Goal: Transaction & Acquisition: Purchase product/service

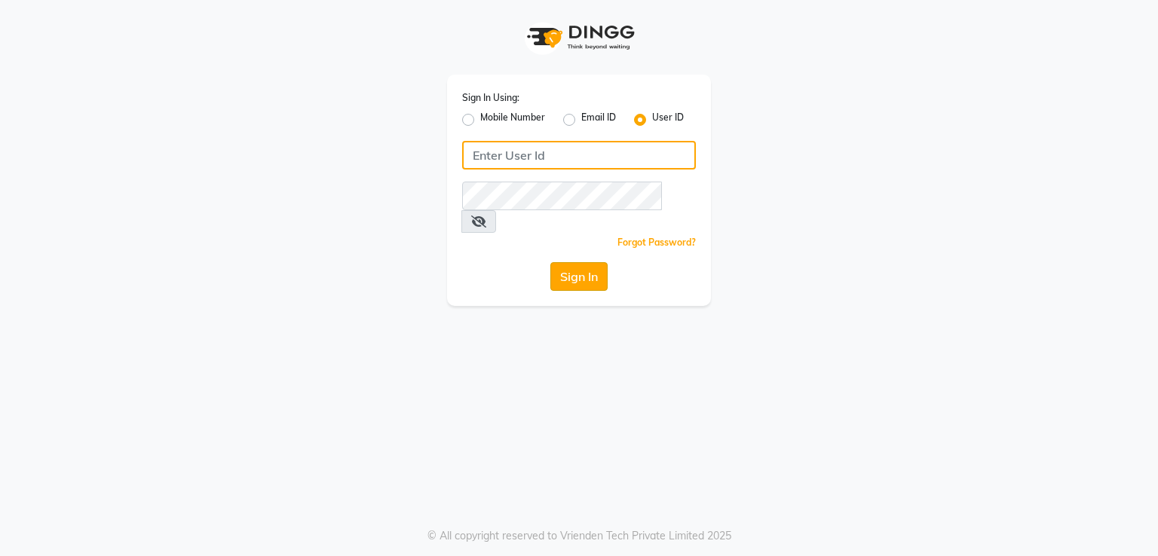
type input "e2691-01"
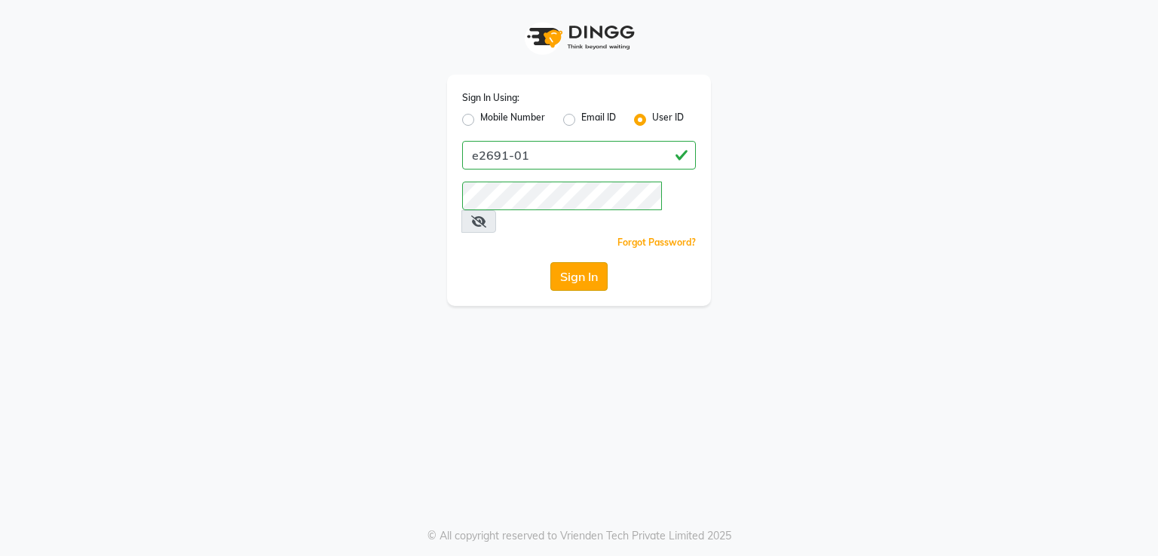
click at [550, 262] on button "Sign In" at bounding box center [578, 276] width 57 height 29
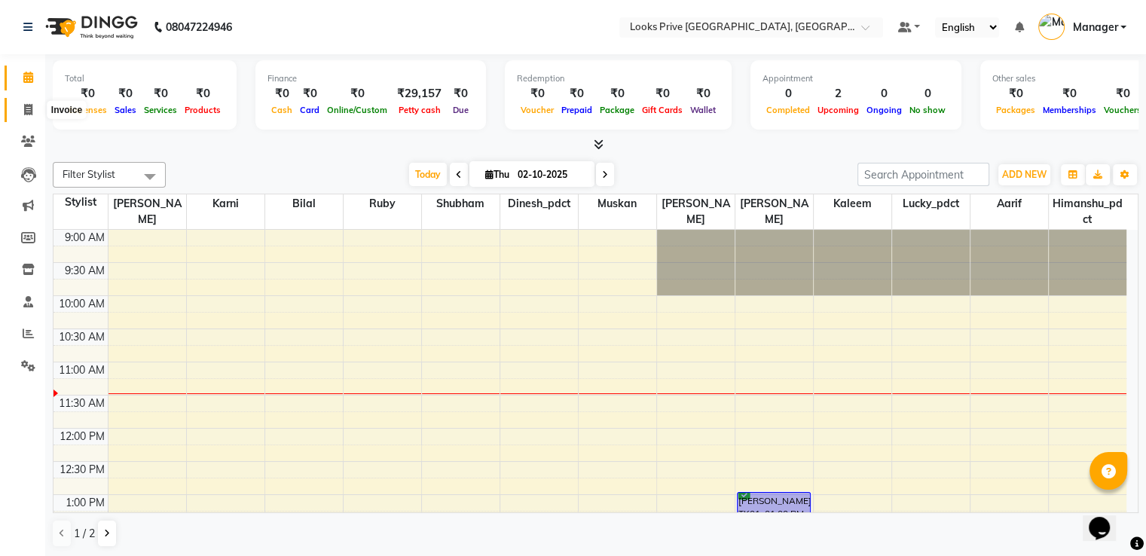
click at [35, 110] on span at bounding box center [28, 110] width 26 height 17
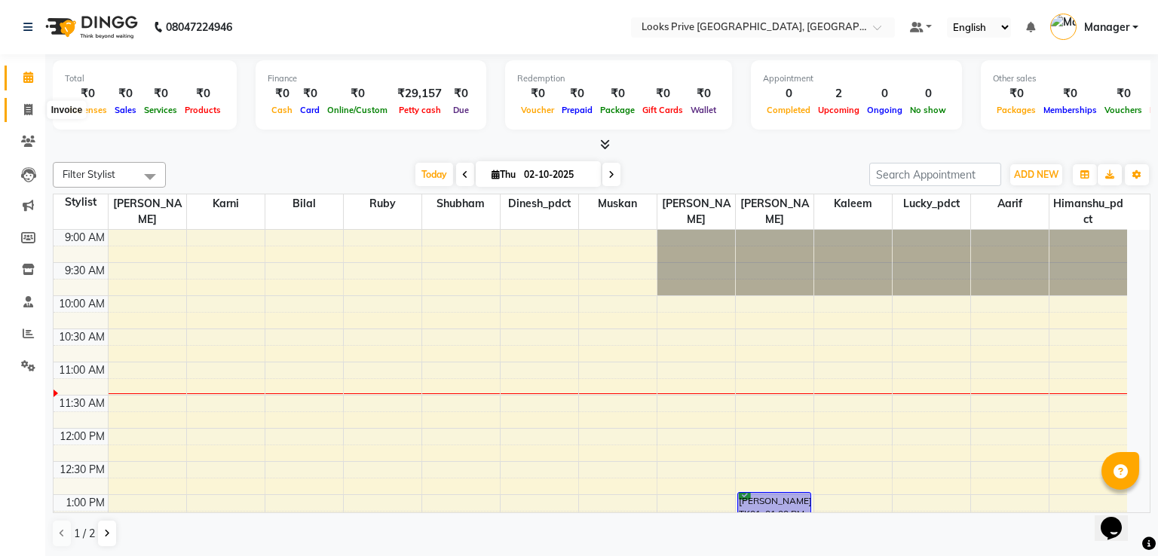
select select "6205"
select select "service"
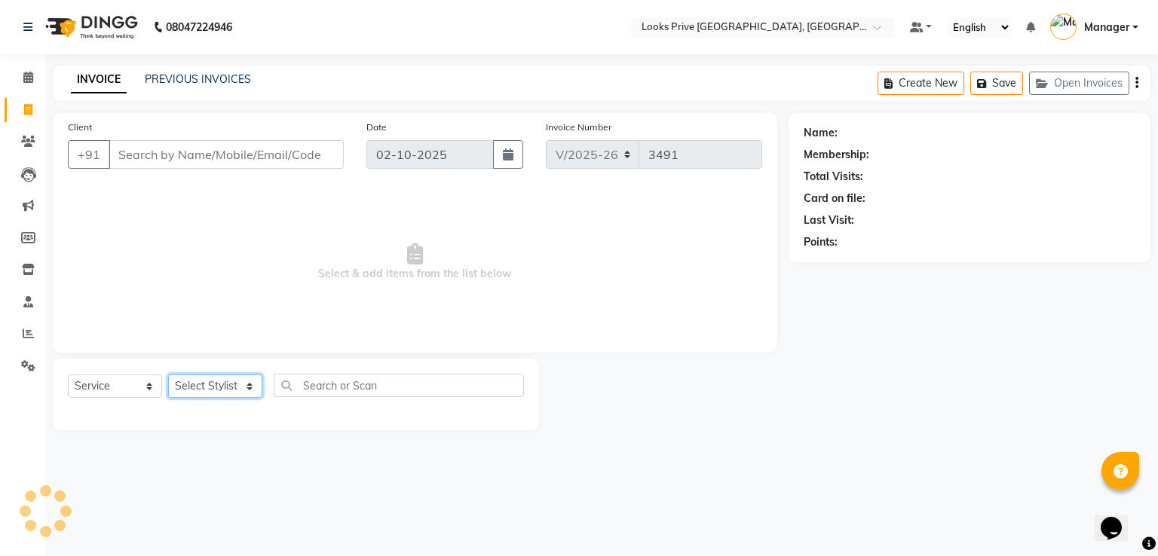
drag, startPoint x: 35, startPoint y: 110, endPoint x: 217, endPoint y: 383, distance: 328.2
click at [217, 383] on select "Select Stylist" at bounding box center [215, 386] width 94 height 23
select select "62232"
click at [168, 375] on select "Select Stylist A2R_Master [PERSON_NAME] [PERSON_NAME] Dinesh_pdct Himanshu_pdct…" at bounding box center [215, 386] width 94 height 23
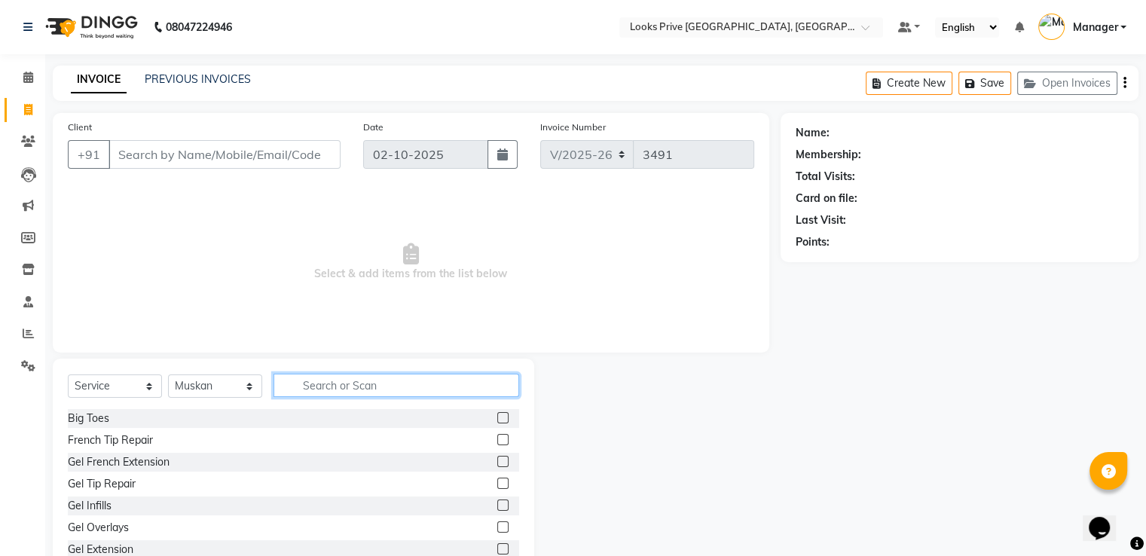
click at [391, 396] on input "text" at bounding box center [397, 385] width 246 height 23
type input "eye"
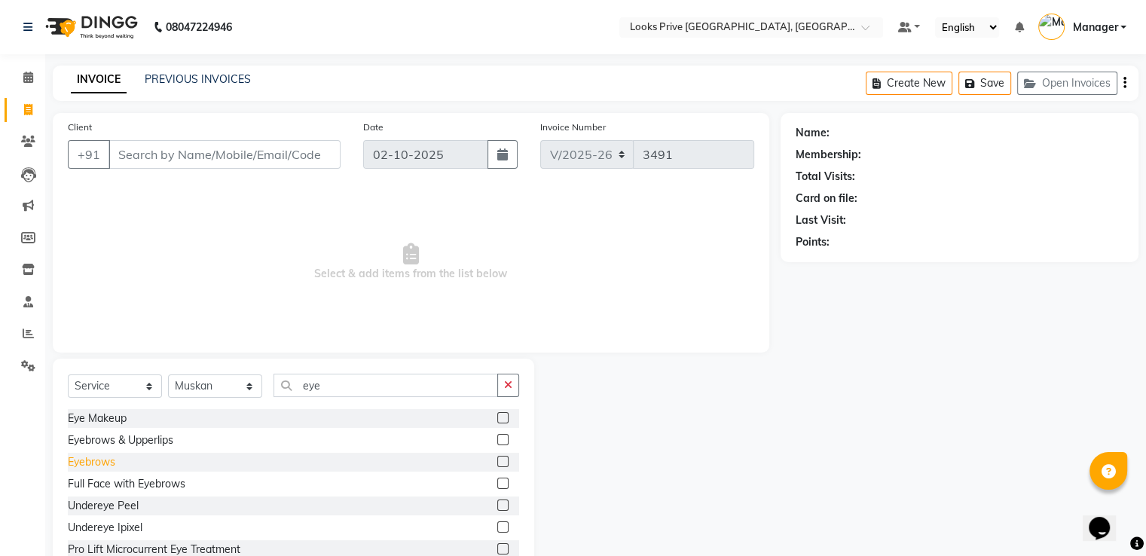
click at [96, 466] on div "Eyebrows" at bounding box center [91, 463] width 47 height 16
checkbox input "false"
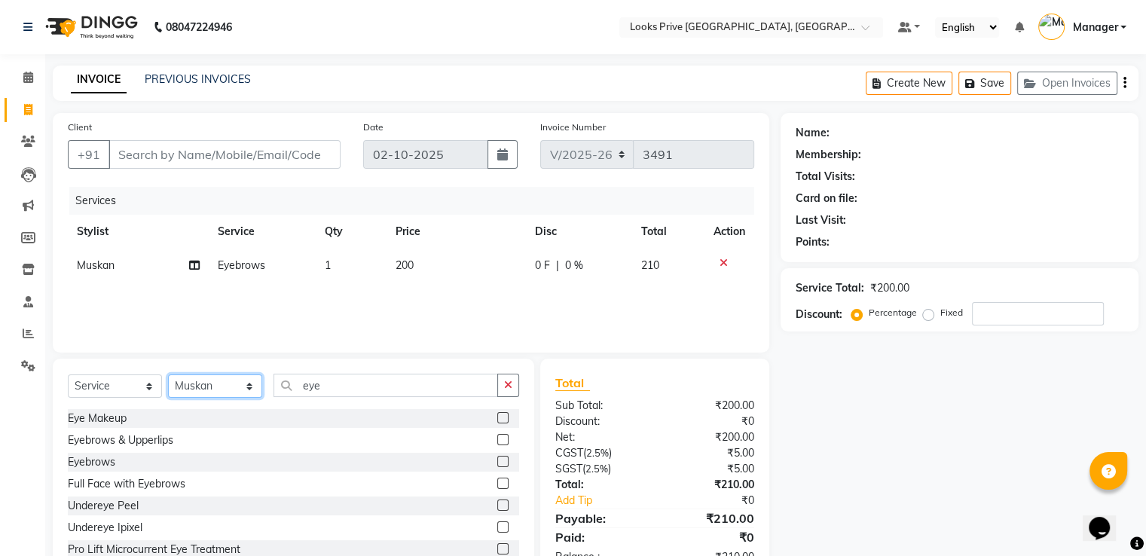
drag, startPoint x: 184, startPoint y: 396, endPoint x: 191, endPoint y: 382, distance: 15.2
click at [184, 394] on select "Select Stylist A2R_Master [PERSON_NAME] [PERSON_NAME] Dinesh_pdct Himanshu_pdct…" at bounding box center [215, 386] width 94 height 23
select select "47803"
click at [168, 375] on select "Select Stylist A2R_Master [PERSON_NAME] [PERSON_NAME] Dinesh_pdct Himanshu_pdct…" at bounding box center [215, 386] width 94 height 23
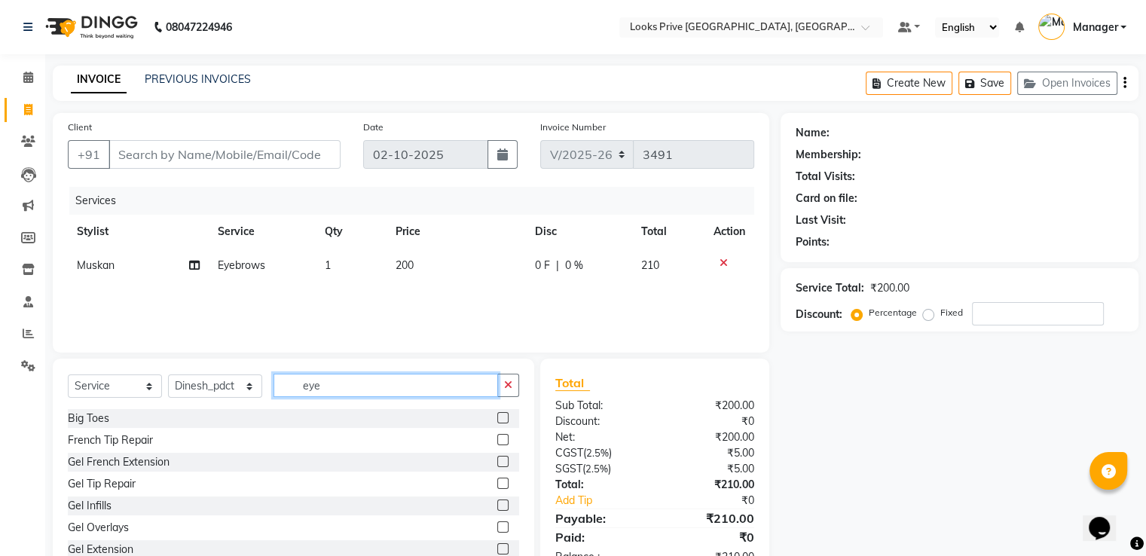
drag, startPoint x: 328, startPoint y: 387, endPoint x: 32, endPoint y: 430, distance: 298.7
click at [286, 372] on div "Select Service Product Membership Package Voucher Prepaid Gift Card Select Styl…" at bounding box center [294, 470] width 482 height 222
type input "sha"
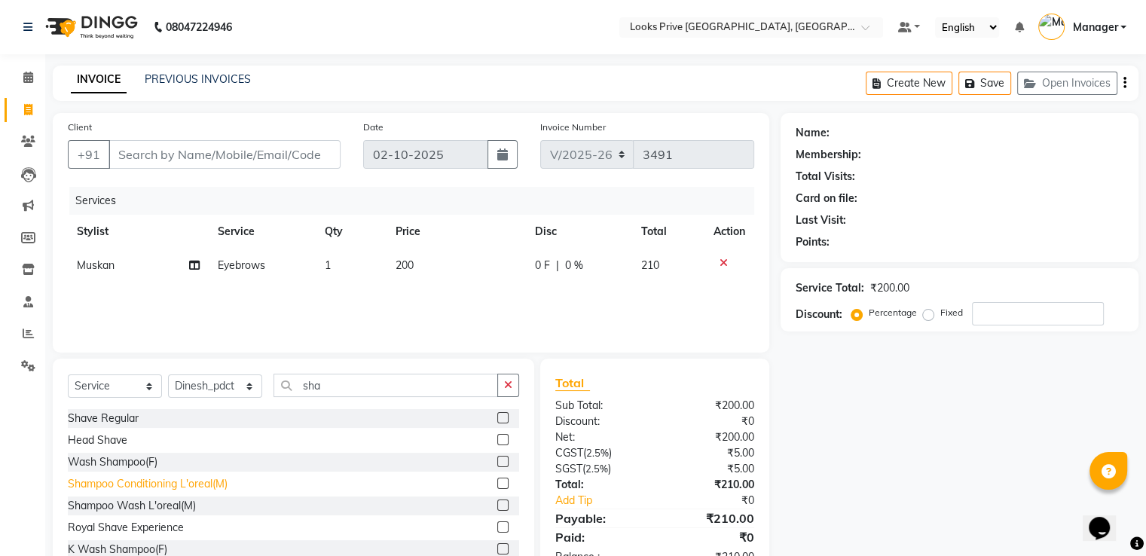
click at [112, 479] on div "Shampoo Conditioning L'oreal(M)" at bounding box center [148, 484] width 160 height 16
checkbox input "false"
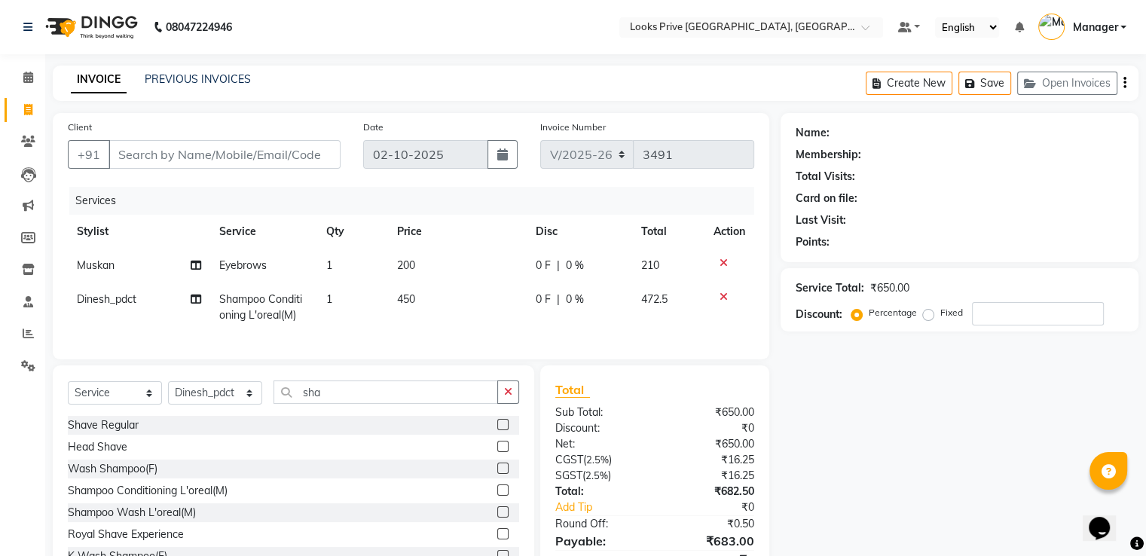
click at [431, 310] on td "450" at bounding box center [457, 308] width 139 height 50
select select "47803"
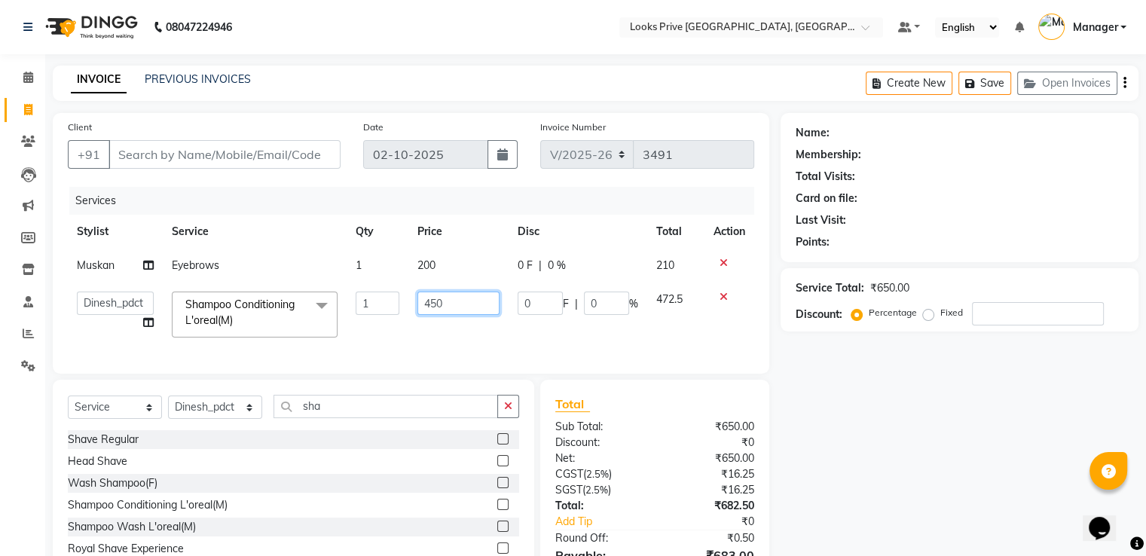
drag, startPoint x: 424, startPoint y: 301, endPoint x: 342, endPoint y: 284, distance: 83.1
click at [344, 284] on tr "A2R_Master Aarif Ayesha Bilal Dinesh_pdct Himanshu_pdct Kaleem Karni Lucky_pdct…" at bounding box center [411, 315] width 687 height 64
type input "500"
click at [442, 280] on td "200" at bounding box center [458, 266] width 99 height 34
select select "62232"
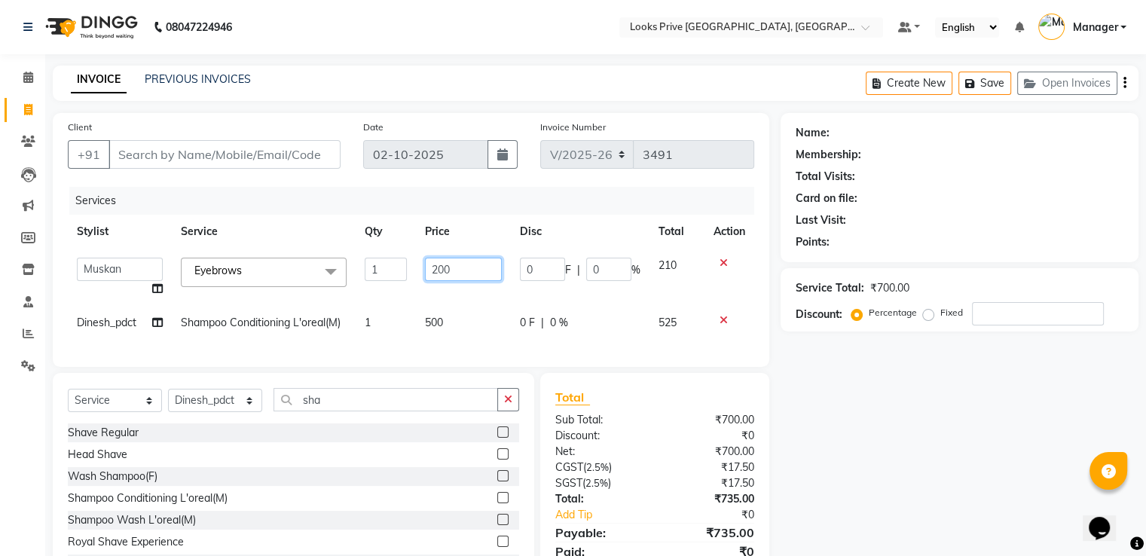
drag, startPoint x: 433, startPoint y: 270, endPoint x: 385, endPoint y: 262, distance: 48.1
click at [387, 262] on tr "A2R_Master Aarif Ayesha Bilal Dinesh_pdct Himanshu_pdct Kaleem Karni Lucky_pdct…" at bounding box center [411, 277] width 687 height 57
type input "100"
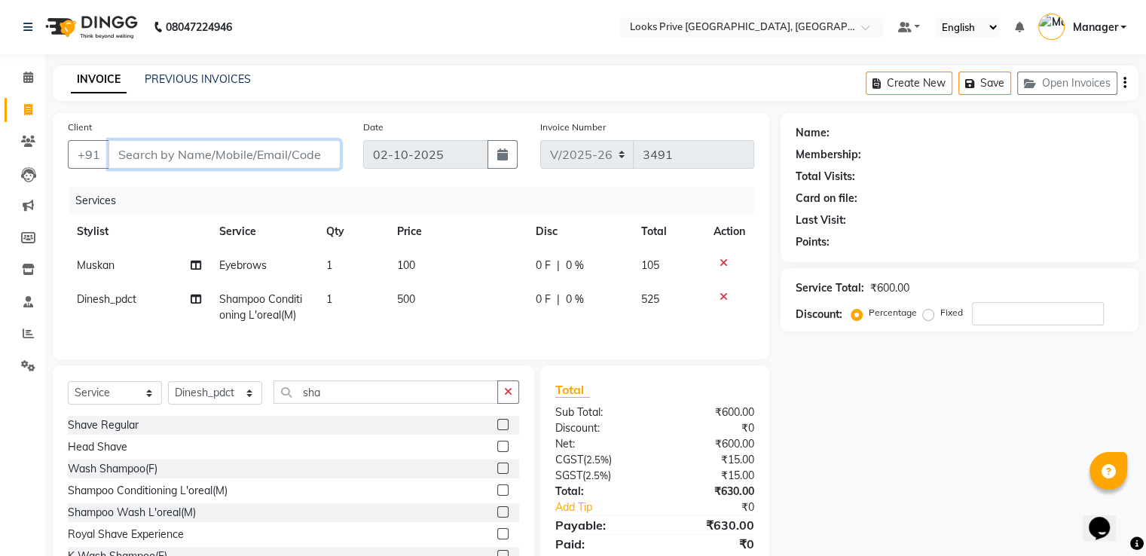
click at [308, 152] on input "Client" at bounding box center [225, 154] width 232 height 29
type input "9"
type input "0"
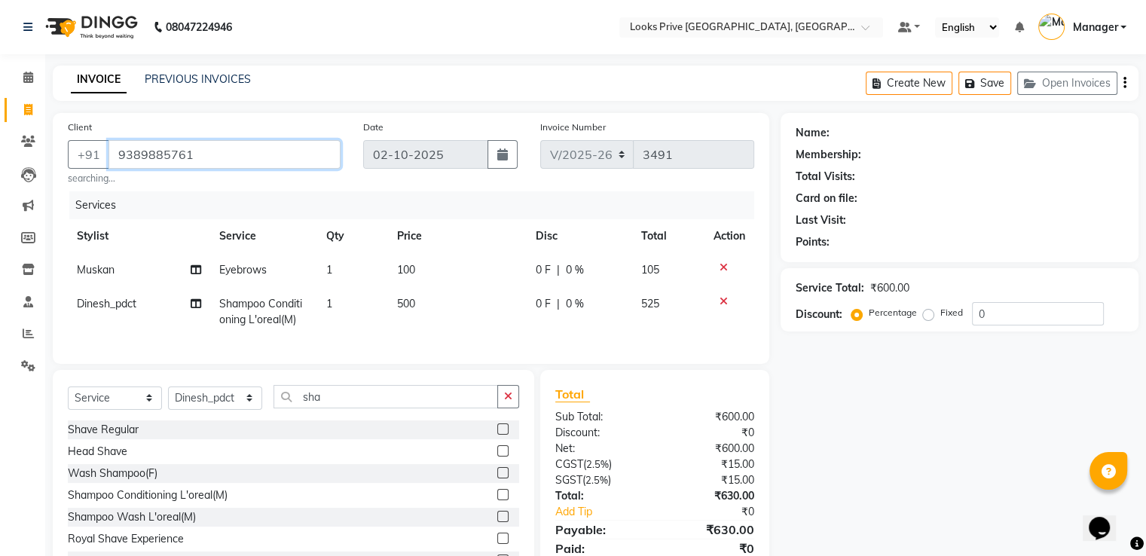
type input "9389885761"
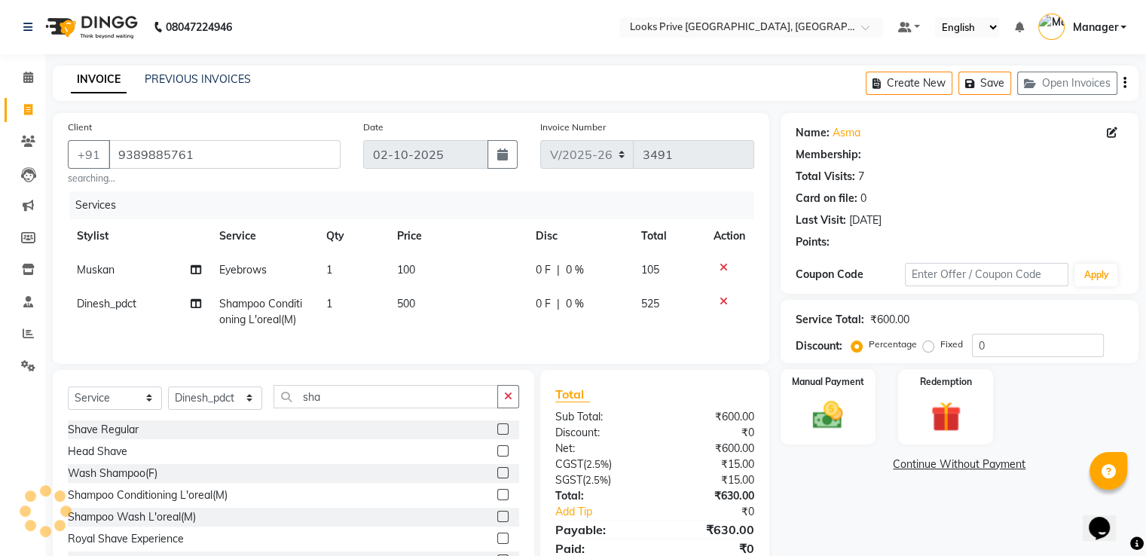
select select "1: Object"
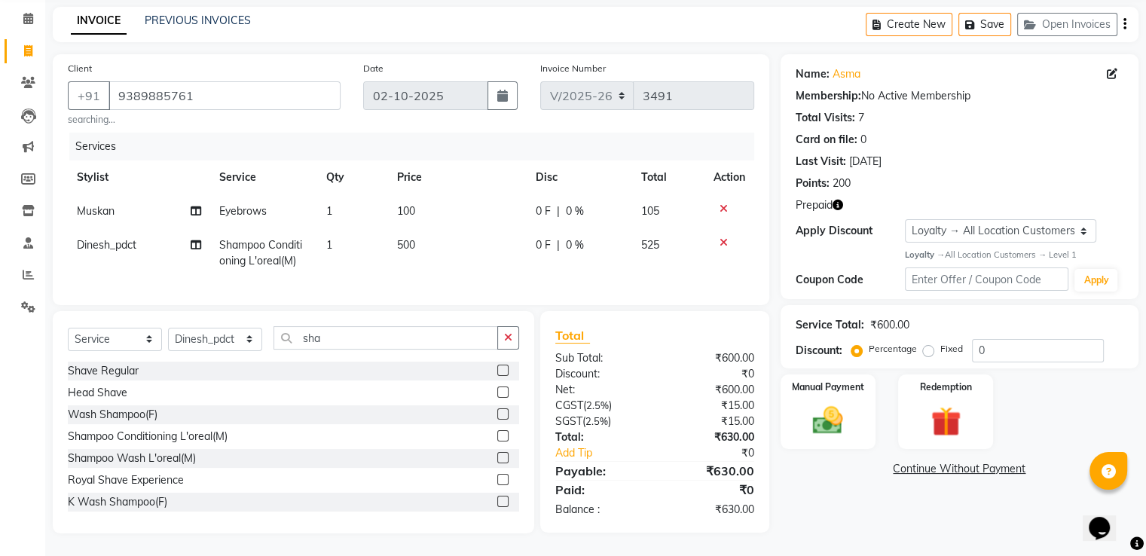
scroll to position [71, 0]
click at [840, 200] on icon "button" at bounding box center [838, 205] width 11 height 11
click at [947, 403] on img at bounding box center [945, 422] width 51 height 38
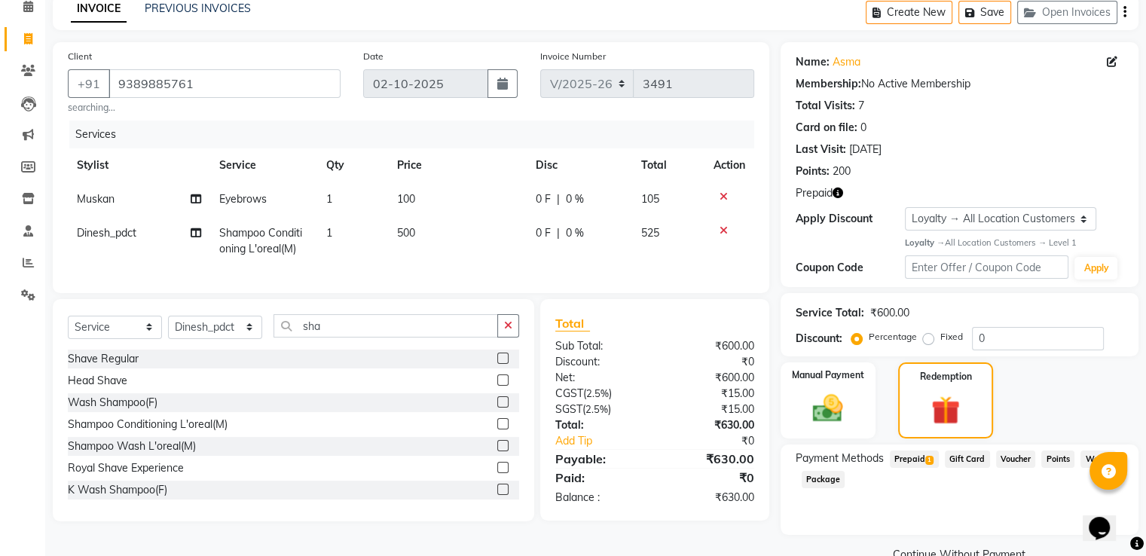
click at [914, 461] on span "Prepaid 1" at bounding box center [914, 459] width 49 height 17
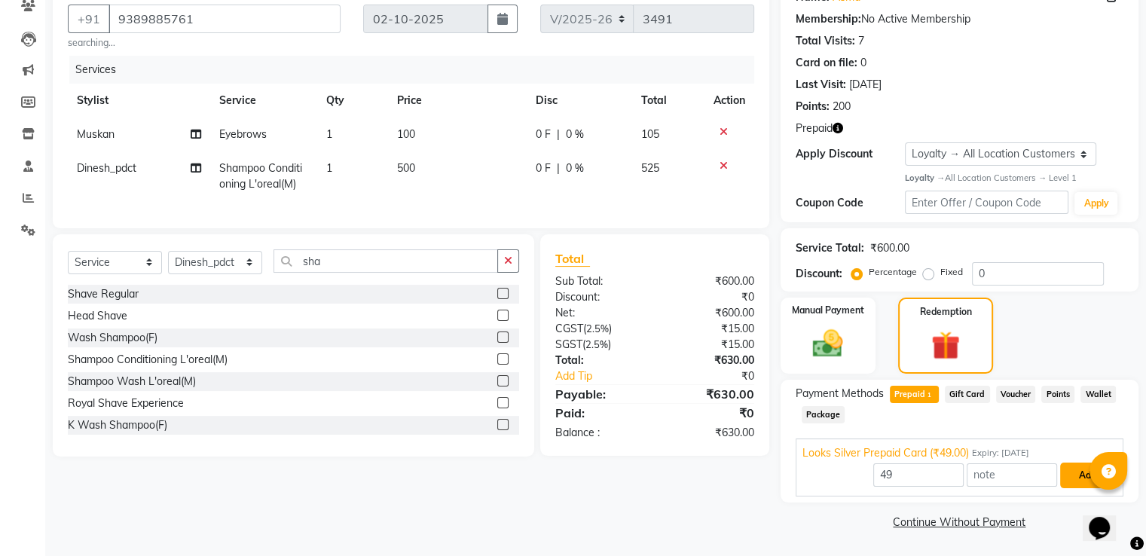
click at [1070, 474] on button "Add" at bounding box center [1088, 476] width 55 height 26
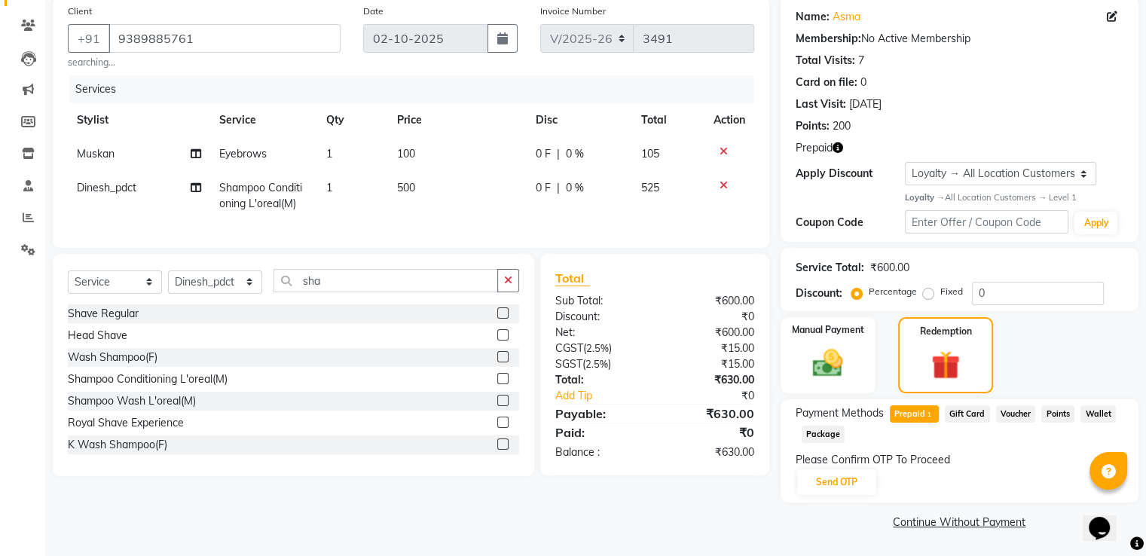
scroll to position [117, 0]
click at [847, 477] on button "Send OTP" at bounding box center [836, 483] width 79 height 26
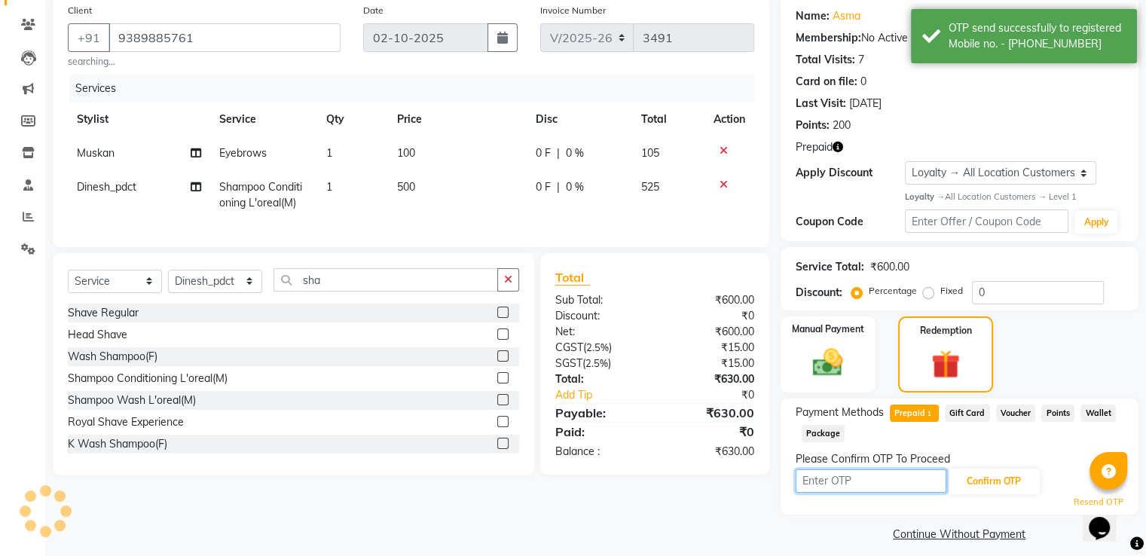
click at [846, 477] on input "text" at bounding box center [871, 481] width 151 height 23
type input "6228"
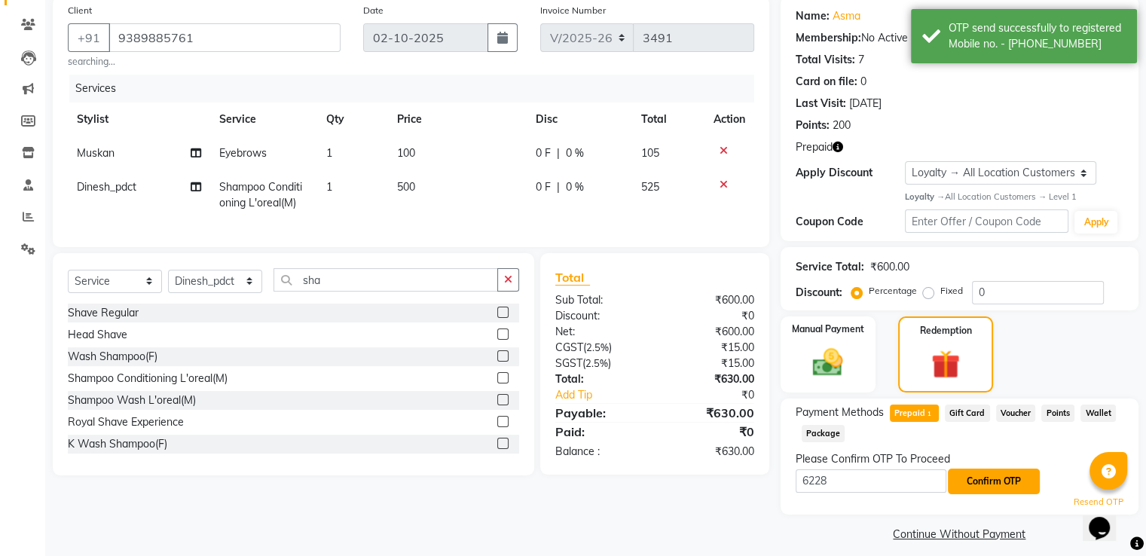
click at [986, 479] on button "Confirm OTP" at bounding box center [994, 482] width 92 height 26
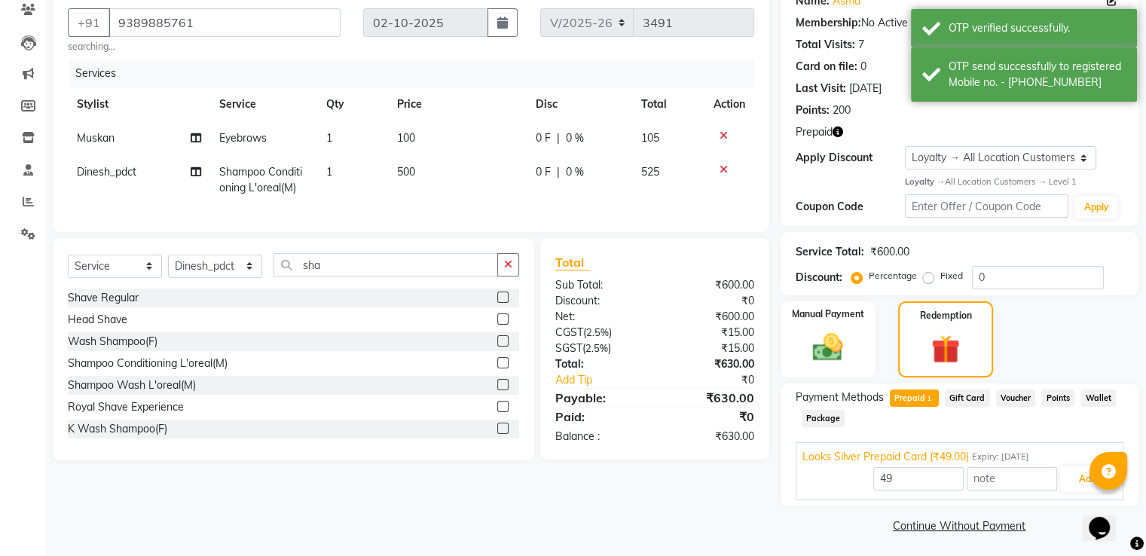
scroll to position [136, 0]
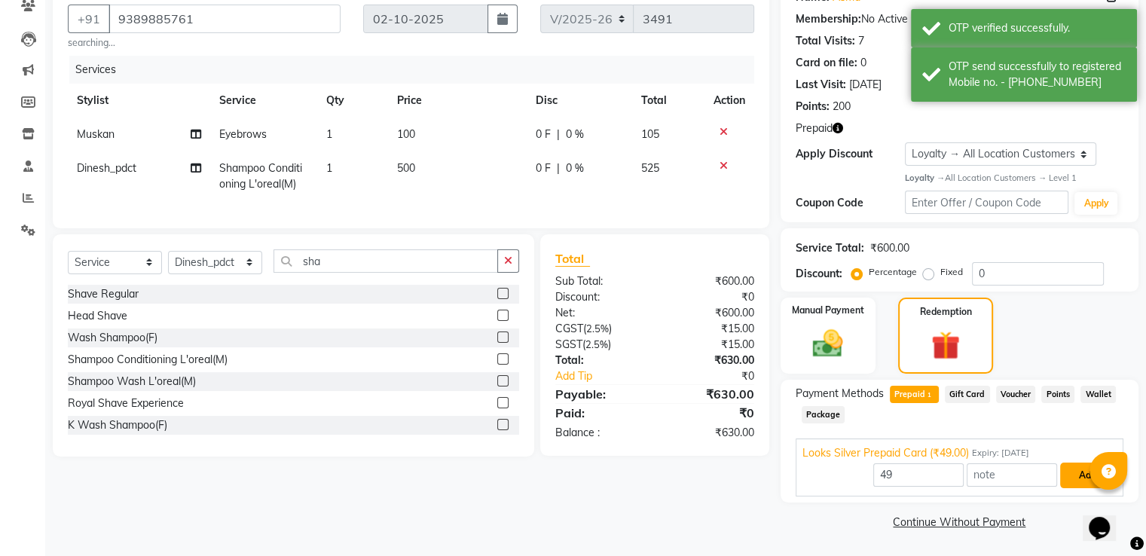
click at [1076, 476] on button "Add" at bounding box center [1088, 476] width 55 height 26
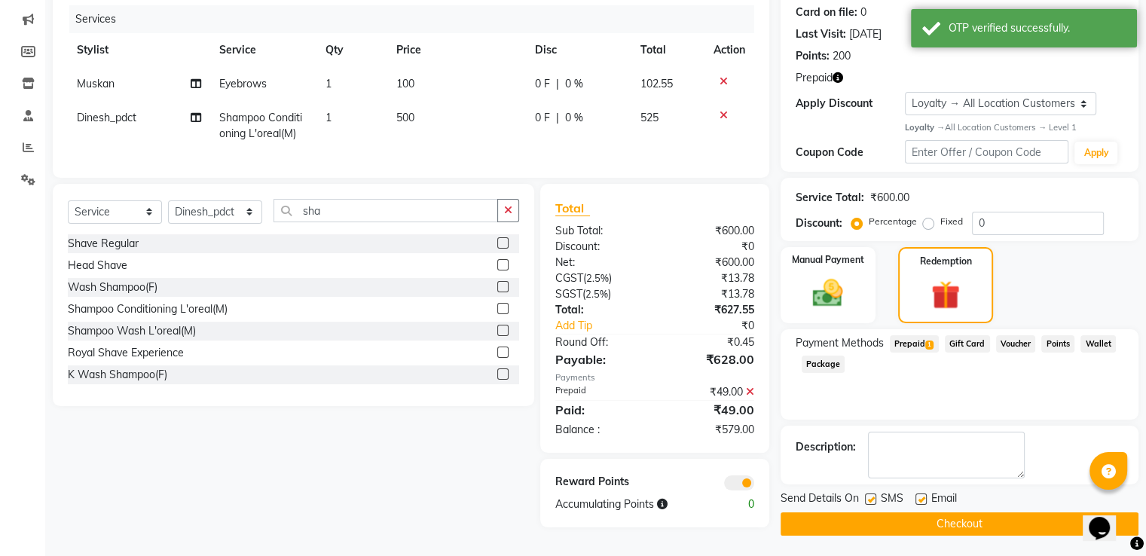
scroll to position [193, 0]
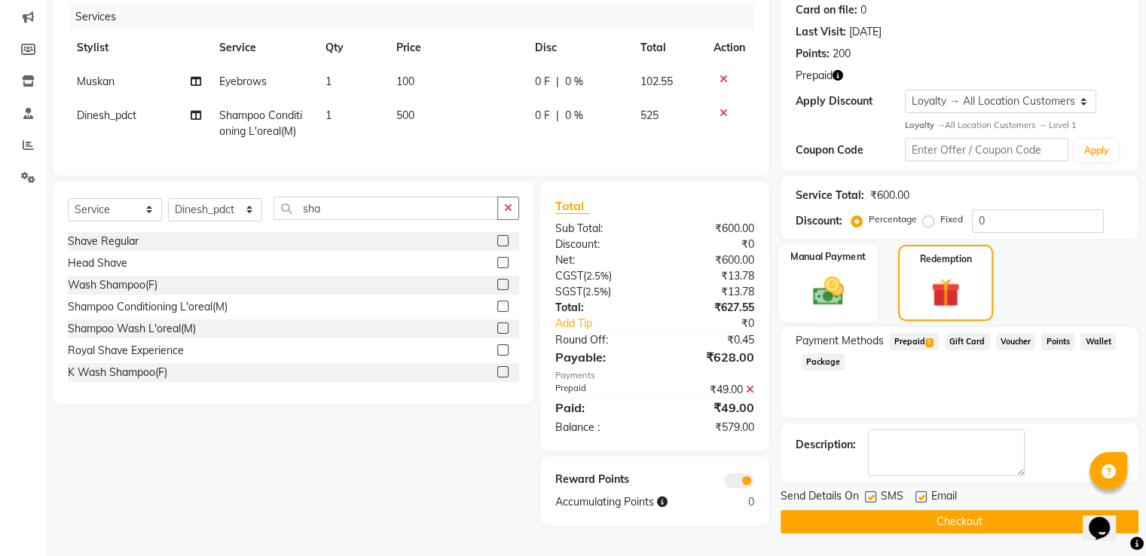
click at [834, 273] on img at bounding box center [828, 291] width 51 height 36
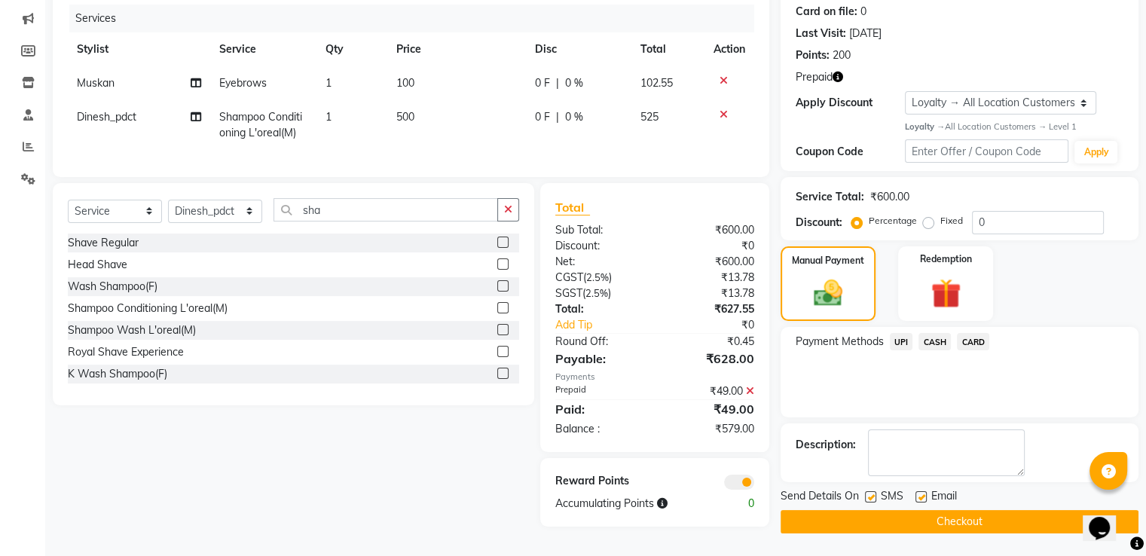
click at [890, 336] on span "UPI" at bounding box center [901, 341] width 23 height 17
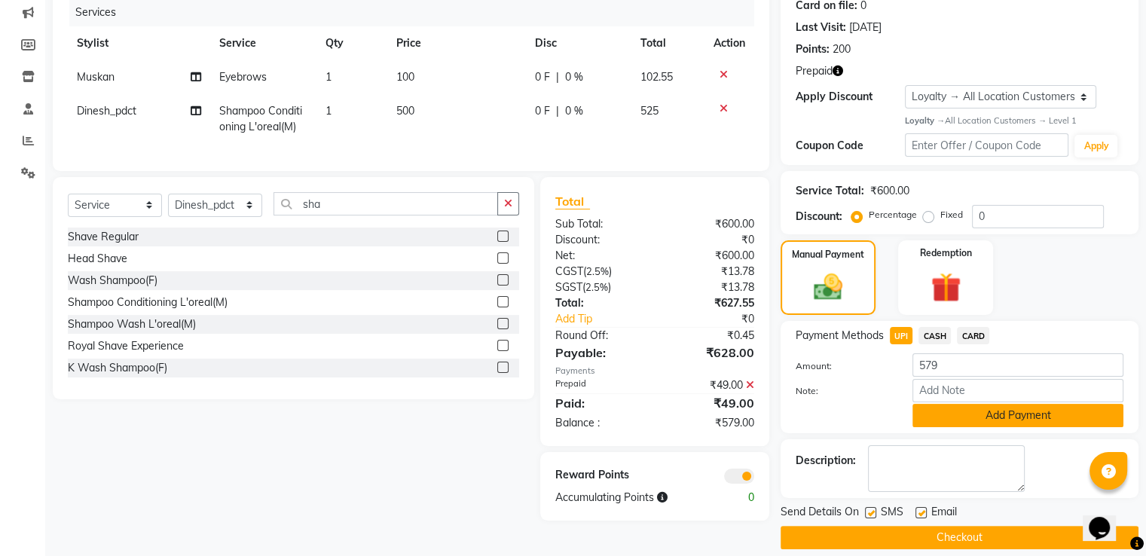
click at [915, 423] on button "Add Payment" at bounding box center [1018, 415] width 211 height 23
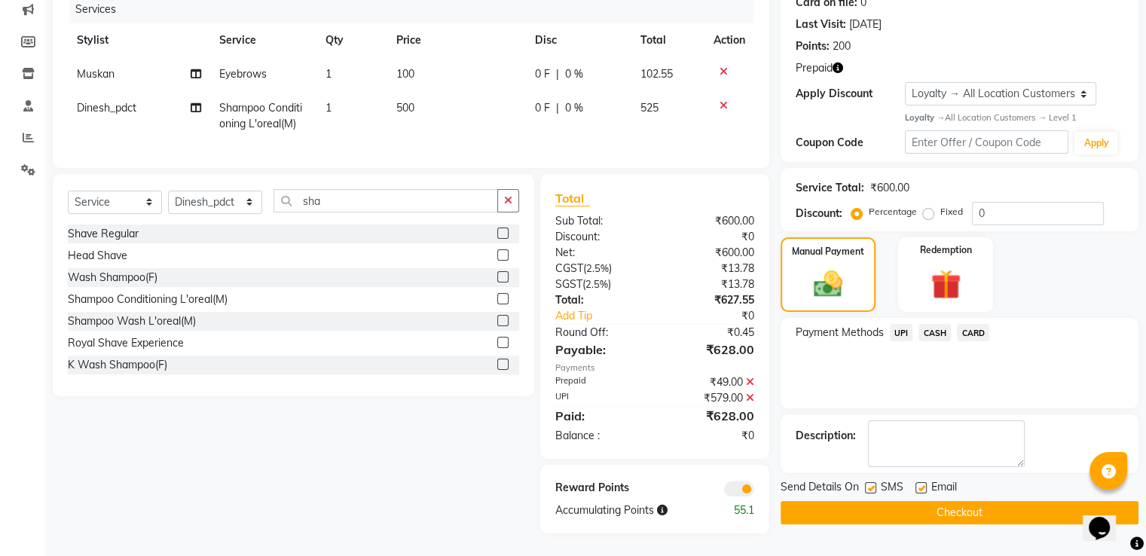
scroll to position [209, 0]
click at [944, 501] on button "Checkout" at bounding box center [960, 512] width 358 height 23
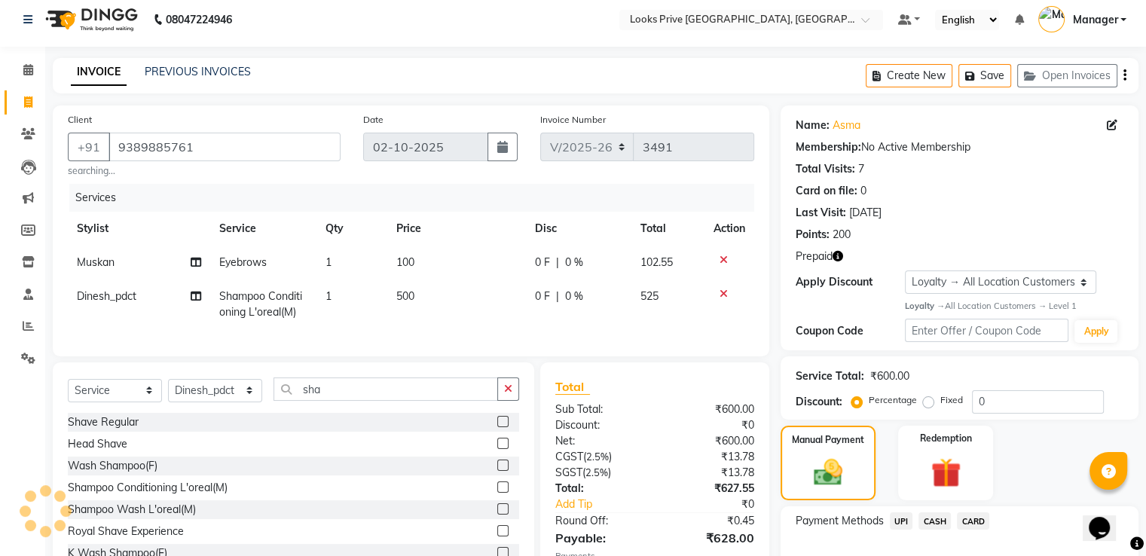
scroll to position [0, 0]
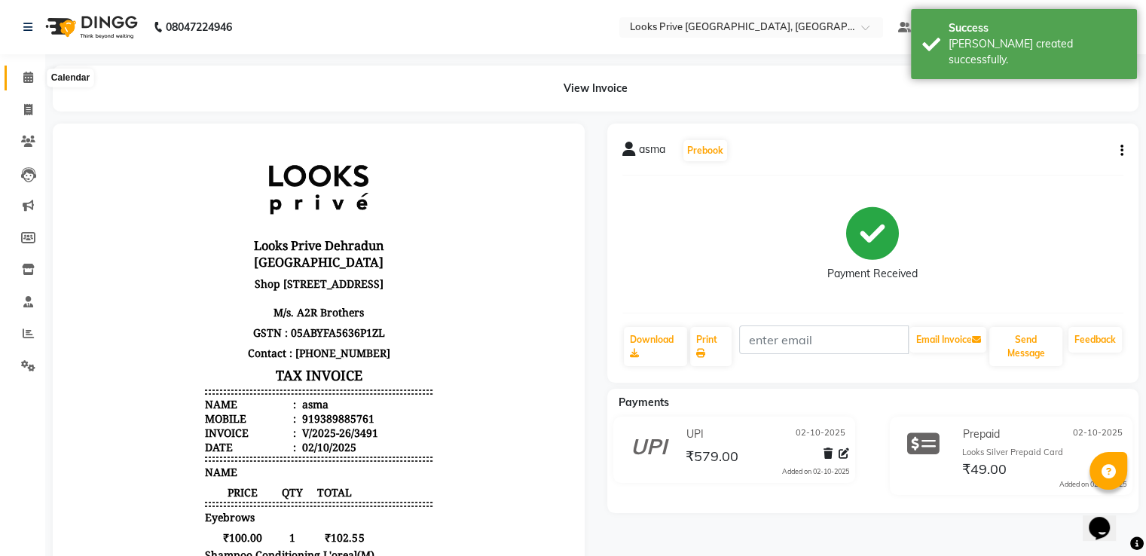
click at [16, 80] on span at bounding box center [28, 77] width 26 height 17
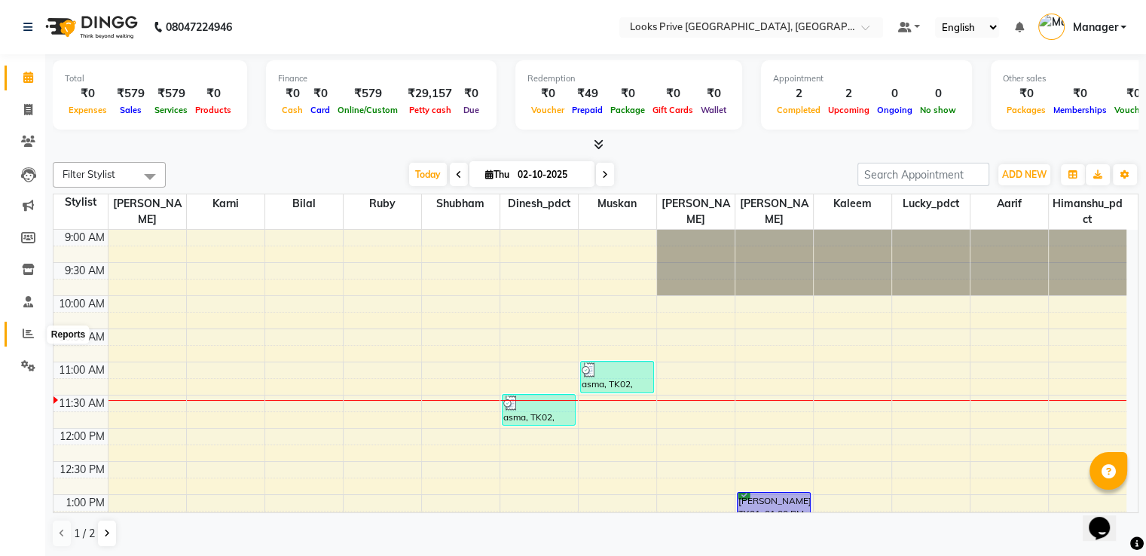
click at [19, 330] on span at bounding box center [28, 334] width 26 height 17
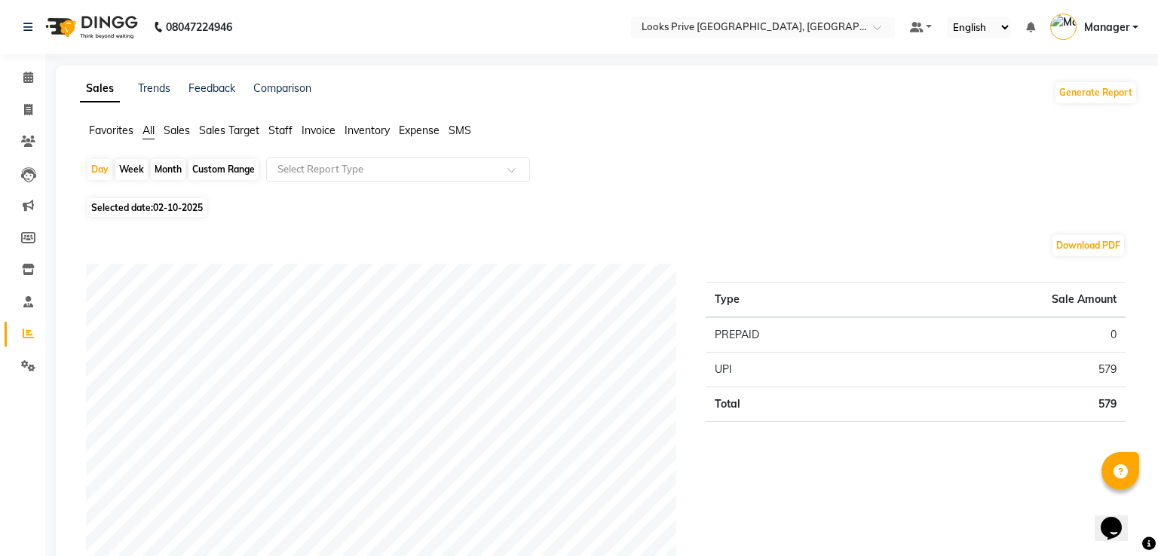
click at [176, 211] on span "02-10-2025" at bounding box center [178, 207] width 50 height 11
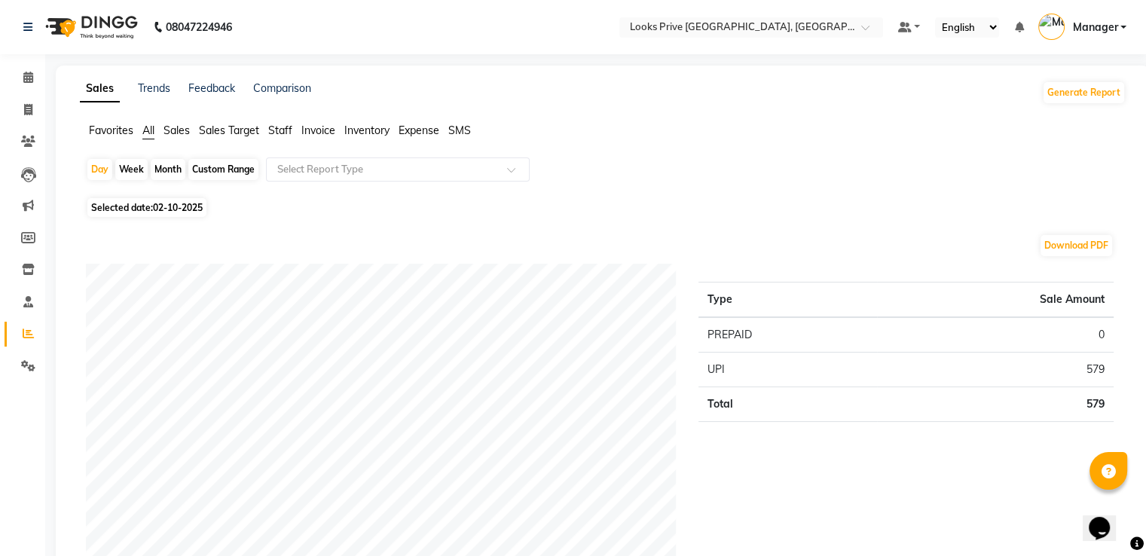
select select "10"
select select "2025"
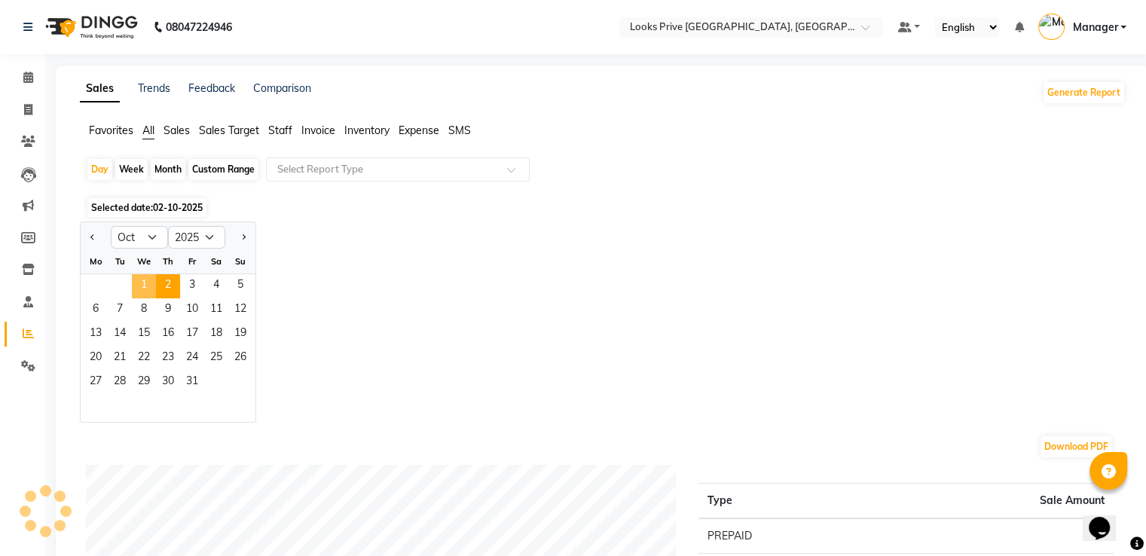
click at [142, 282] on span "1" at bounding box center [144, 286] width 24 height 24
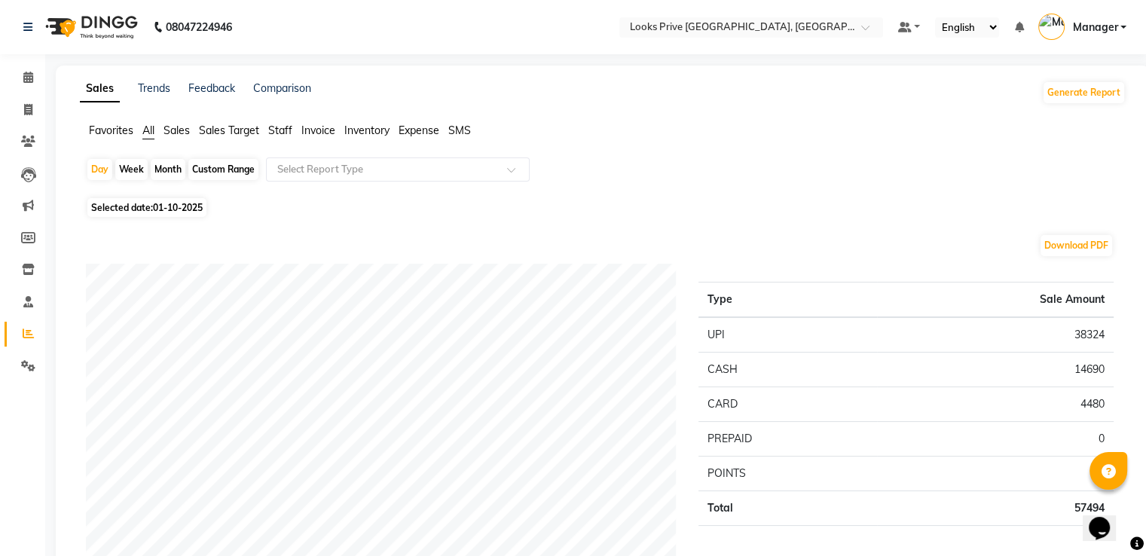
click at [277, 132] on span "Staff" at bounding box center [280, 131] width 24 height 14
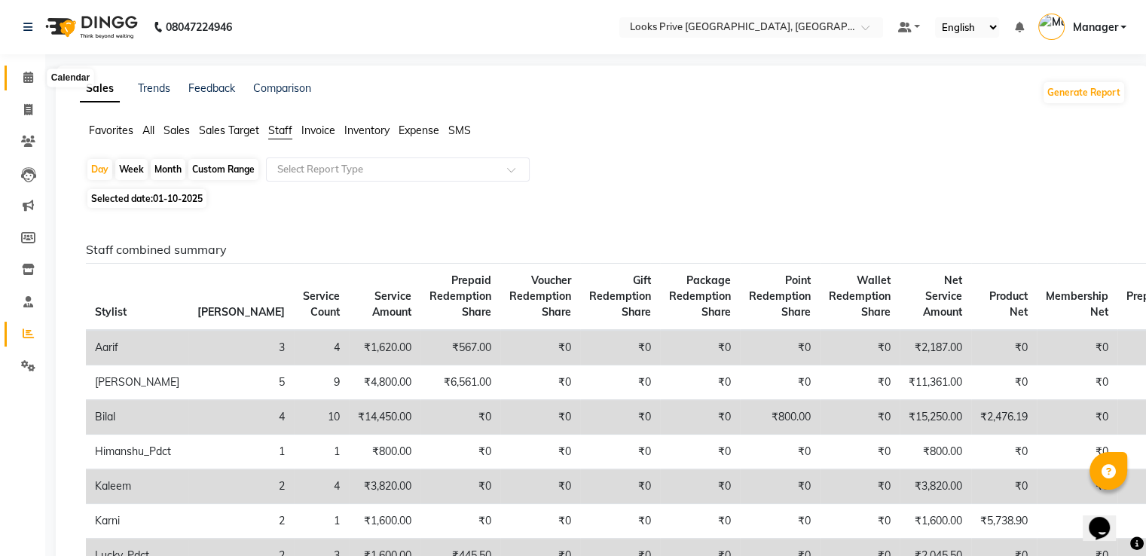
click at [37, 76] on span at bounding box center [28, 77] width 26 height 17
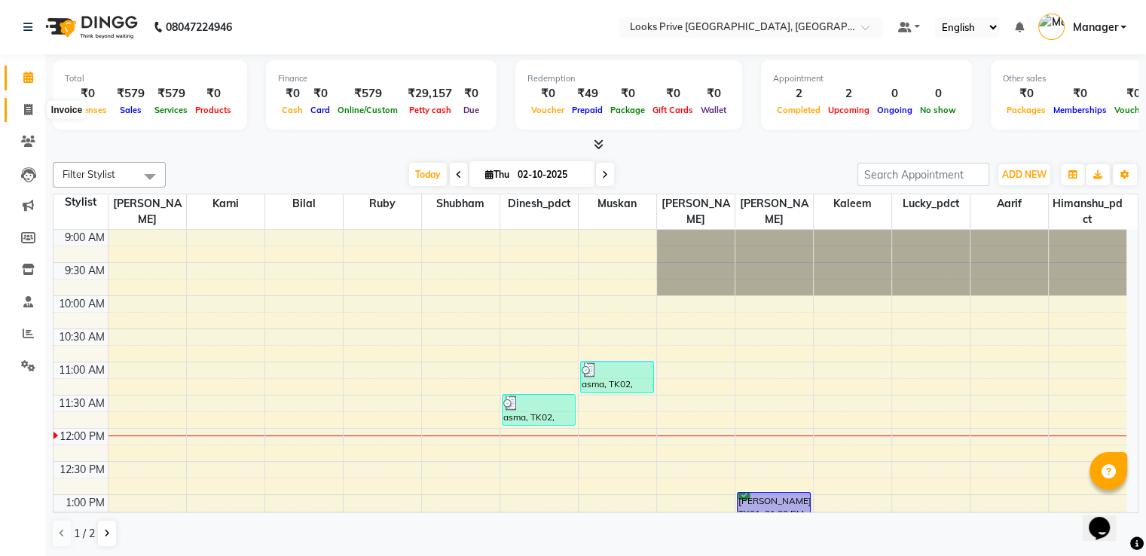
click at [28, 115] on icon at bounding box center [28, 109] width 8 height 11
select select "service"
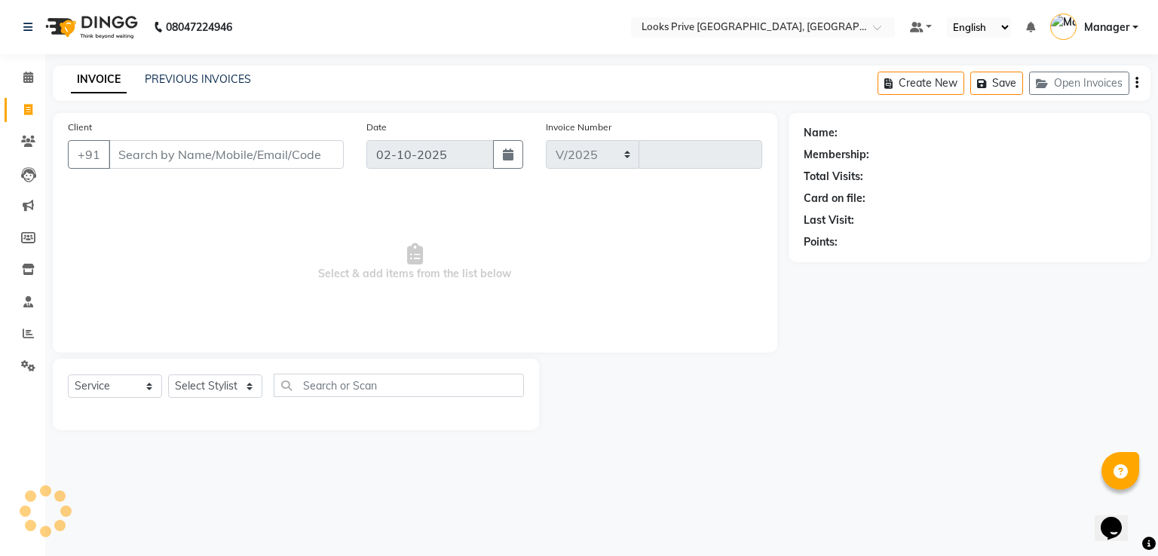
select select "6205"
type input "3492"
click at [197, 378] on select "Select Stylist A2R_Master [PERSON_NAME] [PERSON_NAME] Dinesh_pdct Himanshu_pdct…" at bounding box center [215, 386] width 94 height 23
select select "45664"
click at [168, 375] on select "Select Stylist A2R_Master [PERSON_NAME] [PERSON_NAME] Dinesh_pdct Himanshu_pdct…" at bounding box center [215, 386] width 94 height 23
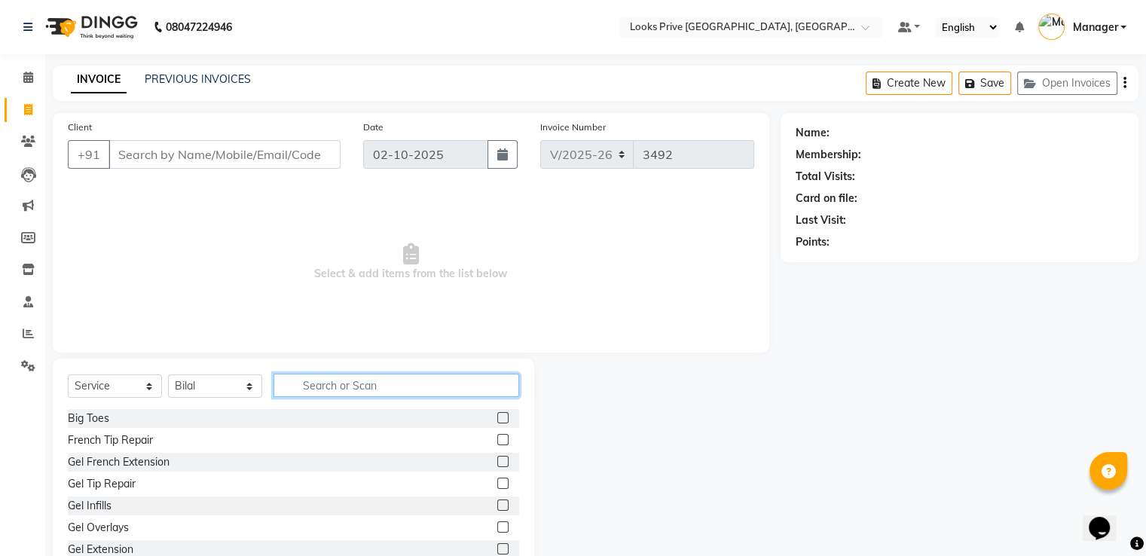
click at [357, 393] on input "text" at bounding box center [397, 385] width 246 height 23
type input "sty"
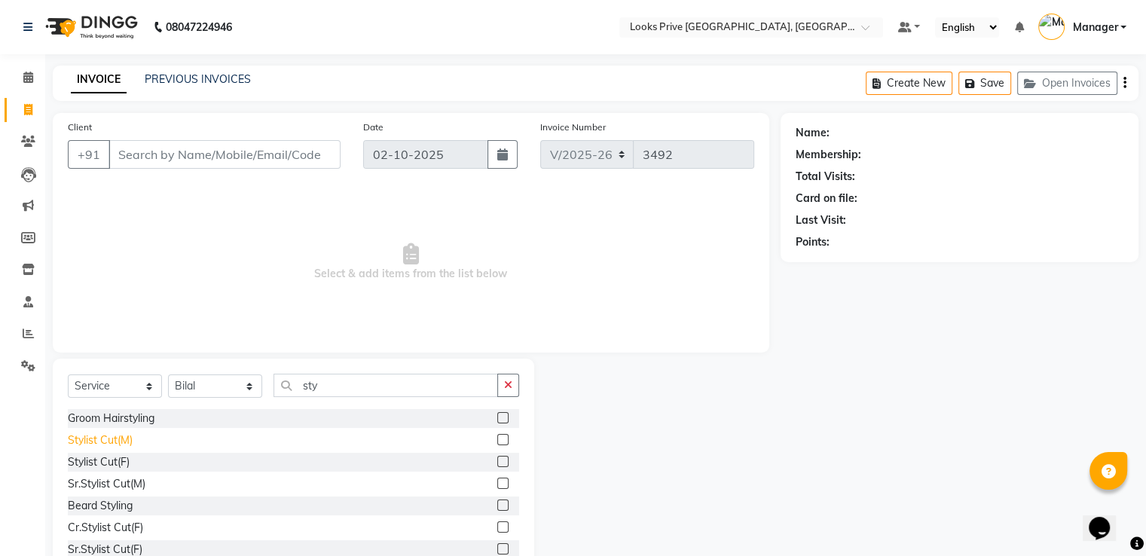
click at [118, 438] on div "Stylist Cut(M)" at bounding box center [100, 441] width 65 height 16
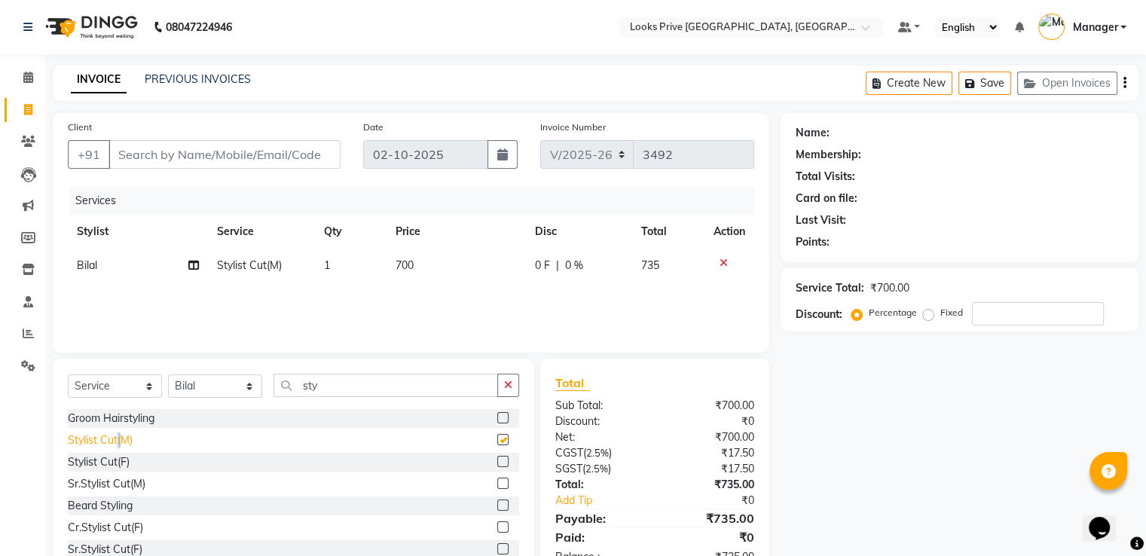
click at [118, 438] on div "Stylist Cut(M)" at bounding box center [100, 441] width 65 height 16
checkbox input "false"
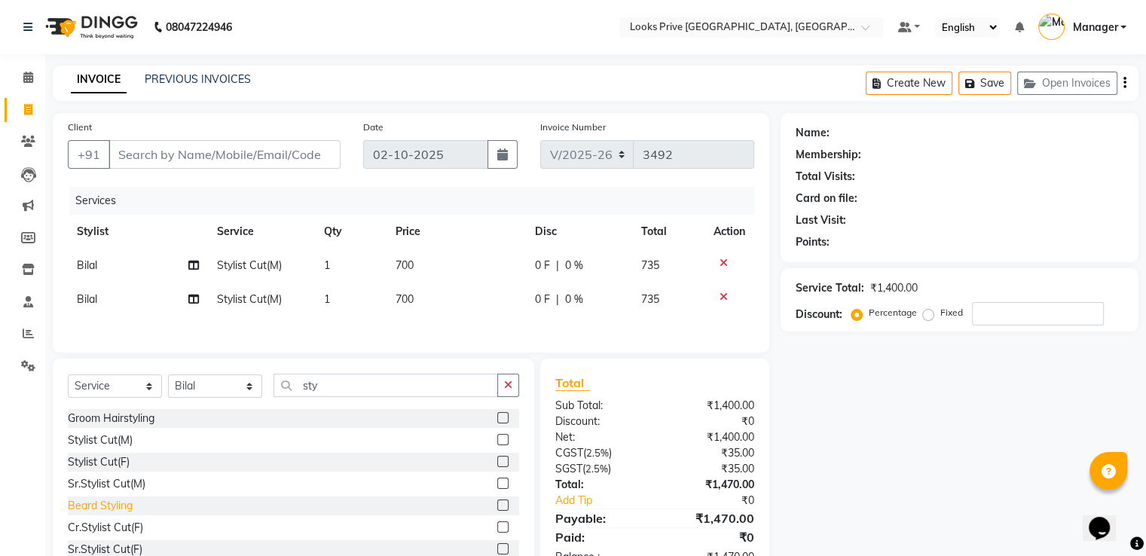
click at [109, 510] on div "Beard Styling" at bounding box center [100, 506] width 65 height 16
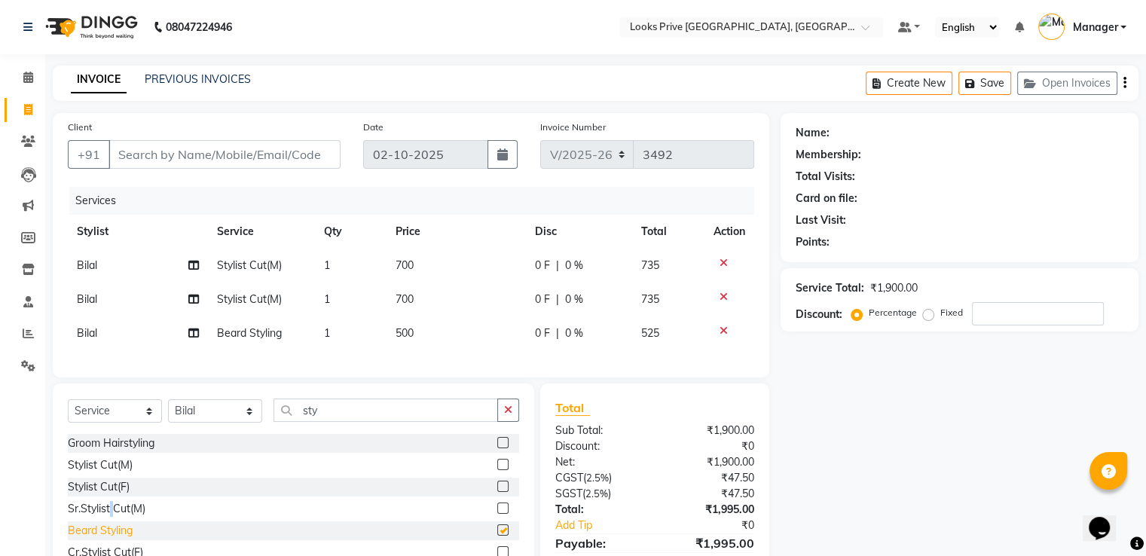
click at [109, 510] on div "Groom Hairstyling Stylist Cut(M) Stylist Cut(F) Sr.Stylist Cut(M) Beard Styling…" at bounding box center [294, 509] width 452 height 151
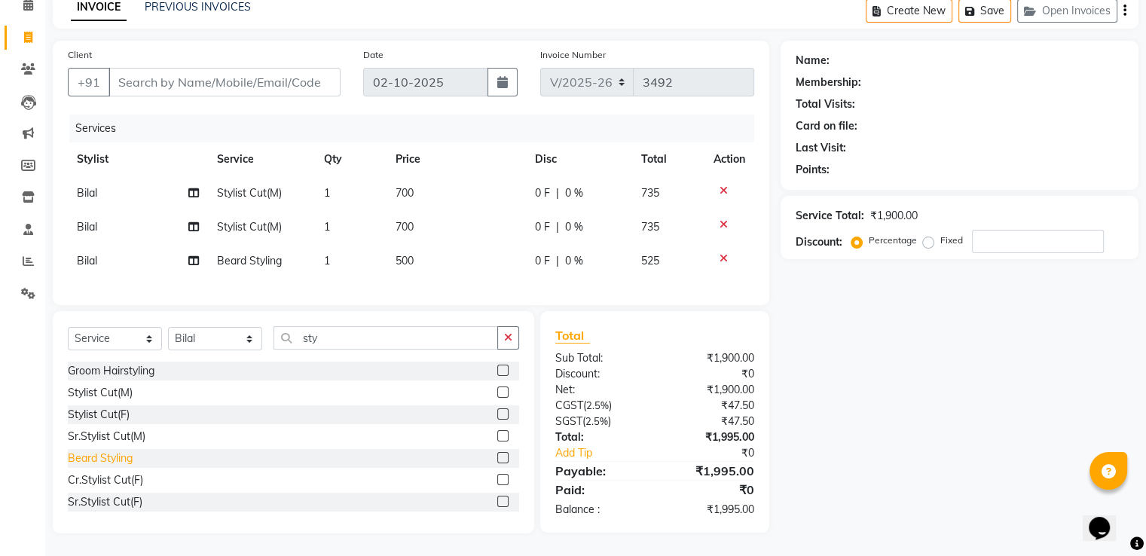
click at [115, 459] on div "Beard Styling" at bounding box center [100, 459] width 65 height 16
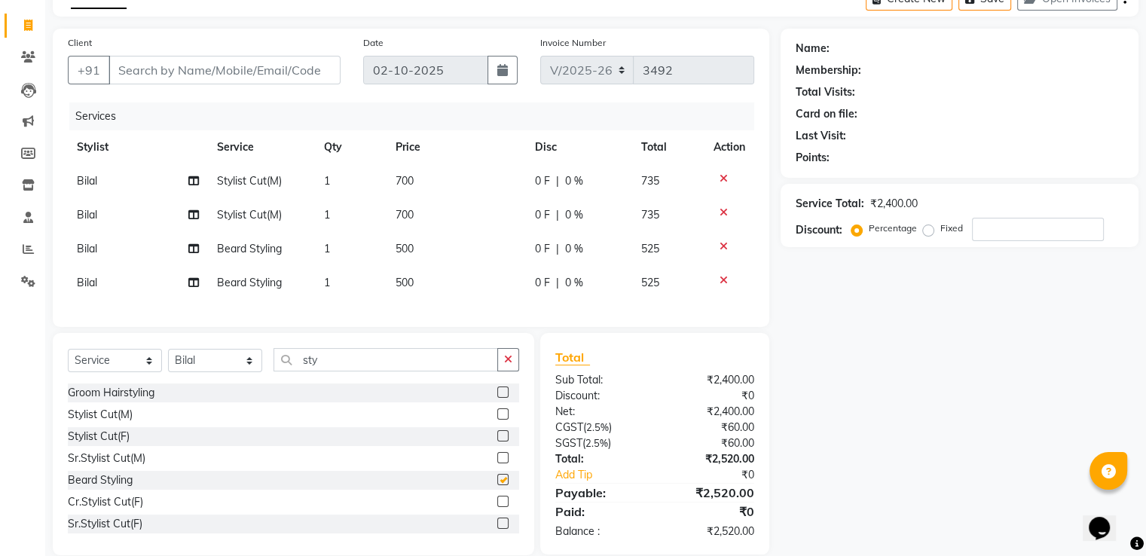
checkbox input "false"
click at [86, 256] on td "Bilal" at bounding box center [138, 249] width 140 height 34
select select "45664"
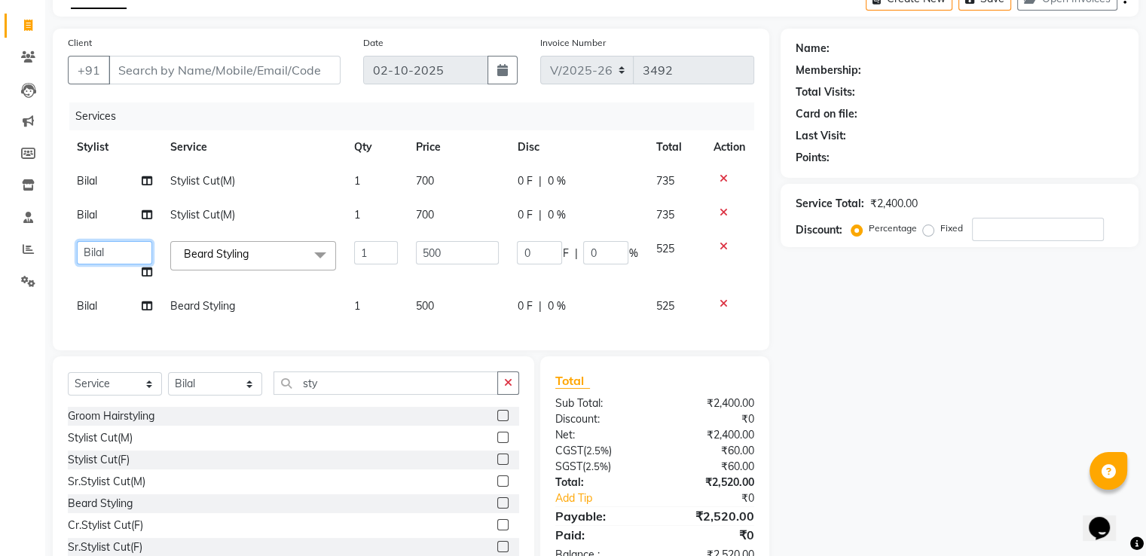
click at [91, 250] on select "A2R_Master Aarif Ayesha Bilal Dinesh_pdct Himanshu_pdct Kaleem Karni Lucky_pdct…" at bounding box center [114, 252] width 75 height 23
select select "45658"
click at [94, 215] on span "Bilal" at bounding box center [87, 215] width 20 height 14
select select "45664"
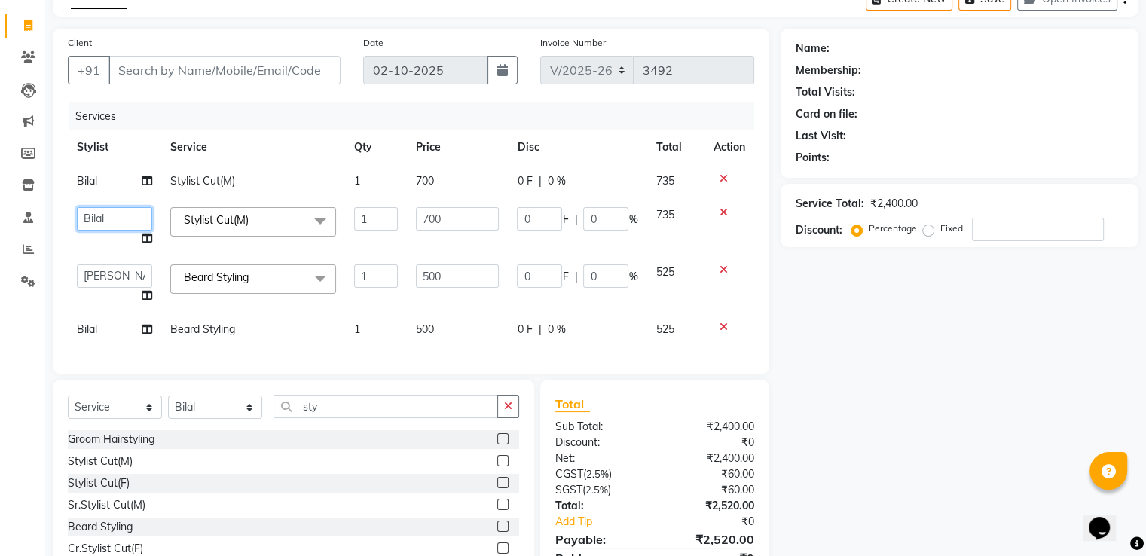
click at [94, 215] on select "A2R_Master Aarif Ayesha Bilal Dinesh_pdct Himanshu_pdct Kaleem Karni Lucky_pdct…" at bounding box center [114, 218] width 75 height 23
select select "45658"
click at [204, 64] on input "Client" at bounding box center [225, 70] width 232 height 29
type input "8"
type input "0"
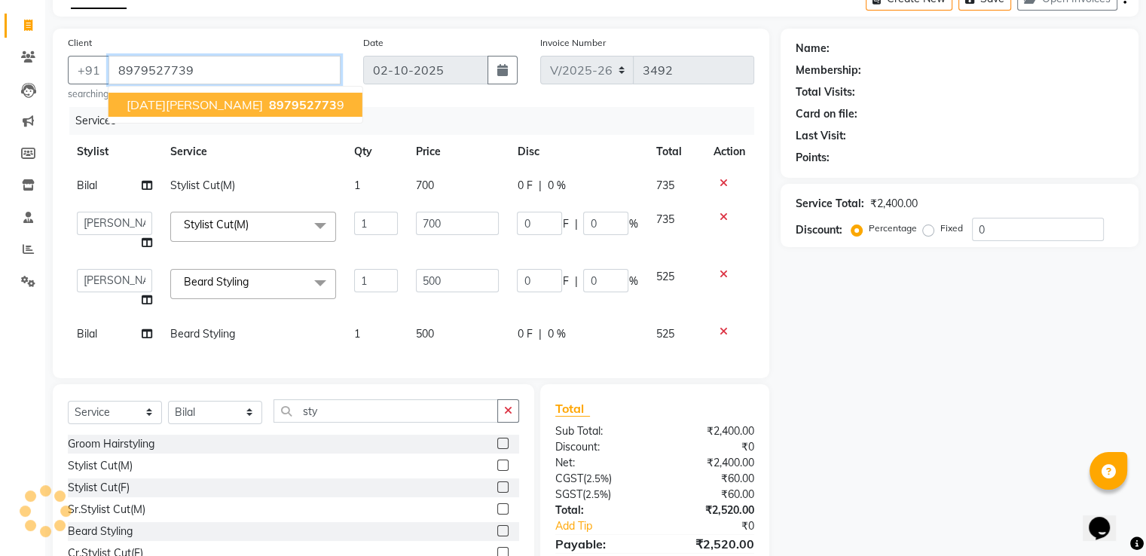
type input "8979527739"
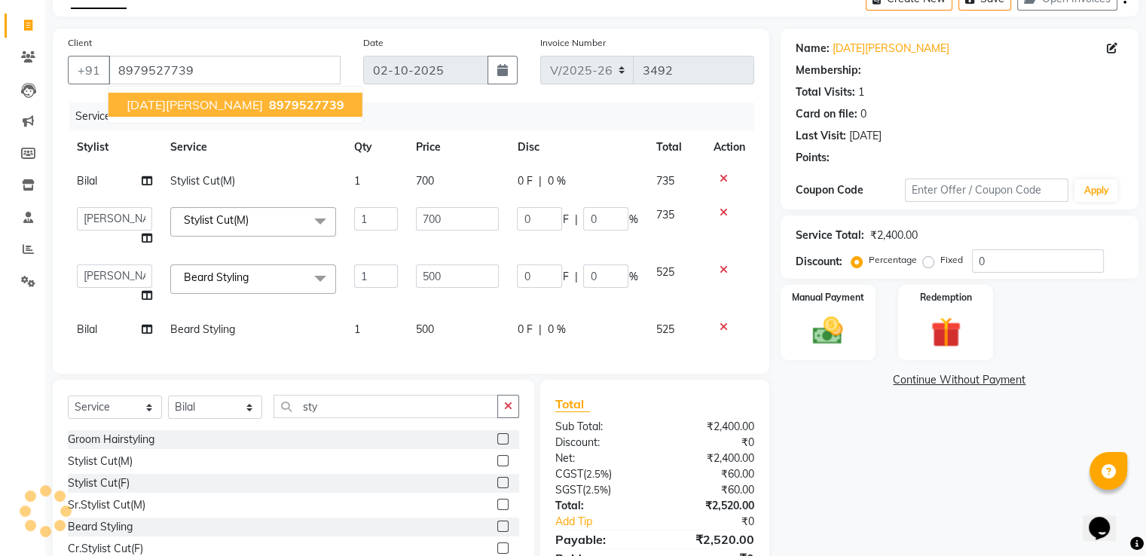
select select "1: Object"
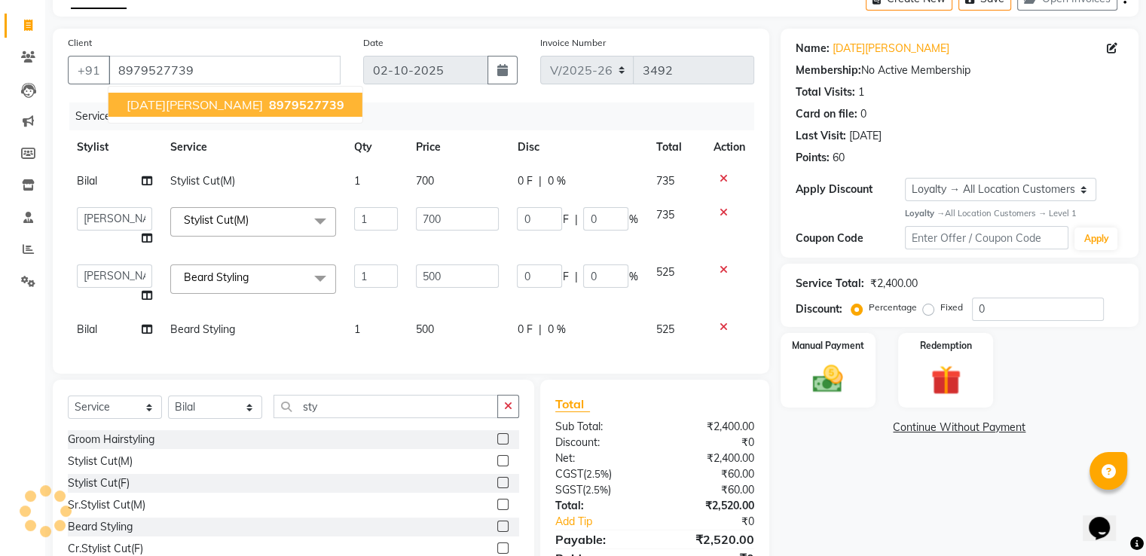
click at [269, 105] on span "8979527739" at bounding box center [306, 104] width 75 height 15
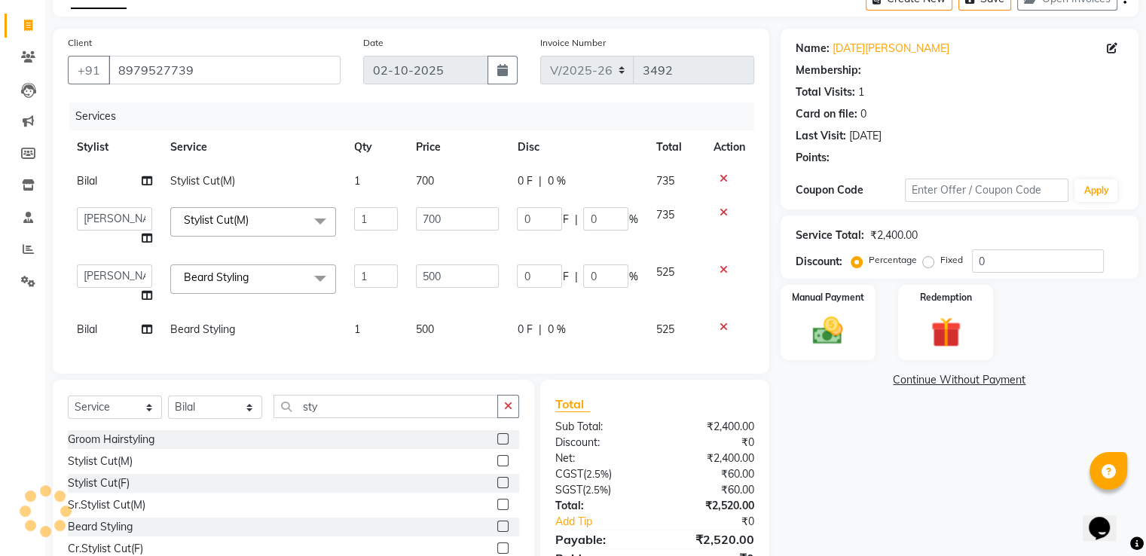
select select "1: Object"
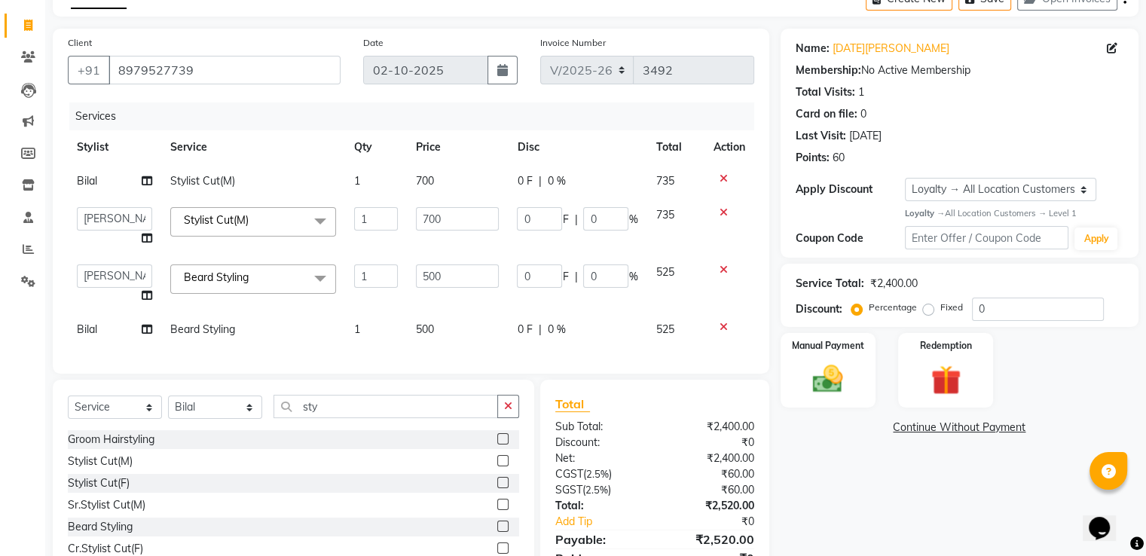
scroll to position [165, 0]
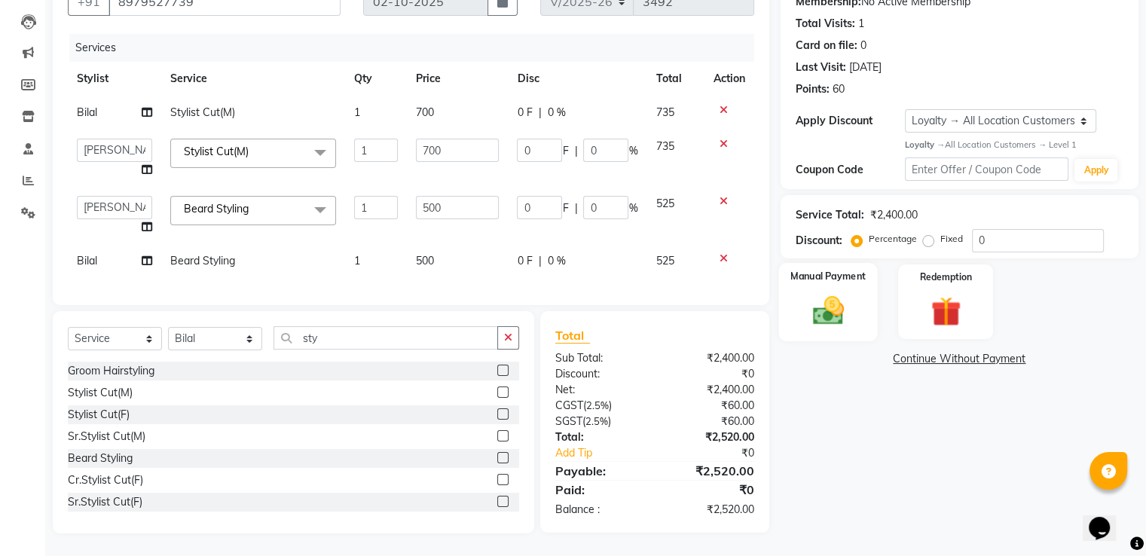
click at [803, 308] on img at bounding box center [828, 310] width 51 height 36
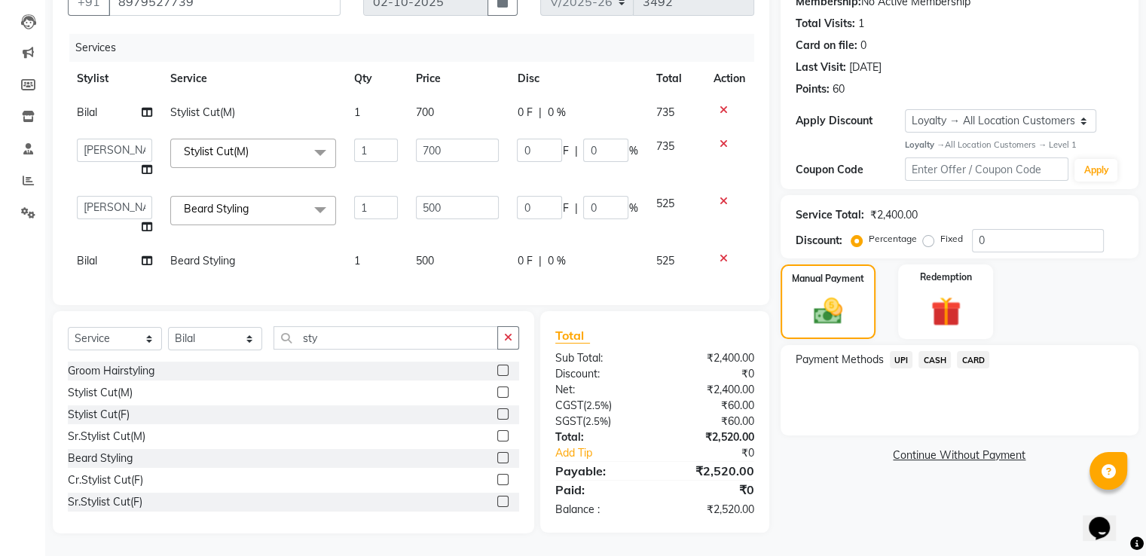
click at [904, 351] on span "UPI" at bounding box center [901, 359] width 23 height 17
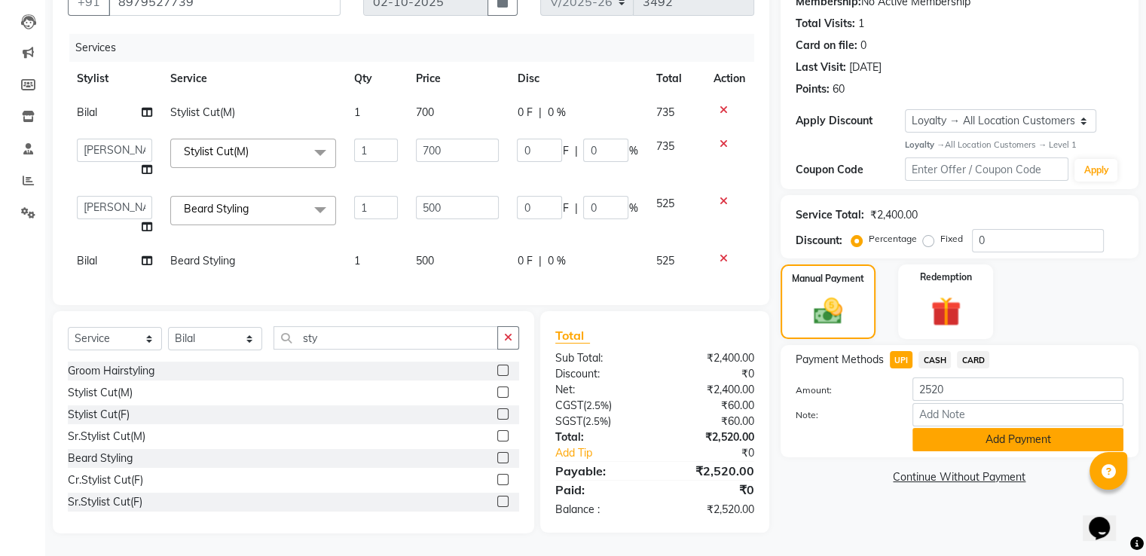
drag, startPoint x: 945, startPoint y: 430, endPoint x: 950, endPoint y: 393, distance: 37.3
click at [946, 430] on button "Add Payment" at bounding box center [1018, 439] width 211 height 23
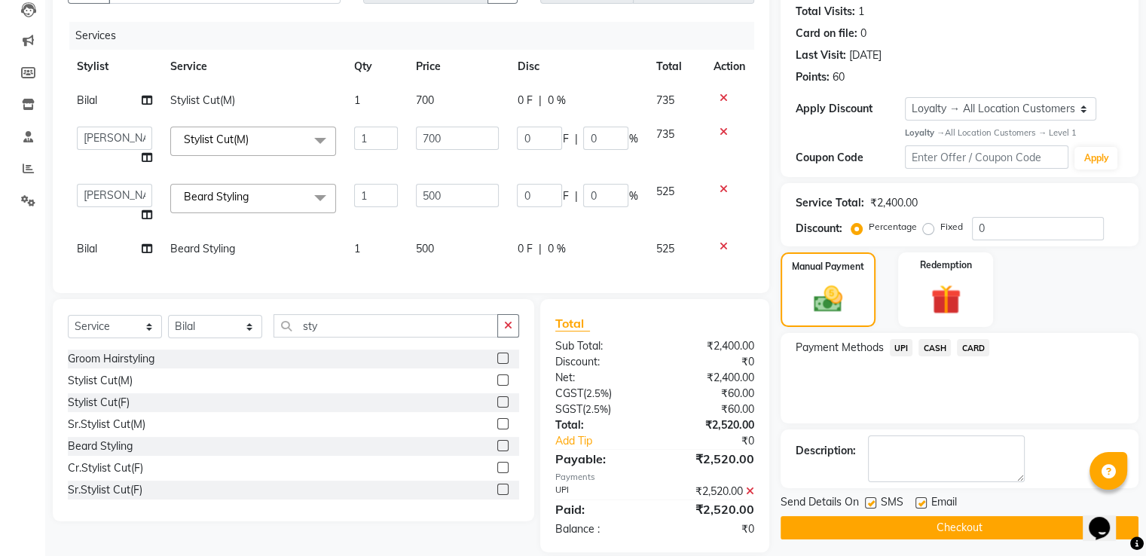
scroll to position [240, 0]
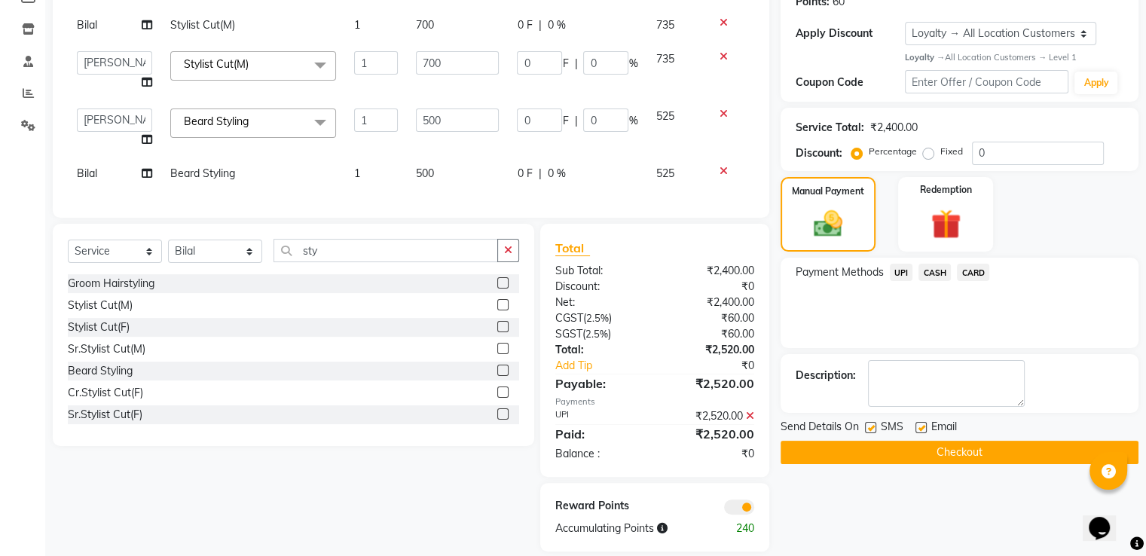
drag, startPoint x: 839, startPoint y: 452, endPoint x: 612, endPoint y: 334, distance: 255.5
click at [828, 447] on button "Checkout" at bounding box center [960, 452] width 358 height 23
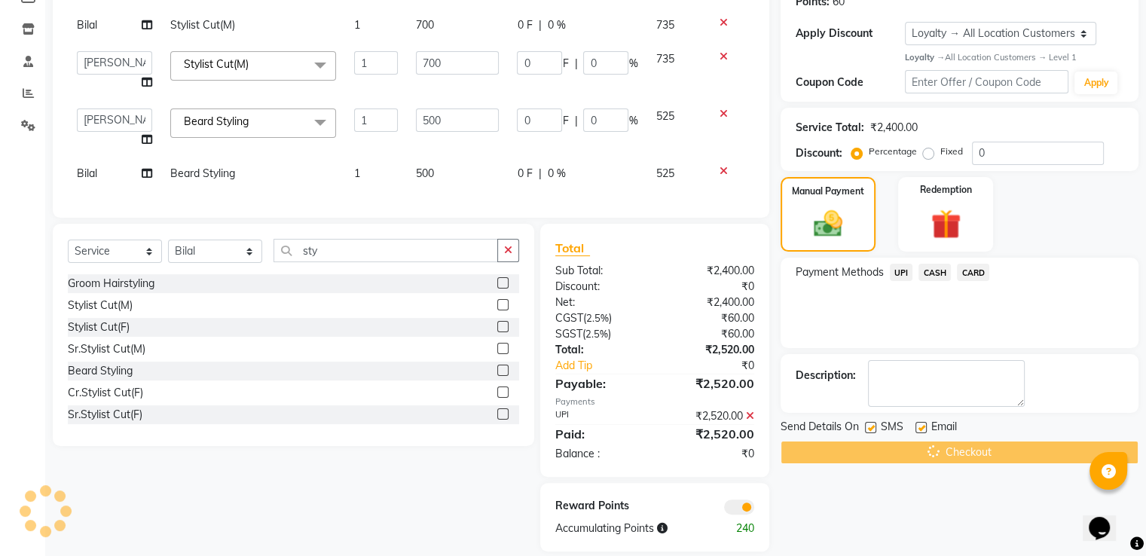
scroll to position [90, 0]
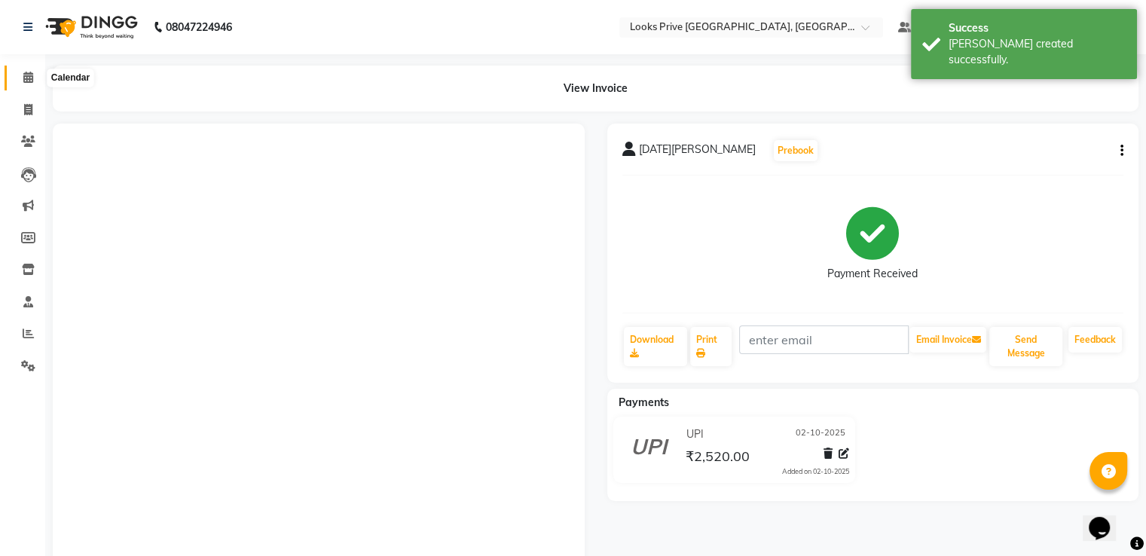
click at [37, 69] on span at bounding box center [28, 77] width 26 height 17
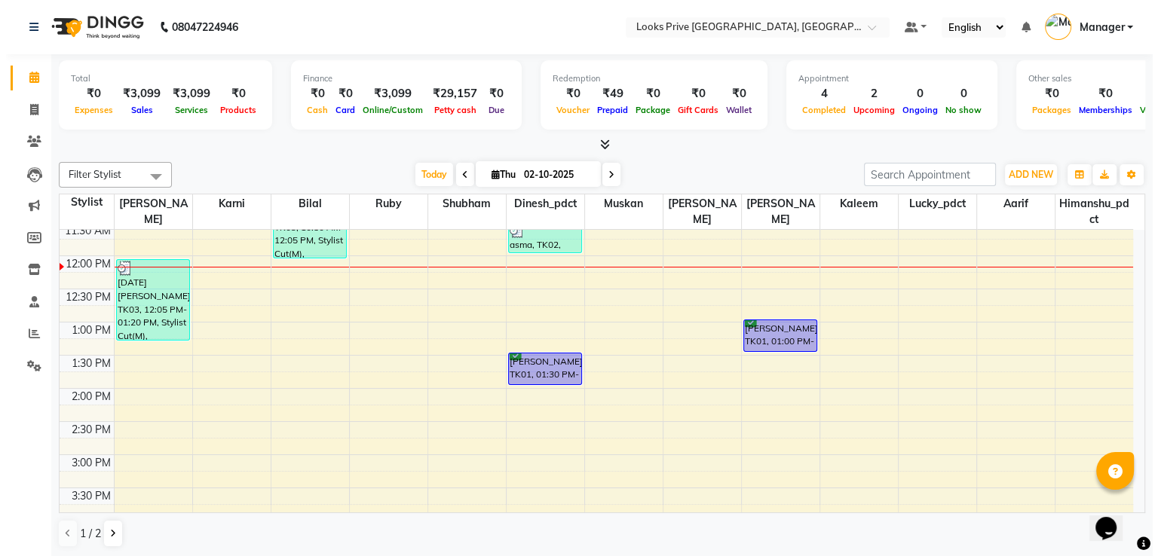
scroll to position [226, 0]
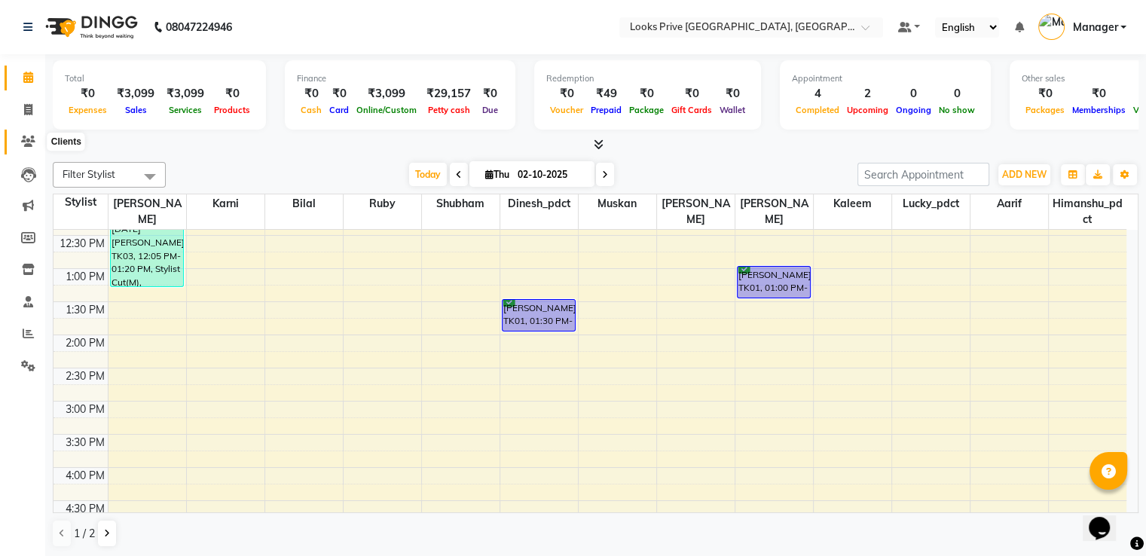
click at [15, 146] on span at bounding box center [28, 141] width 26 height 17
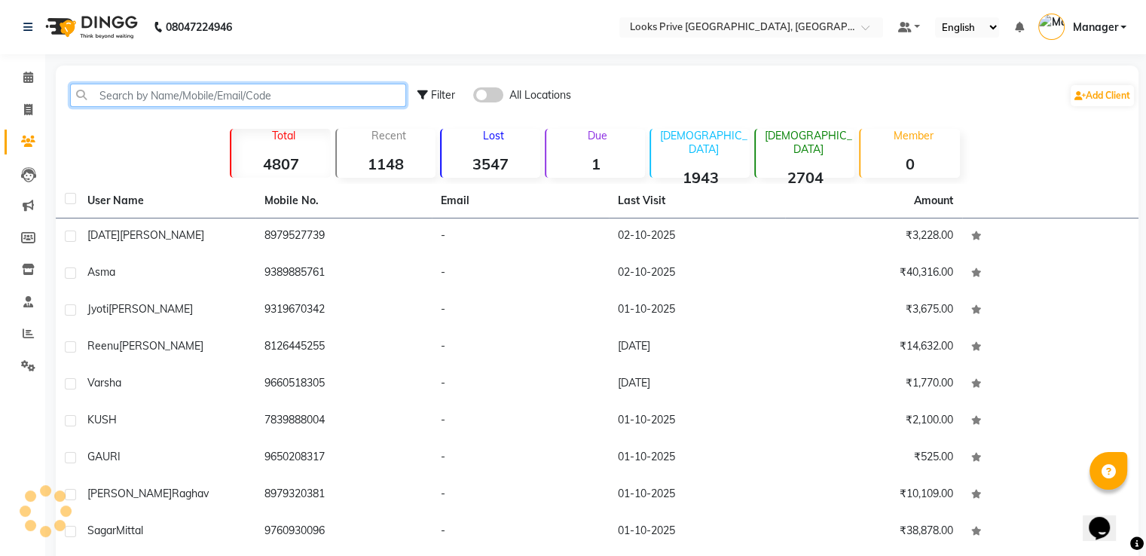
click at [162, 103] on input "text" at bounding box center [238, 95] width 336 height 23
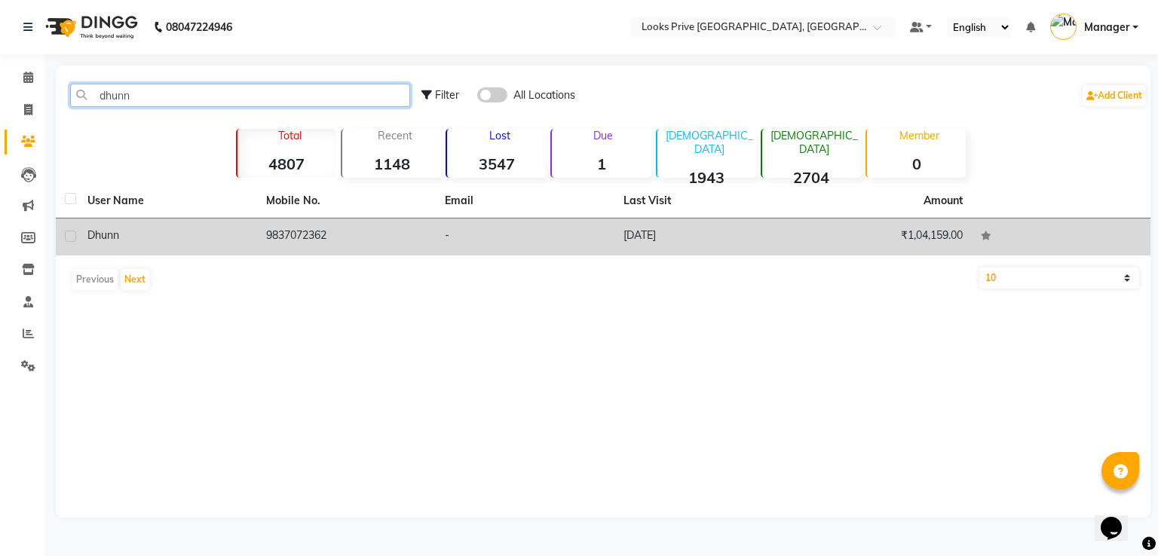
type input "dhunn"
click at [138, 230] on div "Dhunn" at bounding box center [167, 236] width 161 height 16
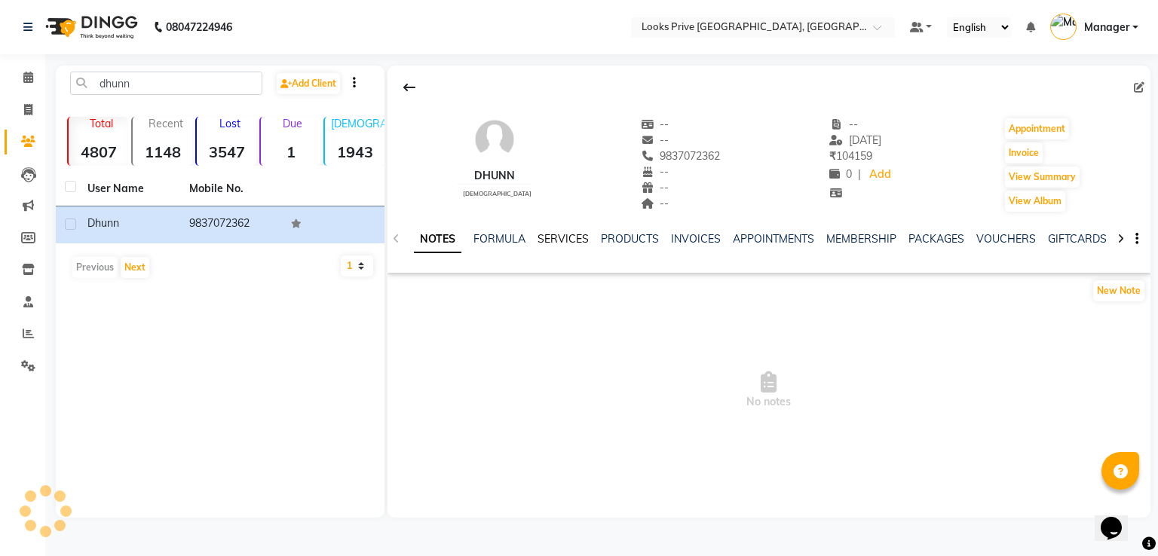
click at [543, 239] on link "SERVICES" at bounding box center [562, 239] width 51 height 14
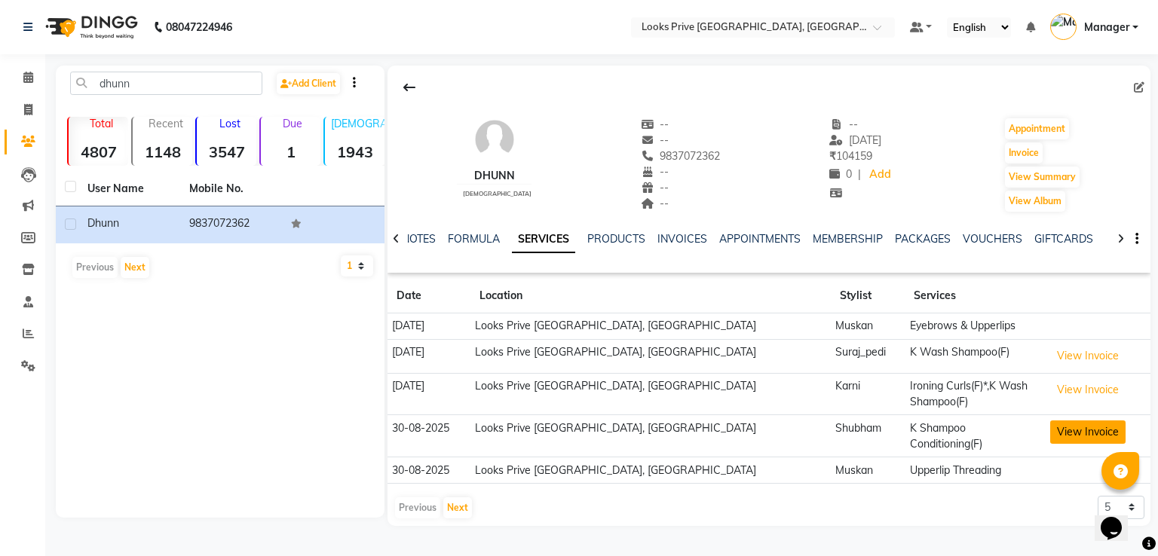
click at [1066, 424] on button "View Invoice" at bounding box center [1087, 432] width 75 height 23
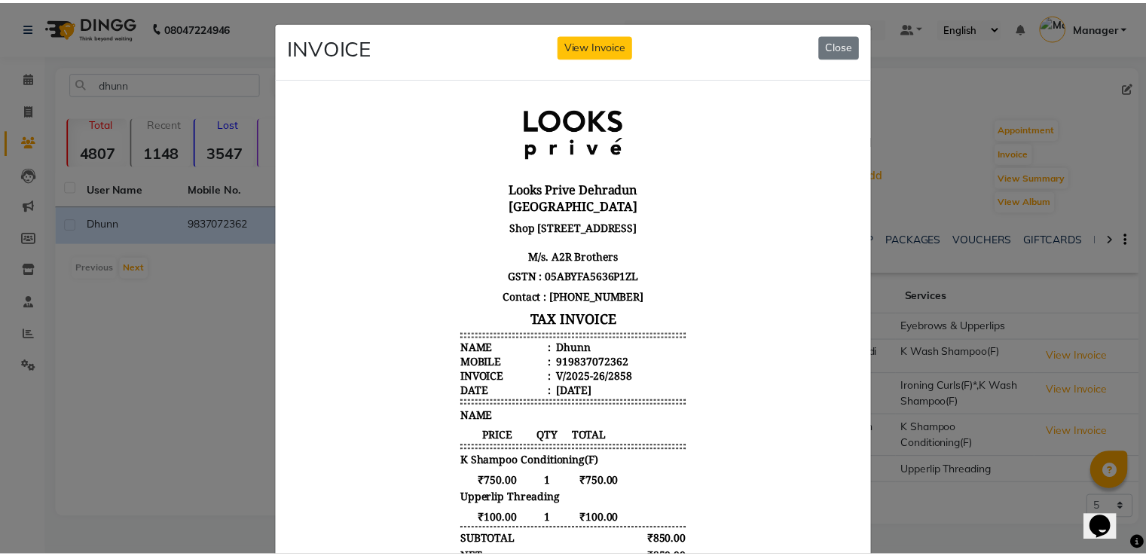
scroll to position [12, 0]
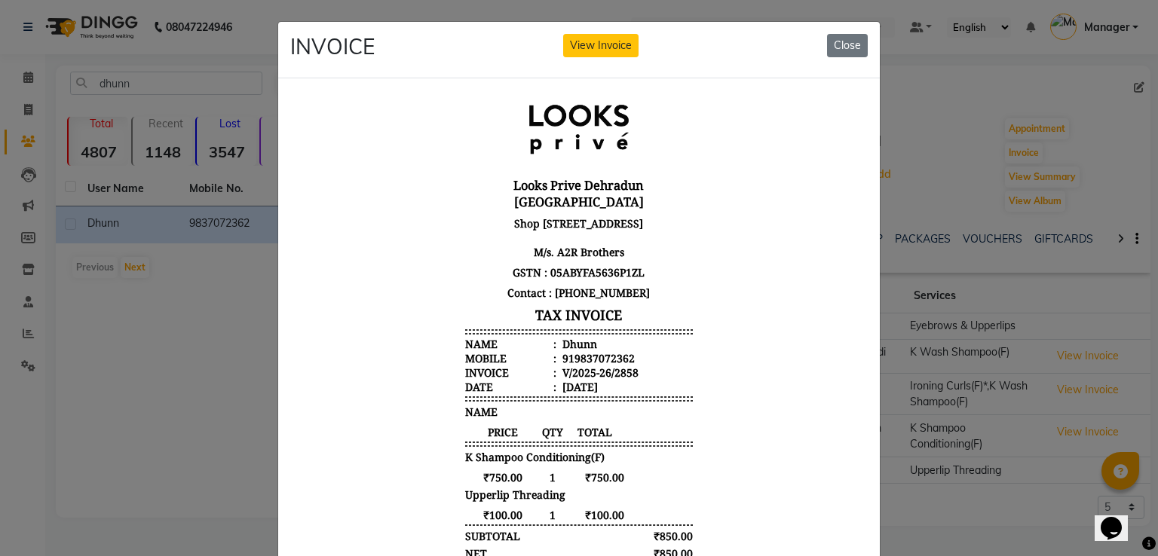
click at [205, 386] on ngb-modal-window "INVOICE View Invoice Close" at bounding box center [579, 278] width 1158 height 556
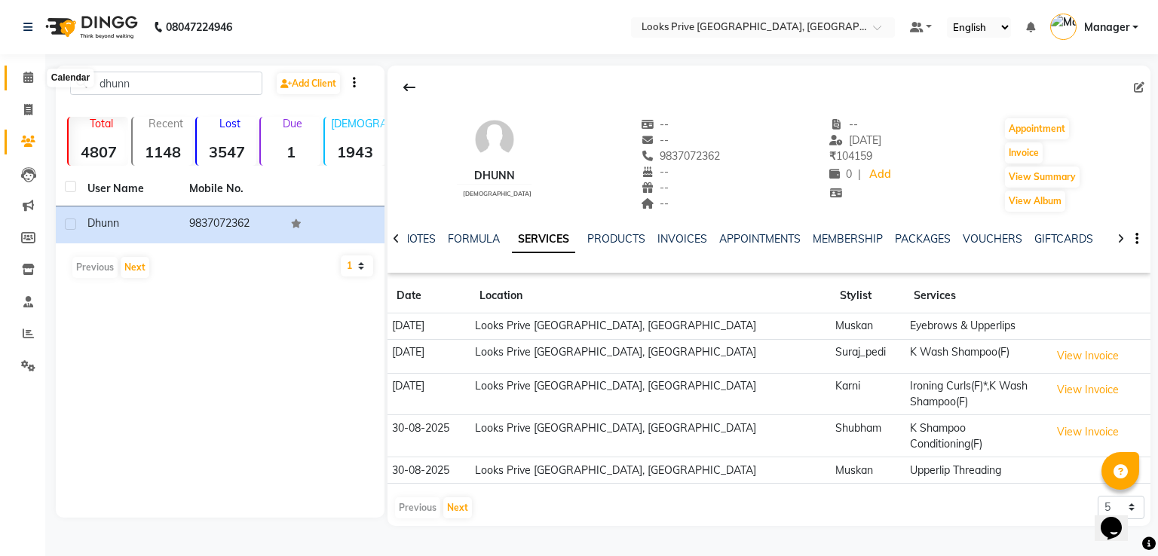
click at [23, 77] on icon at bounding box center [28, 77] width 10 height 11
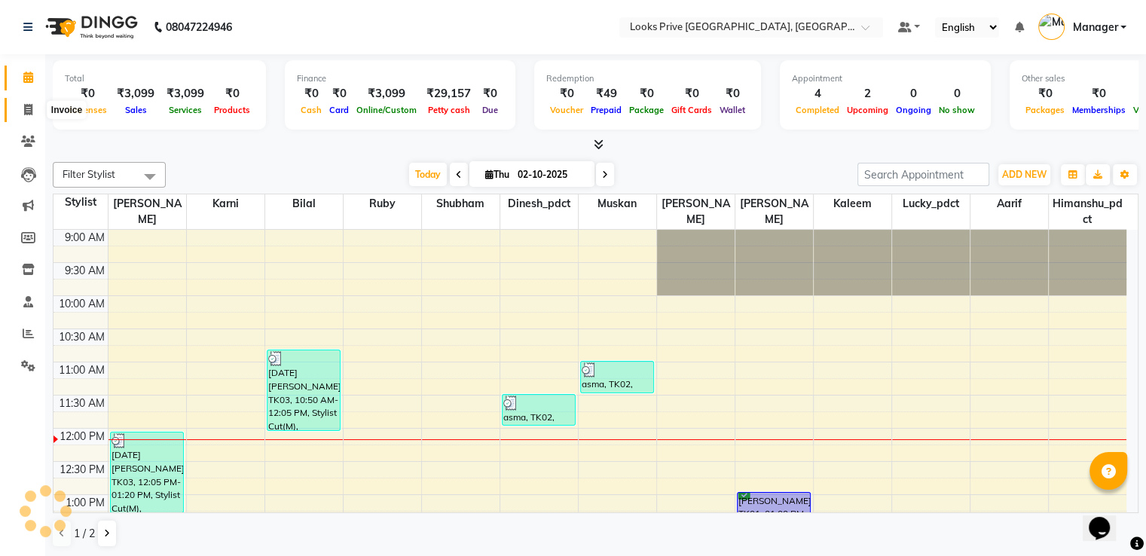
click at [24, 112] on icon at bounding box center [28, 109] width 8 height 11
select select "6205"
select select "service"
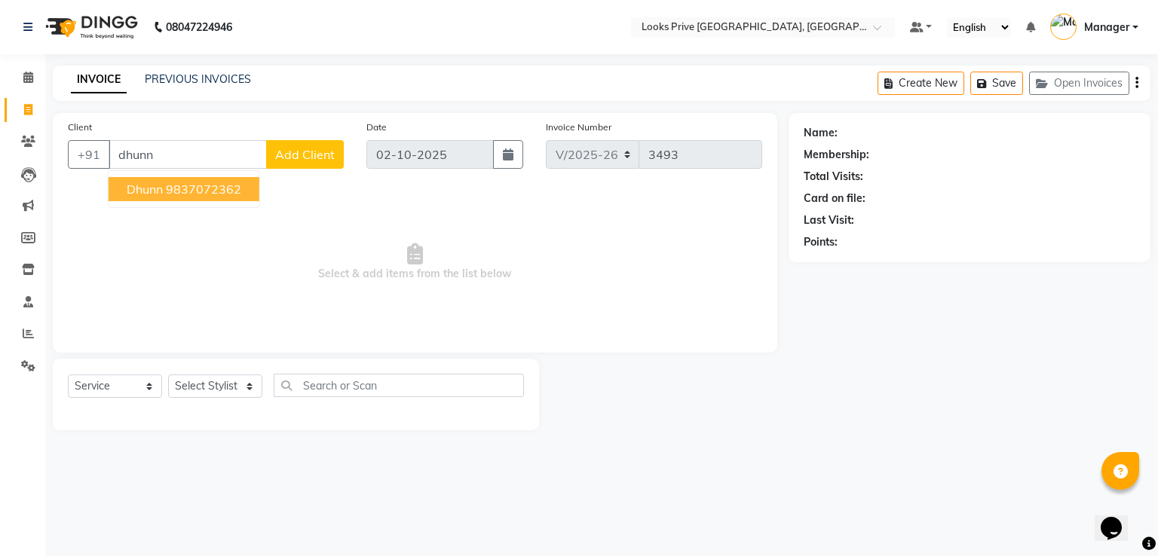
click at [226, 190] on ngb-highlight "9837072362" at bounding box center [203, 189] width 75 height 15
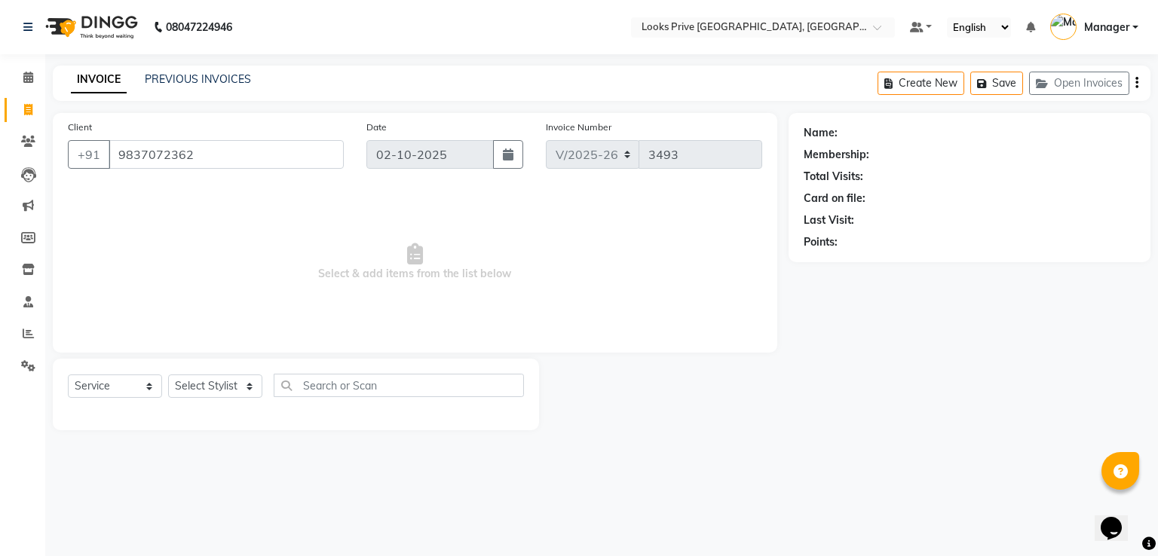
type input "9837072362"
select select "1: Object"
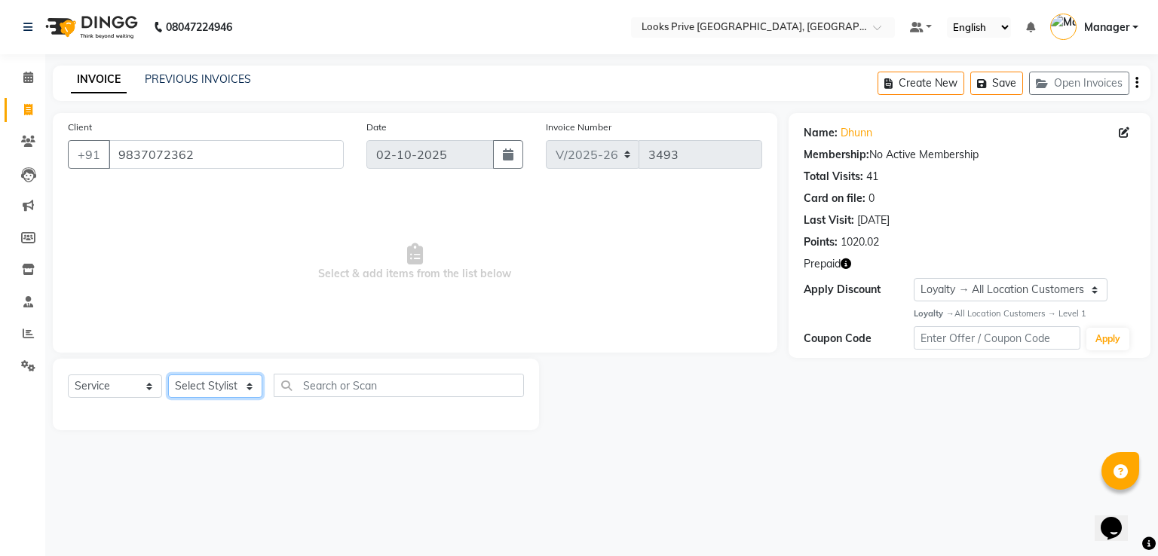
click at [213, 381] on select "Select Stylist A2R_Master Aarif Ayesha Bilal Dinesh_pdct Himanshu_pdct Kaleem K…" at bounding box center [215, 386] width 94 height 23
select select "47803"
click at [168, 375] on select "Select Stylist A2R_Master Aarif Ayesha Bilal Dinesh_pdct Himanshu_pdct Kaleem K…" at bounding box center [215, 386] width 94 height 23
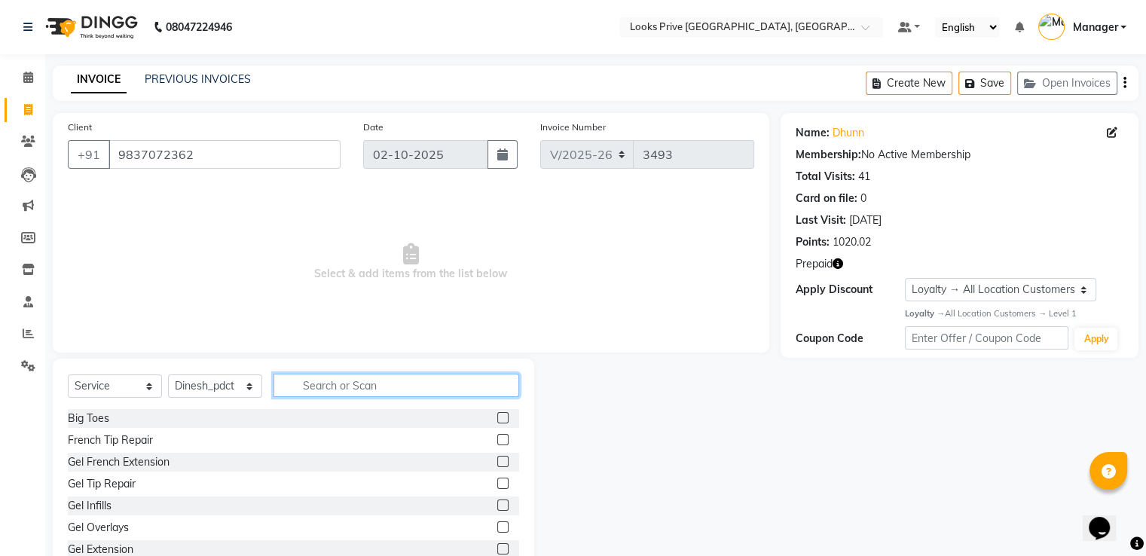
click at [354, 381] on input "text" at bounding box center [397, 385] width 246 height 23
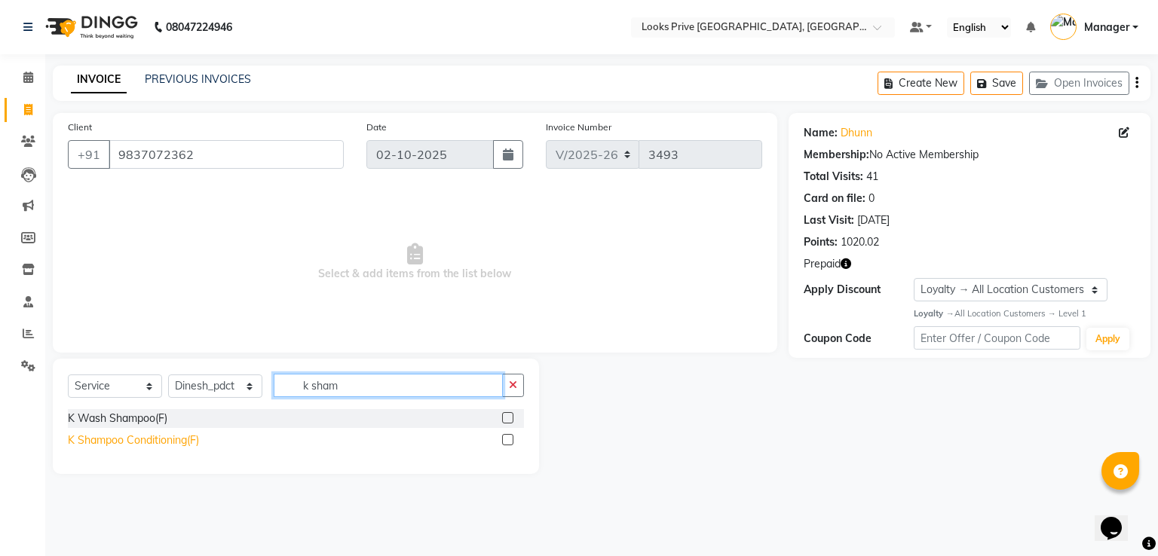
type input "k sham"
drag, startPoint x: 190, startPoint y: 438, endPoint x: 225, endPoint y: 406, distance: 47.5
click at [190, 437] on div "K Shampoo Conditioning(F)" at bounding box center [133, 441] width 131 height 16
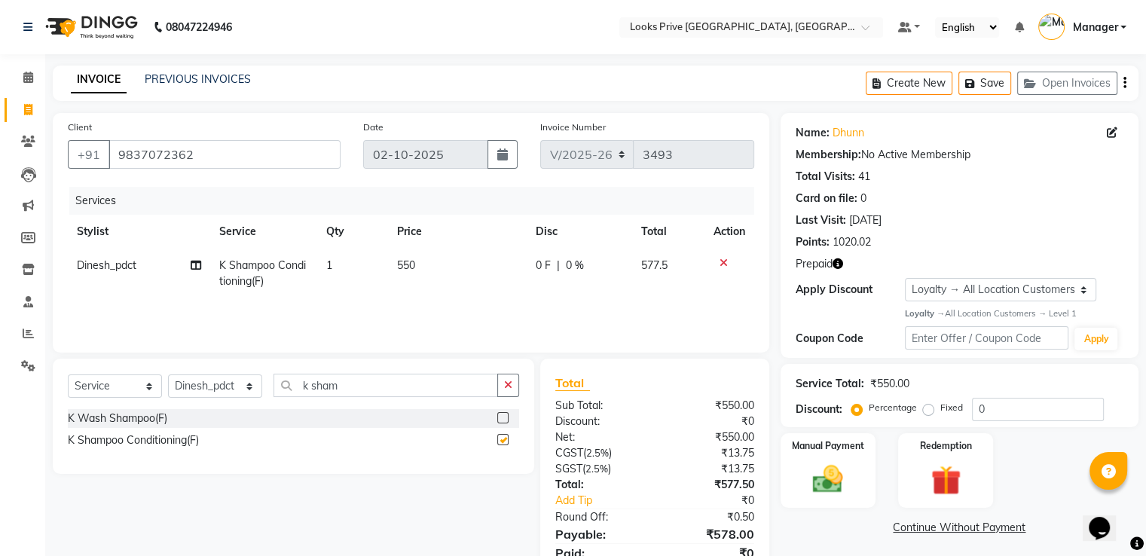
checkbox input "false"
click at [430, 269] on td "550" at bounding box center [457, 274] width 139 height 50
select select "47803"
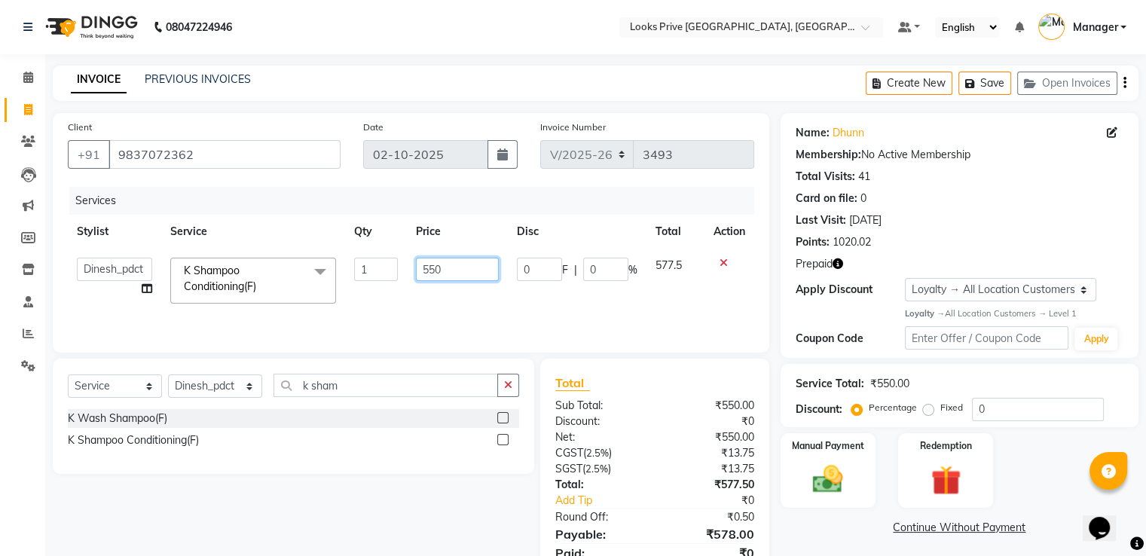
click at [360, 248] on table "Stylist Service Qty Price Disc Total Action A2R_Master Aarif Ayesha Bilal Dines…" at bounding box center [411, 264] width 687 height 98
type input "750"
click at [347, 193] on div "Services" at bounding box center [417, 201] width 696 height 28
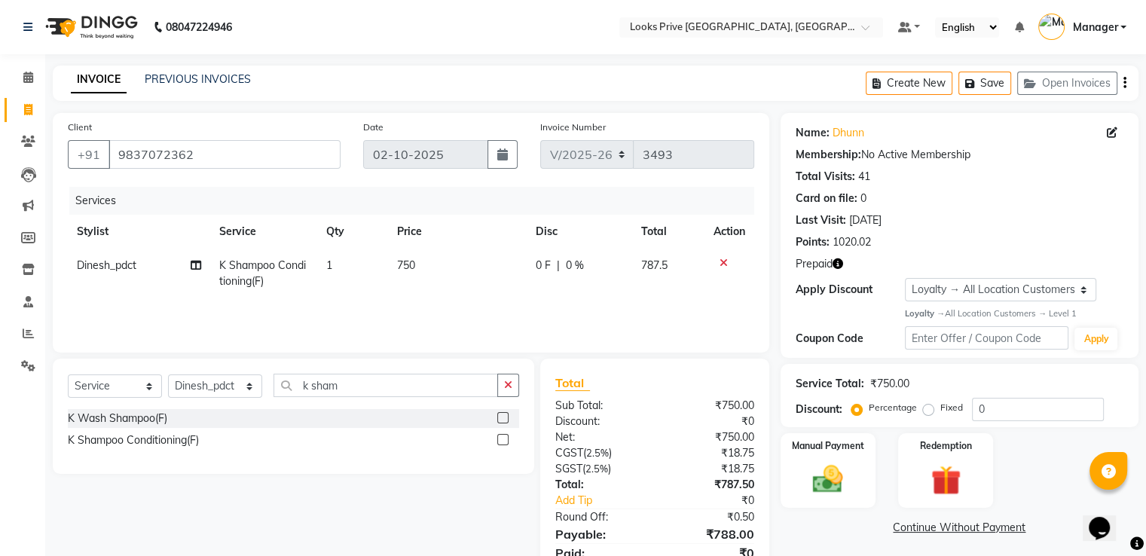
scroll to position [63, 0]
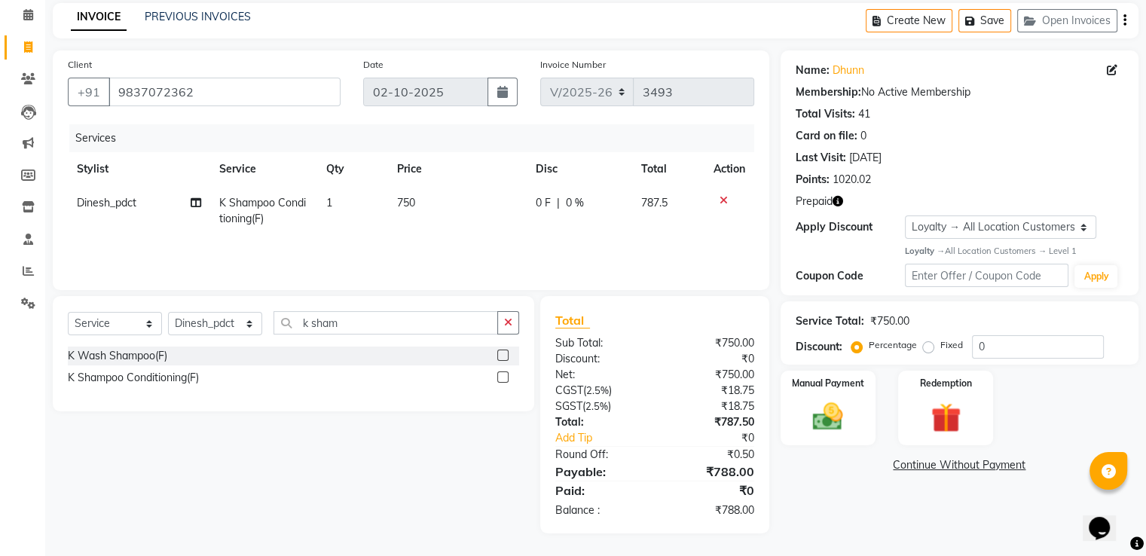
drag, startPoint x: 835, startPoint y: 207, endPoint x: 847, endPoint y: 207, distance: 12.1
click at [835, 207] on button "button" at bounding box center [838, 202] width 11 height 16
click at [938, 399] on img at bounding box center [945, 418] width 51 height 38
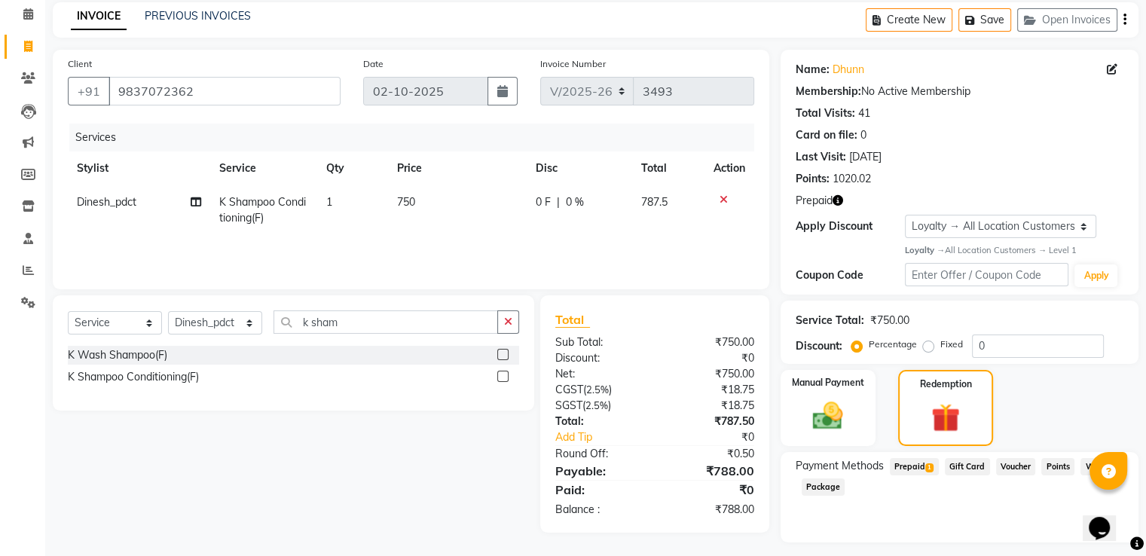
scroll to position [103, 0]
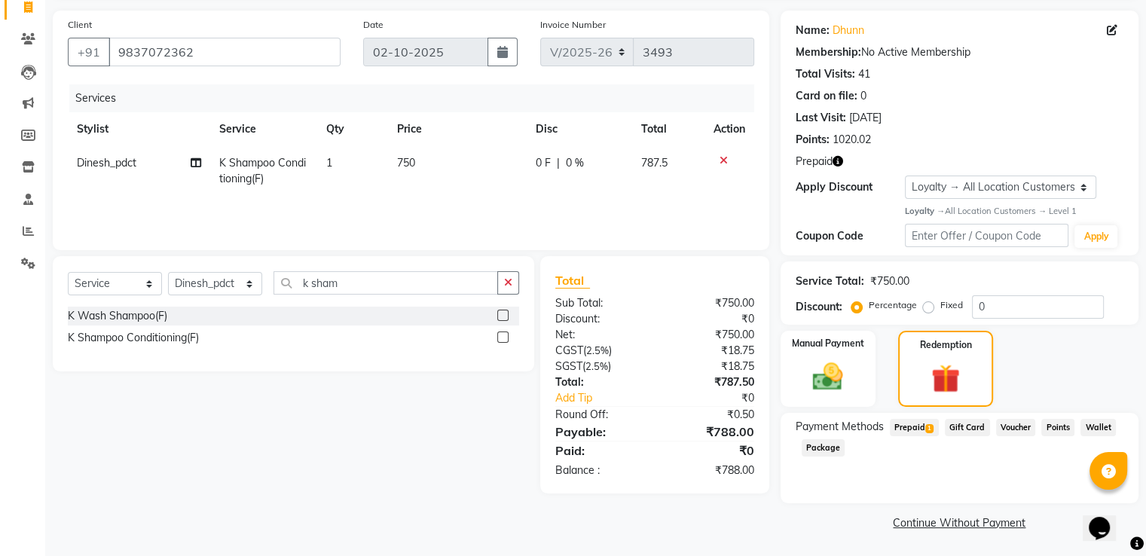
click at [922, 430] on span "Prepaid 1" at bounding box center [914, 427] width 49 height 17
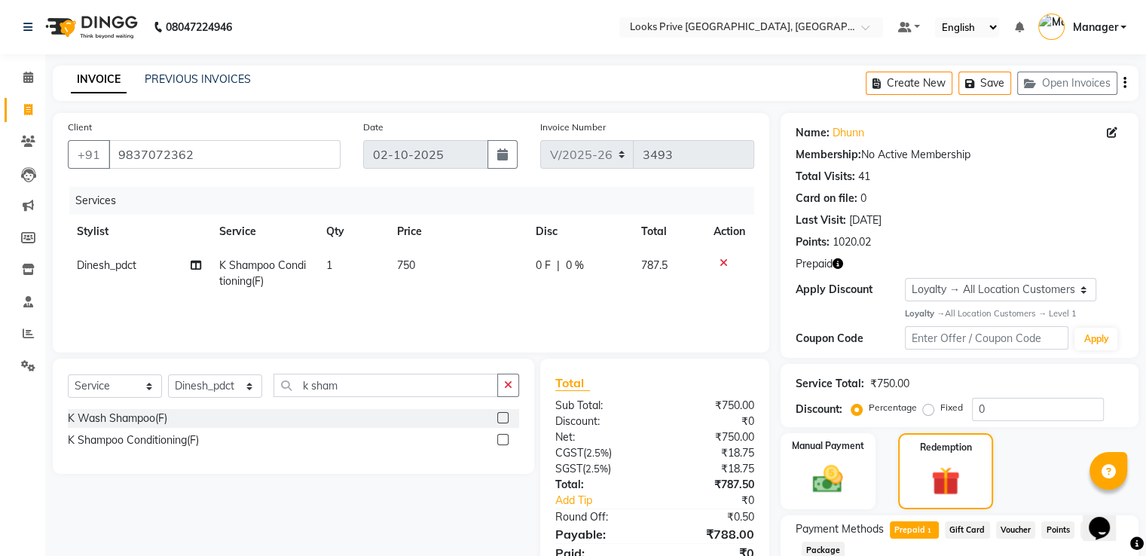
scroll to position [136, 0]
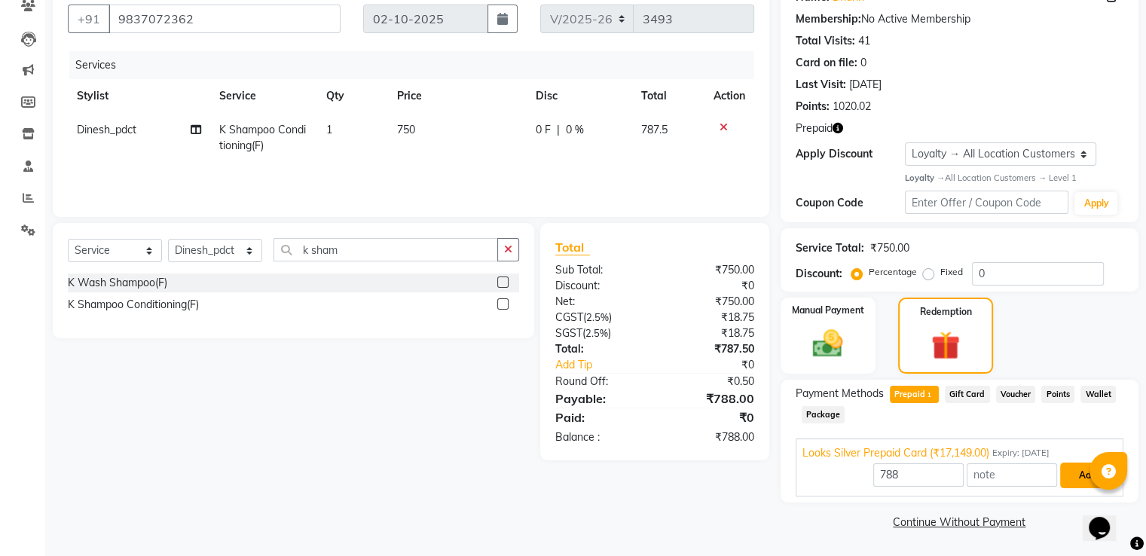
click at [1073, 474] on button "Add" at bounding box center [1088, 476] width 55 height 26
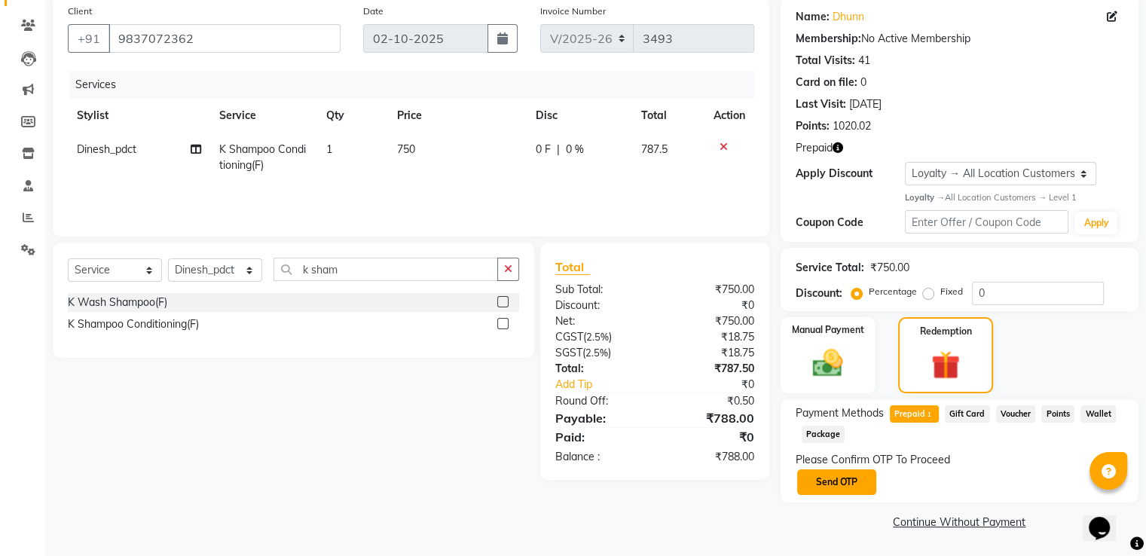
click at [844, 479] on button "Send OTP" at bounding box center [836, 483] width 79 height 26
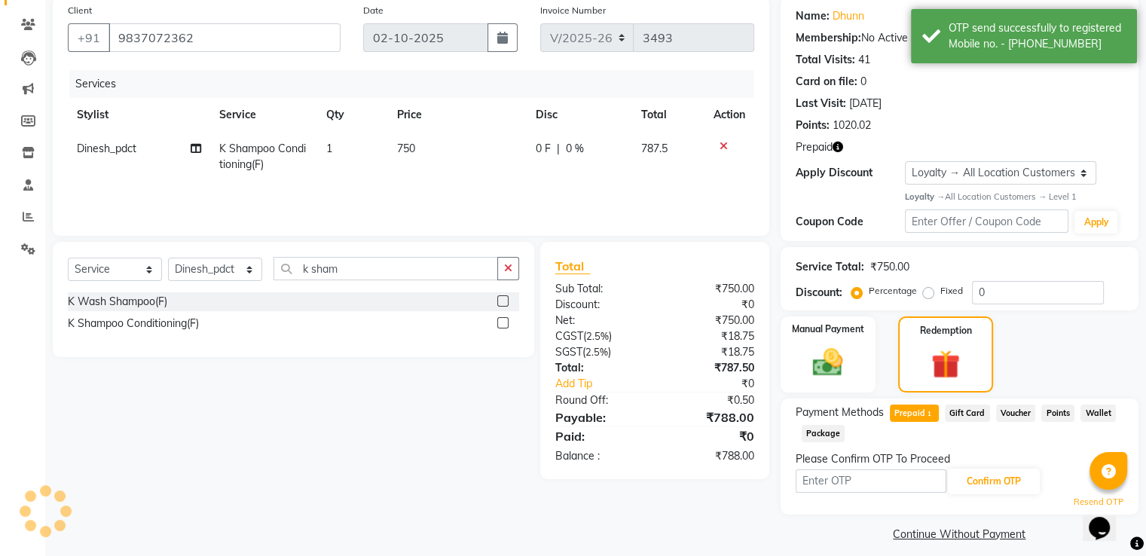
click at [844, 479] on input "text" at bounding box center [871, 481] width 151 height 23
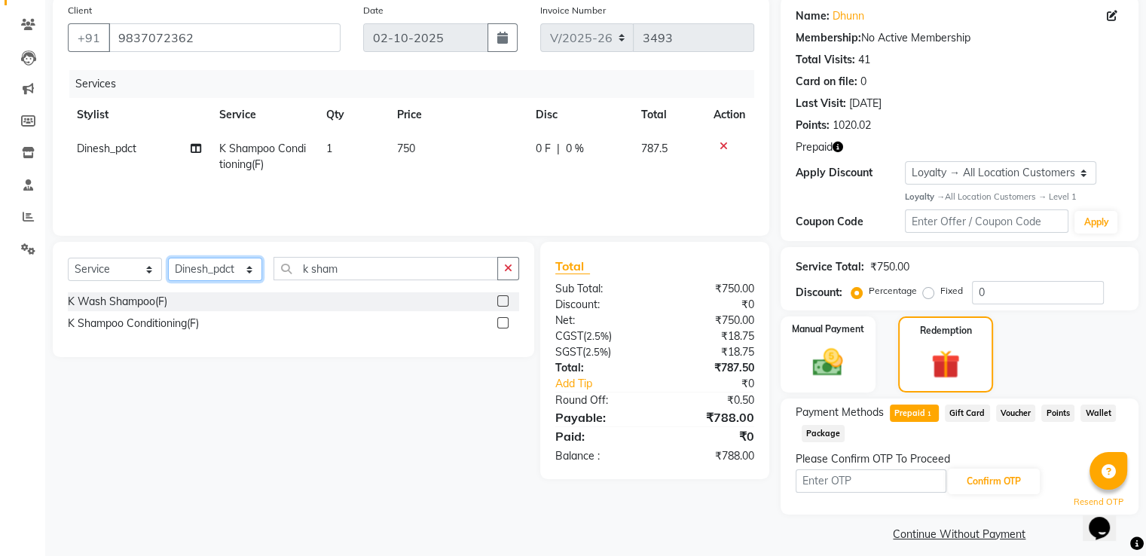
click at [193, 281] on select "Select Stylist A2R_Master Aarif Ayesha Bilal Dinesh_pdct Himanshu_pdct Kaleem K…" at bounding box center [215, 269] width 94 height 23
select select "76838"
click at [168, 259] on select "Select Stylist A2R_Master Aarif Ayesha Bilal Dinesh_pdct Himanshu_pdct Kaleem K…" at bounding box center [215, 269] width 94 height 23
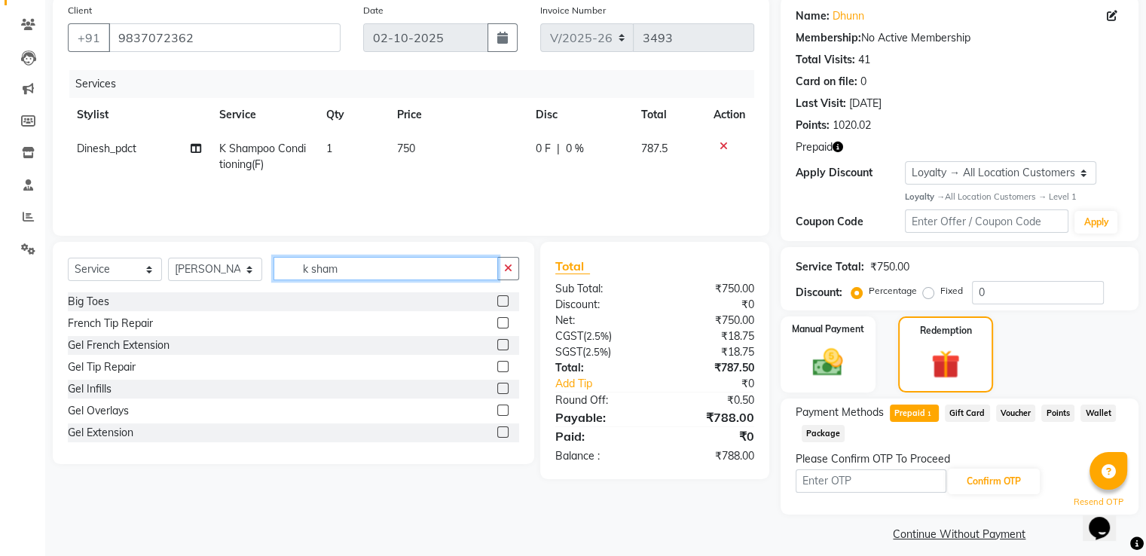
drag, startPoint x: 350, startPoint y: 272, endPoint x: 79, endPoint y: 271, distance: 271.4
click at [127, 263] on div "Select Service Product Membership Package Voucher Prepaid Gift Card Select Styl…" at bounding box center [294, 274] width 452 height 35
type input "u"
type input "eye"
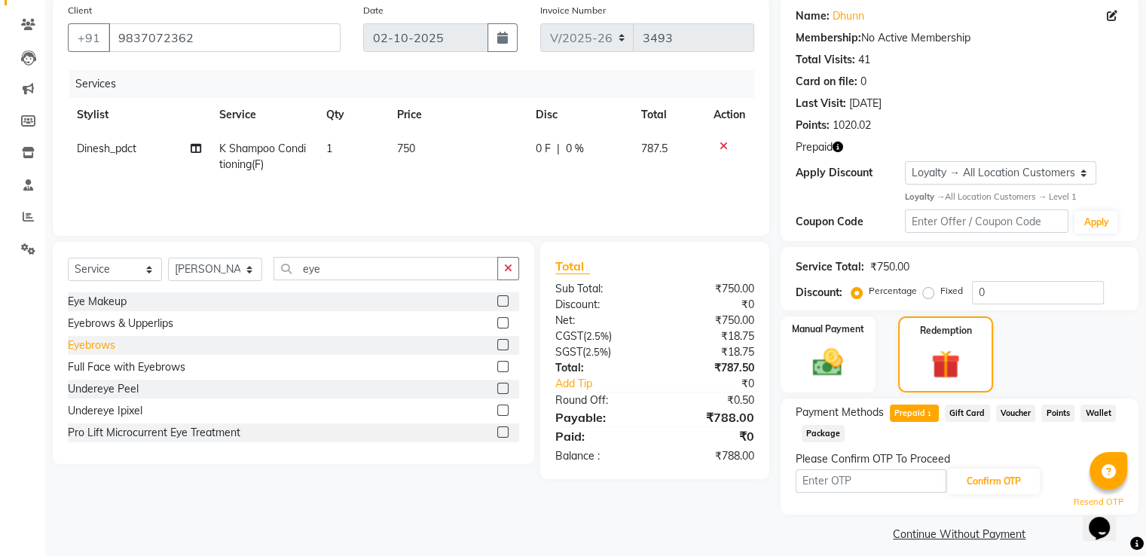
click at [103, 352] on div "Eyebrows" at bounding box center [91, 346] width 47 height 16
checkbox input "false"
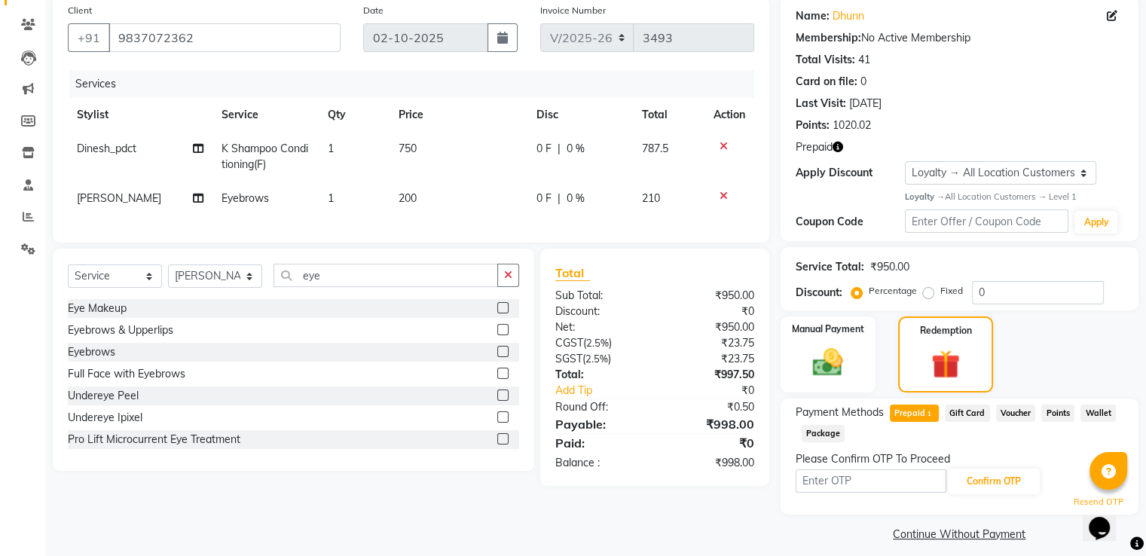
click at [436, 194] on td "200" at bounding box center [459, 199] width 138 height 34
select select "76838"
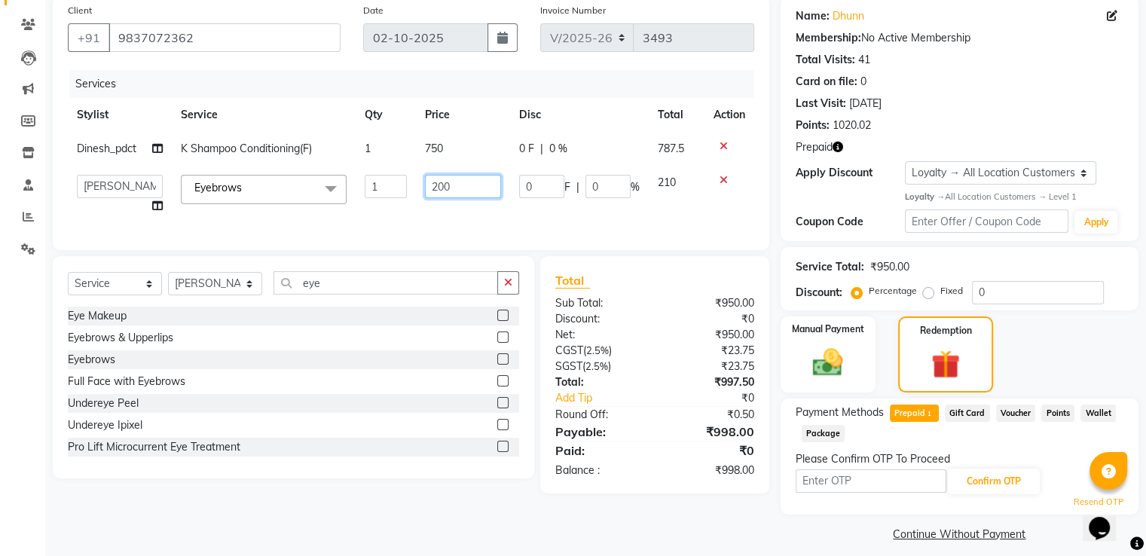
drag, startPoint x: 437, startPoint y: 190, endPoint x: 333, endPoint y: 187, distance: 104.1
click at [346, 187] on tr "A2R_Master Aarif Ayesha Bilal Dinesh_pdct Himanshu_pdct Kaleem Karni Lucky_pdct…" at bounding box center [411, 194] width 687 height 57
type input "100"
click at [431, 226] on div "Services Stylist Service Qty Price Disc Total Action Dinesh_pdct K Shampoo Cond…" at bounding box center [411, 152] width 687 height 165
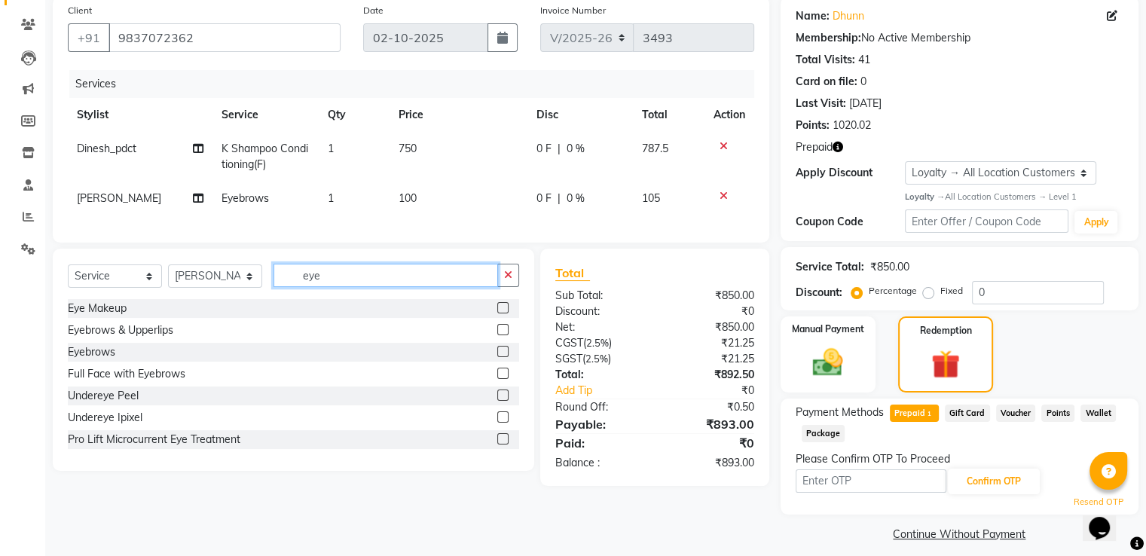
drag, startPoint x: 368, startPoint y: 290, endPoint x: 157, endPoint y: 279, distance: 211.4
click at [158, 279] on div "Select Service Product Membership Package Voucher Prepaid Gift Card Select Styl…" at bounding box center [294, 281] width 452 height 35
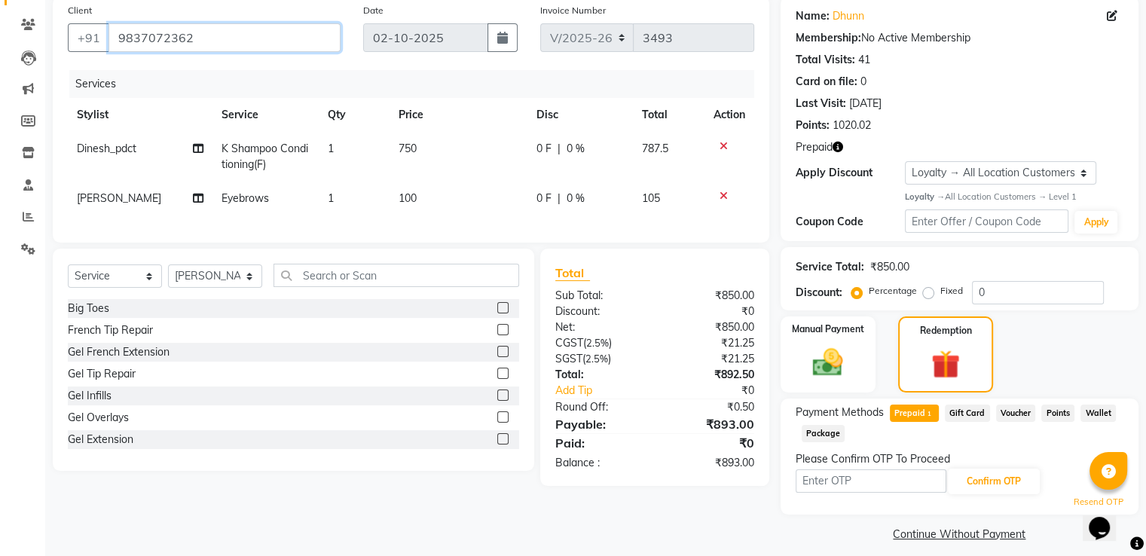
click at [214, 46] on input "9837072362" at bounding box center [225, 37] width 232 height 29
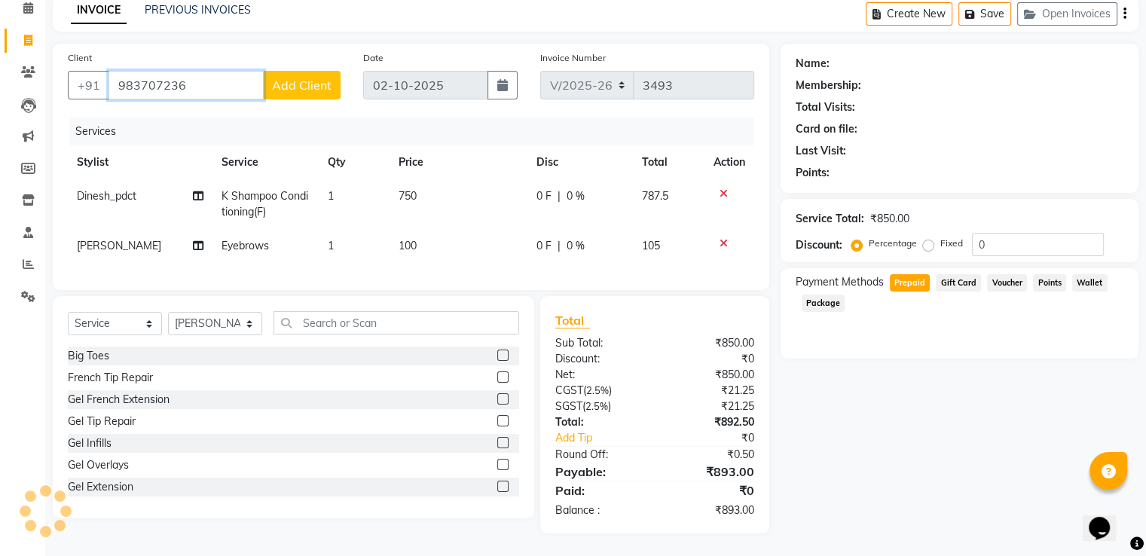
scroll to position [86, 0]
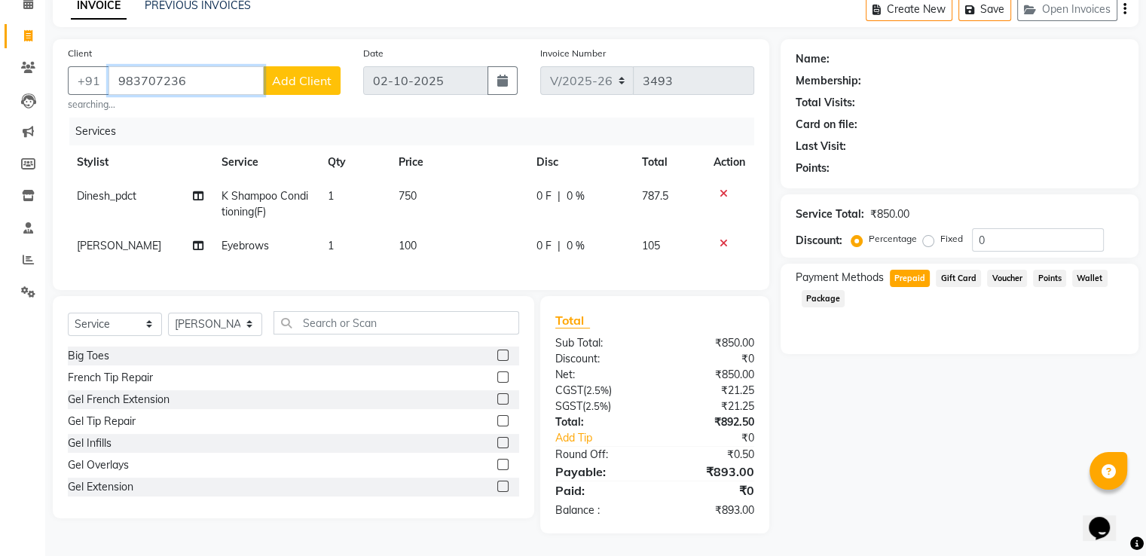
type input "9837072362"
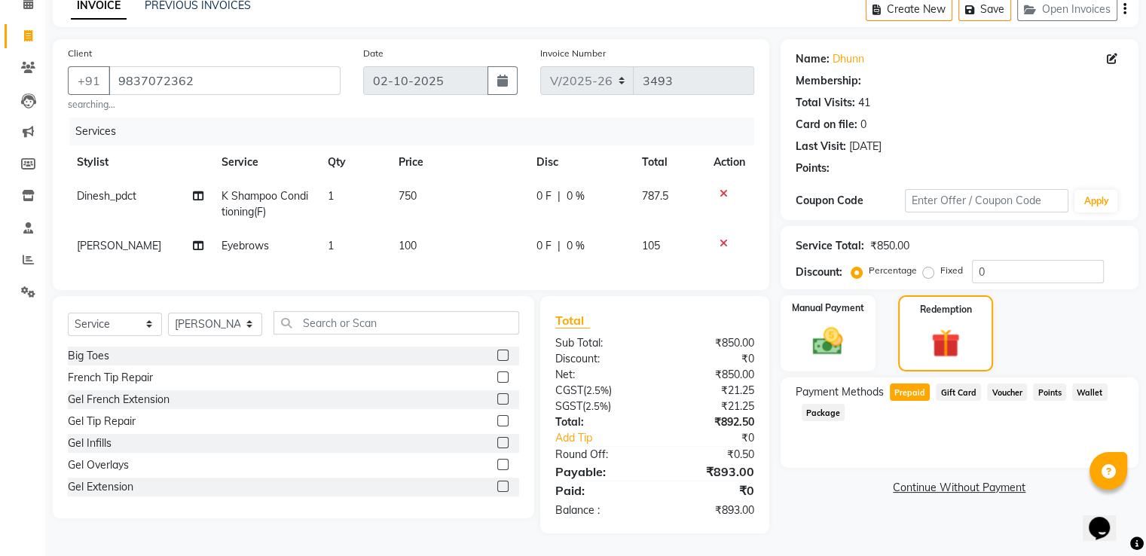
select select "1: Object"
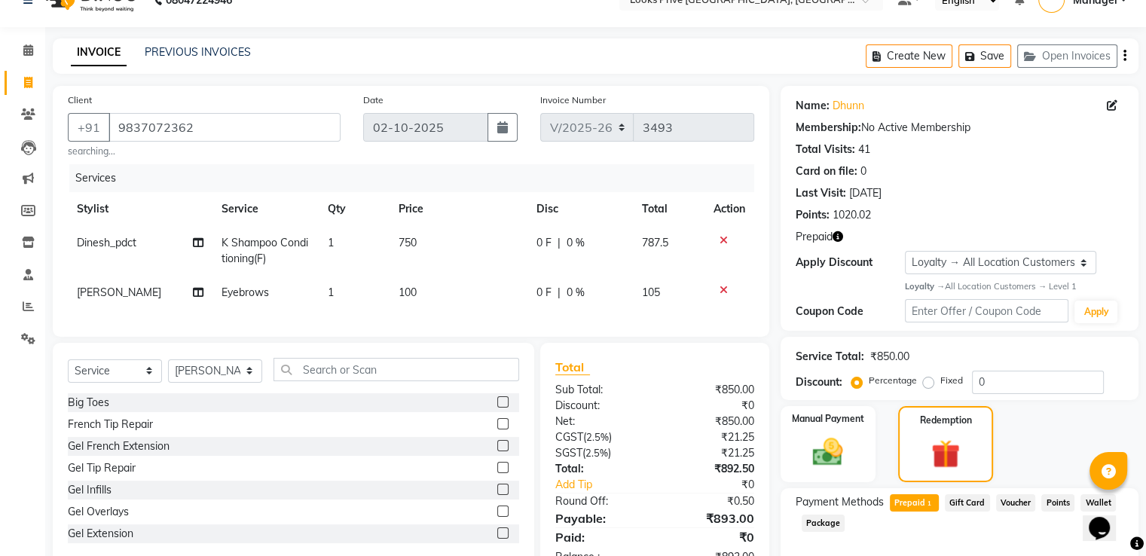
scroll to position [103, 0]
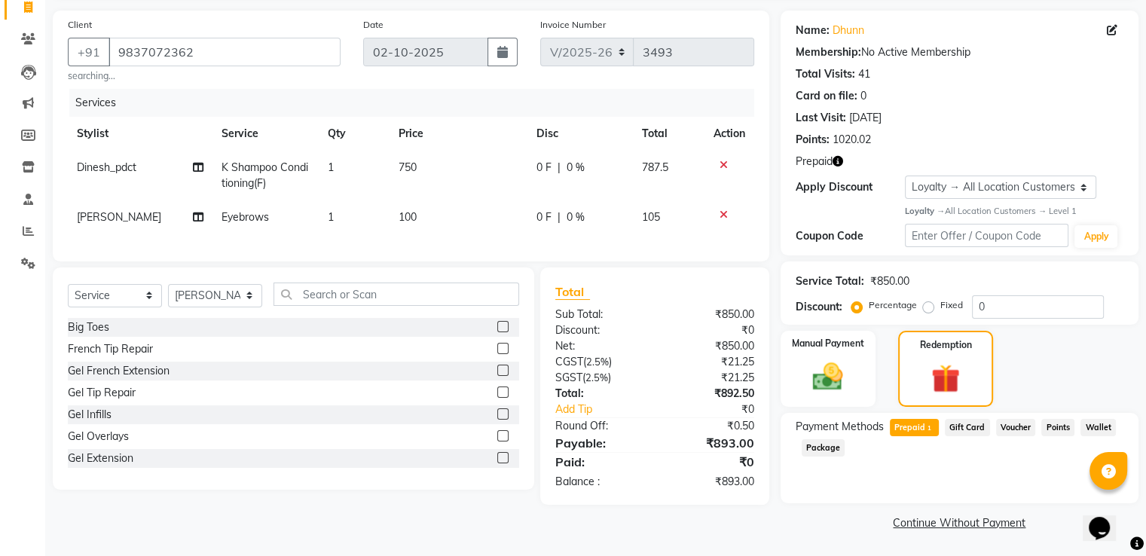
click at [724, 211] on icon at bounding box center [724, 215] width 8 height 11
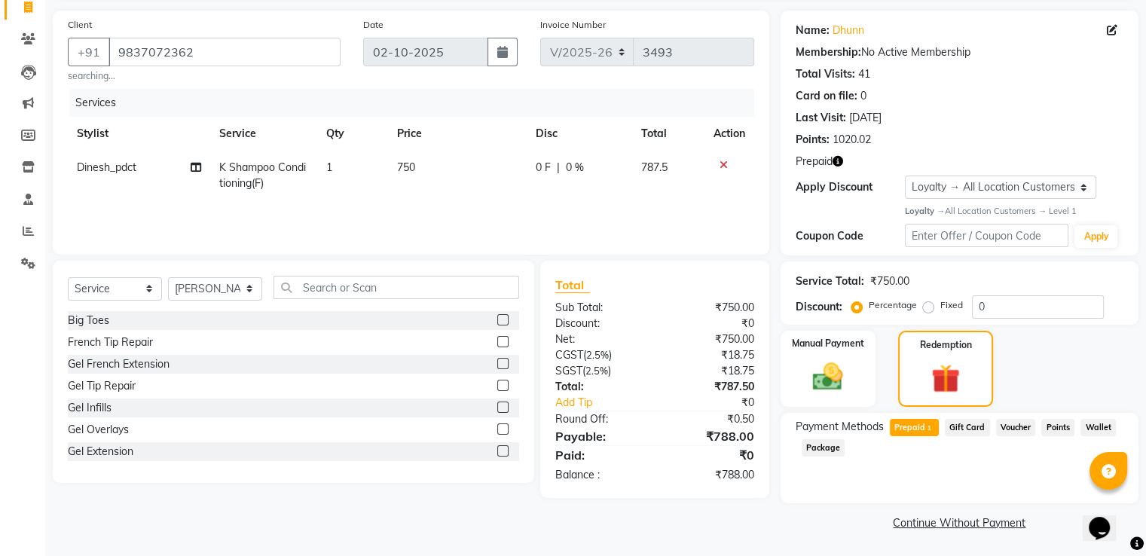
click at [323, 303] on div "Select Service Product Membership Package Voucher Prepaid Gift Card Select Styl…" at bounding box center [294, 293] width 452 height 35
click at [326, 292] on input "text" at bounding box center [397, 287] width 246 height 23
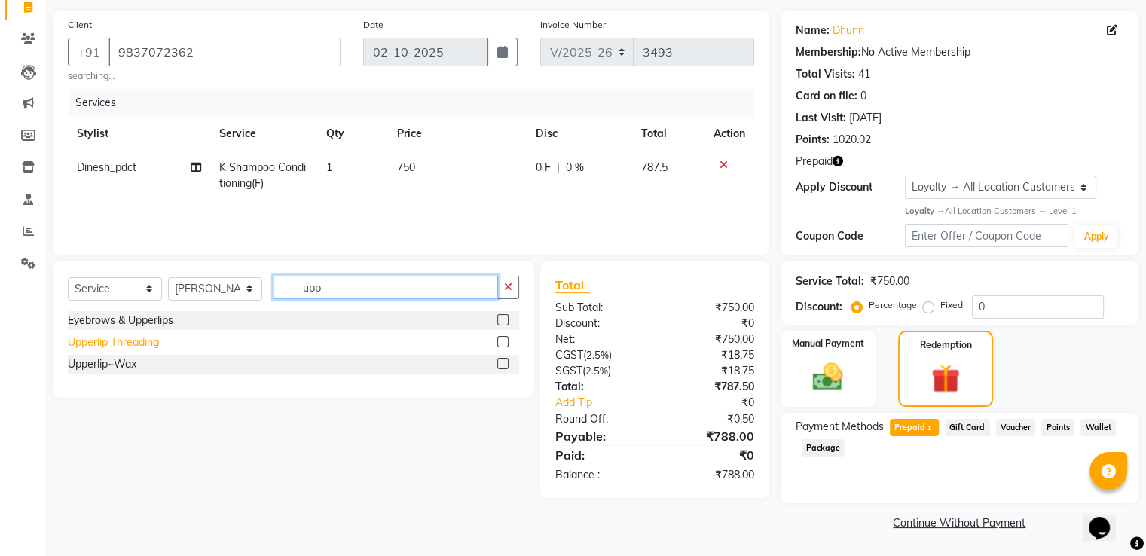
type input "upp"
click at [133, 349] on div "Upperlip Threading" at bounding box center [113, 343] width 91 height 16
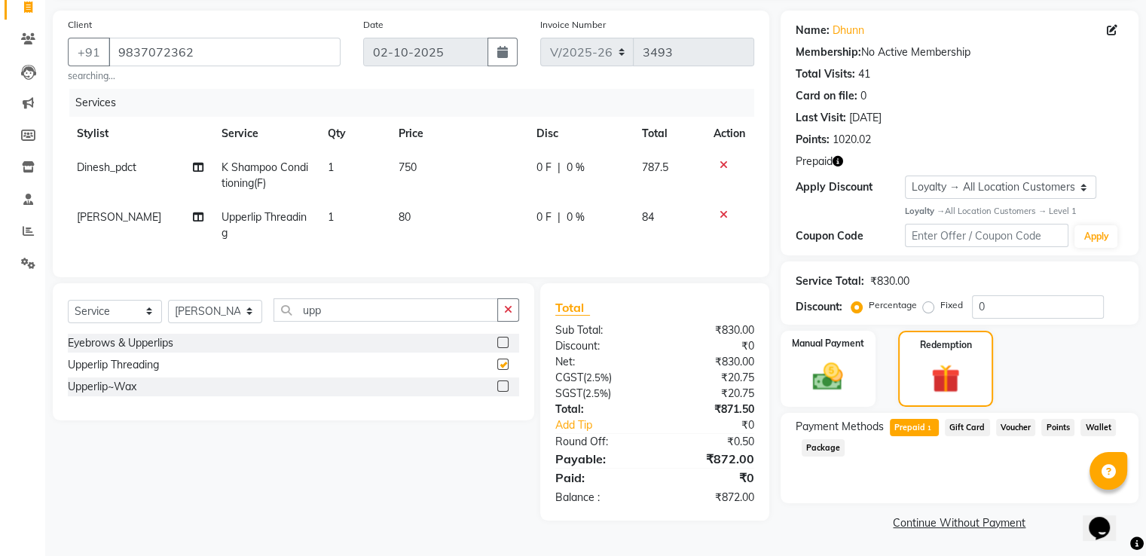
checkbox input "false"
click at [445, 217] on td "80" at bounding box center [459, 226] width 138 height 50
select select "76838"
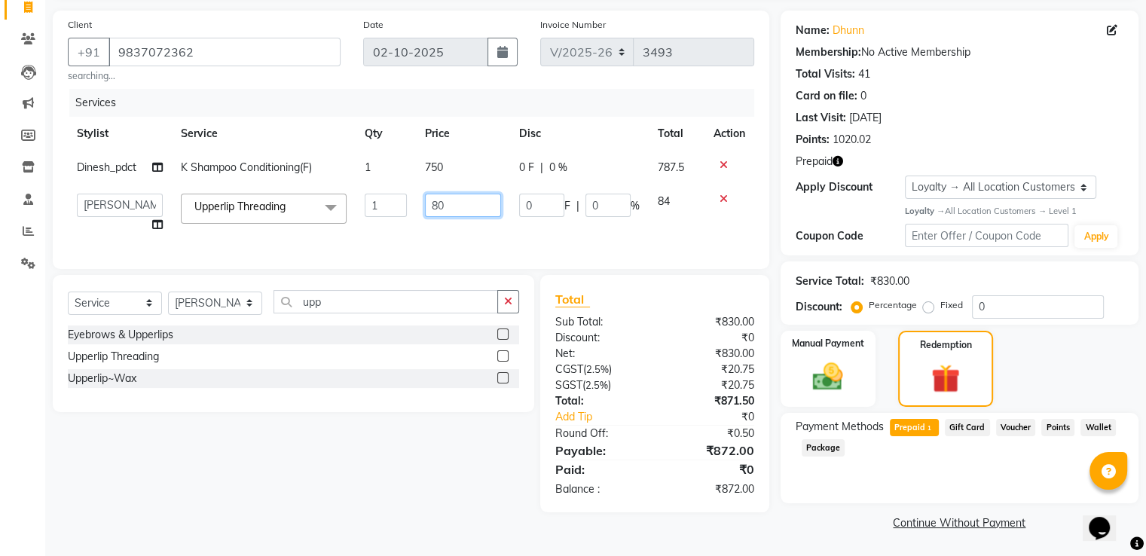
click at [378, 208] on tr "A2R_Master Aarif Ayesha Bilal Dinesh_pdct Himanshu_pdct Kaleem Karni Lucky_pdct…" at bounding box center [411, 213] width 687 height 57
type input "100"
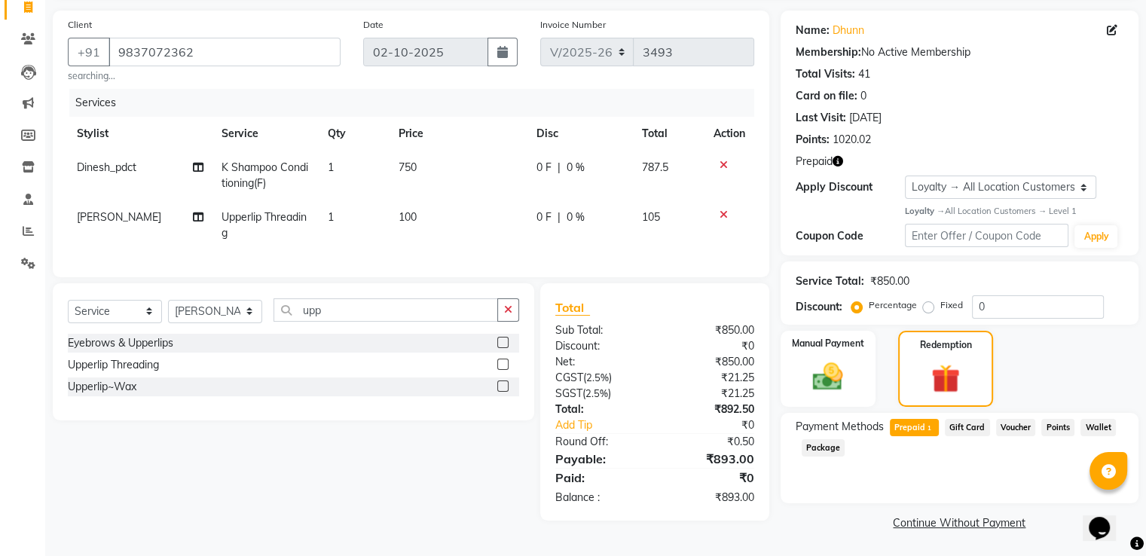
click at [516, 239] on tr "Ayesha Upperlip Threading 1 100 0 F | 0 % 105" at bounding box center [411, 226] width 687 height 50
click at [922, 427] on span "Prepaid 1" at bounding box center [914, 427] width 49 height 17
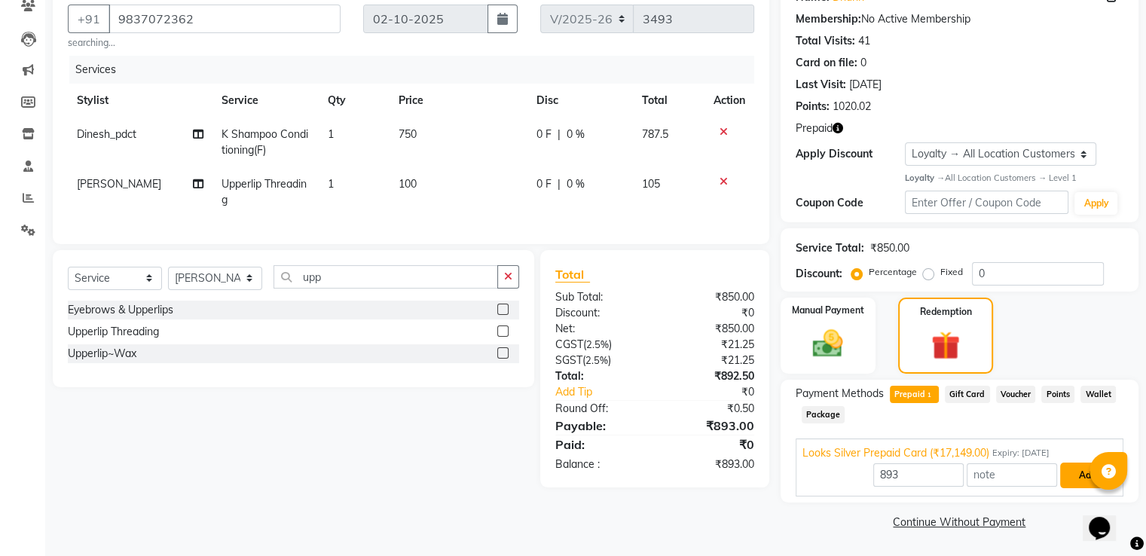
click at [1070, 479] on button "Add" at bounding box center [1088, 476] width 55 height 26
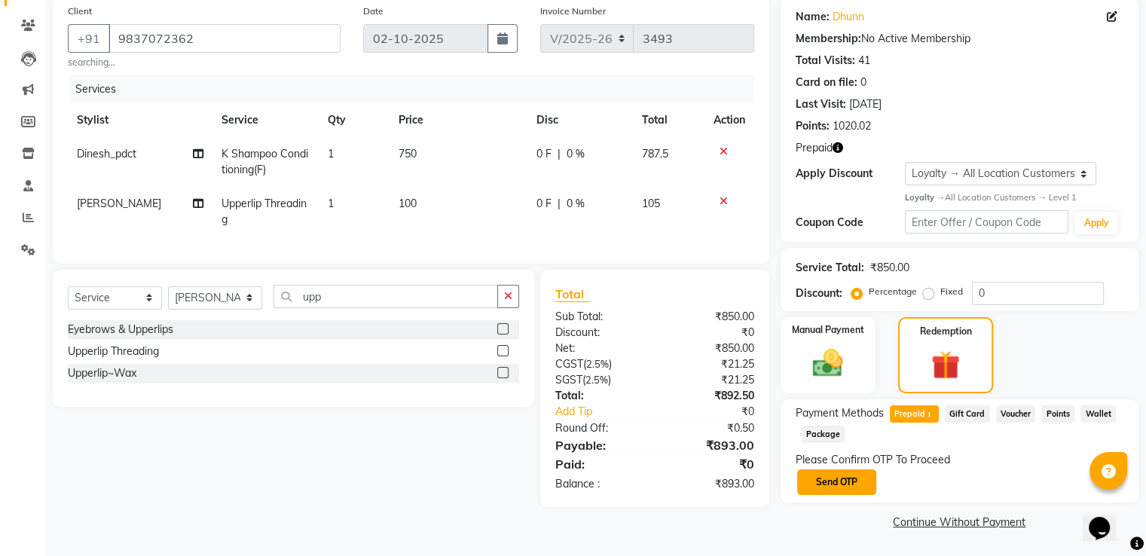
click at [839, 476] on button "Send OTP" at bounding box center [836, 483] width 79 height 26
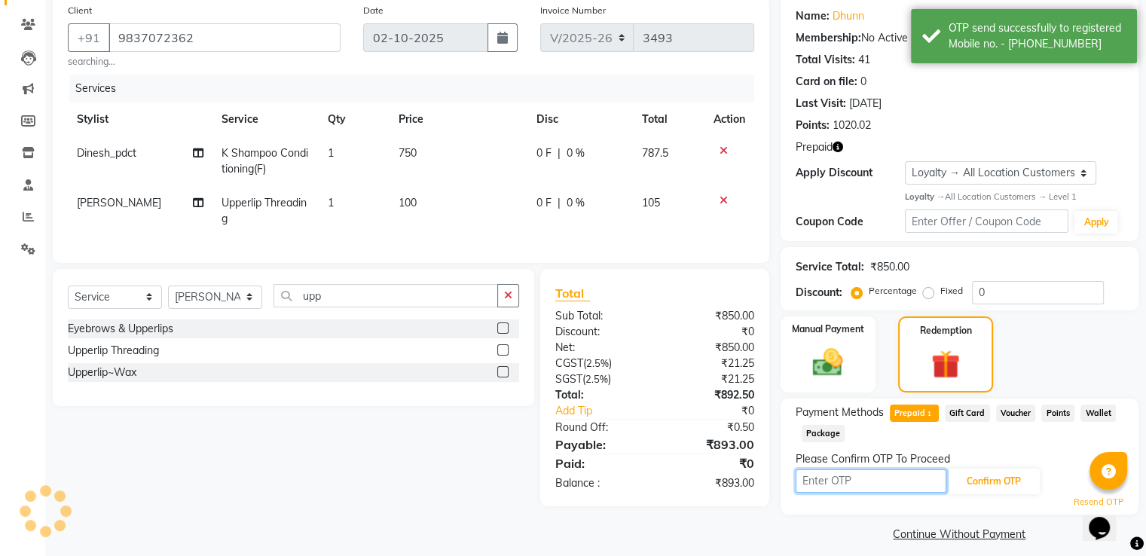
click at [848, 482] on input "text" at bounding box center [871, 481] width 151 height 23
type input "3453"
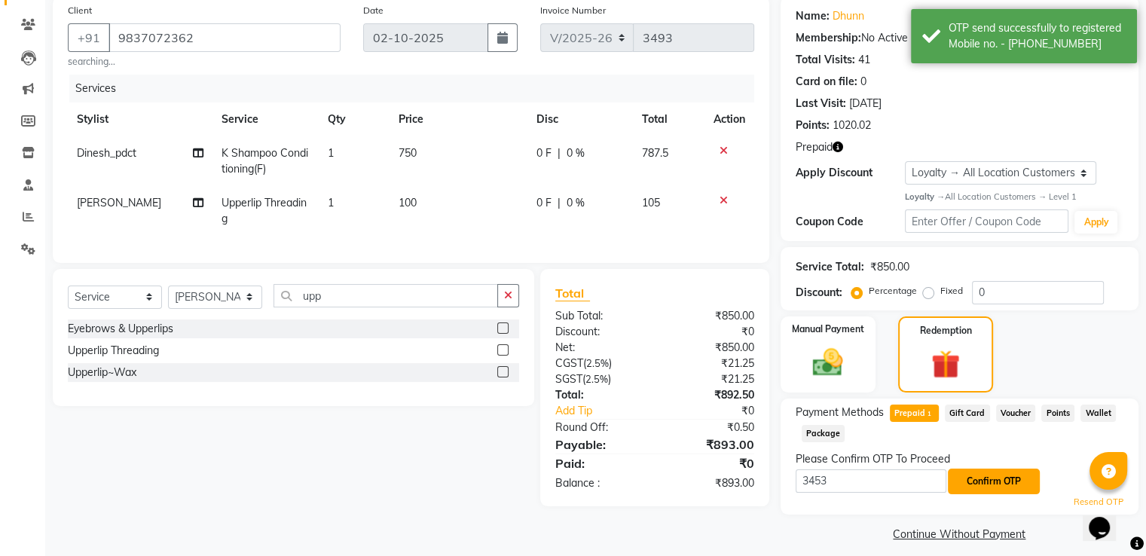
click at [1004, 489] on button "Confirm OTP" at bounding box center [994, 482] width 92 height 26
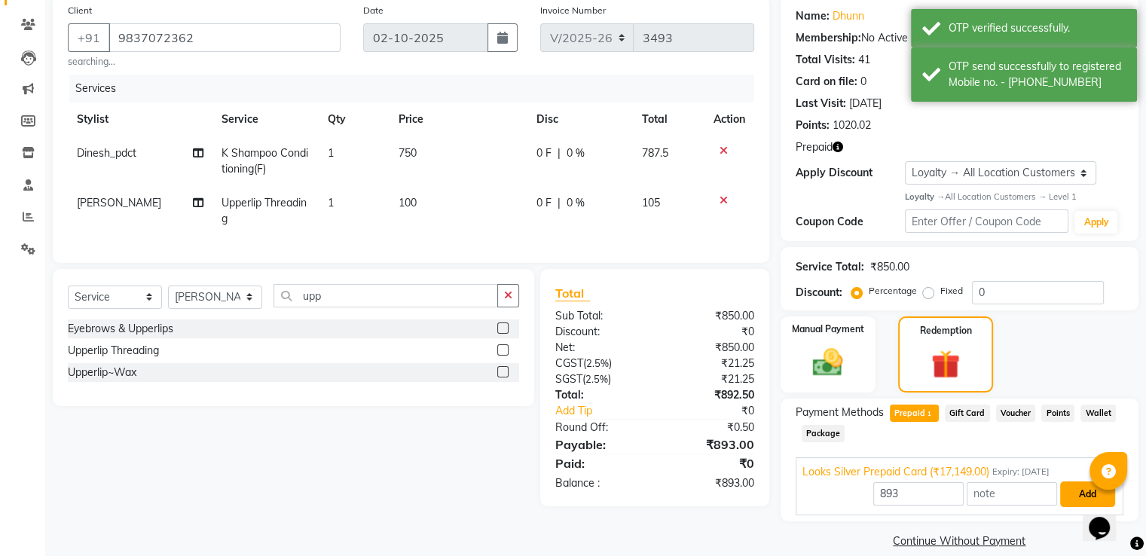
click at [1070, 499] on button "Add" at bounding box center [1088, 495] width 55 height 26
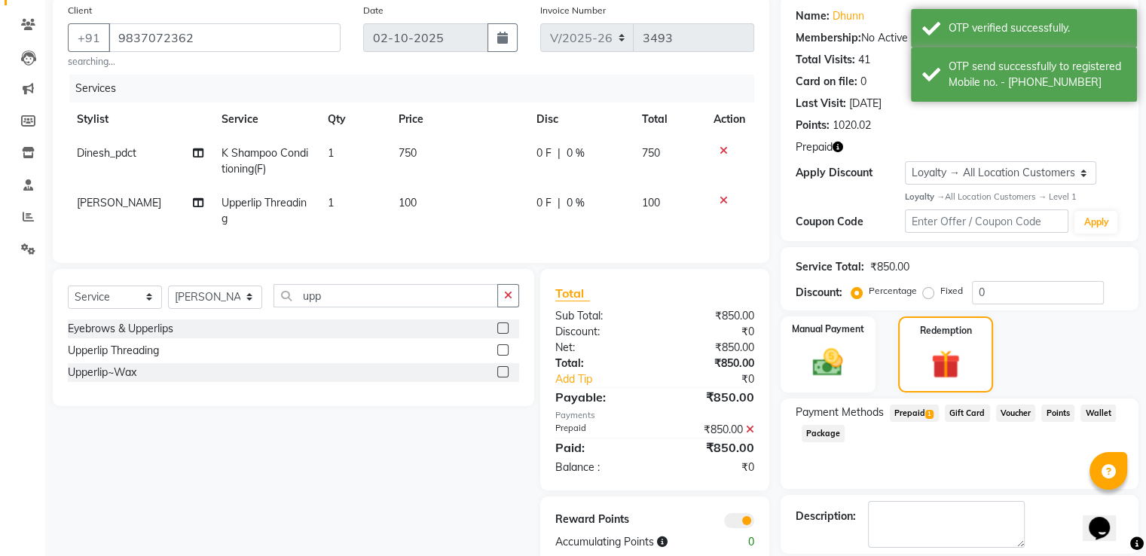
scroll to position [187, 0]
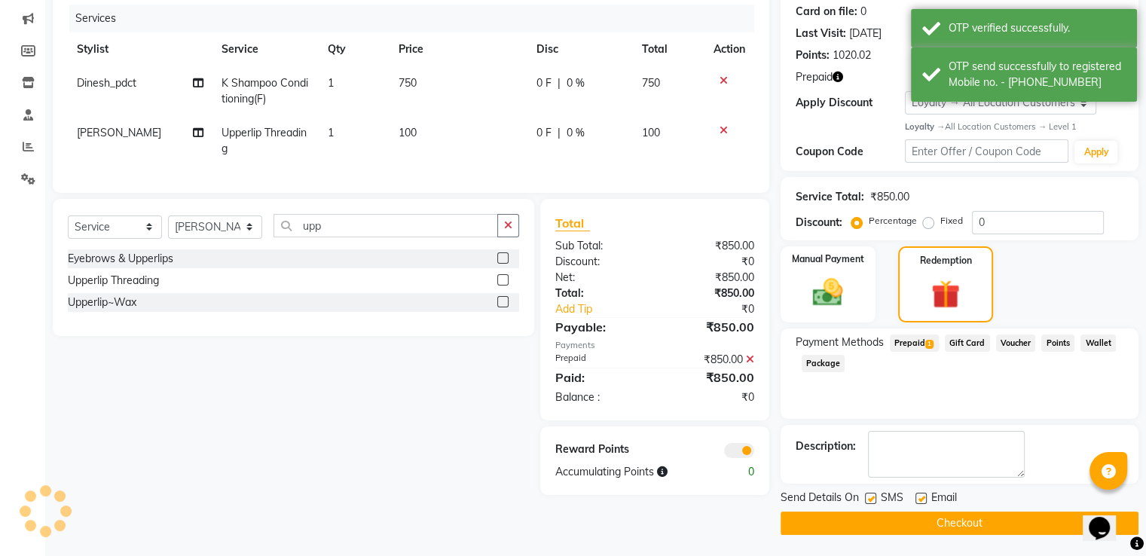
drag, startPoint x: 859, startPoint y: 524, endPoint x: 843, endPoint y: 500, distance: 29.3
click at [859, 523] on button "Checkout" at bounding box center [960, 523] width 358 height 23
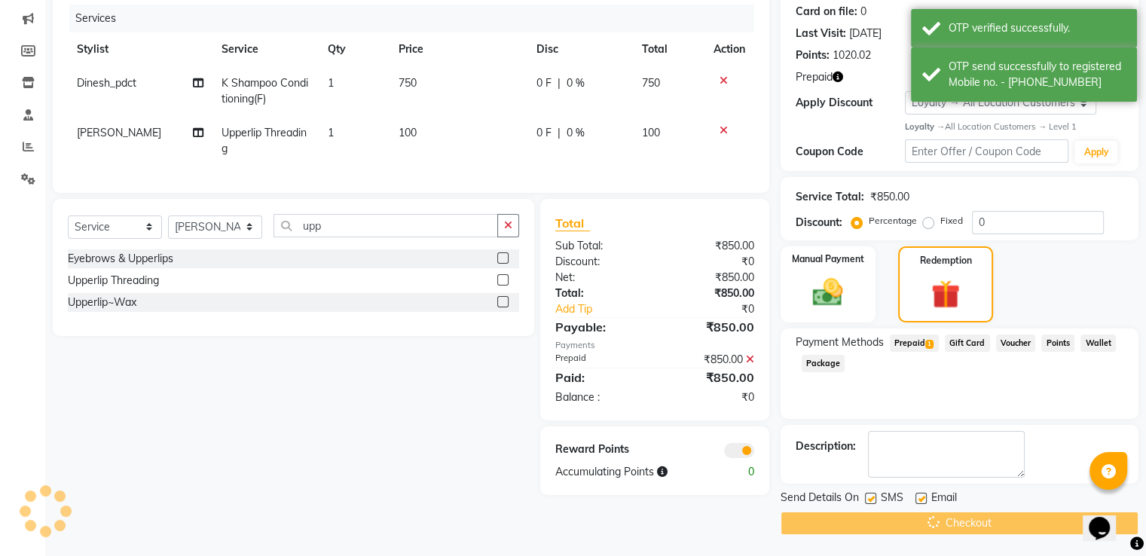
scroll to position [0, 0]
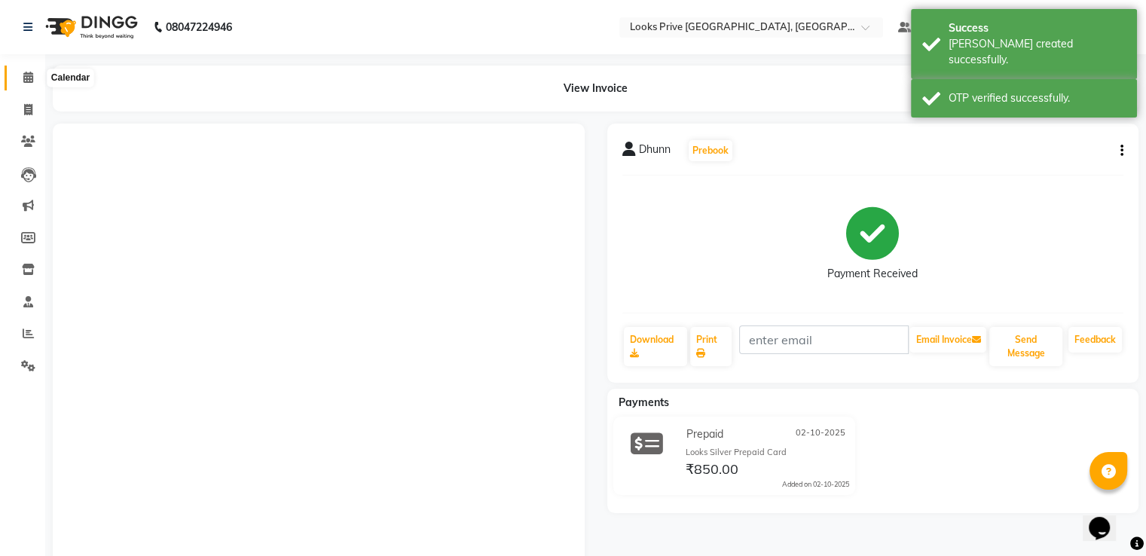
click at [31, 84] on span at bounding box center [28, 77] width 26 height 17
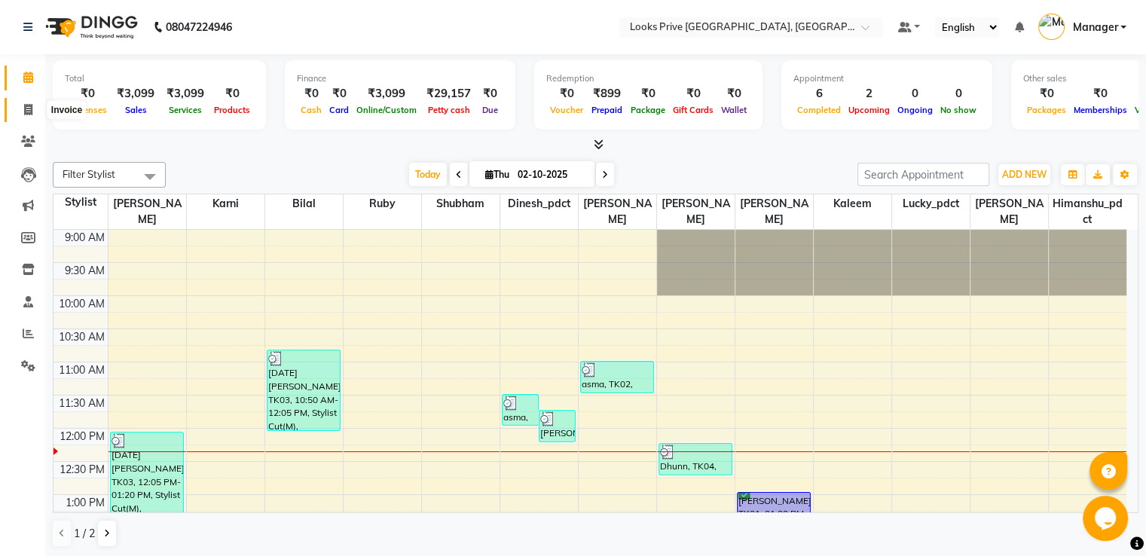
click at [26, 107] on icon at bounding box center [28, 109] width 8 height 11
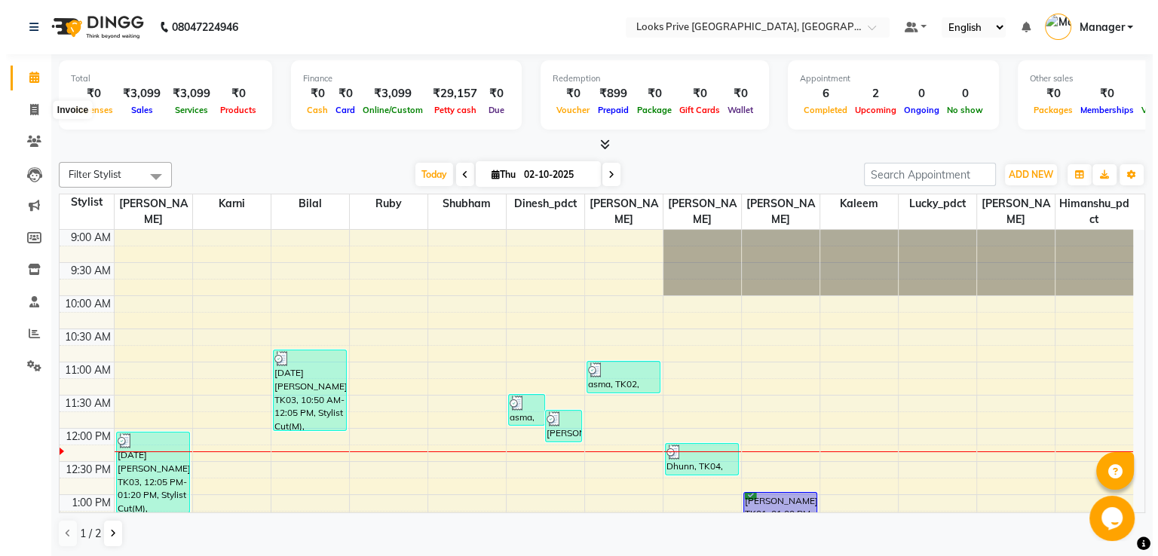
select select "6205"
select select "service"
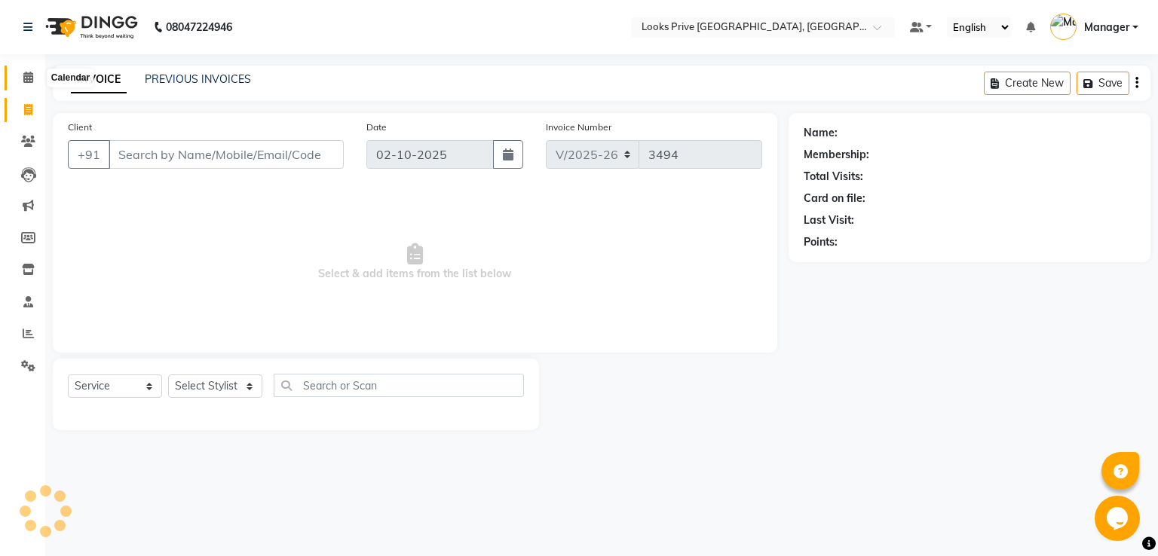
click at [23, 72] on icon at bounding box center [28, 77] width 10 height 11
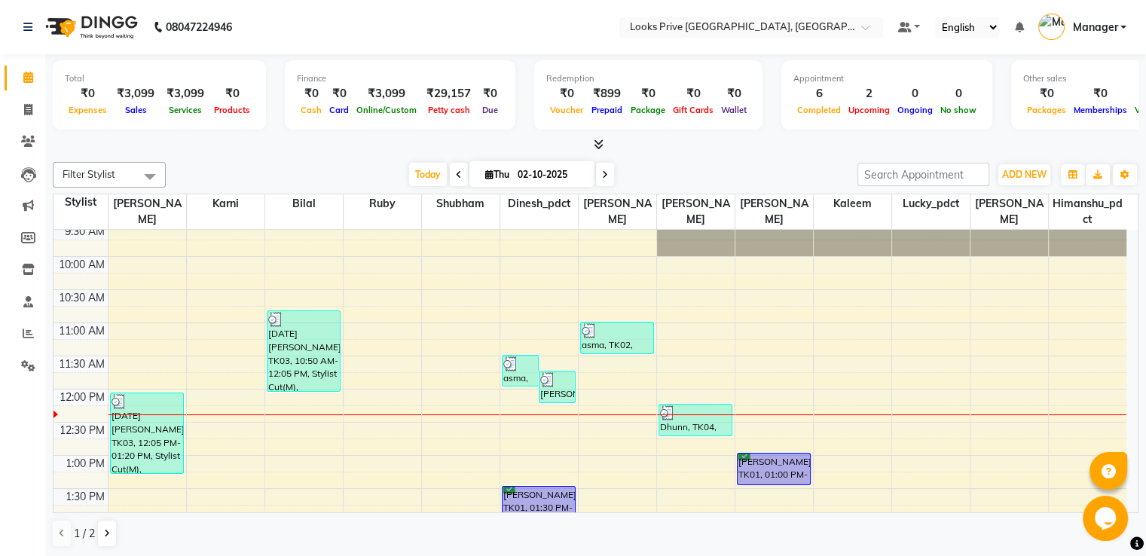
scroll to position [75, 0]
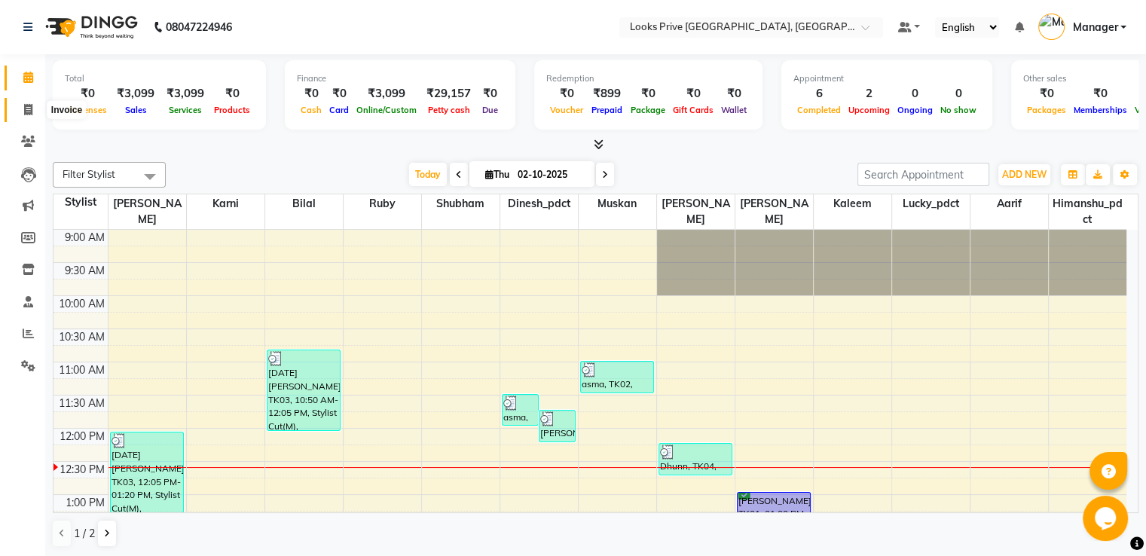
click at [18, 109] on span at bounding box center [28, 110] width 26 height 17
select select "service"
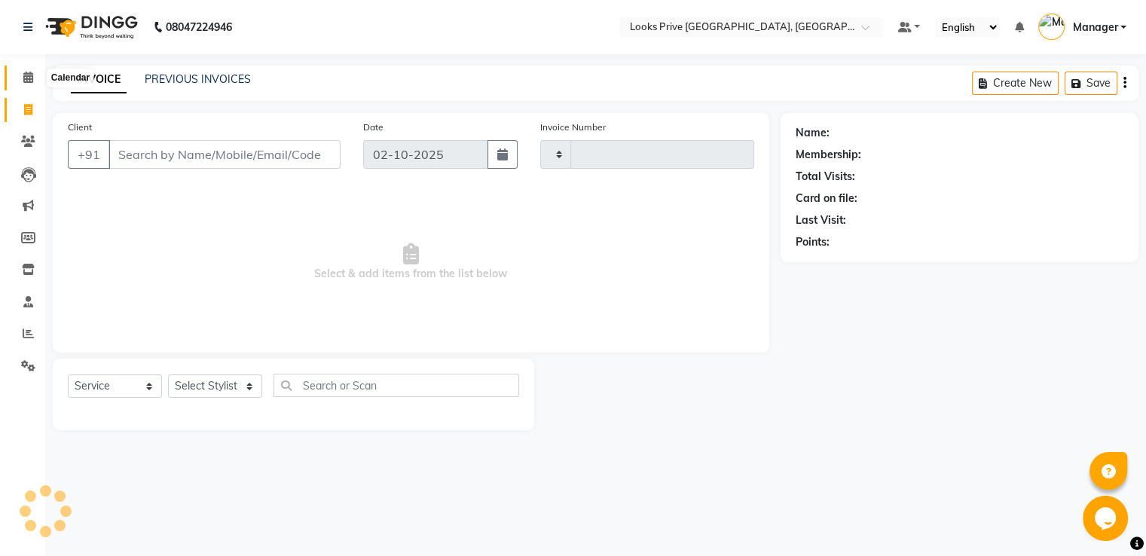
type input "3494"
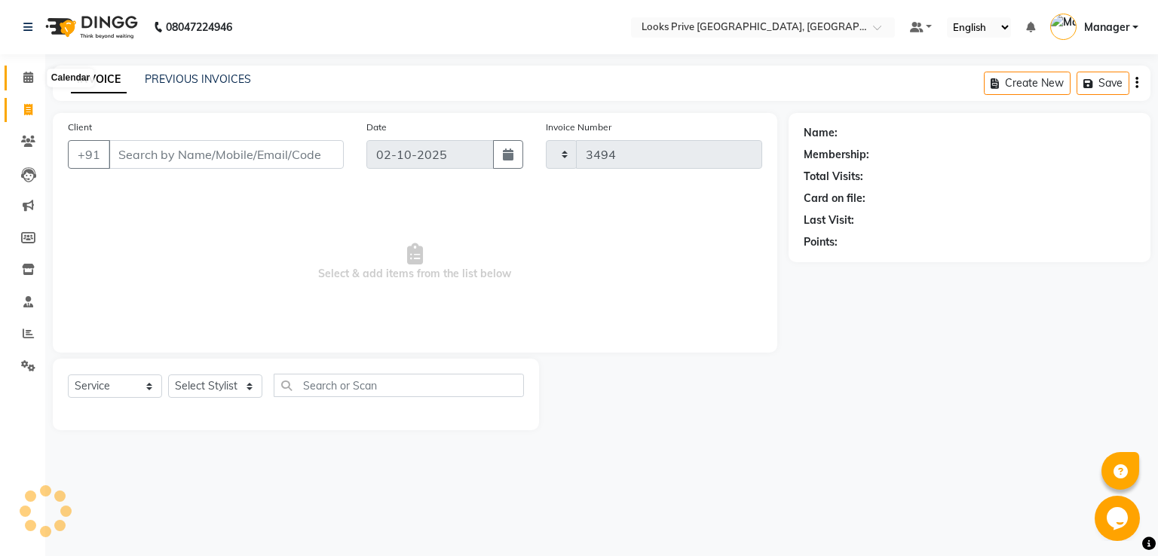
select select "6205"
click at [23, 73] on icon at bounding box center [28, 77] width 10 height 11
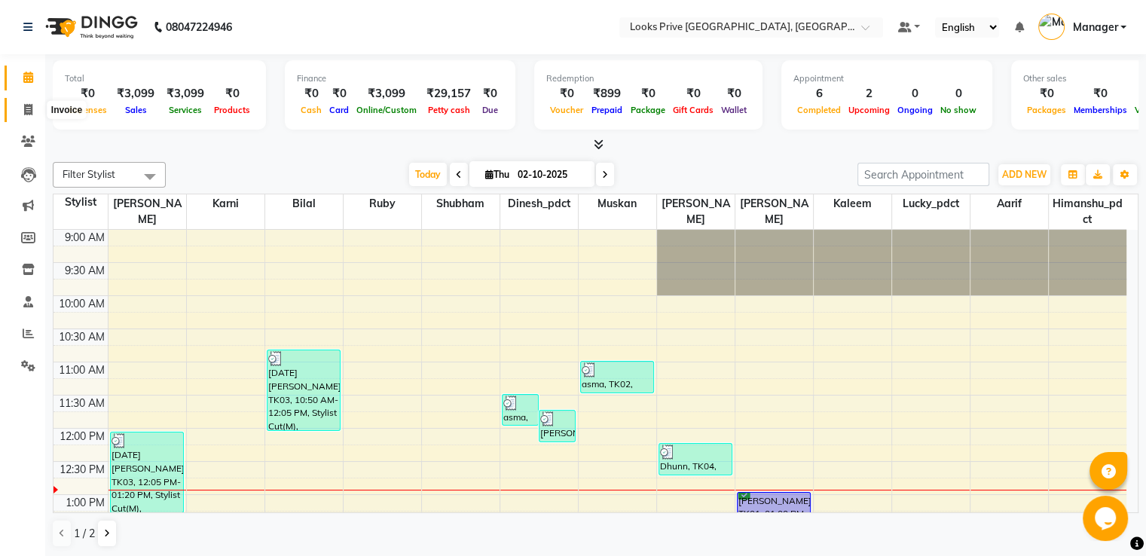
click at [26, 114] on icon at bounding box center [28, 109] width 8 height 11
select select "service"
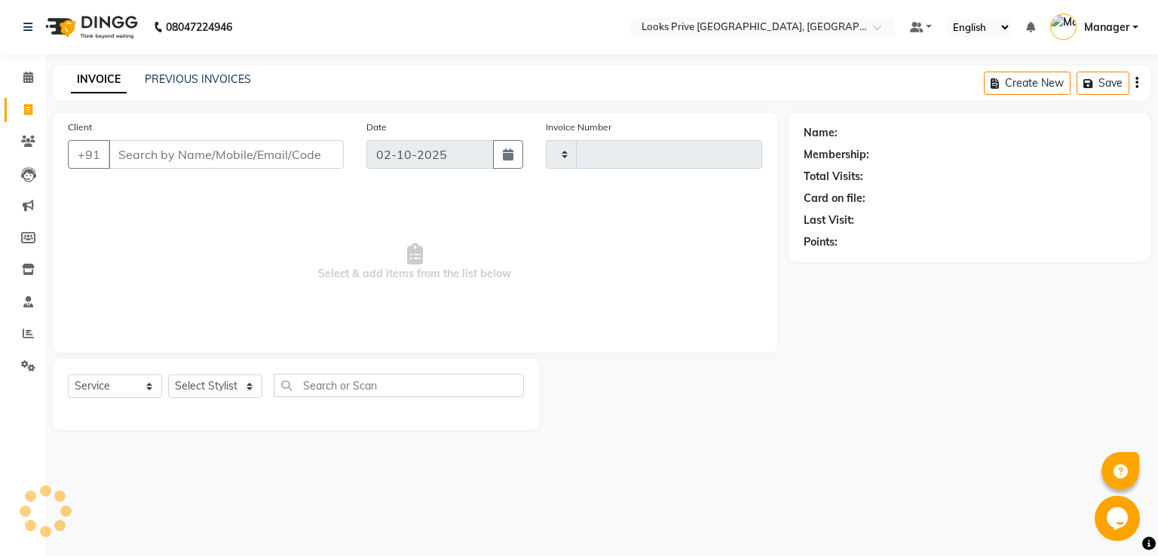
type input "3494"
select select "6205"
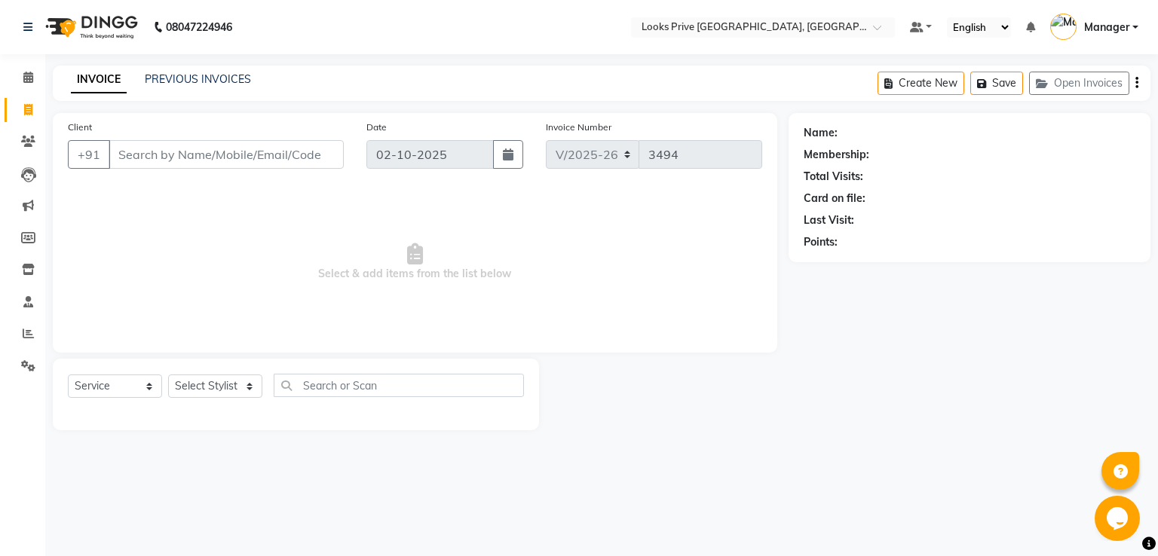
click at [151, 152] on input "Client" at bounding box center [226, 154] width 235 height 29
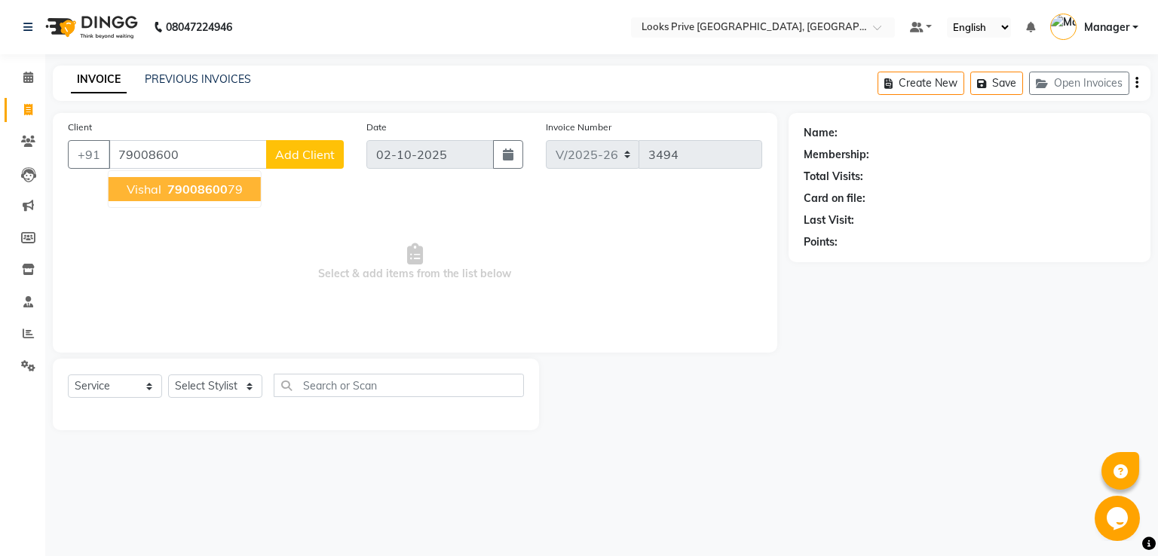
drag, startPoint x: 173, startPoint y: 197, endPoint x: 193, endPoint y: 263, distance: 69.4
click at [173, 197] on span "79008600" at bounding box center [197, 189] width 60 height 15
type input "7900860079"
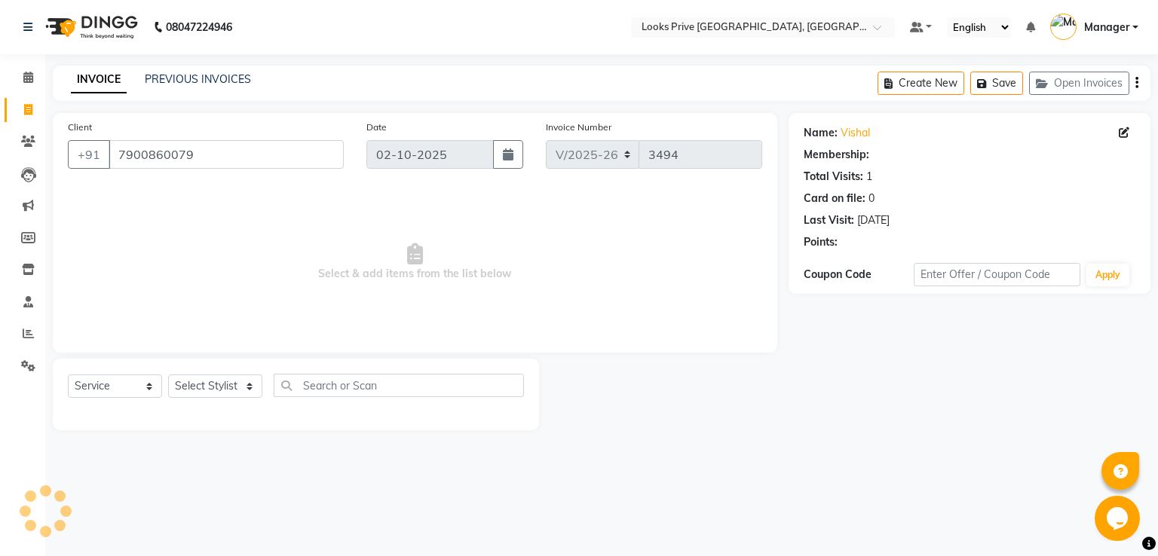
select select "1: Object"
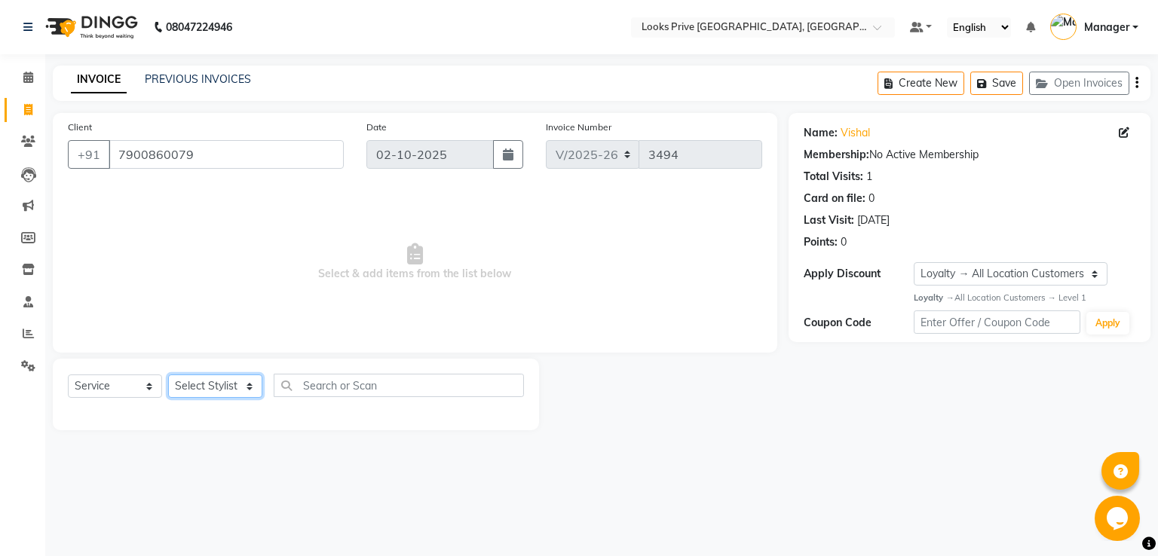
click at [209, 380] on select "Select Stylist A2R_Master [PERSON_NAME] [PERSON_NAME] Dinesh_pdct Himanshu_pdct…" at bounding box center [215, 386] width 94 height 23
select select "91414"
click at [168, 375] on select "Select Stylist A2R_Master [PERSON_NAME] [PERSON_NAME] Dinesh_pdct Himanshu_pdct…" at bounding box center [215, 386] width 94 height 23
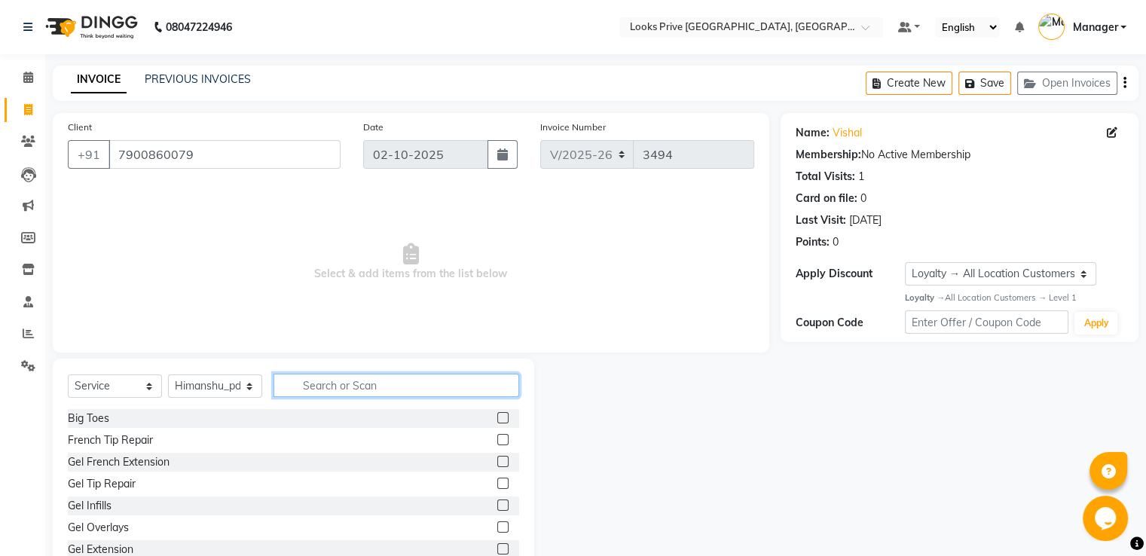
click at [332, 387] on input "text" at bounding box center [397, 385] width 246 height 23
type input "cla"
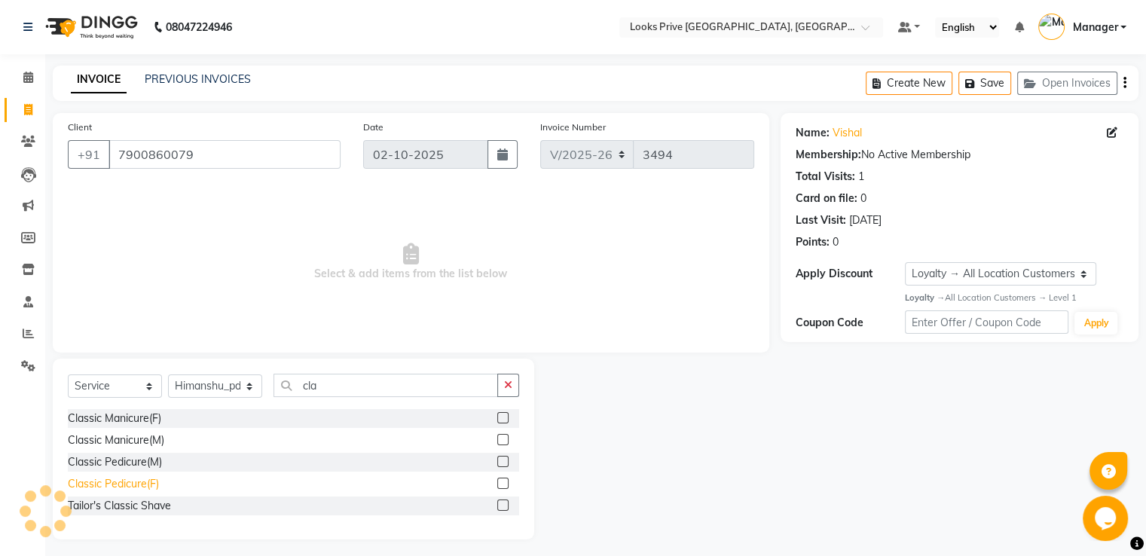
click at [121, 482] on div "Classic Pedicure(F)" at bounding box center [113, 484] width 91 height 16
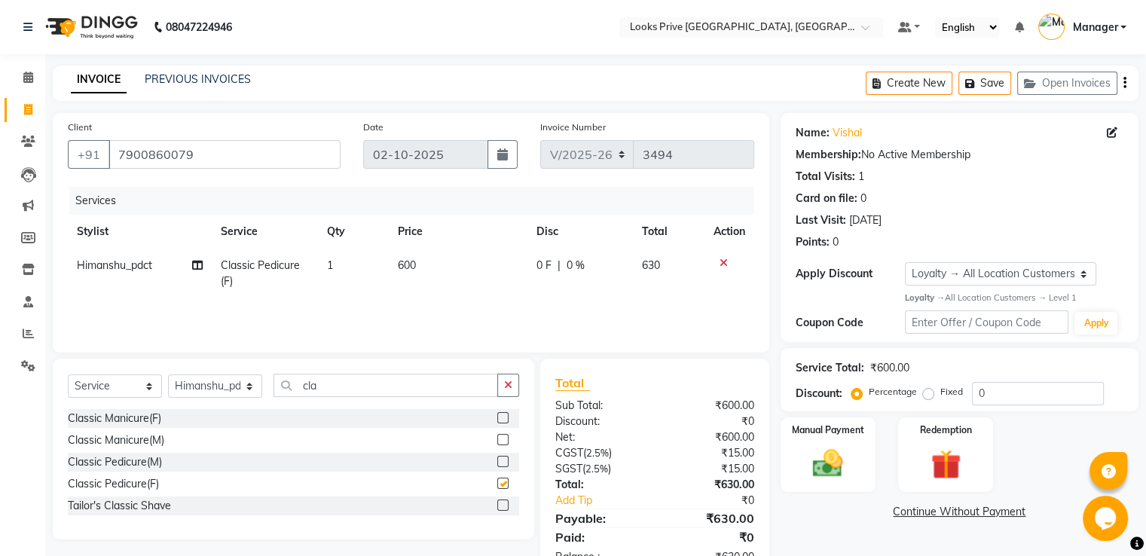
checkbox input "false"
drag, startPoint x: 168, startPoint y: 378, endPoint x: 148, endPoint y: 377, distance: 19.7
click at [148, 377] on div "Select Service Product Membership Package Voucher Prepaid Gift Card Select Styl…" at bounding box center [294, 391] width 452 height 35
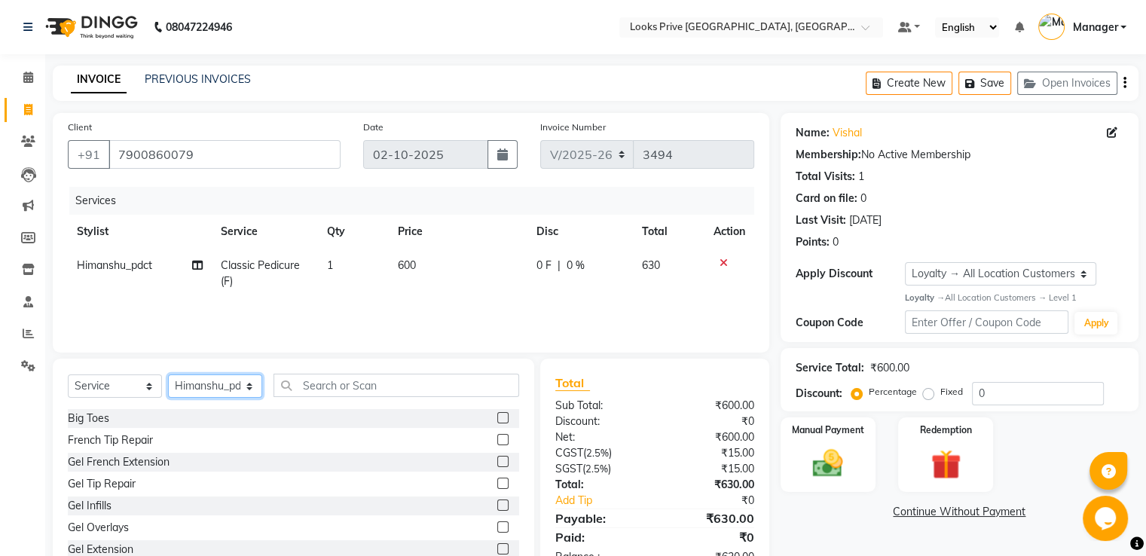
drag, startPoint x: 235, startPoint y: 396, endPoint x: 232, endPoint y: 381, distance: 14.6
click at [234, 390] on select "Select Stylist A2R_Master [PERSON_NAME] [PERSON_NAME] Dinesh_pdct Himanshu_pdct…" at bounding box center [215, 386] width 94 height 23
select select "45664"
click at [168, 375] on select "Select Stylist A2R_Master [PERSON_NAME] [PERSON_NAME] Dinesh_pdct Himanshu_pdct…" at bounding box center [215, 386] width 94 height 23
click at [410, 385] on input "text" at bounding box center [397, 385] width 246 height 23
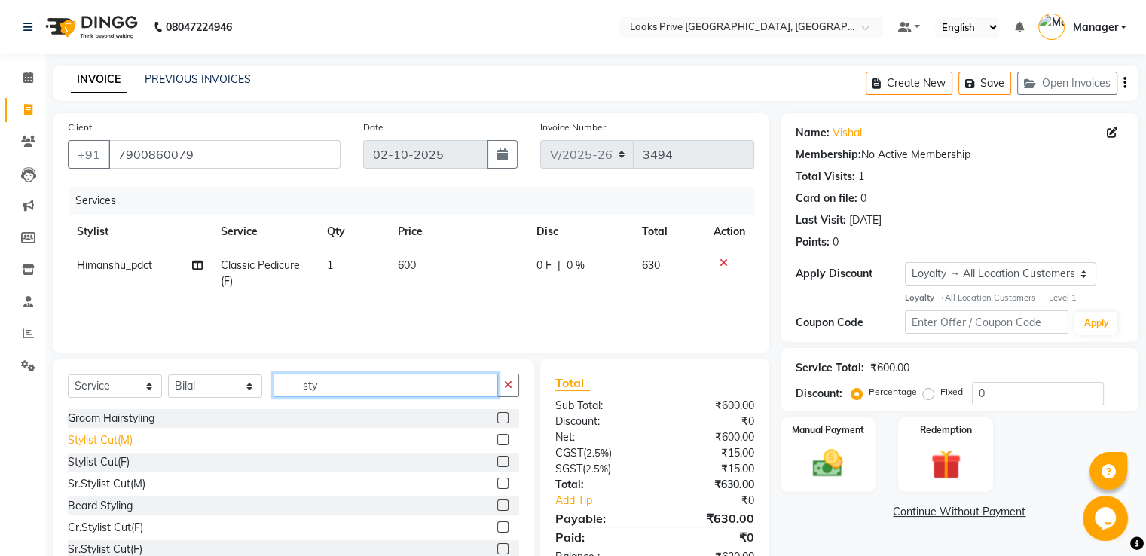
type input "sty"
click at [121, 440] on div "Stylist Cut(M)" at bounding box center [100, 441] width 65 height 16
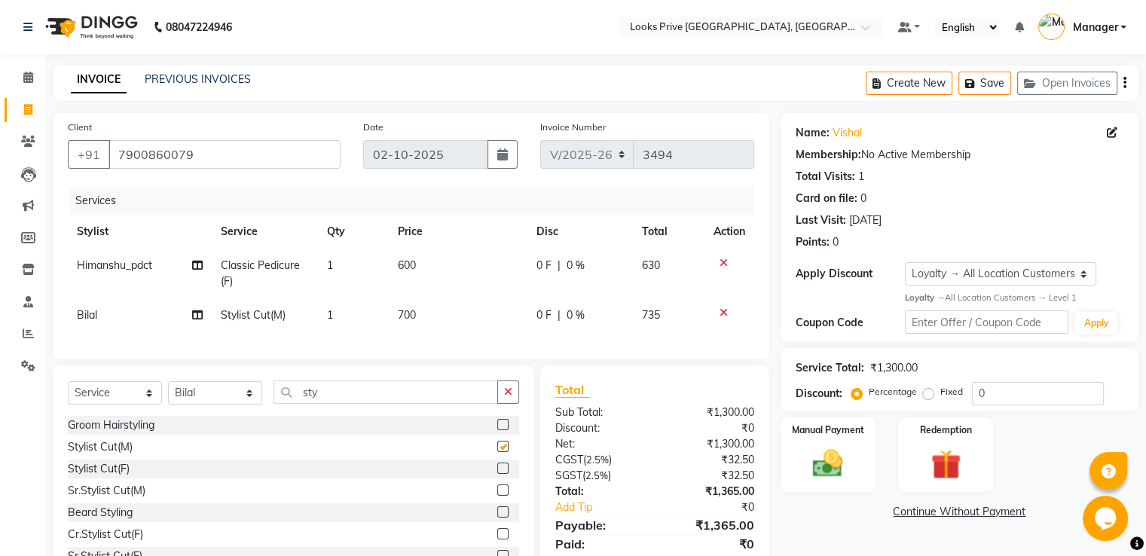
checkbox input "false"
click at [415, 272] on span "600" at bounding box center [407, 266] width 18 height 14
select select "91414"
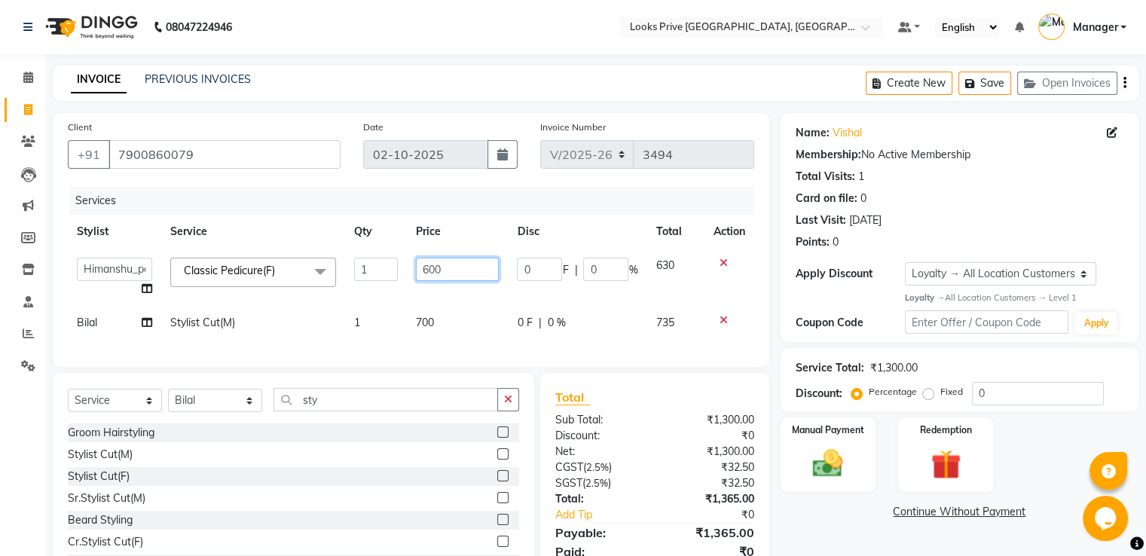
drag, startPoint x: 415, startPoint y: 272, endPoint x: 378, endPoint y: 272, distance: 36.9
click at [384, 272] on tr "A2R_Master Aarif Ayesha Bilal Dinesh_pdct Himanshu_pdct Kaleem Karni Lucky_pdct…" at bounding box center [411, 277] width 687 height 57
type input "800"
click at [507, 195] on div "Services" at bounding box center [417, 201] width 696 height 28
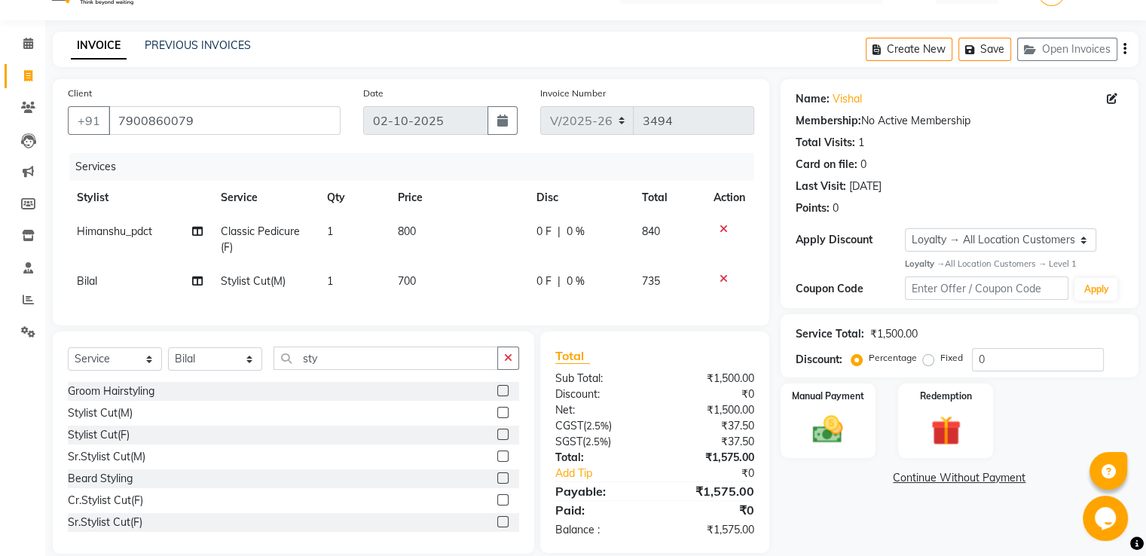
scroll to position [66, 0]
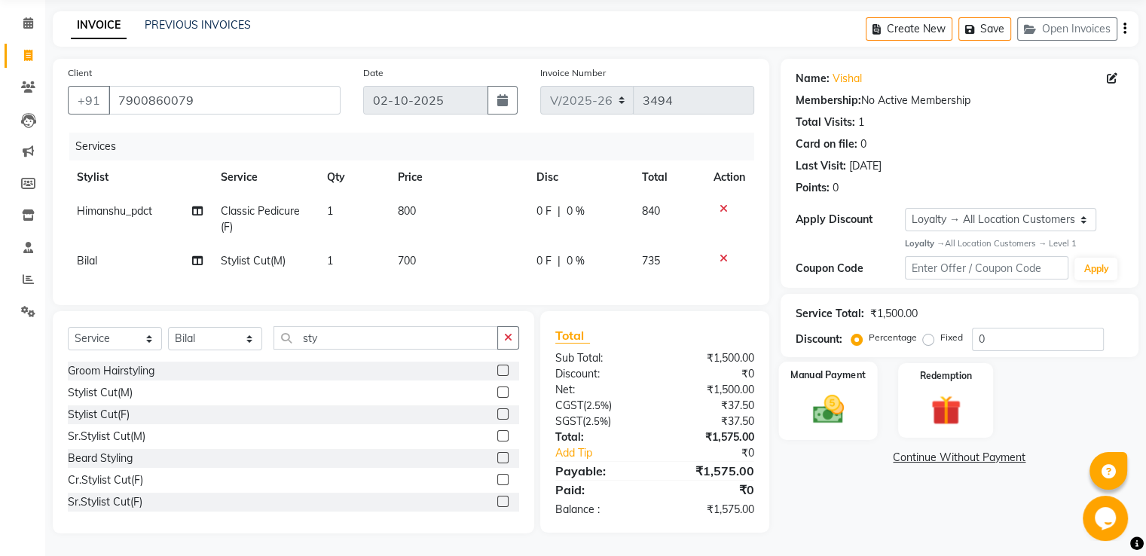
drag, startPoint x: 838, startPoint y: 400, endPoint x: 885, endPoint y: 427, distance: 53.7
click at [840, 400] on img at bounding box center [828, 409] width 51 height 36
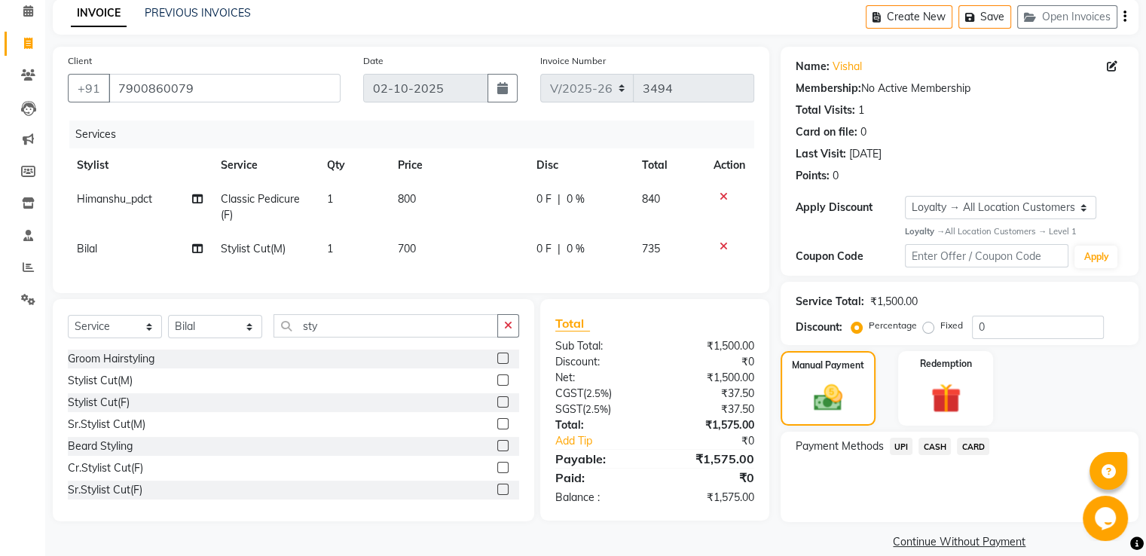
drag, startPoint x: 975, startPoint y: 445, endPoint x: 968, endPoint y: 459, distance: 15.8
click at [975, 445] on span "CARD" at bounding box center [973, 446] width 32 height 17
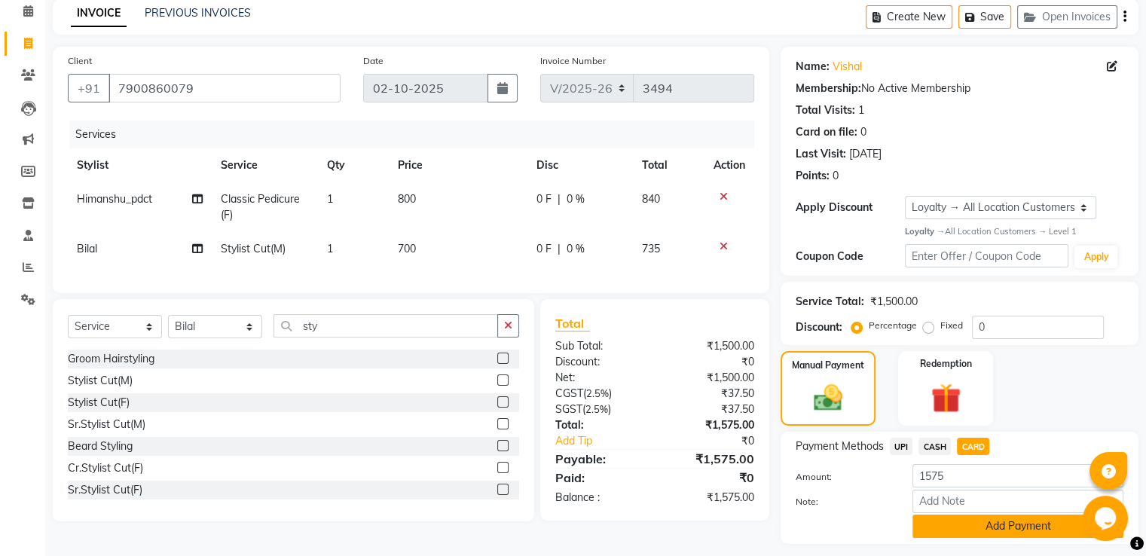
click at [959, 525] on button "Add Payment" at bounding box center [1018, 526] width 211 height 23
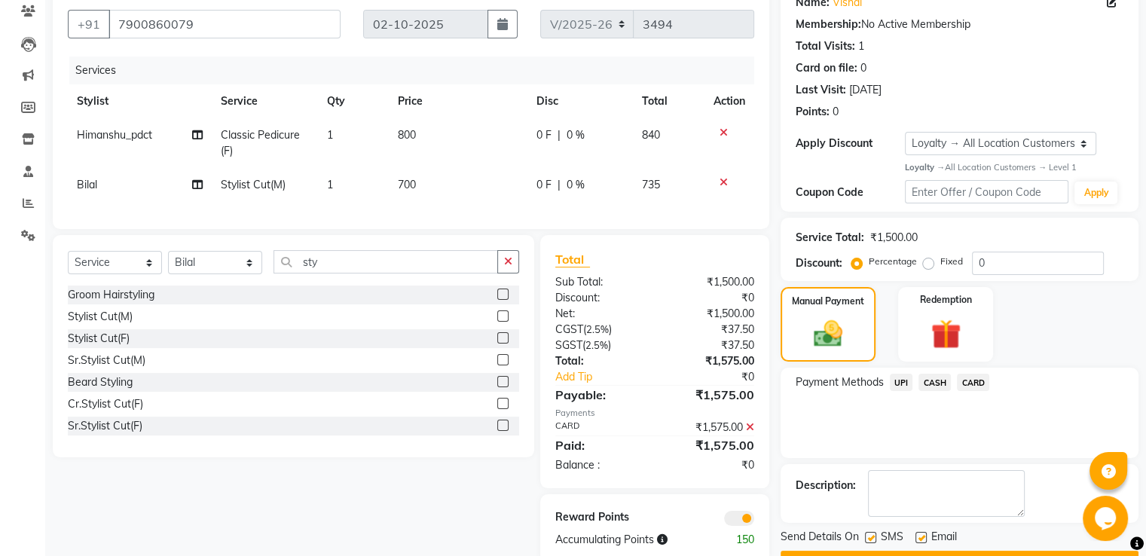
scroll to position [173, 0]
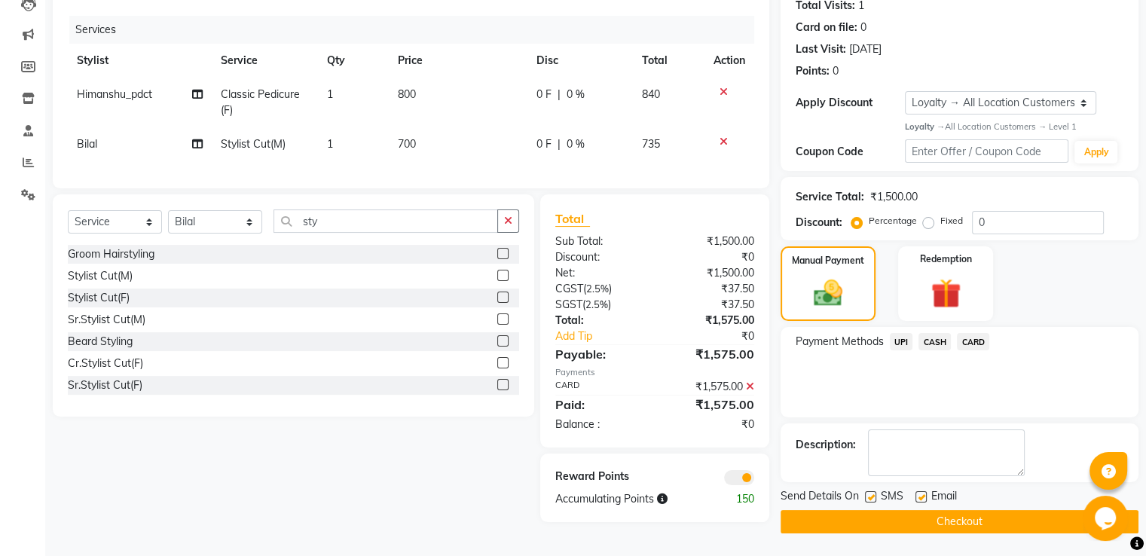
click at [822, 516] on button "Checkout" at bounding box center [960, 521] width 358 height 23
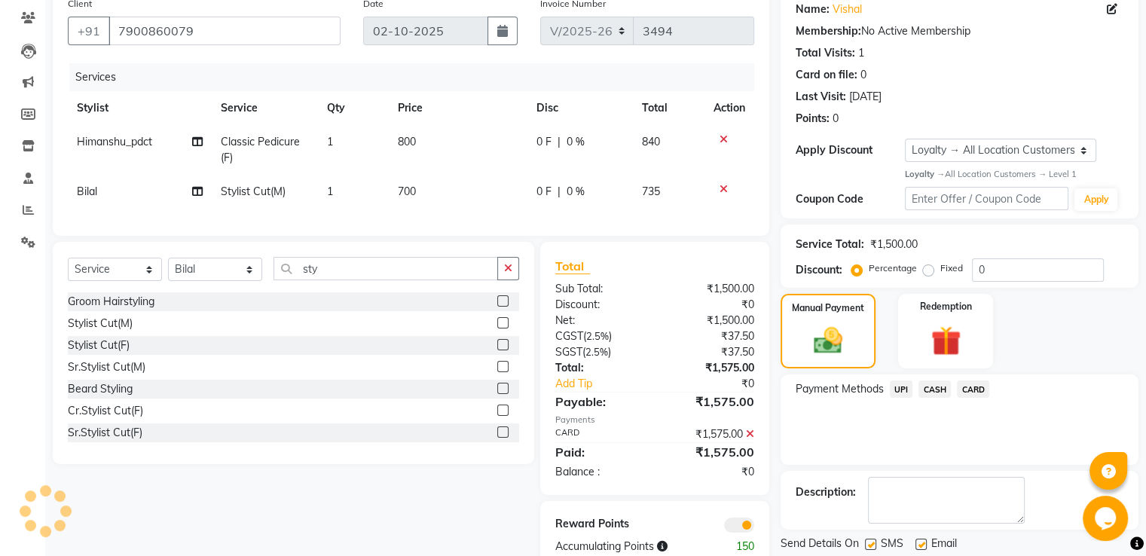
scroll to position [0, 0]
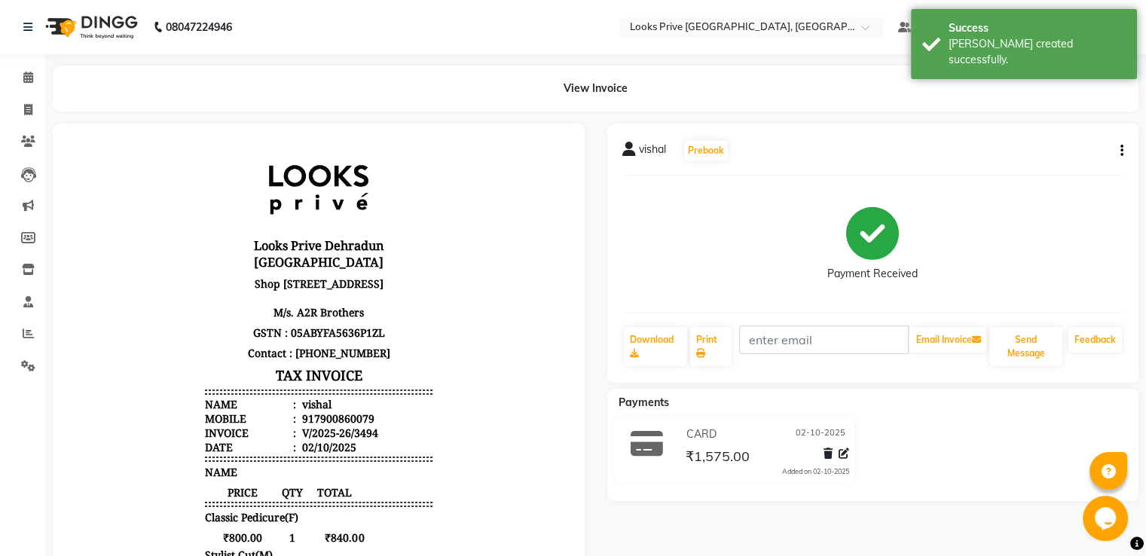
click at [35, 94] on li "Invoice" at bounding box center [22, 110] width 45 height 32
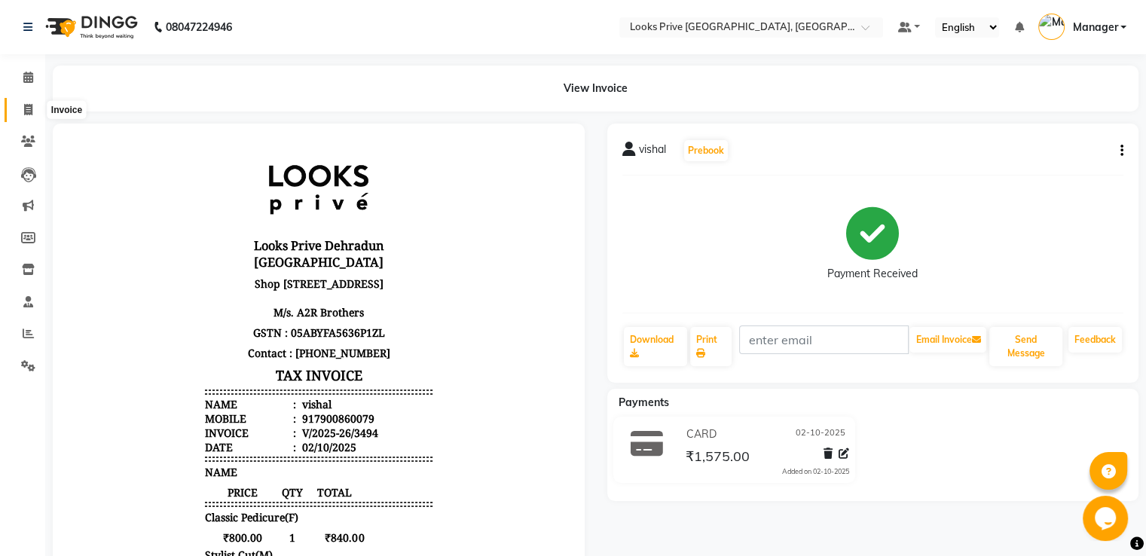
drag, startPoint x: 28, startPoint y: 106, endPoint x: 44, endPoint y: 97, distance: 18.2
click at [29, 106] on icon at bounding box center [28, 109] width 8 height 11
select select "service"
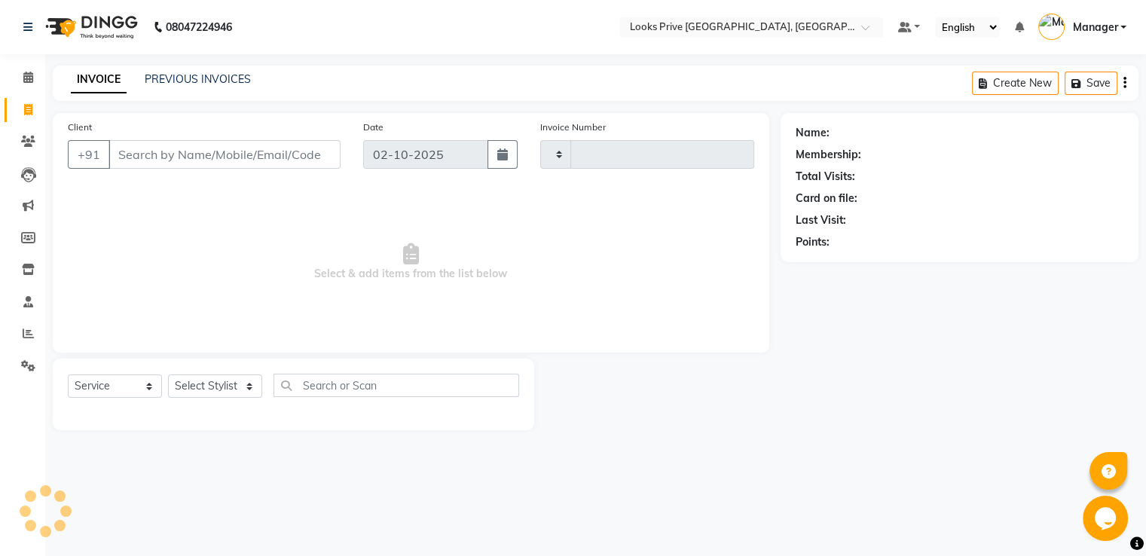
type input "3495"
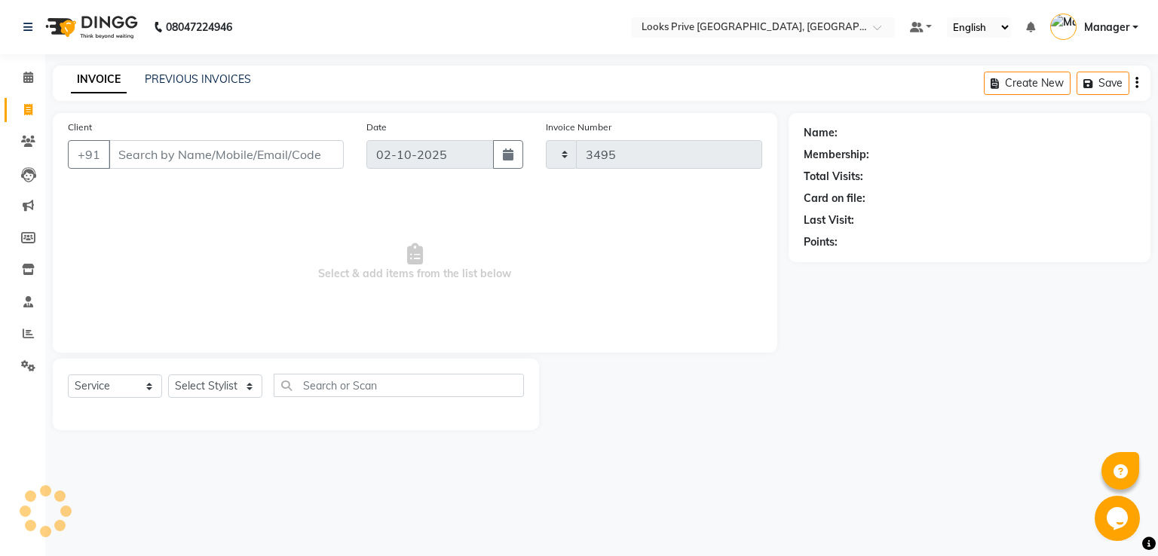
select select "6205"
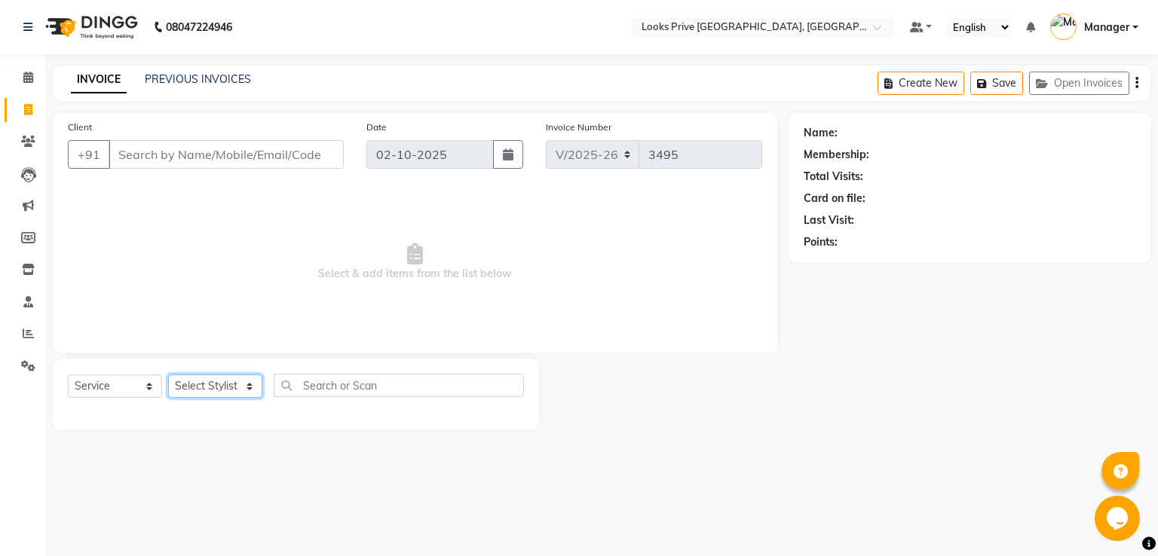
click at [187, 391] on select "Select Stylist A2R_Master [PERSON_NAME] [PERSON_NAME] Dinesh_pdct Himanshu_pdct…" at bounding box center [215, 386] width 94 height 23
select select "45658"
click at [168, 375] on select "Select Stylist A2R_Master [PERSON_NAME] [PERSON_NAME] Dinesh_pdct Himanshu_pdct…" at bounding box center [215, 386] width 94 height 23
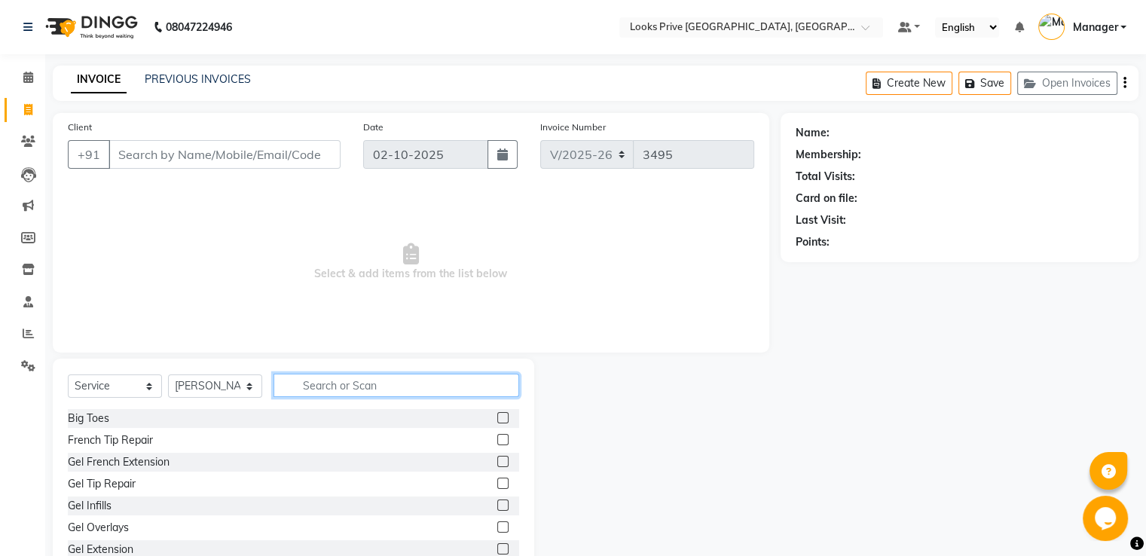
click at [340, 387] on input "text" at bounding box center [397, 385] width 246 height 23
type input "sty"
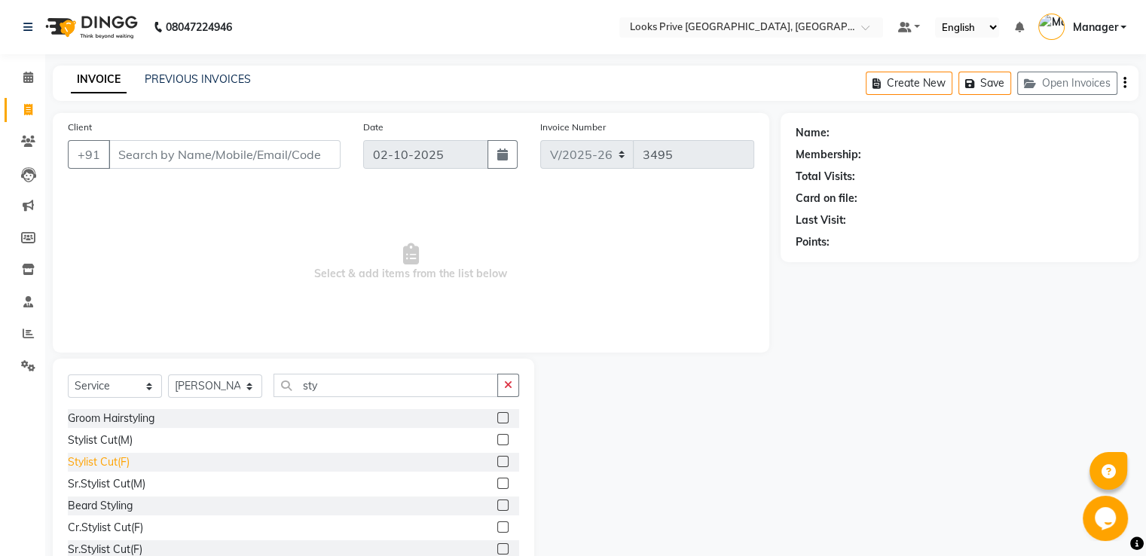
click at [106, 465] on div "Stylist Cut(F)" at bounding box center [99, 463] width 62 height 16
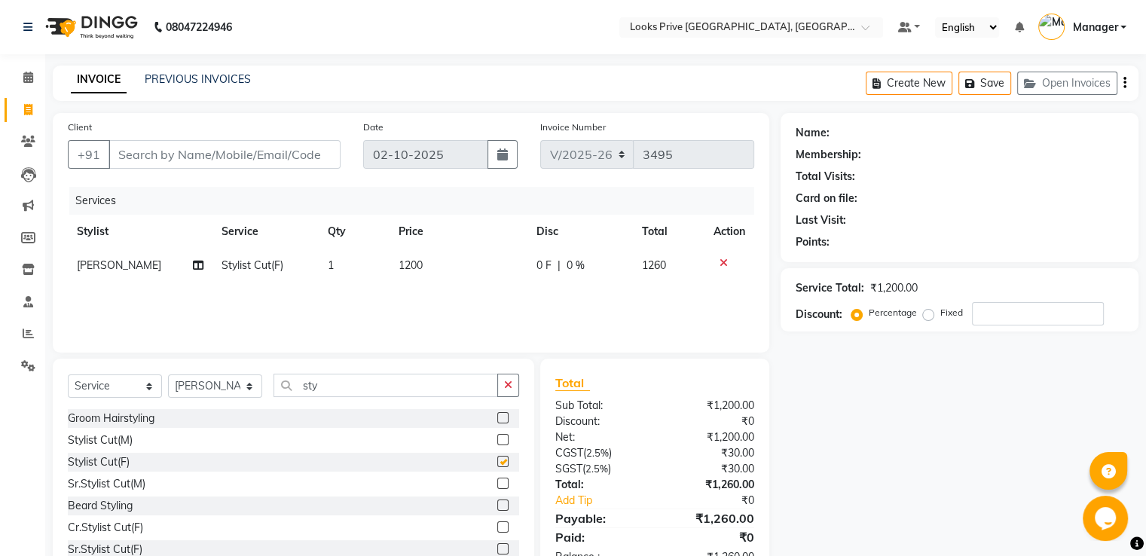
checkbox input "false"
drag, startPoint x: 395, startPoint y: 275, endPoint x: 518, endPoint y: 249, distance: 125.7
click at [413, 272] on td "1200" at bounding box center [459, 266] width 138 height 34
select select "45658"
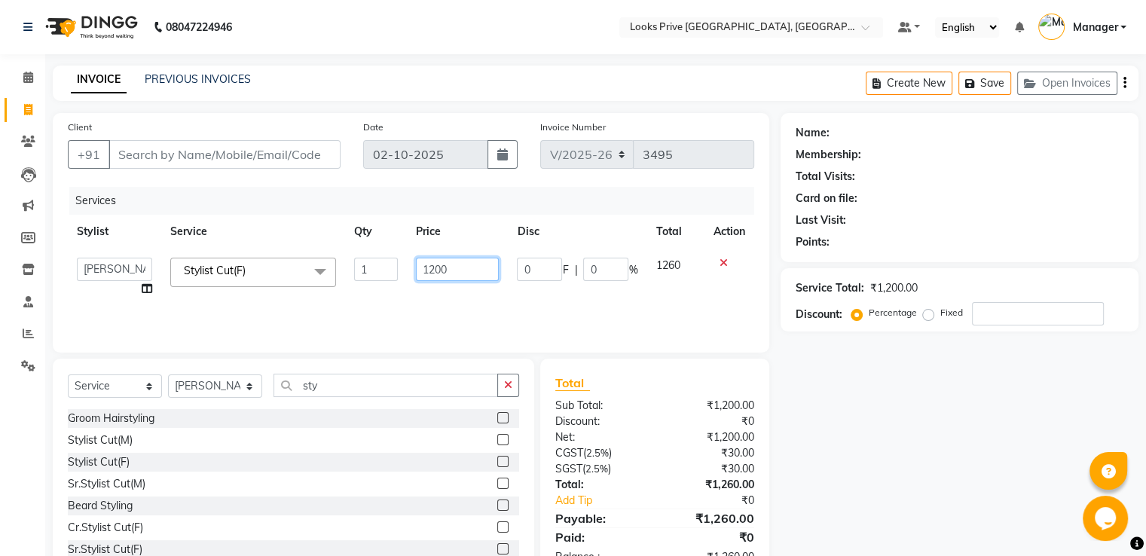
drag, startPoint x: 361, startPoint y: 272, endPoint x: 266, endPoint y: 280, distance: 95.3
click at [266, 280] on tr "A2R_Master Aarif Ayesha Bilal Dinesh_pdct Himanshu_pdct Kaleem Karni Lucky_pdct…" at bounding box center [411, 277] width 687 height 57
type input "1500"
click at [201, 194] on div "Services" at bounding box center [417, 201] width 696 height 28
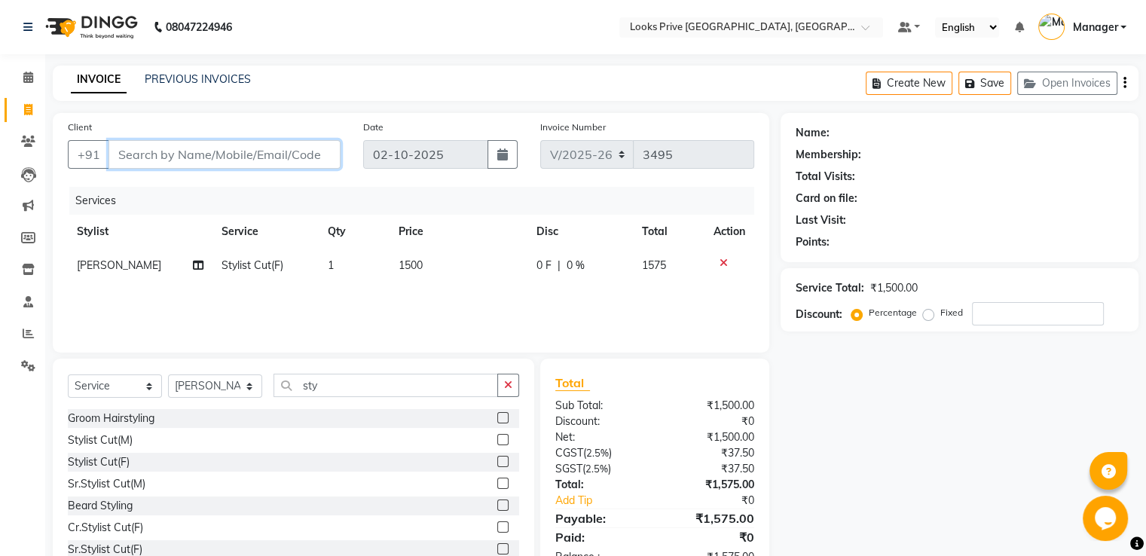
click at [206, 147] on input "Client" at bounding box center [225, 154] width 232 height 29
type input "7"
type input "0"
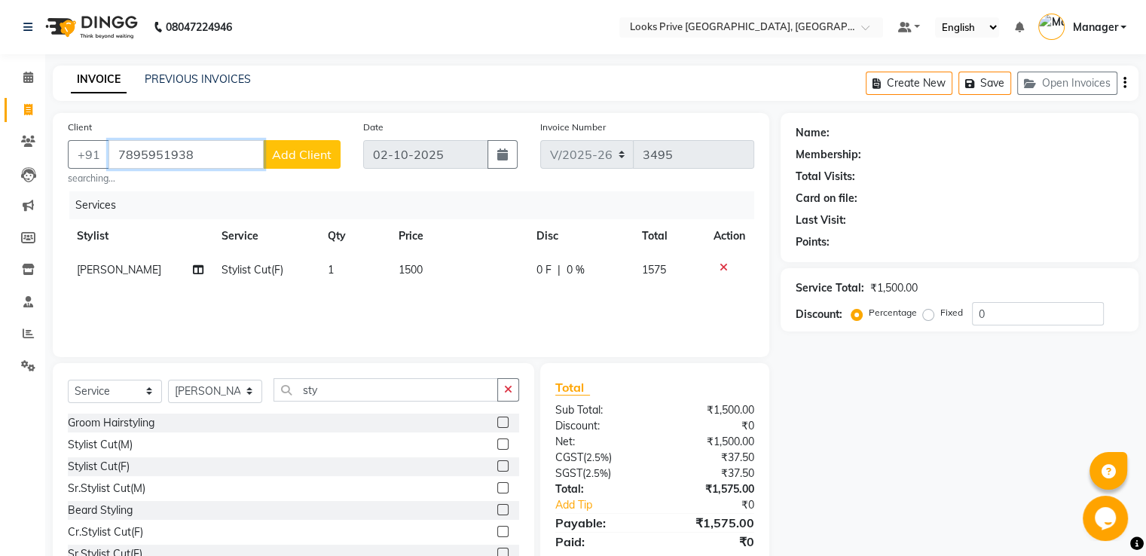
type input "7895951938"
click at [280, 155] on span "Add Client" at bounding box center [302, 154] width 60 height 15
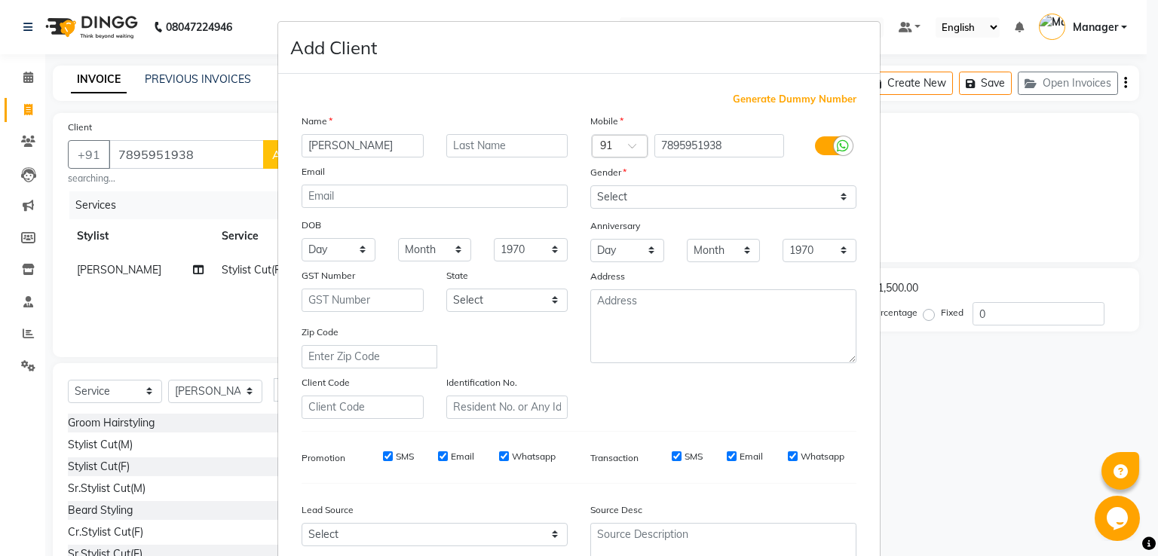
type input "Shipra"
type input "Joshi"
click at [670, 197] on select "Select [DEMOGRAPHIC_DATA] [DEMOGRAPHIC_DATA] Other Prefer Not To Say" at bounding box center [723, 196] width 266 height 23
select select "[DEMOGRAPHIC_DATA]"
click at [590, 186] on select "Select [DEMOGRAPHIC_DATA] [DEMOGRAPHIC_DATA] Other Prefer Not To Say" at bounding box center [723, 196] width 266 height 23
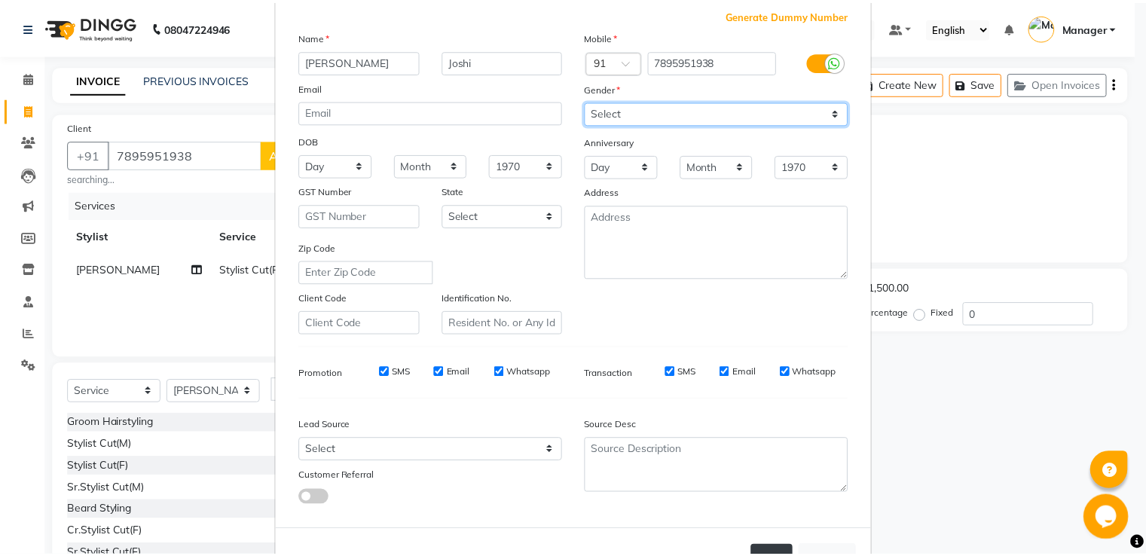
scroll to position [147, 0]
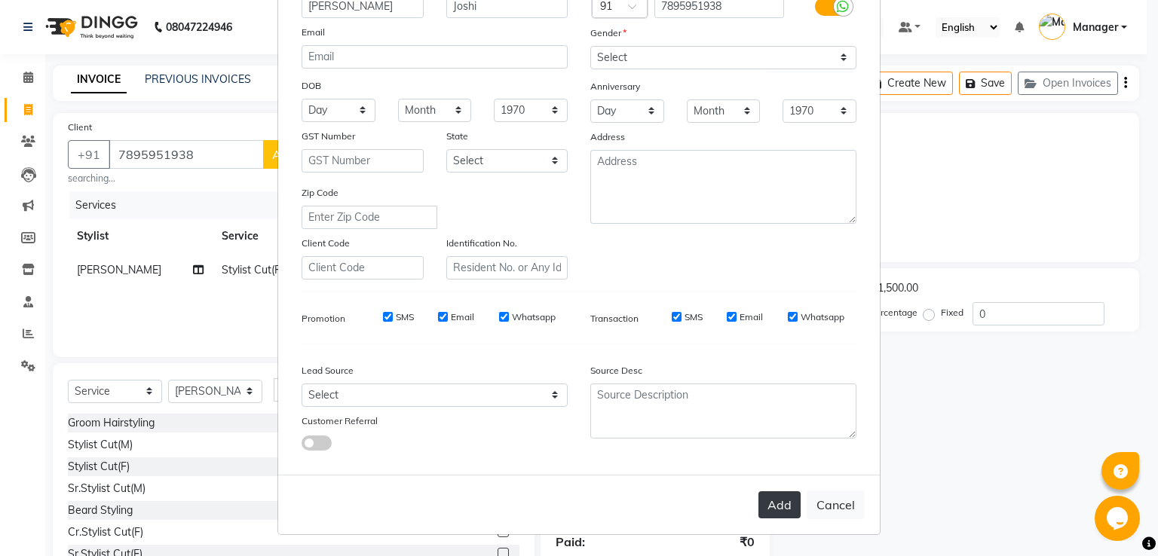
drag, startPoint x: 776, startPoint y: 504, endPoint x: 770, endPoint y: 480, distance: 25.1
click at [776, 502] on button "Add" at bounding box center [779, 504] width 42 height 27
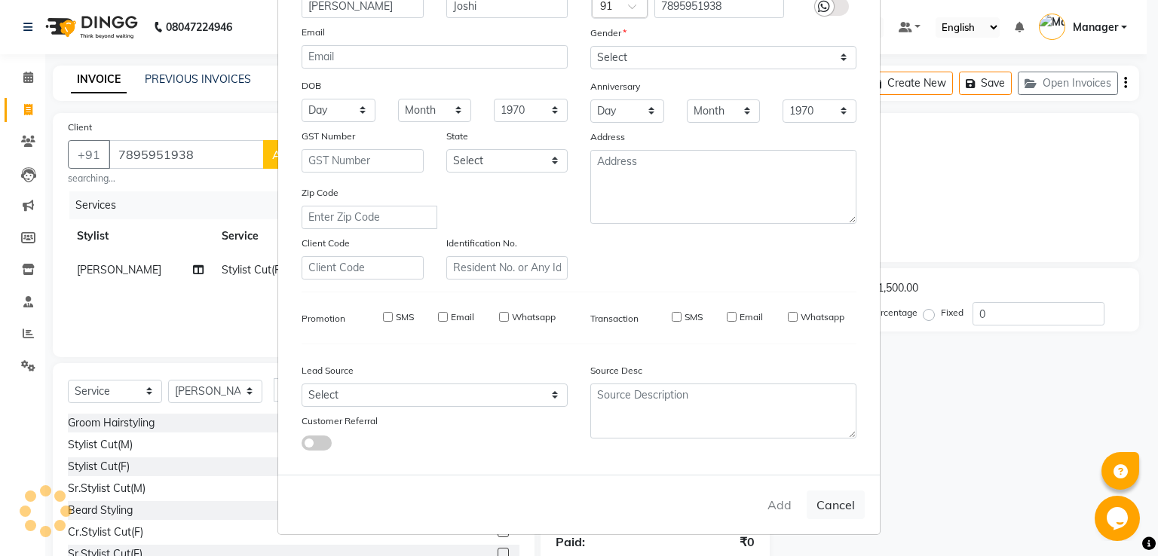
select select
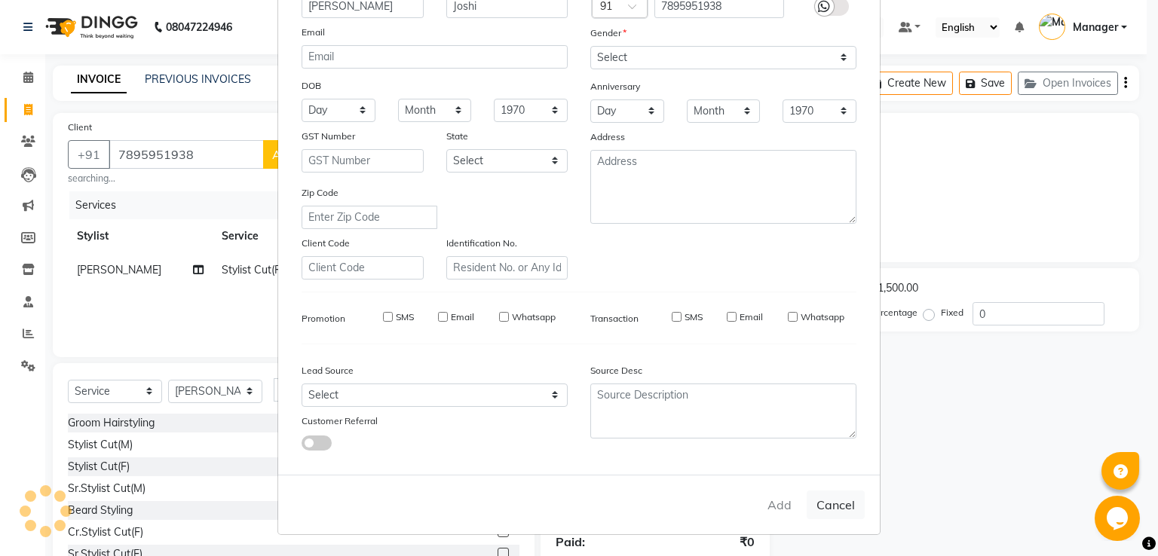
select select
checkbox input "false"
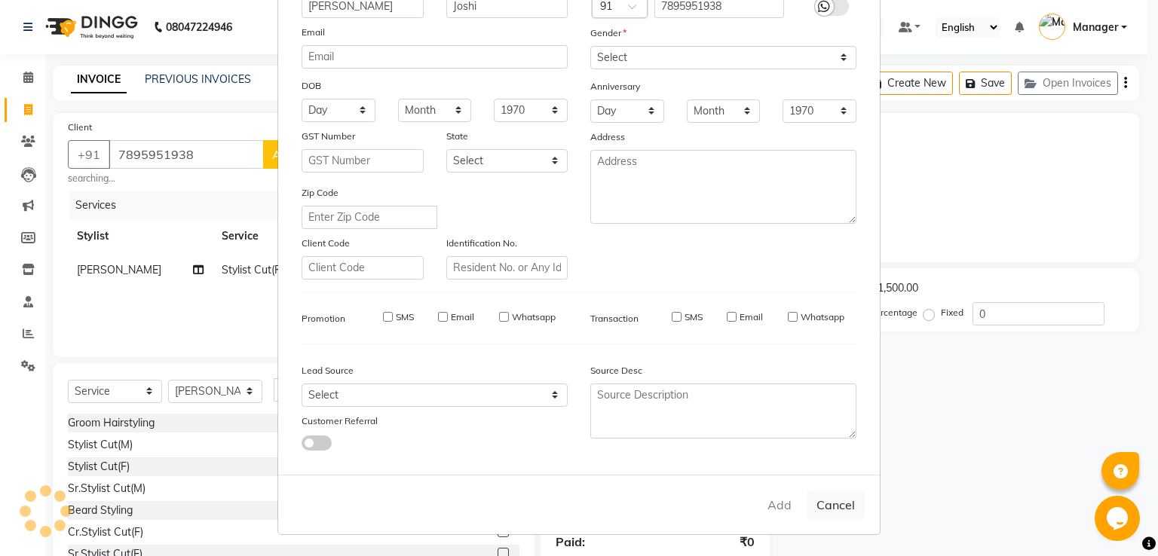
checkbox input "false"
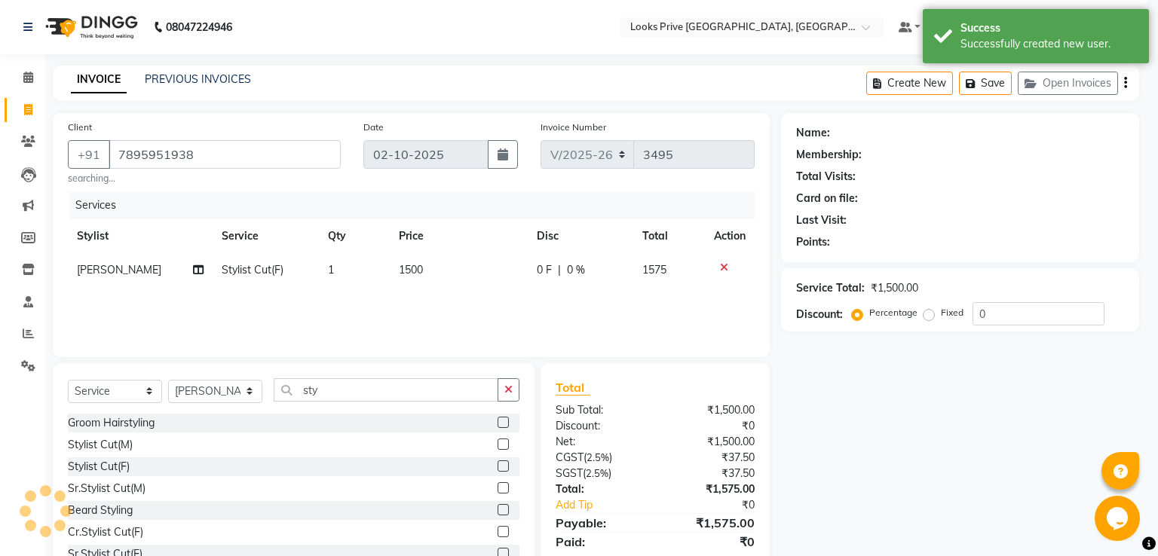
select select "1: Object"
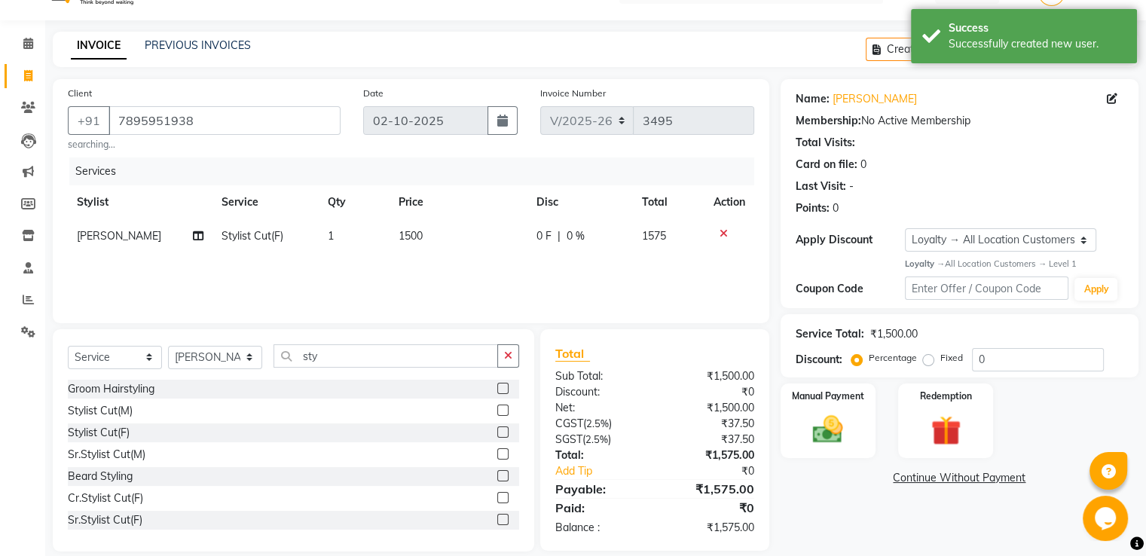
scroll to position [53, 0]
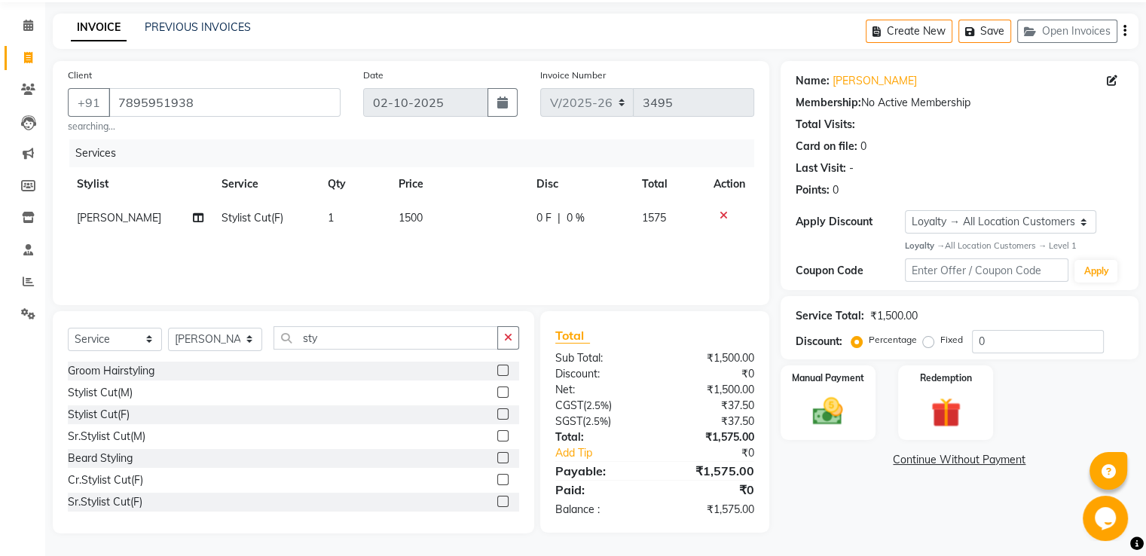
click at [941, 340] on label "Fixed" at bounding box center [952, 340] width 23 height 14
click at [933, 340] on input "Fixed" at bounding box center [931, 340] width 11 height 11
radio input "true"
click at [1055, 338] on input "0" at bounding box center [1038, 341] width 132 height 23
type input "0500"
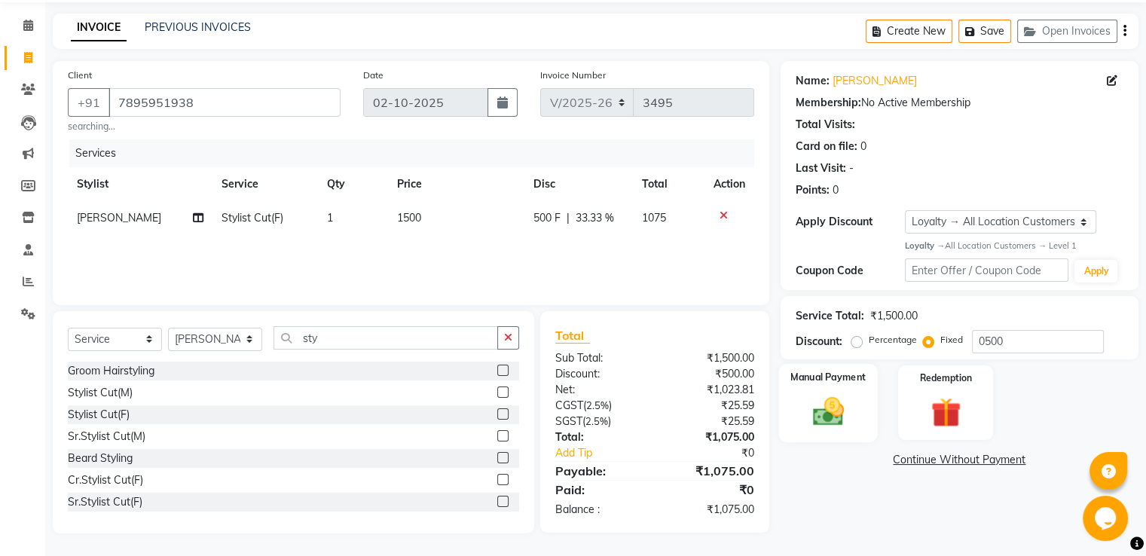
click at [840, 402] on img at bounding box center [828, 411] width 51 height 36
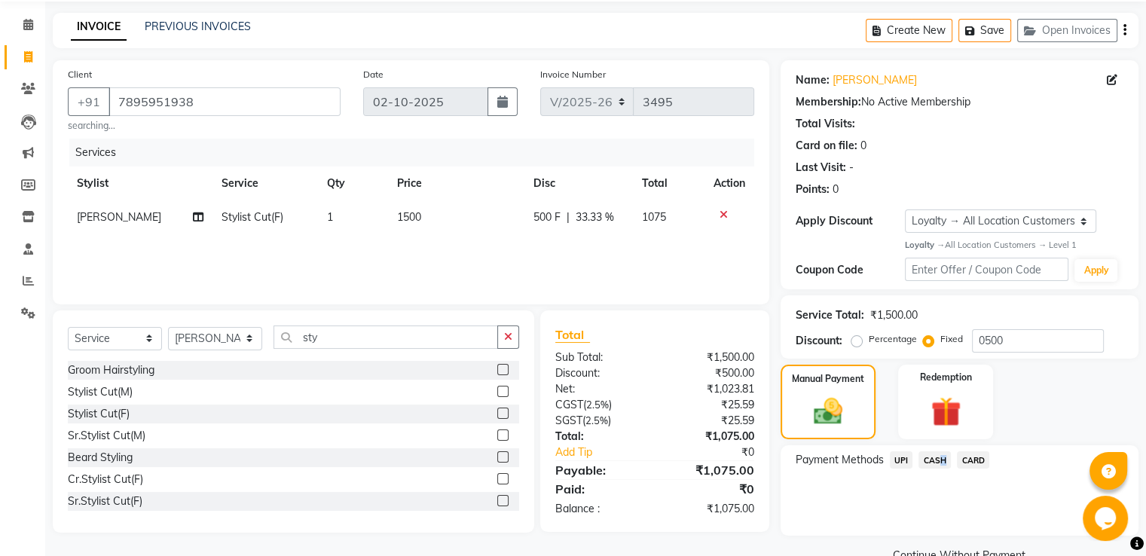
click at [938, 464] on span "CASH" at bounding box center [935, 460] width 32 height 17
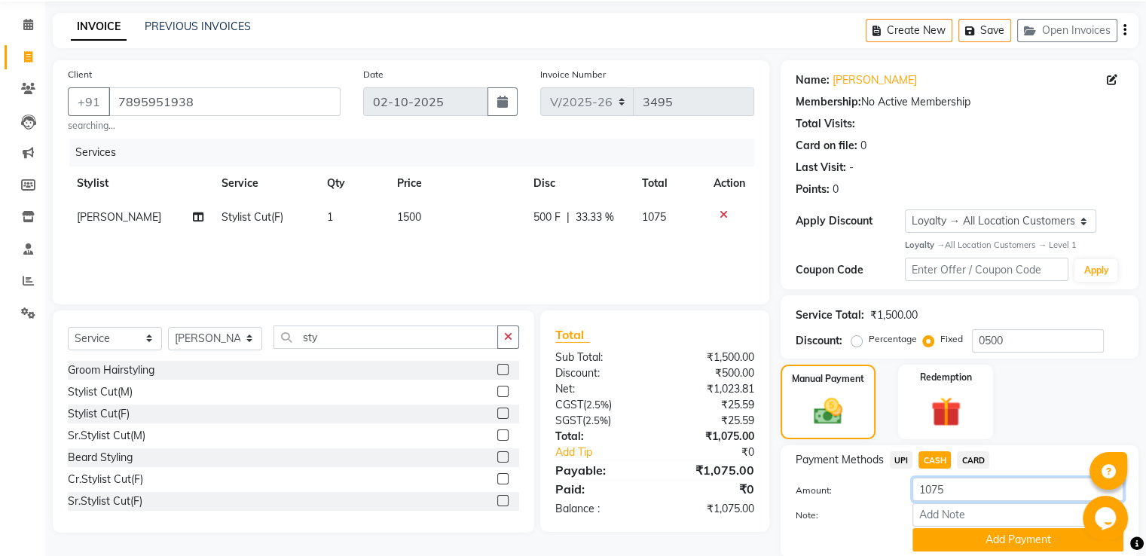
drag, startPoint x: 963, startPoint y: 501, endPoint x: 715, endPoint y: 470, distance: 250.0
click at [840, 480] on div "Amount: 1075" at bounding box center [960, 491] width 350 height 26
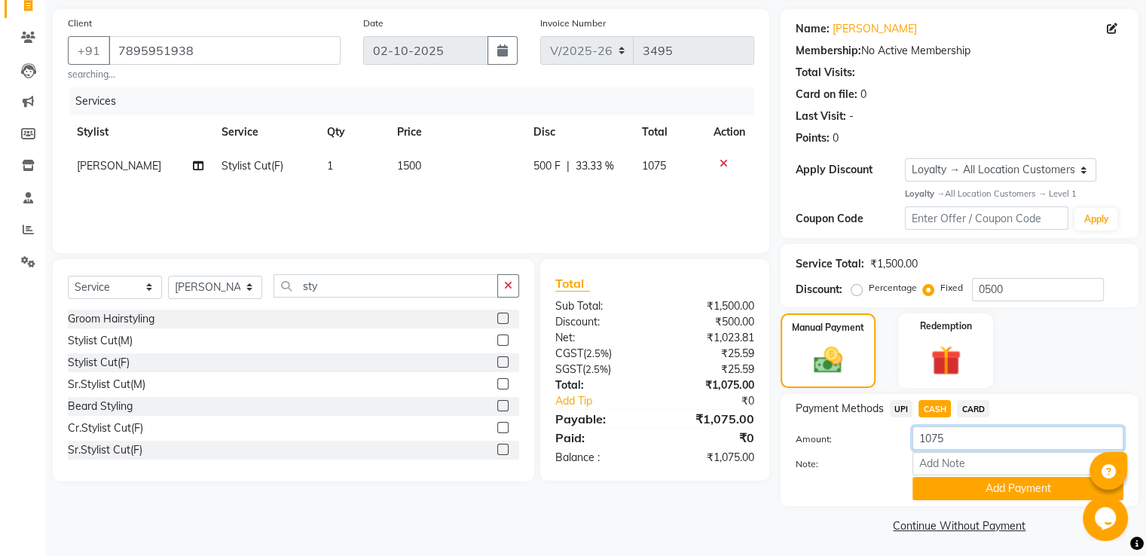
scroll to position [109, 0]
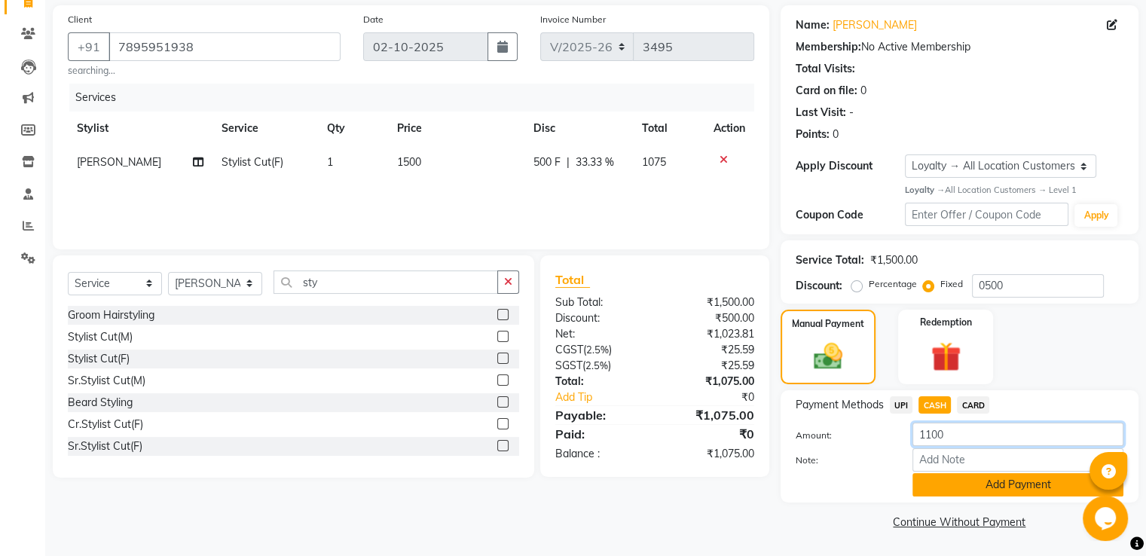
type input "1100"
click at [956, 483] on button "Add Payment" at bounding box center [1018, 484] width 211 height 23
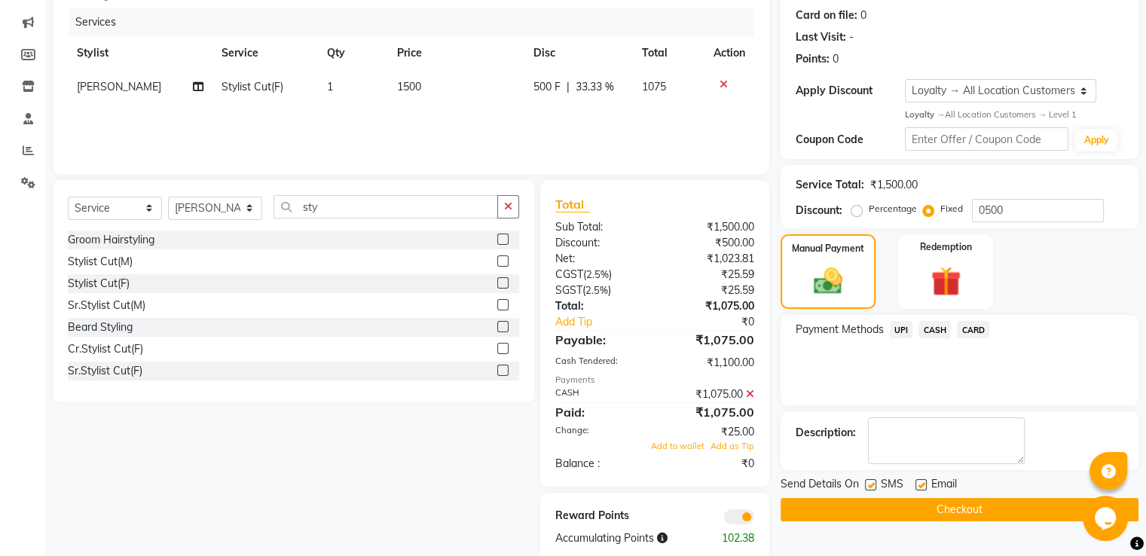
scroll to position [228, 0]
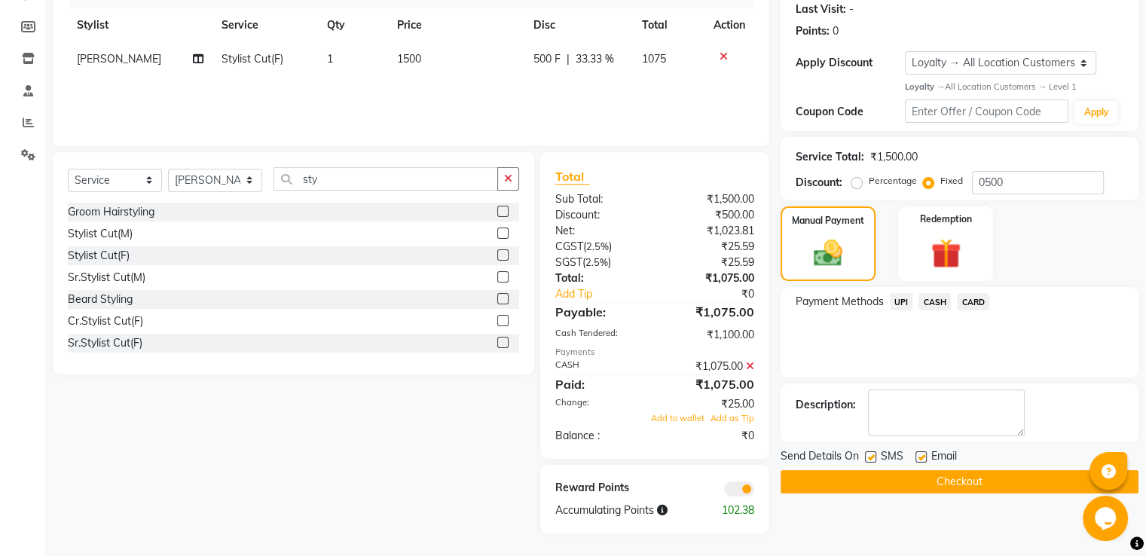
click at [957, 470] on button "Checkout" at bounding box center [960, 481] width 358 height 23
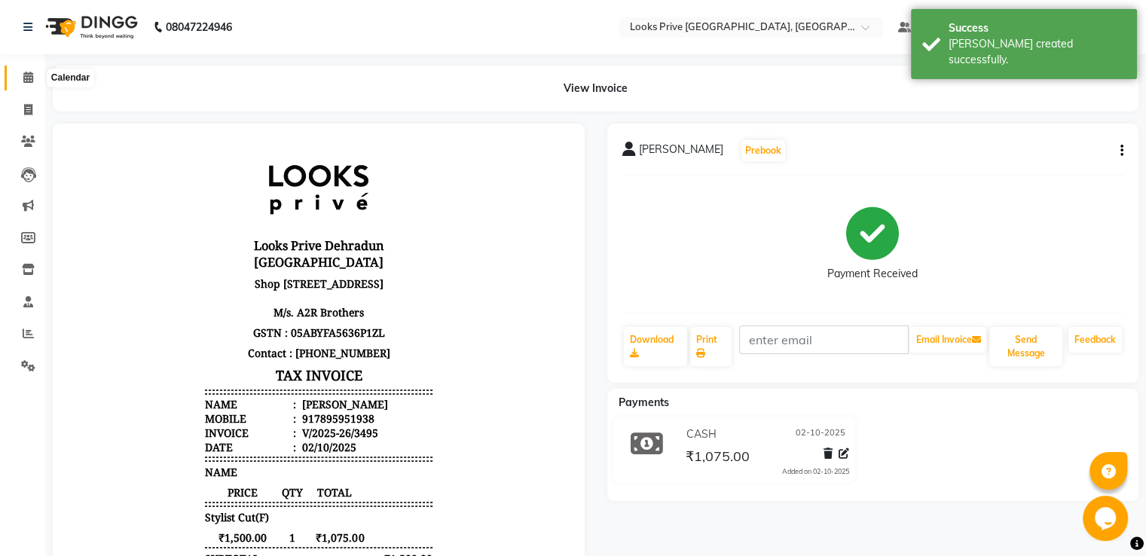
click at [23, 73] on icon at bounding box center [28, 77] width 10 height 11
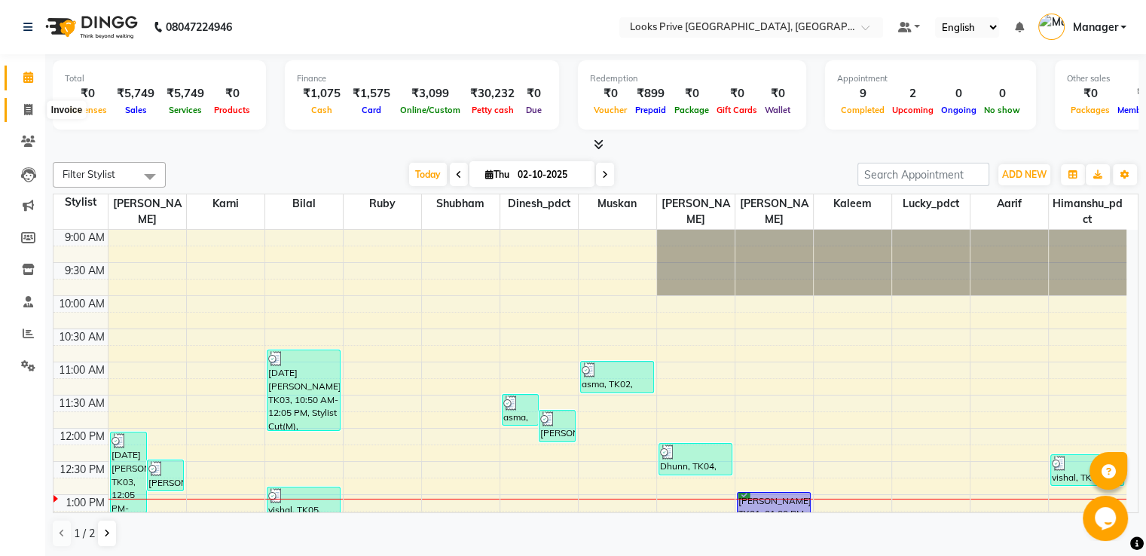
click at [20, 115] on span at bounding box center [28, 110] width 26 height 17
select select "service"
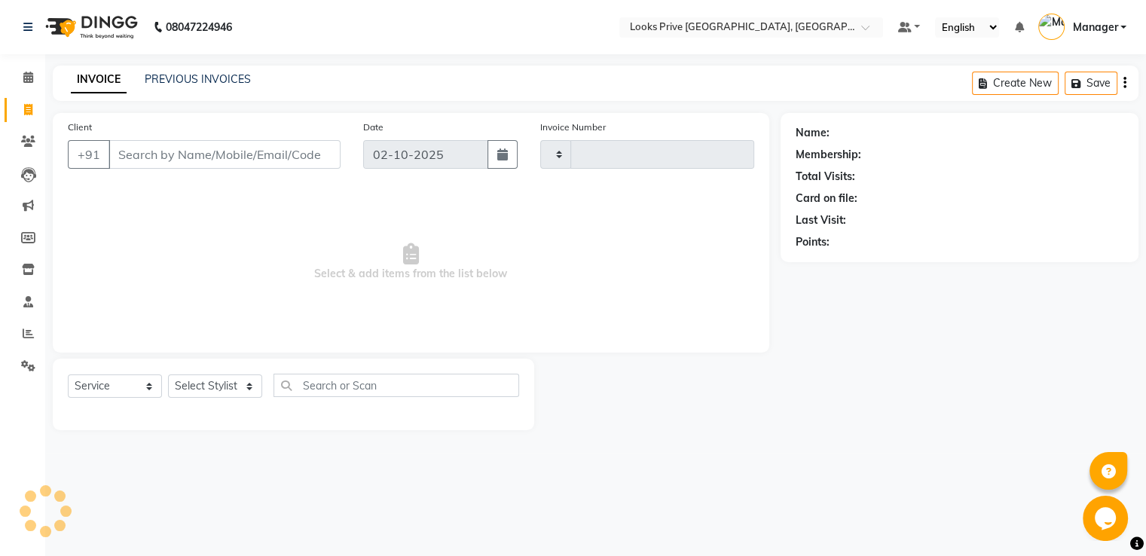
type input "3496"
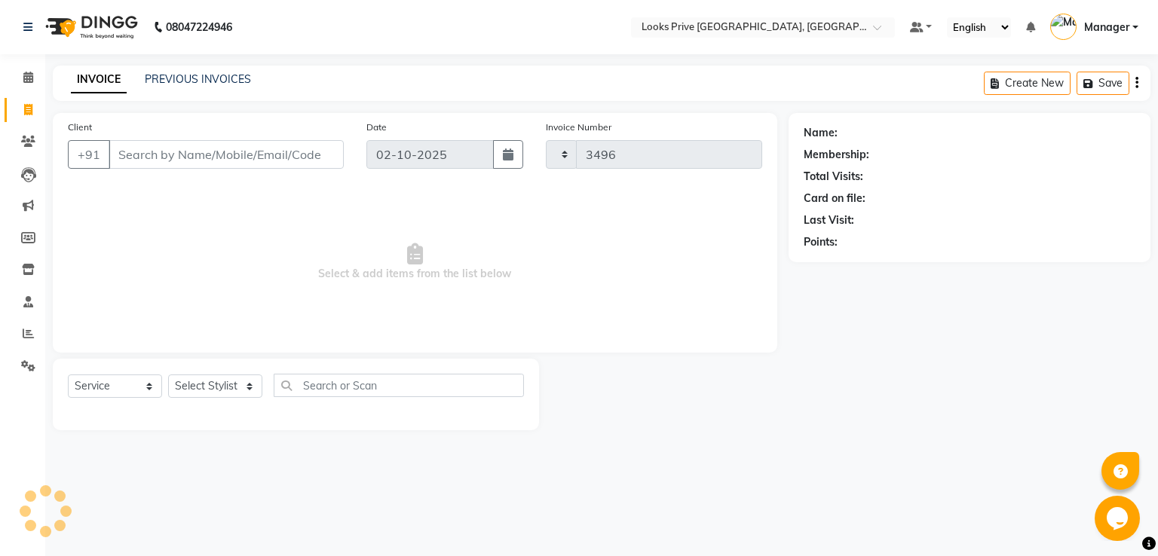
select select "6205"
click at [21, 86] on link "Calendar" at bounding box center [23, 78] width 36 height 25
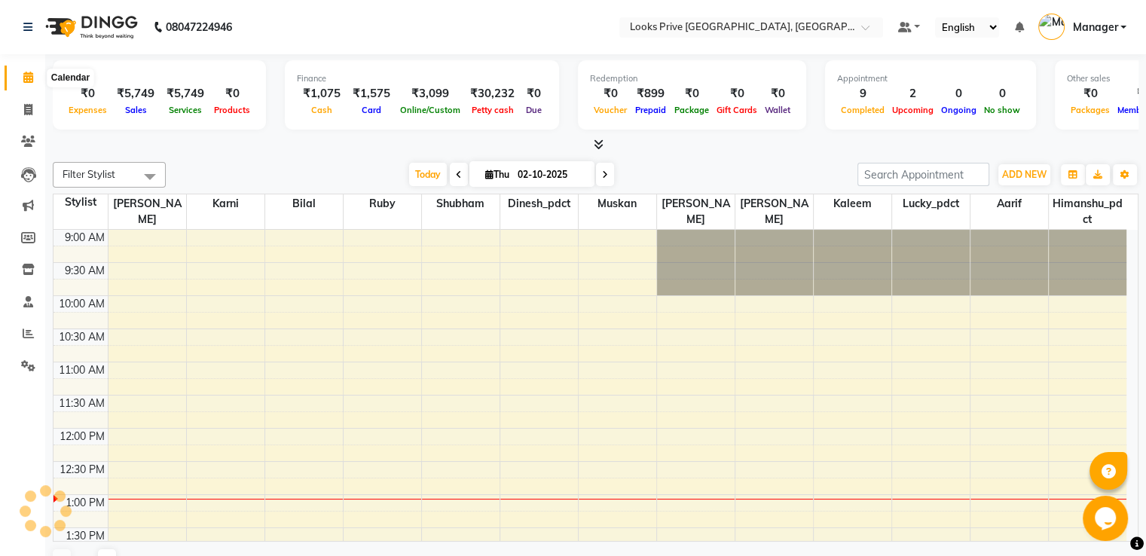
click at [21, 73] on span at bounding box center [28, 77] width 26 height 17
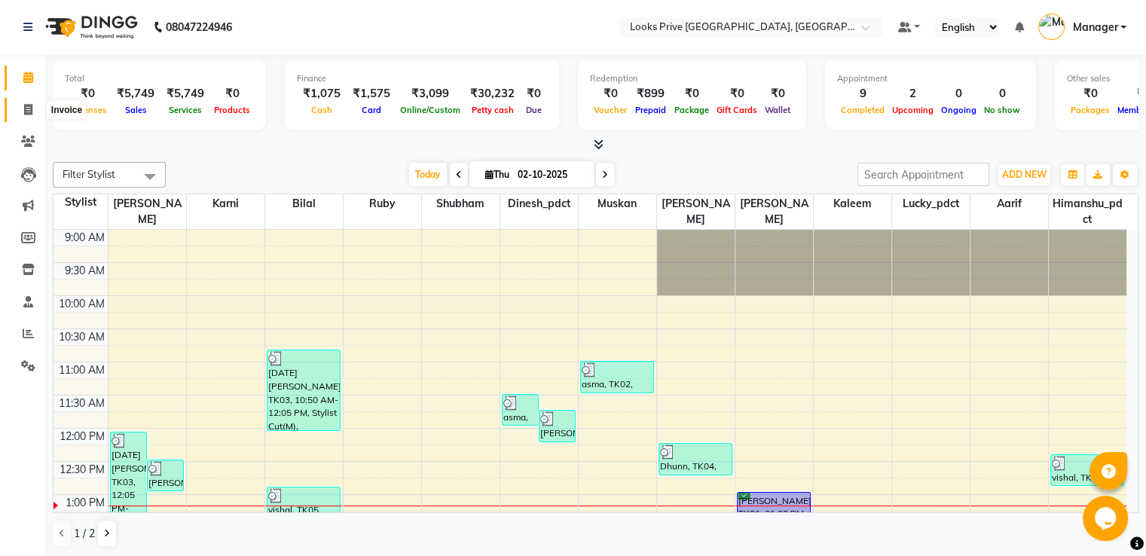
click at [28, 102] on span at bounding box center [28, 110] width 26 height 17
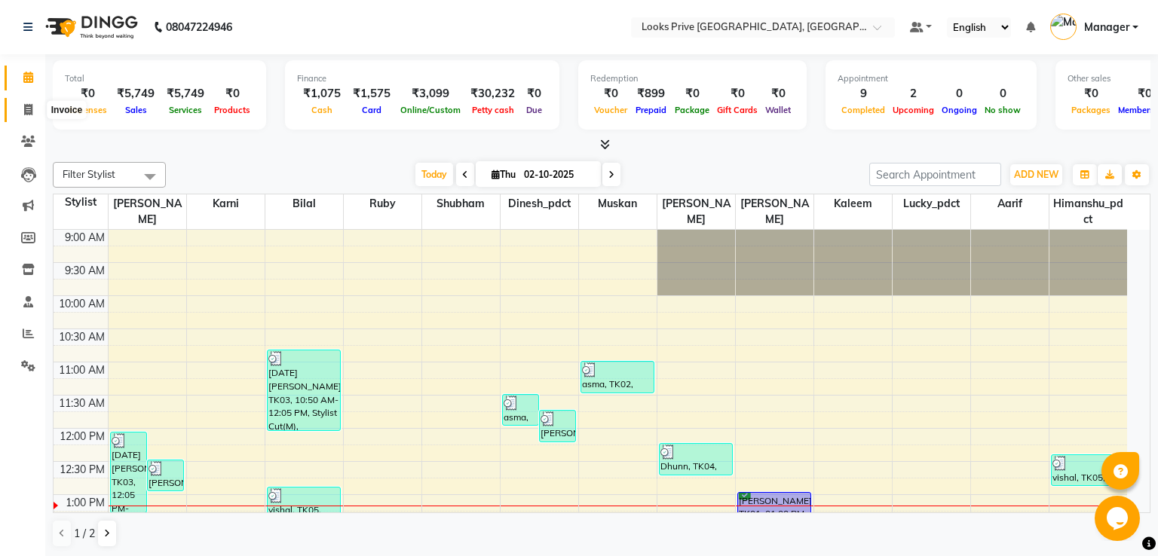
select select "6205"
select select "service"
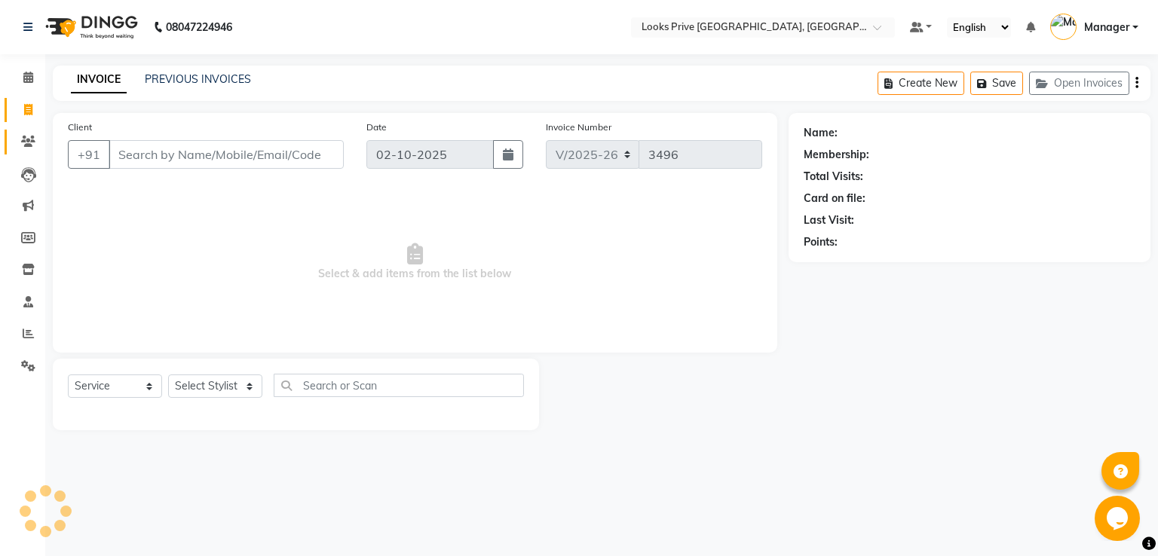
click at [12, 143] on link "Clients" at bounding box center [23, 142] width 36 height 25
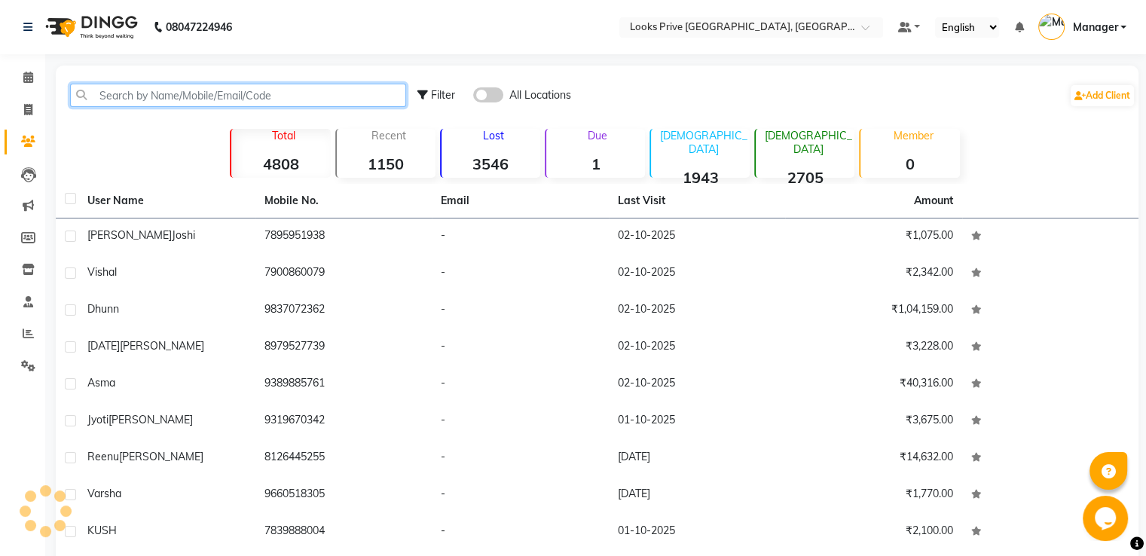
click at [123, 103] on input "text" at bounding box center [238, 95] width 336 height 23
click at [217, 98] on input "text" at bounding box center [238, 95] width 336 height 23
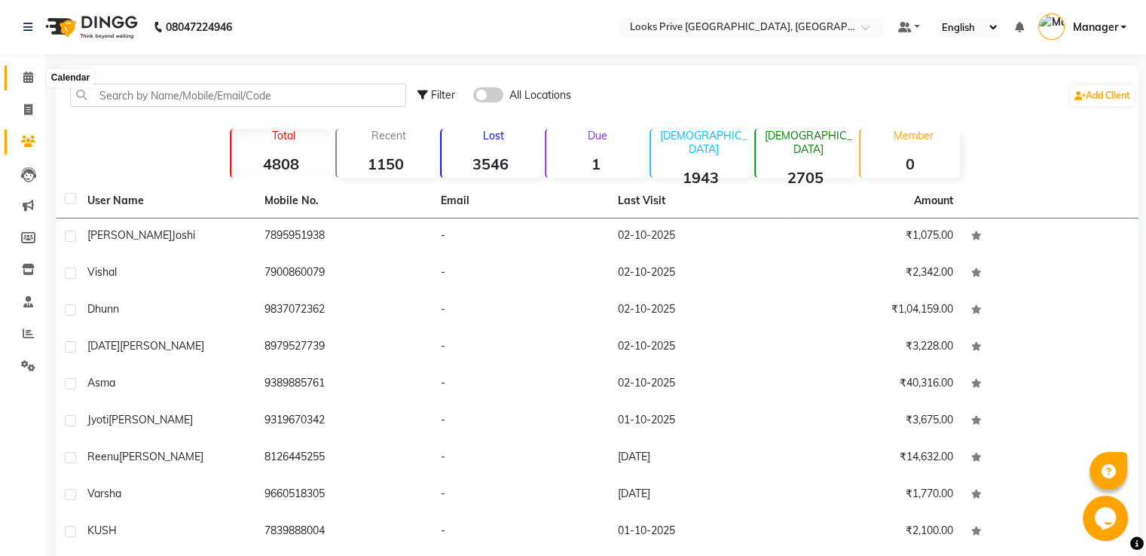
click at [18, 81] on span at bounding box center [28, 77] width 26 height 17
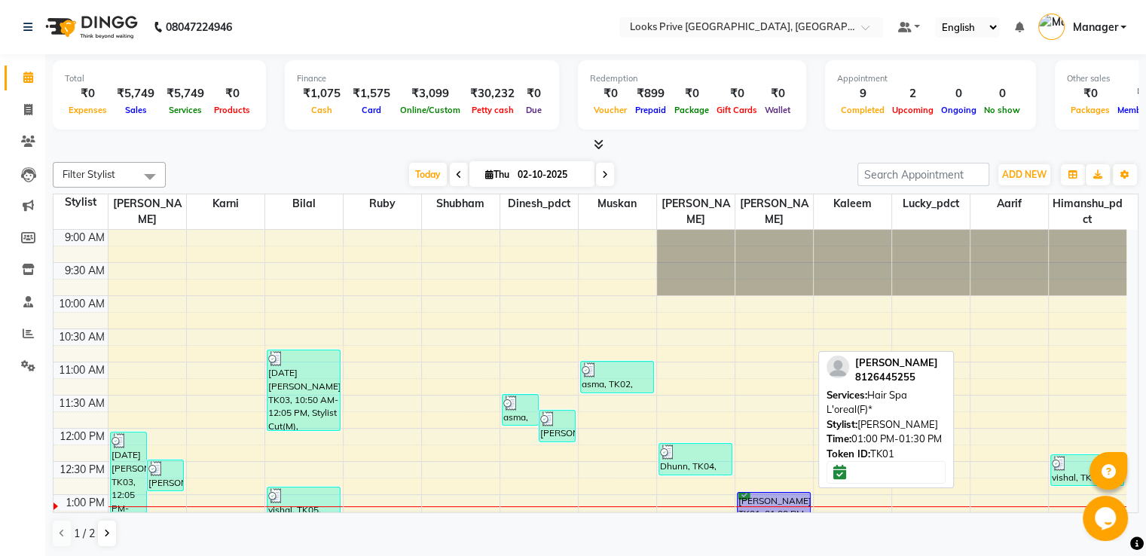
drag, startPoint x: 911, startPoint y: 378, endPoint x: 856, endPoint y: 379, distance: 55.0
click at [856, 379] on div "8126445255" at bounding box center [897, 377] width 83 height 15
copy div "8126445255"
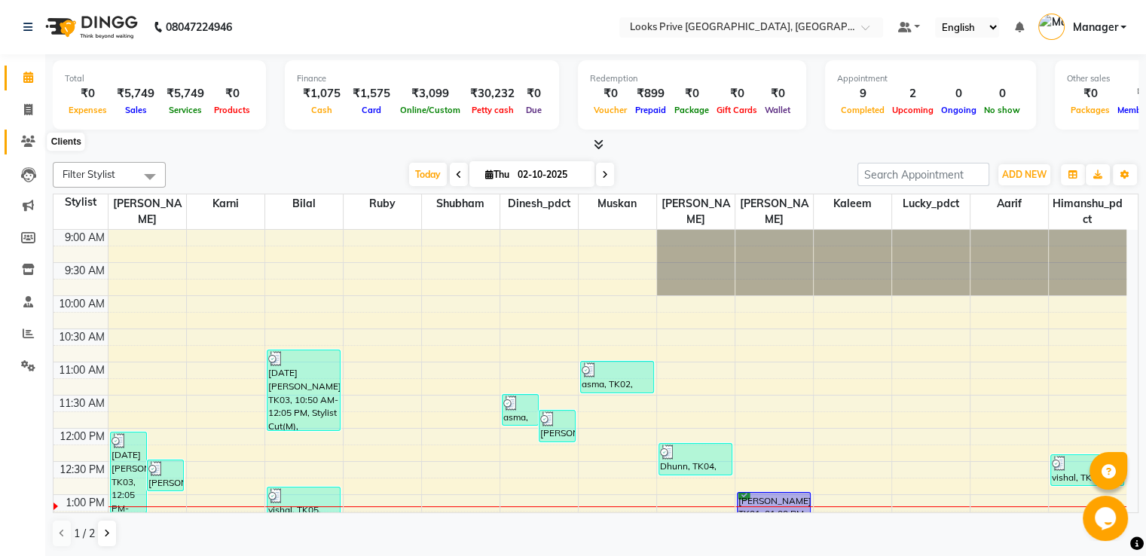
click at [37, 145] on span at bounding box center [28, 141] width 26 height 17
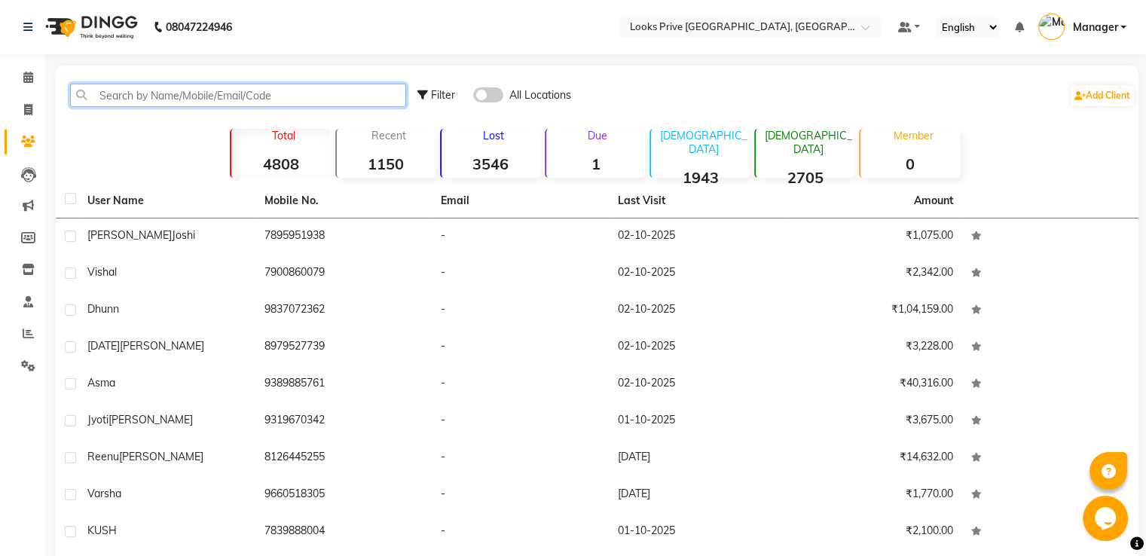
click at [165, 99] on input "text" at bounding box center [238, 95] width 336 height 23
paste input "8126445255"
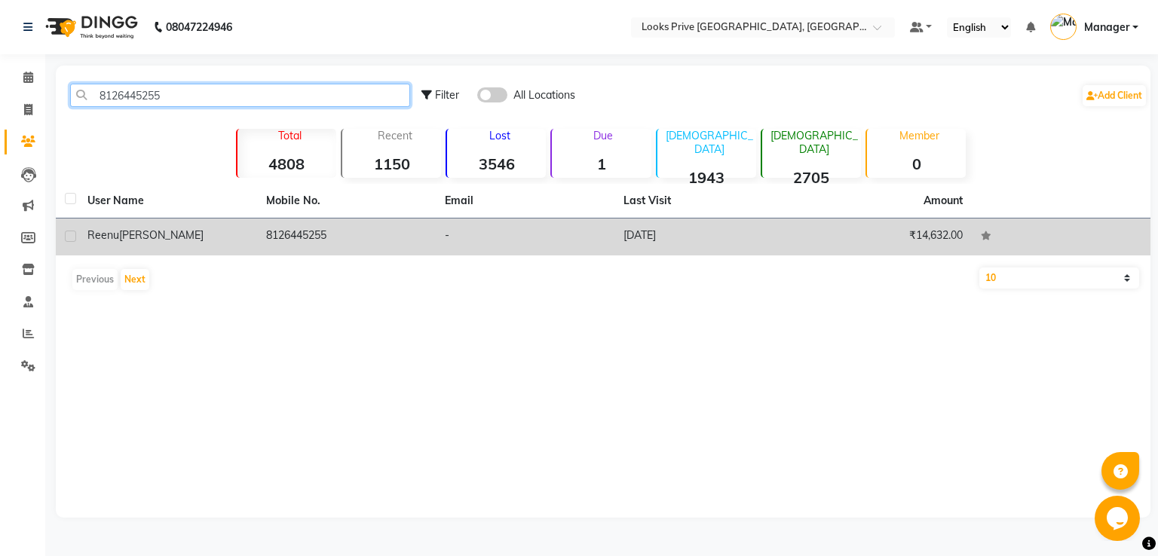
type input "8126445255"
drag, startPoint x: 221, startPoint y: 231, endPoint x: 286, endPoint y: 213, distance: 67.5
click at [224, 230] on div "Reenu Saksena" at bounding box center [167, 236] width 161 height 16
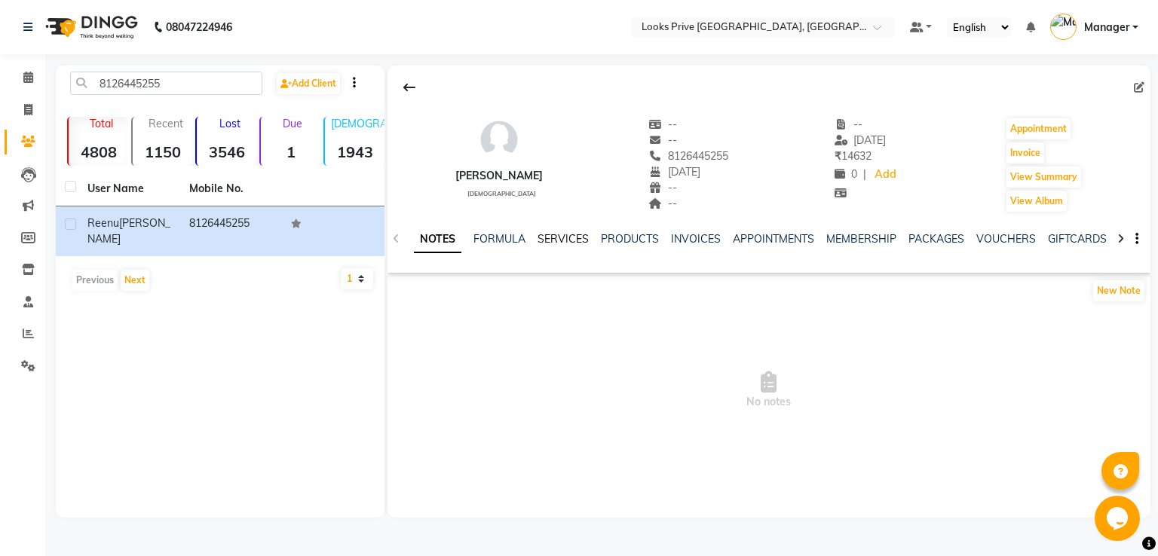
click at [569, 237] on link "SERVICES" at bounding box center [562, 239] width 51 height 14
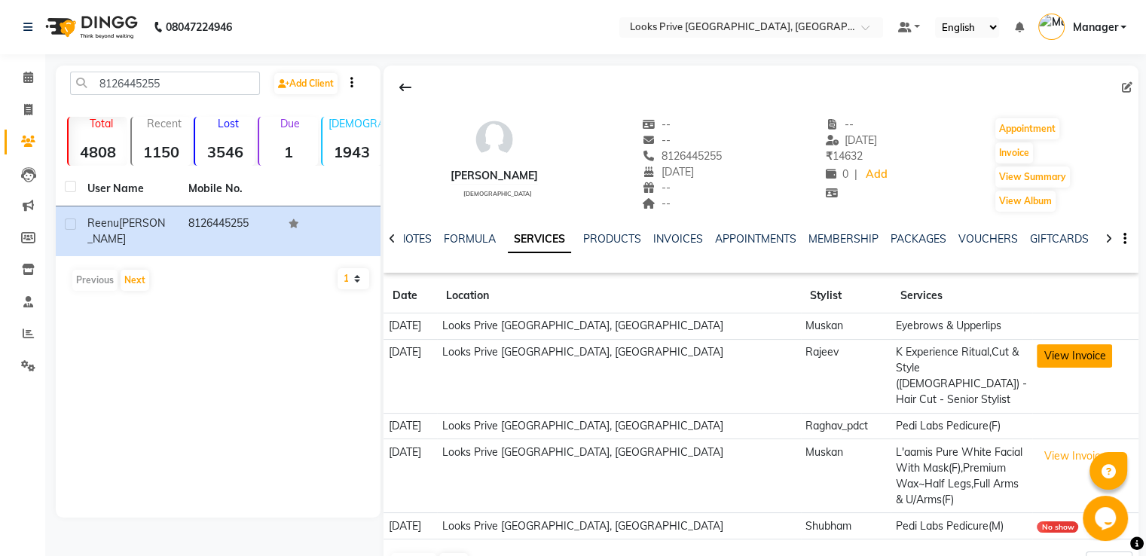
click at [1071, 350] on button "View Invoice" at bounding box center [1074, 355] width 75 height 23
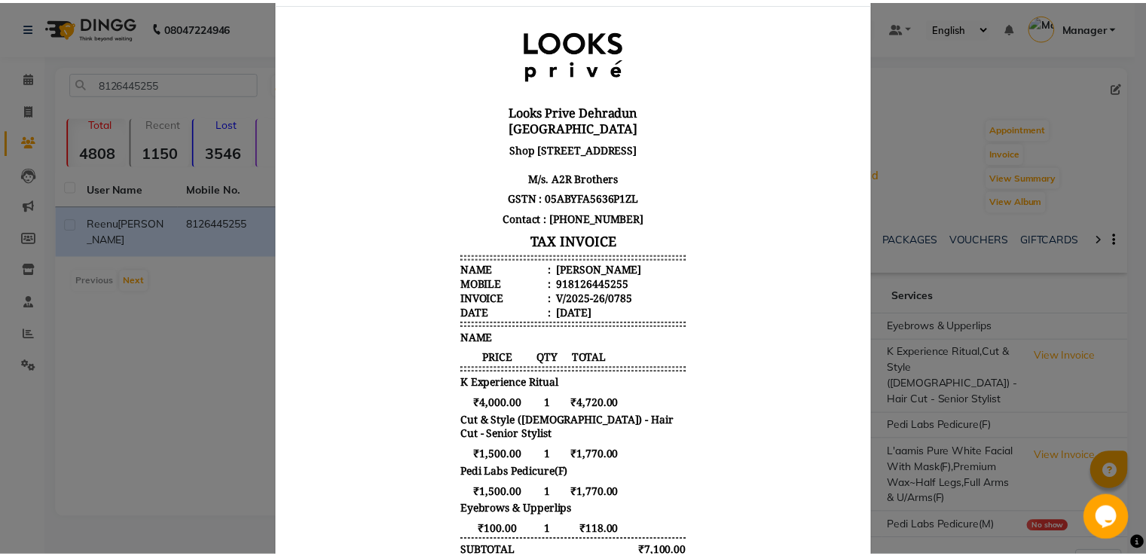
scroll to position [151, 0]
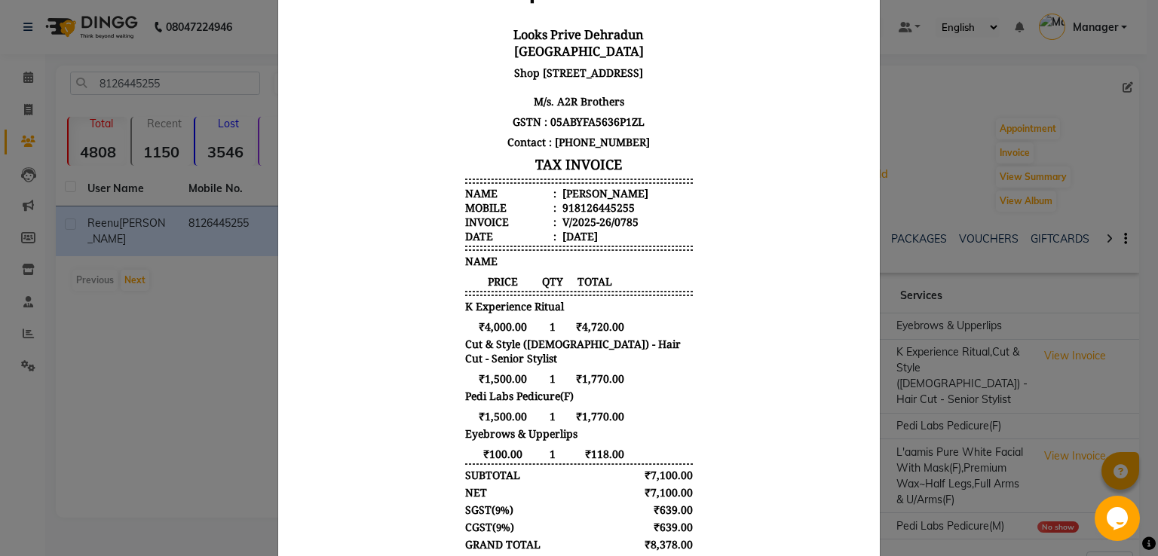
click at [50, 341] on ngb-modal-window "INVOICE View Invoice Close" at bounding box center [579, 278] width 1158 height 556
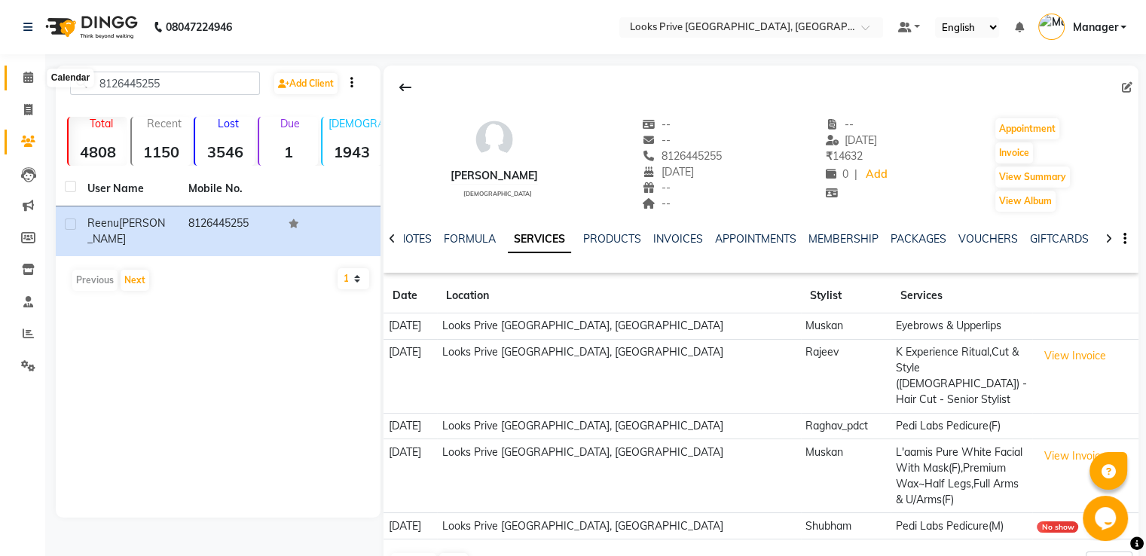
click at [36, 70] on span at bounding box center [28, 77] width 26 height 17
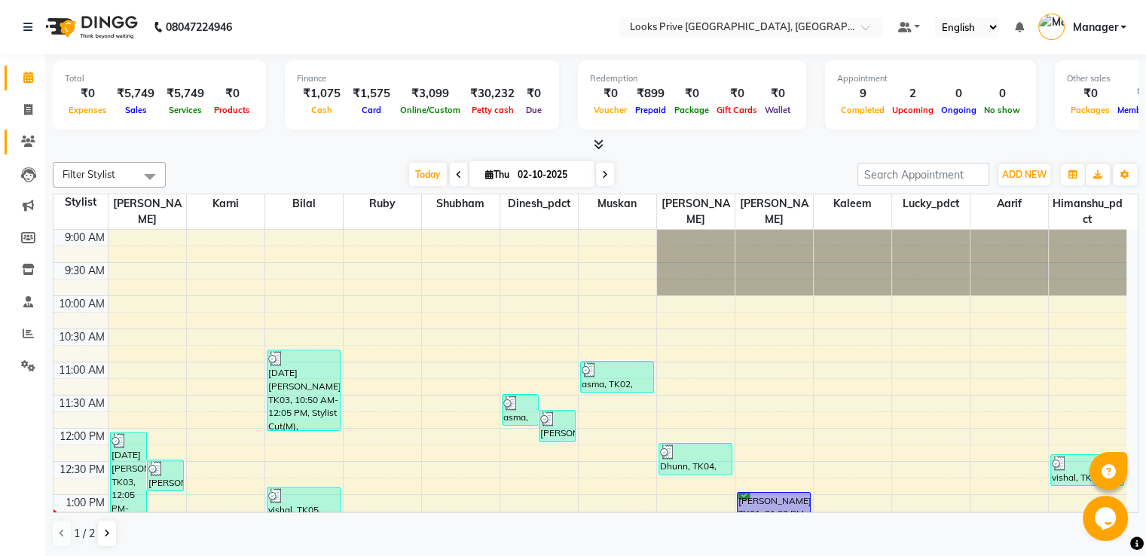
click at [13, 146] on link "Clients" at bounding box center [23, 142] width 36 height 25
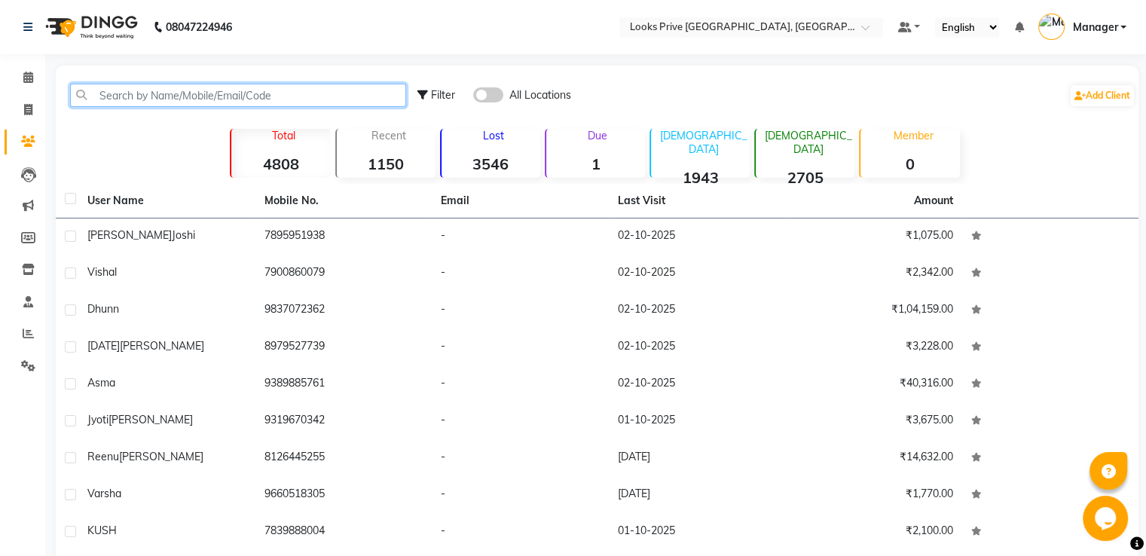
click at [148, 96] on input "text" at bounding box center [238, 95] width 336 height 23
type input "v"
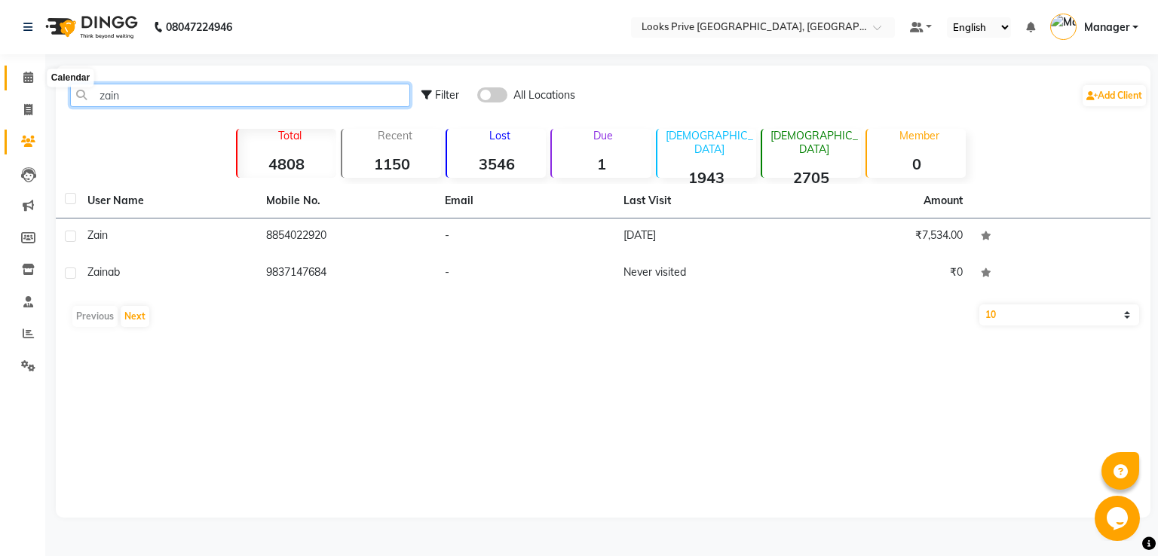
type input "zain"
click at [18, 76] on span at bounding box center [28, 77] width 26 height 17
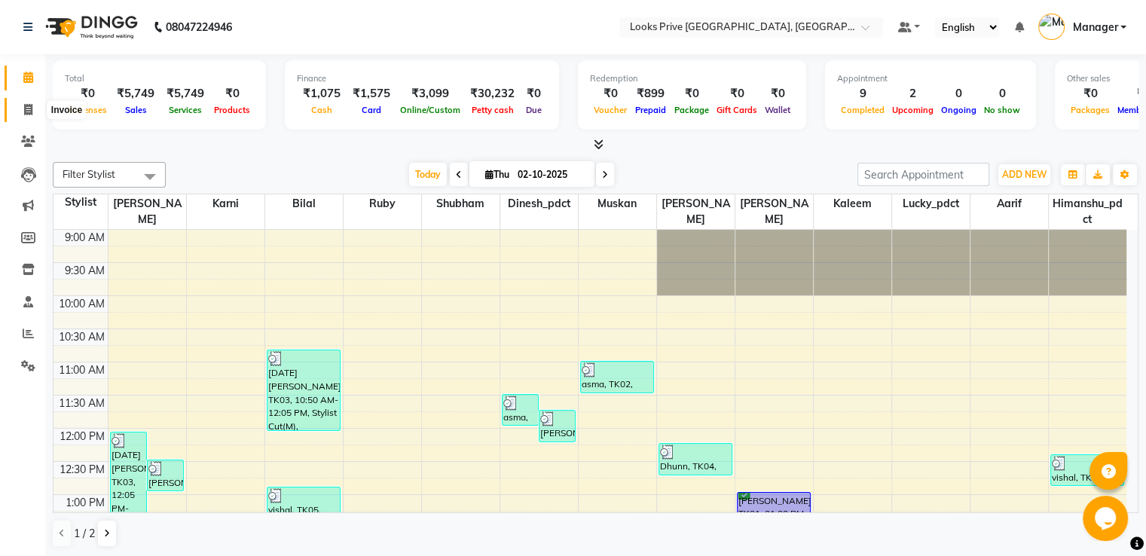
click at [30, 105] on icon at bounding box center [28, 109] width 8 height 11
select select "6205"
select select "service"
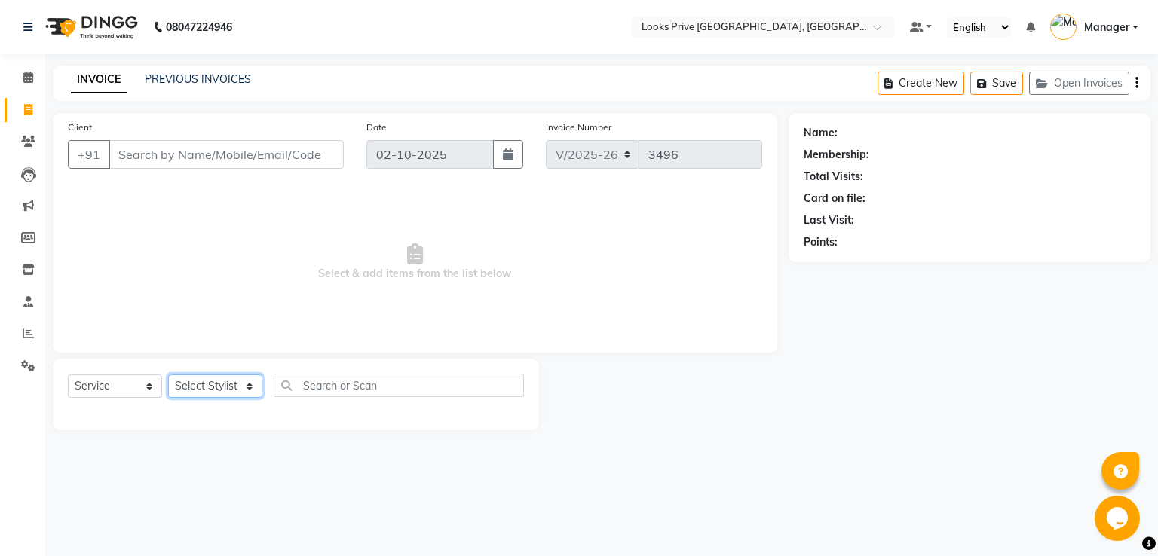
click at [225, 377] on select "Select Stylist A2R_Master [PERSON_NAME] [PERSON_NAME] Dinesh_pdct Himanshu_pdct…" at bounding box center [215, 386] width 94 height 23
click at [289, 164] on input "Client" at bounding box center [226, 154] width 235 height 29
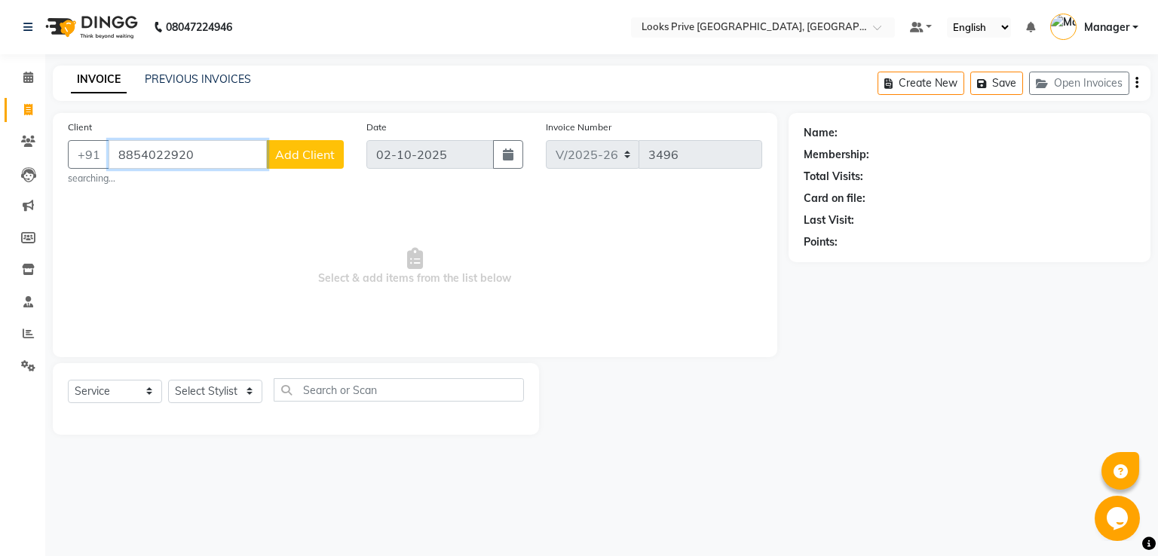
type input "8854022920"
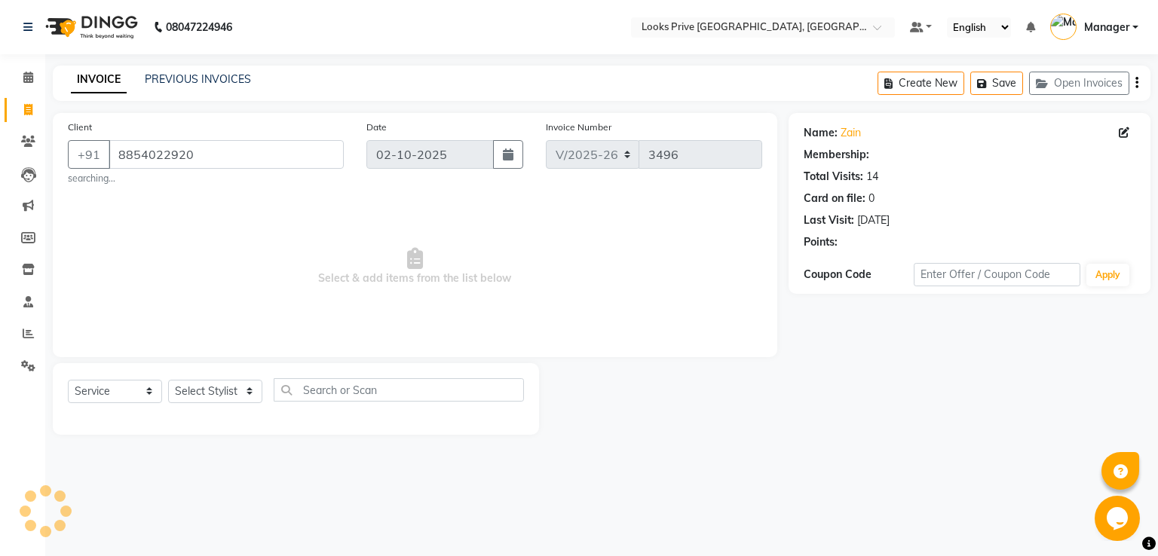
select select "1: Object"
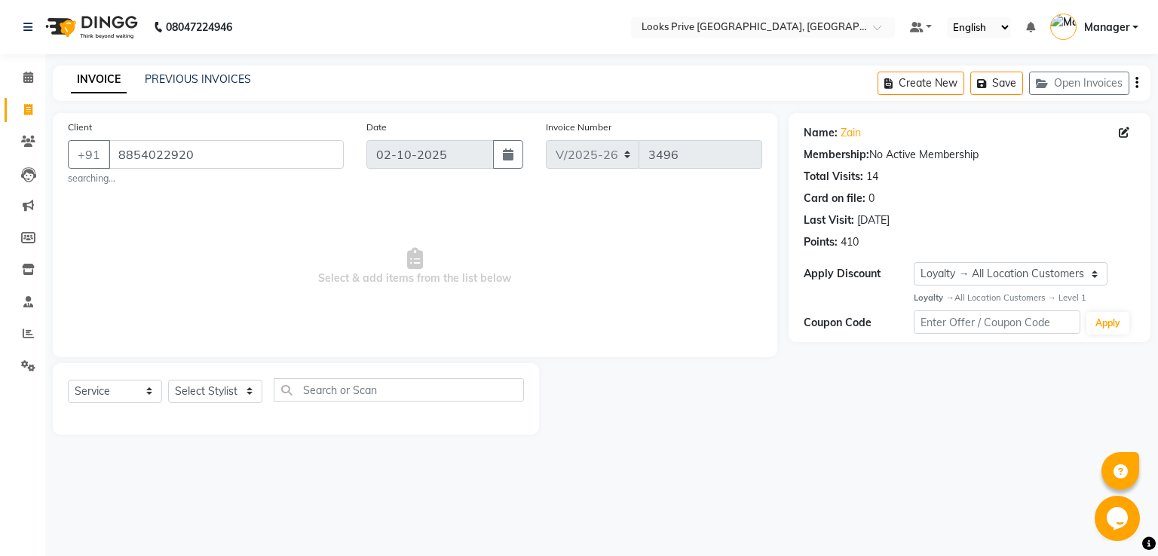
click at [185, 380] on div "Select Service Product Membership Package Voucher Prepaid Gift Card Select Styl…" at bounding box center [296, 395] width 456 height 35
click at [191, 387] on select "Select Stylist A2R_Master [PERSON_NAME] [PERSON_NAME] Dinesh_pdct Himanshu_pdct…" at bounding box center [215, 391] width 94 height 23
select select "89834"
click at [168, 381] on select "Select Stylist A2R_Master [PERSON_NAME] [PERSON_NAME] Dinesh_pdct Himanshu_pdct…" at bounding box center [215, 391] width 94 height 23
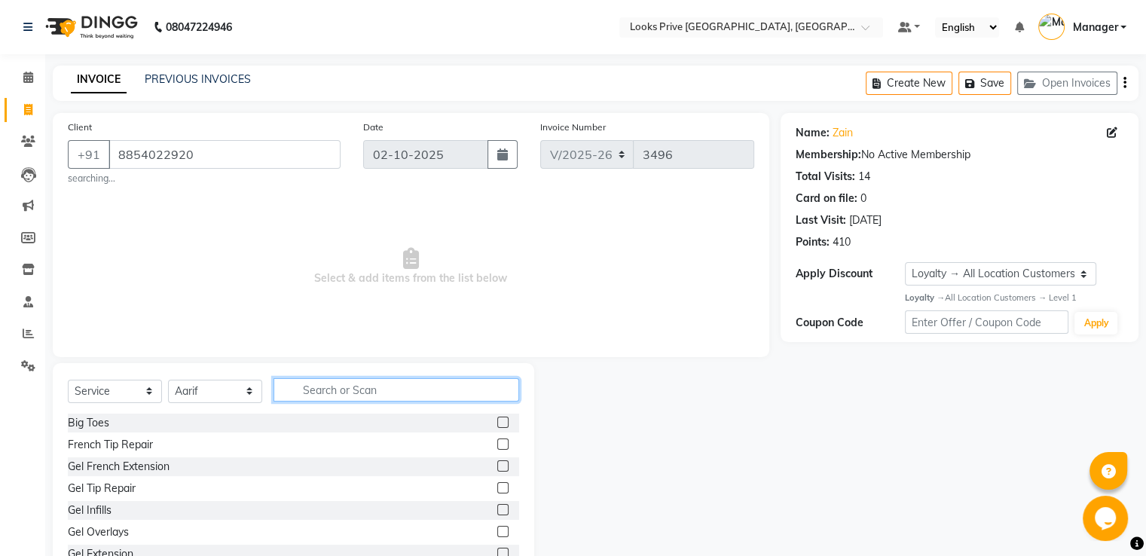
click at [327, 393] on input "text" at bounding box center [397, 389] width 246 height 23
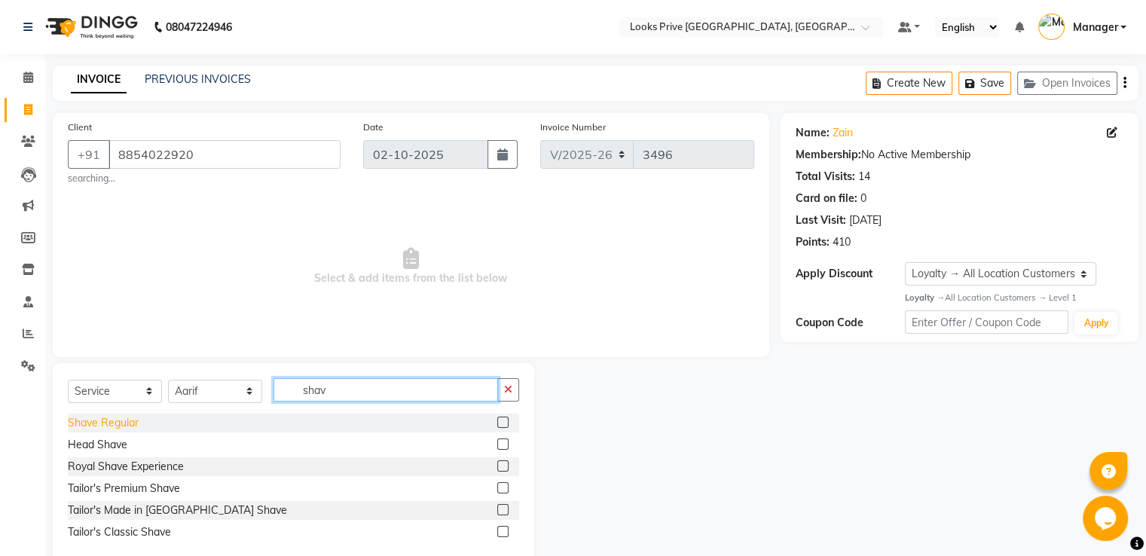
type input "shav"
drag, startPoint x: 124, startPoint y: 421, endPoint x: 361, endPoint y: 355, distance: 245.8
click at [125, 420] on div "Shave Regular" at bounding box center [103, 423] width 71 height 16
checkbox input "false"
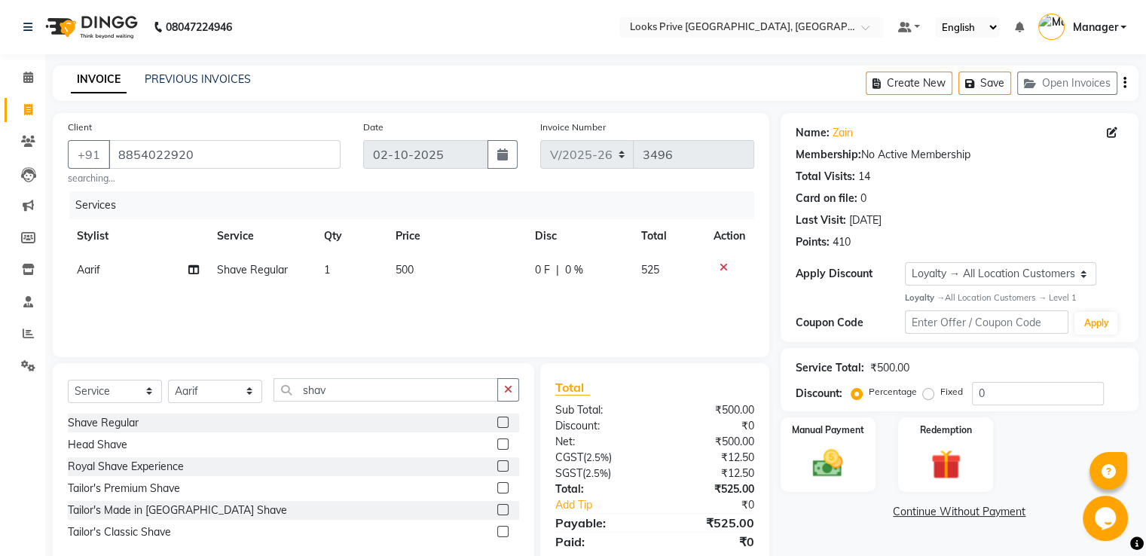
click at [416, 282] on td "500" at bounding box center [456, 270] width 139 height 34
select select "89834"
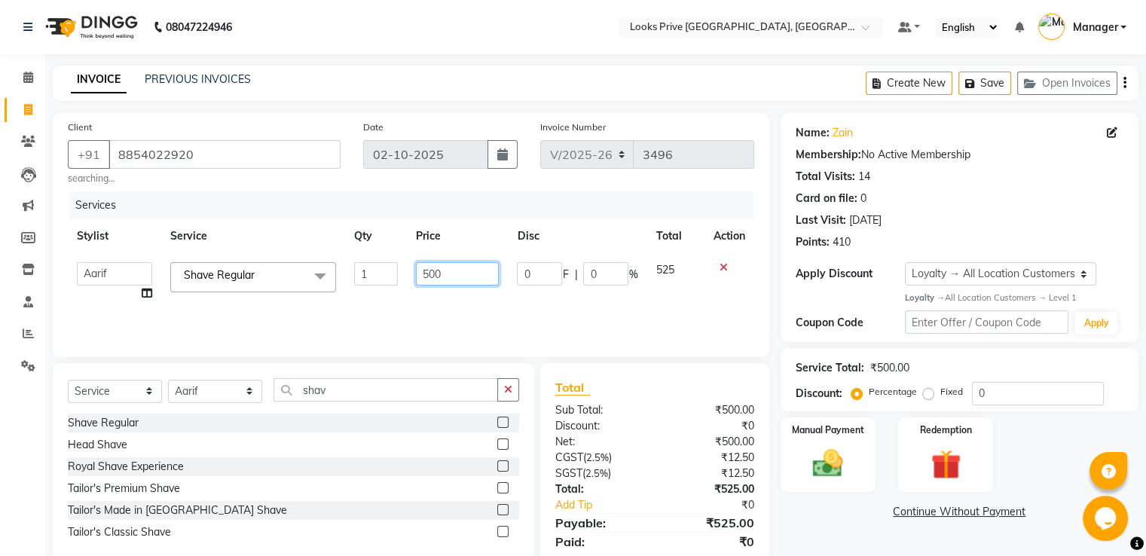
drag, startPoint x: 439, startPoint y: 276, endPoint x: 300, endPoint y: 263, distance: 139.3
click at [332, 265] on tr "A2R_Master Aarif Ayesha Bilal Dinesh_pdct Himanshu_pdct Kaleem Karni Lucky_pdct…" at bounding box center [411, 281] width 687 height 57
type input "400"
drag, startPoint x: 484, startPoint y: 215, endPoint x: 1098, endPoint y: 425, distance: 649.3
click at [485, 214] on div "Services" at bounding box center [417, 205] width 696 height 28
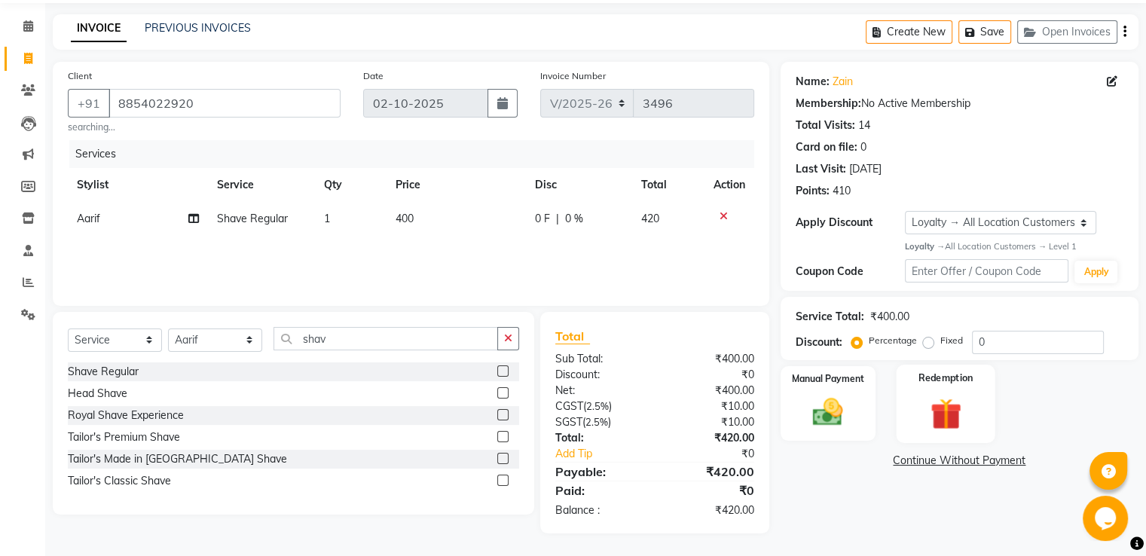
scroll to position [52, 0]
click at [990, 339] on input "0" at bounding box center [1038, 342] width 132 height 23
type input "020"
click at [829, 427] on img at bounding box center [828, 412] width 51 height 36
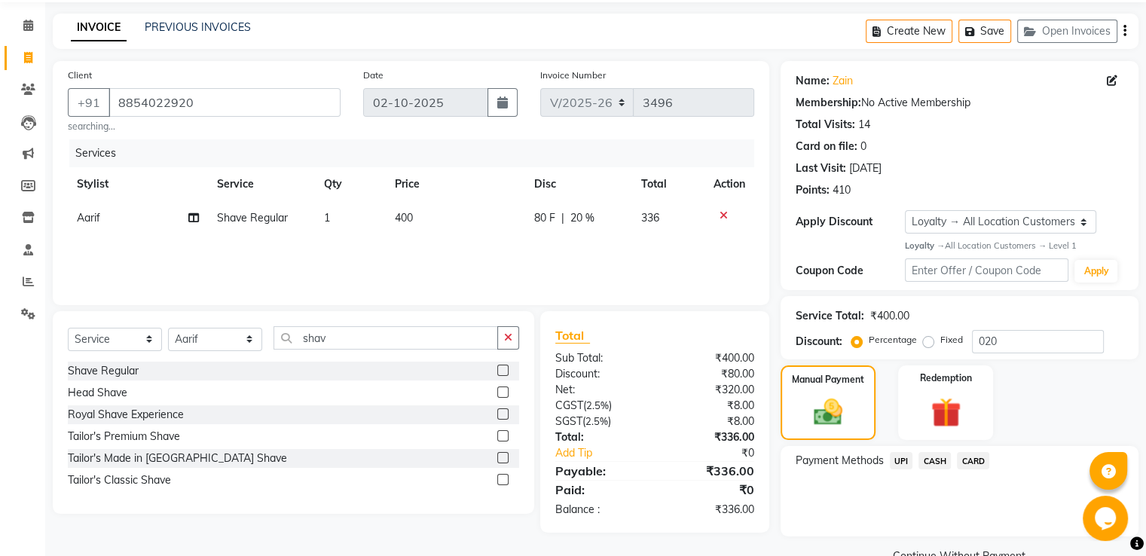
click at [910, 465] on span "UPI" at bounding box center [901, 460] width 23 height 17
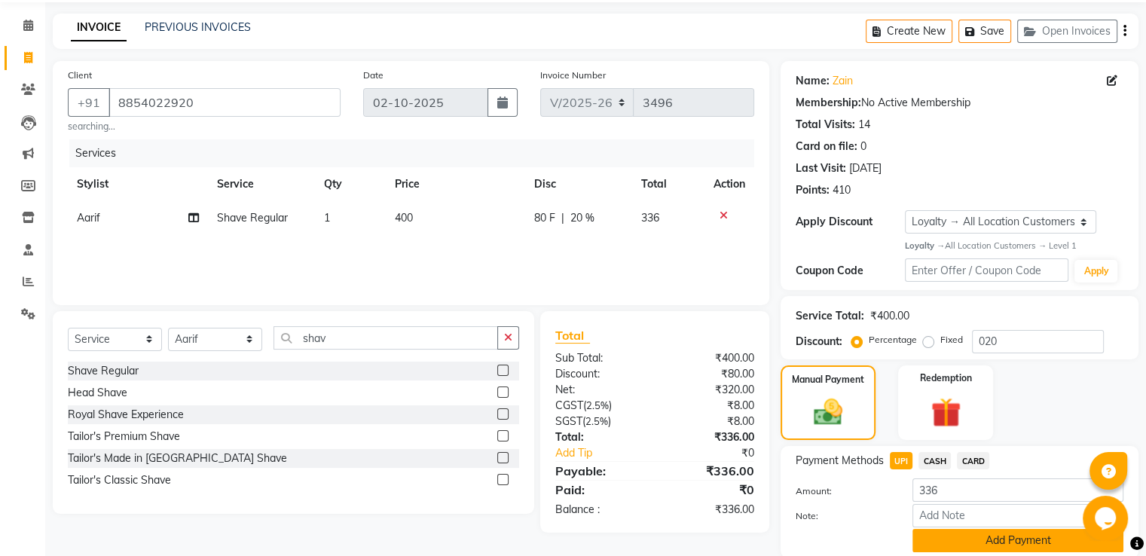
click at [932, 543] on button "Add Payment" at bounding box center [1018, 540] width 211 height 23
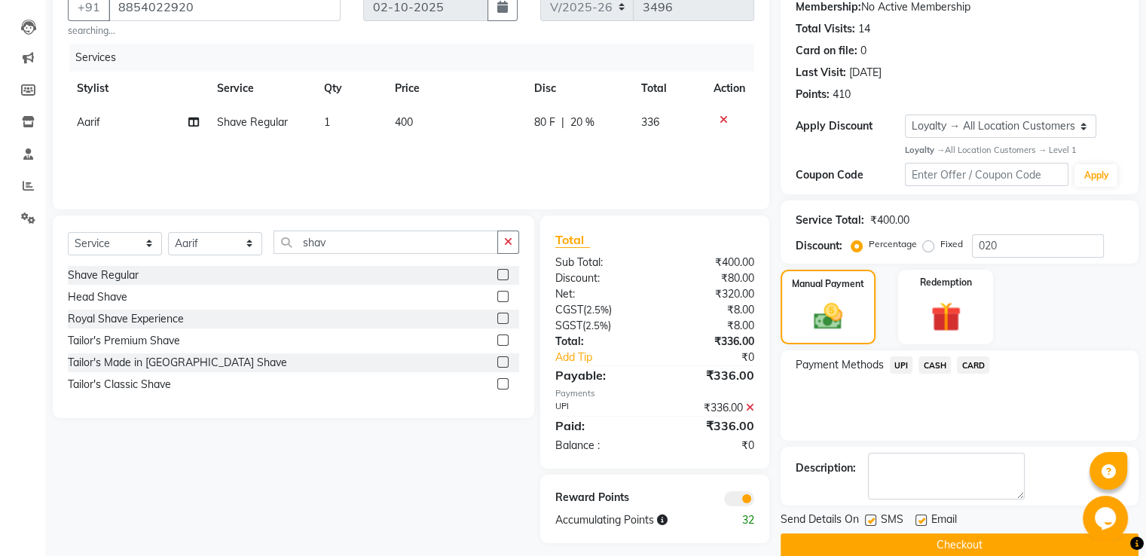
scroll to position [170, 0]
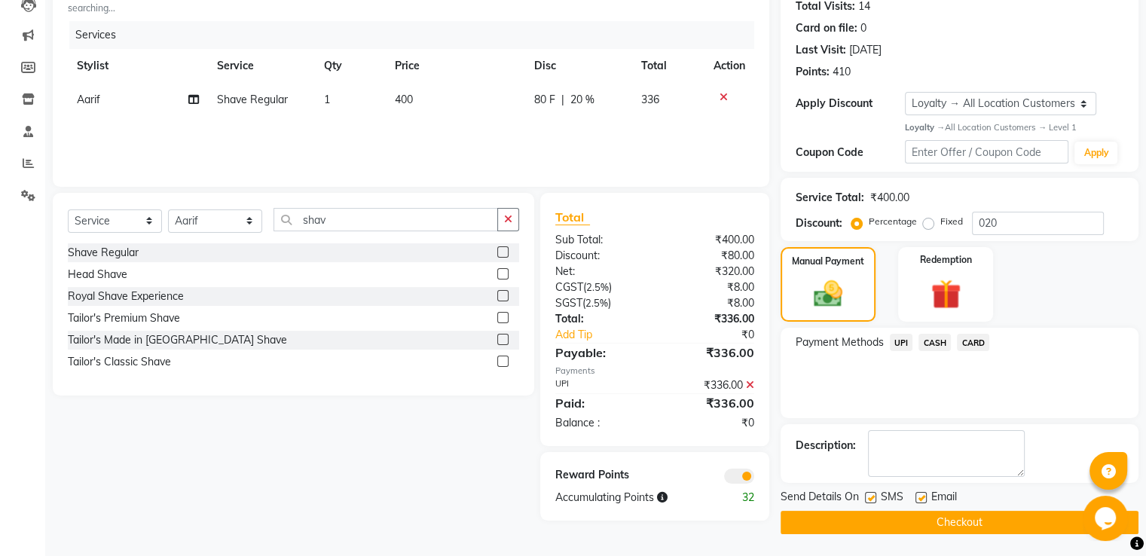
click at [796, 519] on button "Checkout" at bounding box center [960, 522] width 358 height 23
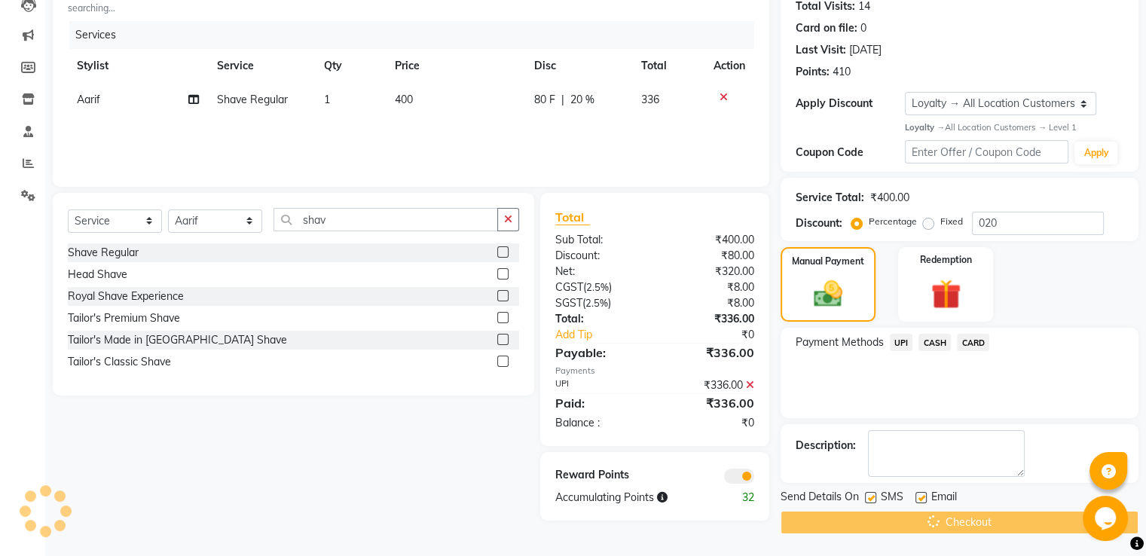
scroll to position [0, 0]
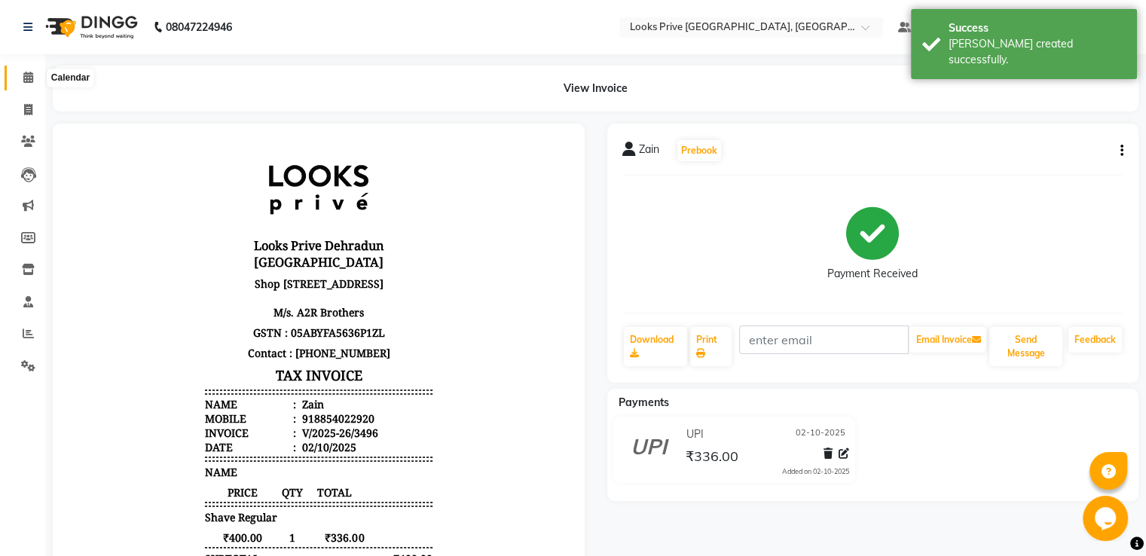
click at [24, 84] on span at bounding box center [28, 77] width 26 height 17
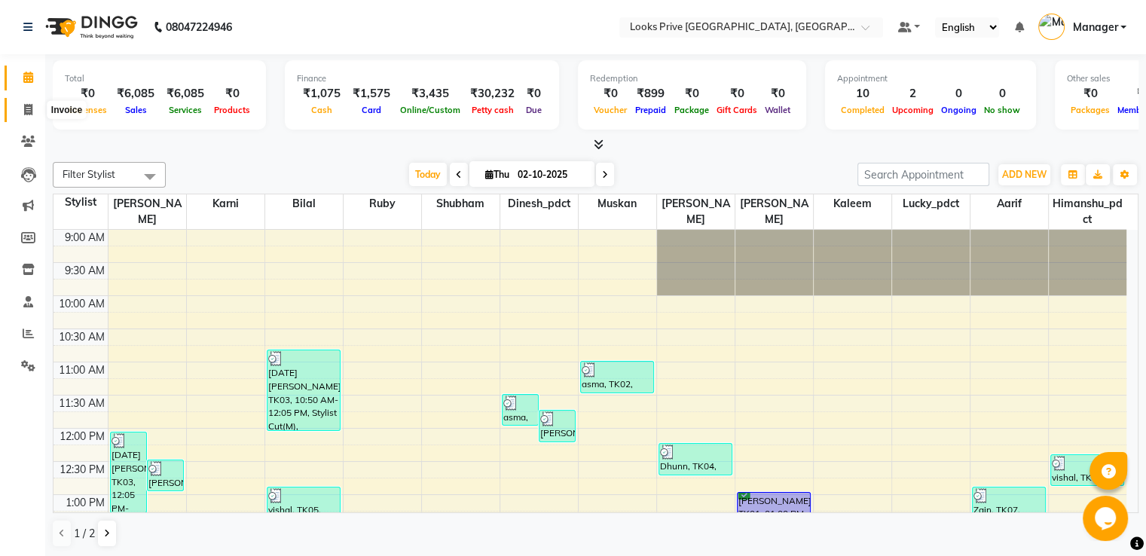
click at [38, 109] on span at bounding box center [28, 110] width 26 height 17
select select "service"
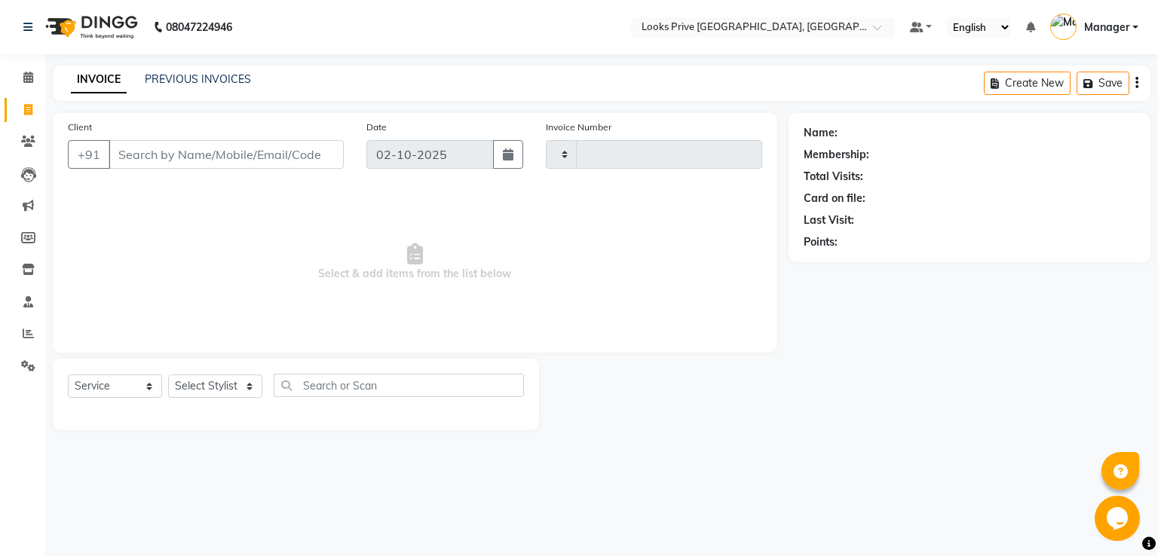
type input "3497"
select select "6205"
click at [190, 70] on div "08047224946 Select Location × Looks Prive Dehradun, Dehradun Default Panel My P…" at bounding box center [579, 278] width 1158 height 556
click at [191, 75] on link "PREVIOUS INVOICES" at bounding box center [198, 79] width 106 height 14
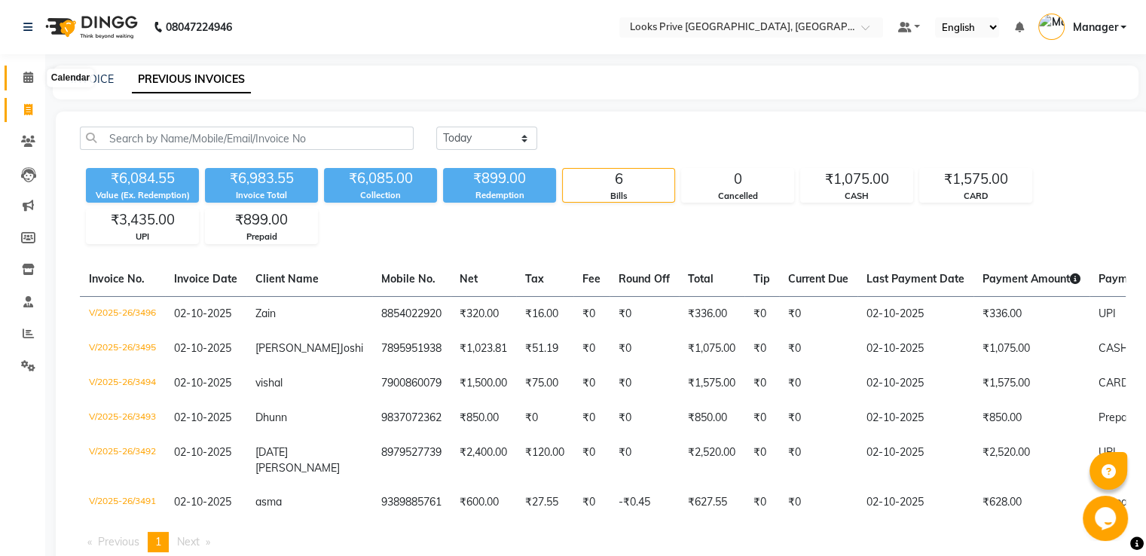
click at [35, 70] on span at bounding box center [28, 77] width 26 height 17
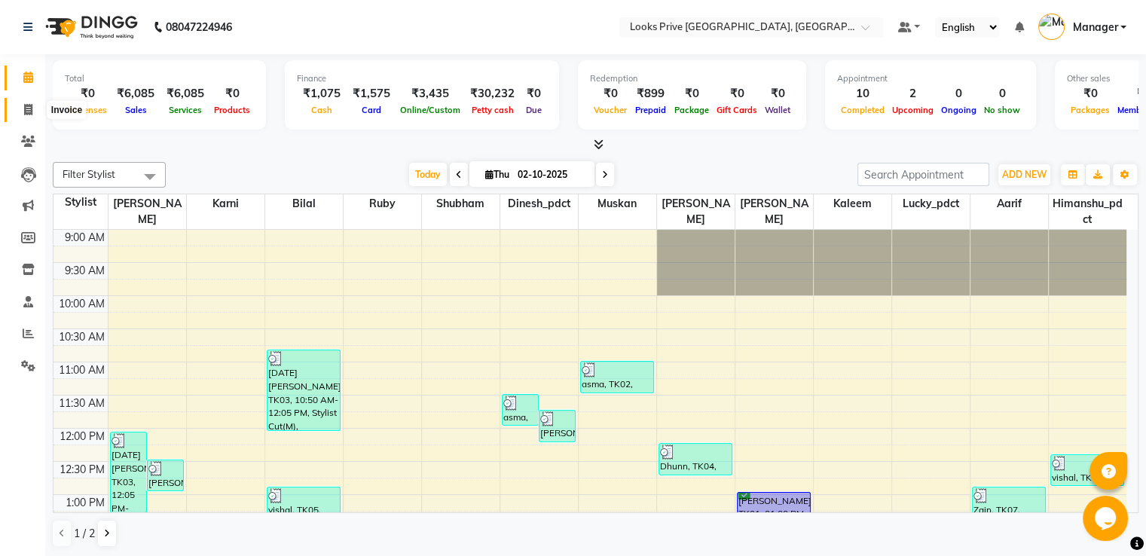
click at [29, 109] on icon at bounding box center [28, 109] width 8 height 11
select select "6205"
select select "service"
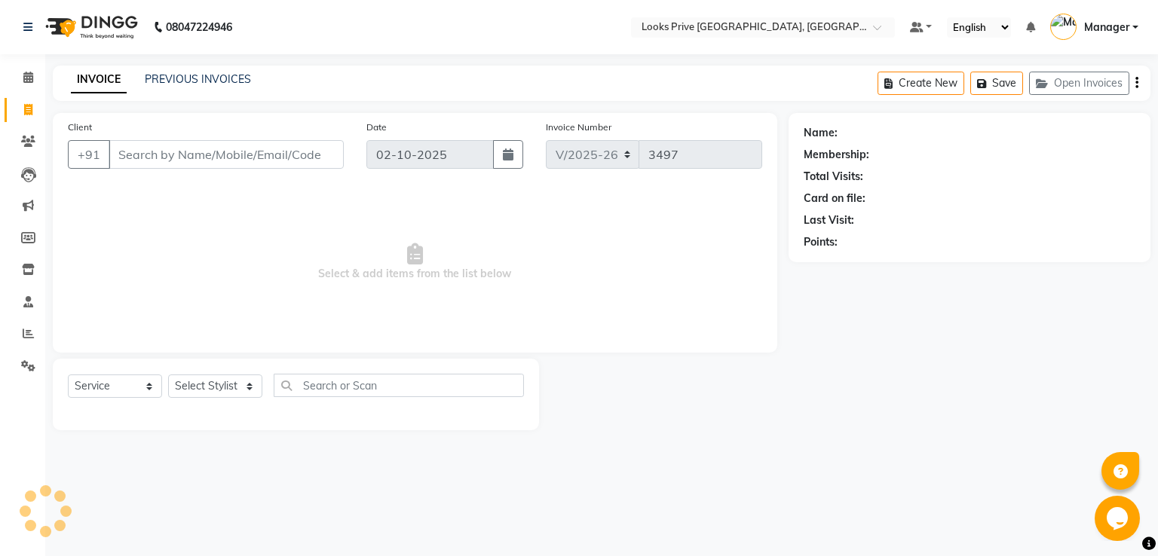
drag, startPoint x: 148, startPoint y: 154, endPoint x: 139, endPoint y: 151, distance: 9.5
click at [146, 152] on input "Client" at bounding box center [226, 154] width 235 height 29
click at [30, 266] on icon at bounding box center [28, 269] width 13 height 11
select select
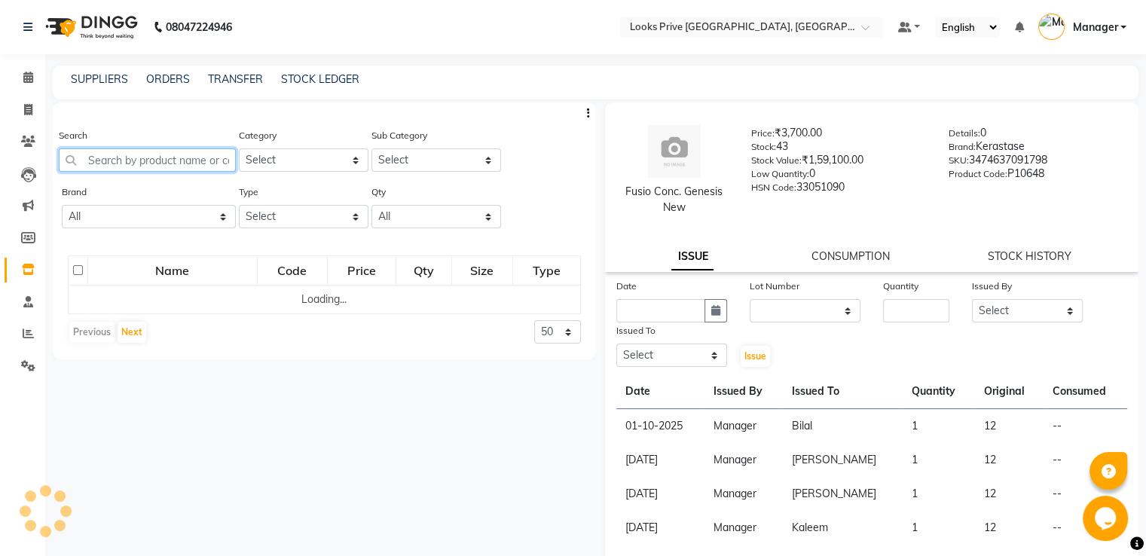
click at [103, 160] on input "text" at bounding box center [147, 159] width 177 height 23
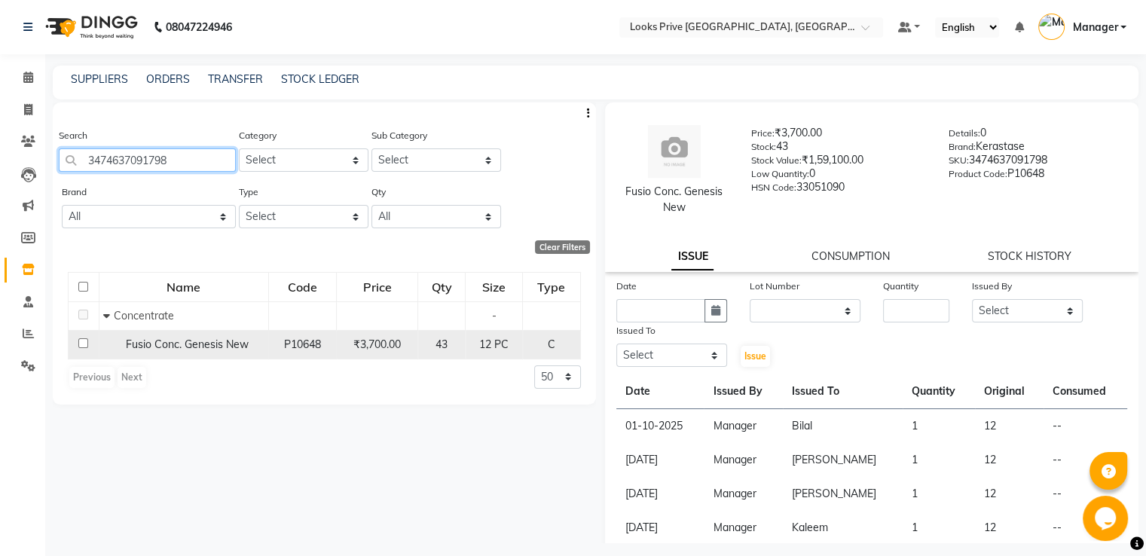
type input "3474637091798"
click at [84, 338] on td at bounding box center [84, 344] width 31 height 29
click at [86, 338] on td at bounding box center [84, 344] width 31 height 29
click at [86, 344] on input "checkbox" at bounding box center [83, 343] width 10 height 10
checkbox input "true"
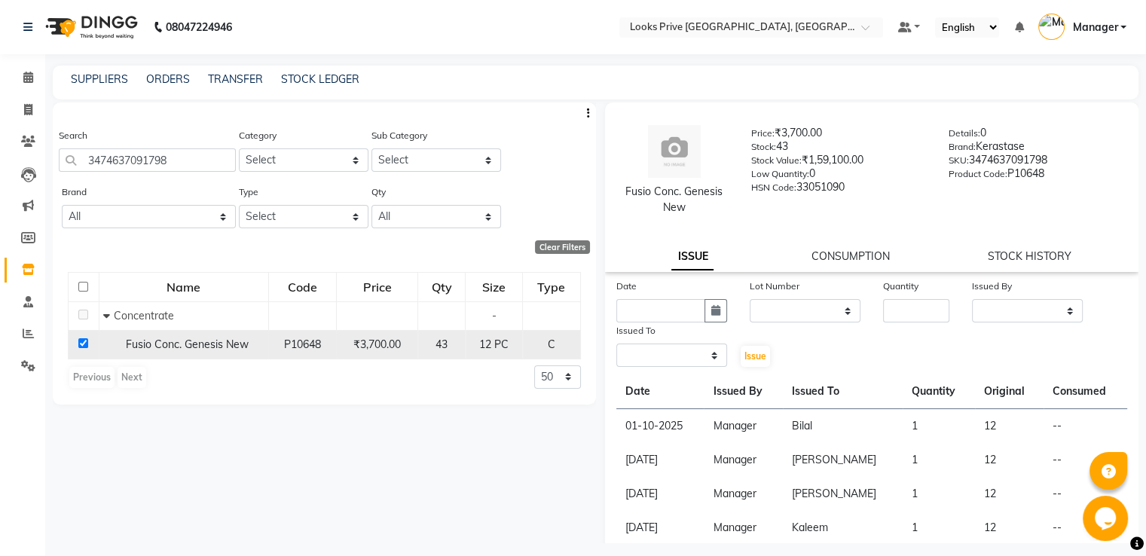
select select
click at [905, 311] on input "number" at bounding box center [916, 310] width 66 height 23
type input "1"
click at [822, 314] on select "None" at bounding box center [805, 310] width 111 height 23
select select "0: null"
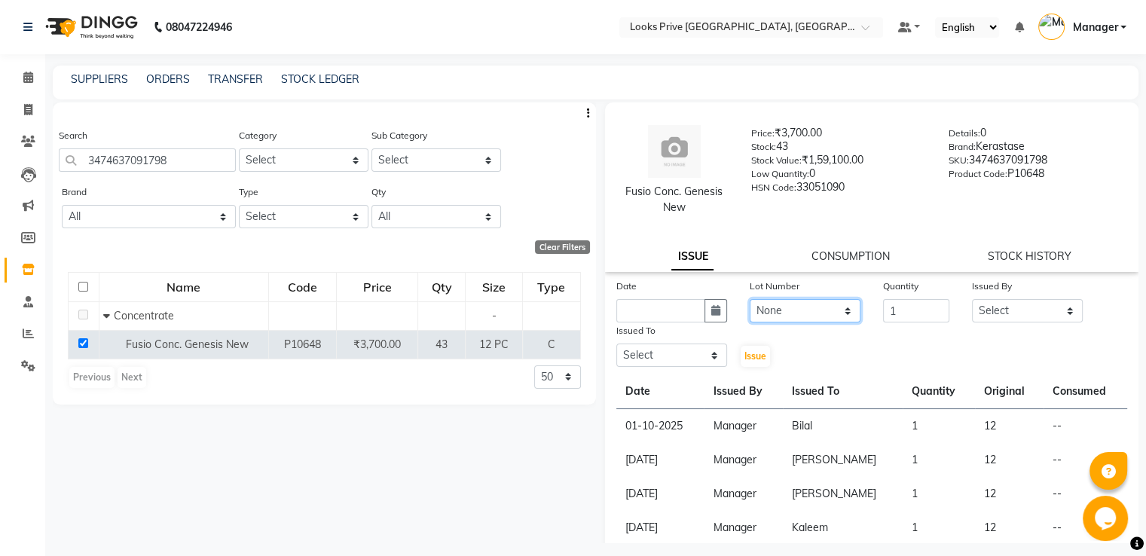
click at [750, 300] on select "None" at bounding box center [805, 310] width 111 height 23
click at [724, 311] on div "Date" at bounding box center [671, 300] width 133 height 44
click at [718, 308] on button "button" at bounding box center [716, 310] width 23 height 23
select select "10"
select select "2025"
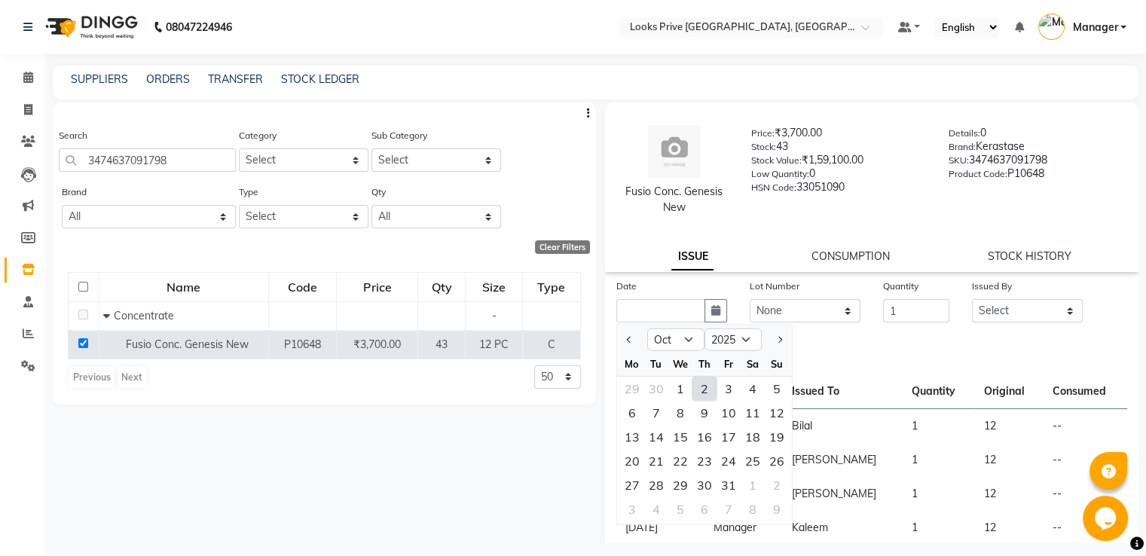
drag, startPoint x: 699, startPoint y: 398, endPoint x: 709, endPoint y: 377, distance: 23.3
click at [699, 396] on div "2" at bounding box center [705, 389] width 24 height 24
type input "02-10-2025"
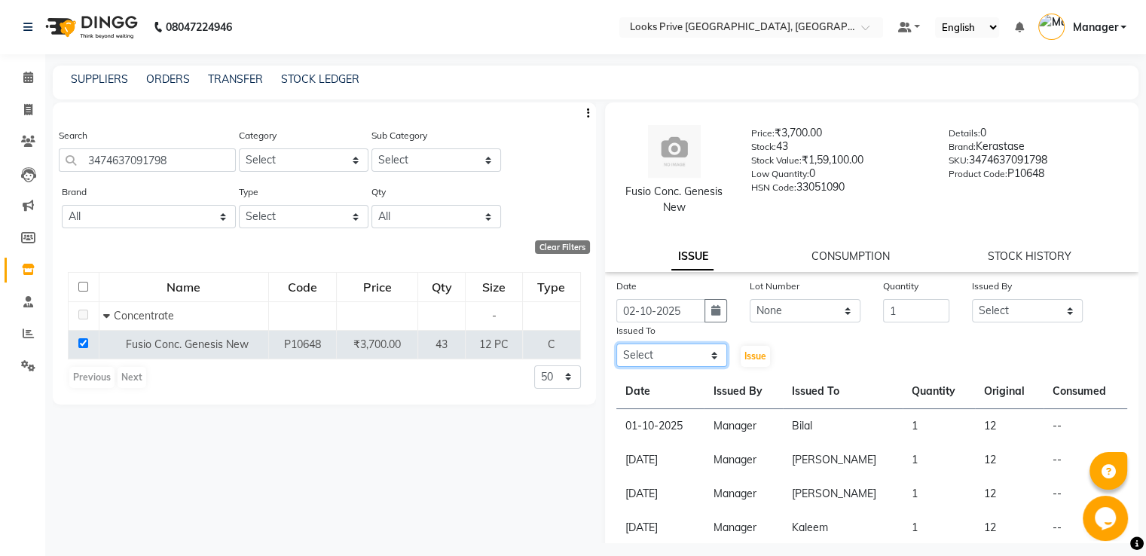
click at [715, 360] on select "Select A2R_Master Aarif Ayesha Bilal Dinesh_pdct Himanshu_pdct Kaleem Karni Luc…" at bounding box center [672, 355] width 111 height 23
select select "45661"
click at [617, 345] on select "Select A2R_Master Aarif Ayesha Bilal Dinesh_pdct Himanshu_pdct Kaleem Karni Luc…" at bounding box center [672, 355] width 111 height 23
click at [1008, 302] on select "Select A2R_Master Aarif Ayesha Bilal Dinesh_pdct Himanshu_pdct Kaleem Karni Luc…" at bounding box center [1027, 310] width 111 height 23
select select "45436"
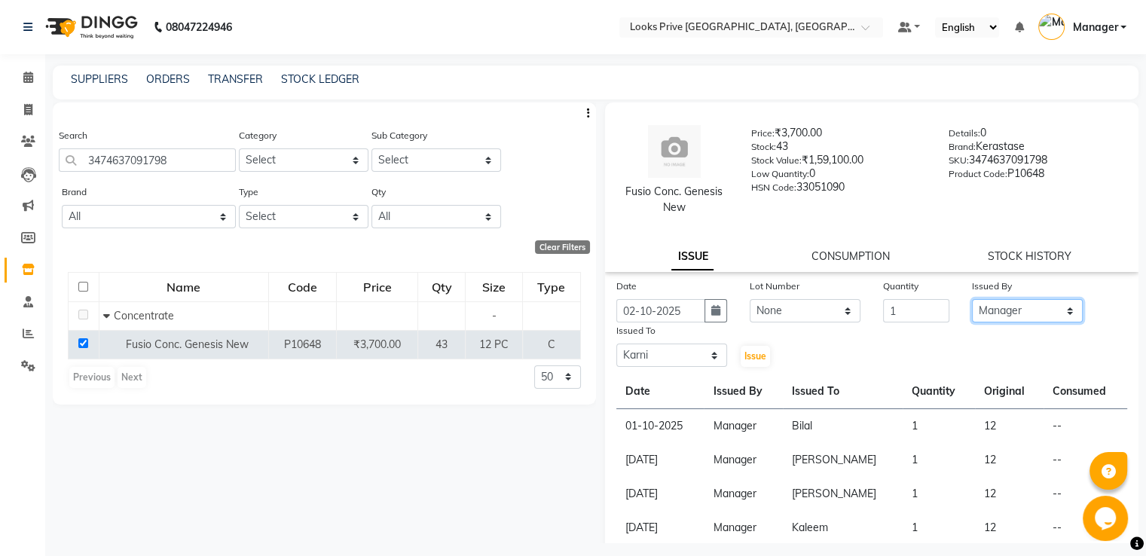
click at [972, 300] on select "Select A2R_Master Aarif Ayesha Bilal Dinesh_pdct Himanshu_pdct Kaleem Karni Luc…" at bounding box center [1027, 310] width 111 height 23
drag, startPoint x: 742, startPoint y: 360, endPoint x: 516, endPoint y: 289, distance: 237.2
click at [745, 360] on span "Issue" at bounding box center [756, 355] width 22 height 11
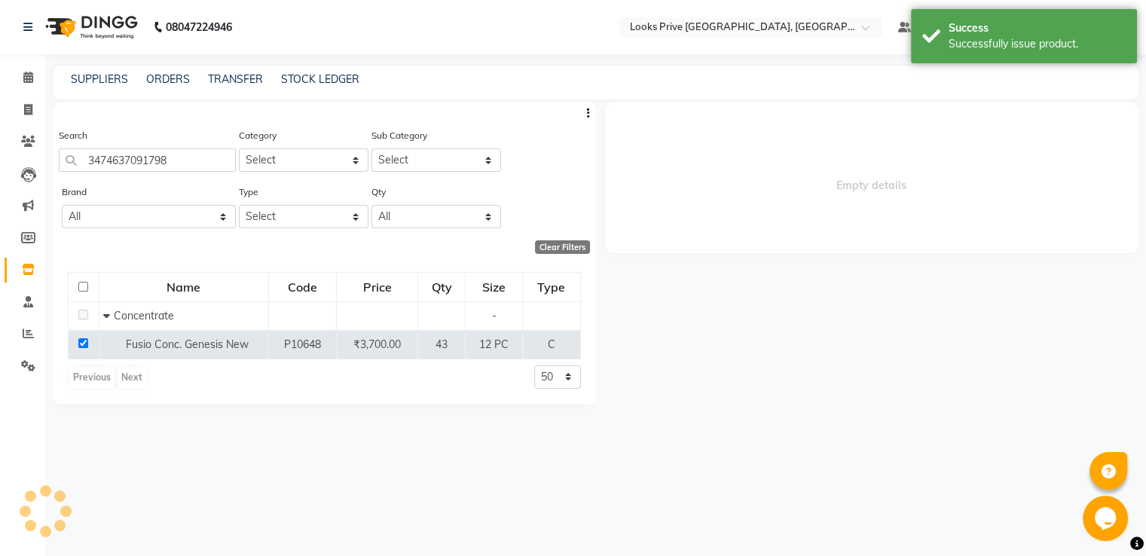
select select
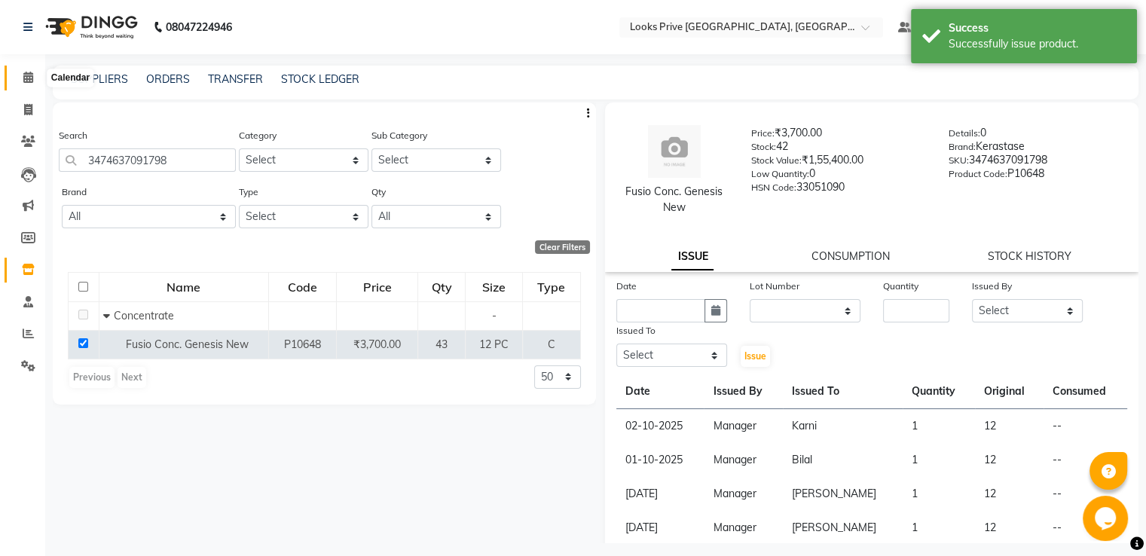
click at [24, 81] on icon at bounding box center [28, 77] width 10 height 11
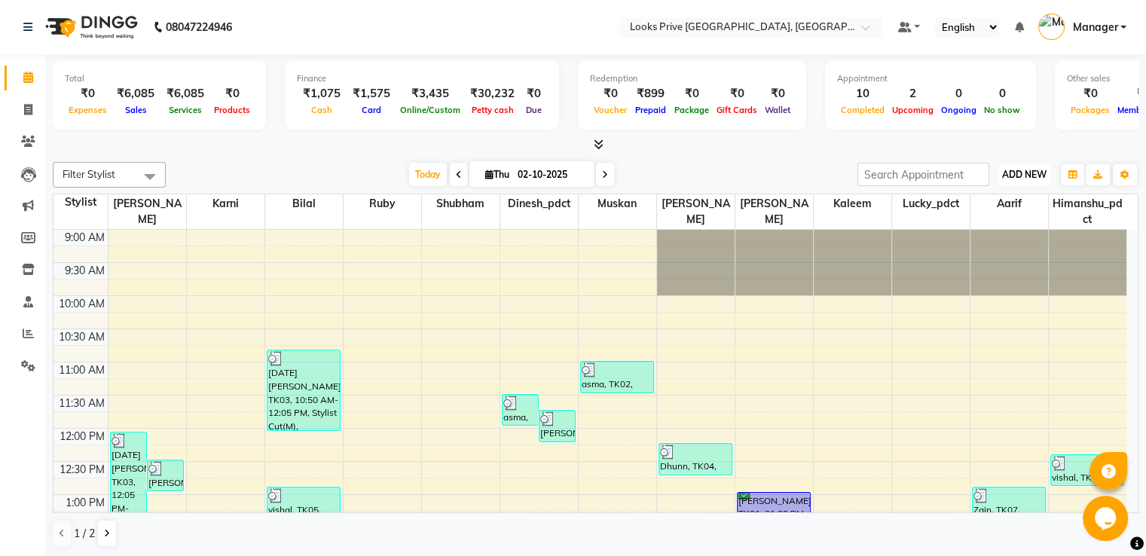
click at [1032, 172] on span "ADD NEW" at bounding box center [1025, 174] width 44 height 11
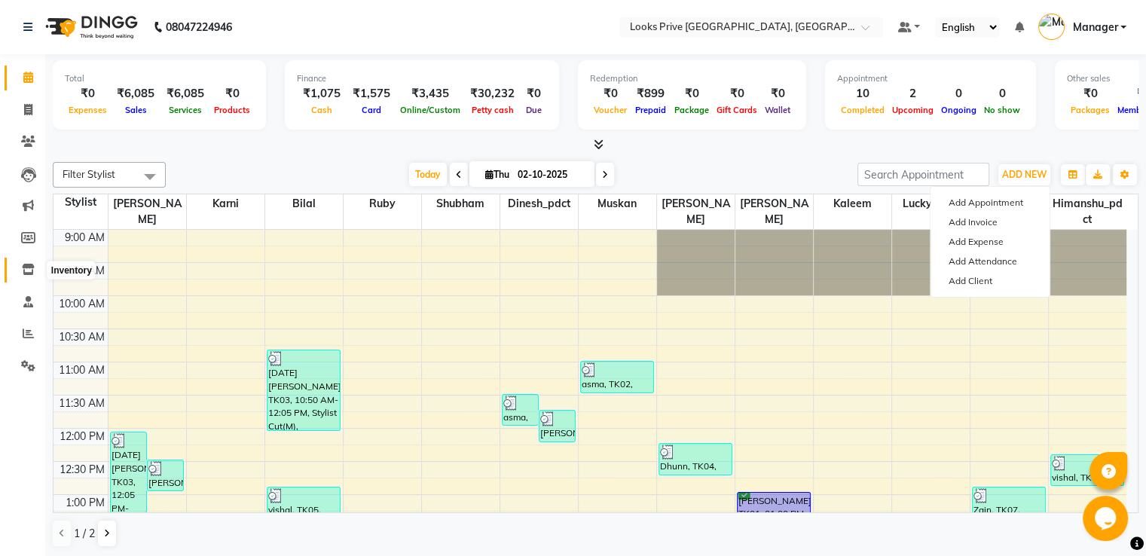
click at [30, 266] on icon at bounding box center [28, 269] width 13 height 11
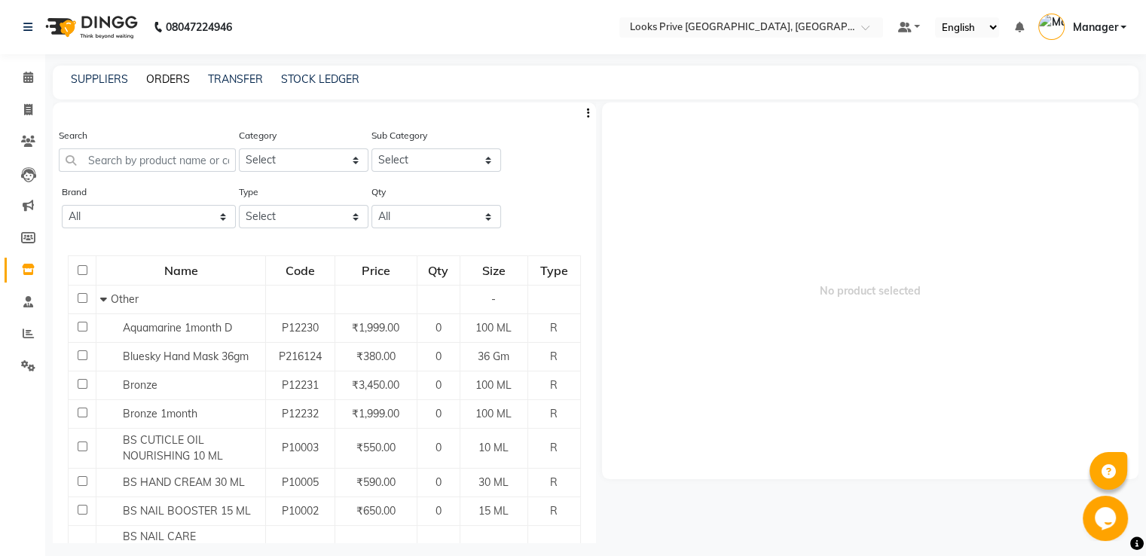
click at [170, 80] on link "ORDERS" at bounding box center [168, 79] width 44 height 14
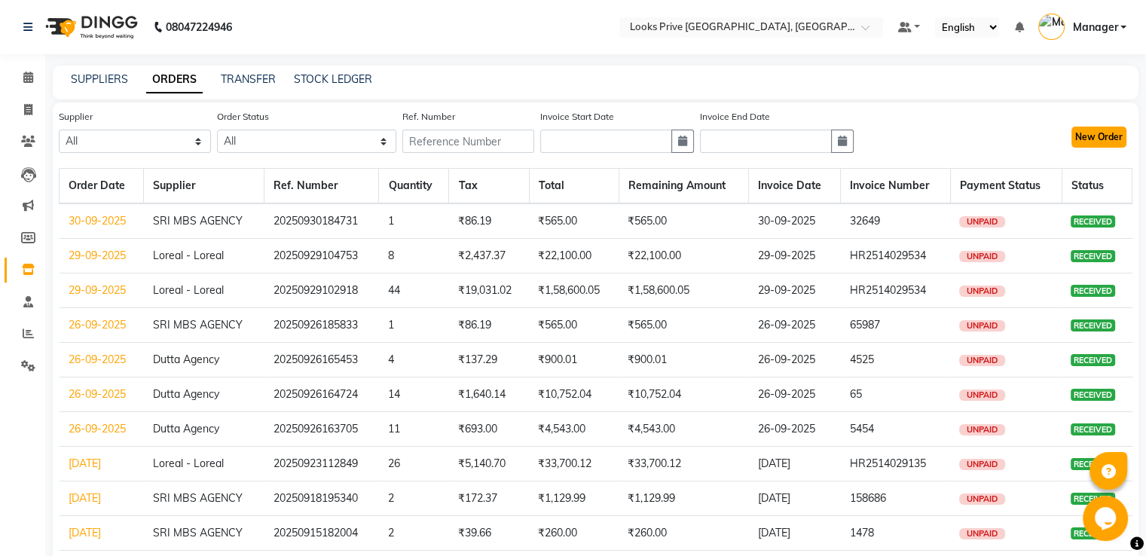
click at [1113, 139] on button "New Order" at bounding box center [1099, 137] width 55 height 21
select select "true"
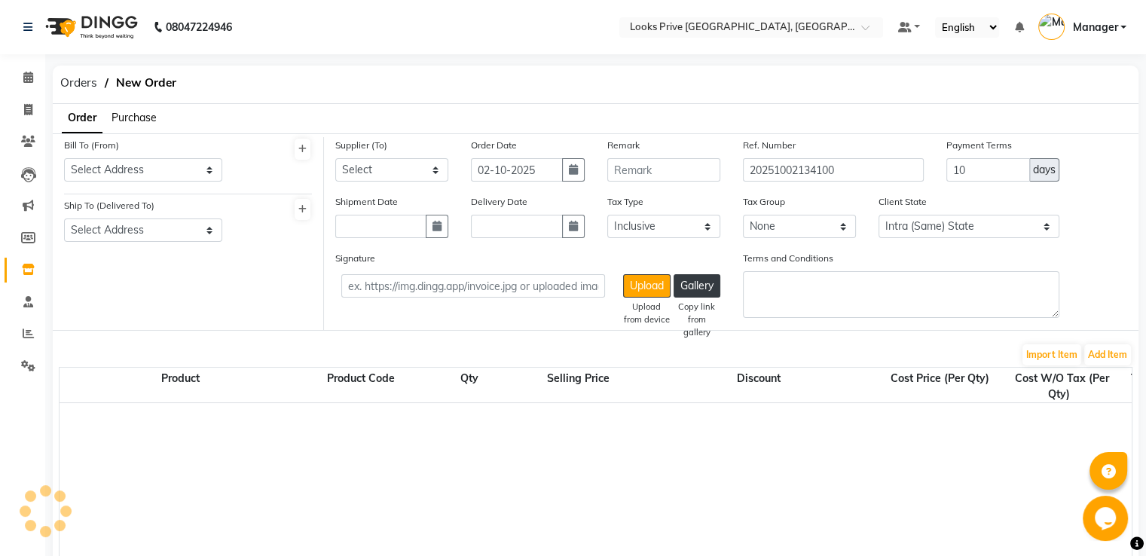
select select "2697"
click at [139, 117] on span "Purchase" at bounding box center [134, 118] width 45 height 14
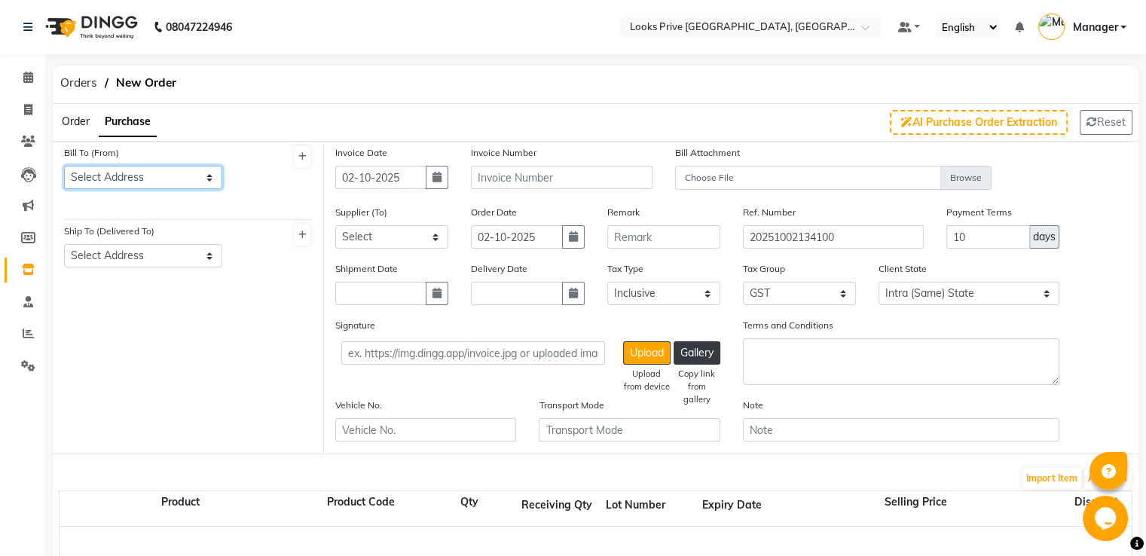
drag, startPoint x: 152, startPoint y: 173, endPoint x: 152, endPoint y: 180, distance: 7.6
click at [152, 173] on select "Select Address Centrio Mall" at bounding box center [143, 177] width 158 height 23
select select "923"
click at [64, 166] on select "Select Address Centrio Mall" at bounding box center [143, 177] width 158 height 23
click at [146, 257] on select "Select Address Centrio Mall" at bounding box center [143, 255] width 158 height 23
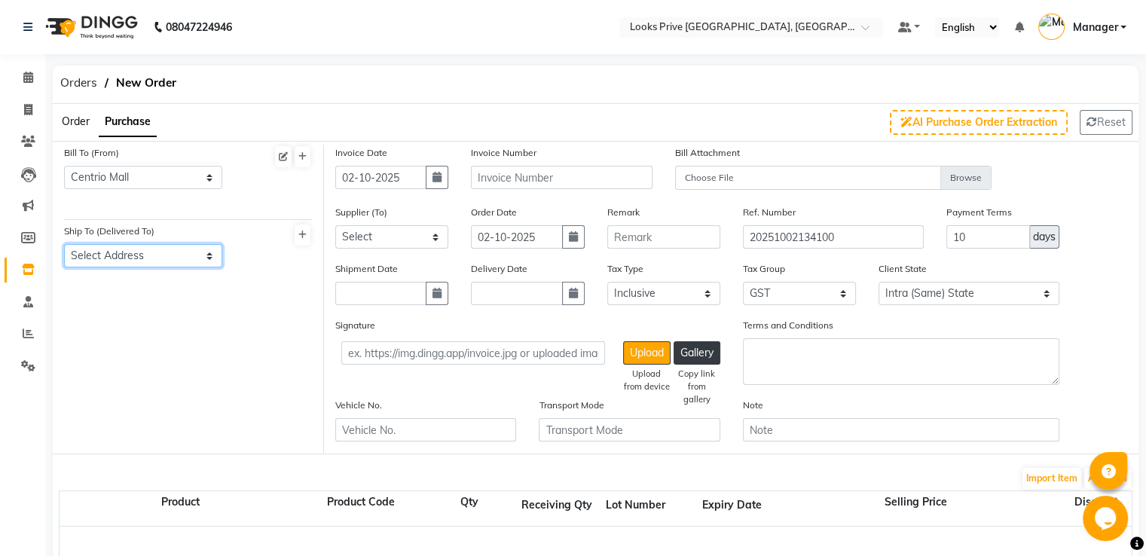
select select "924"
click at [64, 245] on select "Select Address Centrio Mall" at bounding box center [143, 255] width 158 height 23
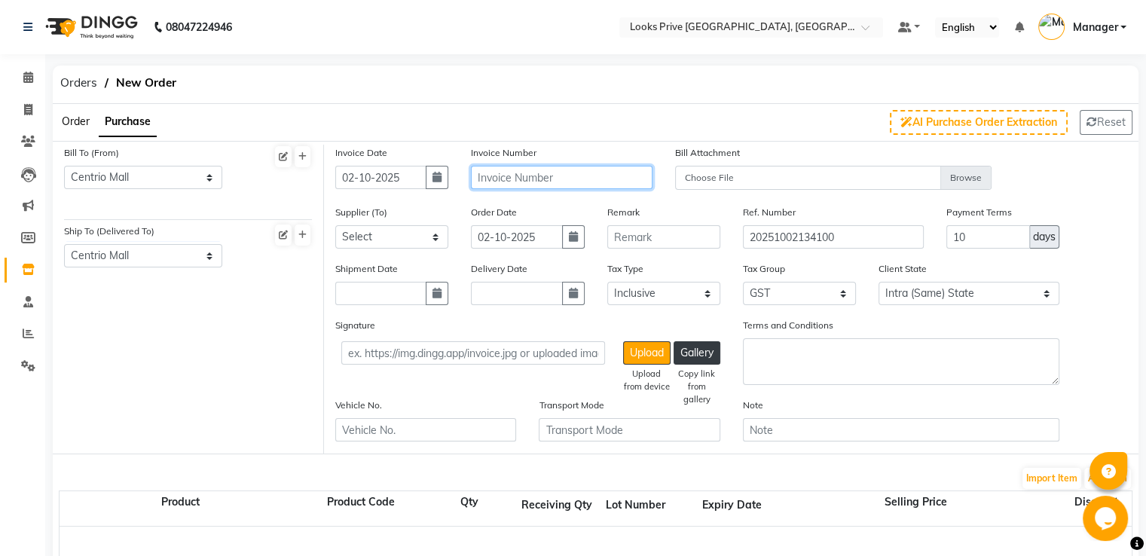
click at [540, 182] on input "text" at bounding box center [561, 177] width 181 height 23
type input "4587"
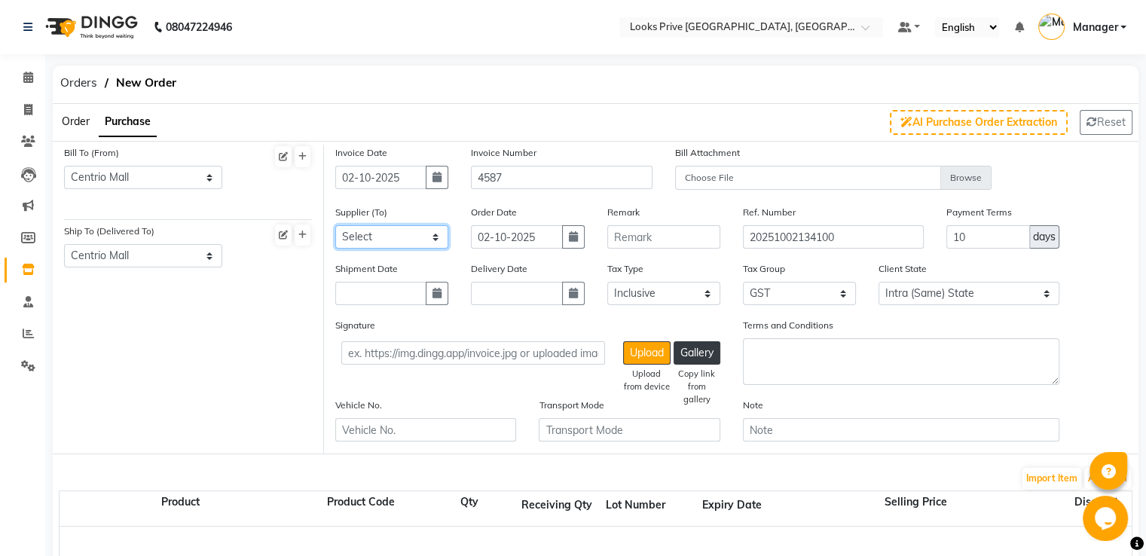
click at [395, 237] on select "Select SRI MBS AGENCY Dutta Agency Loreal - Loreal" at bounding box center [391, 236] width 113 height 23
select select "2446"
click at [335, 226] on select "Select SRI MBS AGENCY Dutta Agency Loreal - Loreal" at bounding box center [391, 236] width 113 height 23
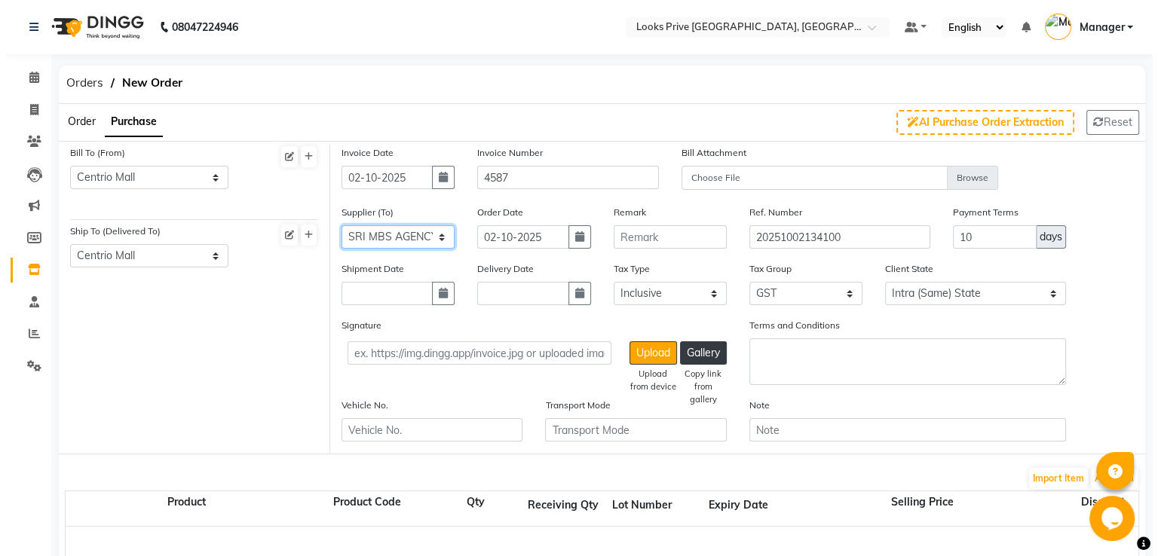
scroll to position [75, 0]
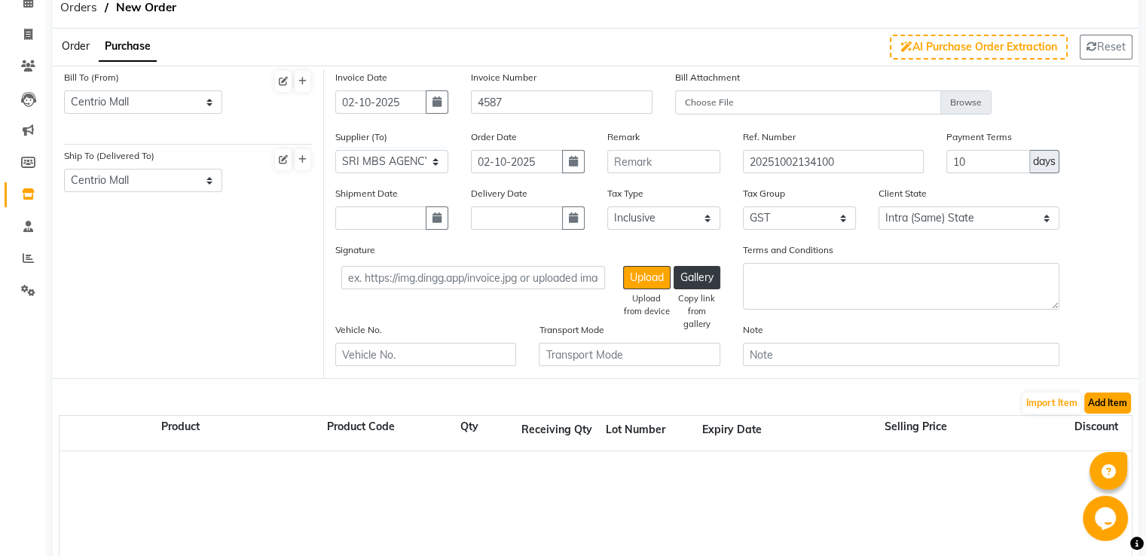
click at [1107, 405] on button "Add Item" at bounding box center [1108, 403] width 47 height 21
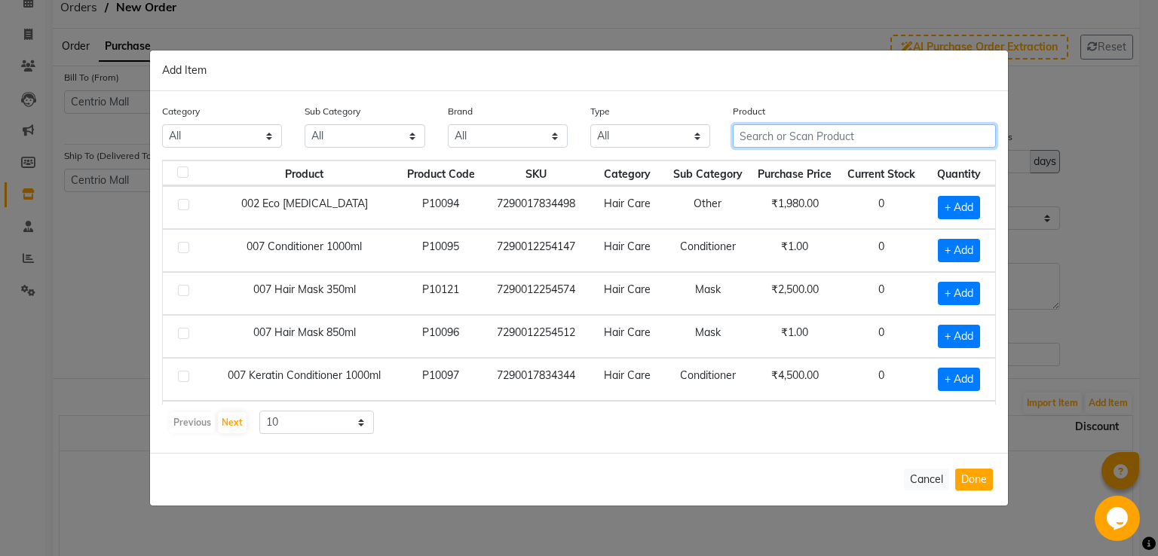
click at [823, 133] on input "text" at bounding box center [864, 135] width 263 height 23
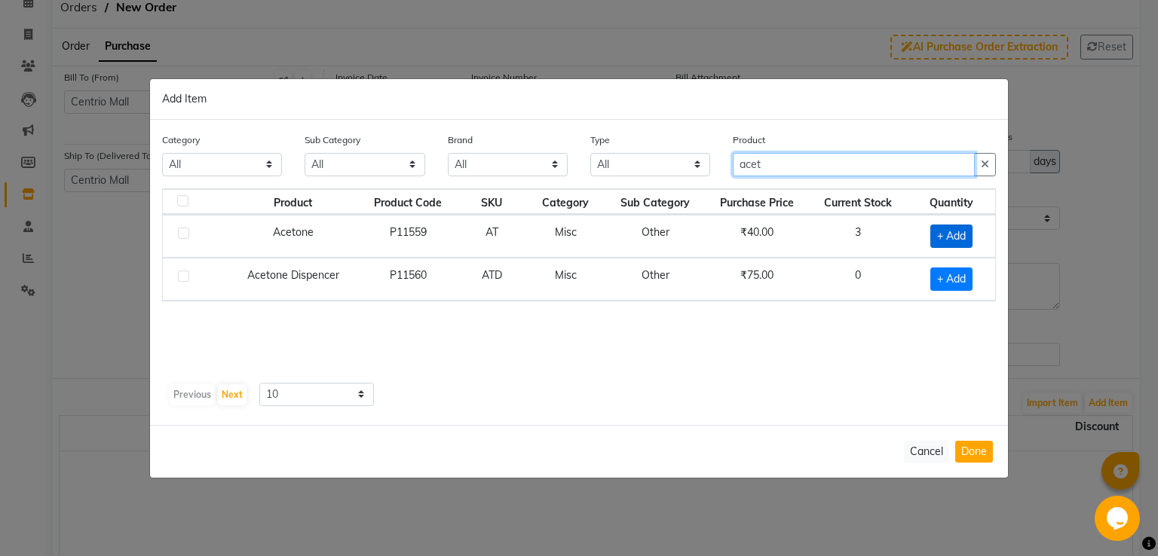
type input "acet"
click at [952, 237] on span "+ Add" at bounding box center [951, 236] width 42 height 23
checkbox input "true"
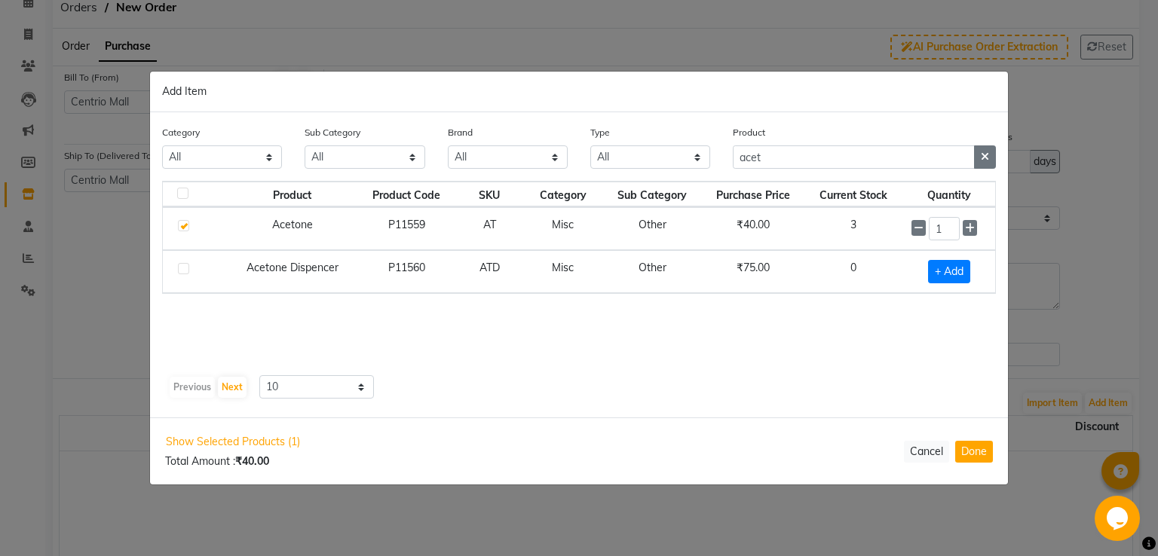
click at [988, 155] on icon "button" at bounding box center [985, 157] width 8 height 11
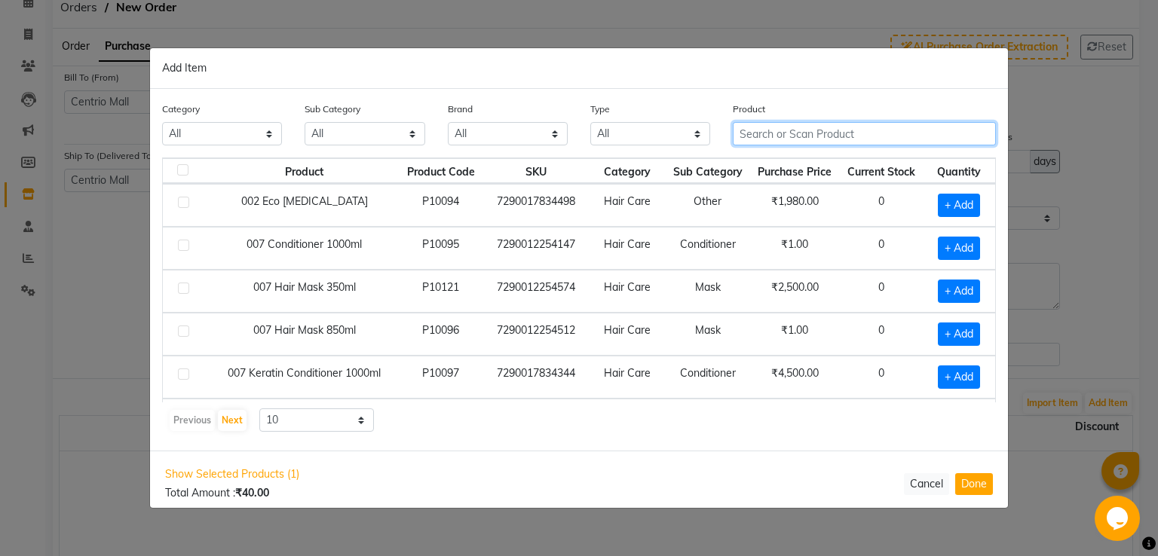
click at [814, 131] on input "text" at bounding box center [864, 133] width 263 height 23
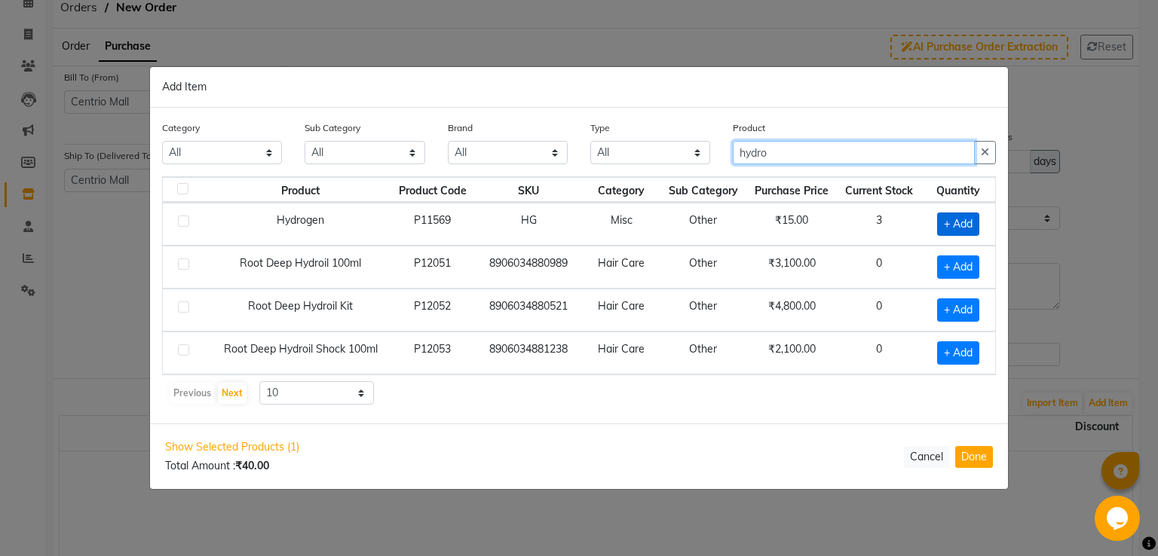
type input "hydro"
click at [959, 219] on span "+ Add" at bounding box center [958, 224] width 42 height 23
checkbox input "true"
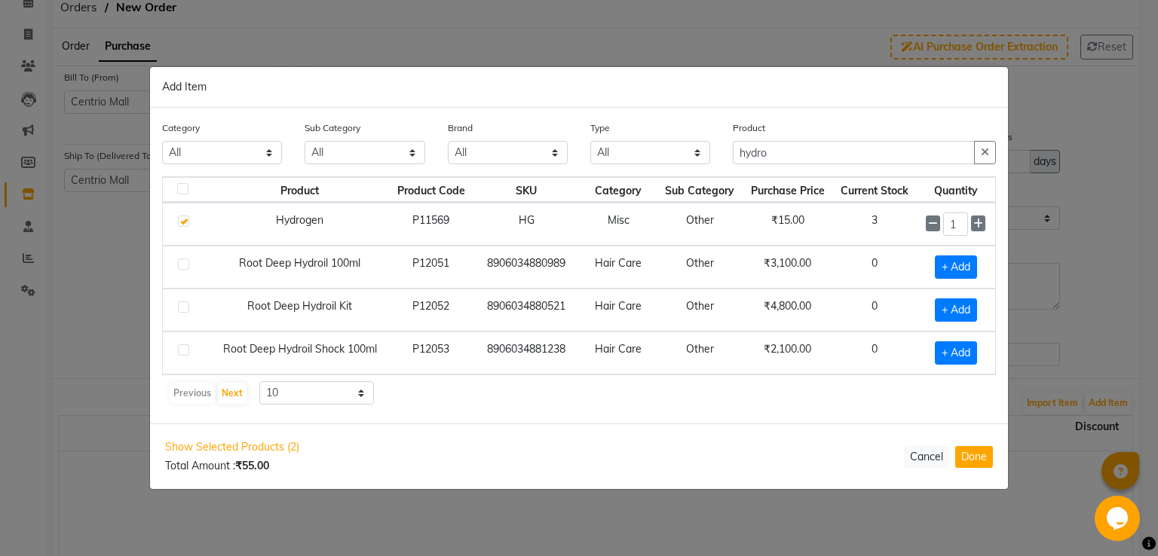
click at [988, 156] on icon "button" at bounding box center [985, 152] width 8 height 11
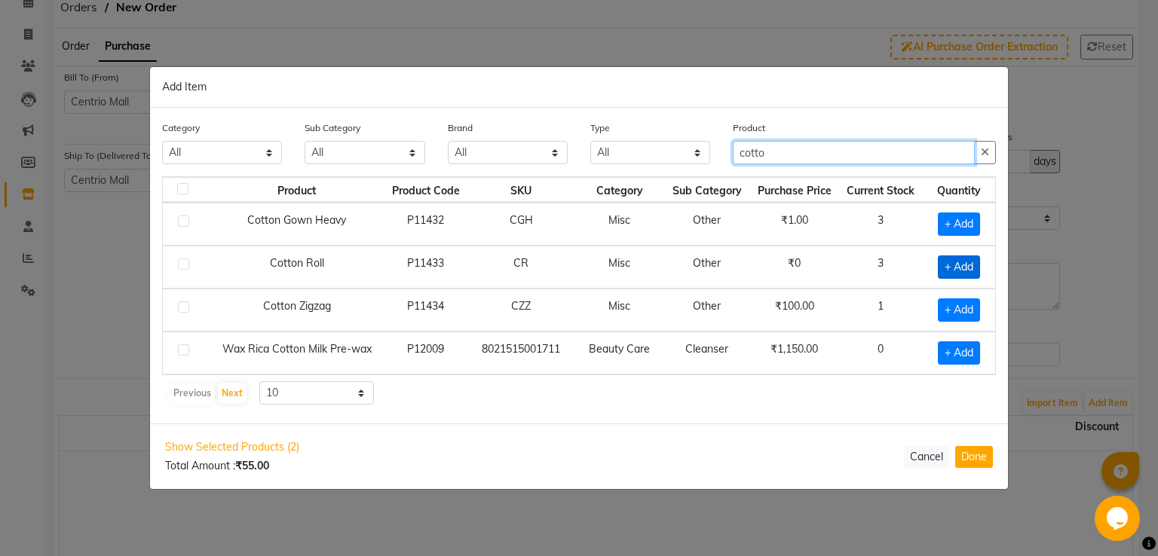
type input "cotto"
click at [971, 267] on span "+ Add" at bounding box center [959, 267] width 42 height 23
checkbox input "true"
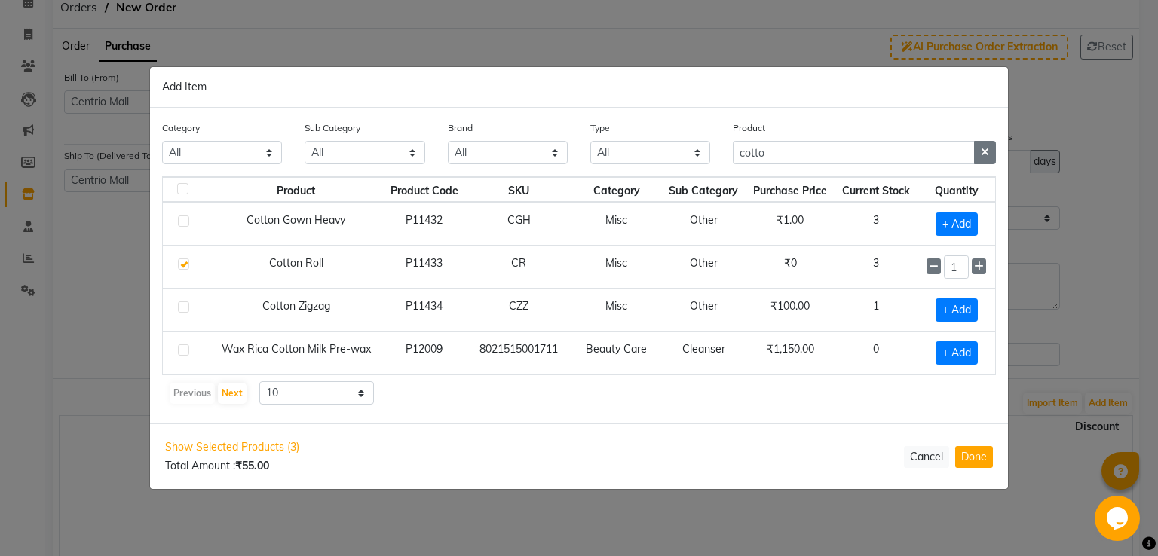
click at [982, 150] on icon "button" at bounding box center [985, 152] width 8 height 11
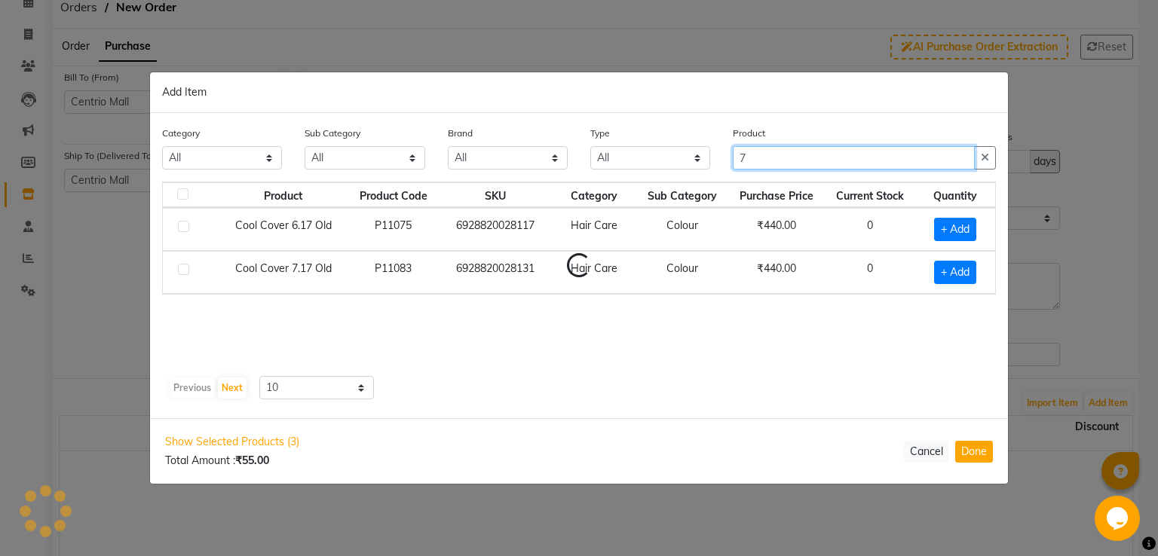
type input "7"
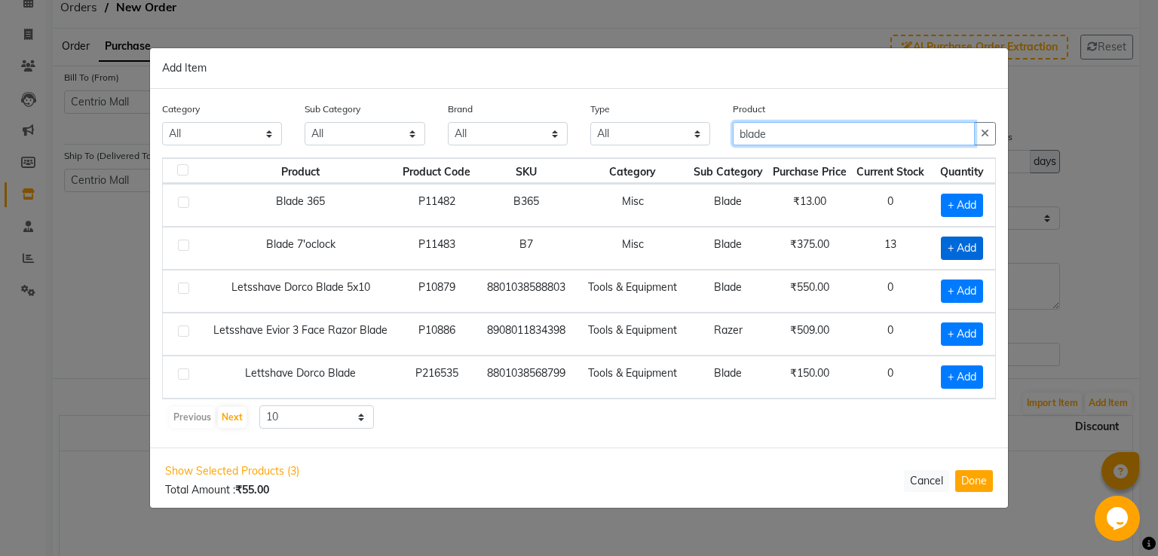
type input "blade"
click at [962, 246] on span "+ Add" at bounding box center [962, 248] width 42 height 23
checkbox input "true"
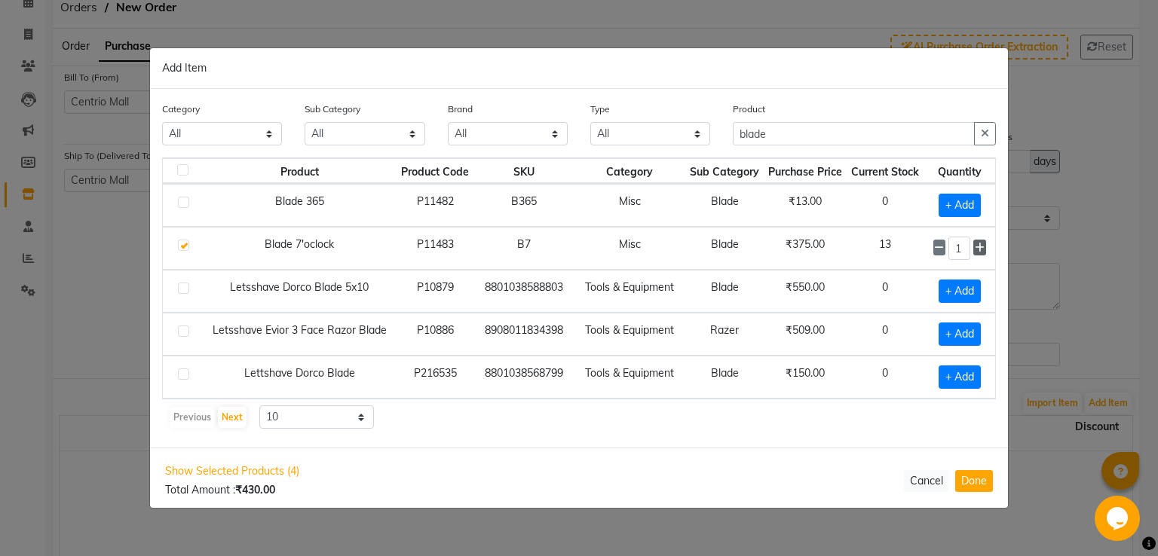
click at [978, 245] on icon at bounding box center [980, 248] width 10 height 11
click at [978, 246] on icon at bounding box center [980, 248] width 10 height 11
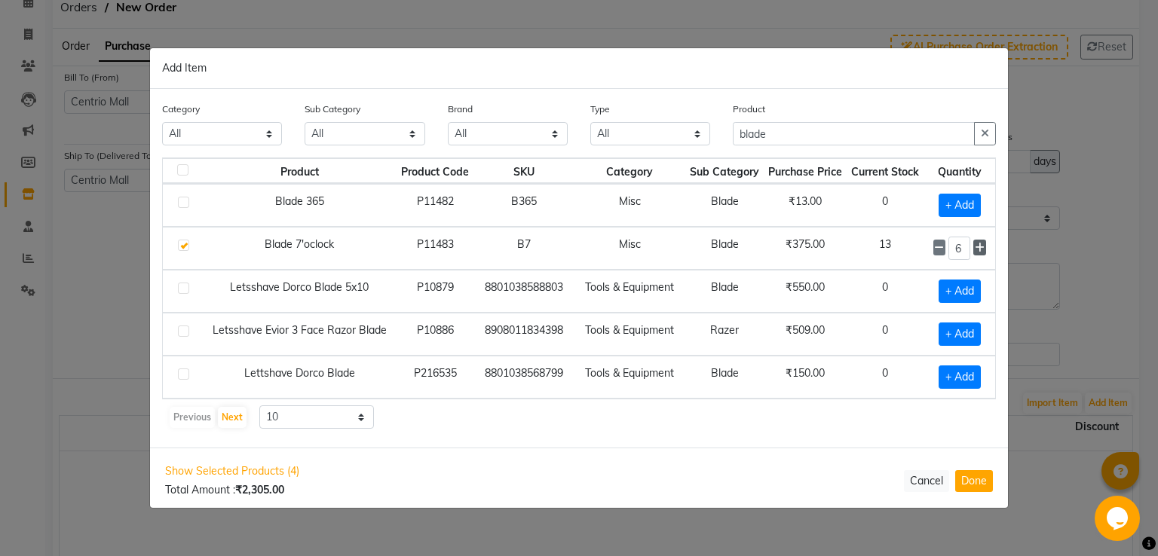
click at [978, 246] on icon at bounding box center [980, 248] width 10 height 11
type input "10"
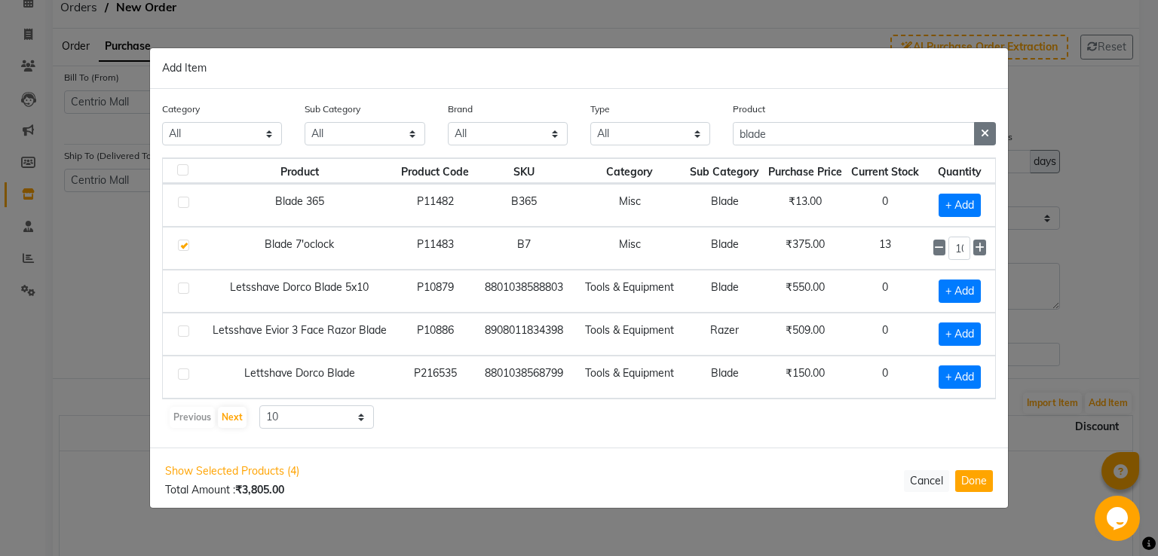
click at [981, 136] on icon "button" at bounding box center [985, 133] width 8 height 11
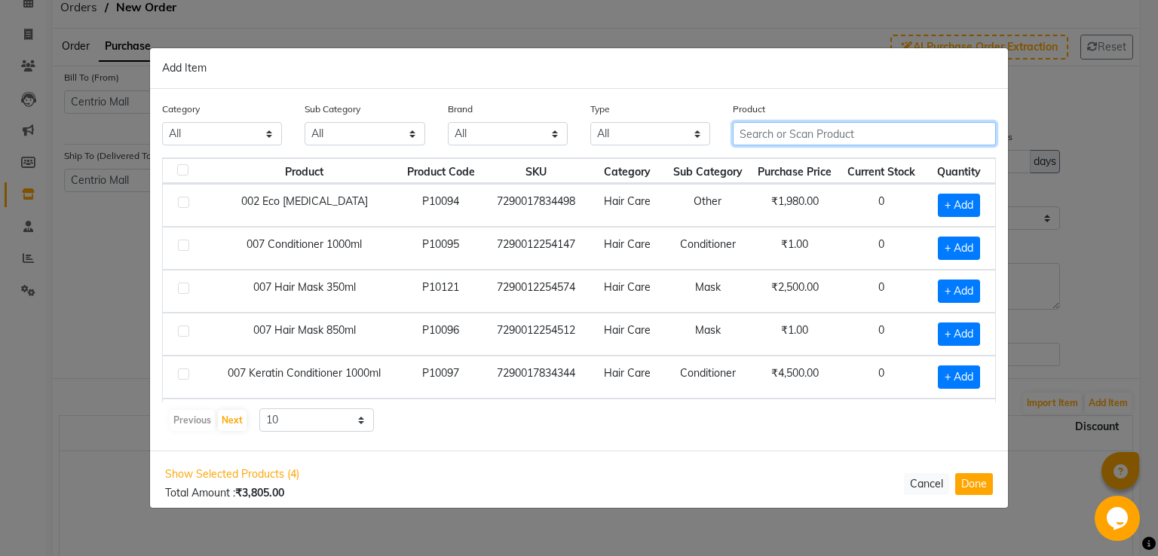
click at [862, 133] on input "text" at bounding box center [864, 133] width 263 height 23
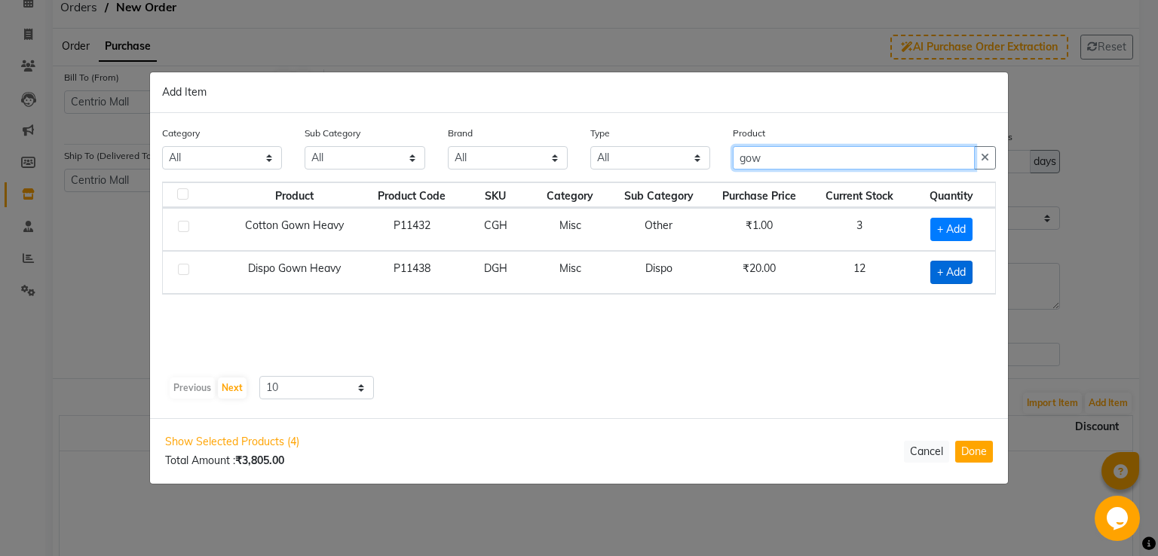
type input "gow"
click at [957, 275] on span "+ Add" at bounding box center [951, 272] width 42 height 23
checkbox input "true"
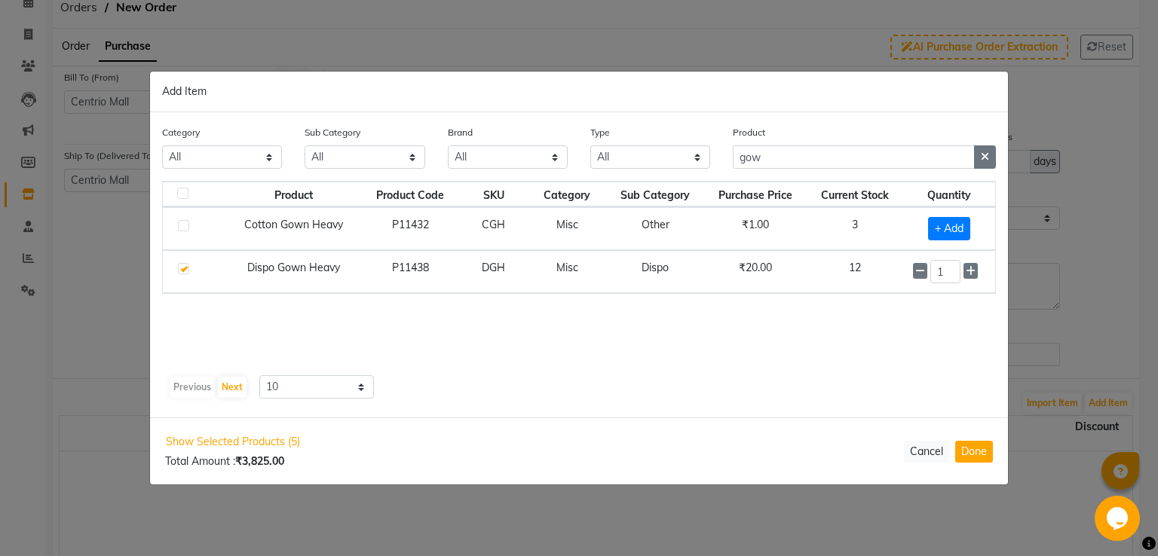
click at [987, 152] on icon "button" at bounding box center [985, 157] width 8 height 11
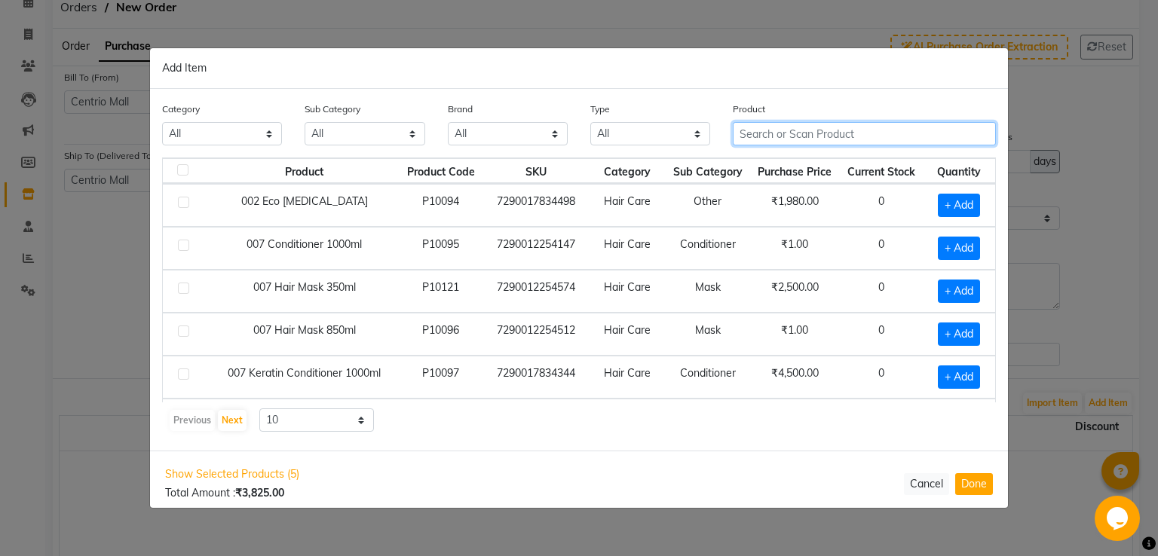
click at [875, 133] on input "text" at bounding box center [864, 133] width 263 height 23
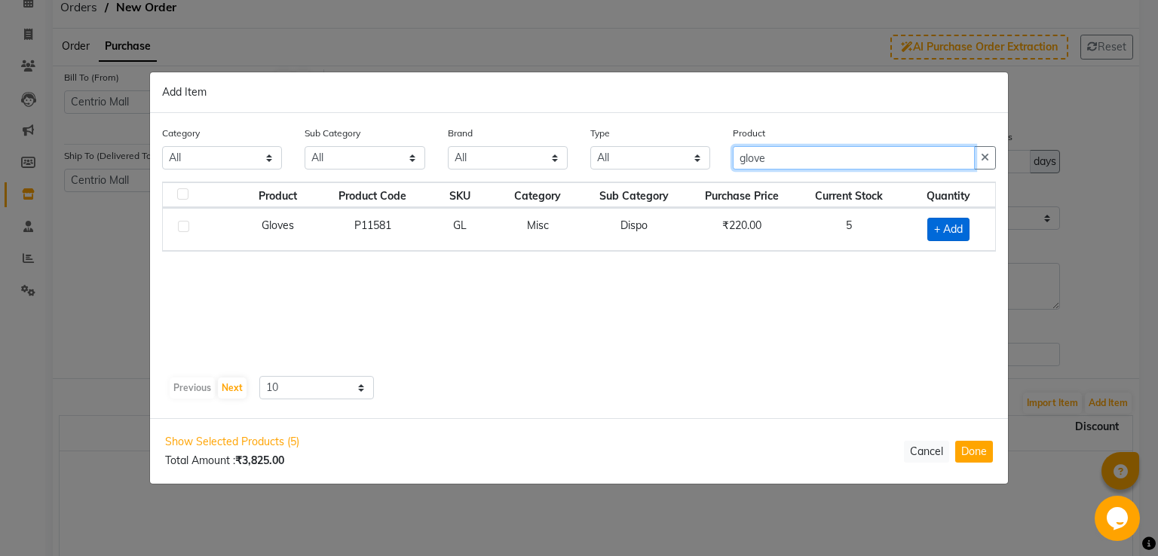
type input "glove"
click at [959, 224] on span "+ Add" at bounding box center [948, 229] width 42 height 23
checkbox input "true"
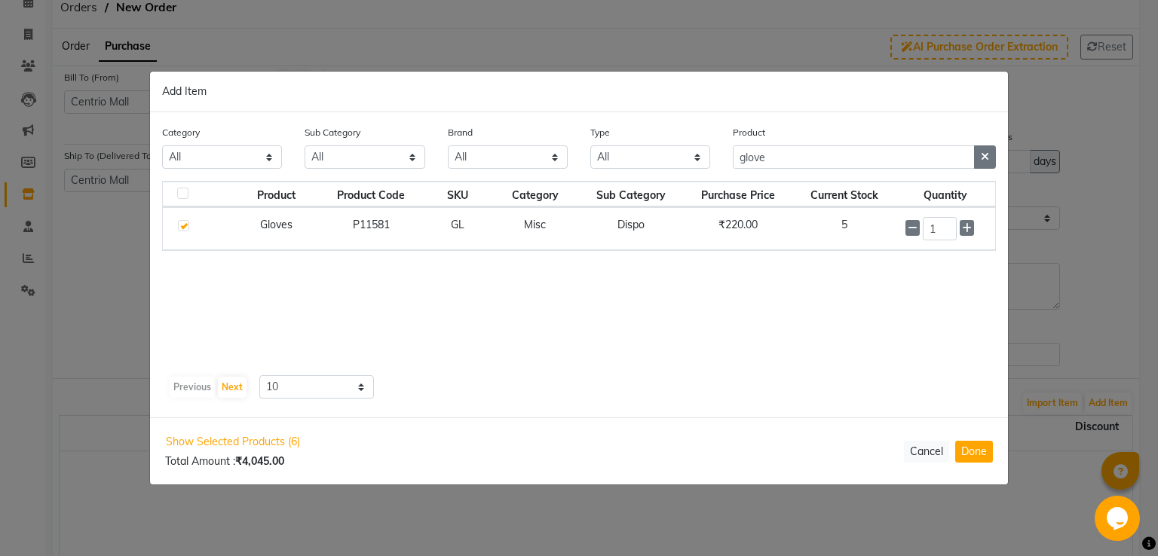
click at [983, 157] on icon "button" at bounding box center [985, 157] width 8 height 11
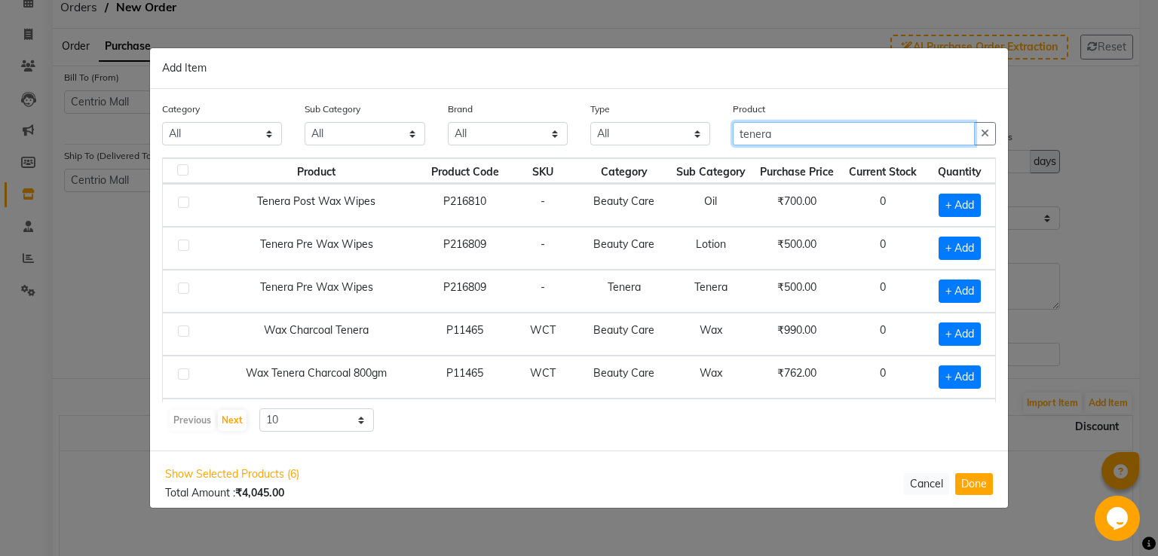
type input "tenera"
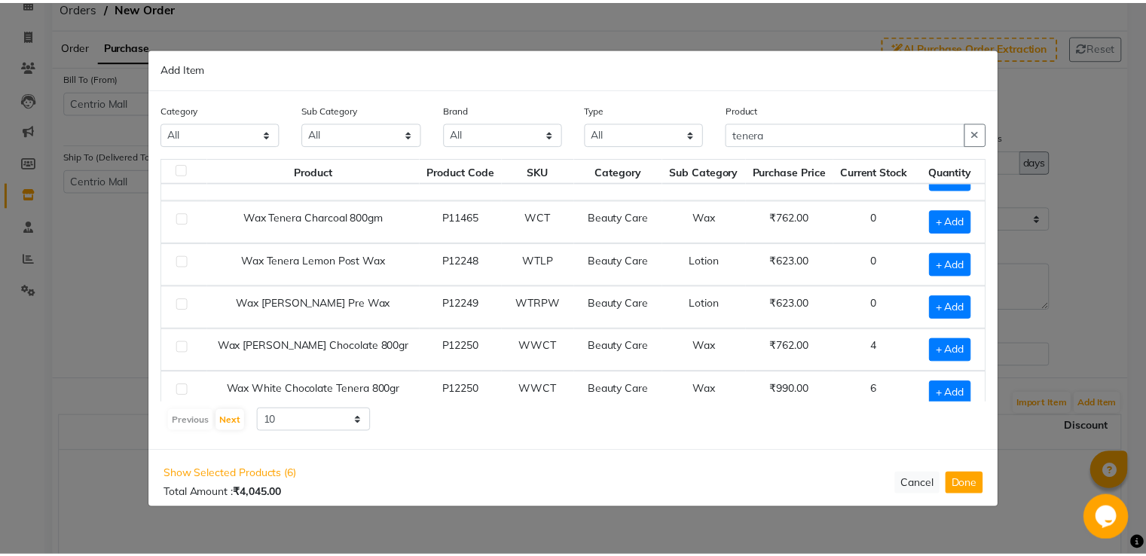
scroll to position [162, 0]
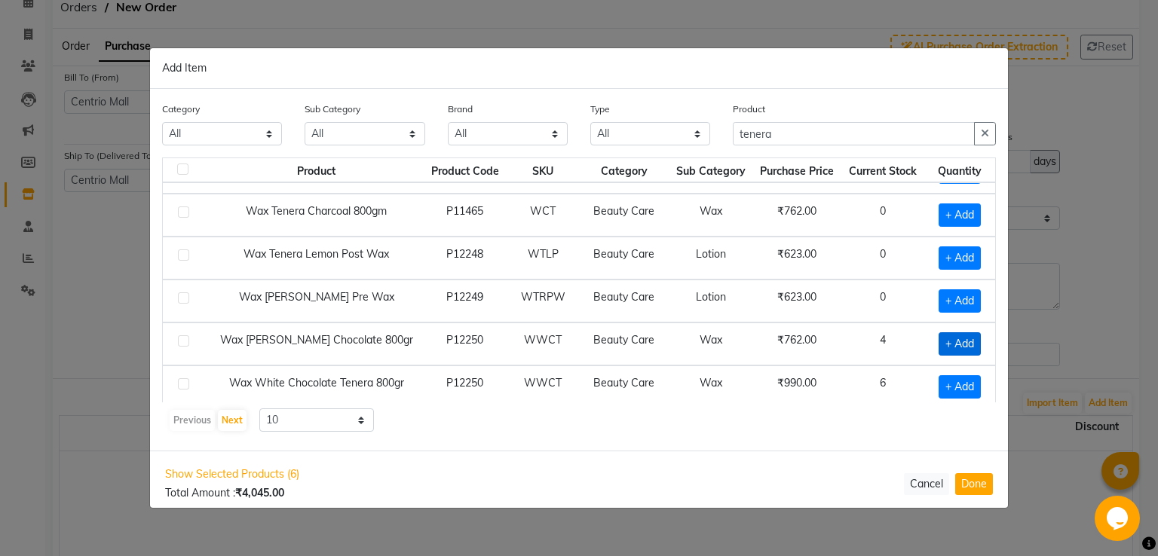
click at [960, 340] on span "+ Add" at bounding box center [959, 343] width 42 height 23
checkbox input "true"
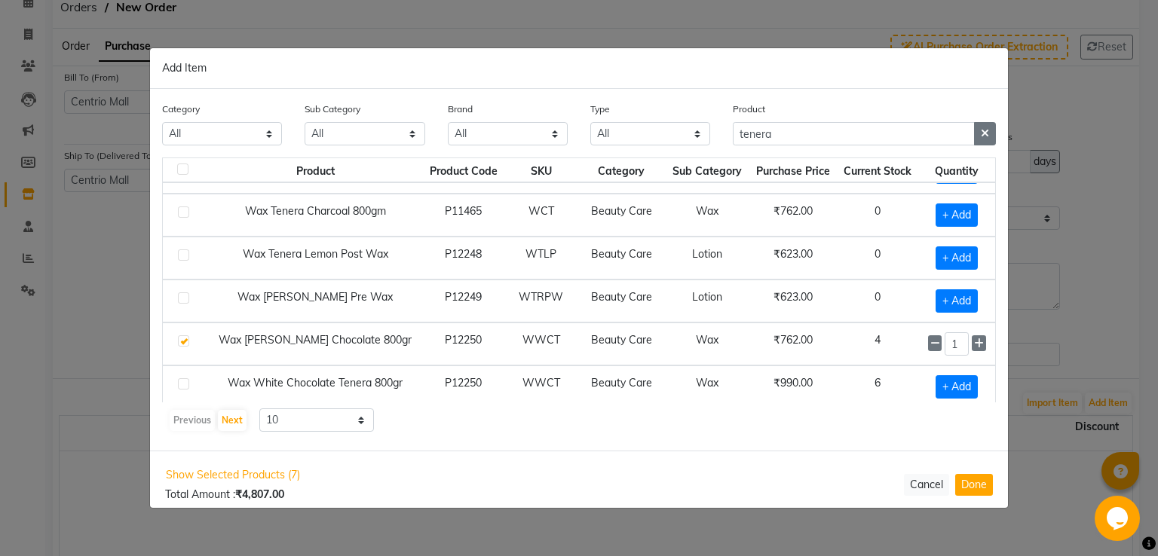
click at [983, 136] on icon "button" at bounding box center [985, 133] width 8 height 11
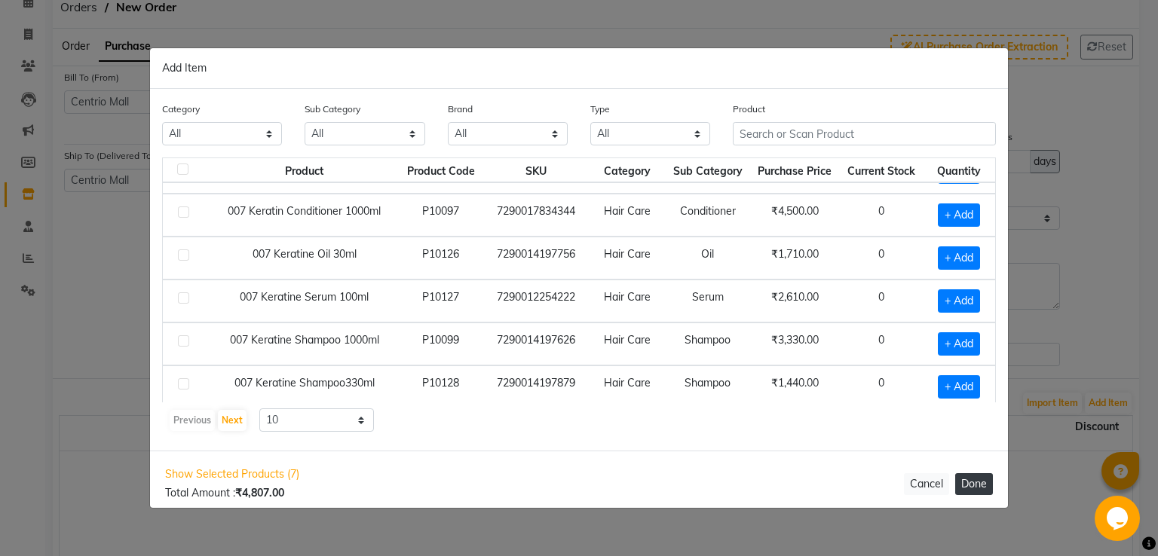
click at [978, 483] on button "Done" at bounding box center [974, 484] width 38 height 22
select select "3894"
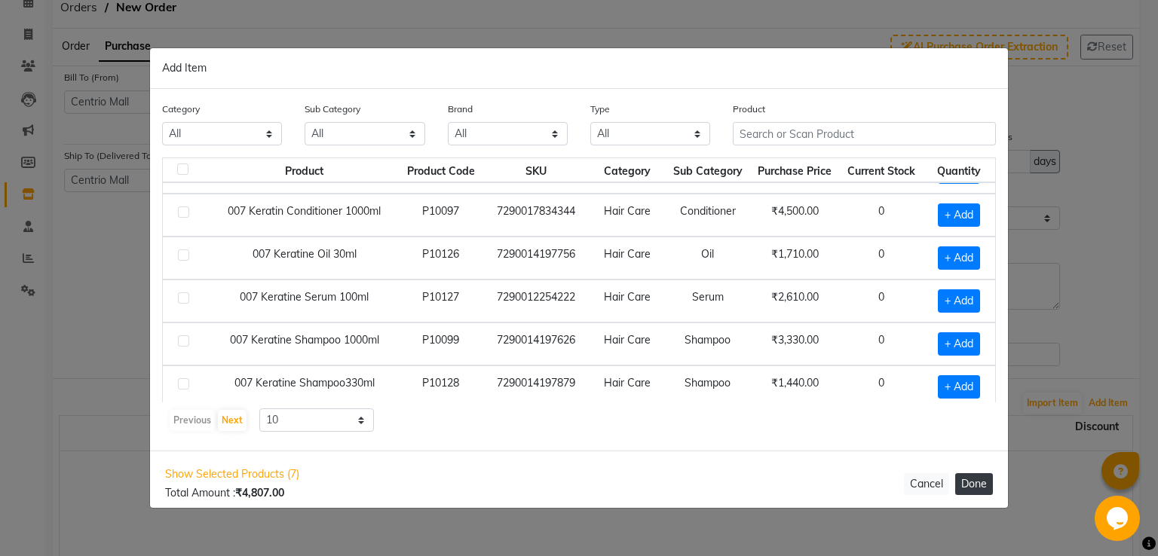
select select "3894"
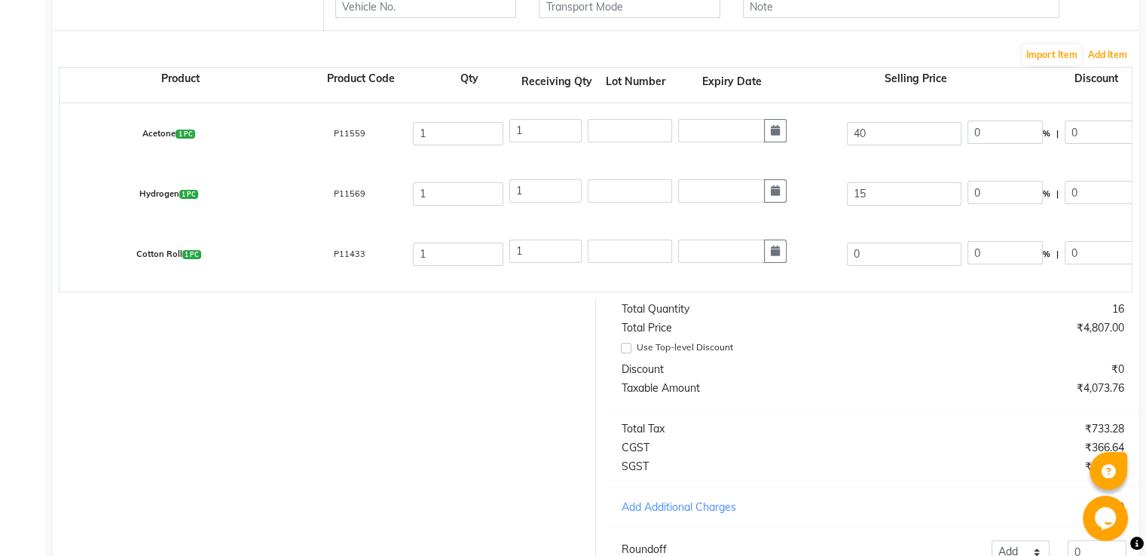
scroll to position [425, 0]
click at [288, 188] on div "Hydrogen 1 PC" at bounding box center [168, 192] width 241 height 31
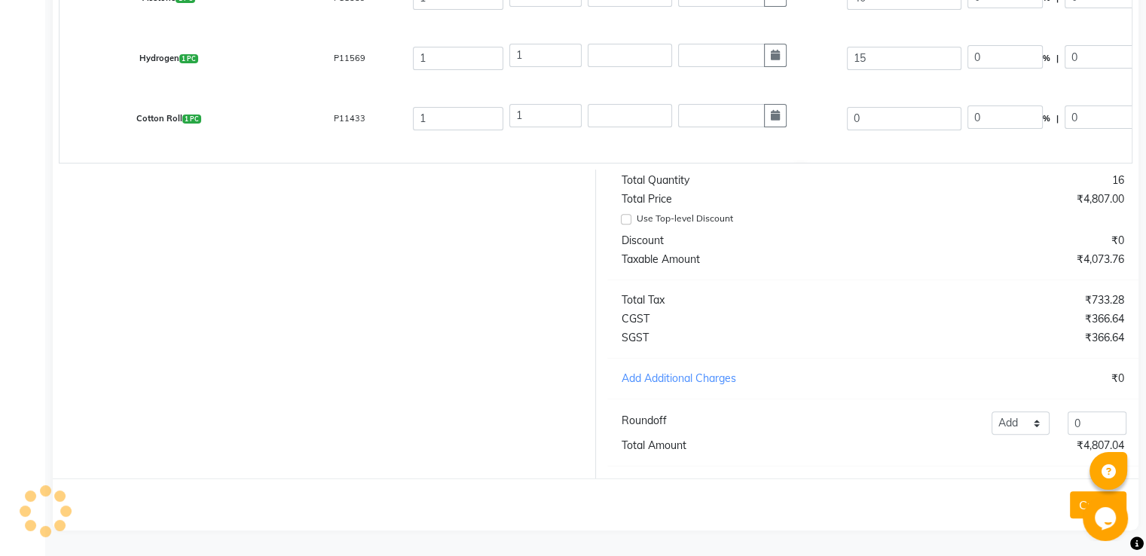
scroll to position [0, 0]
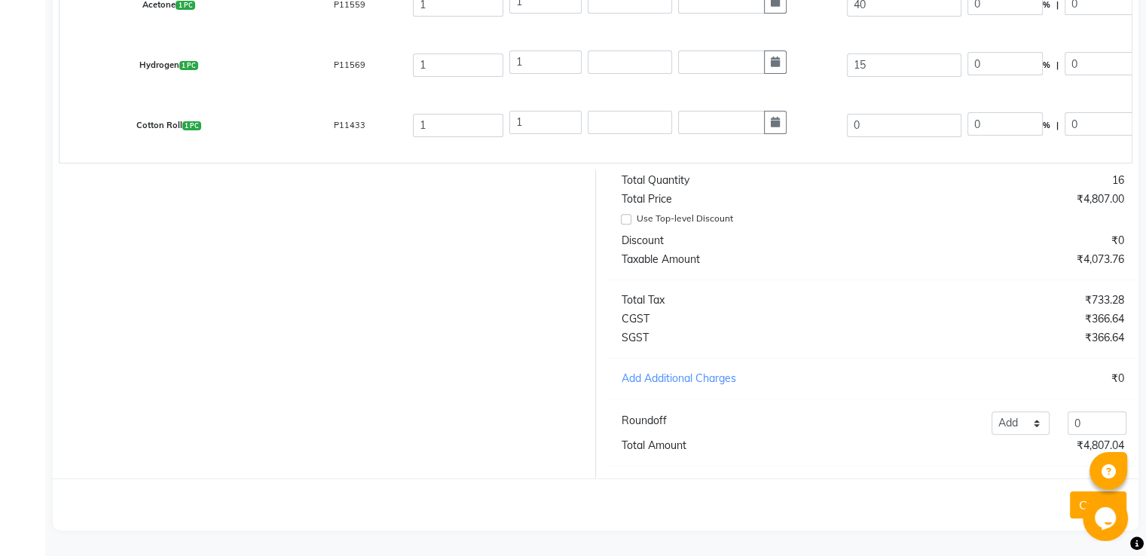
drag, startPoint x: 461, startPoint y: 350, endPoint x: 461, endPoint y: 342, distance: 8.3
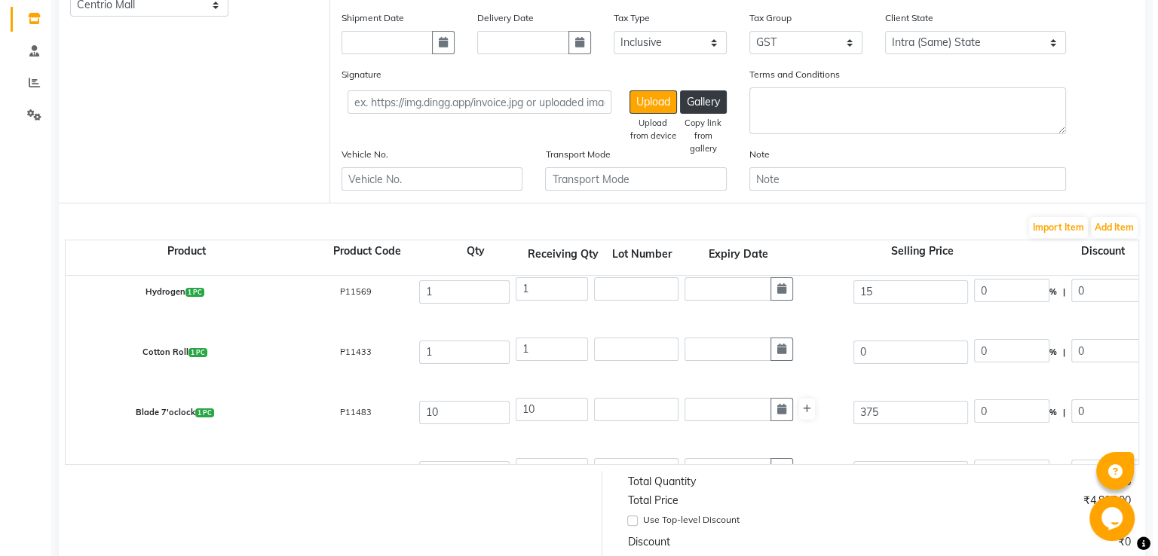
scroll to position [233, 0]
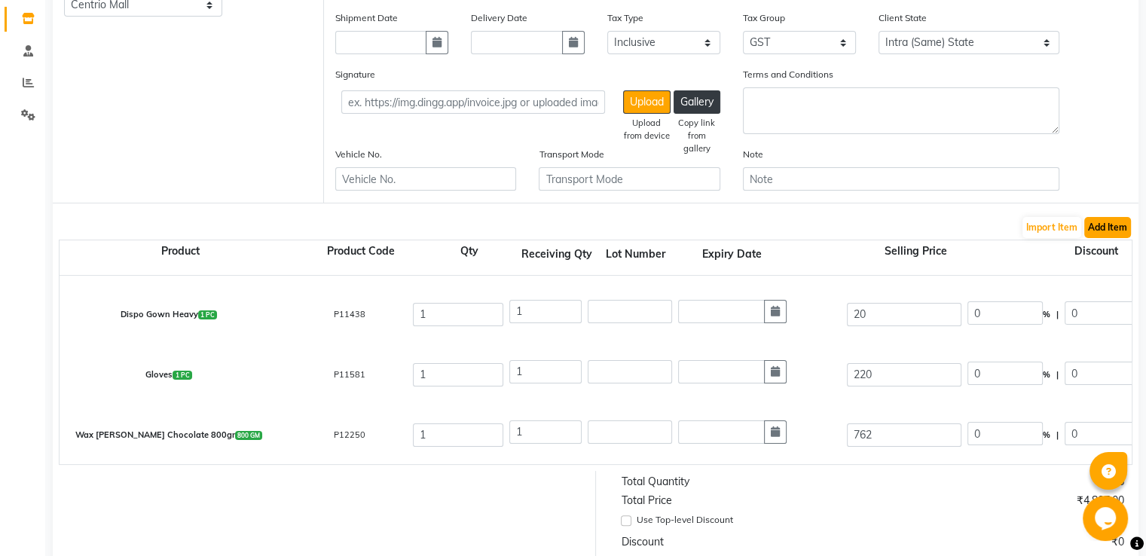
click at [1119, 229] on button "Add Item" at bounding box center [1108, 227] width 47 height 21
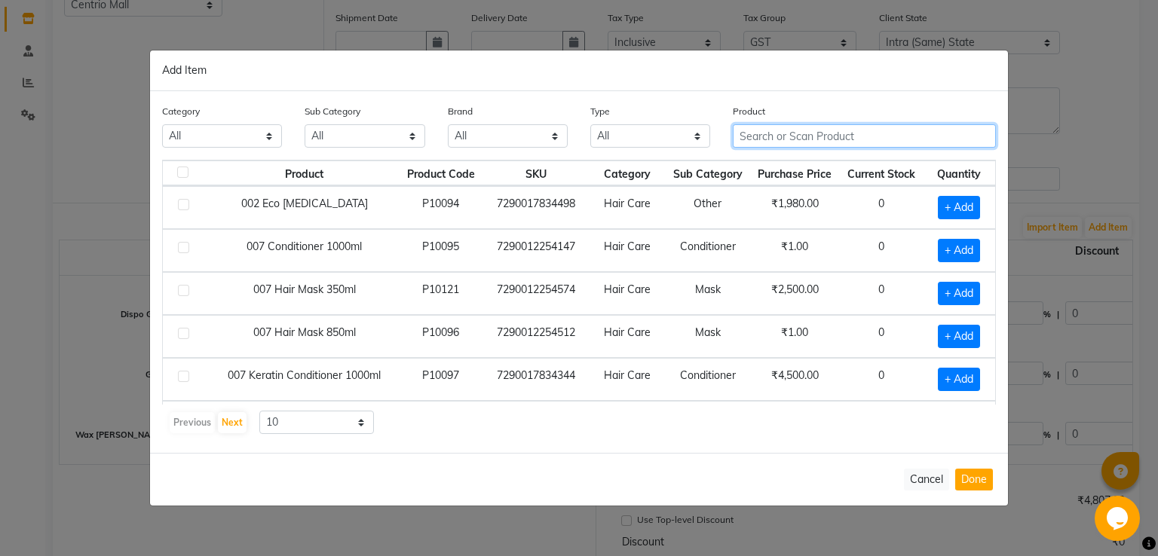
click at [877, 135] on input "text" at bounding box center [864, 135] width 263 height 23
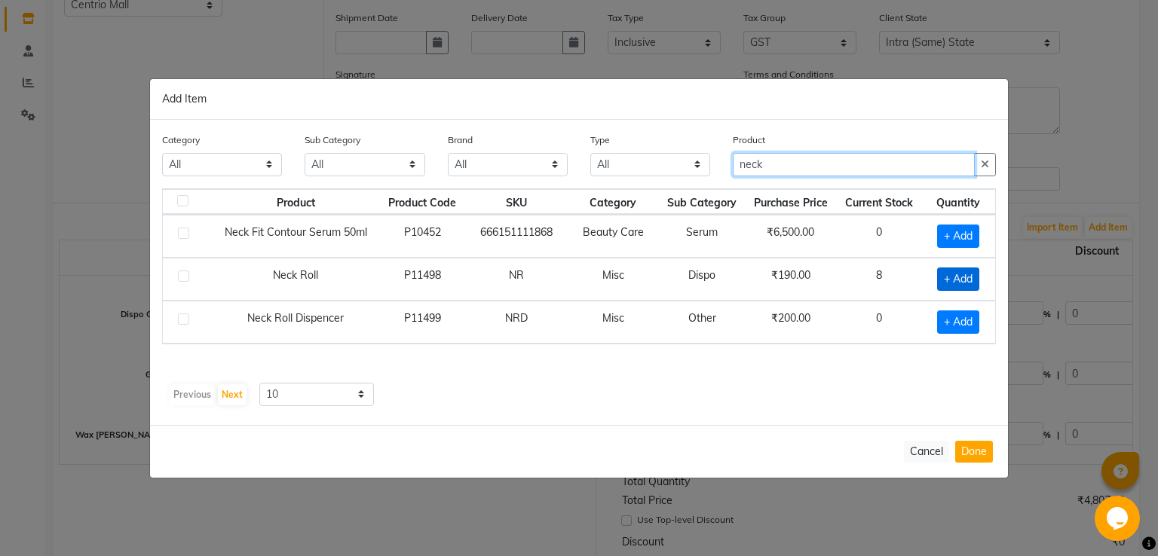
type input "neck"
click at [968, 276] on span "+ Add" at bounding box center [958, 279] width 42 height 23
checkbox input "true"
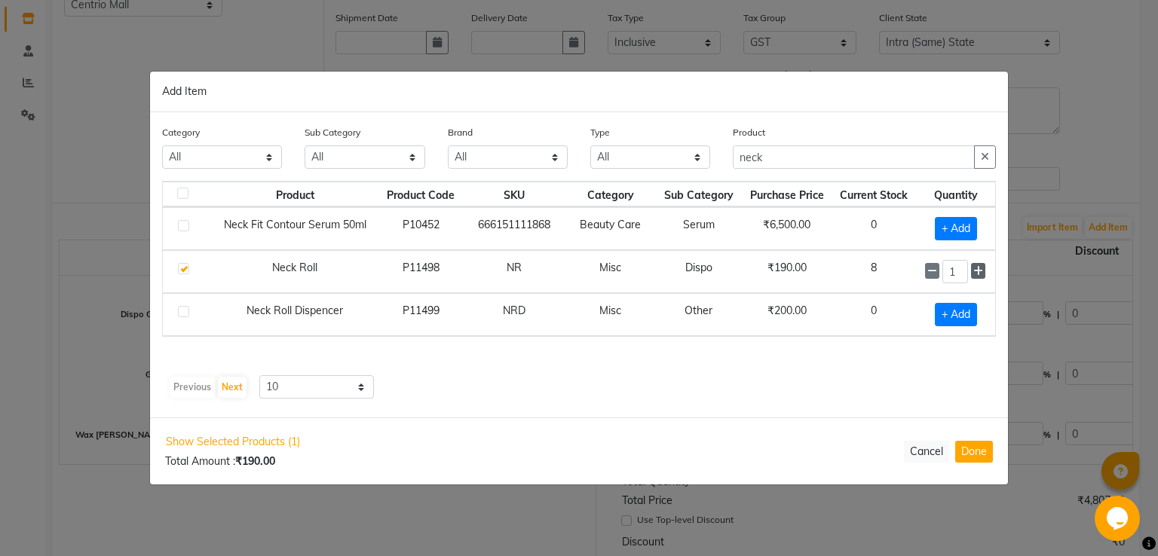
click at [978, 271] on icon at bounding box center [978, 271] width 10 height 11
type input "2"
click at [983, 161] on icon "button" at bounding box center [985, 157] width 8 height 11
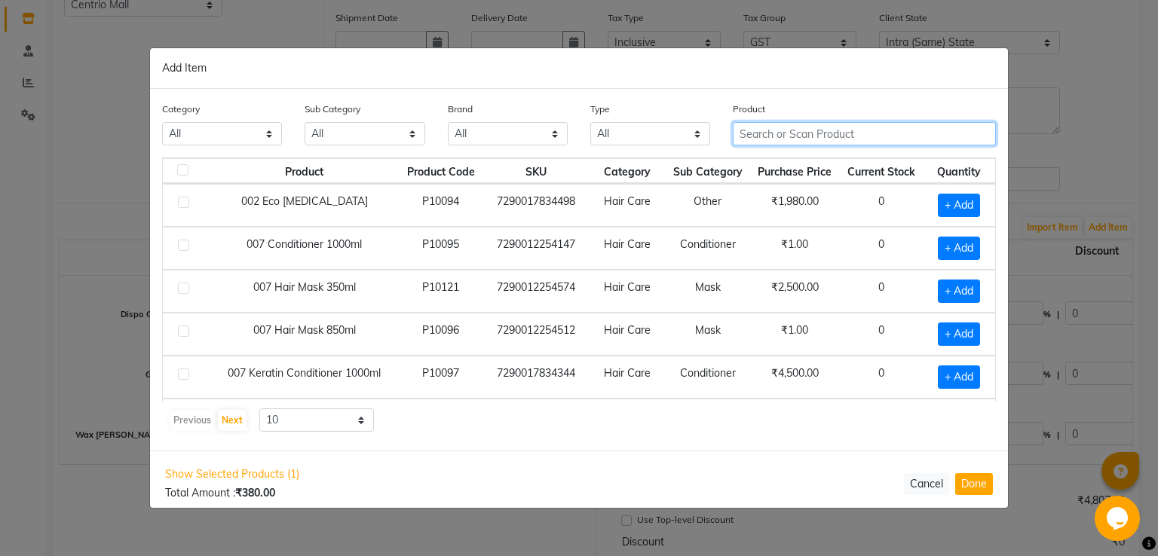
click at [825, 133] on input "text" at bounding box center [864, 133] width 263 height 23
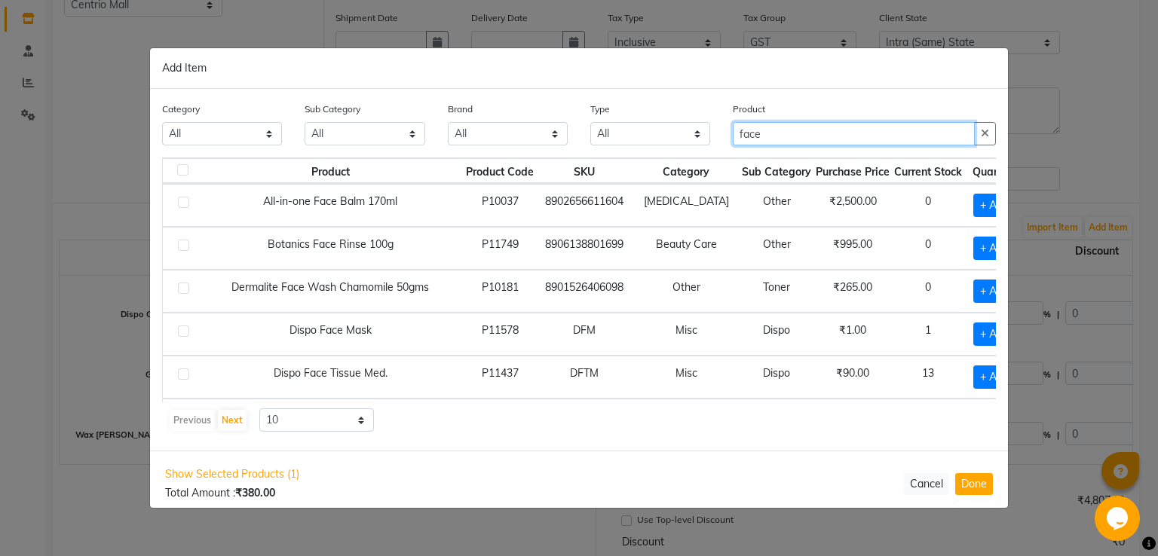
type input "face"
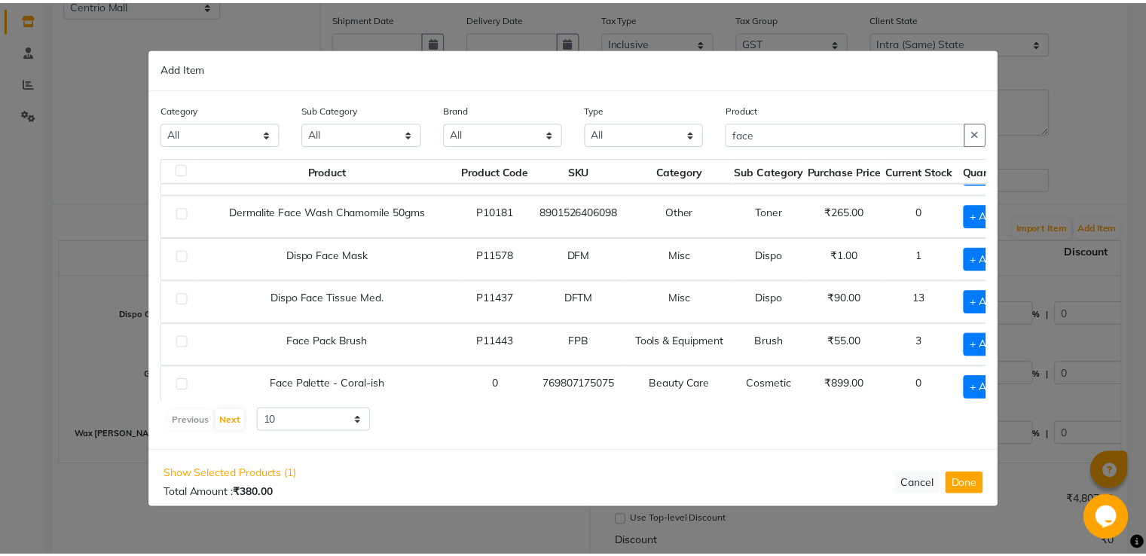
scroll to position [68, 0]
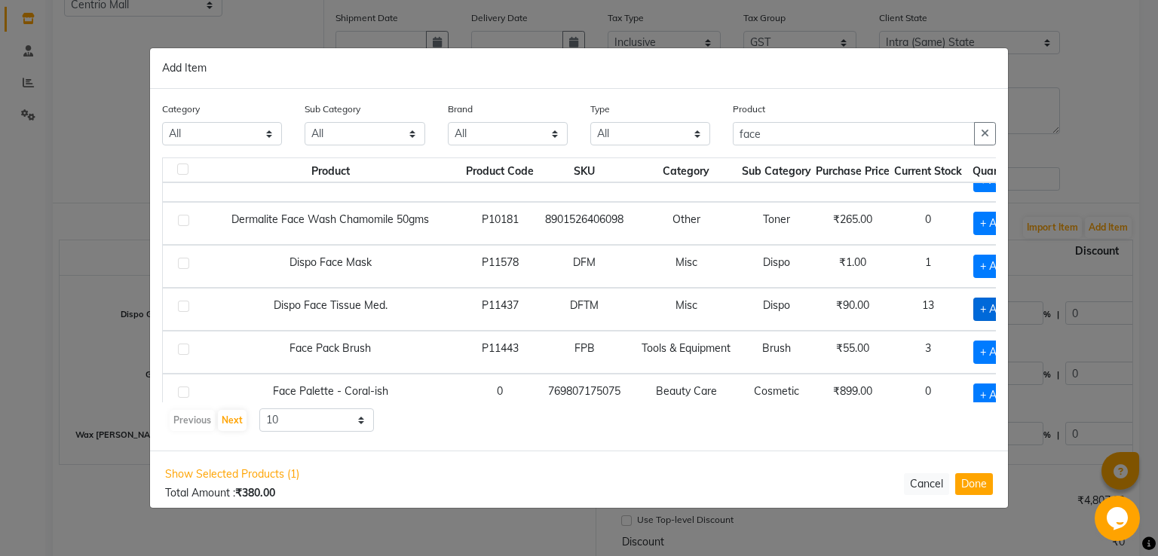
click at [973, 305] on span "+ Add" at bounding box center [994, 309] width 42 height 23
checkbox input "true"
click at [989, 136] on icon "button" at bounding box center [985, 133] width 8 height 11
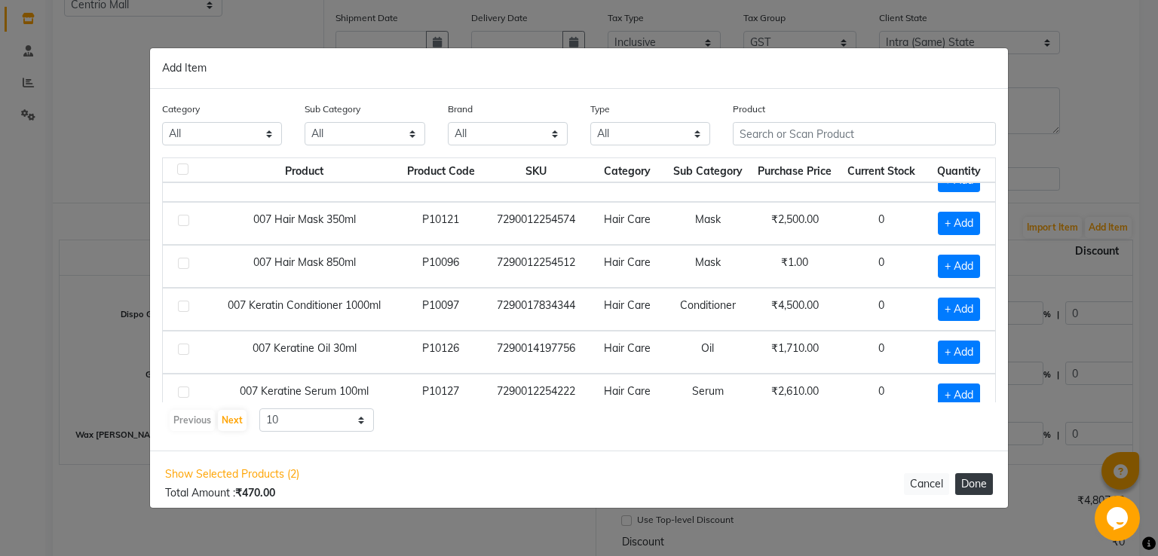
click at [976, 485] on button "Done" at bounding box center [974, 484] width 38 height 22
select select "3894"
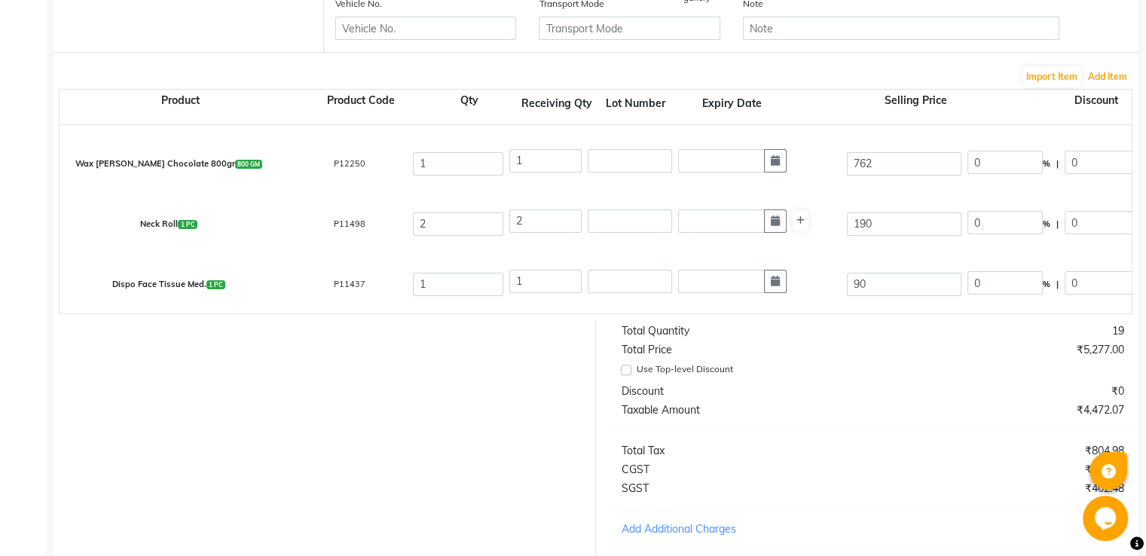
scroll to position [566, 0]
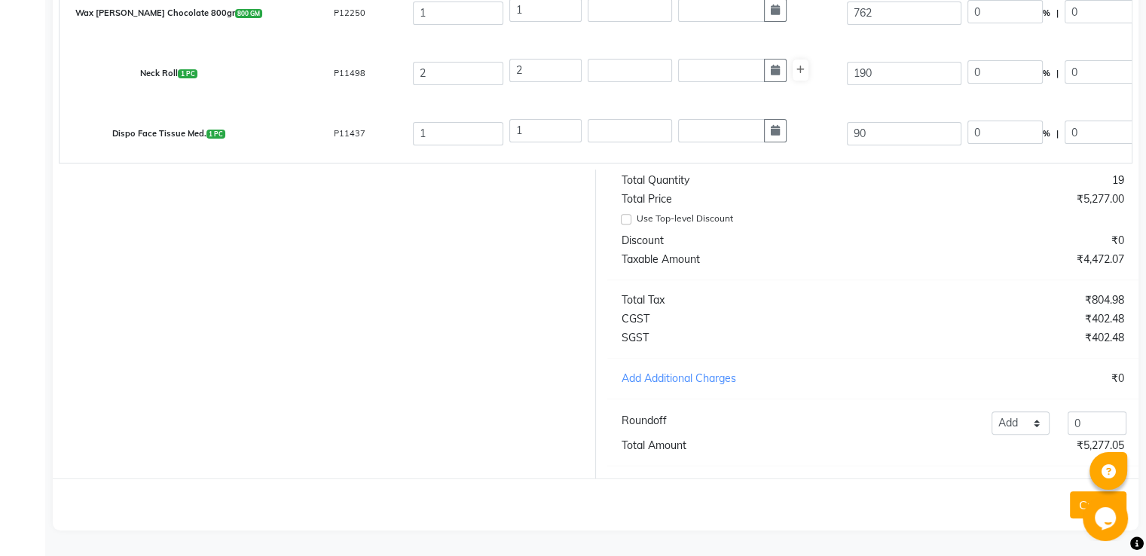
click at [1078, 497] on button "Create" at bounding box center [1098, 504] width 57 height 27
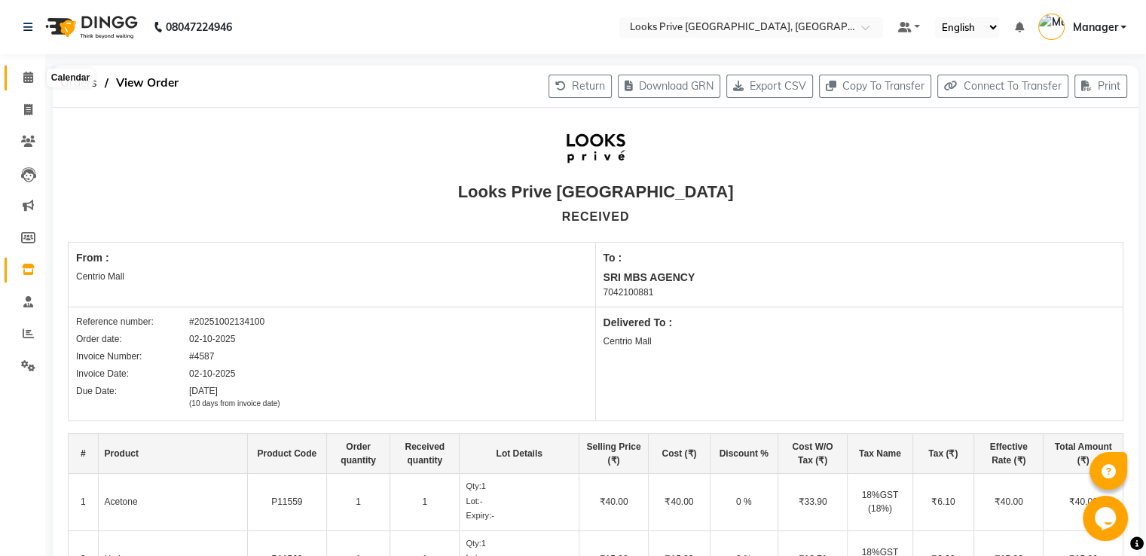
click at [26, 75] on icon at bounding box center [28, 77] width 10 height 11
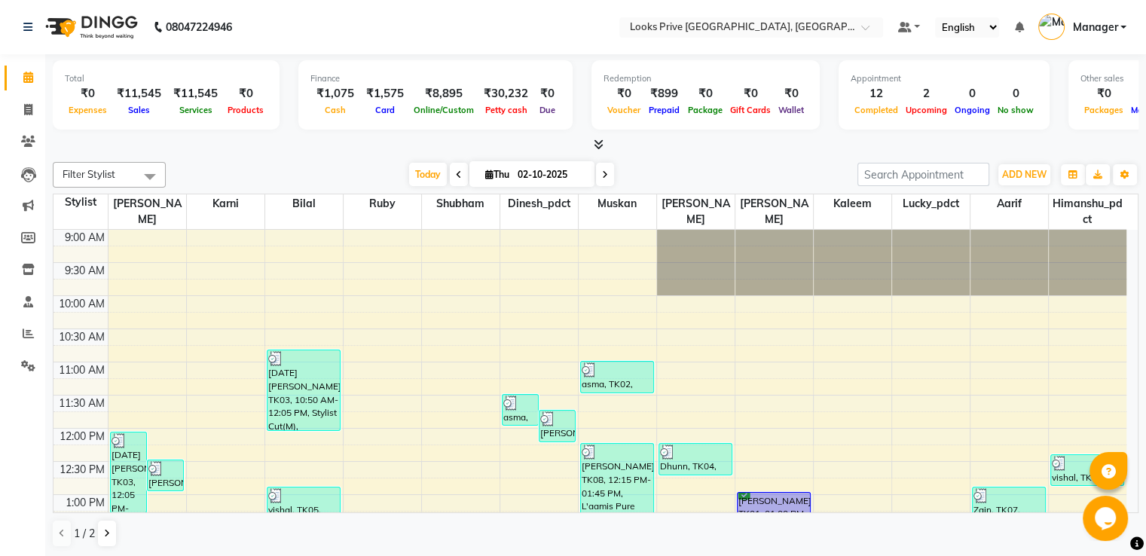
click at [26, 72] on icon at bounding box center [28, 77] width 10 height 11
click at [24, 98] on link "Invoice" at bounding box center [23, 110] width 36 height 25
select select "service"
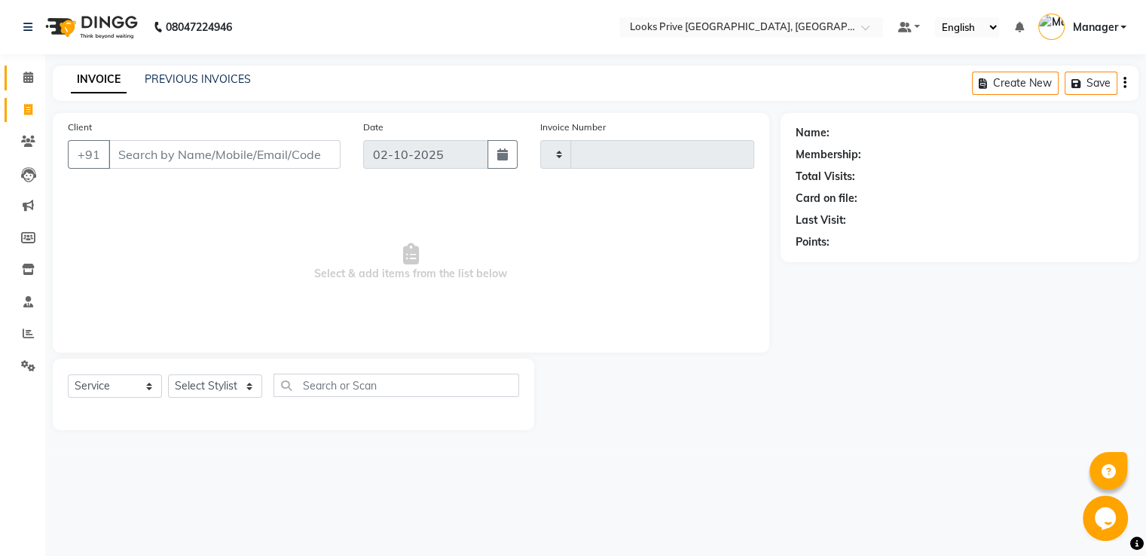
type input "3498"
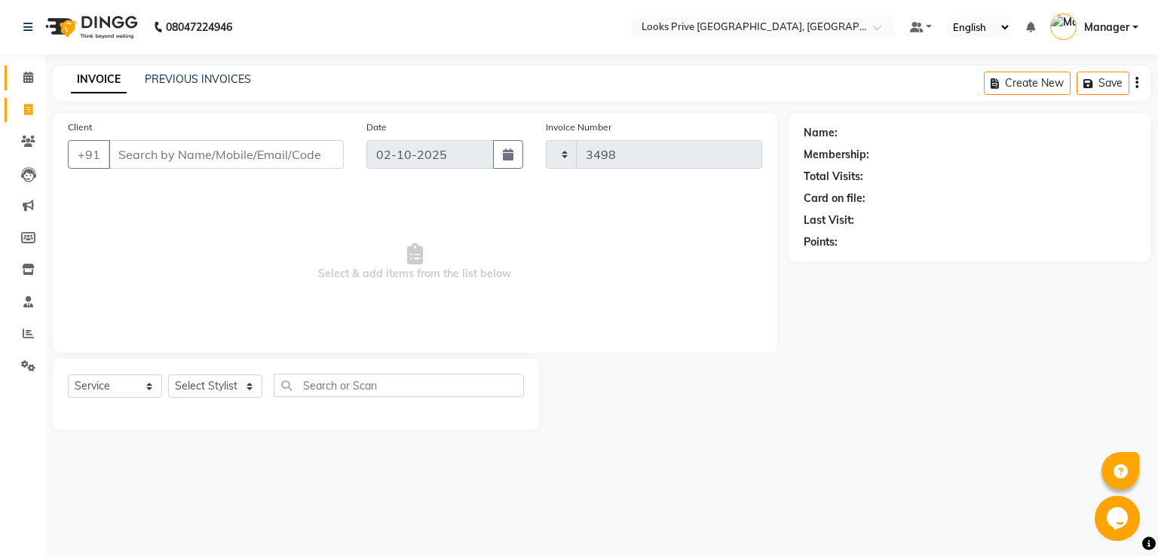
select select "6205"
click at [24, 79] on icon at bounding box center [28, 77] width 10 height 11
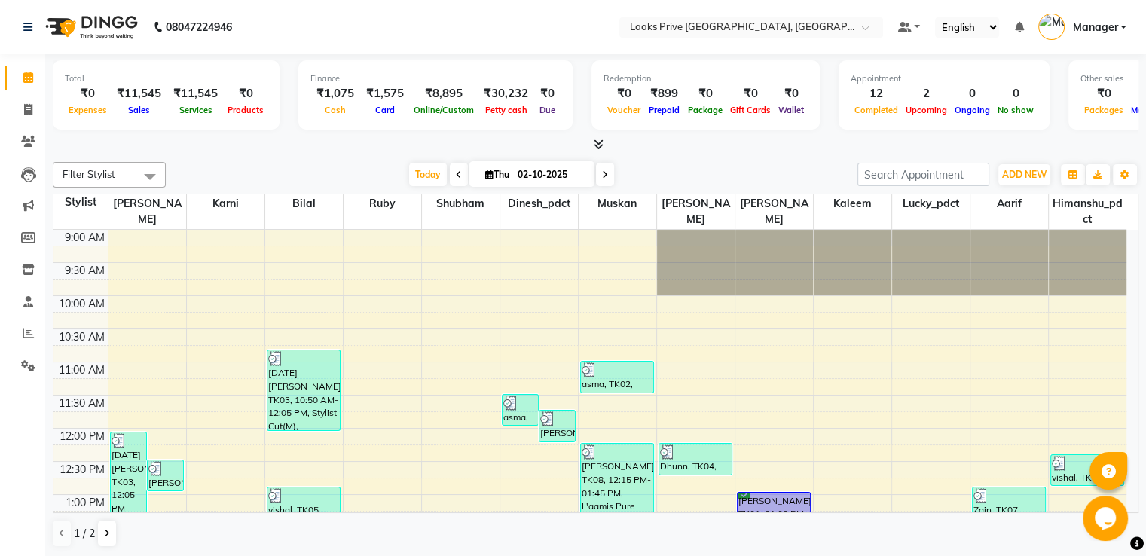
click at [21, 110] on span at bounding box center [28, 110] width 26 height 17
select select "6205"
select select "service"
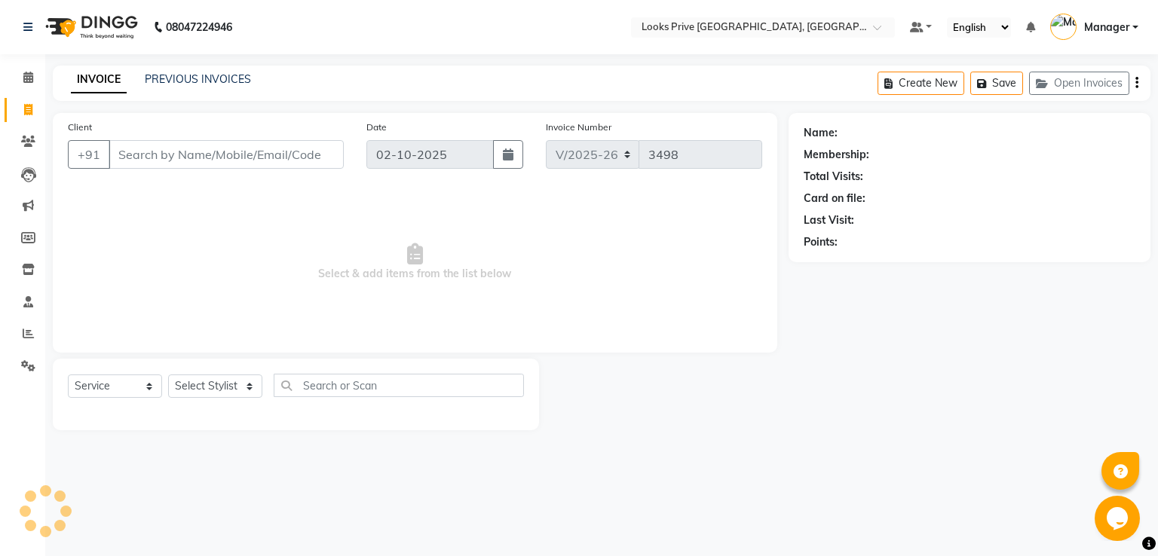
click at [189, 157] on input "Client" at bounding box center [226, 154] width 235 height 29
drag, startPoint x: 199, startPoint y: 155, endPoint x: 44, endPoint y: 153, distance: 154.5
click at [44, 153] on div "Client +91 8527018864 Add Client Date 02-10-2025 Invoice Number V/2025 V/2025-2…" at bounding box center [414, 271] width 747 height 317
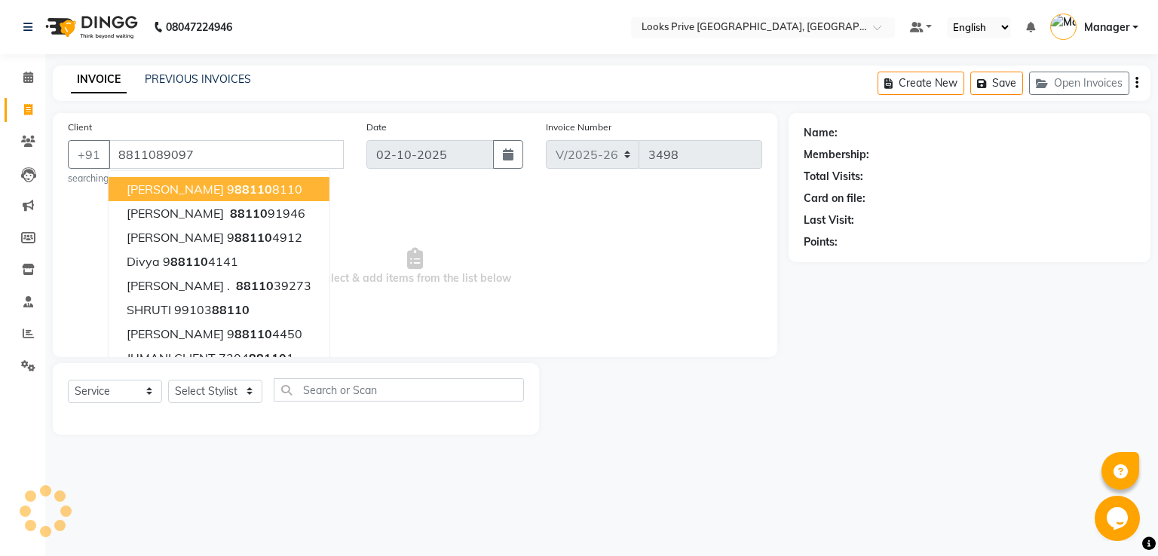
type input "8811089097"
select select "1: Object"
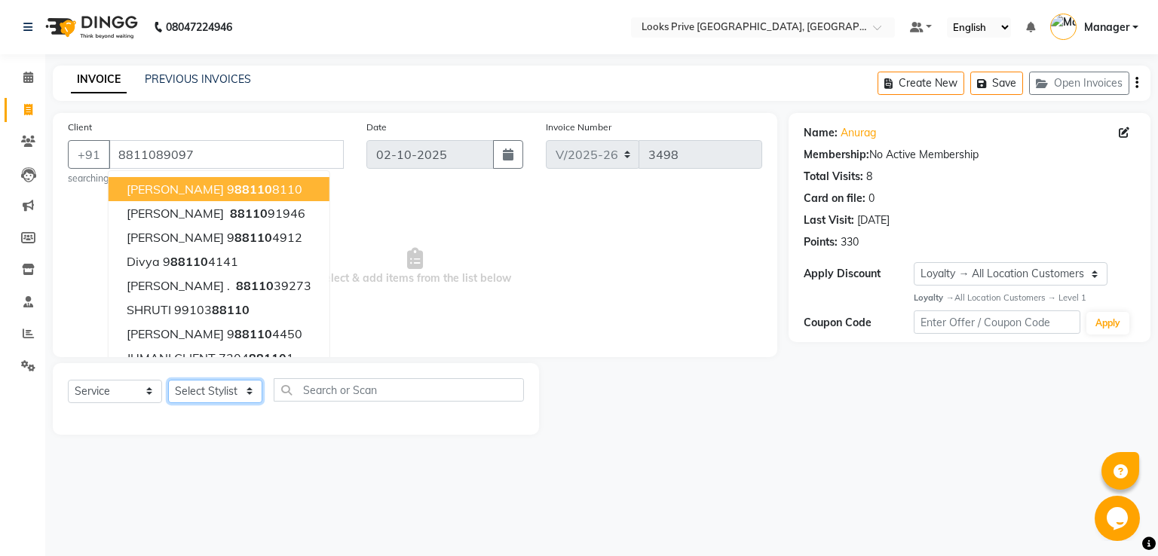
click at [205, 392] on select "Select Stylist A2R_Master Aarif Ayesha Bilal Dinesh_pdct Himanshu_pdct Kaleem K…" at bounding box center [215, 391] width 94 height 23
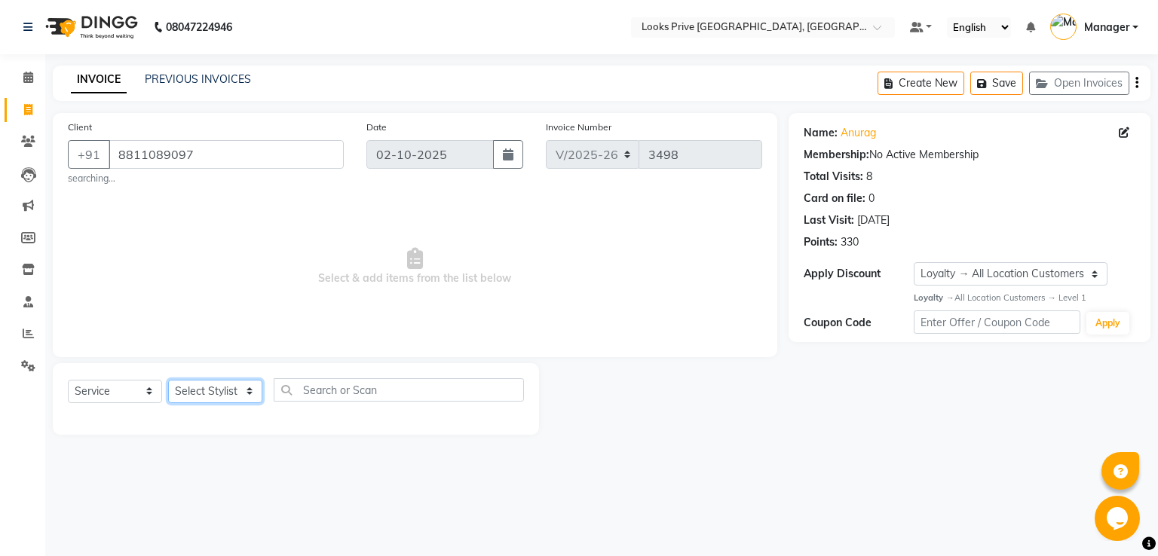
select select "76838"
click at [168, 381] on select "Select Stylist A2R_Master Aarif Ayesha Bilal Dinesh_pdct Himanshu_pdct Kaleem K…" at bounding box center [215, 391] width 94 height 23
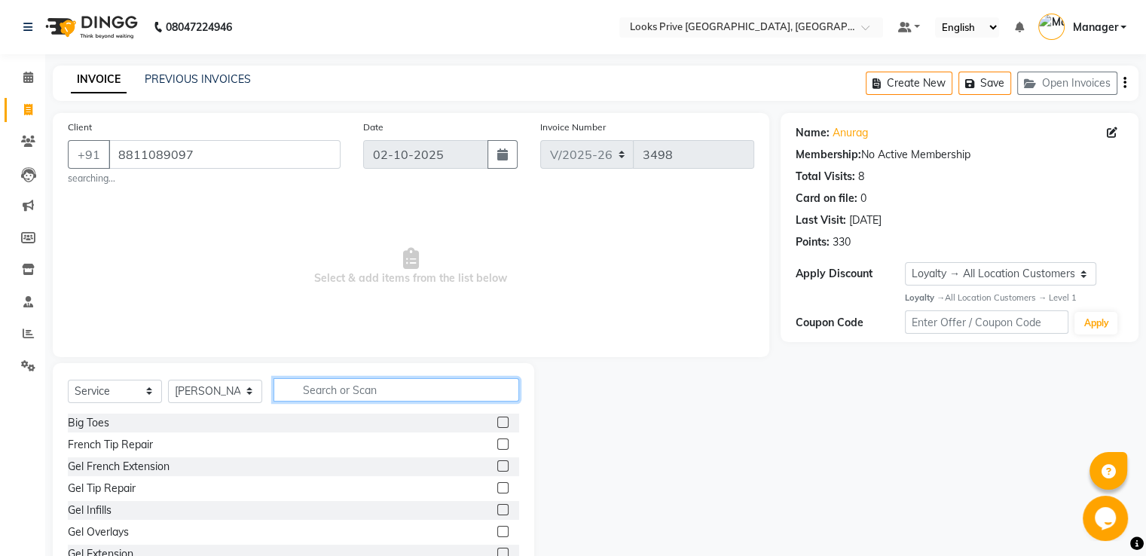
click at [325, 386] on input "text" at bounding box center [397, 389] width 246 height 23
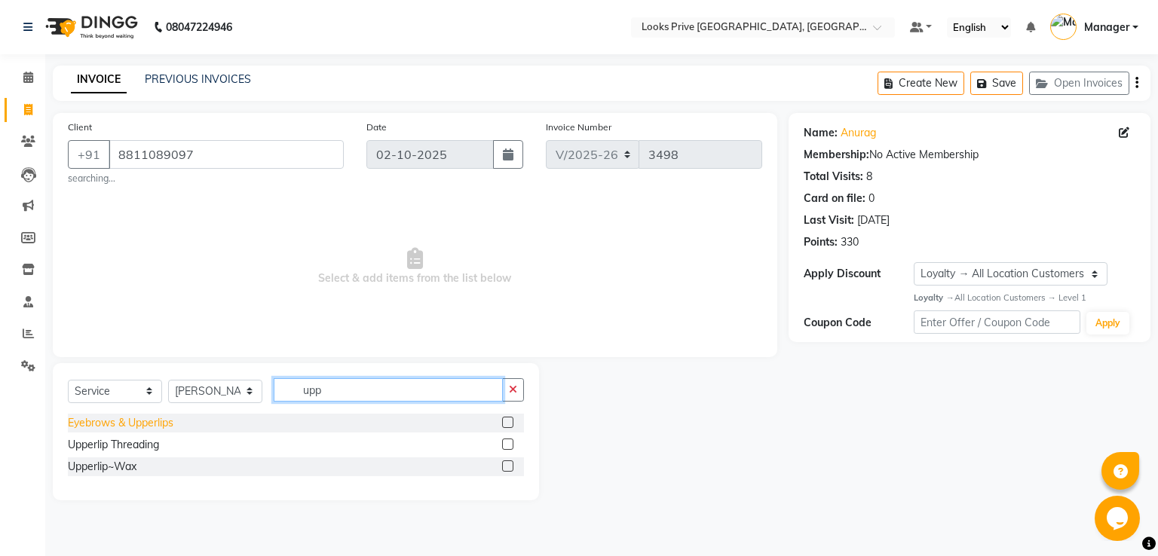
type input "upp"
click at [133, 418] on div "Eyebrows & Upperlips" at bounding box center [121, 423] width 106 height 16
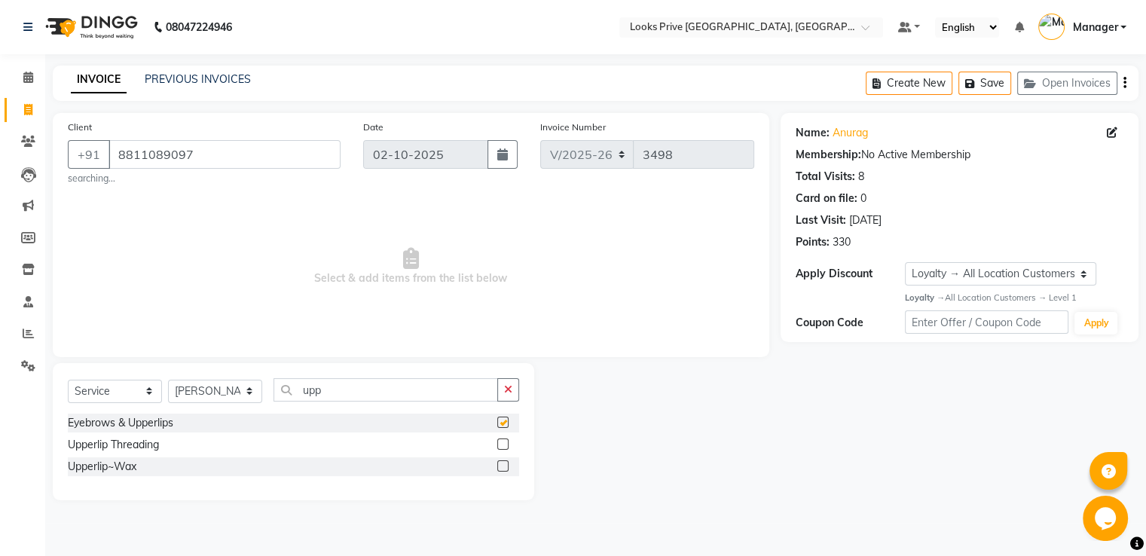
checkbox input "false"
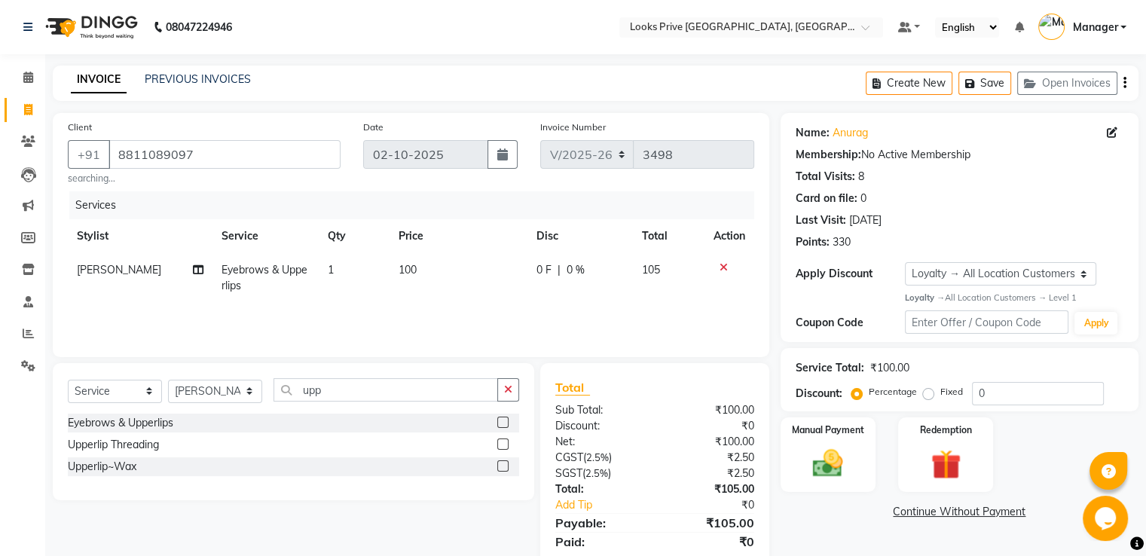
click at [433, 269] on td "100" at bounding box center [459, 278] width 138 height 50
select select "76838"
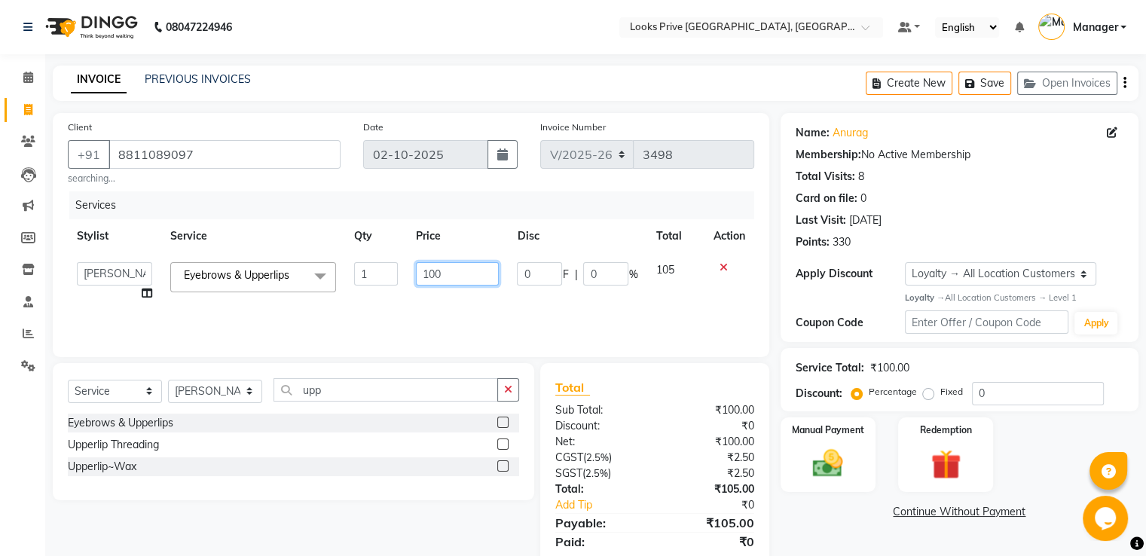
click at [362, 271] on tr "A2R_Master Aarif Ayesha Bilal Dinesh_pdct Himanshu_pdct Kaleem Karni Lucky_pdct…" at bounding box center [411, 281] width 687 height 57
type input "200"
drag, startPoint x: 467, startPoint y: 182, endPoint x: 492, endPoint y: 186, distance: 25.2
click at [468, 182] on div "Date 02-10-2025" at bounding box center [440, 152] width 177 height 66
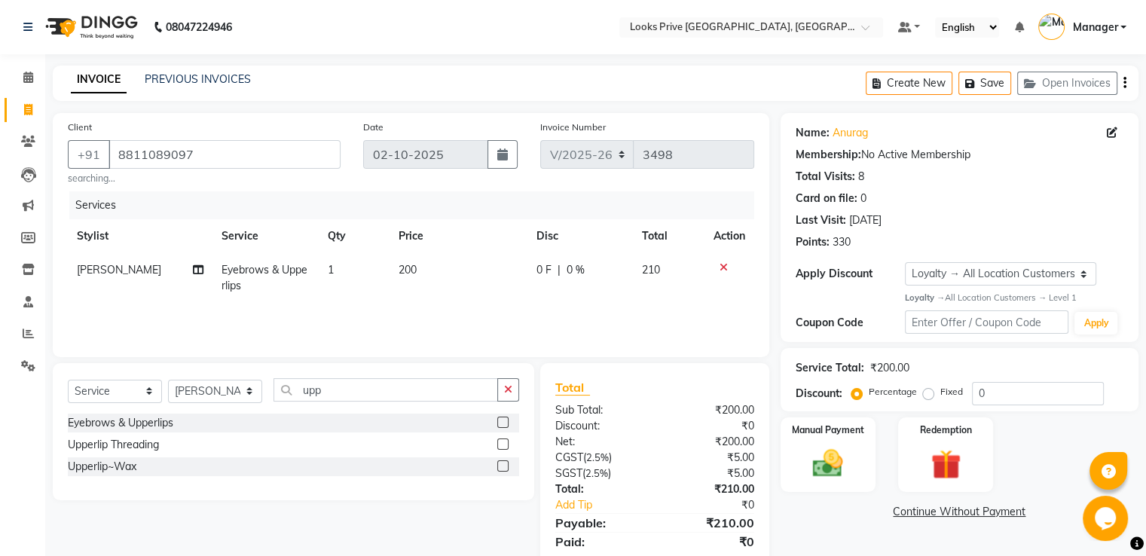
scroll to position [52, 0]
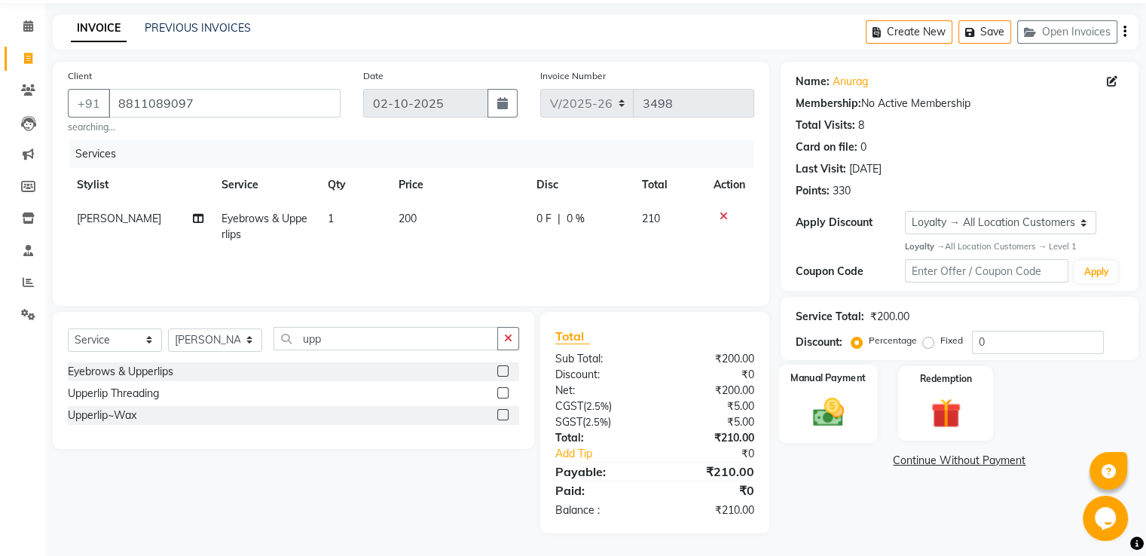
drag, startPoint x: 819, startPoint y: 429, endPoint x: 766, endPoint y: 427, distance: 52.8
click at [819, 429] on img at bounding box center [828, 412] width 51 height 36
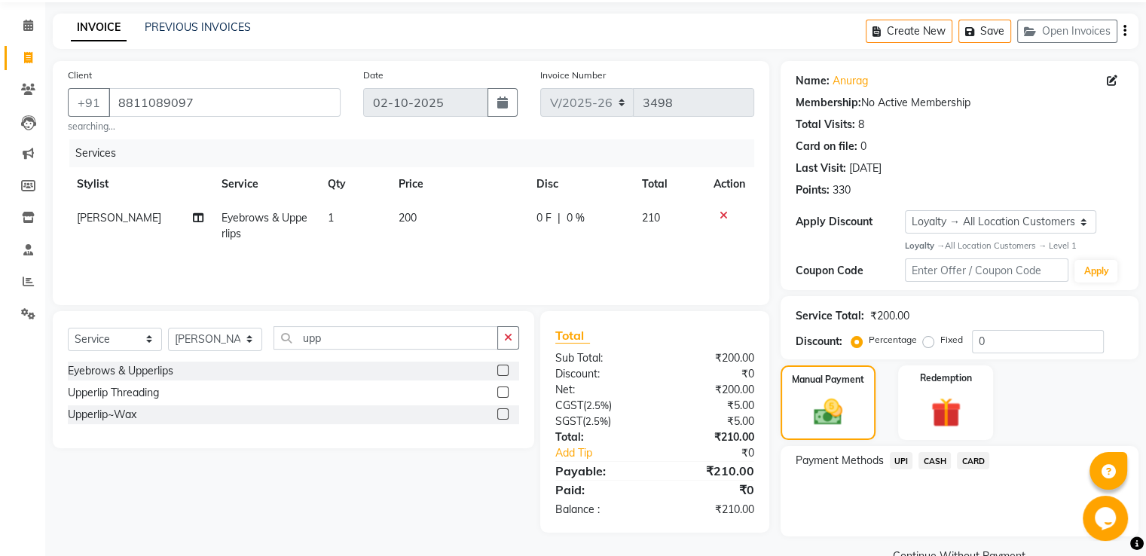
click at [905, 457] on span "UPI" at bounding box center [901, 460] width 23 height 17
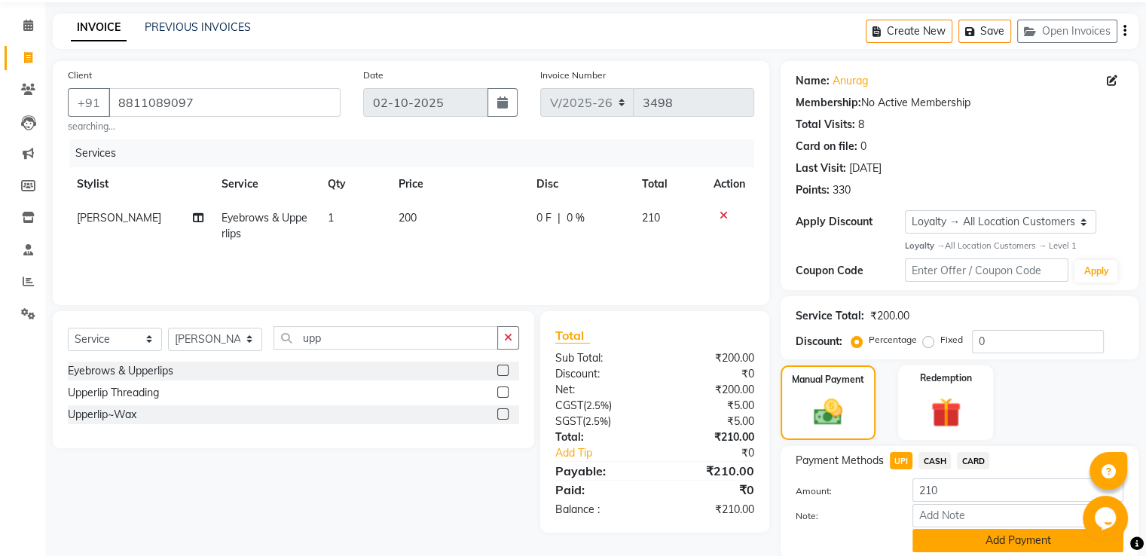
click at [937, 537] on button "Add Payment" at bounding box center [1018, 540] width 211 height 23
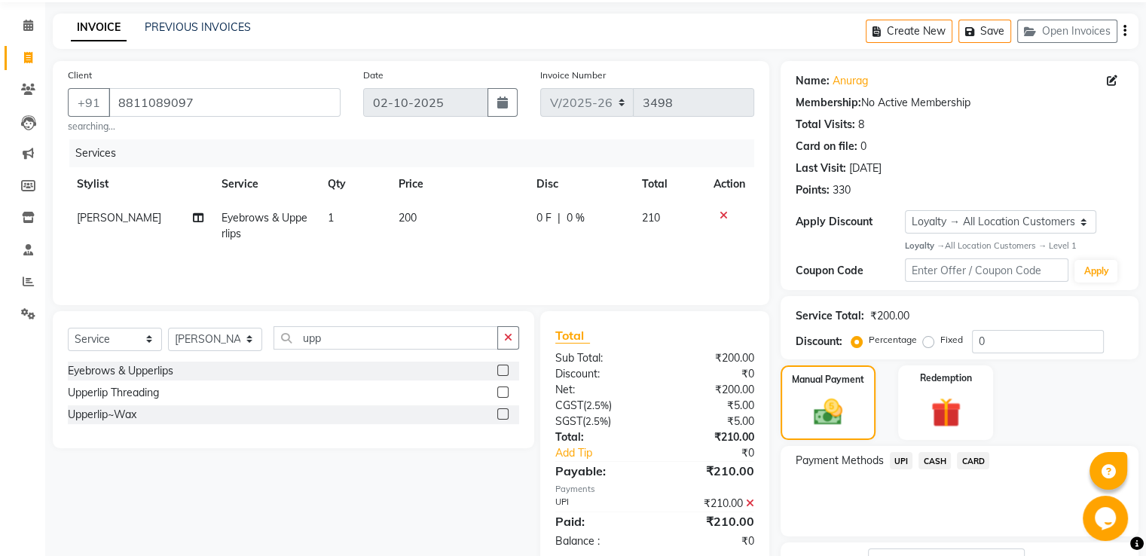
scroll to position [170, 0]
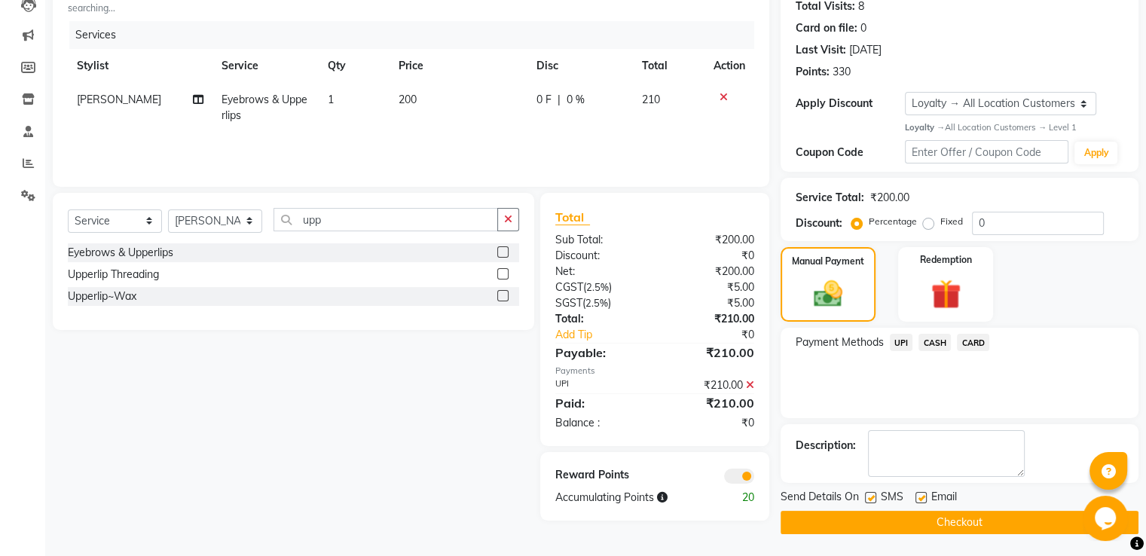
click at [794, 525] on button "Checkout" at bounding box center [960, 522] width 358 height 23
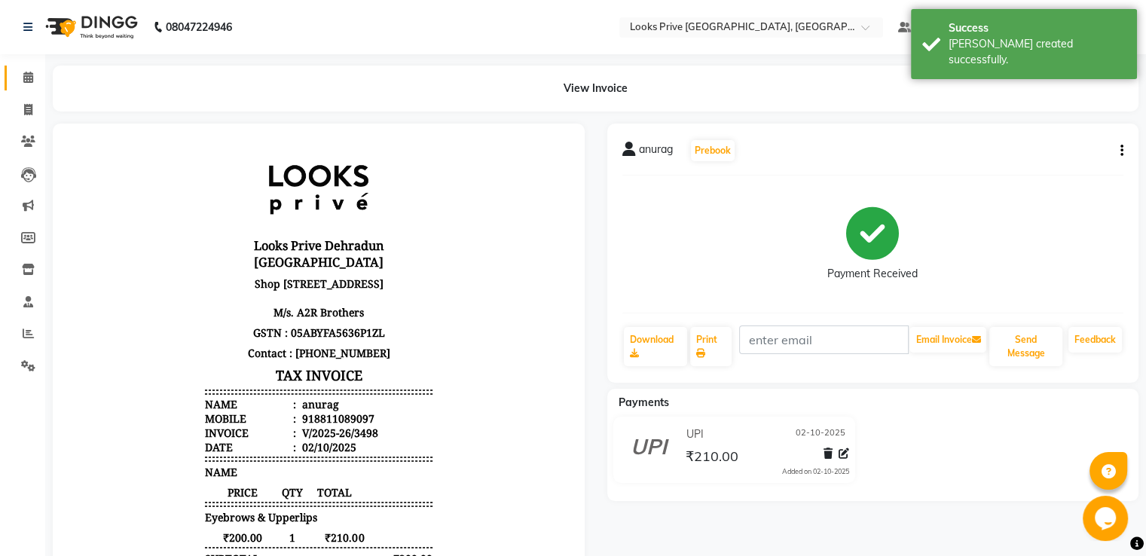
click at [9, 87] on link "Calendar" at bounding box center [23, 78] width 36 height 25
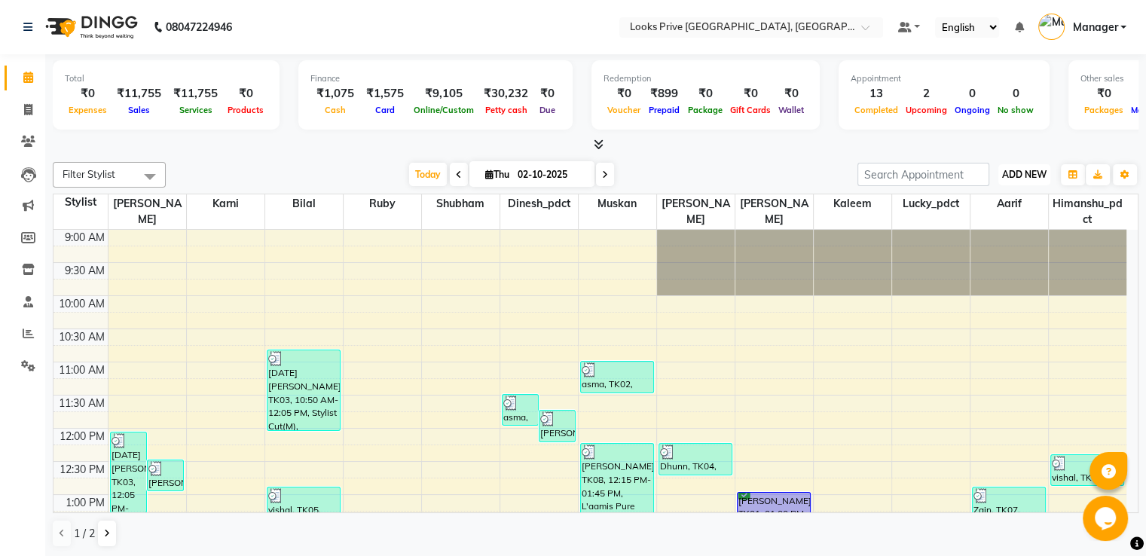
click at [1027, 170] on span "ADD NEW" at bounding box center [1025, 174] width 44 height 11
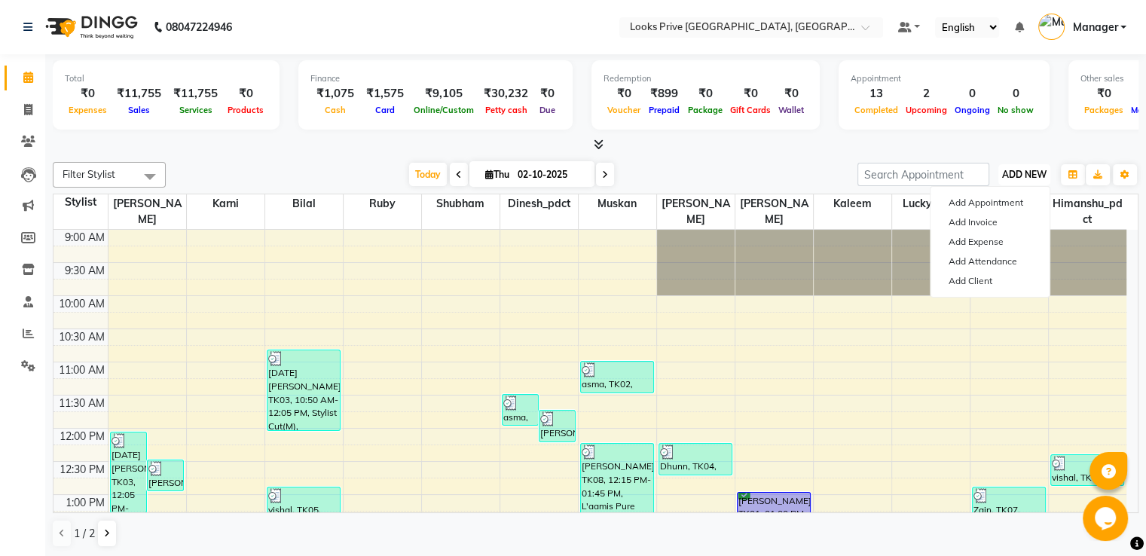
click at [1034, 173] on span "ADD NEW" at bounding box center [1025, 174] width 44 height 11
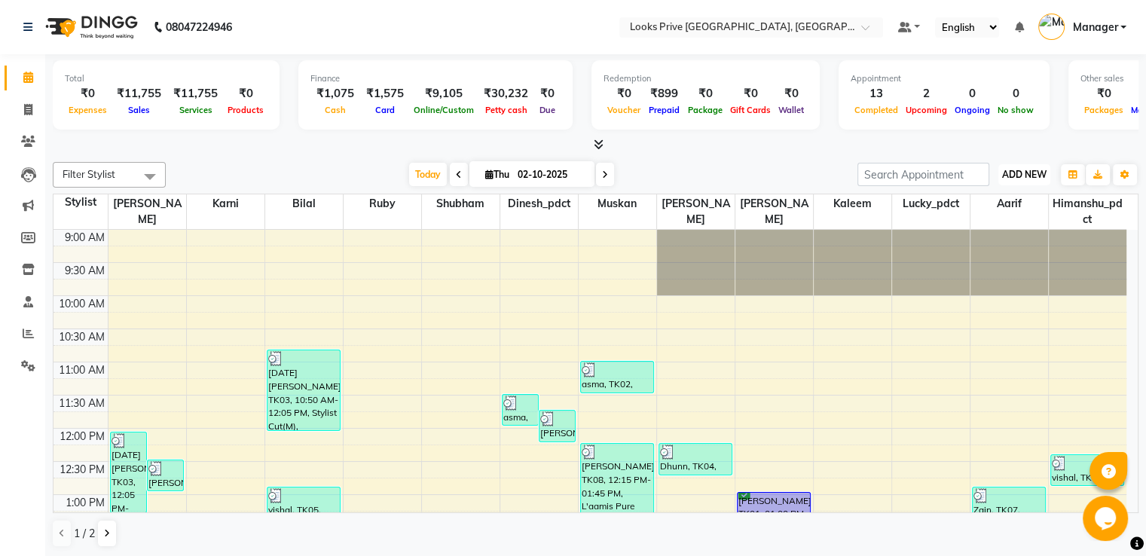
click at [1033, 174] on span "ADD NEW" at bounding box center [1025, 174] width 44 height 11
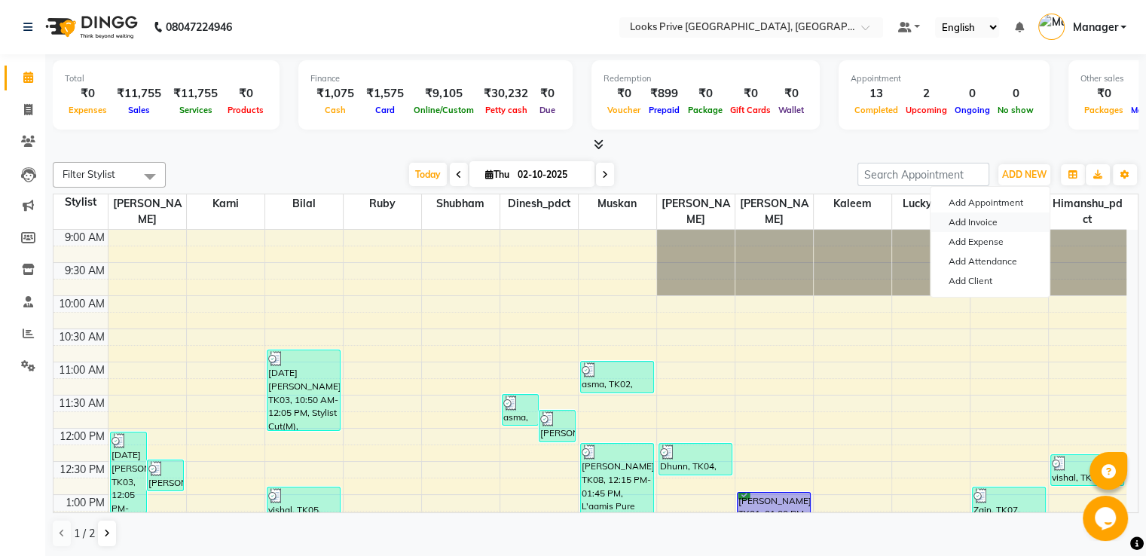
click at [979, 222] on link "Add Invoice" at bounding box center [990, 223] width 119 height 20
select select "6205"
select select "service"
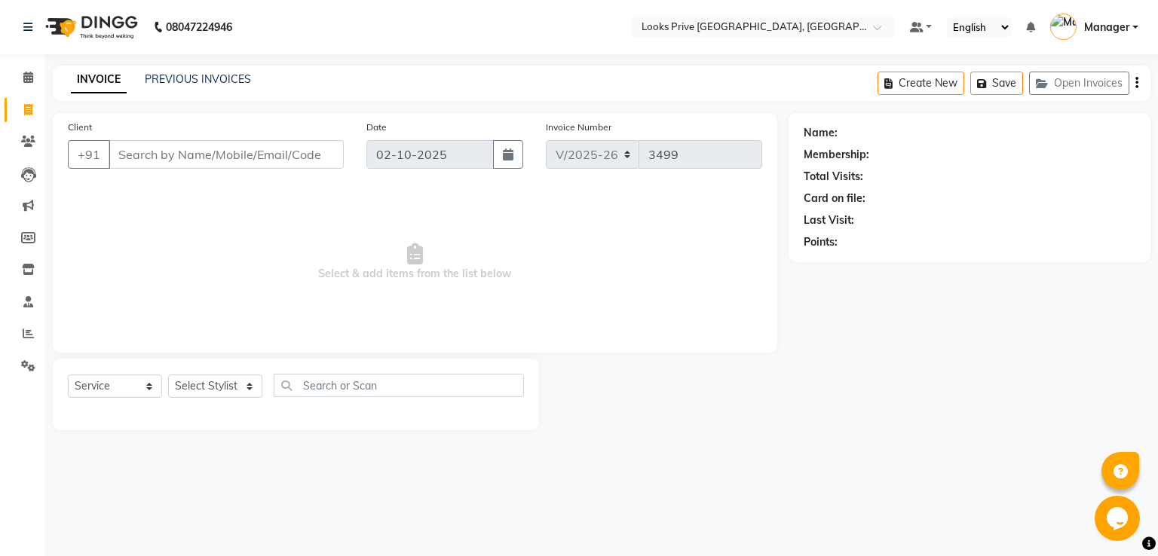
click at [298, 149] on input "Client" at bounding box center [226, 154] width 235 height 29
type input "9466644777"
click at [303, 152] on span "Add Client" at bounding box center [305, 154] width 60 height 15
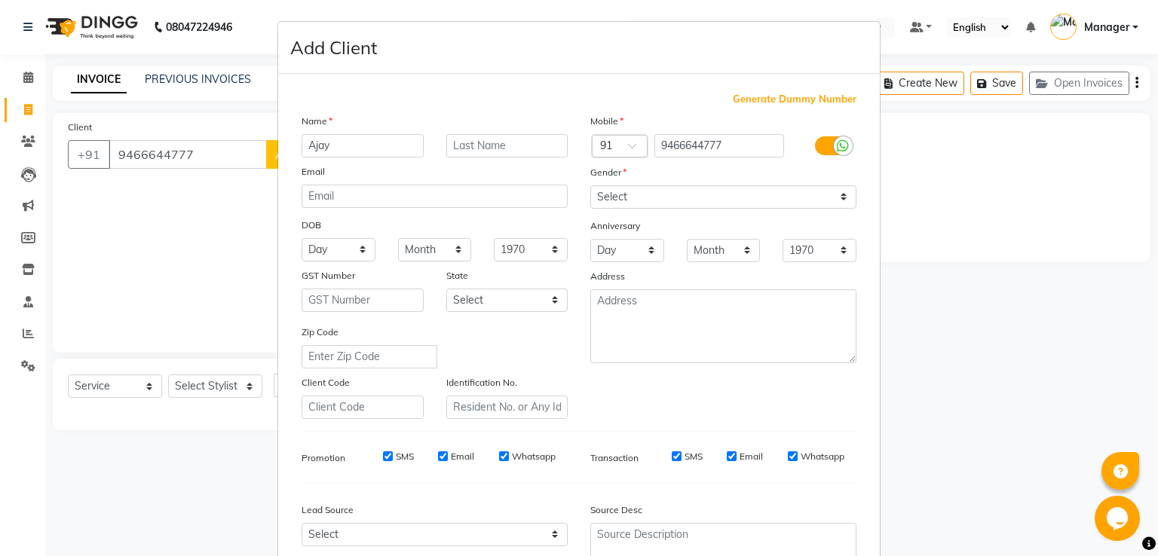
type input "Ajay"
click at [488, 147] on input "text" at bounding box center [507, 145] width 122 height 23
click at [500, 149] on input "Khor" at bounding box center [507, 145] width 122 height 23
type input "[PERSON_NAME]"
click at [694, 194] on select "Select Male Female Other Prefer Not To Say" at bounding box center [723, 196] width 266 height 23
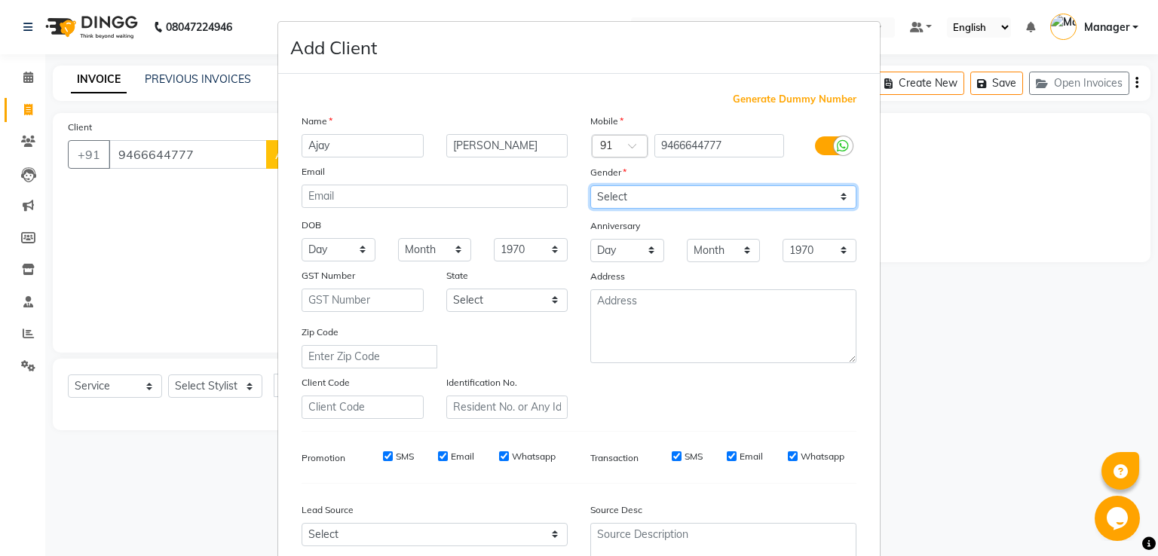
select select "[DEMOGRAPHIC_DATA]"
click at [590, 186] on select "Select Male Female Other Prefer Not To Say" at bounding box center [723, 196] width 266 height 23
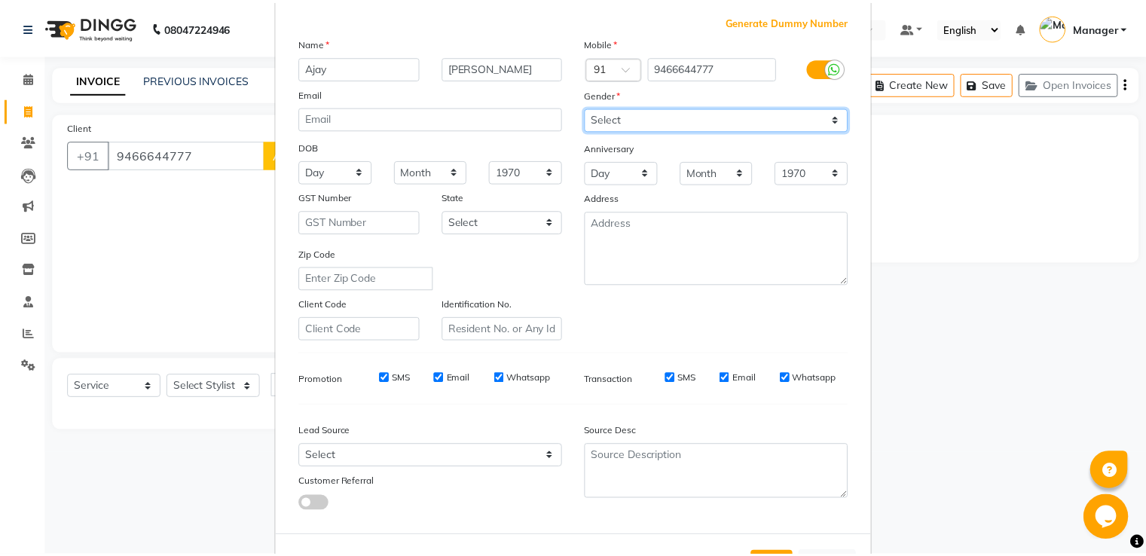
scroll to position [147, 0]
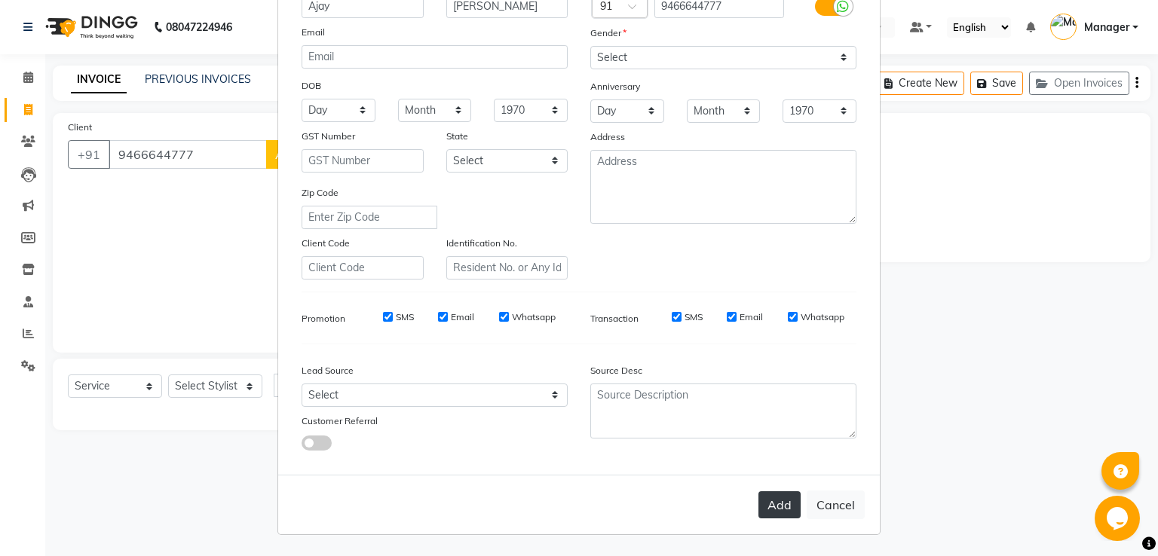
click at [787, 514] on button "Add" at bounding box center [779, 504] width 42 height 27
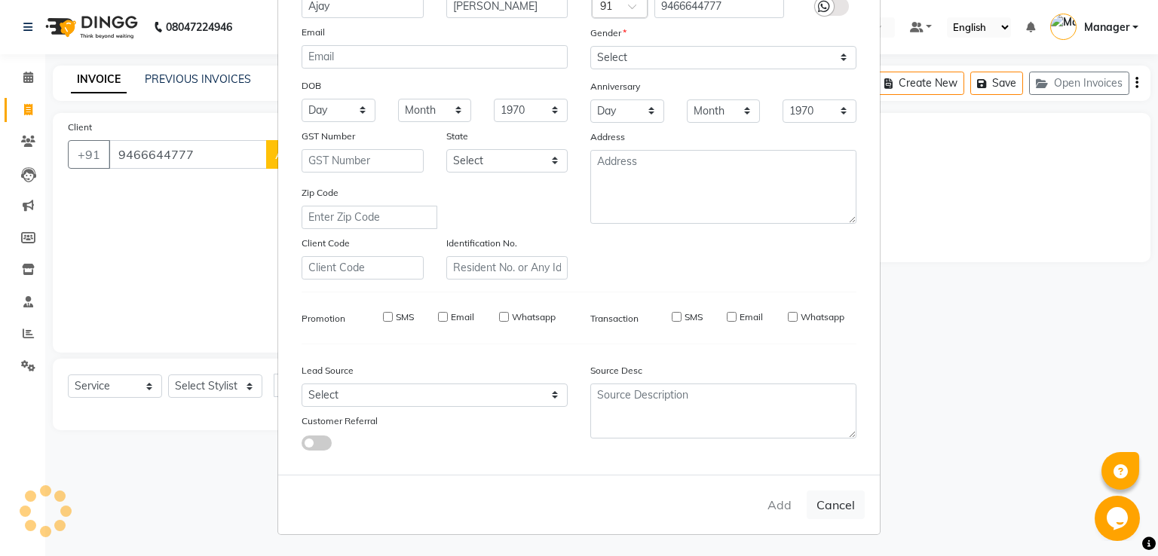
select select
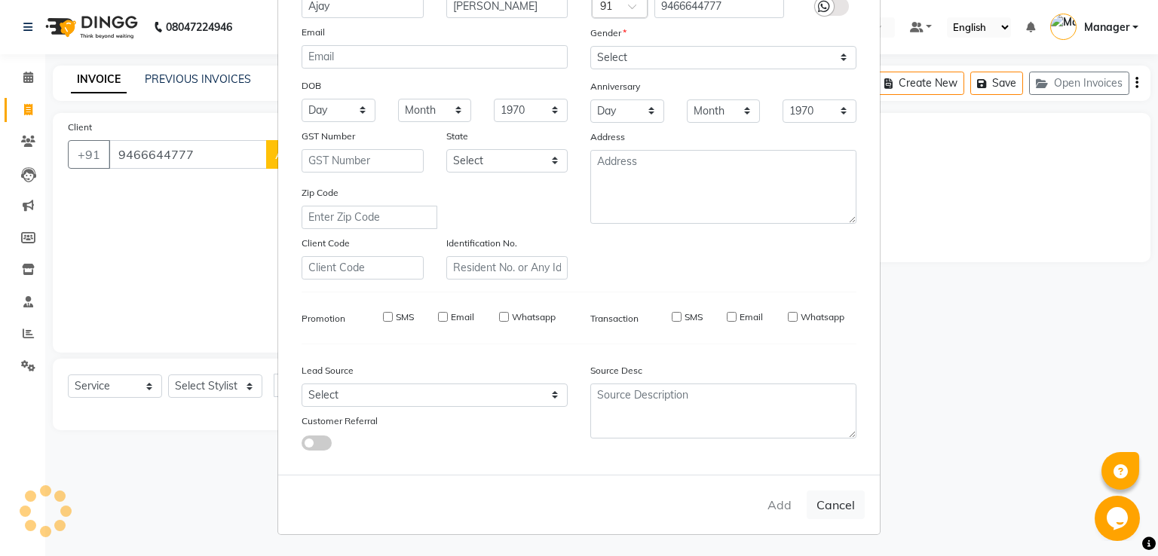
select select
checkbox input "false"
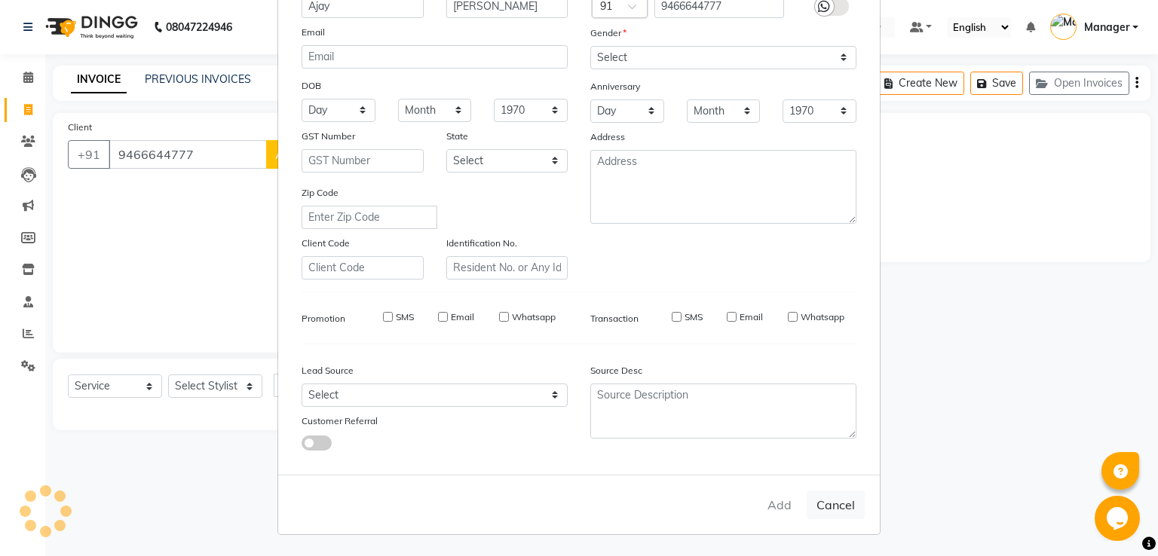
checkbox input "false"
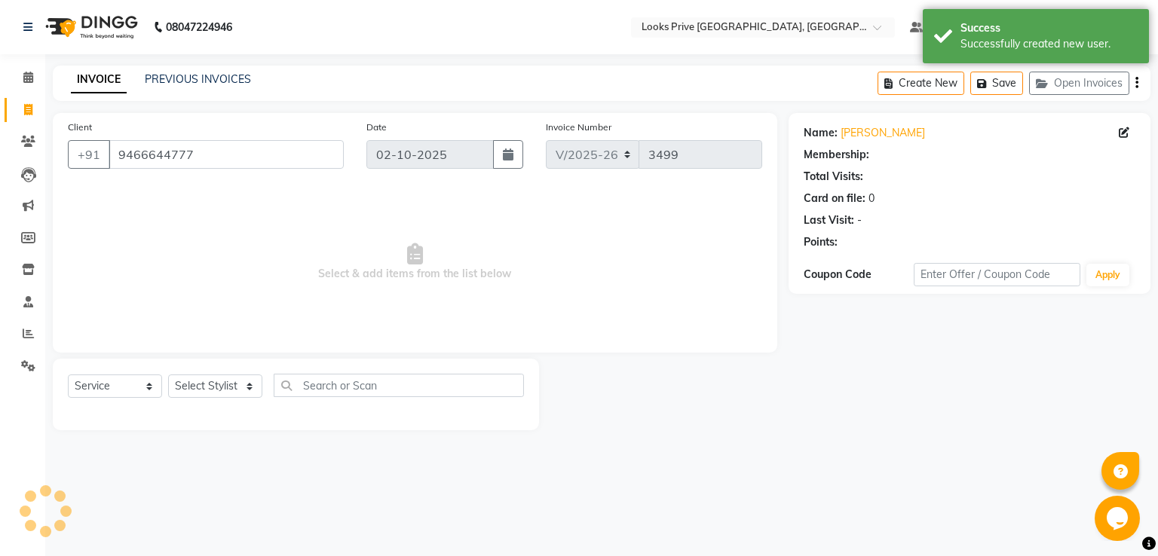
select select "1: Object"
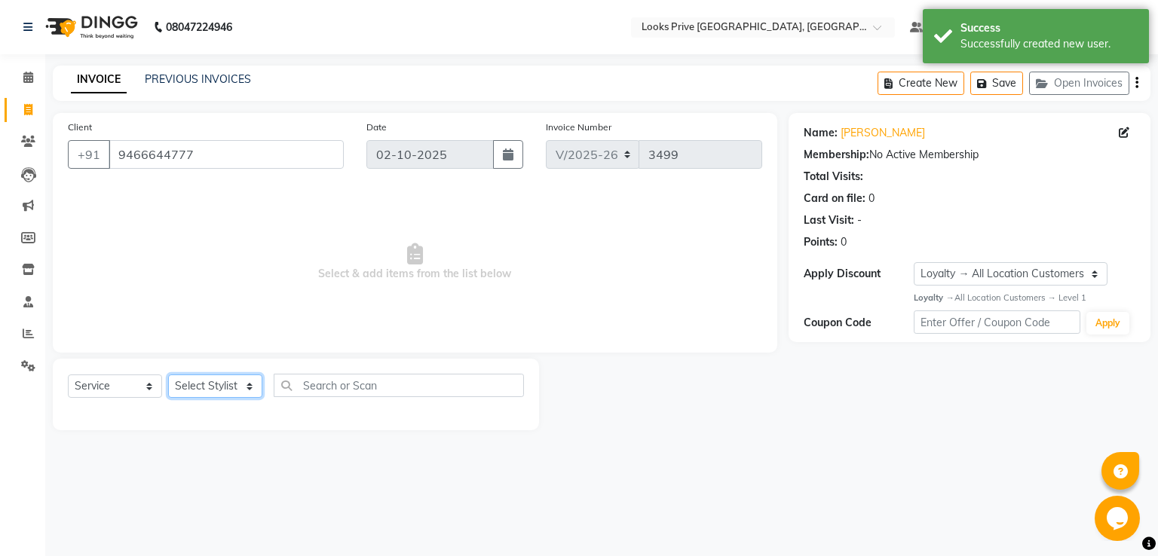
click at [216, 386] on select "Select Stylist A2R_Master Aarif Ayesha Bilal Dinesh_pdct Himanshu_pdct Kaleem K…" at bounding box center [215, 386] width 94 height 23
select select "89834"
click at [168, 375] on select "Select Stylist A2R_Master Aarif Ayesha Bilal Dinesh_pdct Himanshu_pdct Kaleem K…" at bounding box center [215, 386] width 94 height 23
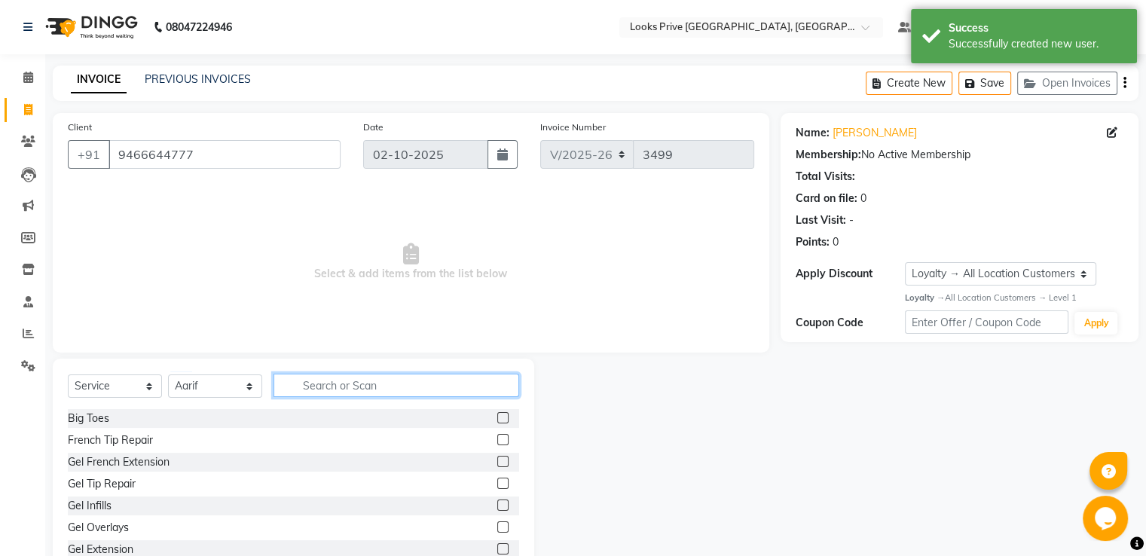
click at [377, 381] on input "text" at bounding box center [397, 385] width 246 height 23
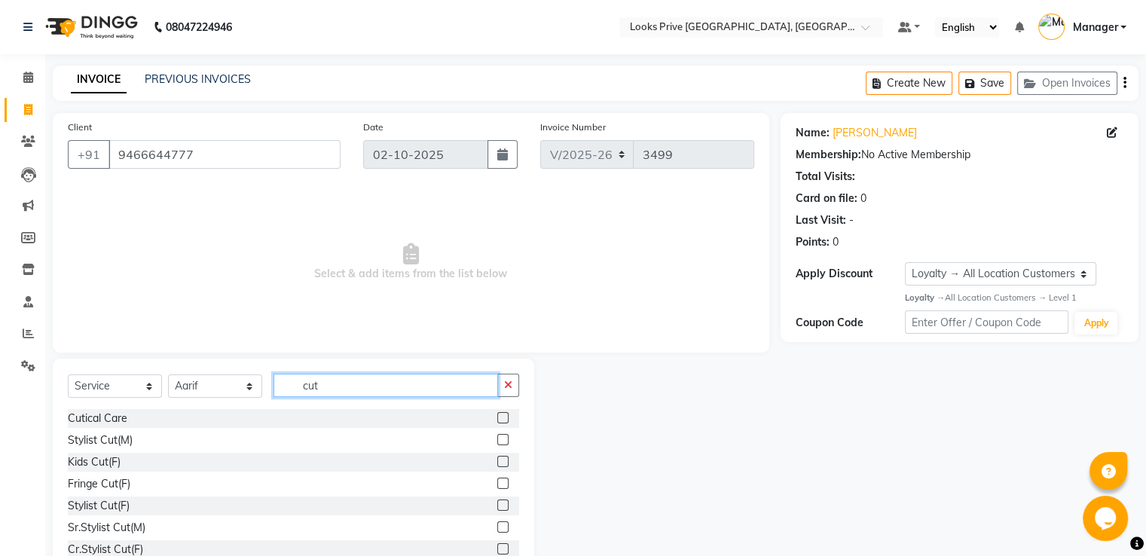
type input "cut"
click at [497, 443] on label at bounding box center [502, 439] width 11 height 11
click at [497, 443] on input "checkbox" at bounding box center [502, 441] width 10 height 10
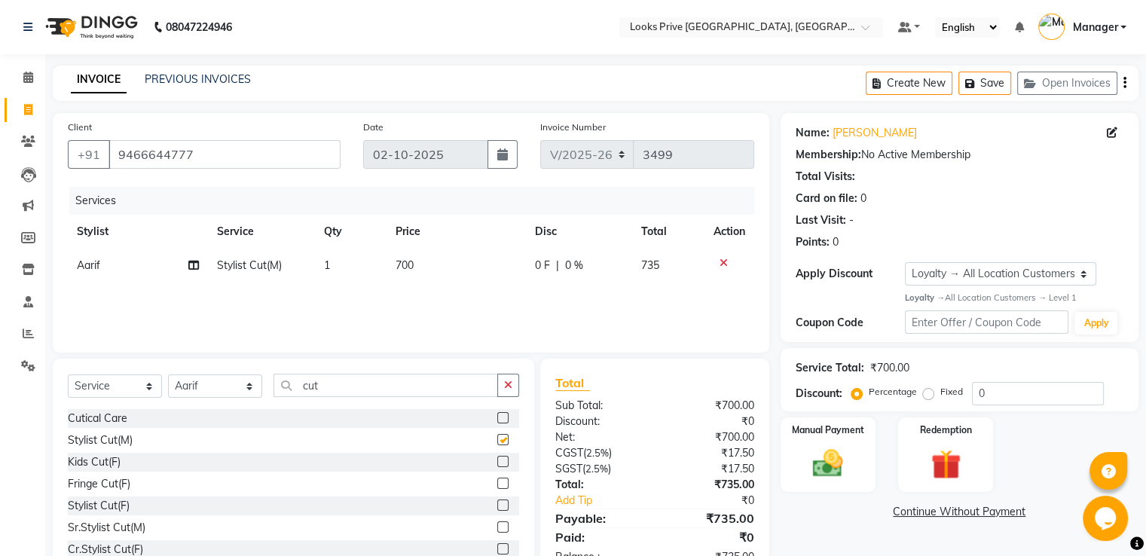
checkbox input "false"
click at [832, 468] on img at bounding box center [828, 463] width 51 height 36
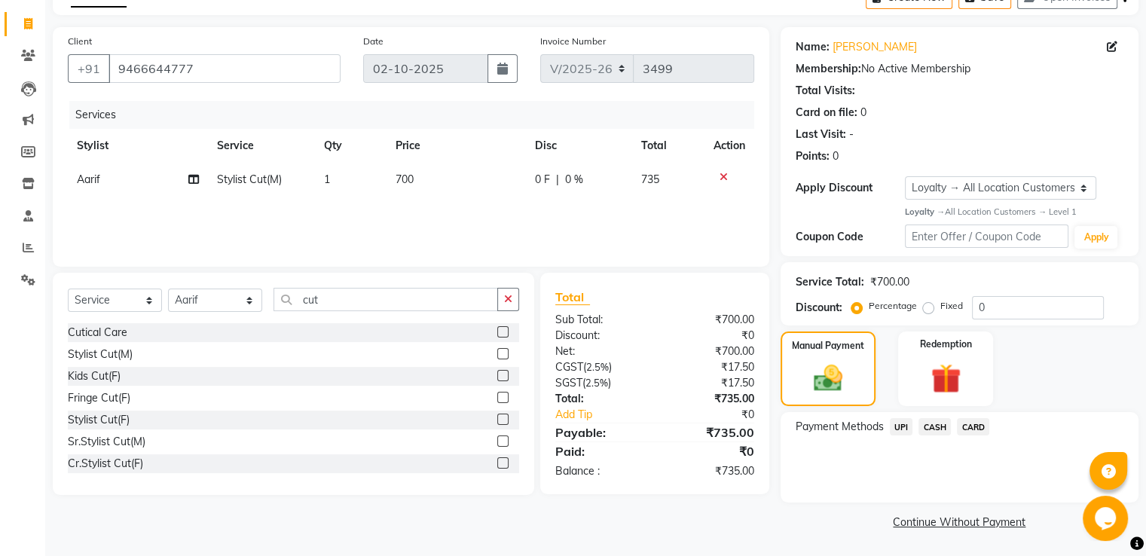
click at [935, 427] on span "CASH" at bounding box center [935, 426] width 32 height 17
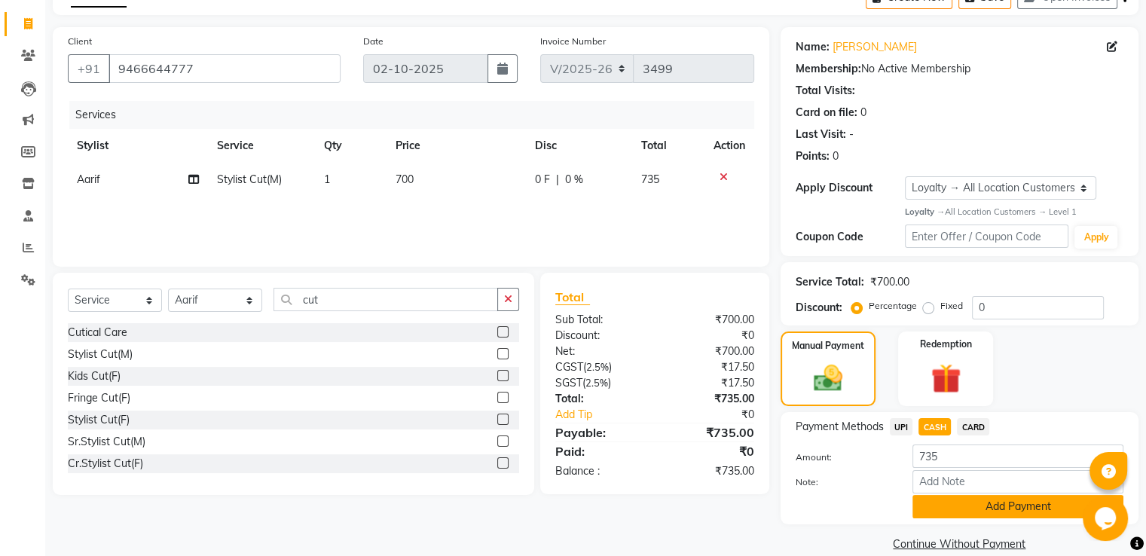
scroll to position [109, 0]
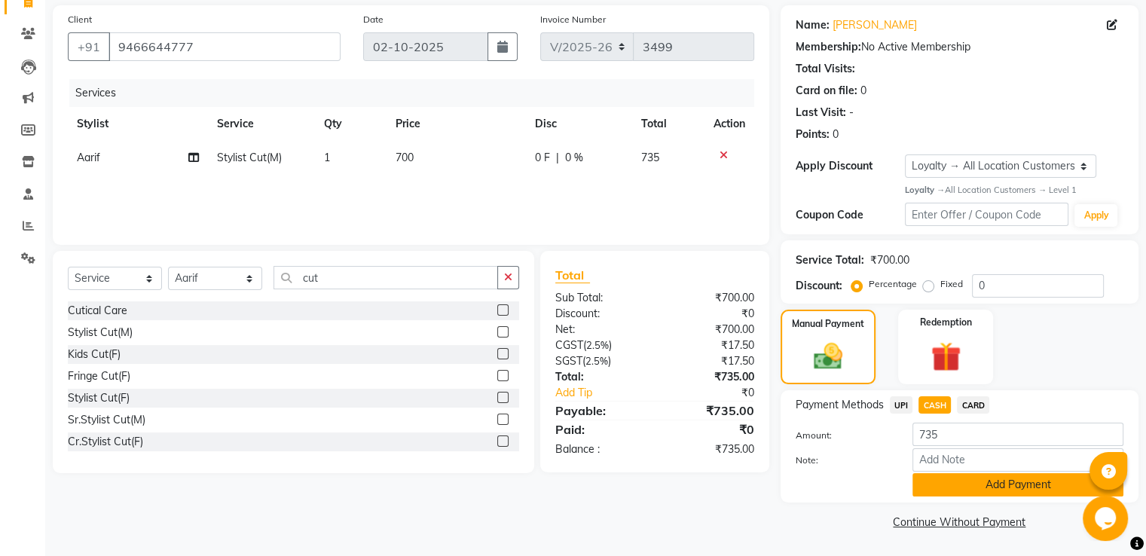
click at [954, 483] on button "Add Payment" at bounding box center [1018, 484] width 211 height 23
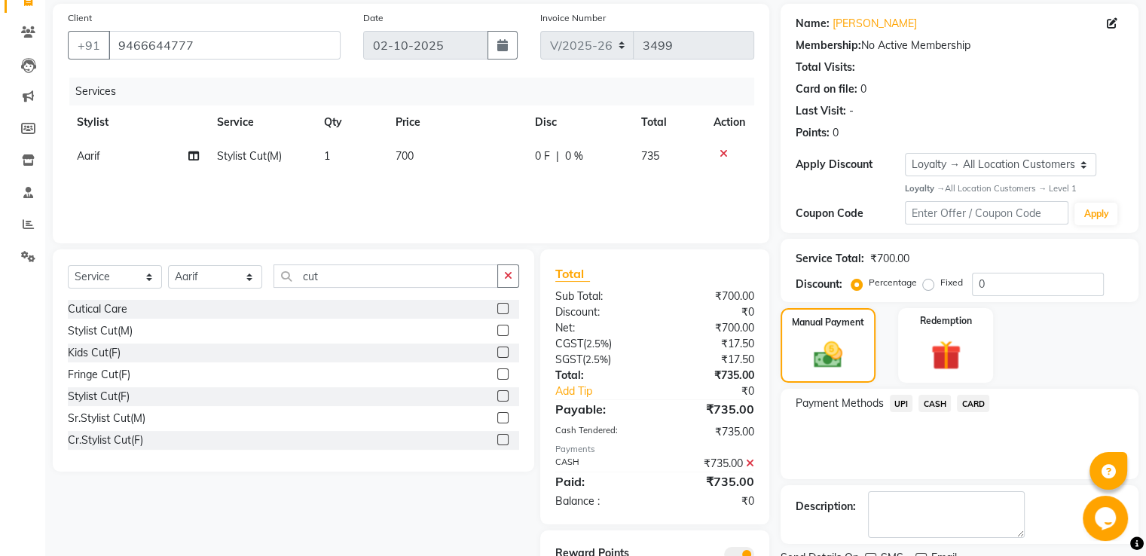
scroll to position [176, 0]
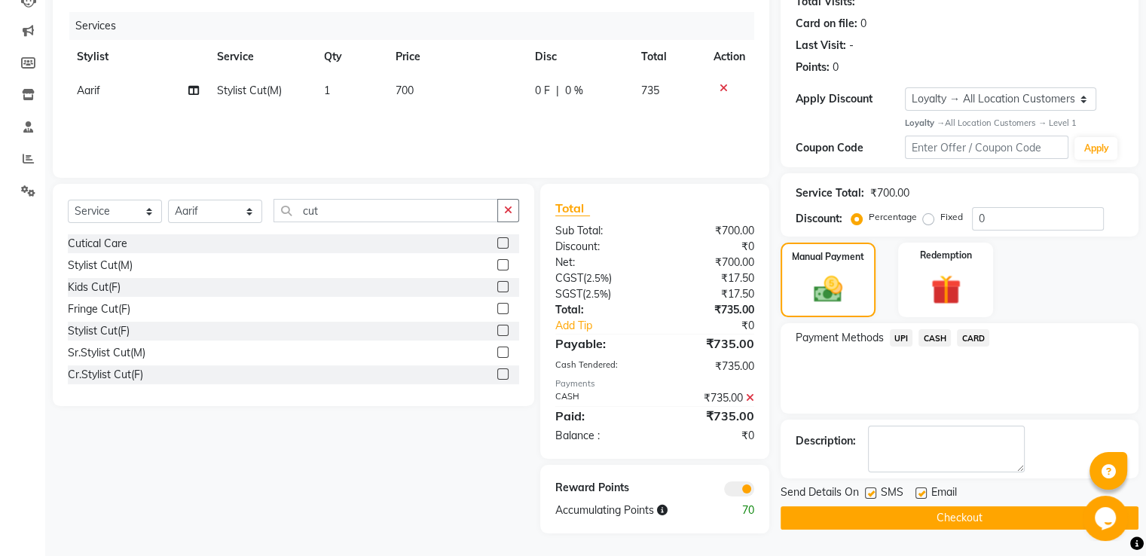
click at [895, 516] on button "Checkout" at bounding box center [960, 518] width 358 height 23
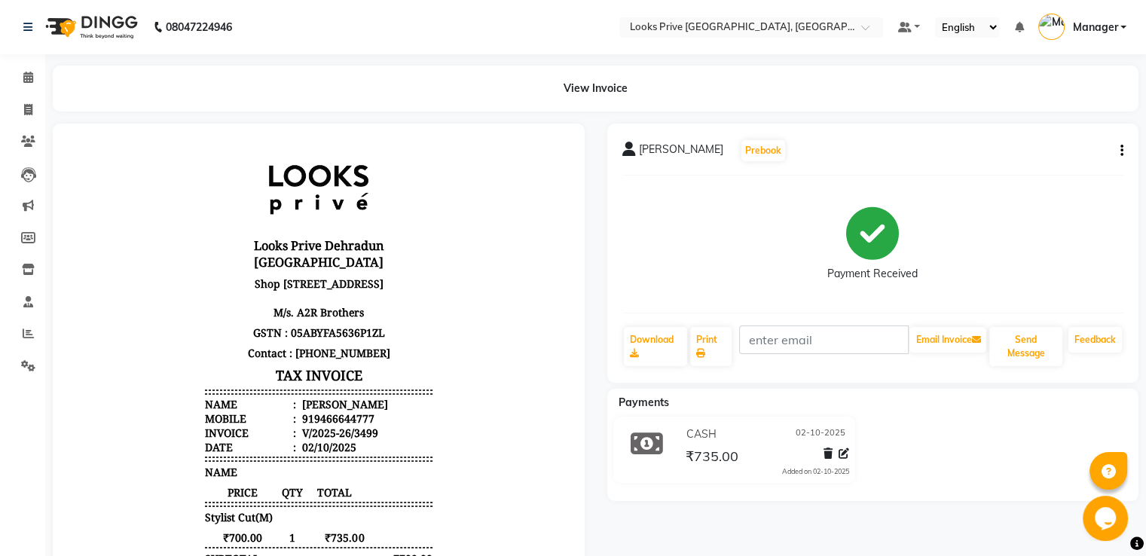
click at [21, 96] on li "Invoice" at bounding box center [22, 110] width 45 height 32
click at [21, 106] on span at bounding box center [28, 110] width 26 height 17
select select "service"
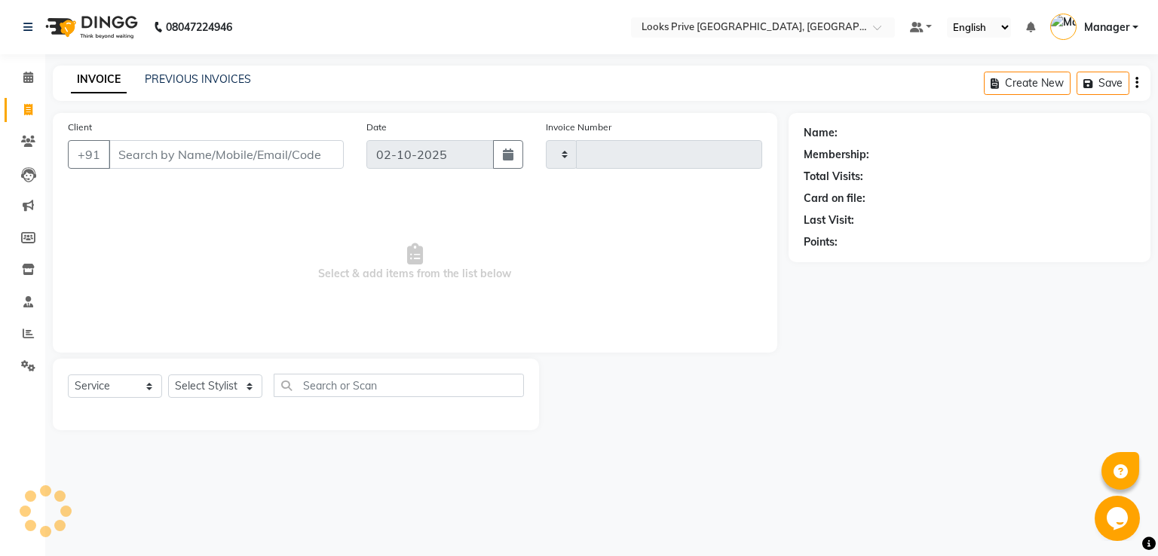
type input "3500"
select select "6205"
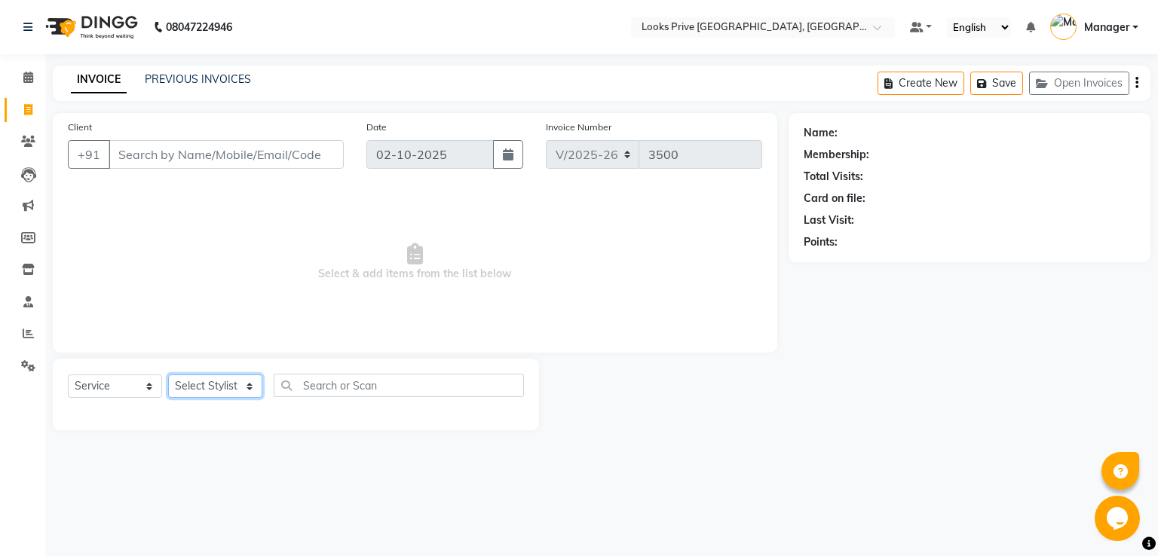
click at [213, 389] on select "Select Stylist" at bounding box center [215, 386] width 94 height 23
select select "86408"
click at [168, 375] on select "Select Stylist A2R_Master Aarif Ayesha Bilal Dinesh_pdct Himanshu_pdct Kaleem K…" at bounding box center [215, 386] width 94 height 23
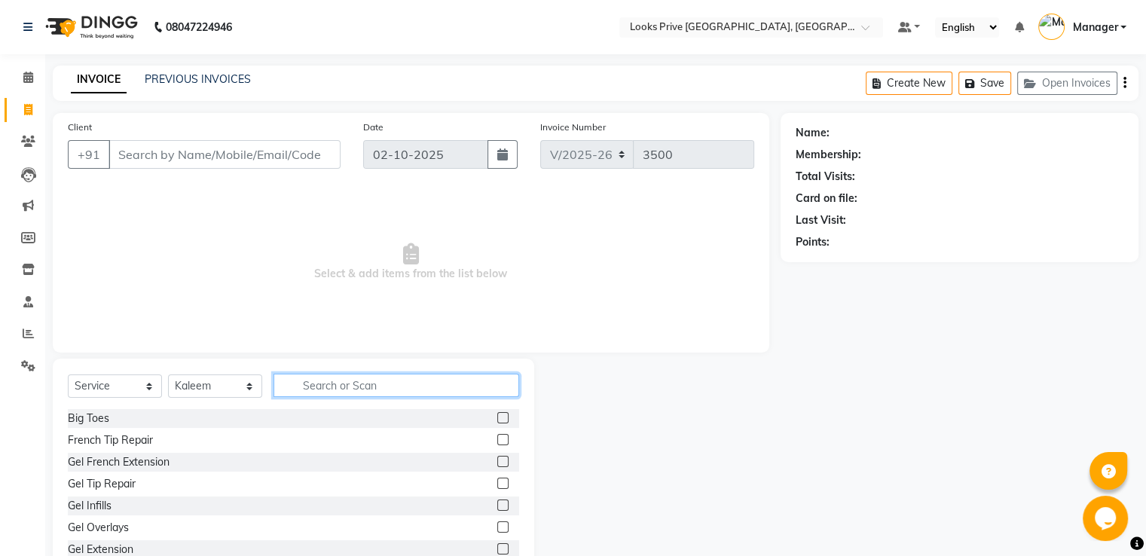
click at [362, 389] on input "text" at bounding box center [397, 385] width 246 height 23
type input "sty"
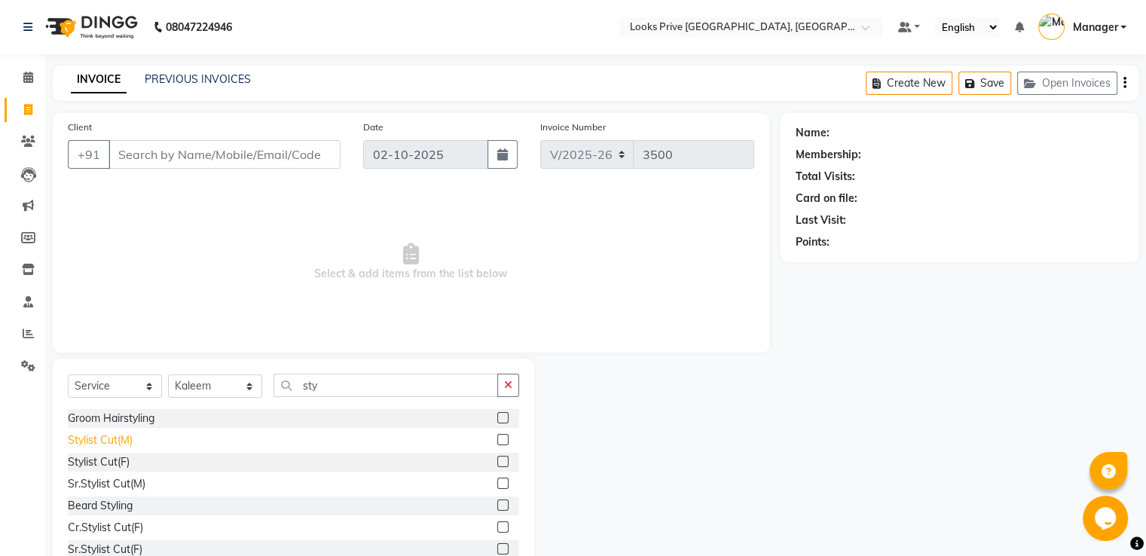
click at [122, 441] on div "Stylist Cut(M)" at bounding box center [100, 441] width 65 height 16
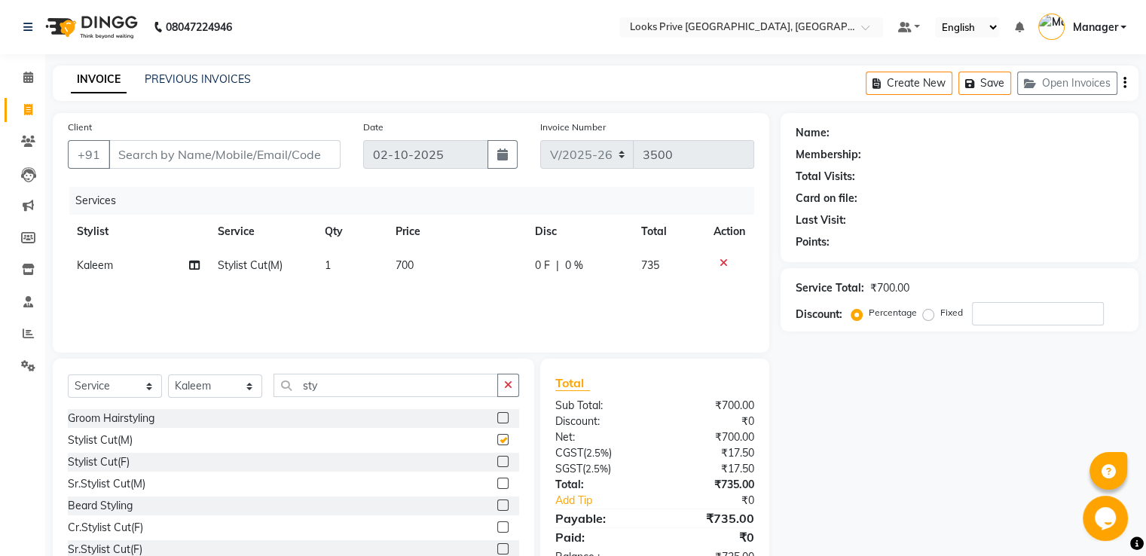
checkbox input "false"
drag, startPoint x: 291, startPoint y: 390, endPoint x: 0, endPoint y: 370, distance: 291.7
click at [0, 370] on app-home "08047224946 Select Location × Looks Prive Dehradun, Dehradun Default Panel My P…" at bounding box center [573, 302] width 1146 height 604
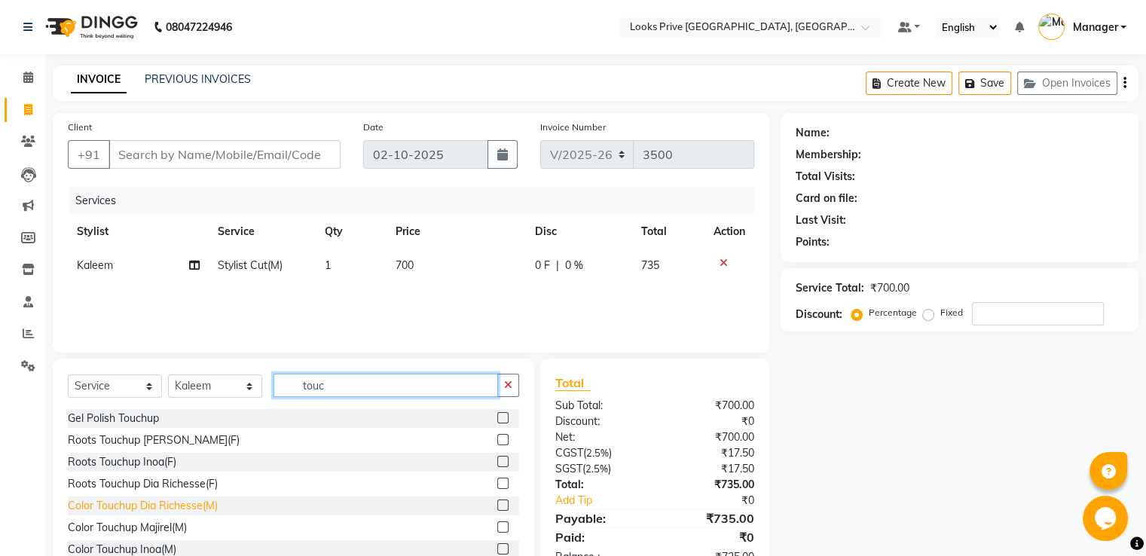
type input "touc"
click at [164, 531] on div "Color Touchup Majirel(M)" at bounding box center [127, 528] width 119 height 16
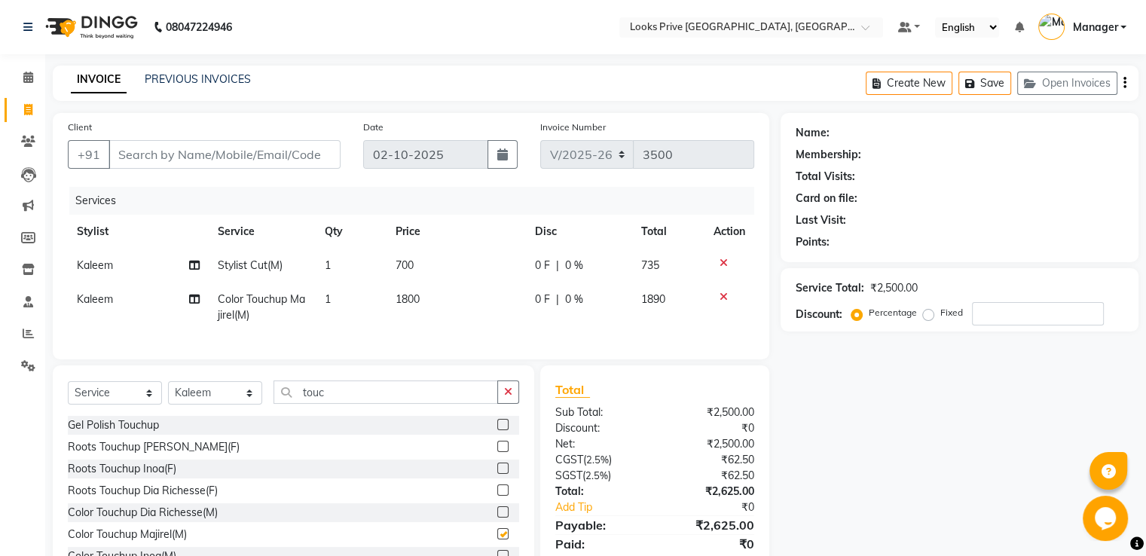
checkbox input "false"
click at [413, 308] on td "1800" at bounding box center [456, 308] width 139 height 50
select select "86408"
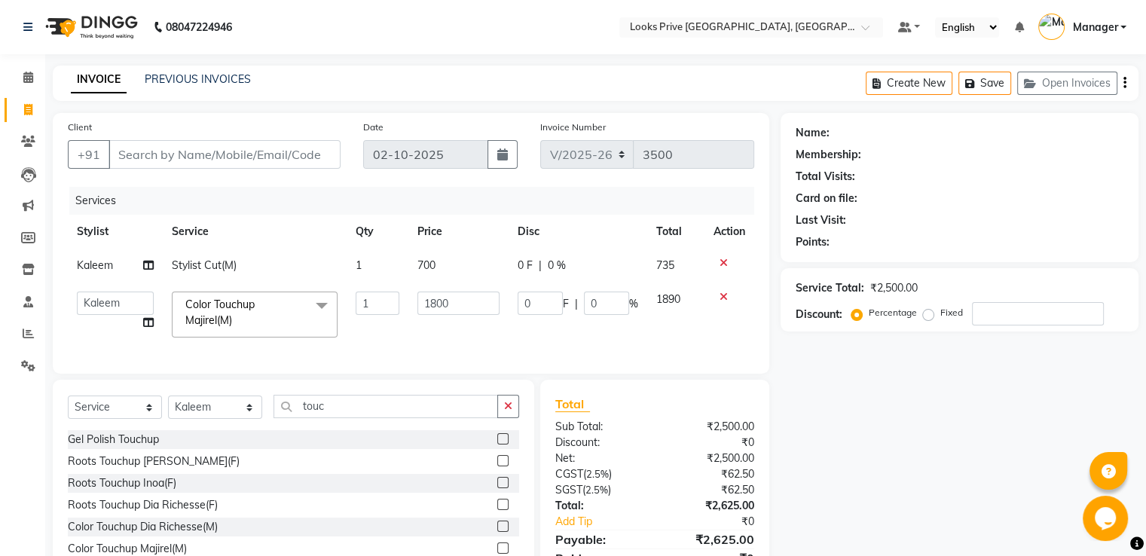
click at [383, 303] on tr "A2R_Master Aarif Ayesha Bilal Dinesh_pdct Himanshu_pdct Kaleem Karni Lucky_pdct…" at bounding box center [411, 315] width 687 height 64
type input "1500"
drag, startPoint x: 329, startPoint y: 406, endPoint x: 244, endPoint y: 395, distance: 85.2
click at [246, 395] on div "Select Service Product Membership Package Voucher Prepaid Gift Card Select Styl…" at bounding box center [294, 412] width 452 height 35
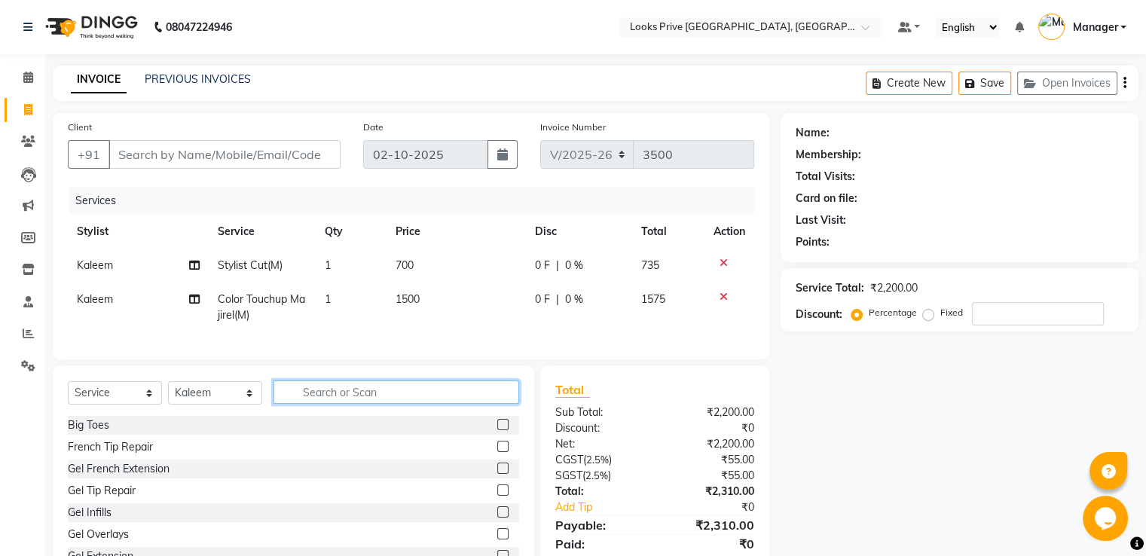
type input "p"
type input "class"
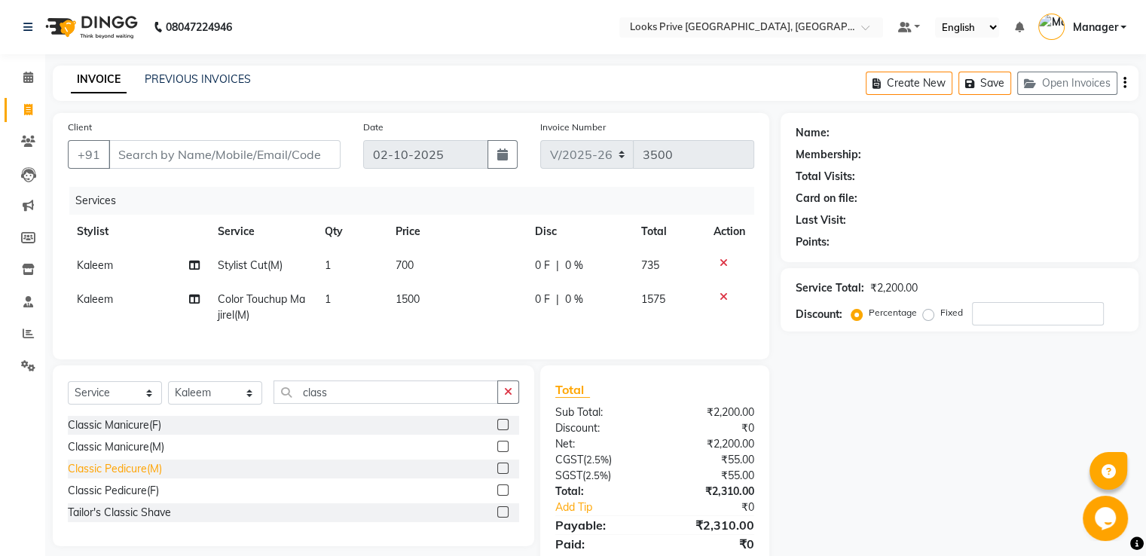
click at [136, 477] on div "Classic Pedicure(M)" at bounding box center [115, 469] width 94 height 16
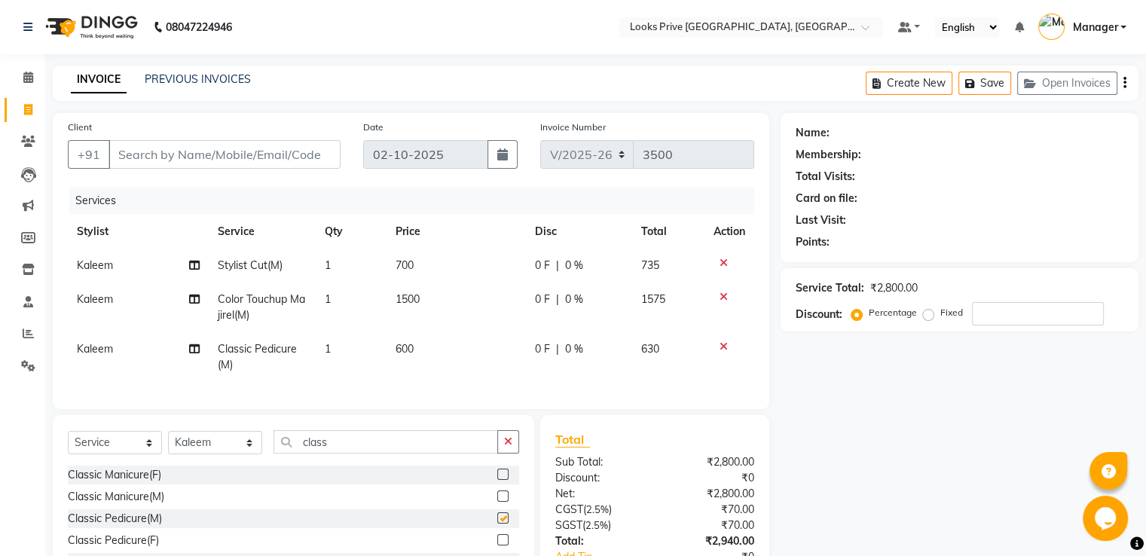
checkbox input "false"
click at [424, 344] on td "600" at bounding box center [456, 357] width 139 height 50
select select "86408"
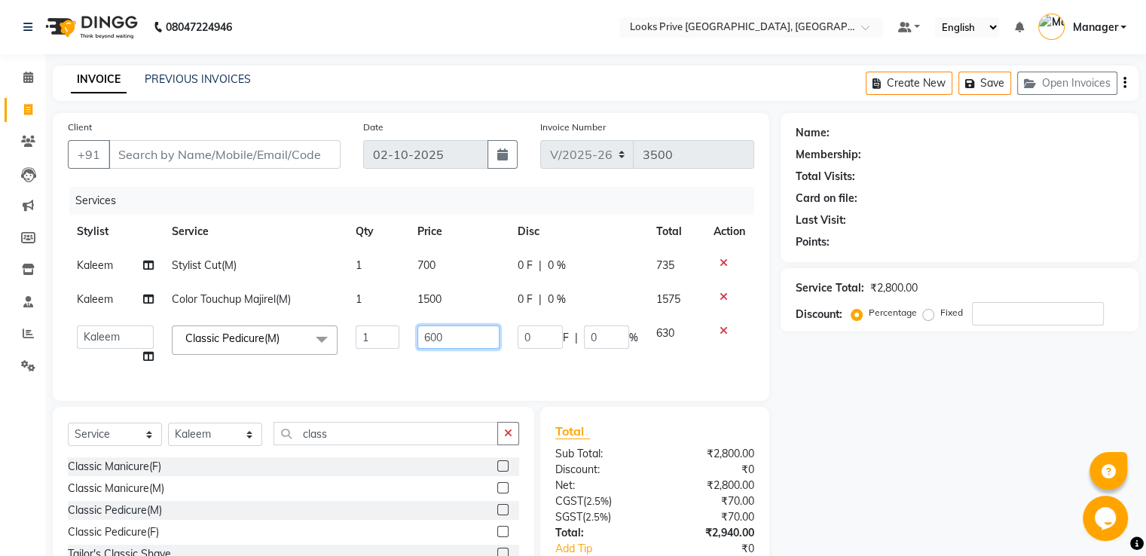
drag, startPoint x: 461, startPoint y: 332, endPoint x: 322, endPoint y: 327, distance: 139.5
click at [322, 327] on tr "A2R_Master Aarif Ayesha Bilal Dinesh_pdct Himanshu_pdct Kaleem Karni Lucky_pdct…" at bounding box center [411, 345] width 687 height 57
type input "800"
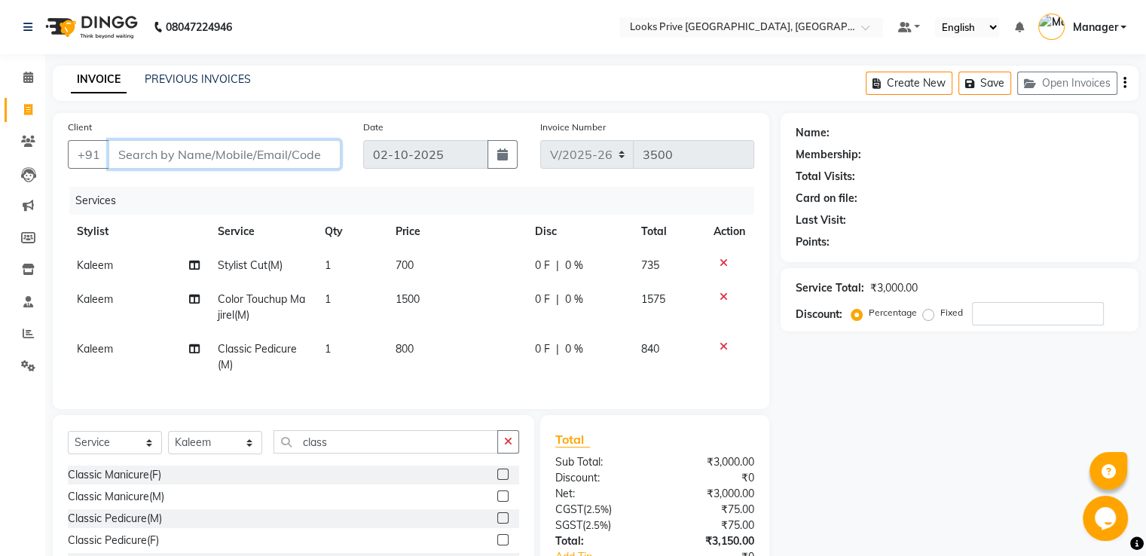
click at [267, 148] on input "Client" at bounding box center [225, 154] width 232 height 29
click at [217, 143] on input "Client" at bounding box center [225, 154] width 232 height 29
paste input "9997242129"
type input "9997242129"
type input "0"
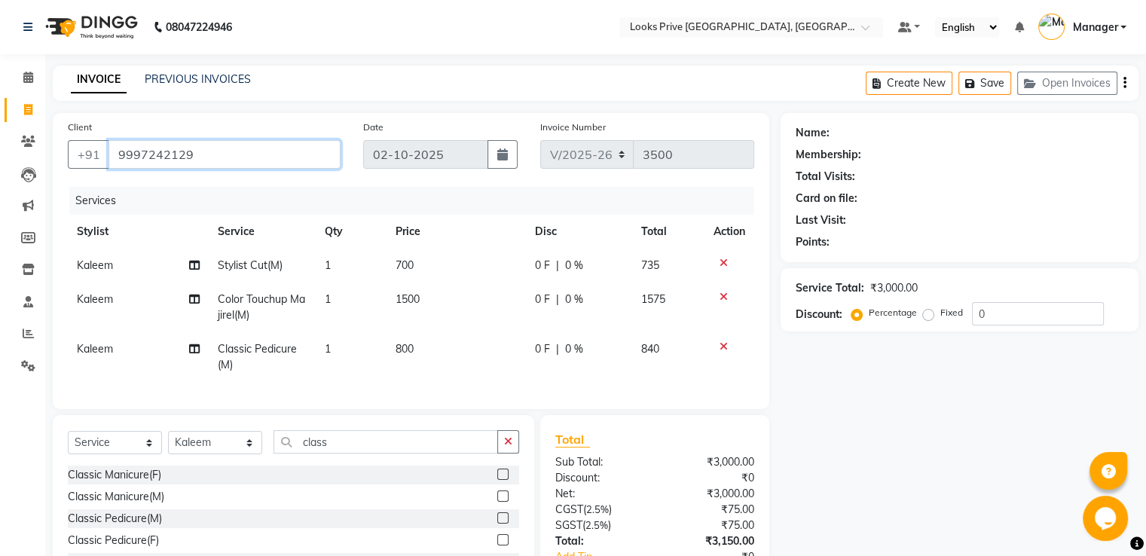
type input "9997242129"
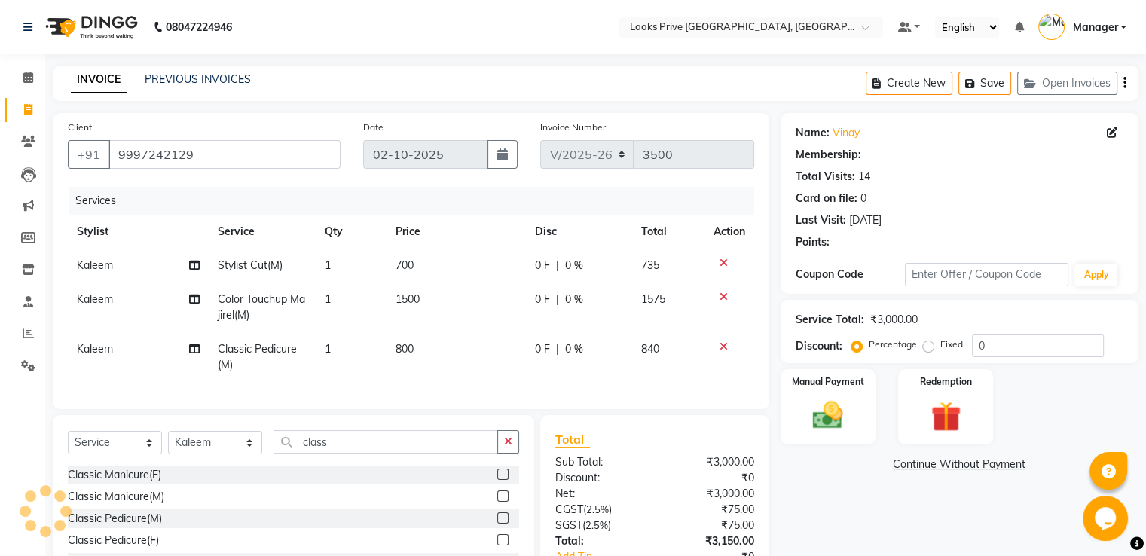
select select "1: Object"
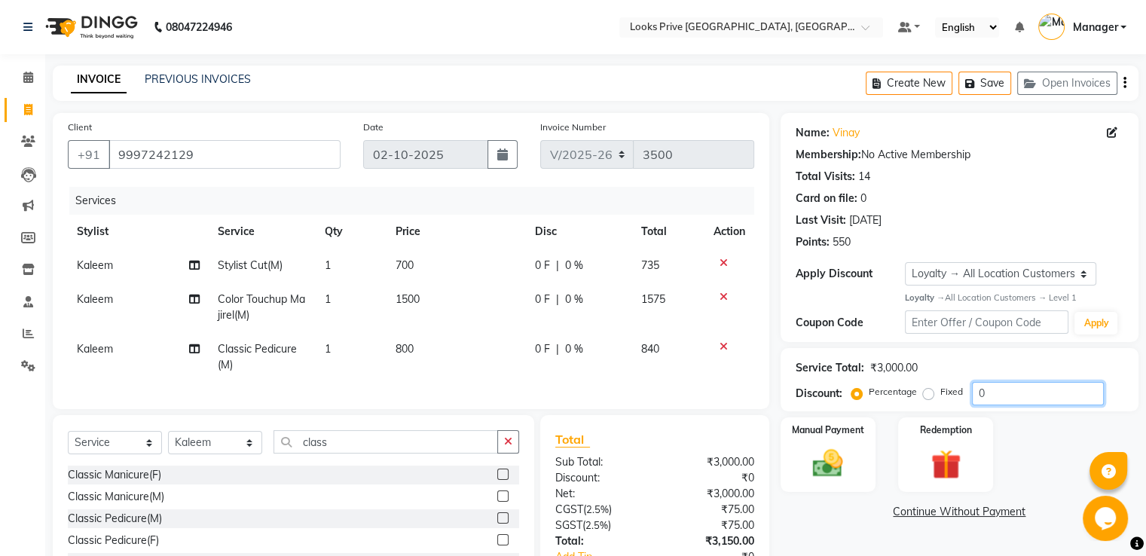
click at [986, 392] on input "0" at bounding box center [1038, 393] width 132 height 23
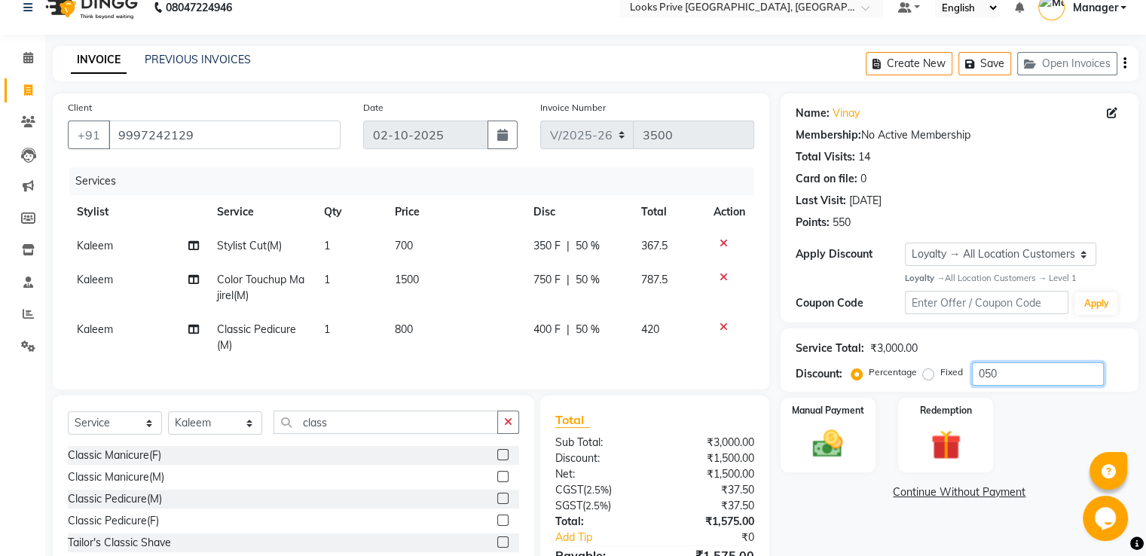
scroll to position [115, 0]
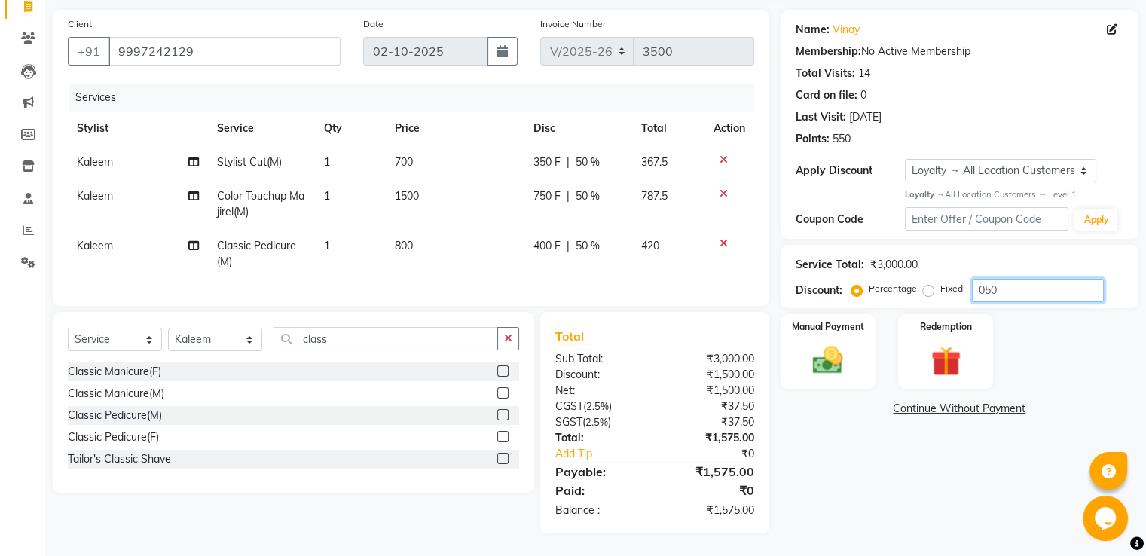
type input "050"
click at [433, 232] on td "800" at bounding box center [455, 254] width 139 height 50
select select "86408"
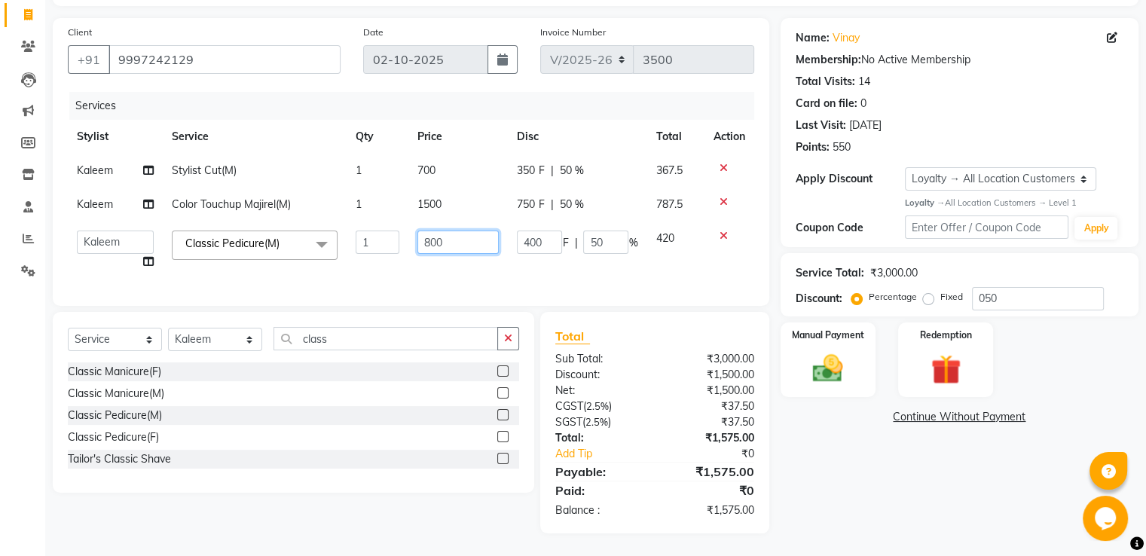
drag, startPoint x: 443, startPoint y: 233, endPoint x: 314, endPoint y: 243, distance: 129.3
click at [314, 243] on tr "A2R_Master Aarif Ayesha Bilal Dinesh_pdct Himanshu_pdct Kaleem Karni Lucky_pdct…" at bounding box center [411, 250] width 687 height 57
type input "850"
click at [422, 271] on td "850" at bounding box center [459, 250] width 100 height 57
select select "86408"
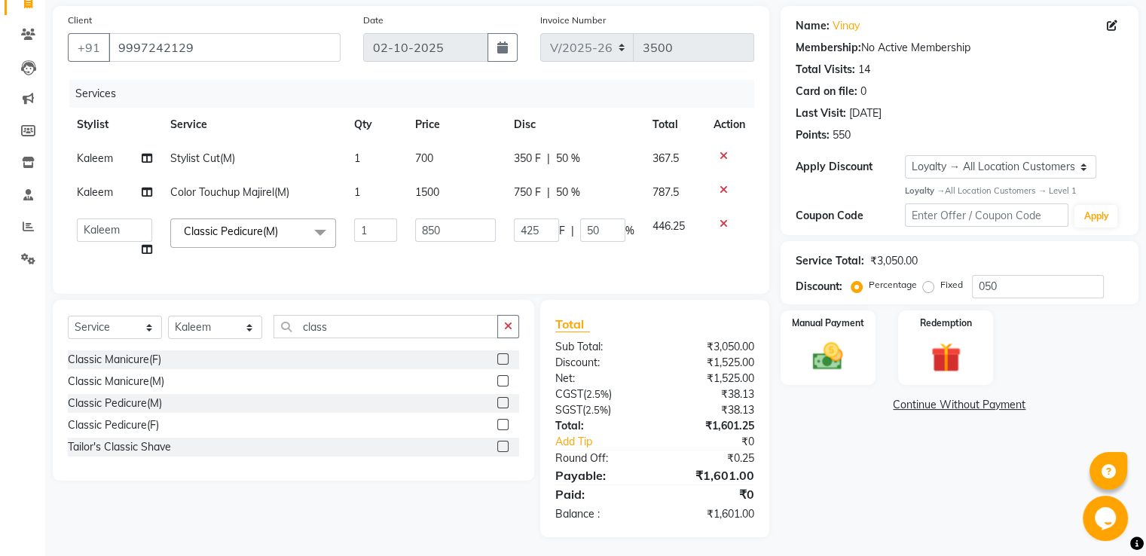
click at [435, 163] on td "700" at bounding box center [455, 159] width 99 height 34
select select "86408"
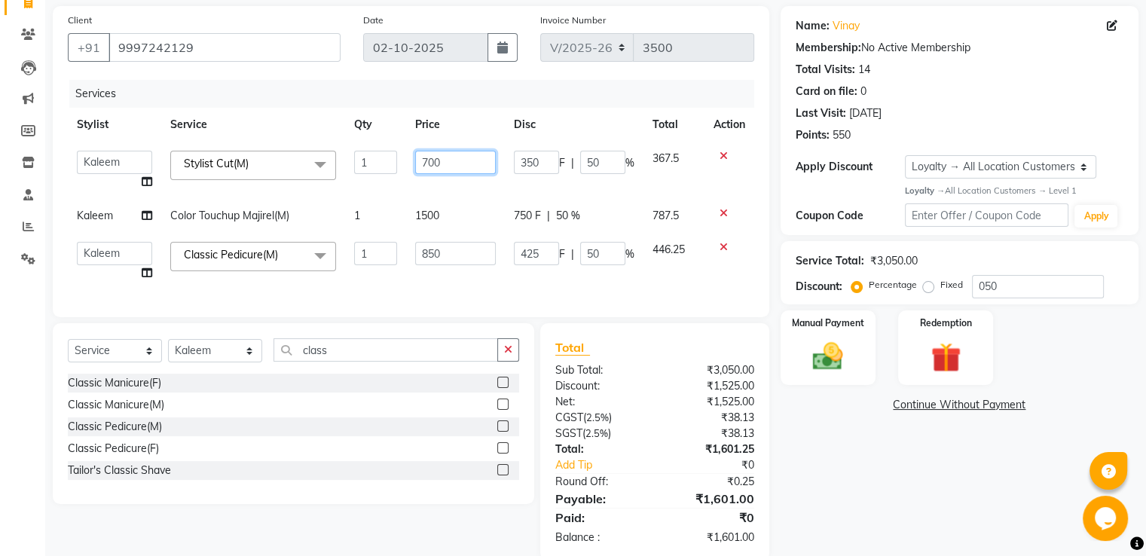
click at [448, 159] on input "700" at bounding box center [455, 162] width 81 height 23
type input "7"
type input "600"
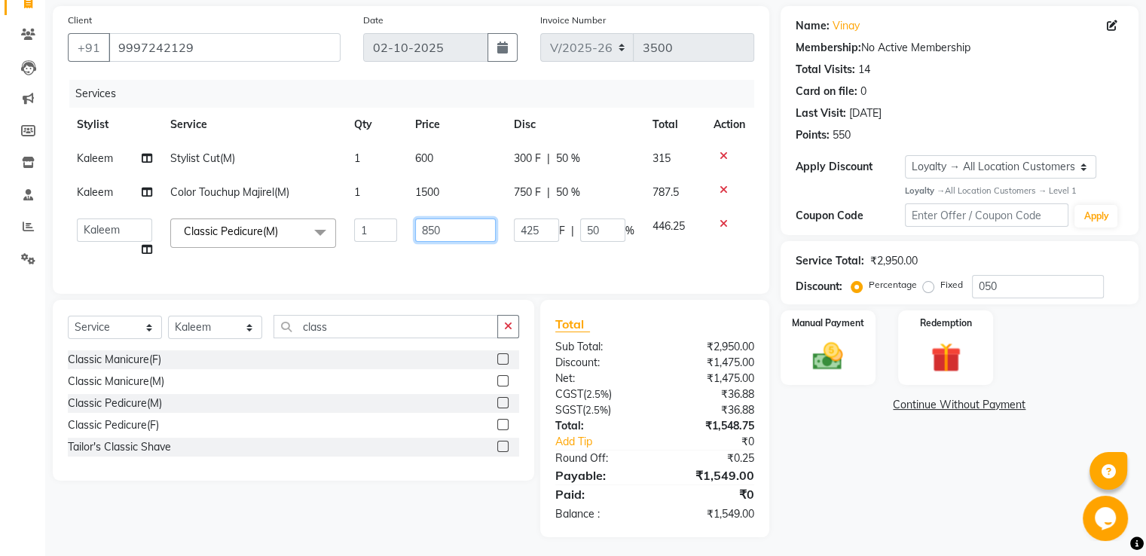
click at [452, 250] on td "850" at bounding box center [455, 238] width 99 height 57
type input "800"
click at [775, 216] on div "Client +91 9997242129 Date 02-10-2025 Invoice Number V/2025 V/2025-26 3500 Serv…" at bounding box center [410, 271] width 739 height 531
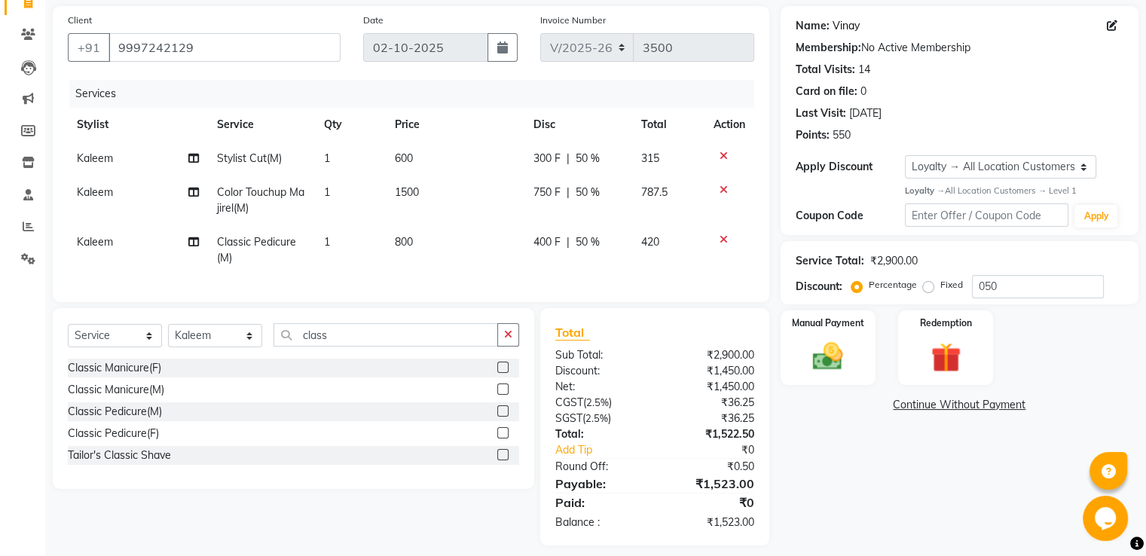
click at [850, 26] on link "Vinay" at bounding box center [846, 26] width 27 height 16
click at [814, 360] on img at bounding box center [828, 356] width 51 height 36
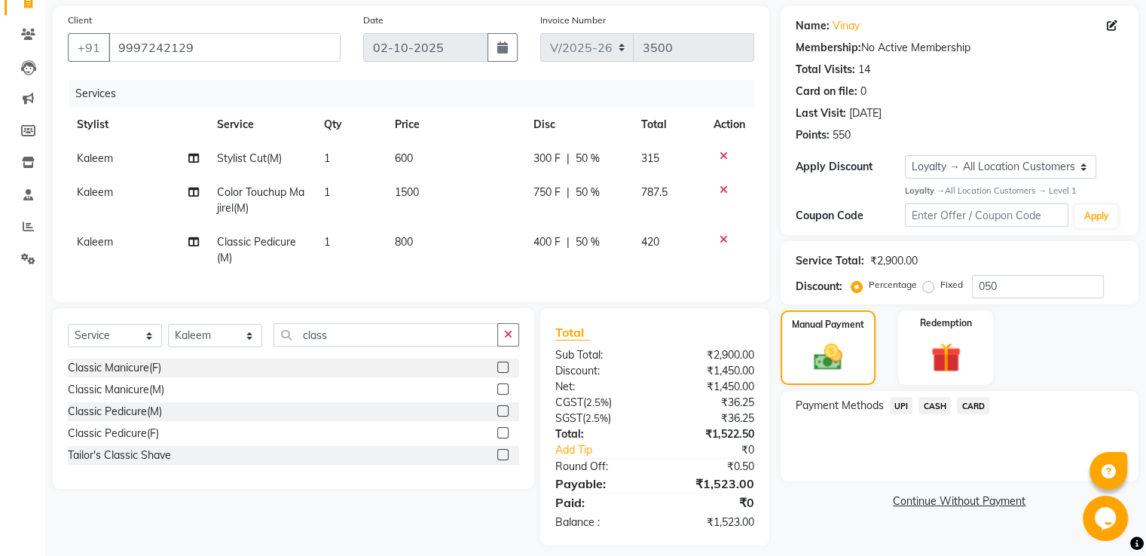
click at [905, 407] on span "UPI" at bounding box center [901, 405] width 23 height 17
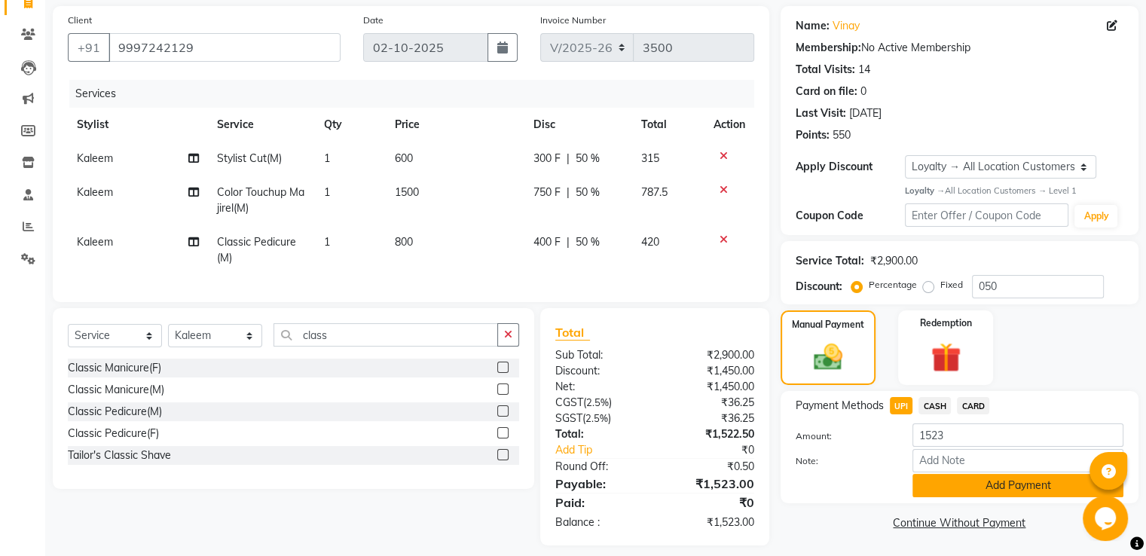
click at [1003, 482] on button "Add Payment" at bounding box center [1018, 485] width 211 height 23
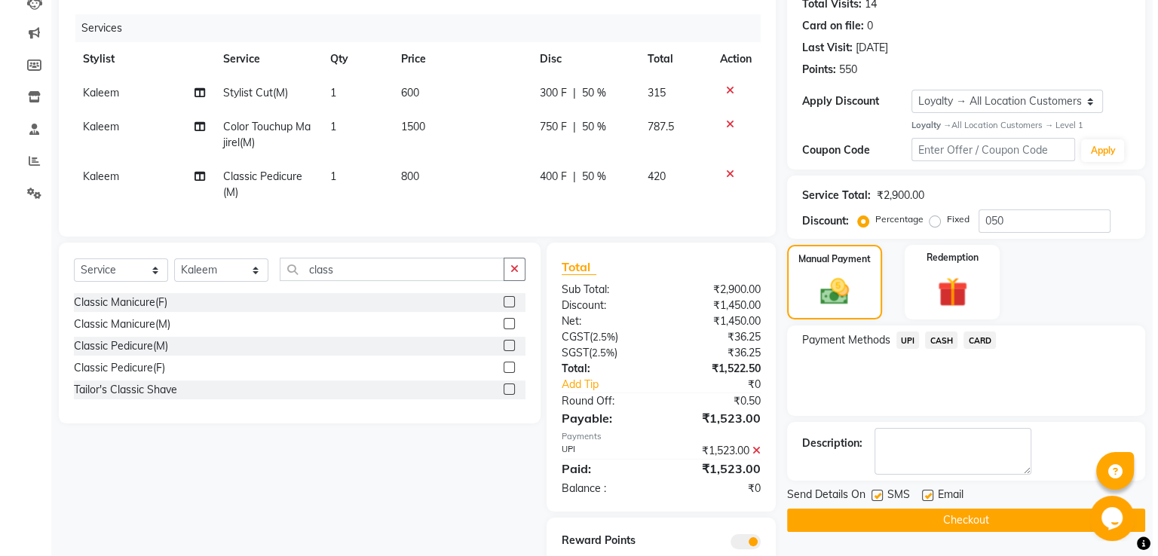
scroll to position [238, 0]
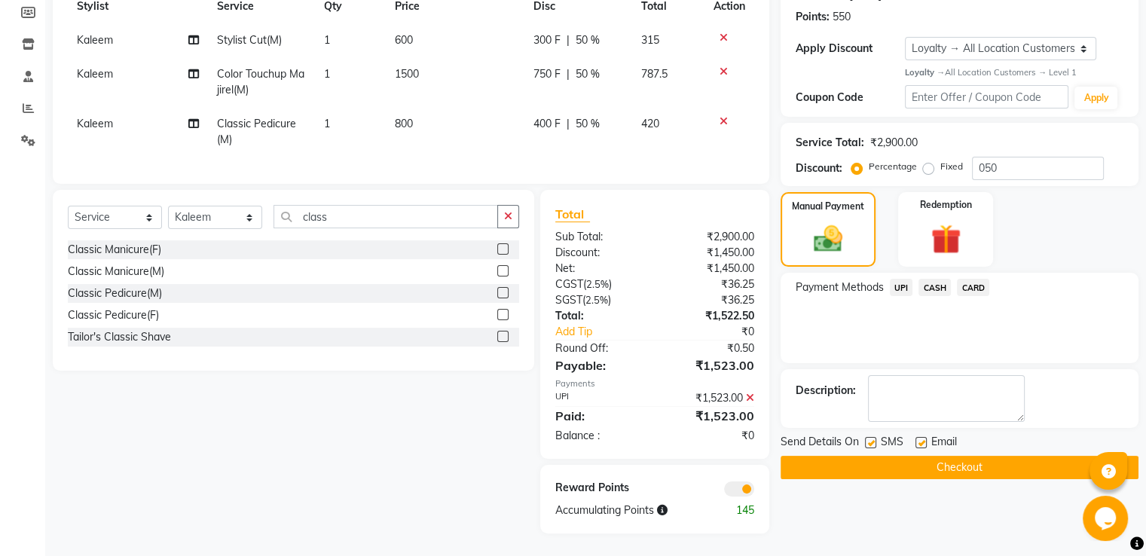
click at [743, 492] on span at bounding box center [739, 489] width 30 height 15
click at [755, 491] on input "checkbox" at bounding box center [755, 491] width 0 height 0
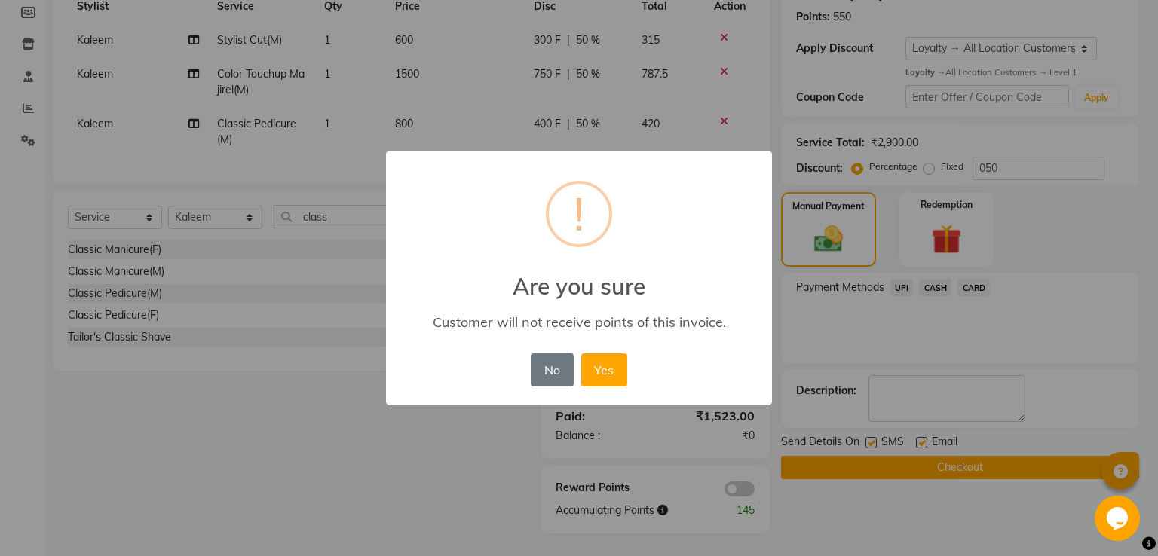
click at [581, 354] on button "Yes" at bounding box center [604, 370] width 46 height 33
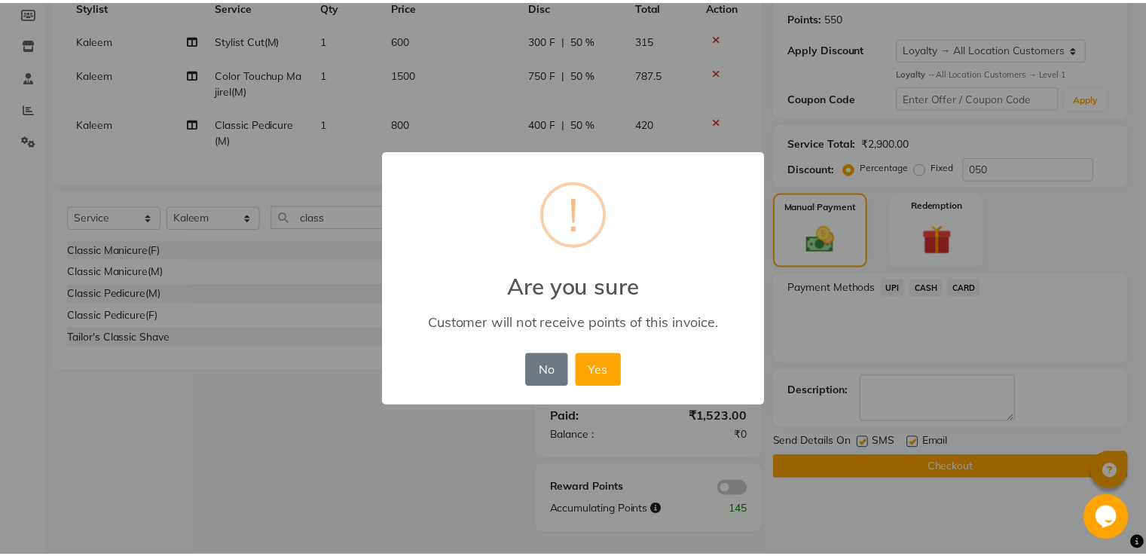
scroll to position [216, 0]
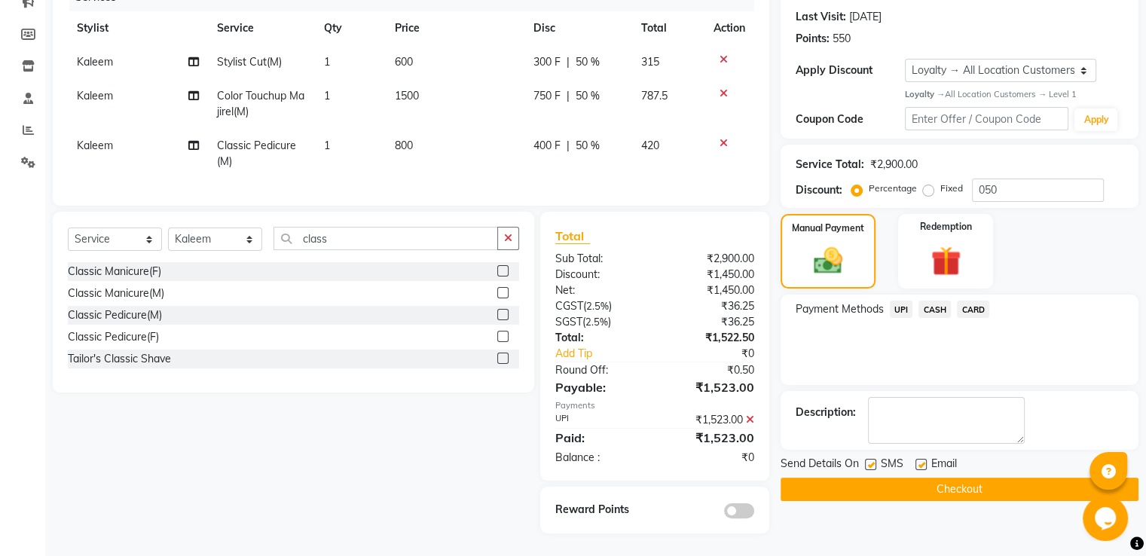
click at [814, 478] on button "Checkout" at bounding box center [960, 489] width 358 height 23
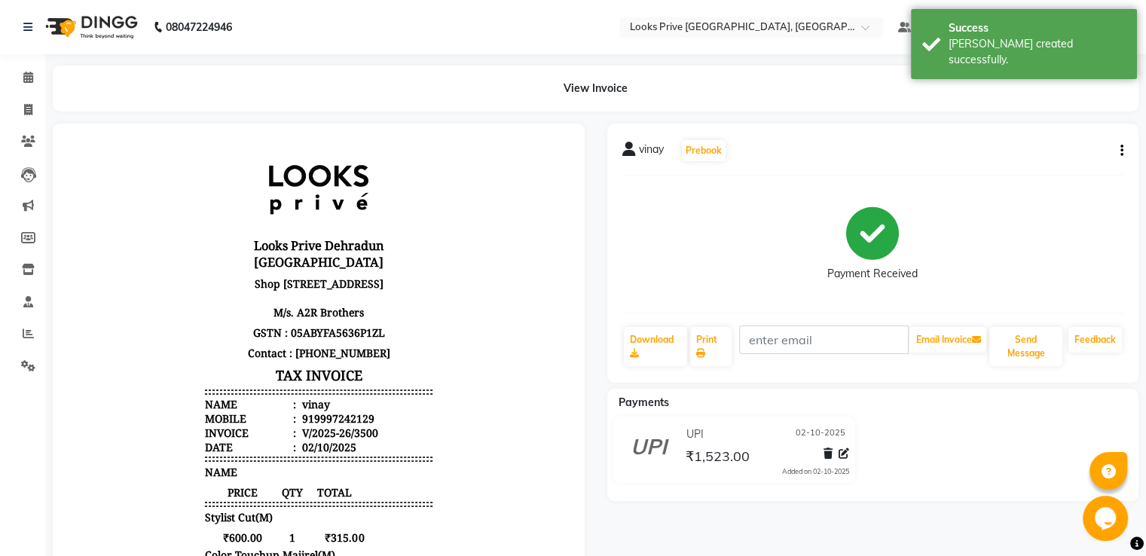
click at [19, 62] on li "Calendar" at bounding box center [22, 78] width 45 height 32
click at [24, 66] on link "Calendar" at bounding box center [23, 78] width 36 height 25
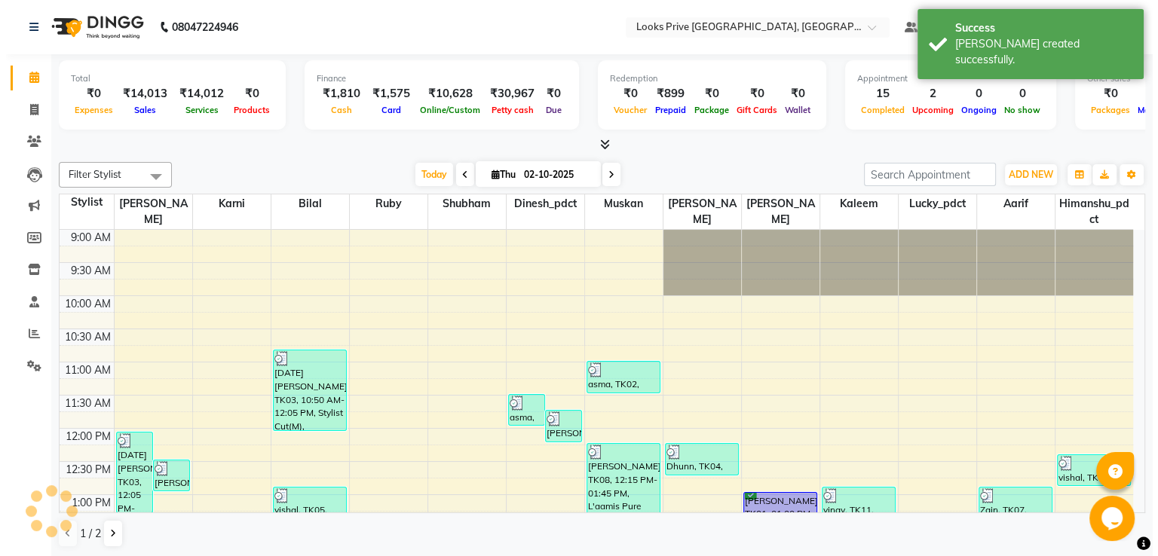
scroll to position [329, 0]
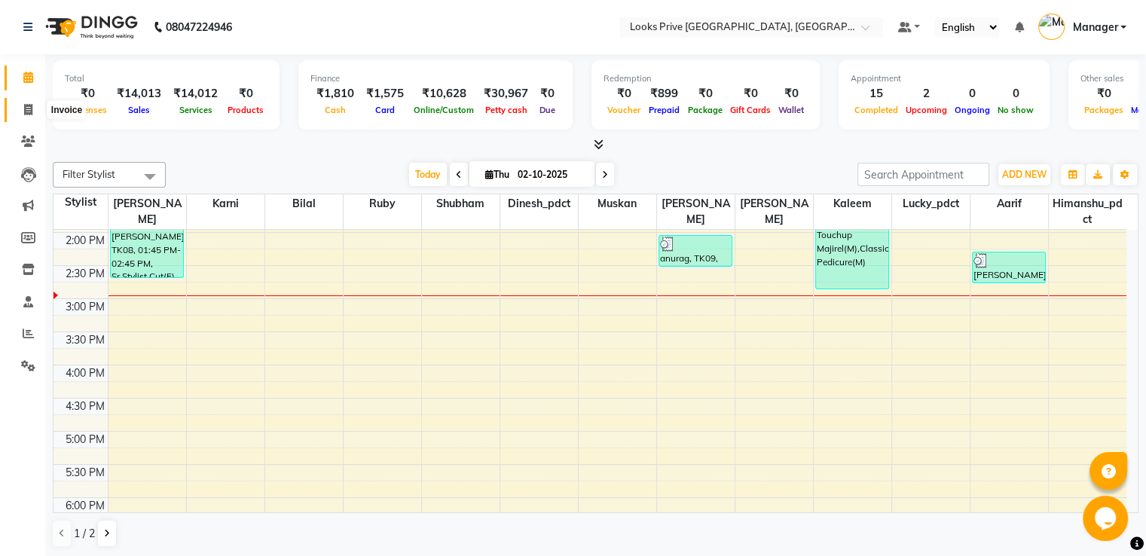
click at [29, 112] on icon at bounding box center [28, 109] width 8 height 11
select select "service"
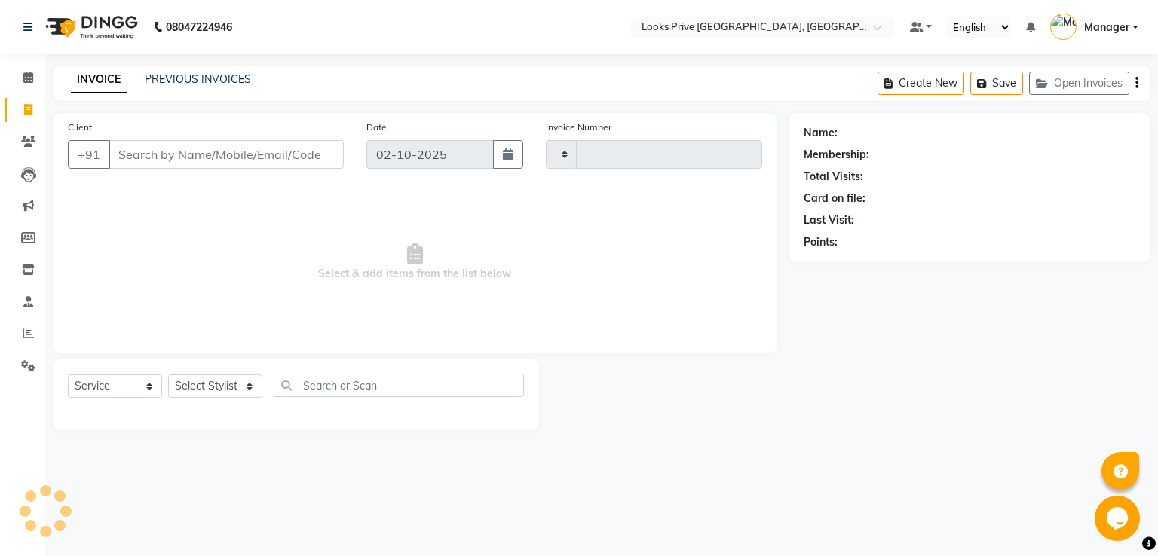
type input "3501"
select select "6205"
click at [171, 149] on input "Client" at bounding box center [226, 154] width 235 height 29
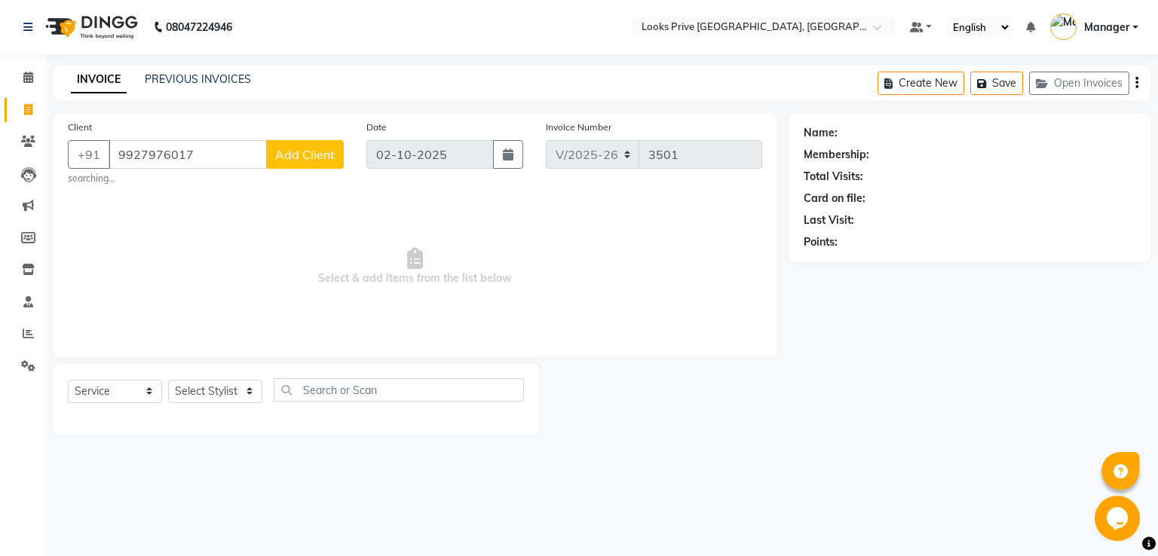
type input "9927976017"
click at [306, 156] on span "Add Client" at bounding box center [305, 154] width 60 height 15
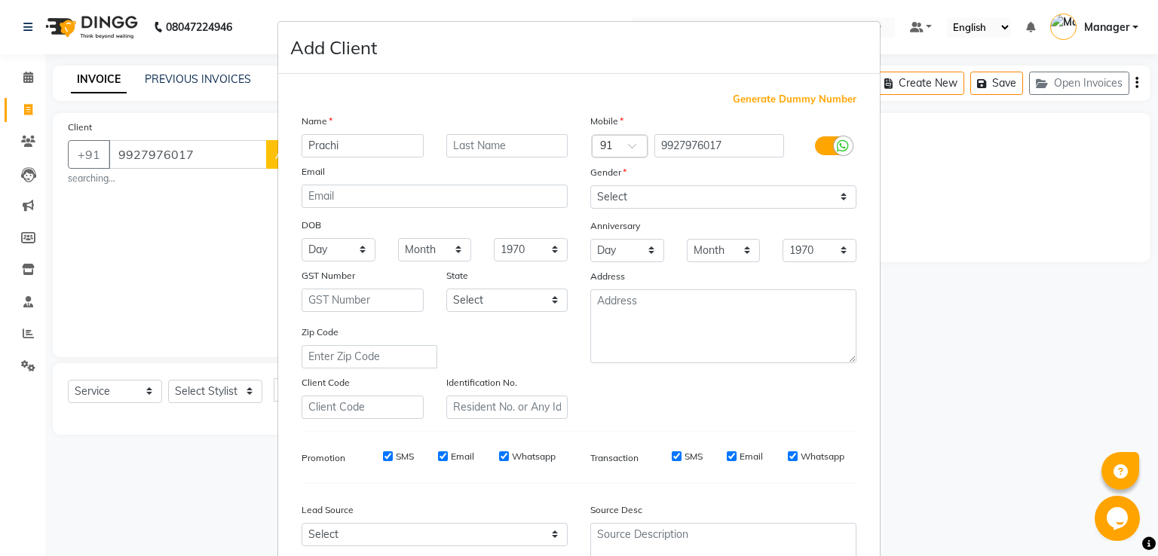
type input "Prachi"
click at [537, 134] on input "text" at bounding box center [507, 145] width 122 height 23
type input "Aggarwal"
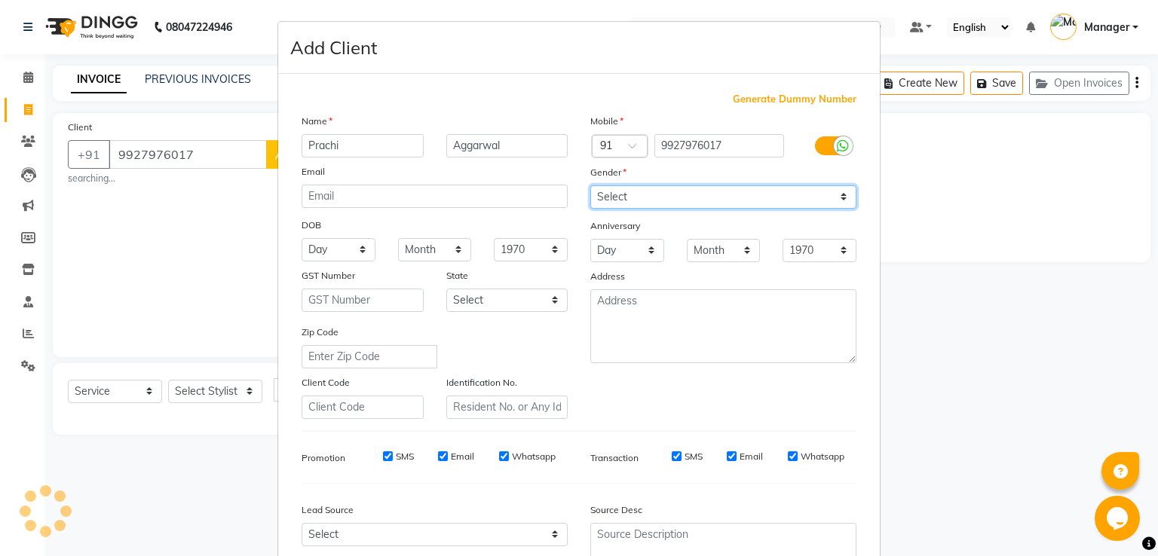
click at [666, 202] on select "Select Male Female Other Prefer Not To Say" at bounding box center [723, 196] width 266 height 23
select select "female"
click at [590, 186] on select "Select Male Female Other Prefer Not To Say" at bounding box center [723, 196] width 266 height 23
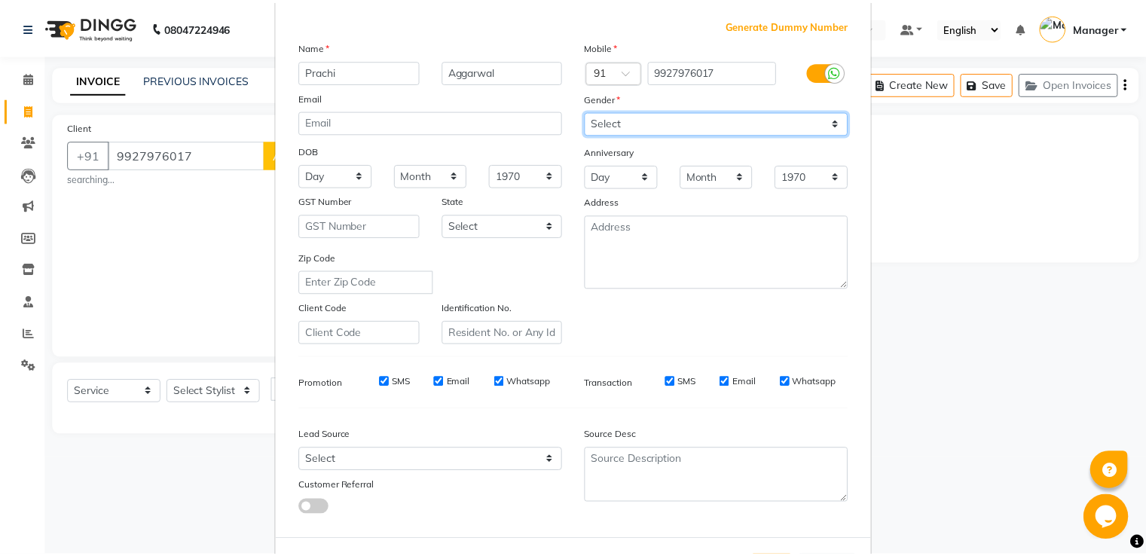
scroll to position [147, 0]
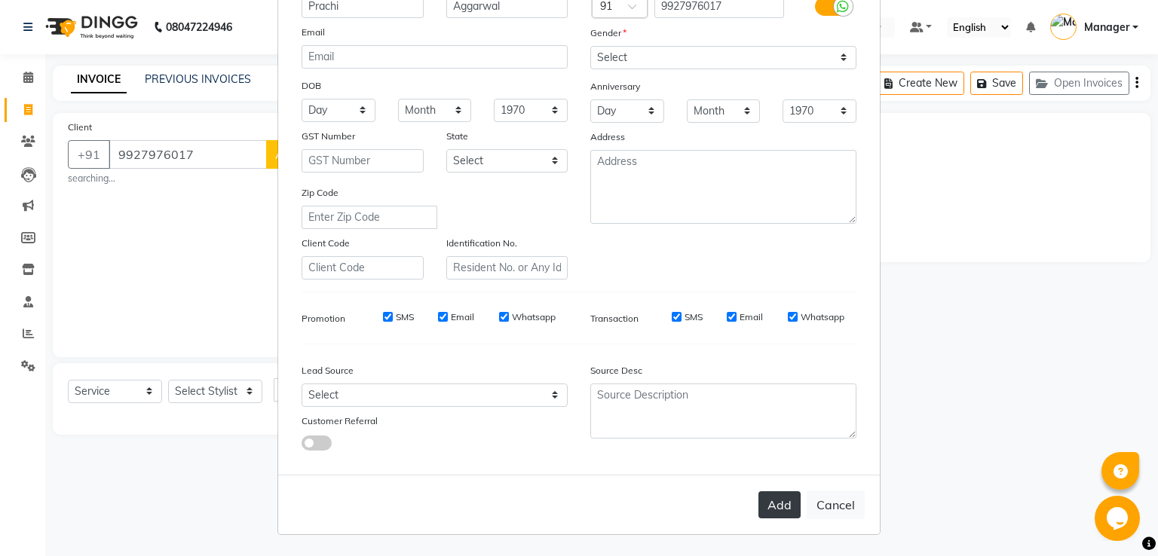
click at [779, 500] on button "Add" at bounding box center [779, 504] width 42 height 27
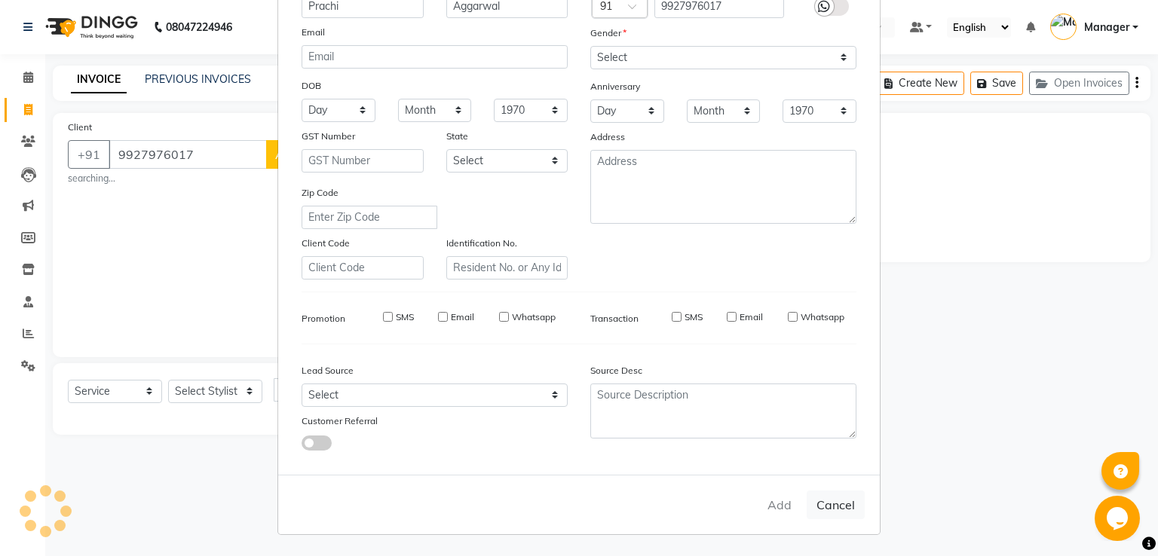
select select
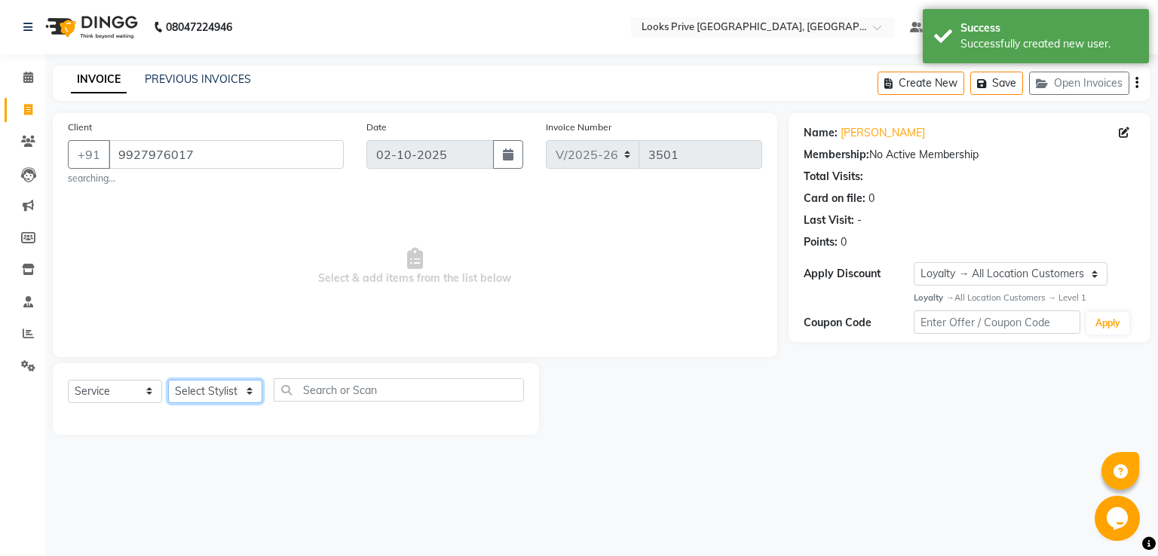
click at [214, 385] on select "Select Stylist A2R_Master Aarif Ayesha Bilal Dinesh_pdct Himanshu_pdct Kaleem K…" at bounding box center [215, 391] width 94 height 23
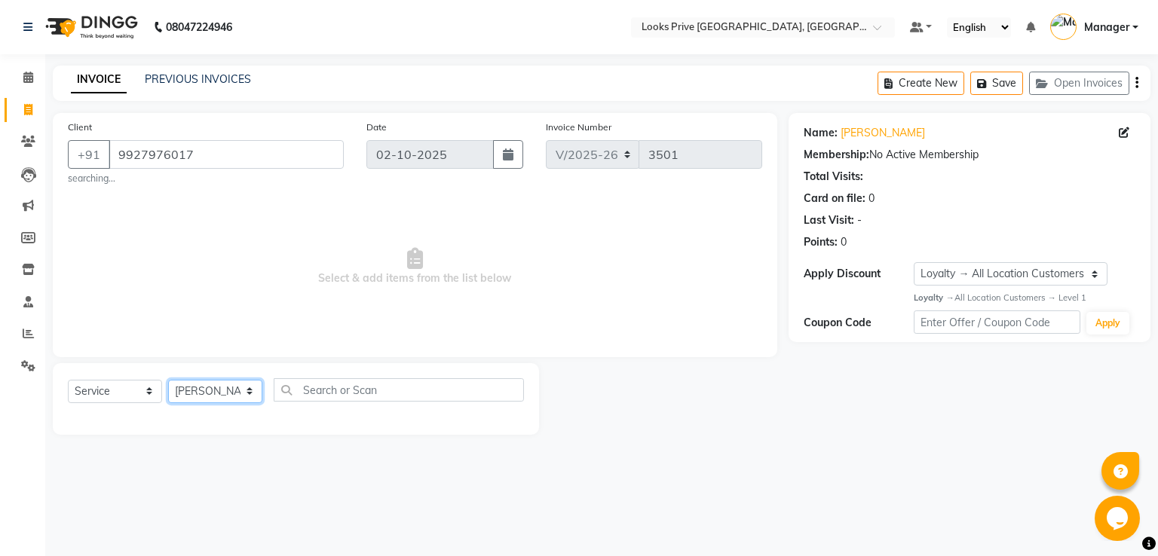
click at [168, 381] on select "Select Stylist A2R_Master Aarif Ayesha Bilal Dinesh_pdct Himanshu_pdct Kaleem K…" at bounding box center [215, 391] width 94 height 23
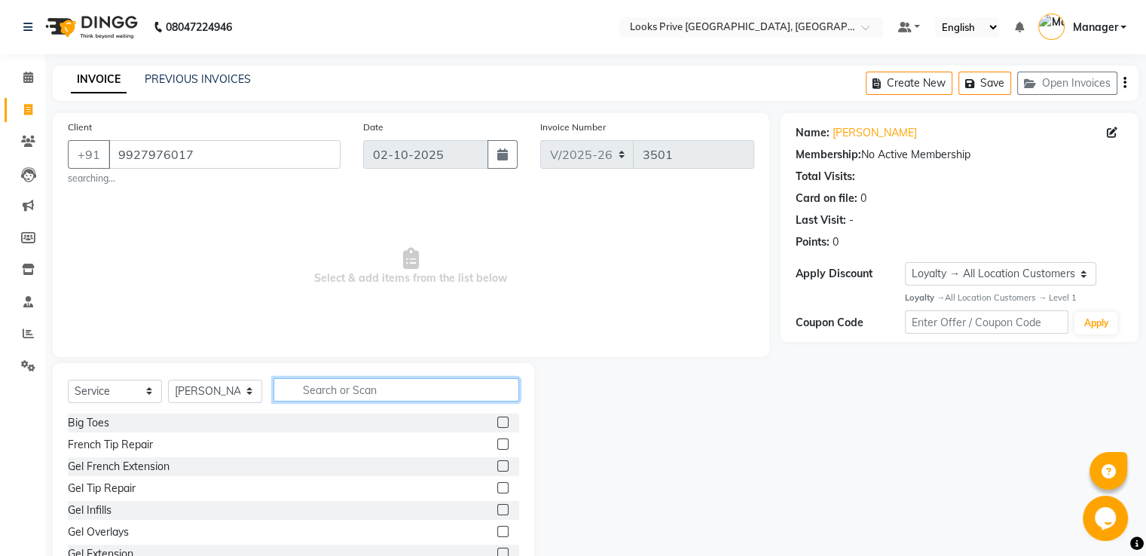
click at [433, 396] on input "text" at bounding box center [397, 389] width 246 height 23
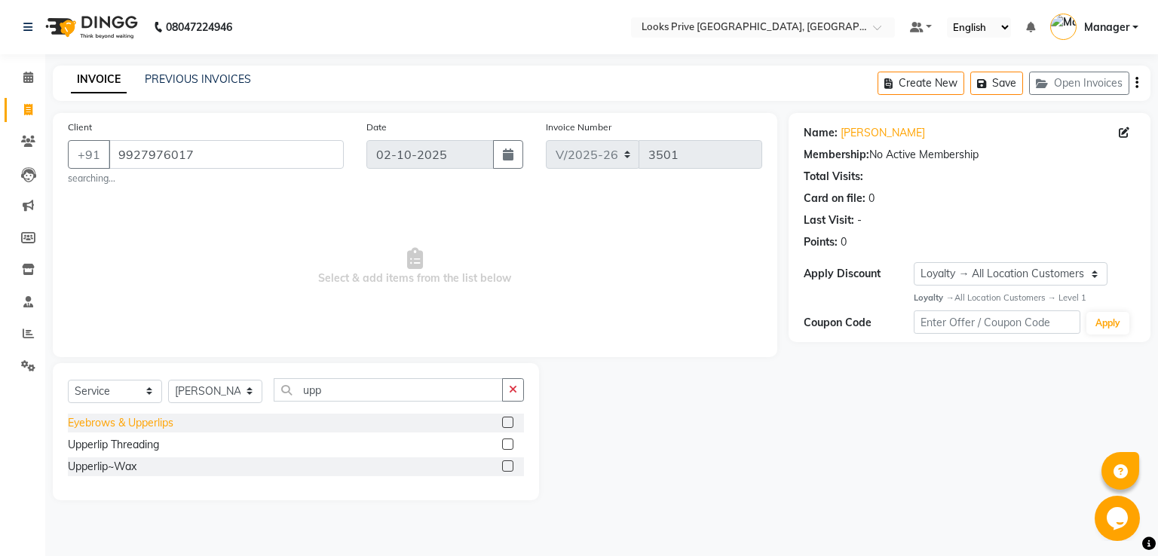
click at [139, 424] on div "Eyebrows & Upperlips" at bounding box center [121, 423] width 106 height 16
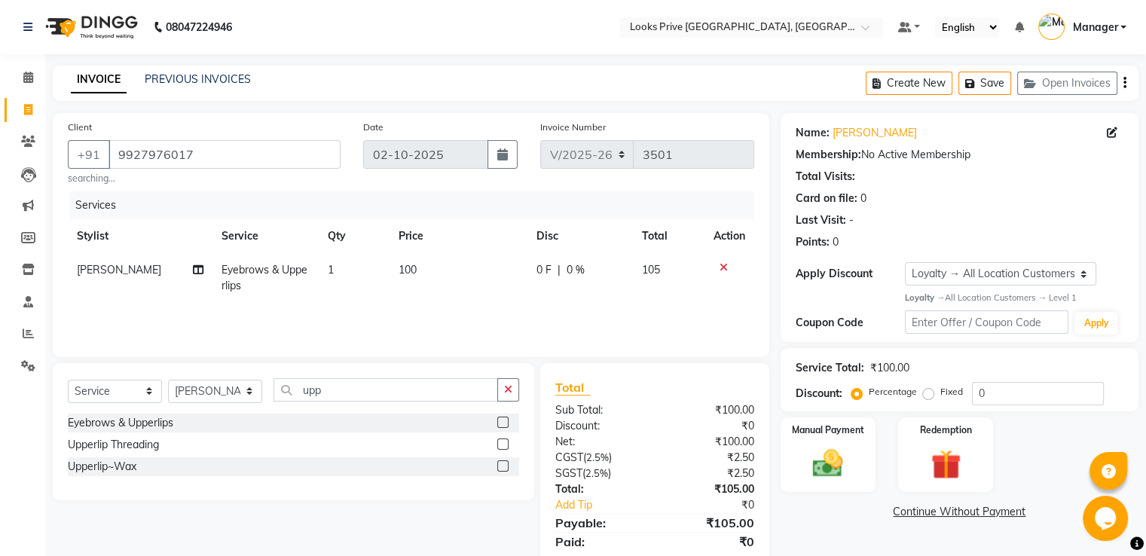
drag, startPoint x: 413, startPoint y: 266, endPoint x: 433, endPoint y: 262, distance: 20.1
click at [419, 266] on td "100" at bounding box center [459, 278] width 138 height 50
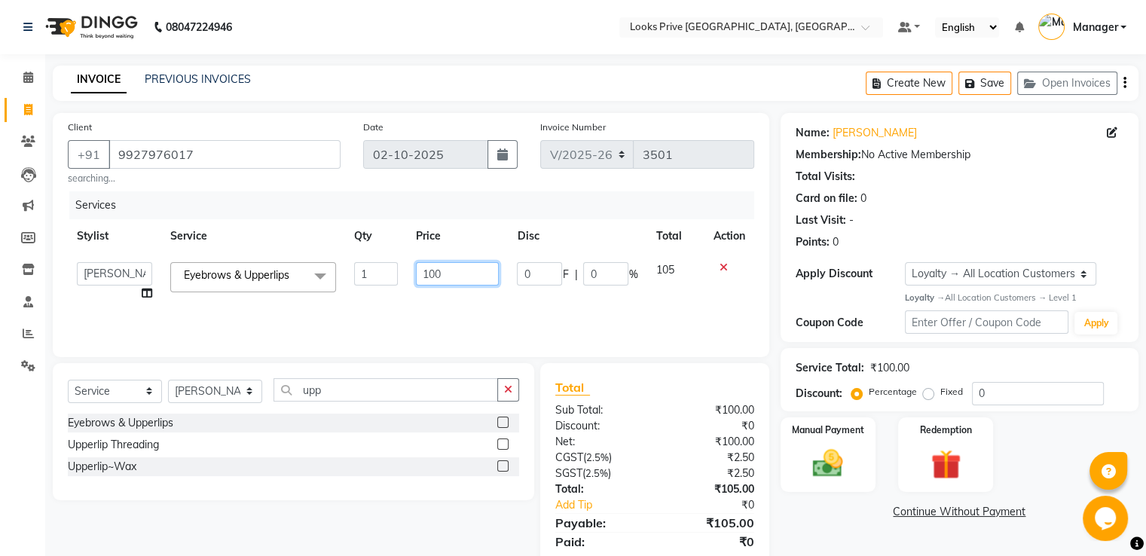
drag, startPoint x: 450, startPoint y: 272, endPoint x: 355, endPoint y: 286, distance: 95.9
click at [368, 283] on tr "A2R_Master Aarif Ayesha Bilal Dinesh_pdct Himanshu_pdct Kaleem Karni Lucky_pdct…" at bounding box center [411, 281] width 687 height 57
click at [424, 216] on div "Services" at bounding box center [417, 205] width 696 height 28
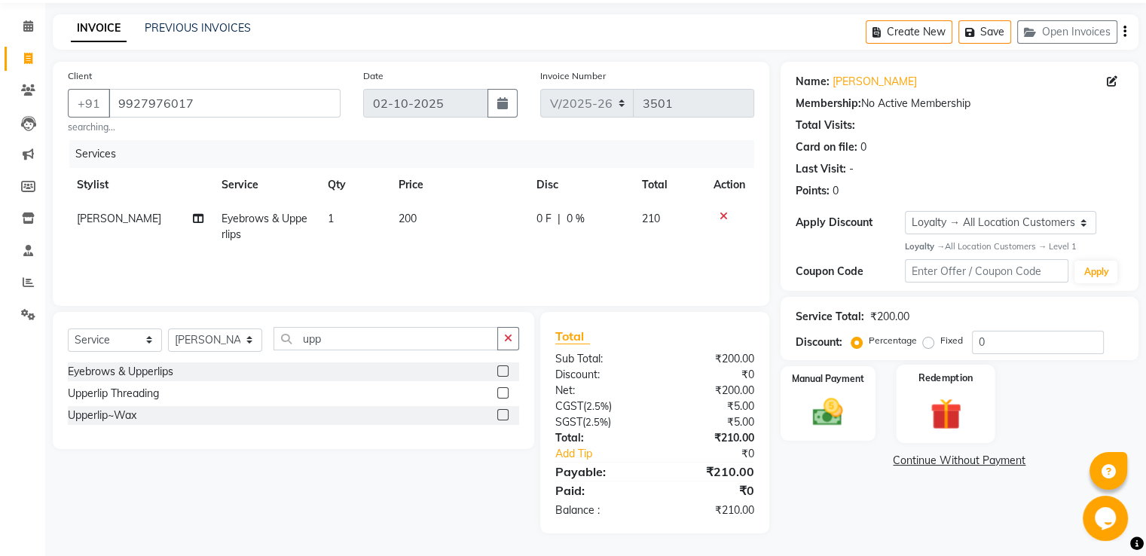
drag, startPoint x: 802, startPoint y: 418, endPoint x: 898, endPoint y: 435, distance: 98.0
click at [804, 418] on img at bounding box center [828, 412] width 49 height 35
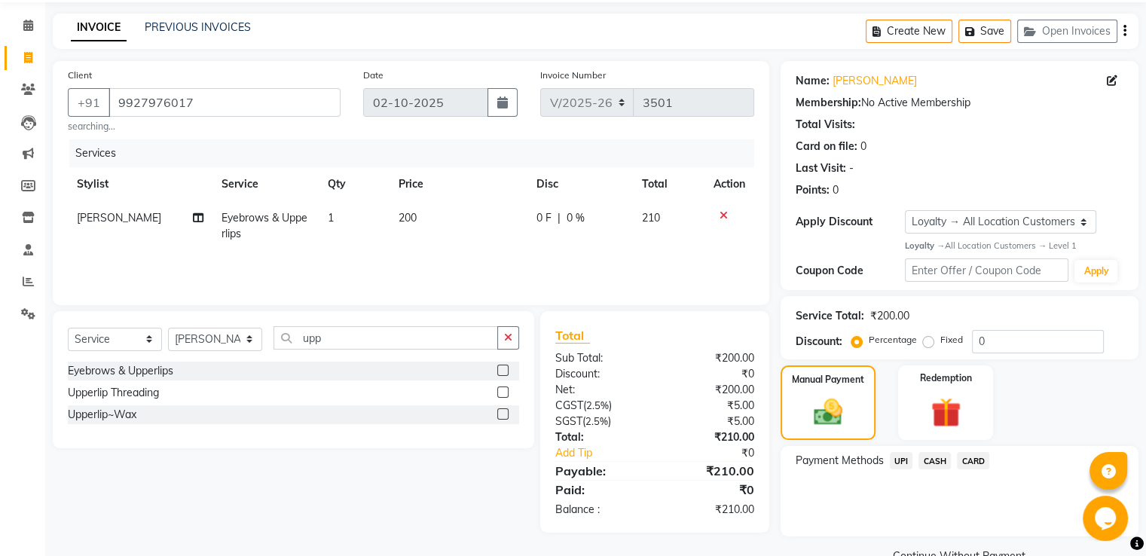
scroll to position [86, 0]
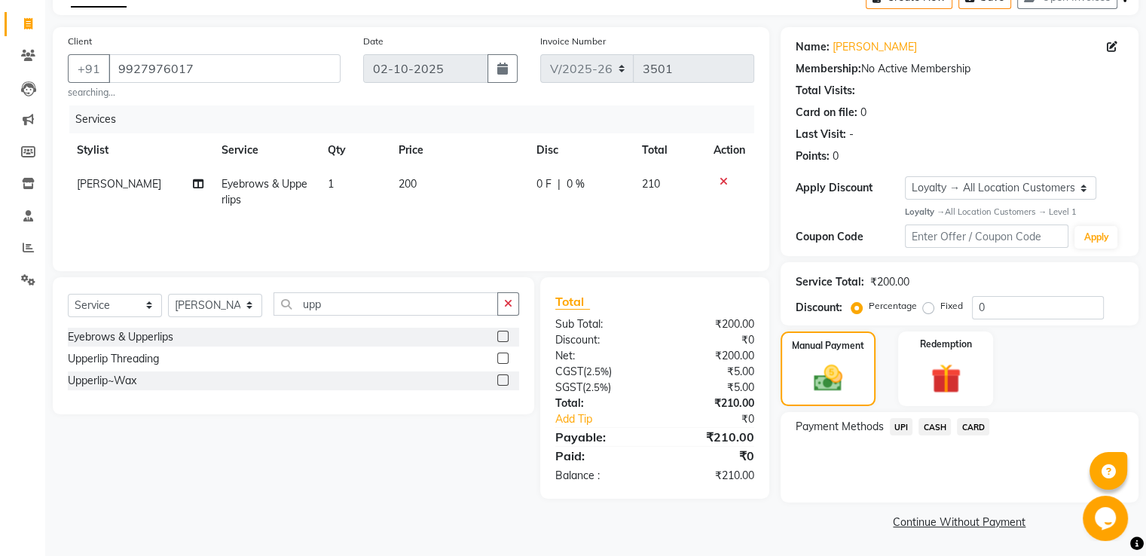
click at [935, 436] on div "CASH" at bounding box center [932, 428] width 38 height 20
click at [933, 433] on span "CASH" at bounding box center [935, 426] width 32 height 17
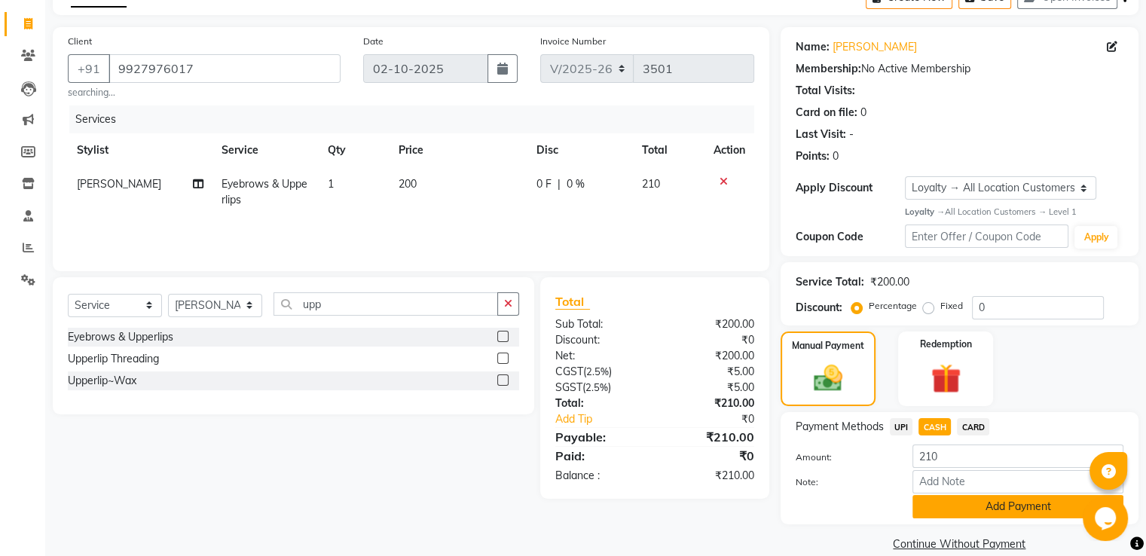
click at [929, 508] on button "Add Payment" at bounding box center [1018, 506] width 211 height 23
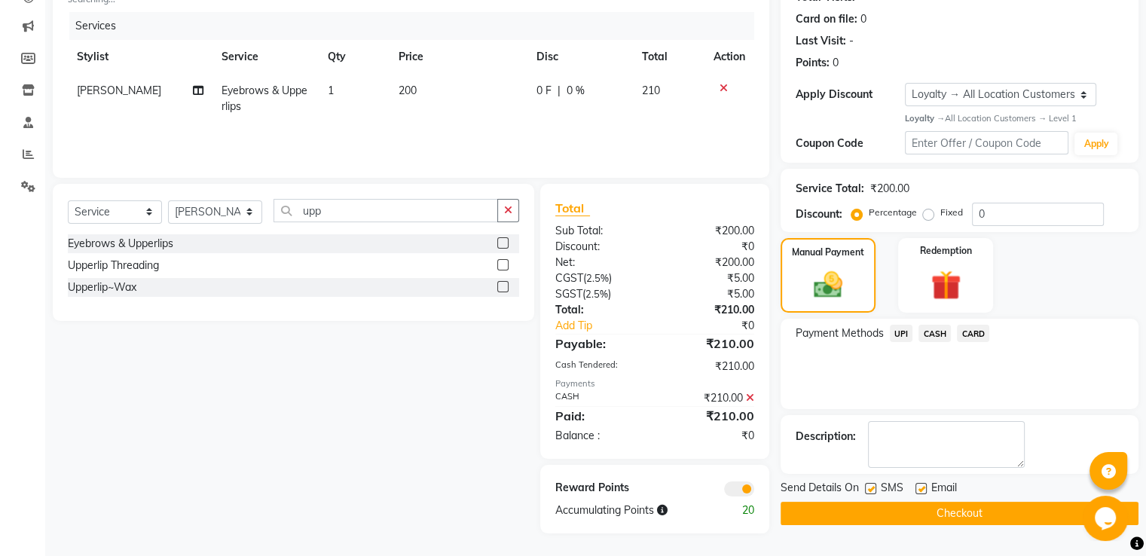
click at [889, 513] on button "Checkout" at bounding box center [960, 513] width 358 height 23
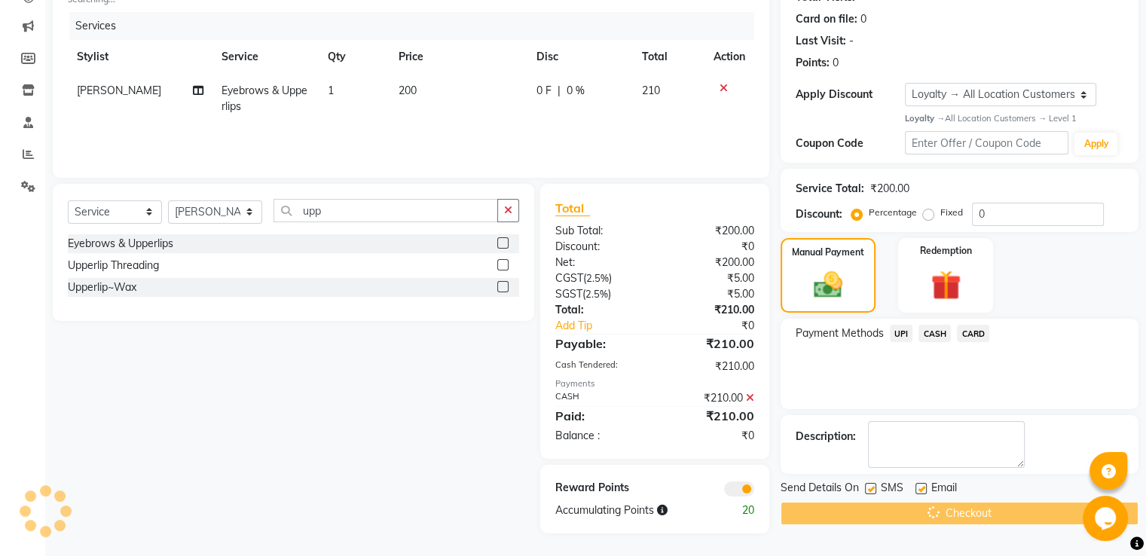
scroll to position [30, 0]
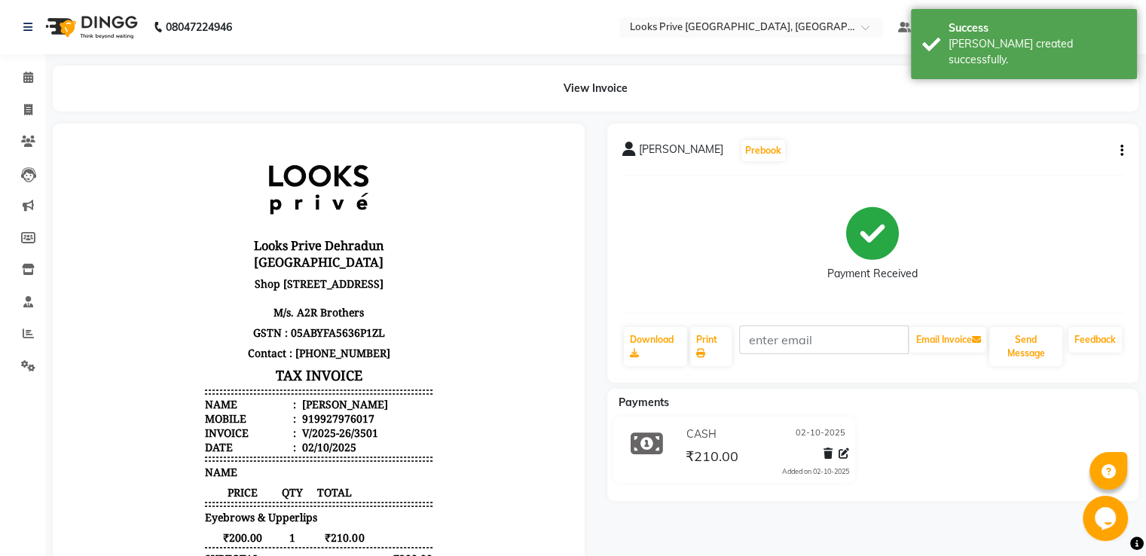
click at [23, 92] on li "Calendar" at bounding box center [22, 78] width 45 height 32
click at [39, 73] on span at bounding box center [28, 77] width 26 height 17
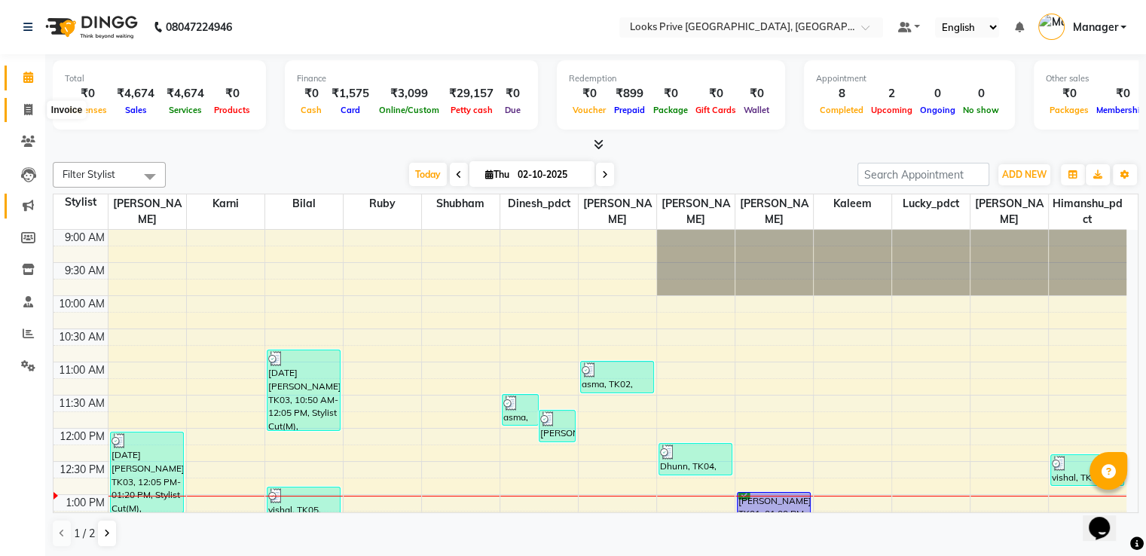
drag, startPoint x: 29, startPoint y: 112, endPoint x: 37, endPoint y: 197, distance: 85.5
click at [29, 113] on icon at bounding box center [28, 109] width 8 height 11
select select "service"
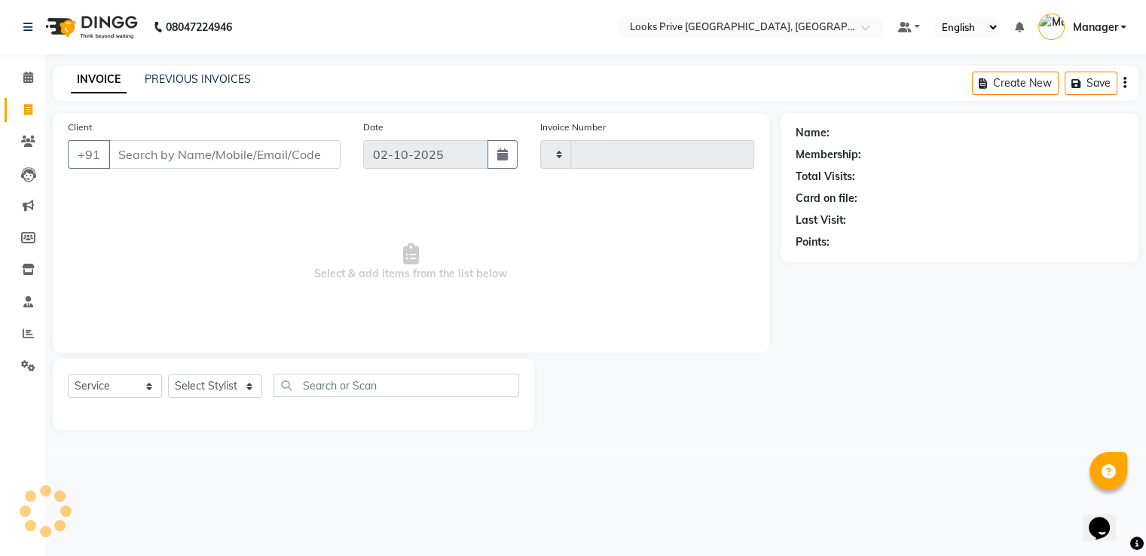
type input "3496"
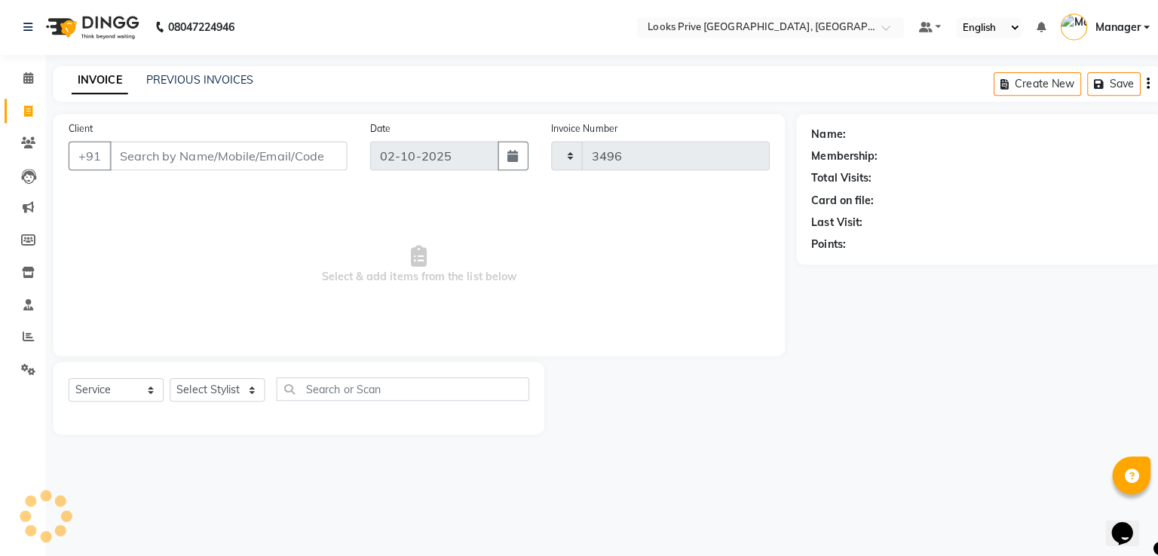
select select "6205"
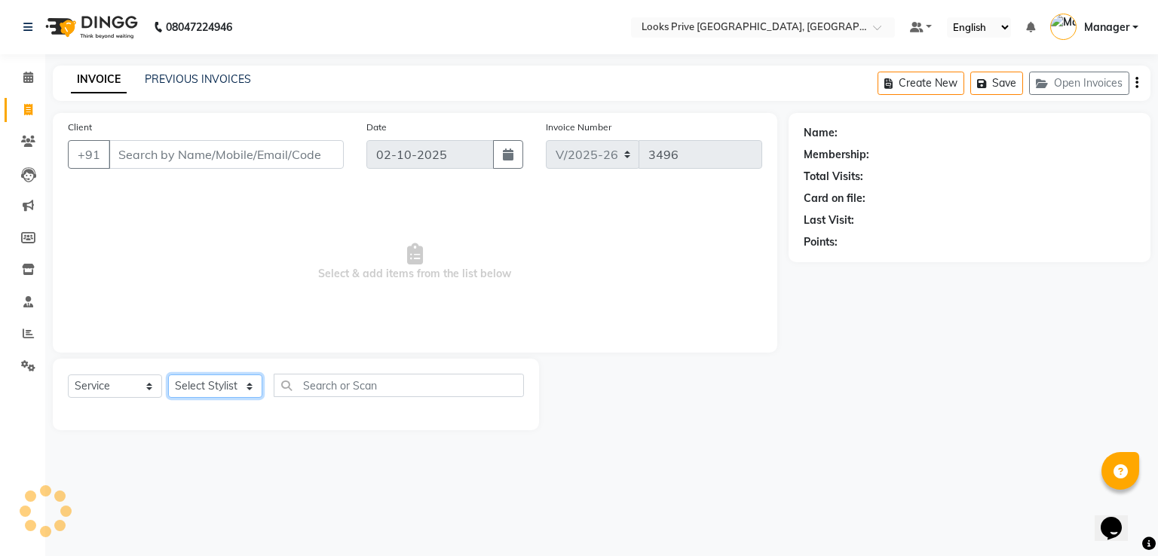
click at [196, 383] on select "Select Stylist" at bounding box center [215, 386] width 94 height 23
select select "62232"
click at [168, 375] on select "Select Stylist A2R_Master [PERSON_NAME] [PERSON_NAME] Dinesh_pdct Himanshu_pdct…" at bounding box center [215, 386] width 94 height 23
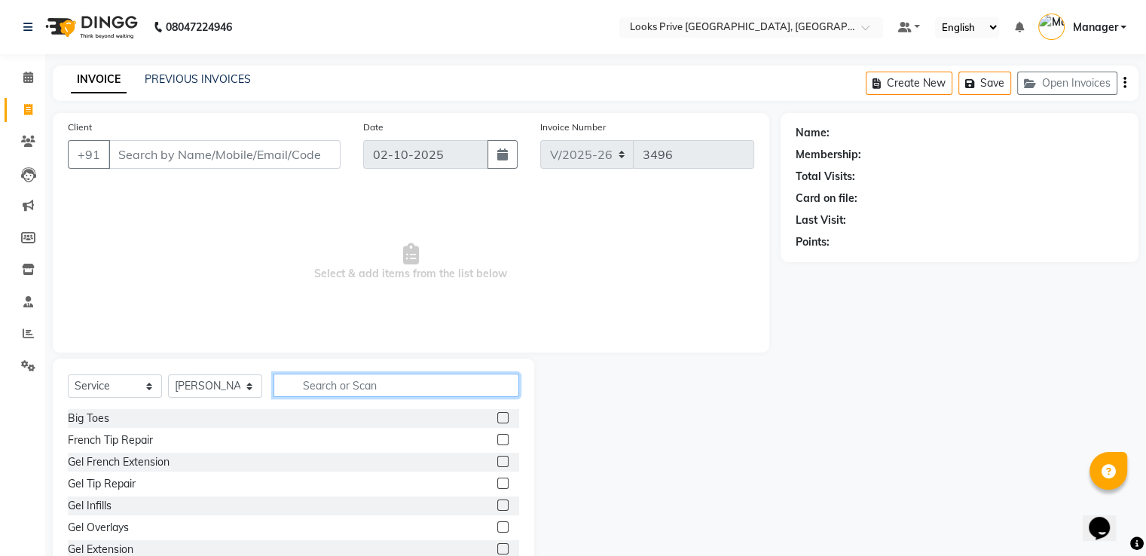
click at [348, 386] on input "text" at bounding box center [397, 385] width 246 height 23
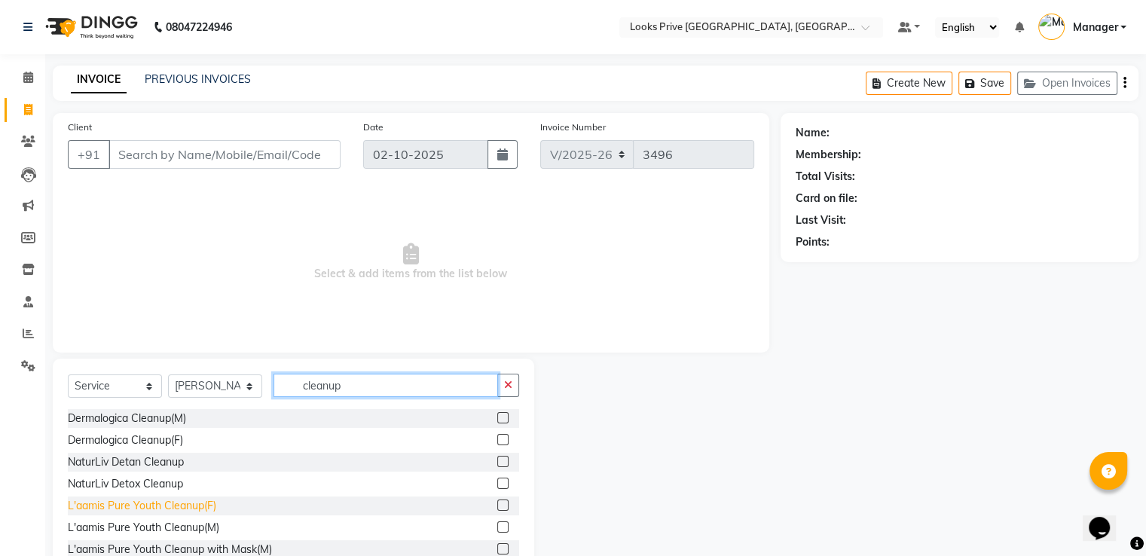
type input "cleanup"
click at [183, 504] on div "L'aamis Pure Youth Cleanup(F)" at bounding box center [142, 506] width 148 height 16
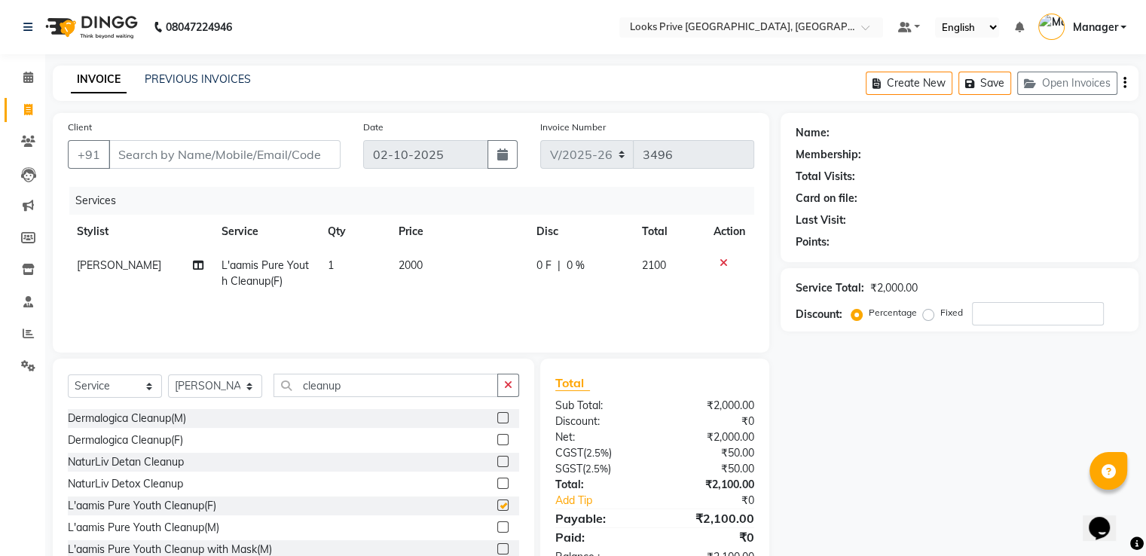
checkbox input "false"
drag, startPoint x: 372, startPoint y: 388, endPoint x: 0, endPoint y: 326, distance: 377.5
click at [76, 332] on div "Client +91 Date 02-10-2025 Invoice Number V/2025 V/2025-26 3496 Services Stylis…" at bounding box center [410, 347] width 739 height 468
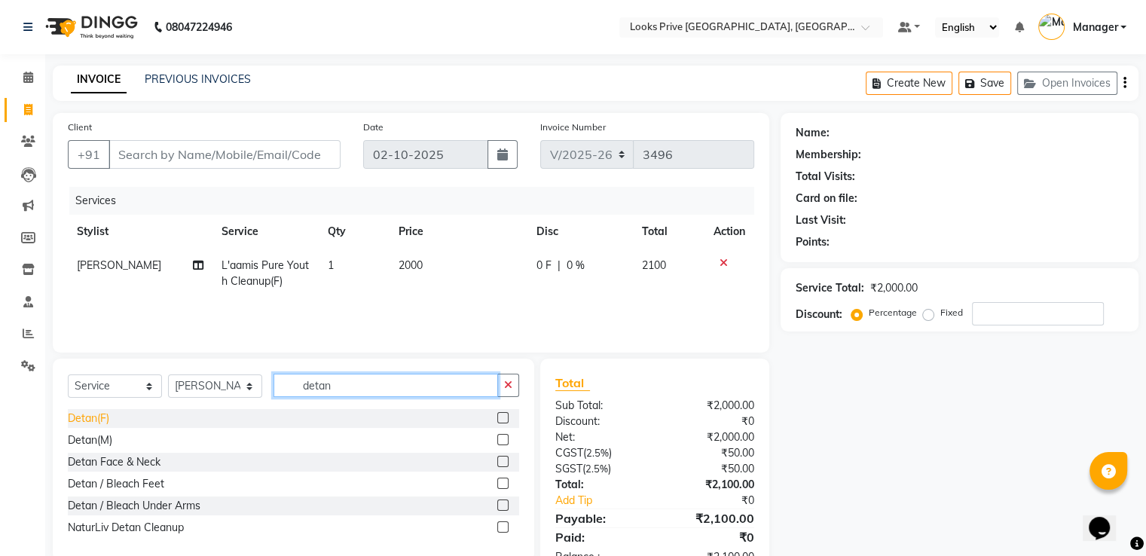
type input "detan"
click at [103, 417] on div "Detan(F)" at bounding box center [88, 419] width 41 height 16
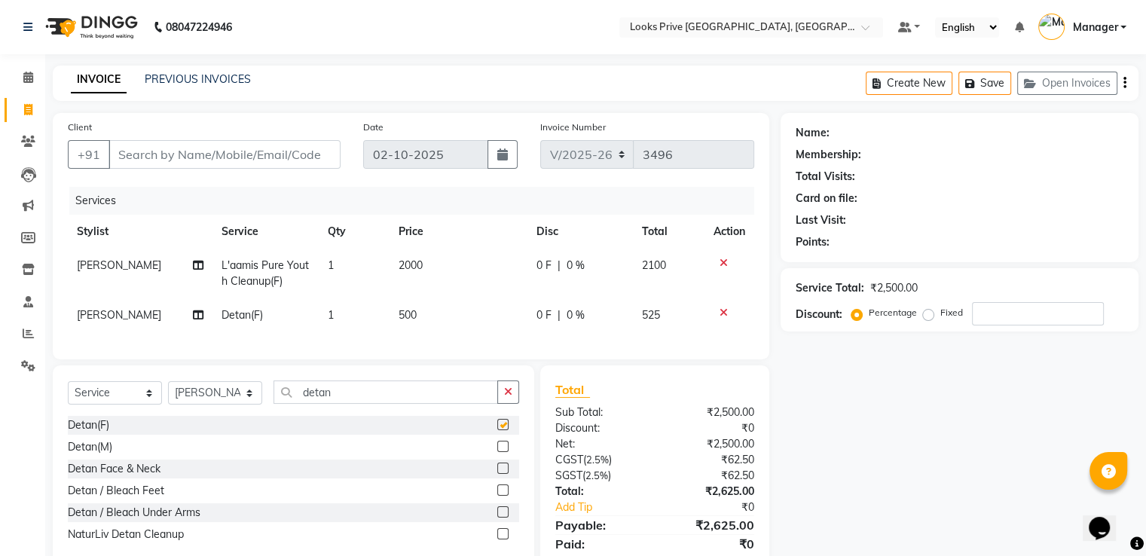
checkbox input "false"
click at [409, 315] on span "500" at bounding box center [408, 315] width 18 height 14
select select "62232"
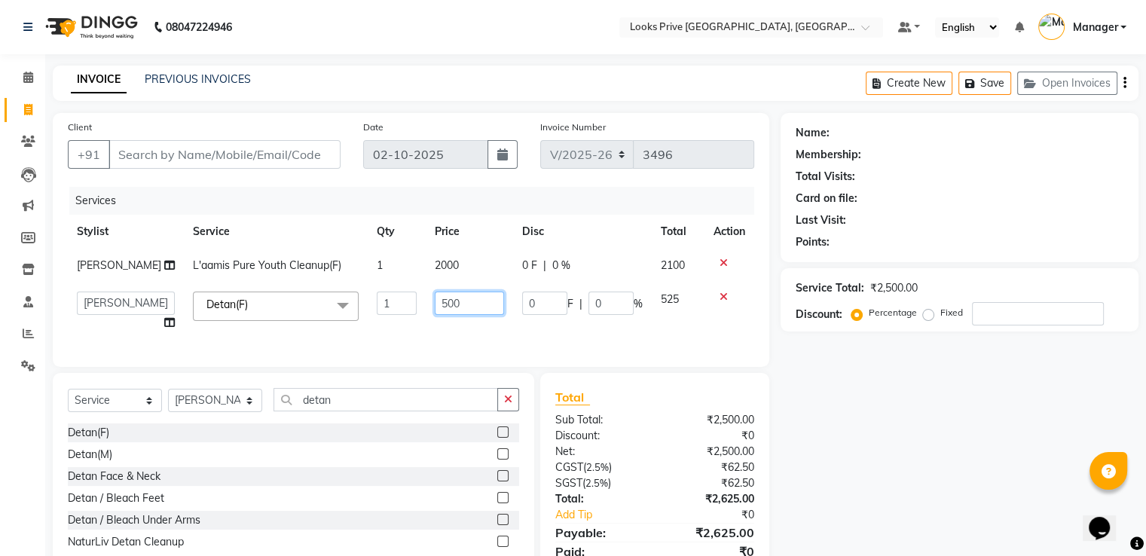
drag, startPoint x: 452, startPoint y: 306, endPoint x: 320, endPoint y: 308, distance: 131.9
click at [363, 304] on tr "A2R_Master Aarif Ayesha Bilal Dinesh_pdct Himanshu_pdct Kaleem Karni Lucky_pdct…" at bounding box center [411, 311] width 687 height 57
type input "700"
click at [452, 263] on td "2000" at bounding box center [469, 266] width 87 height 34
select select "62232"
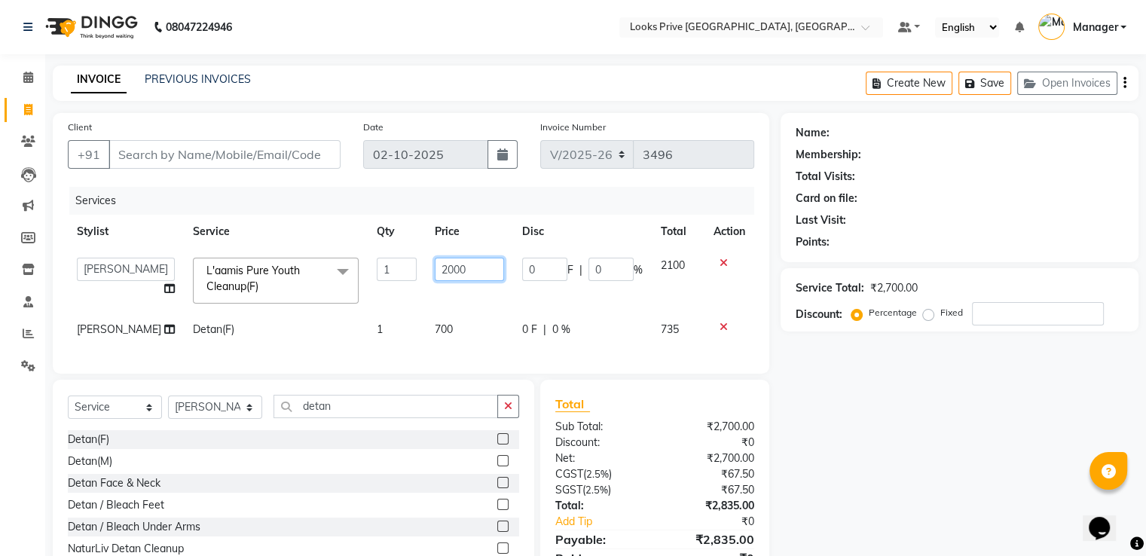
drag, startPoint x: 432, startPoint y: 266, endPoint x: 301, endPoint y: 259, distance: 131.3
click at [363, 256] on tr "A2R_Master Aarif Ayesha Bilal Dinesh_pdct Himanshu_pdct Kaleem Karni Lucky_pdct…" at bounding box center [411, 281] width 687 height 64
type input "2500"
click at [356, 198] on div "Services" at bounding box center [417, 201] width 696 height 28
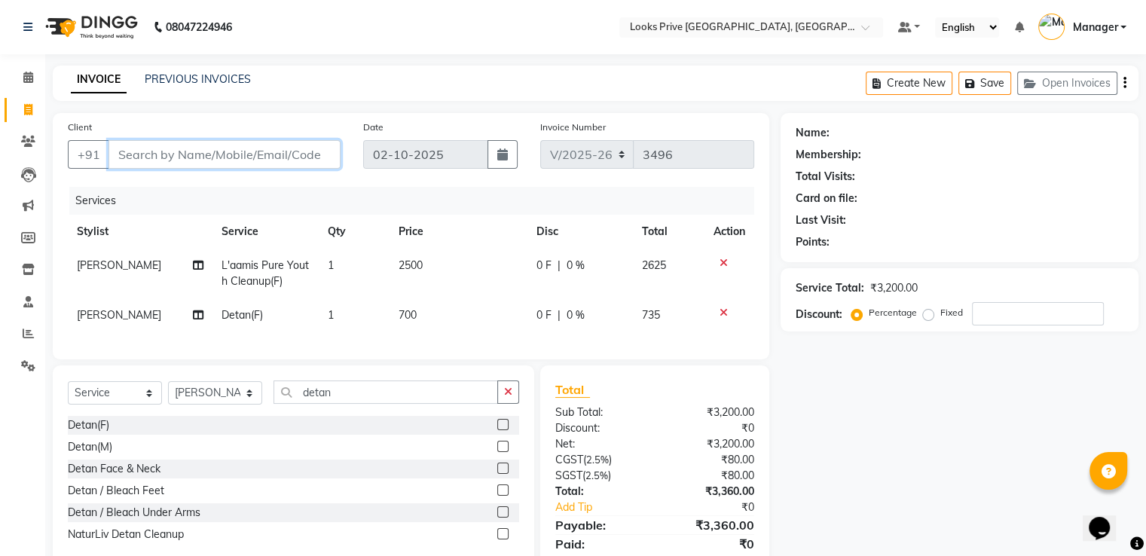
click at [212, 158] on input "Client" at bounding box center [225, 154] width 232 height 29
drag, startPoint x: 220, startPoint y: 404, endPoint x: 222, endPoint y: 396, distance: 8.6
click at [220, 403] on select "Select Stylist A2R_Master [PERSON_NAME] [PERSON_NAME] Dinesh_pdct Himanshu_pdct…" at bounding box center [215, 392] width 94 height 23
select select "91414"
click at [168, 394] on select "Select Stylist A2R_Master [PERSON_NAME] [PERSON_NAME] Dinesh_pdct Himanshu_pdct…" at bounding box center [215, 392] width 94 height 23
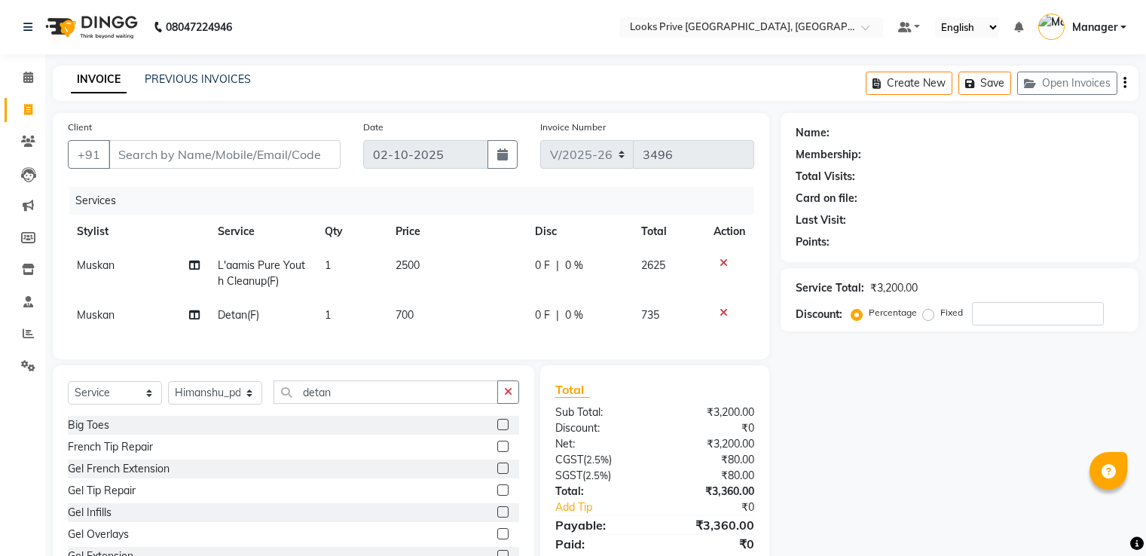
select select "6205"
select select "service"
click at [219, 403] on select "Select Stylist A2R_Master [PERSON_NAME] [PERSON_NAME] Dinesh_pdct Himanshu_pdct…" at bounding box center [215, 392] width 94 height 23
select select "45658"
click at [168, 394] on select "Select Stylist A2R_Master [PERSON_NAME] [PERSON_NAME] Dinesh_pdct Himanshu_pdct…" at bounding box center [215, 392] width 94 height 23
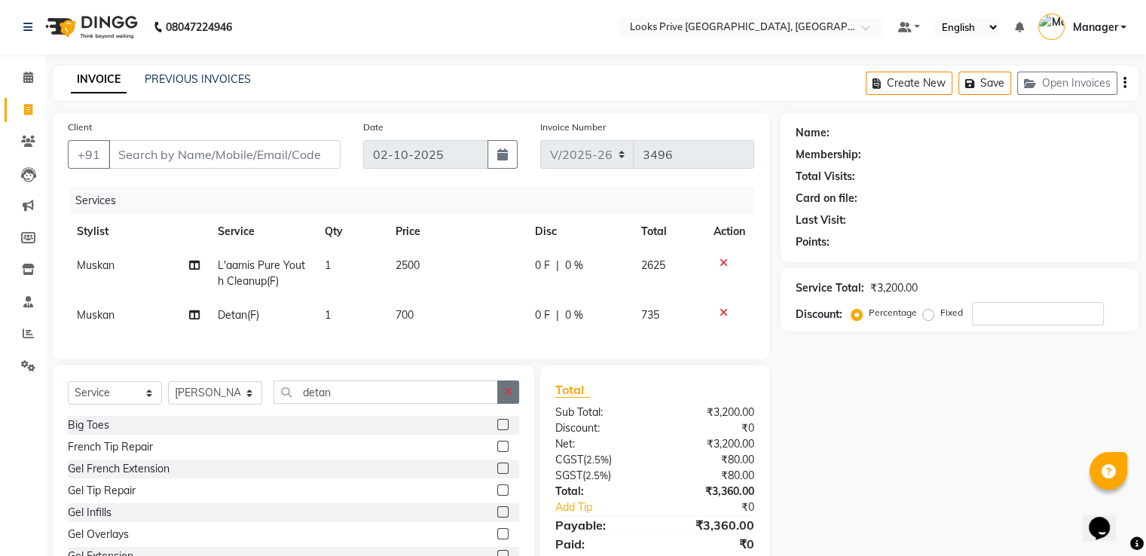
click at [507, 397] on icon "button" at bounding box center [508, 392] width 8 height 11
click at [465, 404] on input "text" at bounding box center [397, 392] width 246 height 23
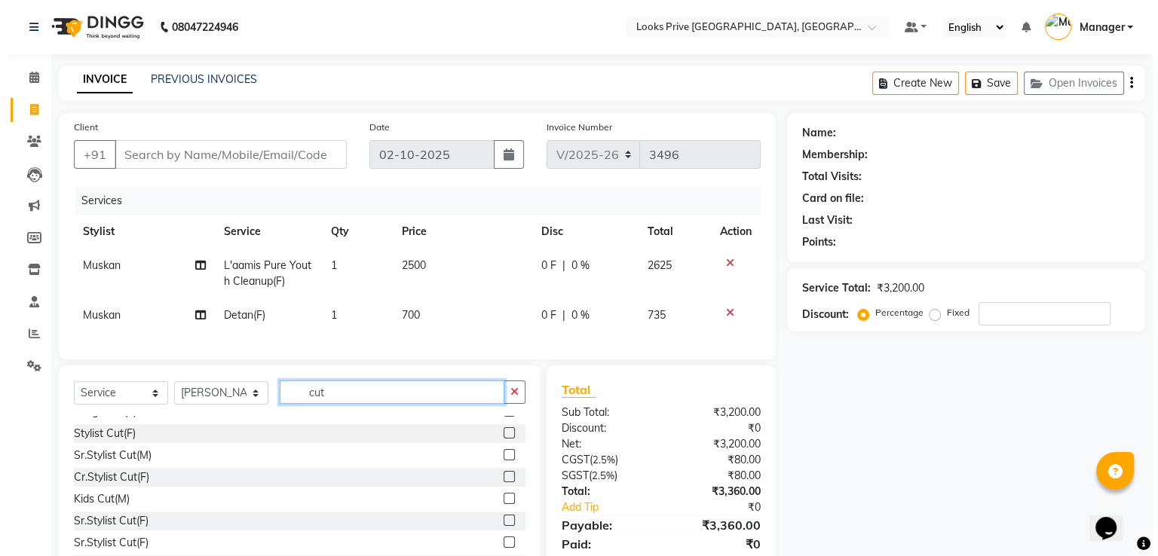
scroll to position [90, 0]
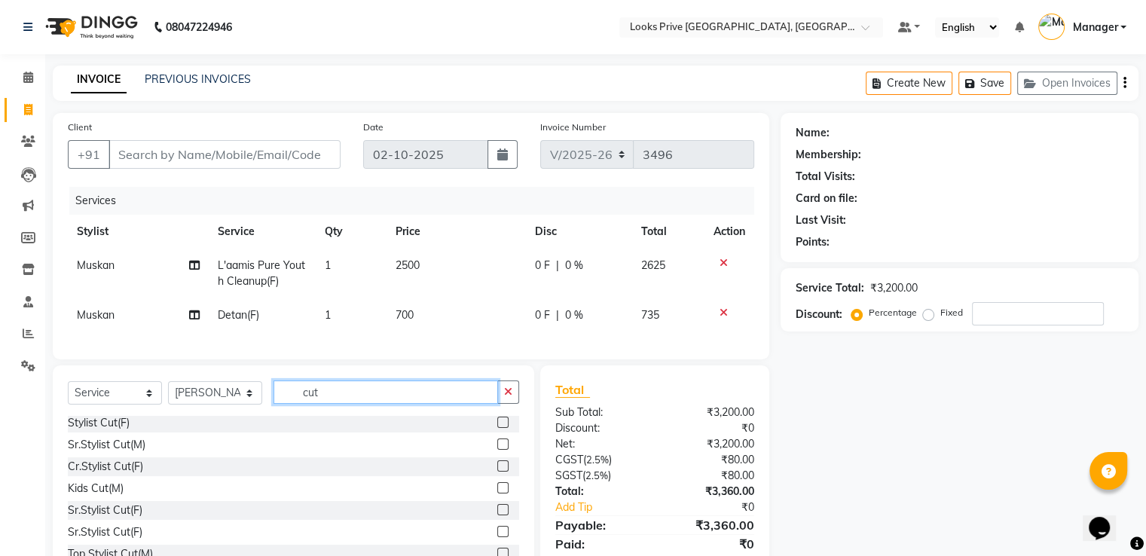
type input "cut"
click at [497, 516] on label at bounding box center [502, 509] width 11 height 11
click at [497, 516] on input "checkbox" at bounding box center [502, 511] width 10 height 10
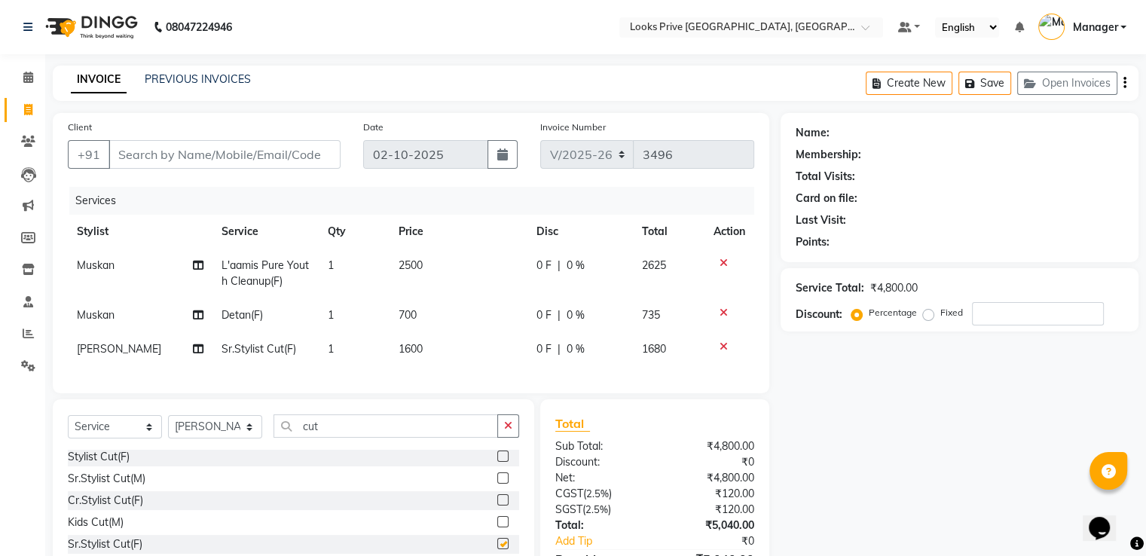
checkbox input "false"
click at [437, 357] on td "1600" at bounding box center [459, 349] width 138 height 34
select select "45658"
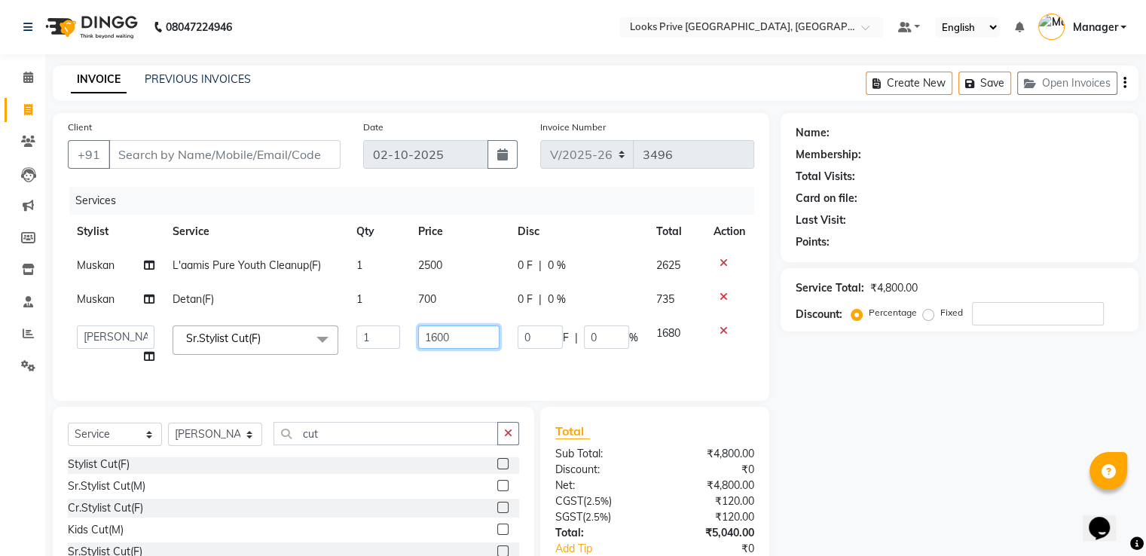
click at [452, 338] on input "1600" at bounding box center [458, 337] width 81 height 23
type input "1"
type input "2000"
click at [776, 303] on div "Client +91 Date [DATE] Invoice Number V/2025 V/[PHONE_NUMBER] Services Stylist …" at bounding box center [410, 371] width 739 height 516
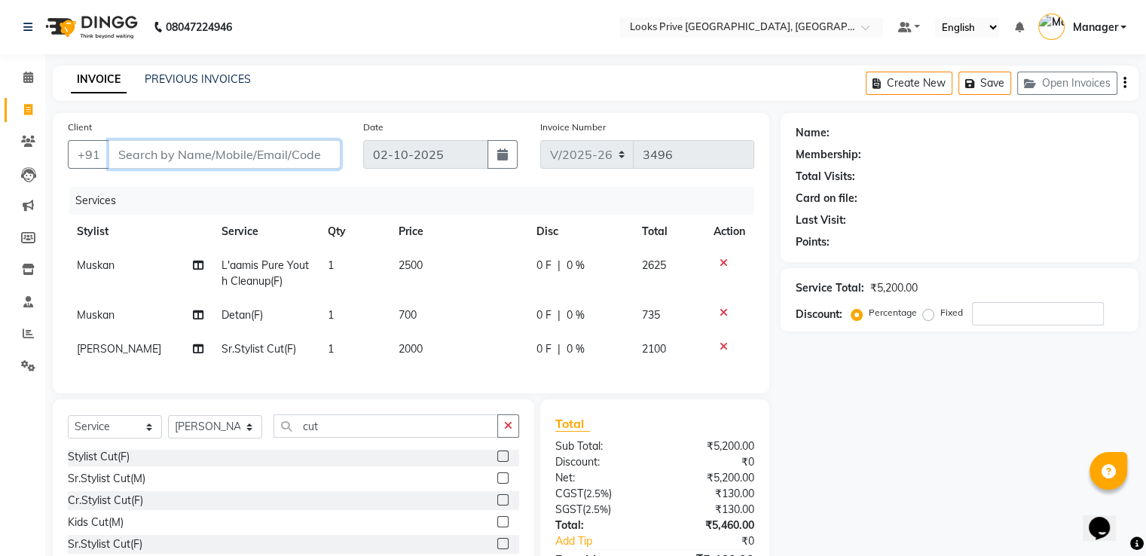
click at [258, 149] on input "Client" at bounding box center [225, 154] width 232 height 29
type input "9"
type input "0"
type input "9519086954"
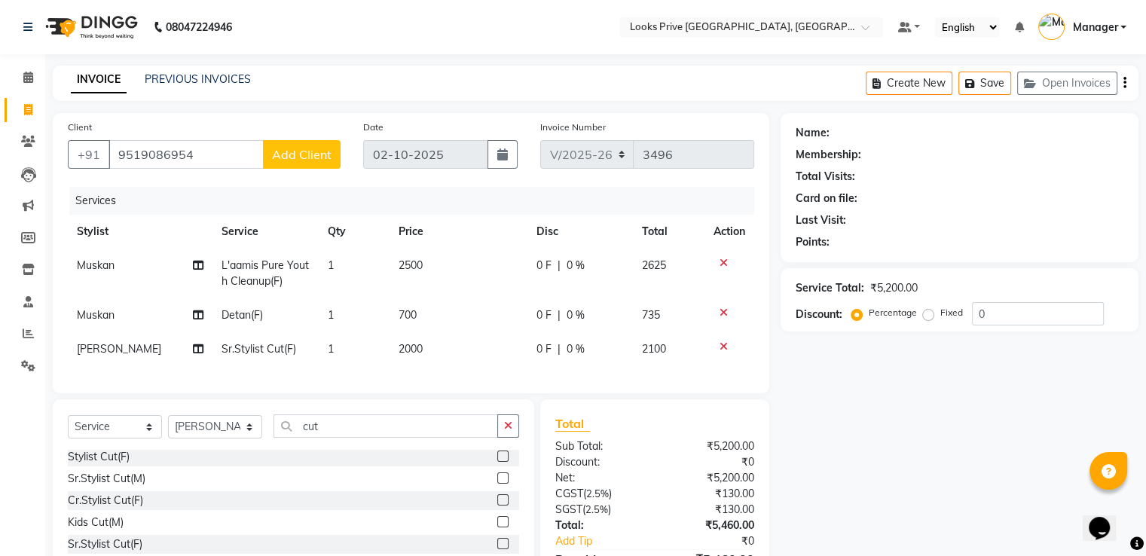
click at [305, 152] on span "Add Client" at bounding box center [302, 154] width 60 height 15
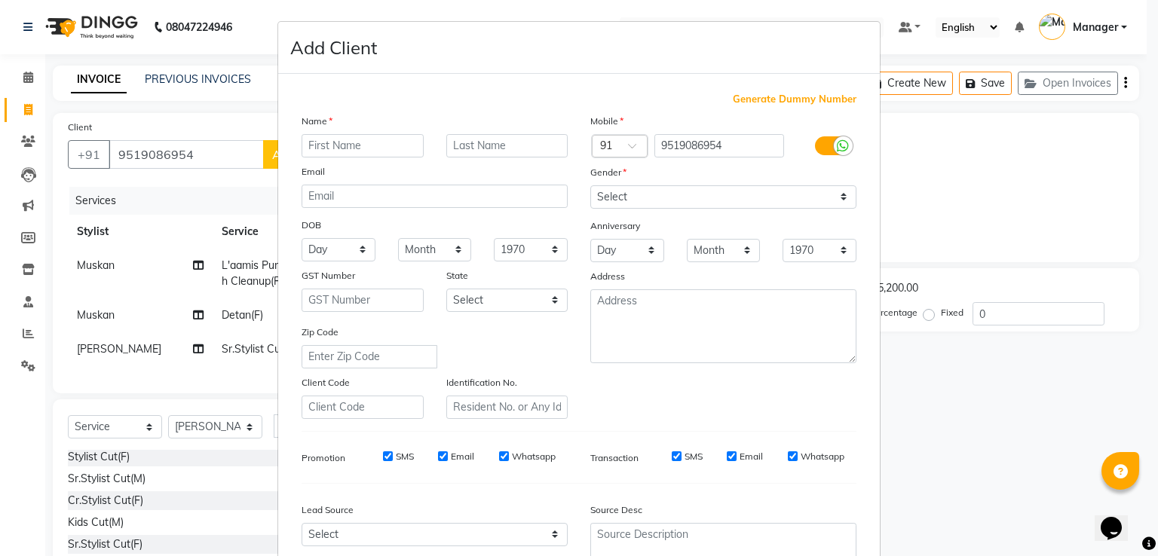
click at [356, 139] on input "text" at bounding box center [363, 145] width 122 height 23
type input "Rashi"
click at [496, 145] on input "text" at bounding box center [507, 145] width 122 height 23
type input "Chaturvedi"
click at [724, 194] on select "Select [DEMOGRAPHIC_DATA] [DEMOGRAPHIC_DATA] Other Prefer Not To Say" at bounding box center [723, 196] width 266 height 23
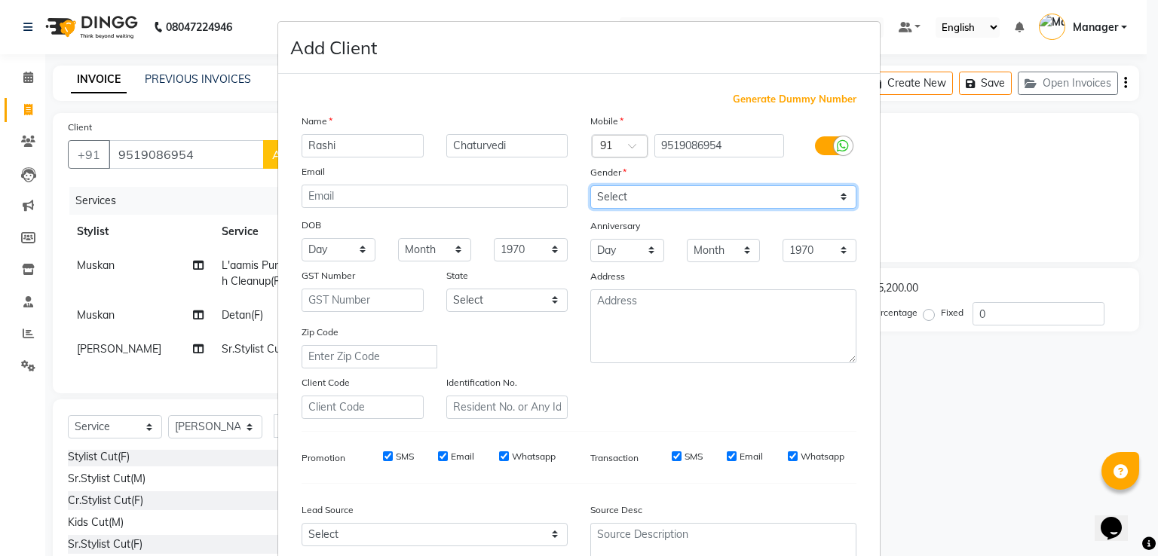
select select "[DEMOGRAPHIC_DATA]"
click at [590, 186] on select "Select [DEMOGRAPHIC_DATA] [DEMOGRAPHIC_DATA] Other Prefer Not To Say" at bounding box center [723, 196] width 266 height 23
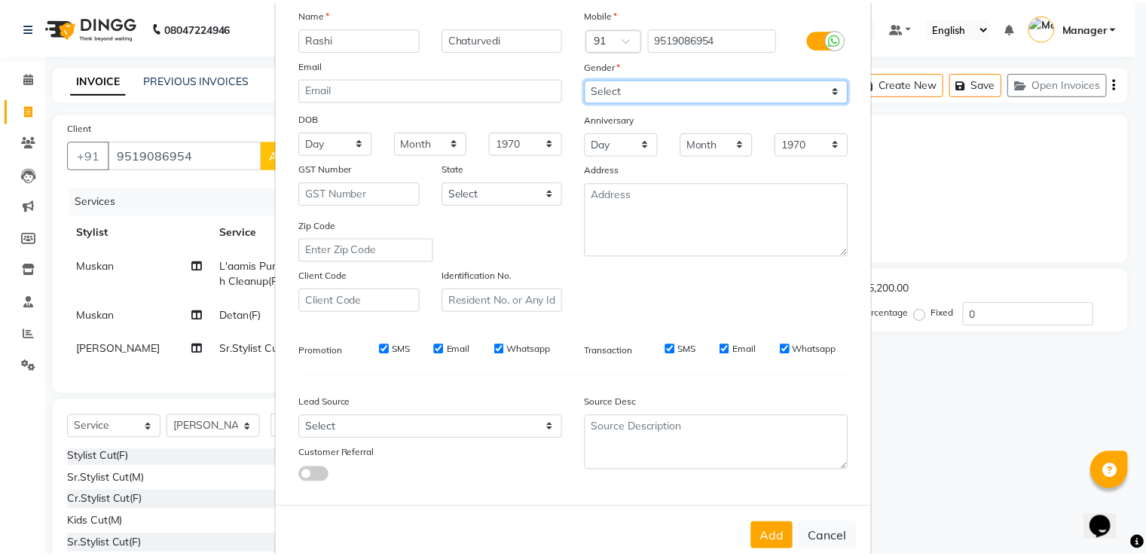
scroll to position [147, 0]
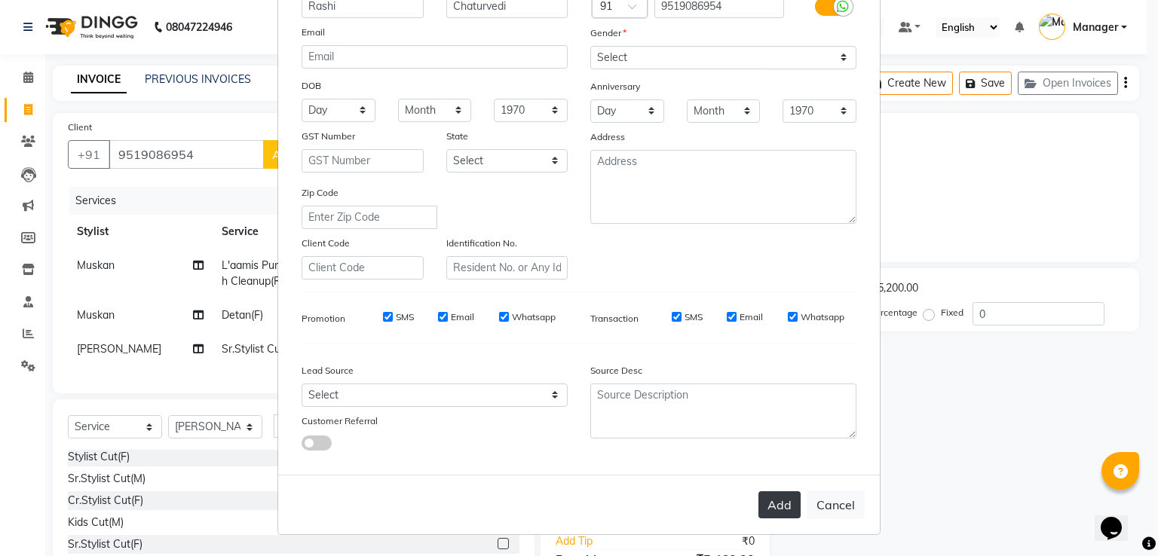
click at [781, 514] on button "Add" at bounding box center [779, 504] width 42 height 27
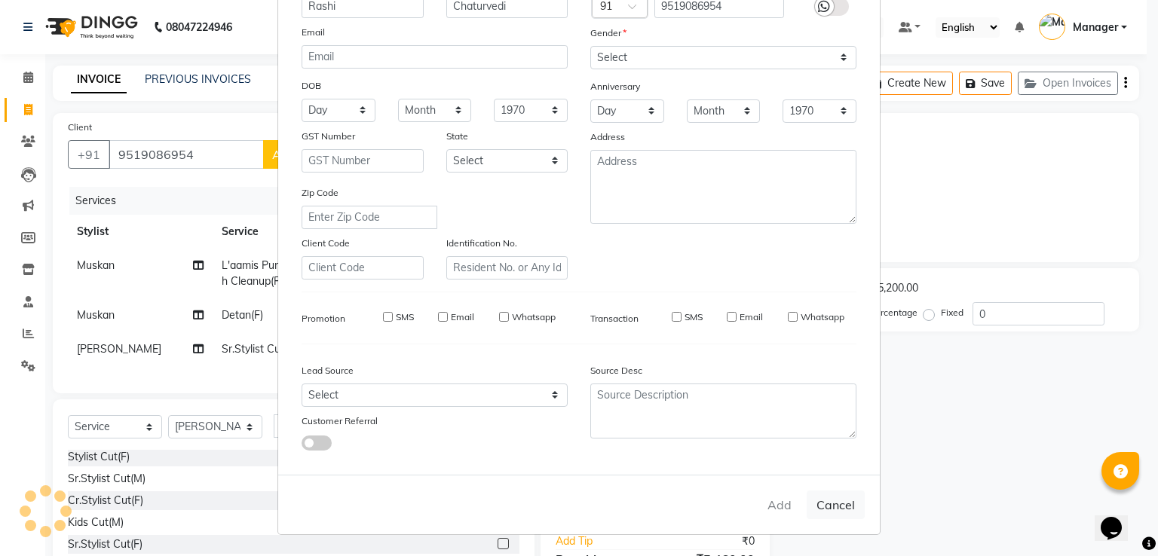
select select
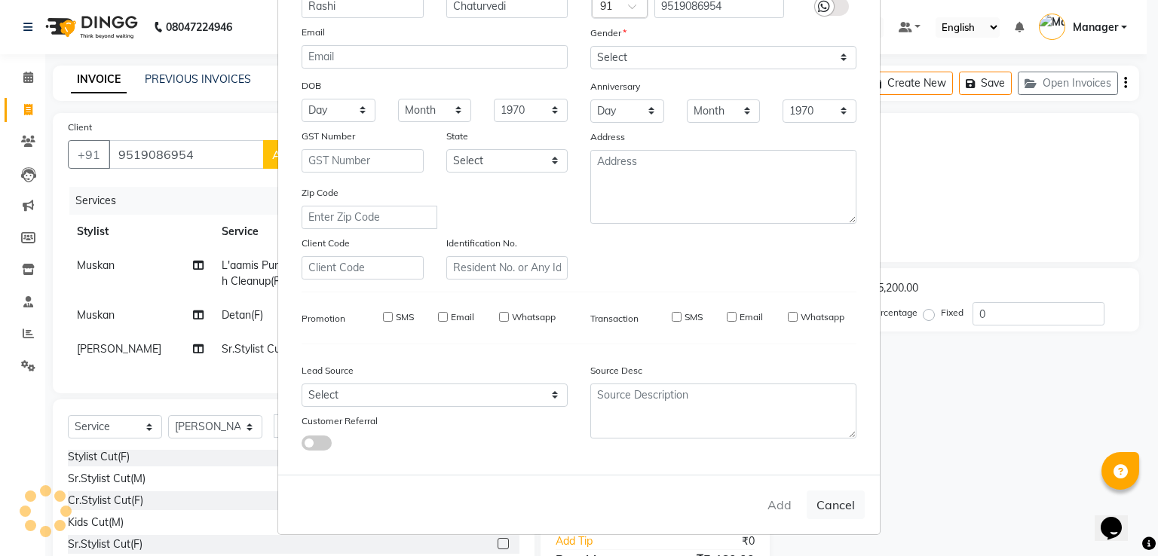
select select
checkbox input "false"
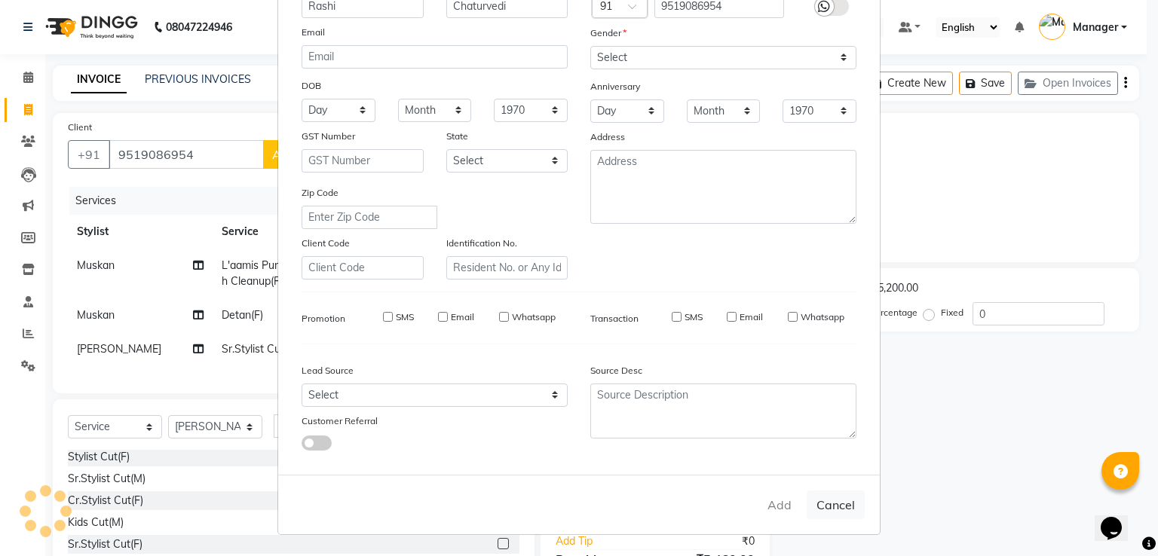
checkbox input "false"
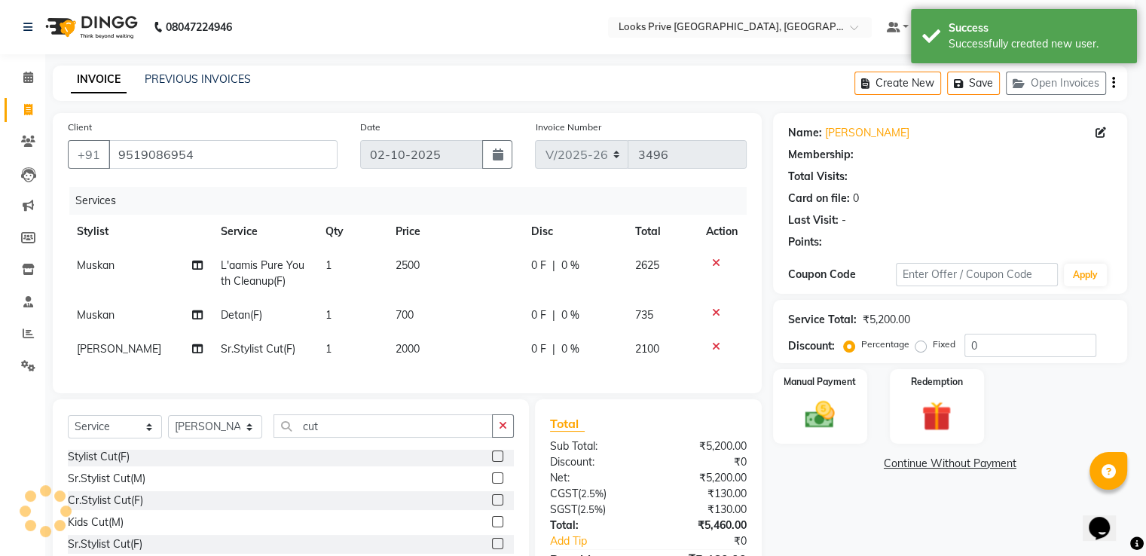
select select "1: Object"
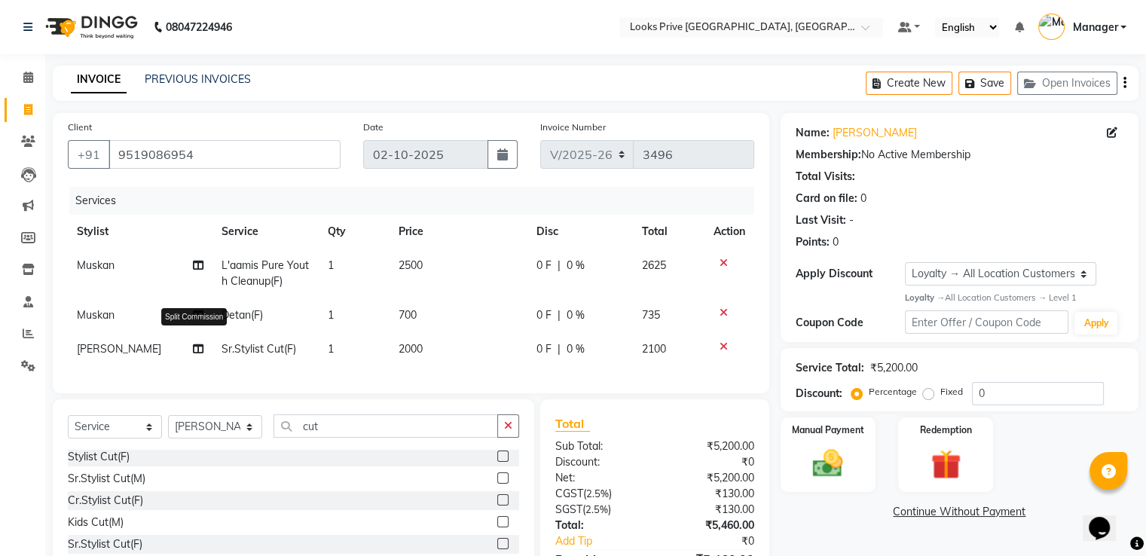
click at [196, 352] on icon at bounding box center [198, 349] width 11 height 11
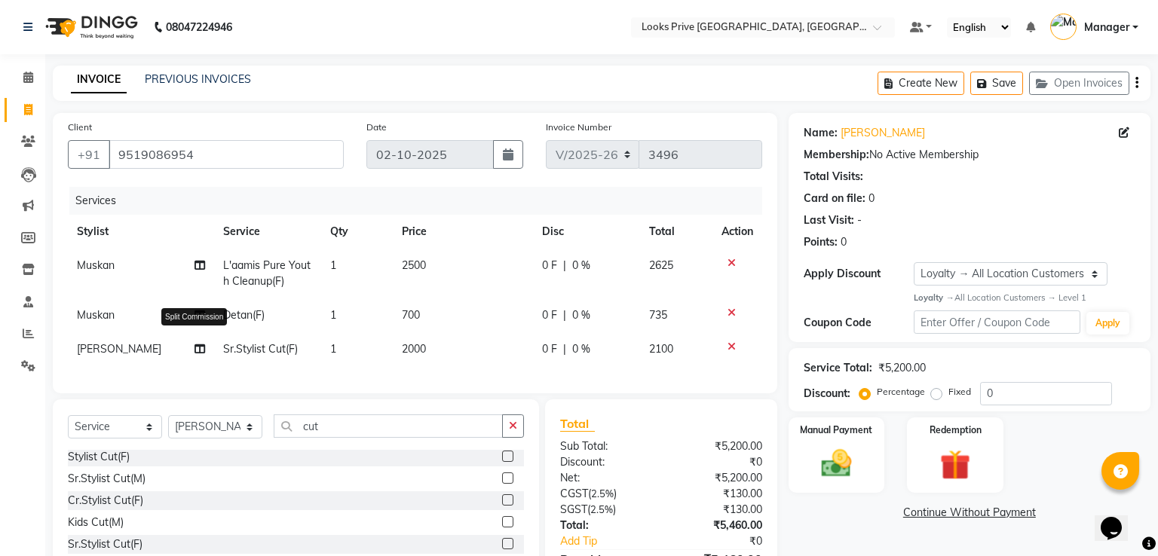
select select "45658"
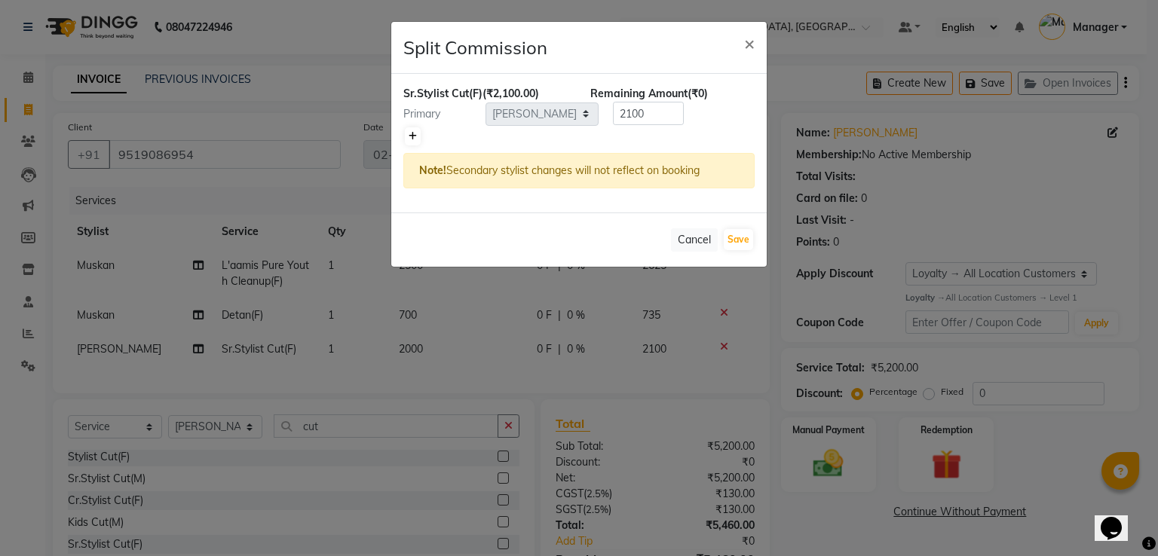
click at [413, 136] on icon at bounding box center [413, 136] width 8 height 9
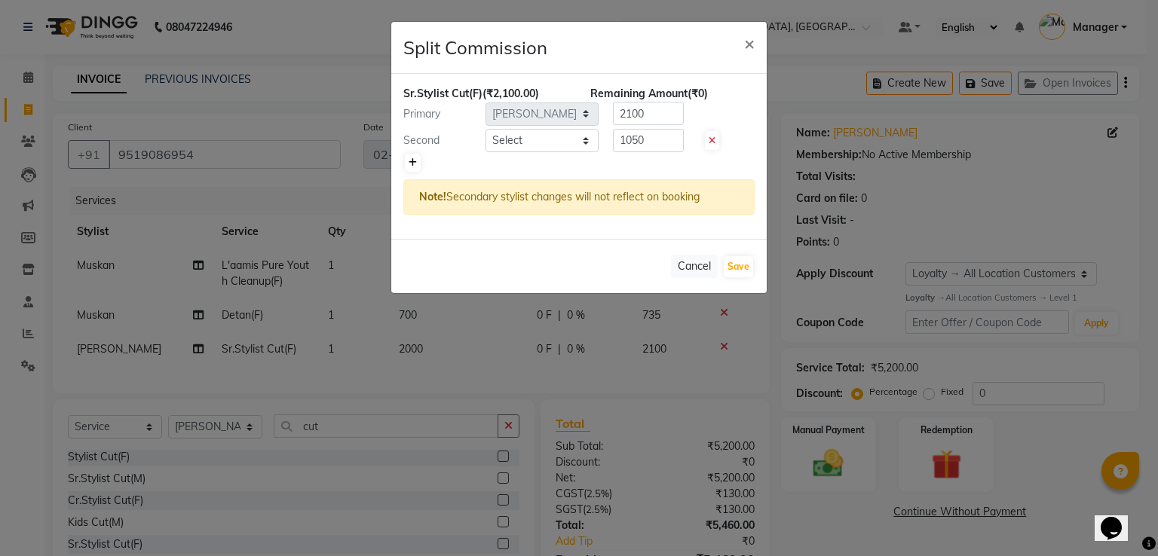
type input "1050"
click at [574, 138] on select "Select A2R_Master [PERSON_NAME] [PERSON_NAME] Dinesh_pdct Himanshu_pdct [PERSON…" at bounding box center [541, 140] width 113 height 23
select select "91414"
click at [485, 129] on select "Select A2R_Master [PERSON_NAME] [PERSON_NAME] Dinesh_pdct Himanshu_pdct [PERSON…" at bounding box center [541, 140] width 113 height 23
click at [666, 139] on input "1050" at bounding box center [648, 140] width 71 height 23
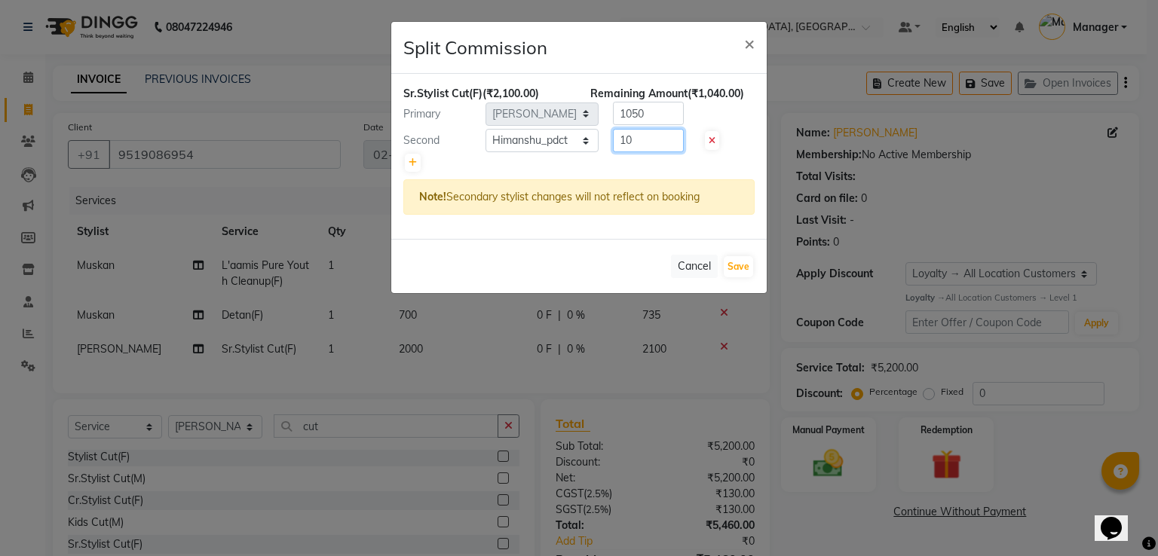
type input "1"
type input "525"
click at [652, 113] on input "1050" at bounding box center [648, 113] width 71 height 23
type input "1"
type input "1575"
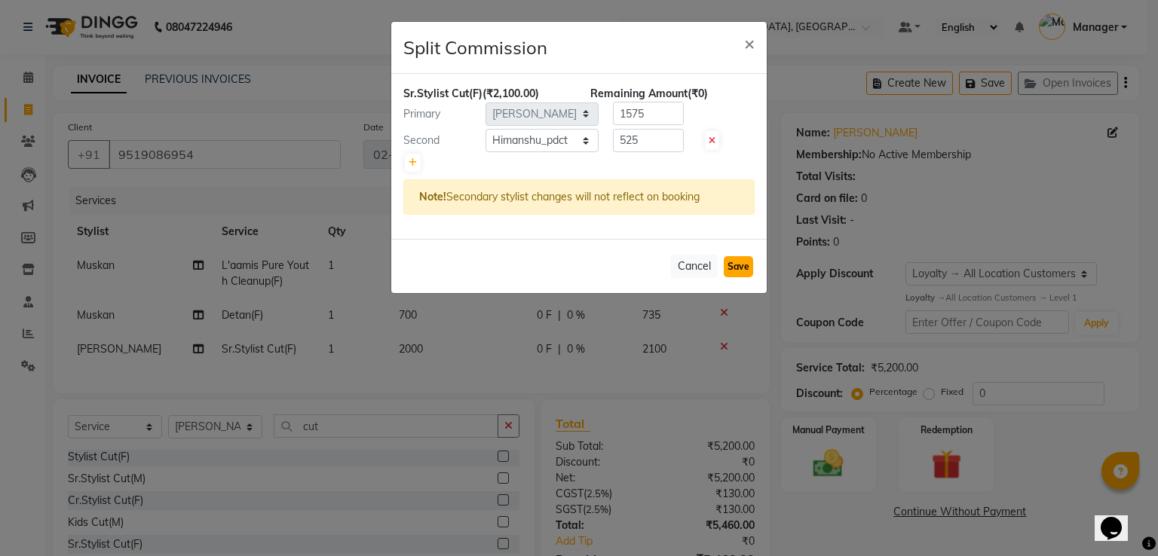
click at [742, 268] on button "Save" at bounding box center [738, 266] width 29 height 21
select select "Select"
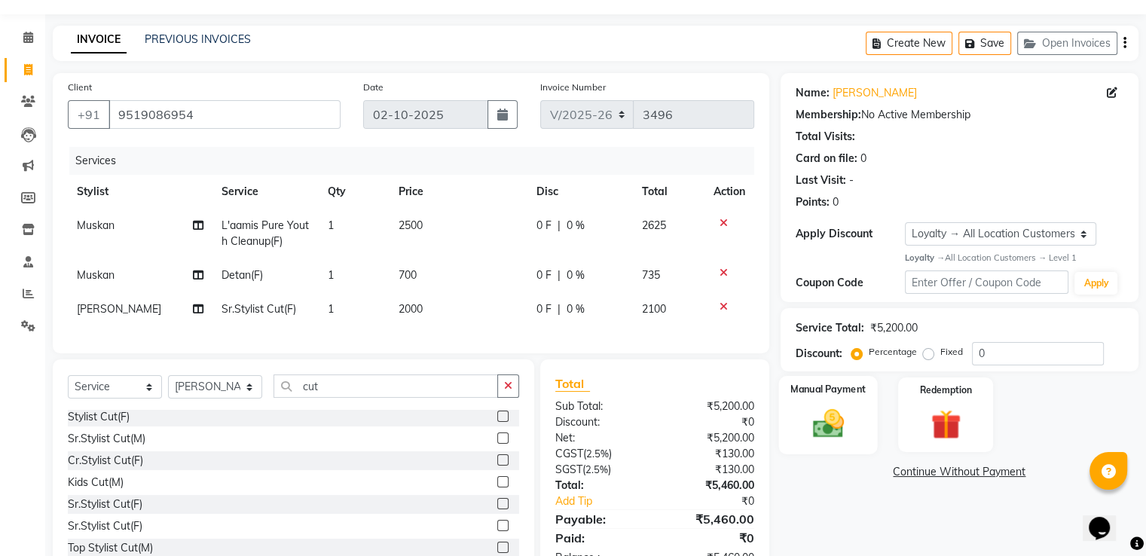
scroll to position [100, 0]
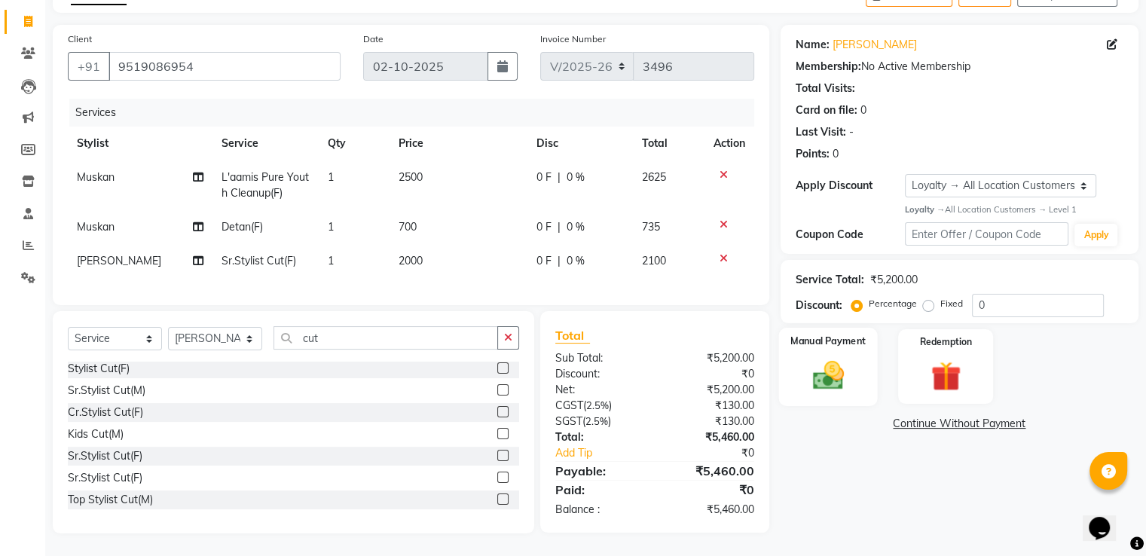
click at [823, 362] on img at bounding box center [828, 375] width 51 height 36
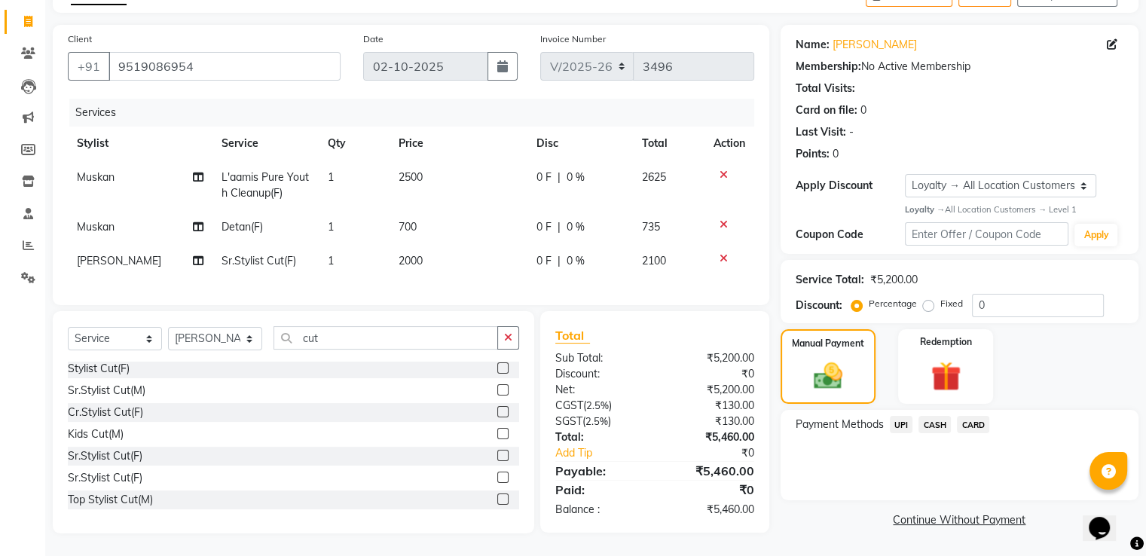
click at [903, 416] on span "UPI" at bounding box center [901, 424] width 23 height 17
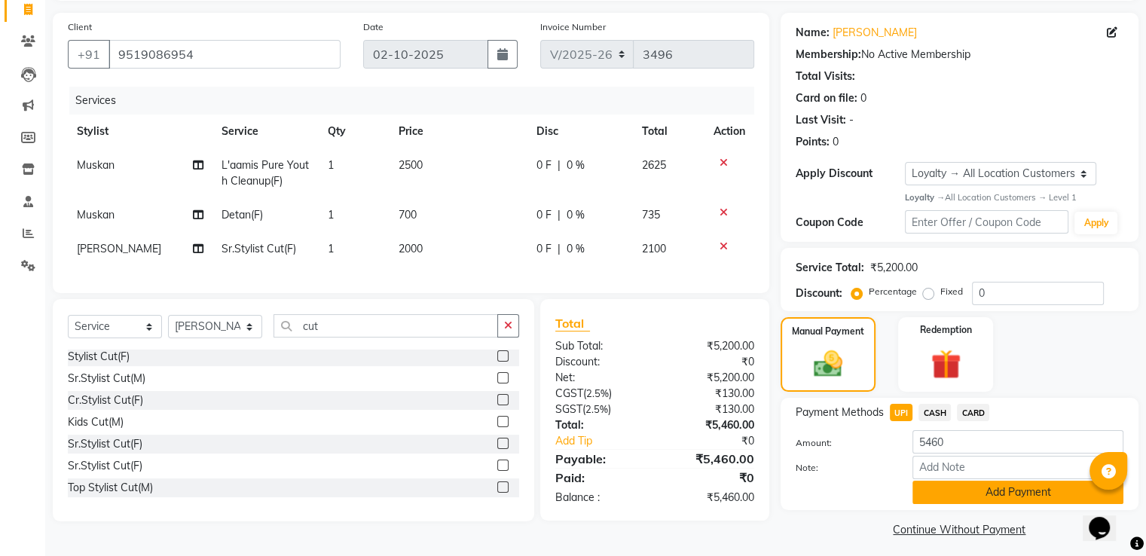
click at [959, 494] on button "Add Payment" at bounding box center [1018, 492] width 211 height 23
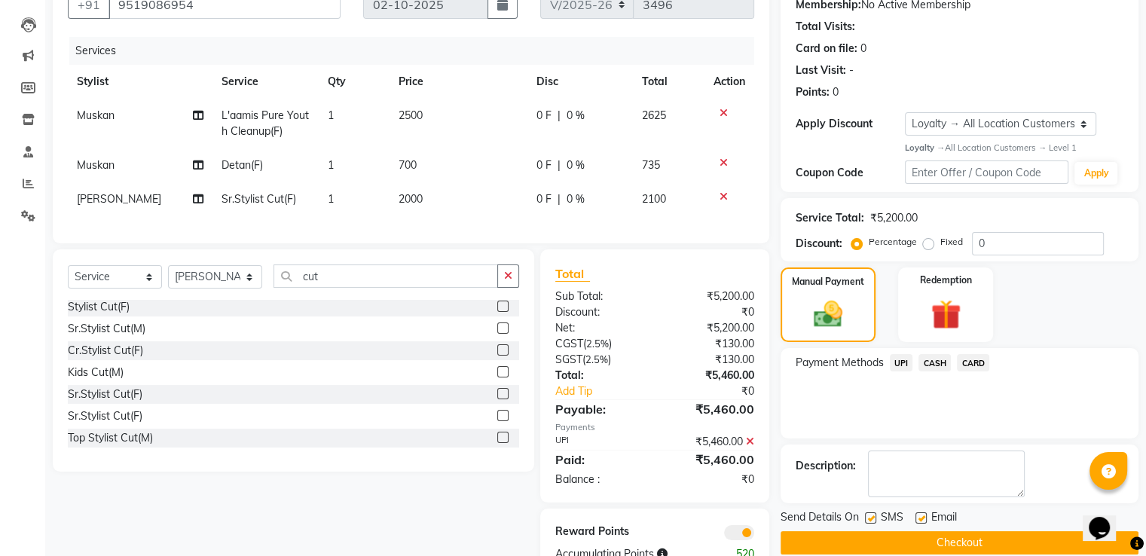
scroll to position [176, 0]
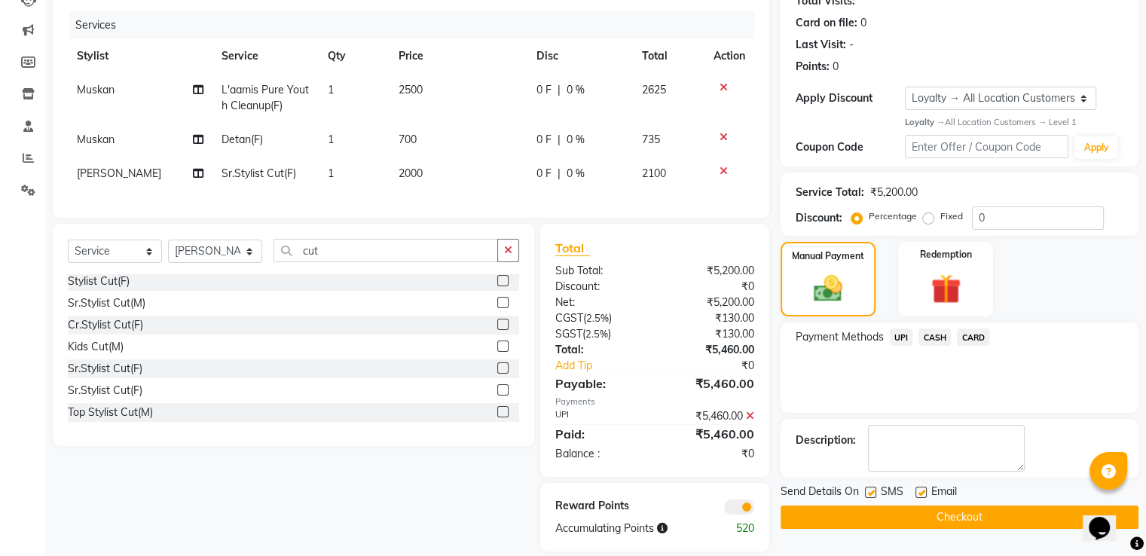
click at [953, 516] on button "Checkout" at bounding box center [960, 517] width 358 height 23
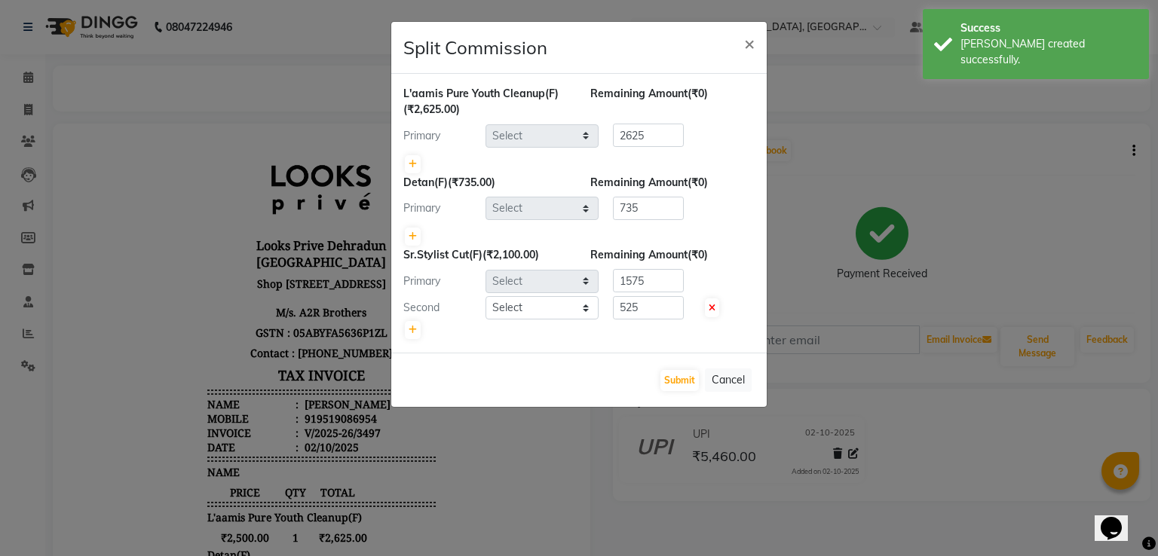
select select "62232"
select select "45658"
select select "91414"
click at [687, 381] on button "Submit" at bounding box center [679, 380] width 38 height 21
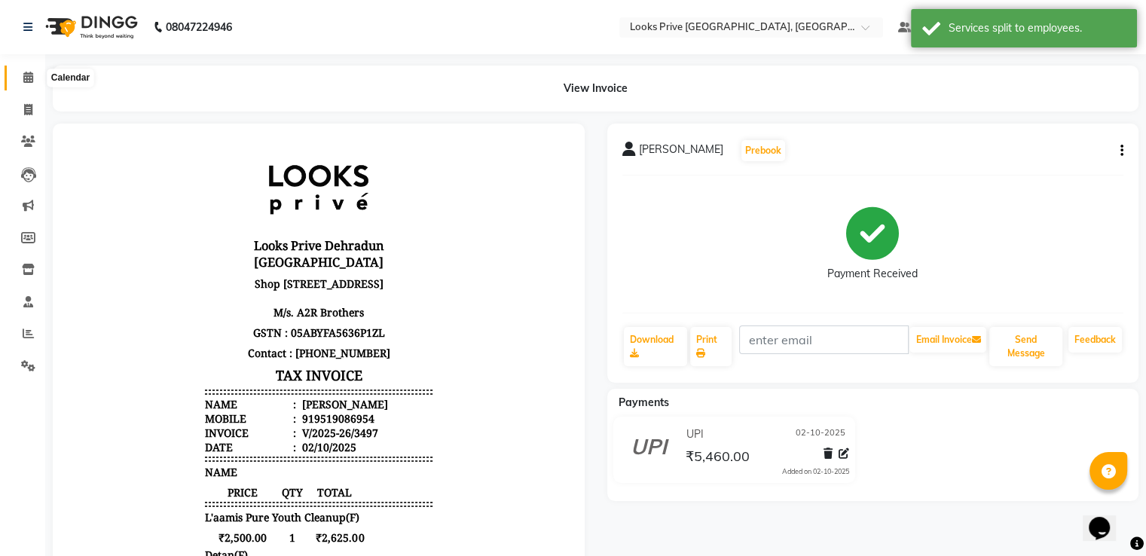
click at [27, 79] on icon at bounding box center [28, 77] width 10 height 11
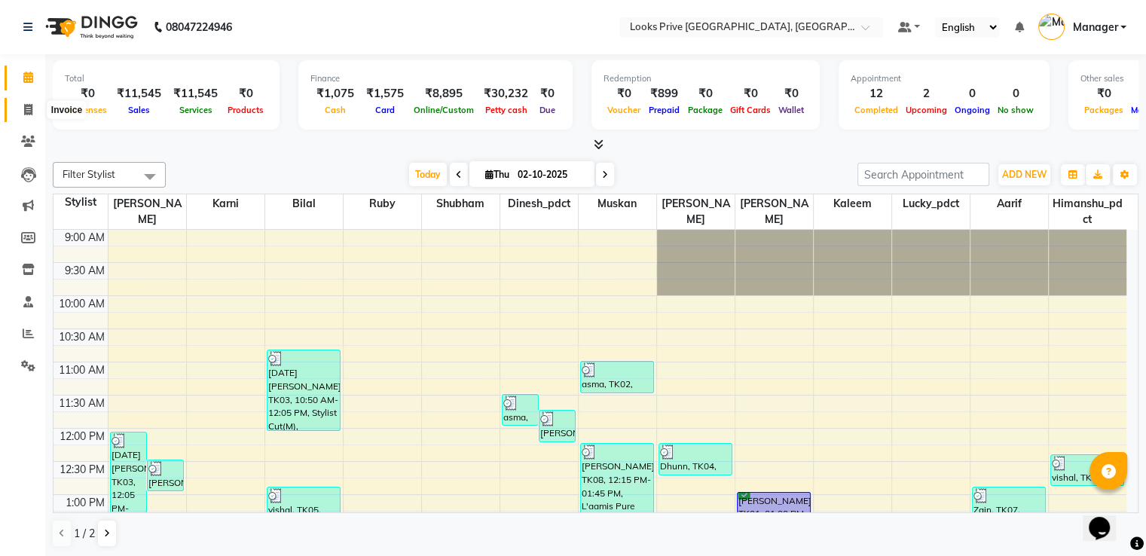
click at [32, 109] on span at bounding box center [28, 110] width 26 height 17
select select "service"
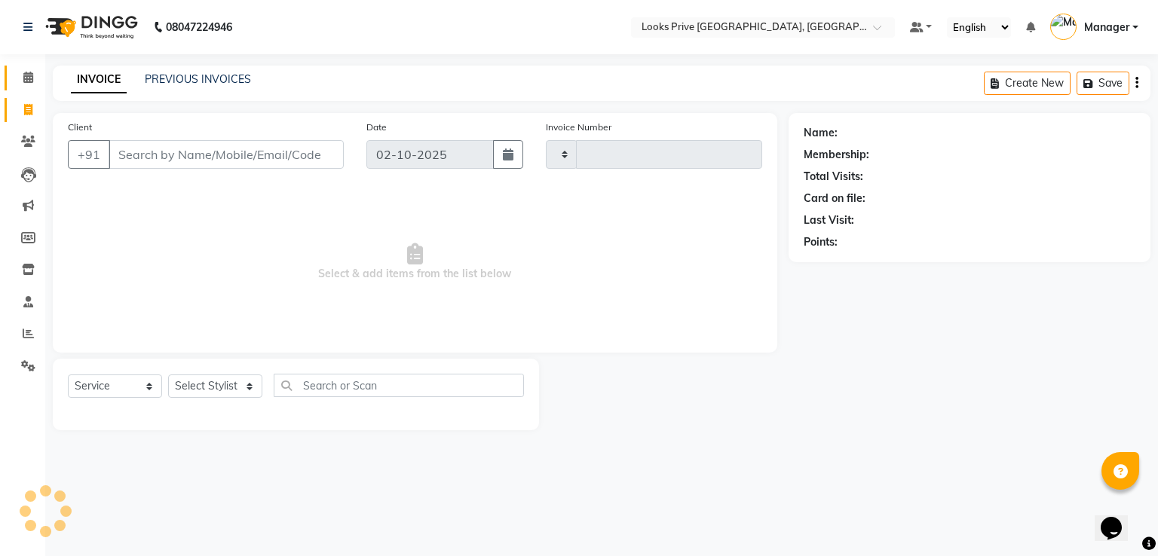
type input "3498"
select select "6205"
click at [26, 73] on icon at bounding box center [28, 77] width 10 height 11
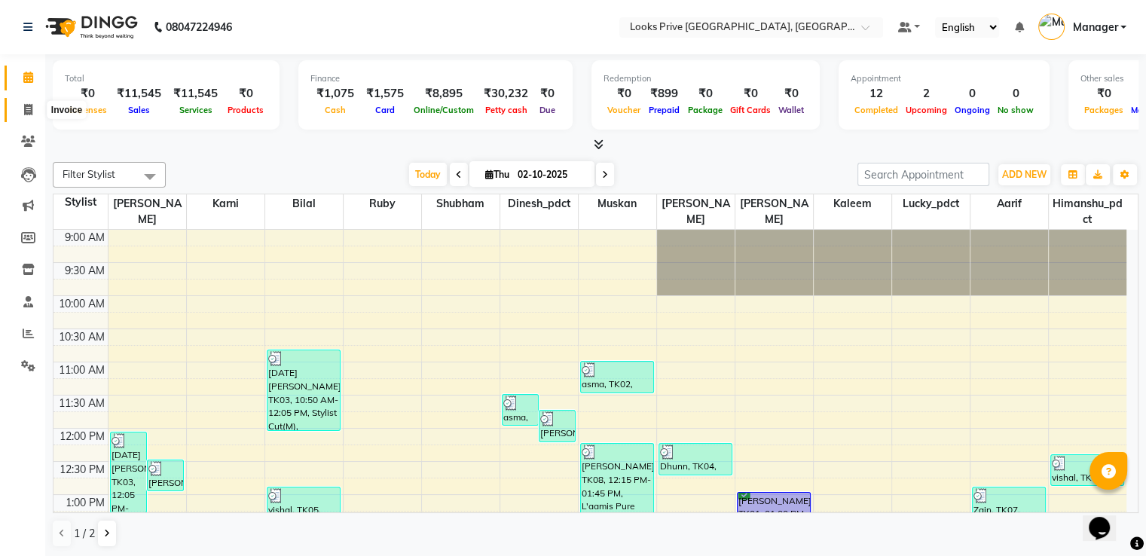
click at [17, 113] on span at bounding box center [28, 110] width 26 height 17
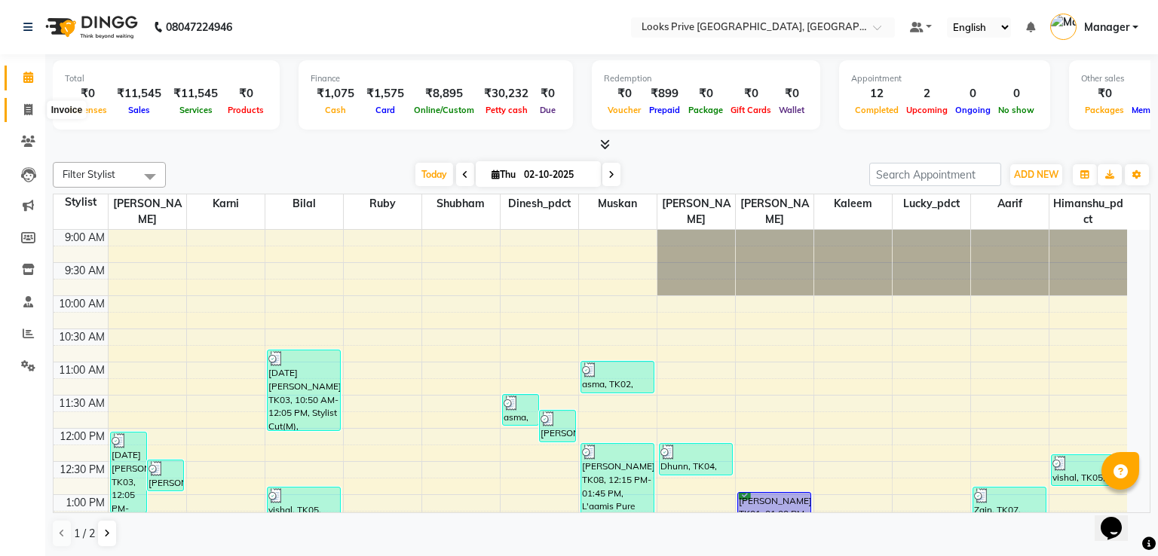
select select "service"
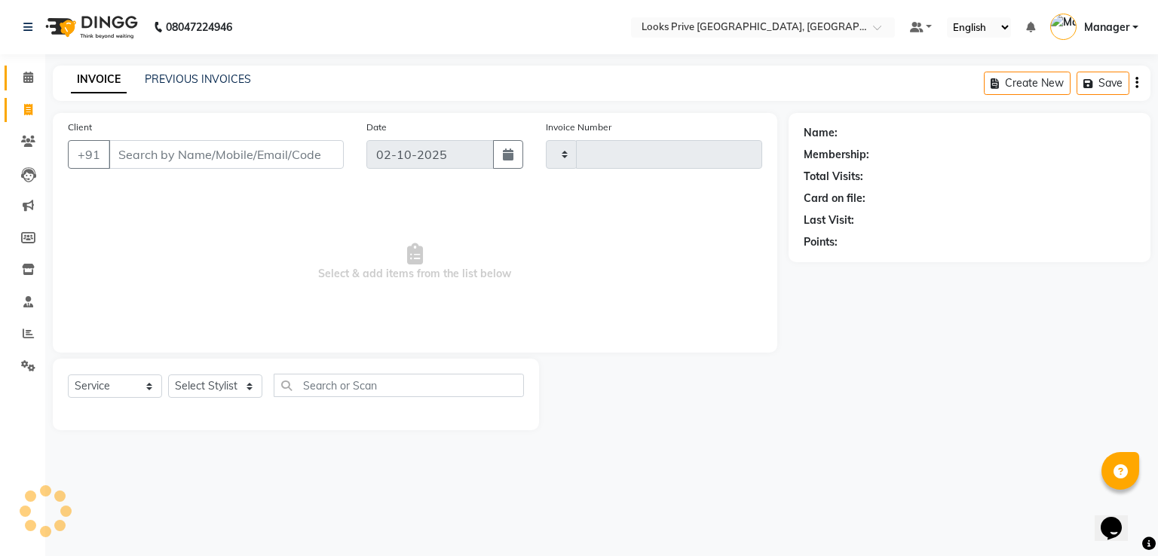
type input "3498"
select select "6205"
click at [23, 83] on icon at bounding box center [28, 77] width 10 height 11
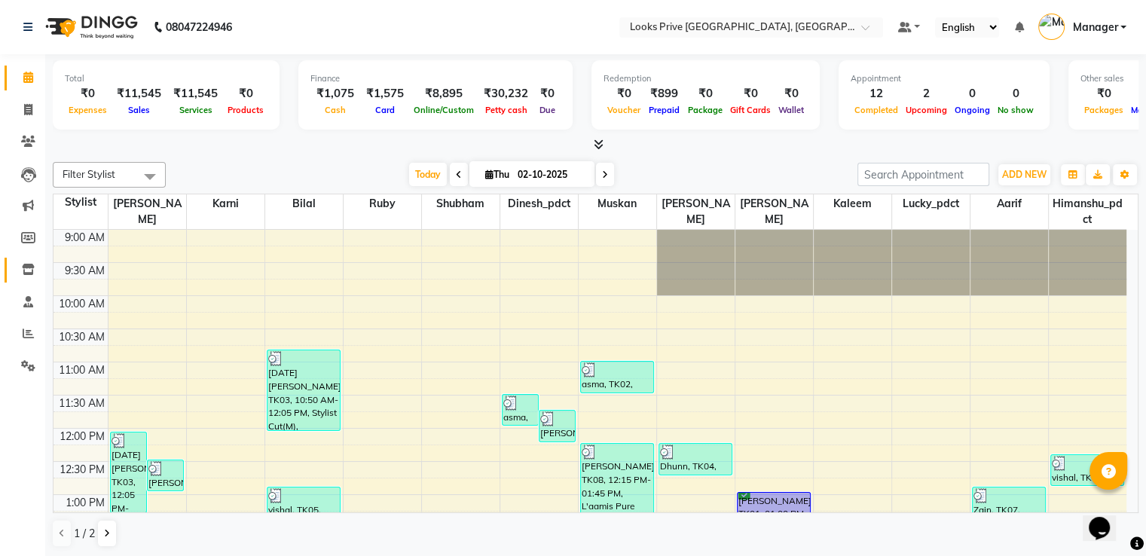
click at [12, 260] on link "Inventory" at bounding box center [23, 270] width 36 height 25
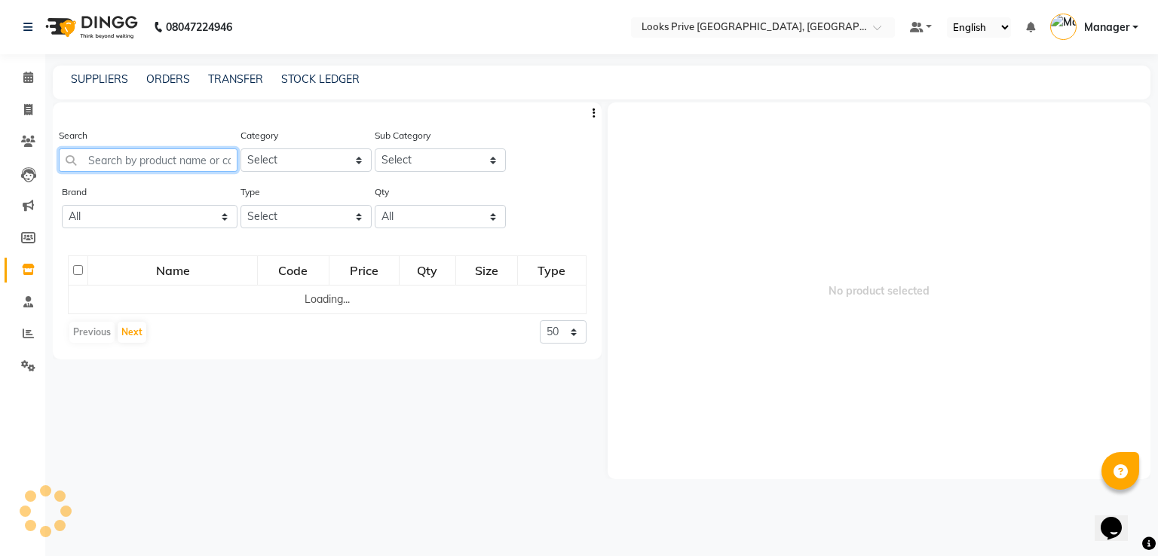
click at [188, 161] on input "text" at bounding box center [148, 159] width 179 height 23
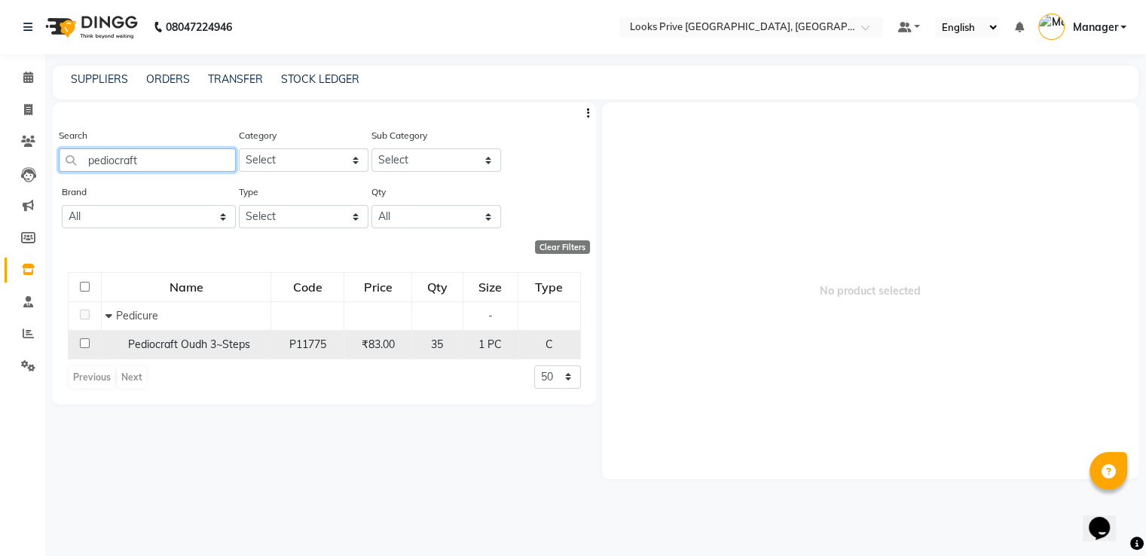
type input "pediocraft"
drag, startPoint x: 84, startPoint y: 344, endPoint x: 533, endPoint y: 291, distance: 451.7
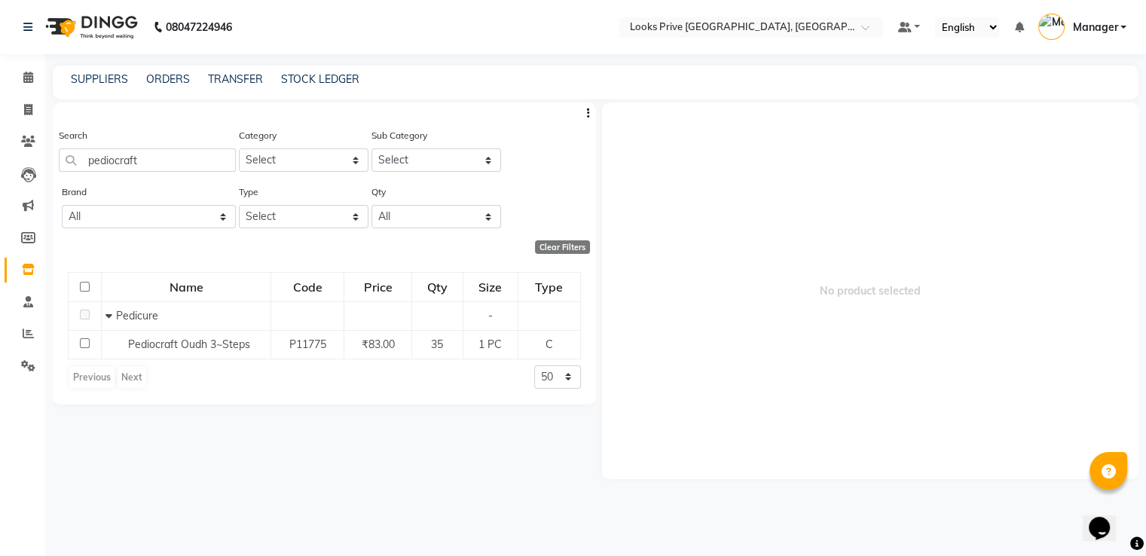
click at [84, 344] on input "checkbox" at bounding box center [85, 343] width 10 height 10
checkbox input "true"
select select
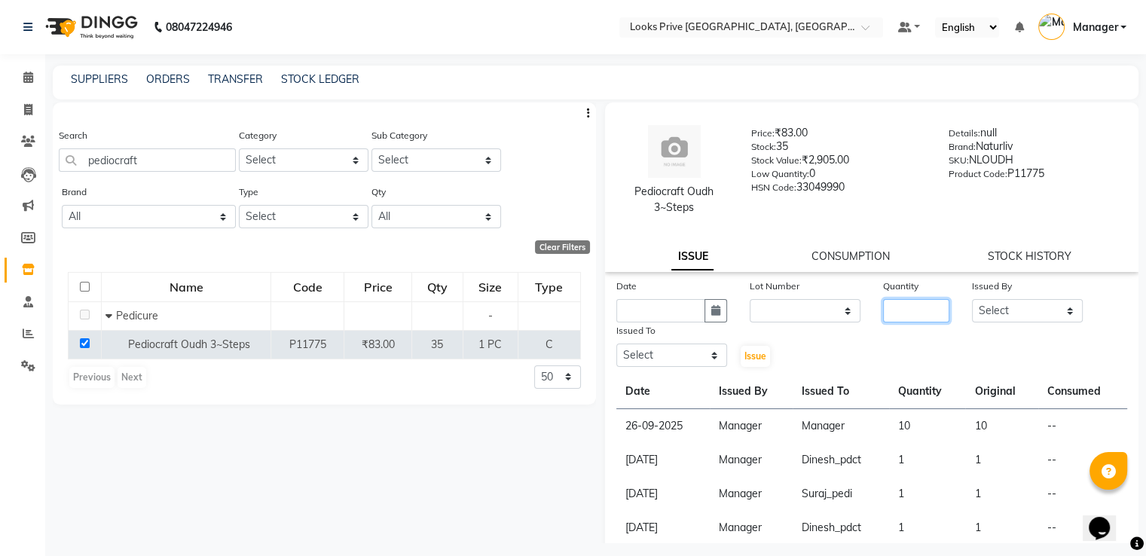
click at [903, 316] on input "number" at bounding box center [916, 310] width 66 height 23
type input "1"
drag, startPoint x: 979, startPoint y: 315, endPoint x: 992, endPoint y: 301, distance: 19.2
click at [983, 312] on select "Select A2R_Master Aarif Ayesha Bilal Dinesh_pdct Himanshu_pdct Kaleem Karni Luc…" at bounding box center [1027, 310] width 111 height 23
select select "45436"
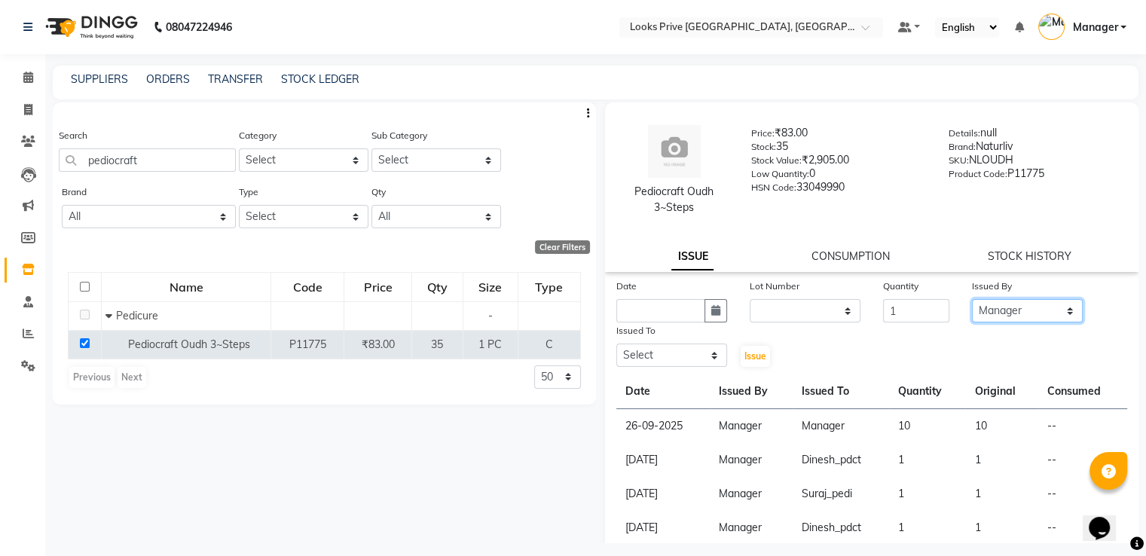
click at [972, 300] on select "Select A2R_Master Aarif Ayesha Bilal Dinesh_pdct Himanshu_pdct Kaleem Karni Luc…" at bounding box center [1027, 310] width 111 height 23
click at [648, 354] on select "Select A2R_Master Aarif Ayesha Bilal Dinesh_pdct Himanshu_pdct Kaleem Karni Luc…" at bounding box center [672, 355] width 111 height 23
select select "74574"
click at [617, 345] on select "Select A2R_Master Aarif Ayesha Bilal Dinesh_pdct Himanshu_pdct Kaleem Karni Luc…" at bounding box center [672, 355] width 111 height 23
click at [809, 305] on select "None" at bounding box center [805, 310] width 111 height 23
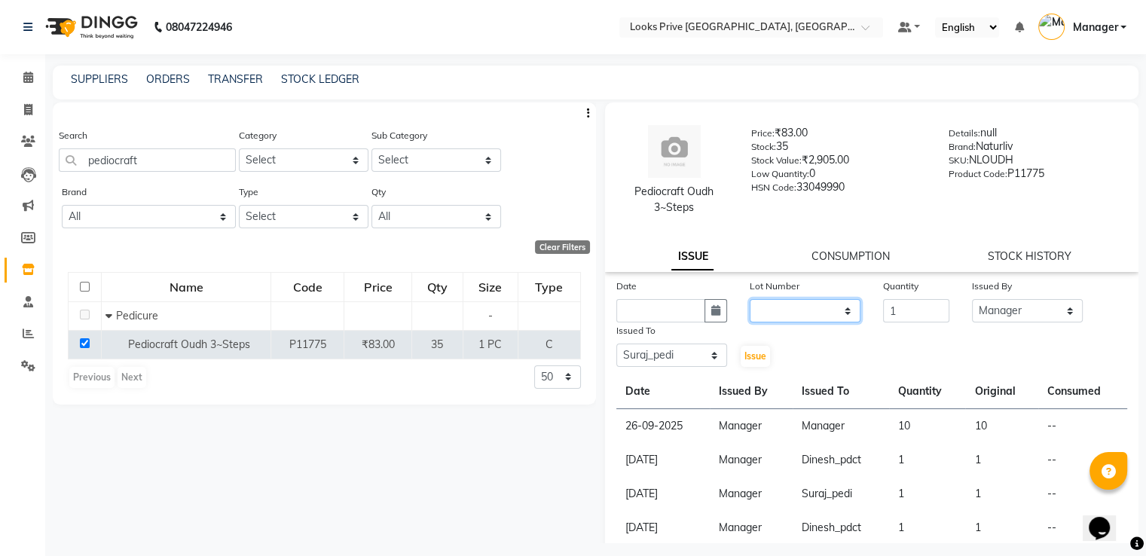
select select "0: null"
click at [750, 300] on select "None" at bounding box center [805, 310] width 111 height 23
click at [705, 314] on button "button" at bounding box center [716, 310] width 23 height 23
select select "10"
select select "2025"
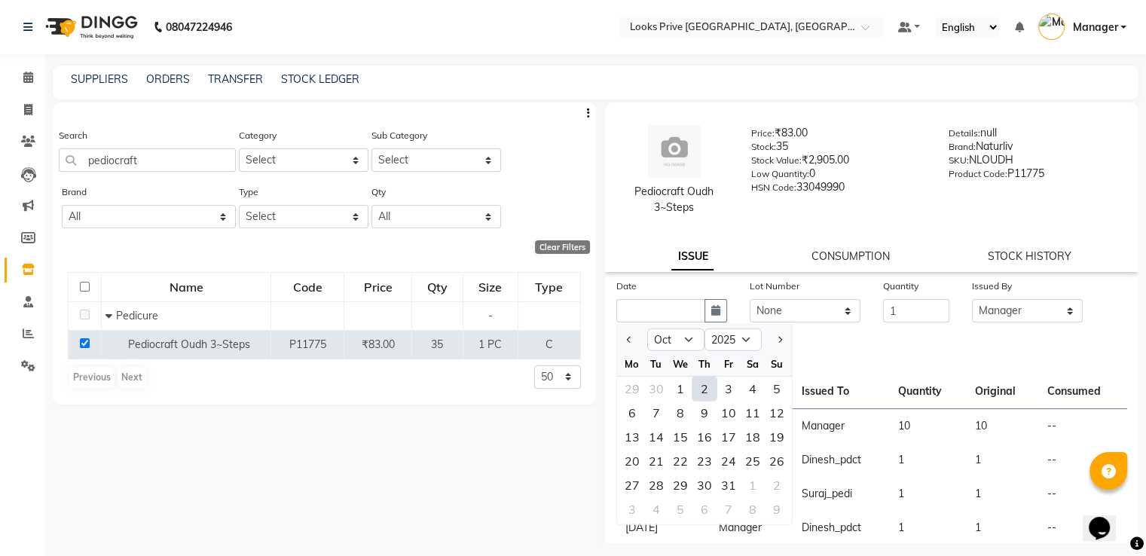
click at [702, 392] on div "2" at bounding box center [705, 389] width 24 height 24
type input "02-10-2025"
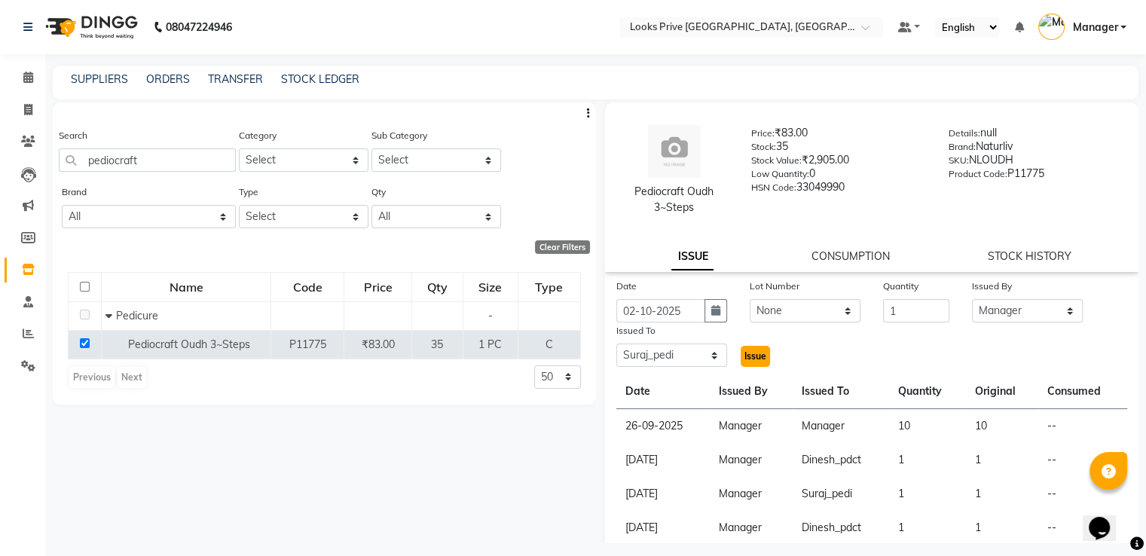
click at [754, 362] on span "Issue" at bounding box center [756, 355] width 22 height 11
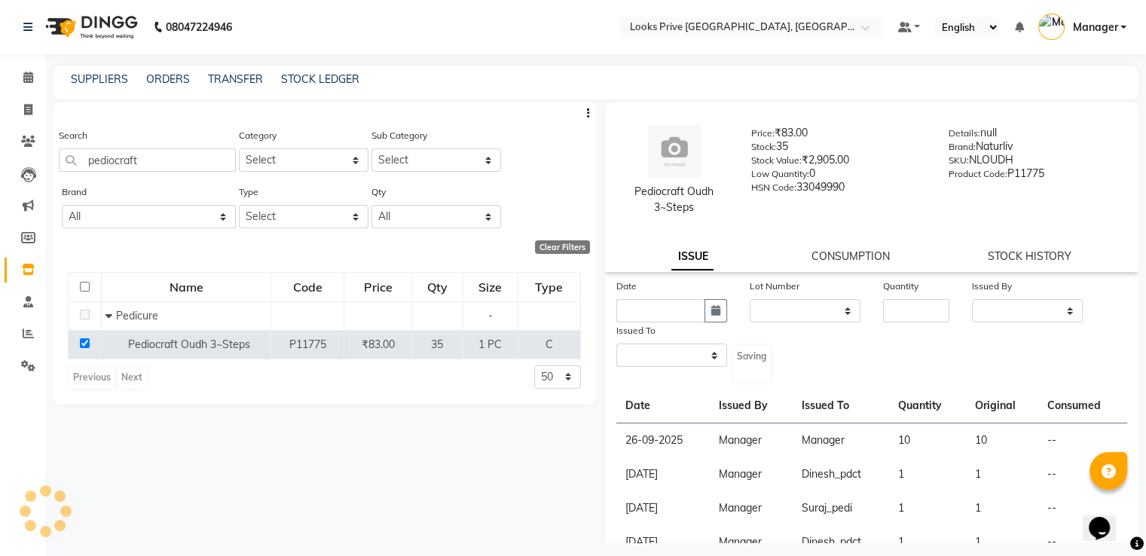
select select
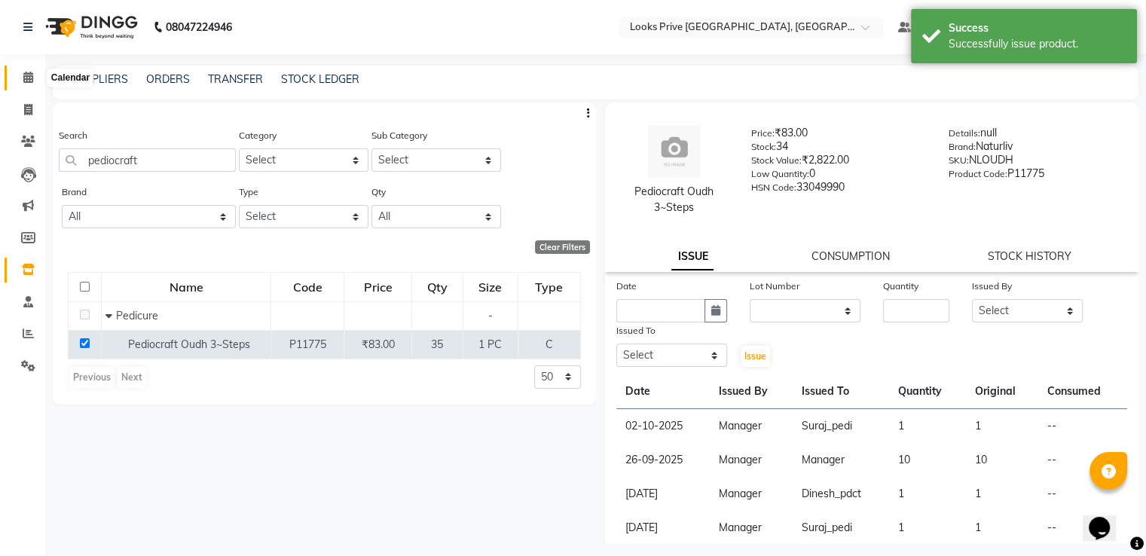
click at [27, 76] on icon at bounding box center [28, 77] width 10 height 11
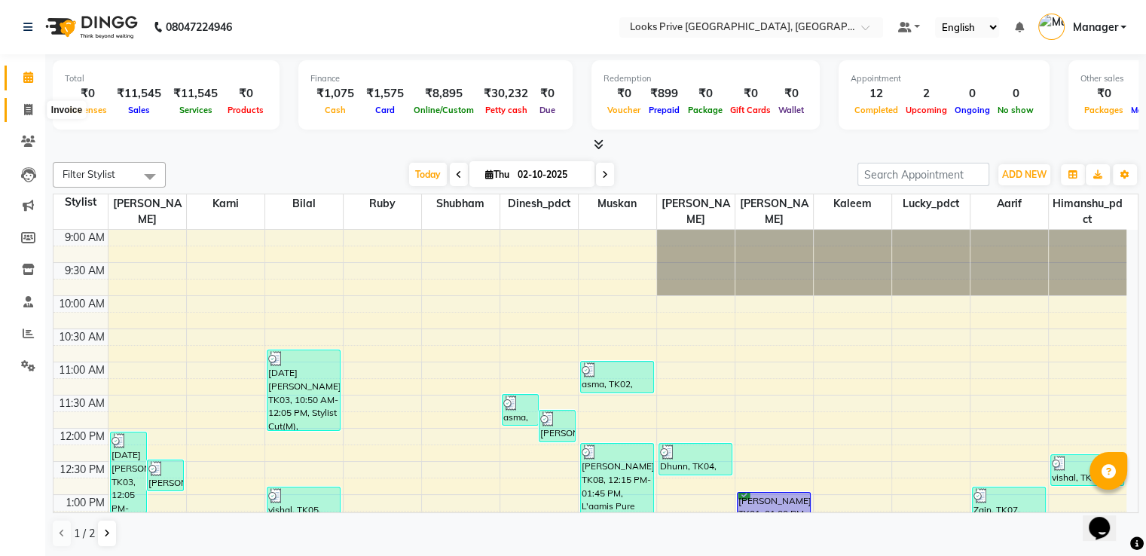
click at [26, 106] on icon at bounding box center [28, 109] width 8 height 11
select select "6205"
select select "service"
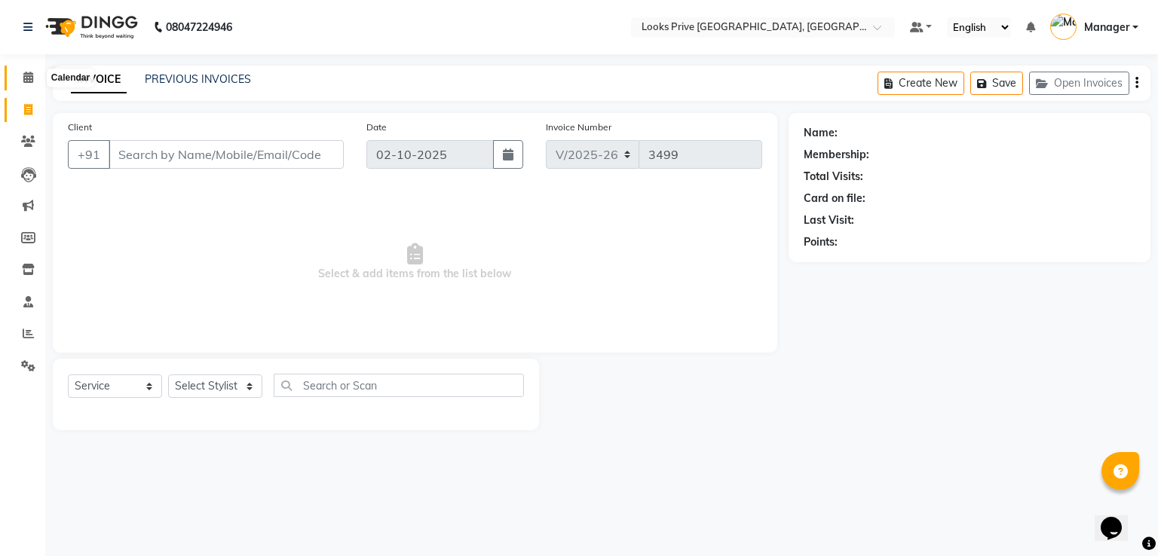
click at [27, 79] on icon at bounding box center [28, 77] width 10 height 11
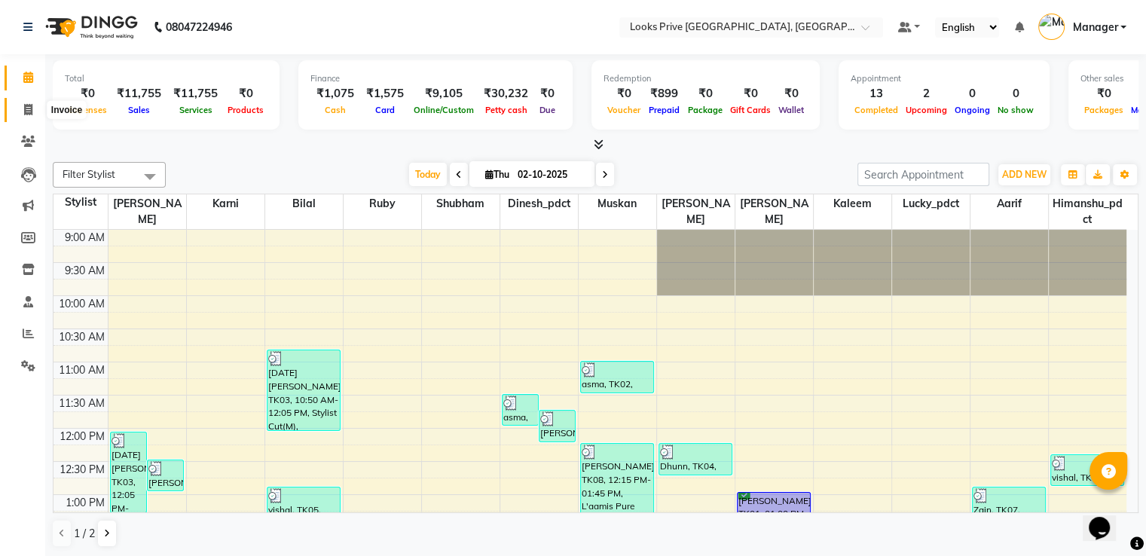
click at [28, 111] on icon at bounding box center [28, 109] width 8 height 11
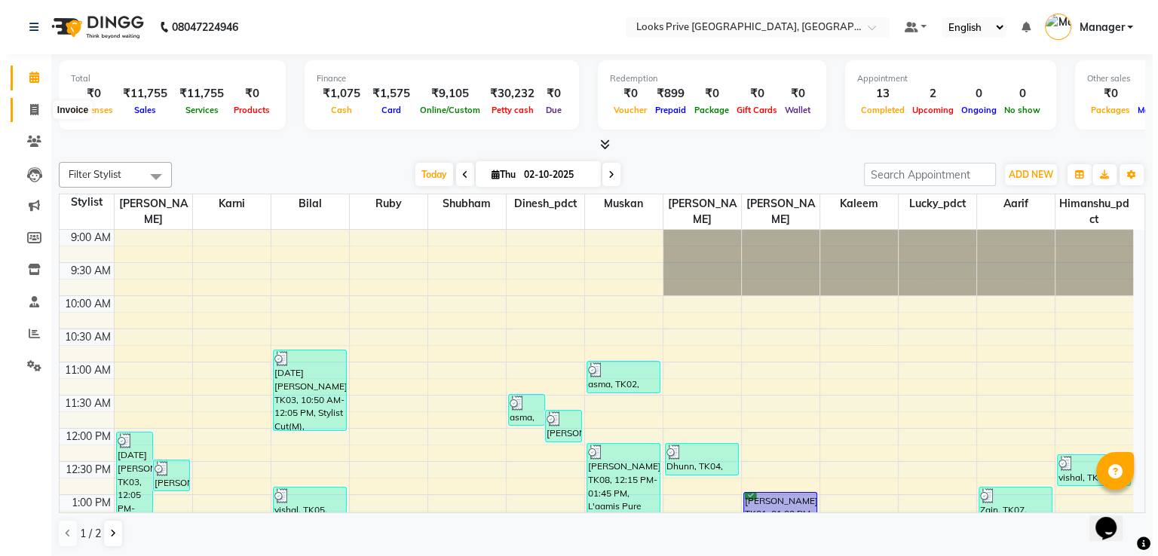
select select "6205"
select select "service"
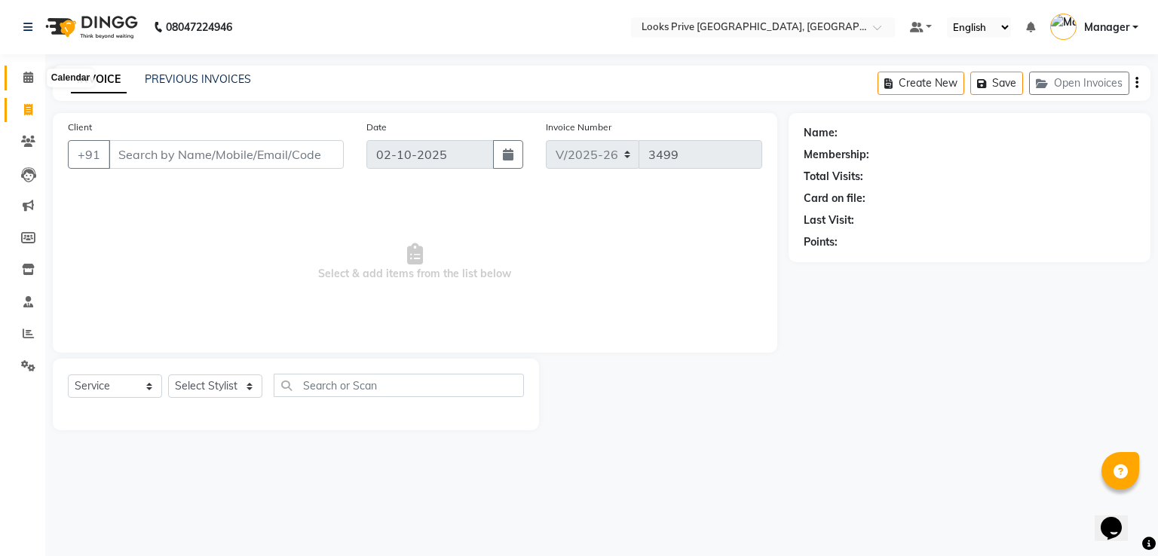
click at [29, 78] on icon at bounding box center [28, 77] width 10 height 11
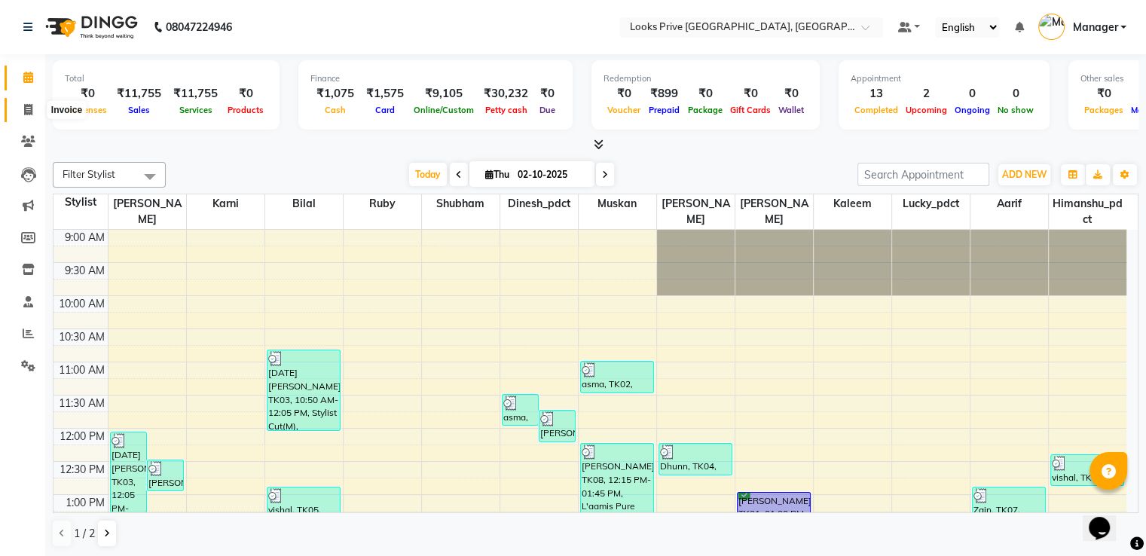
click at [29, 106] on icon at bounding box center [28, 109] width 8 height 11
select select "service"
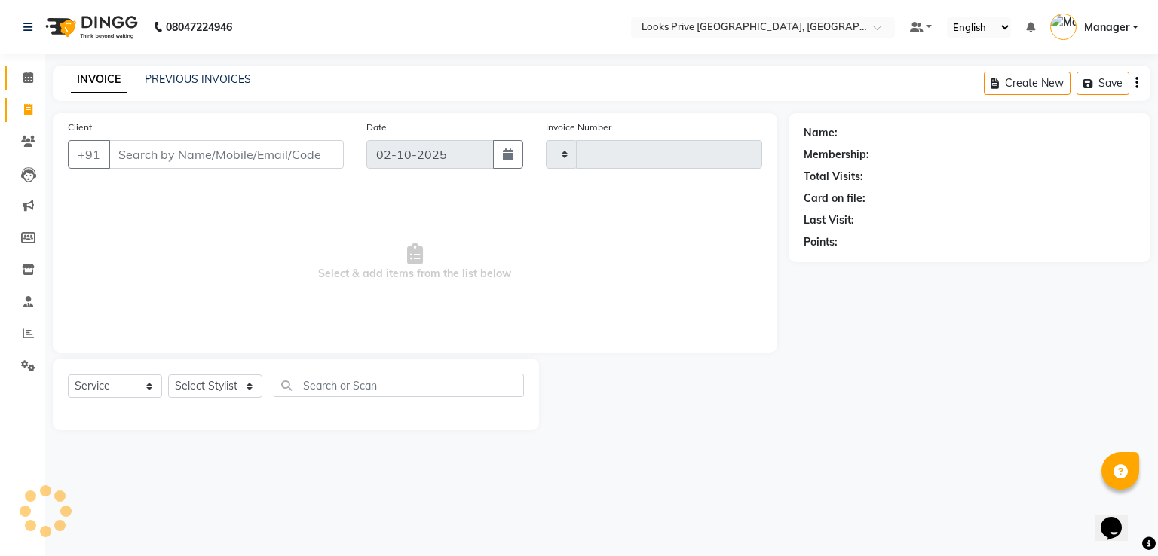
type input "3499"
select select "6205"
click at [27, 76] on icon at bounding box center [28, 77] width 10 height 11
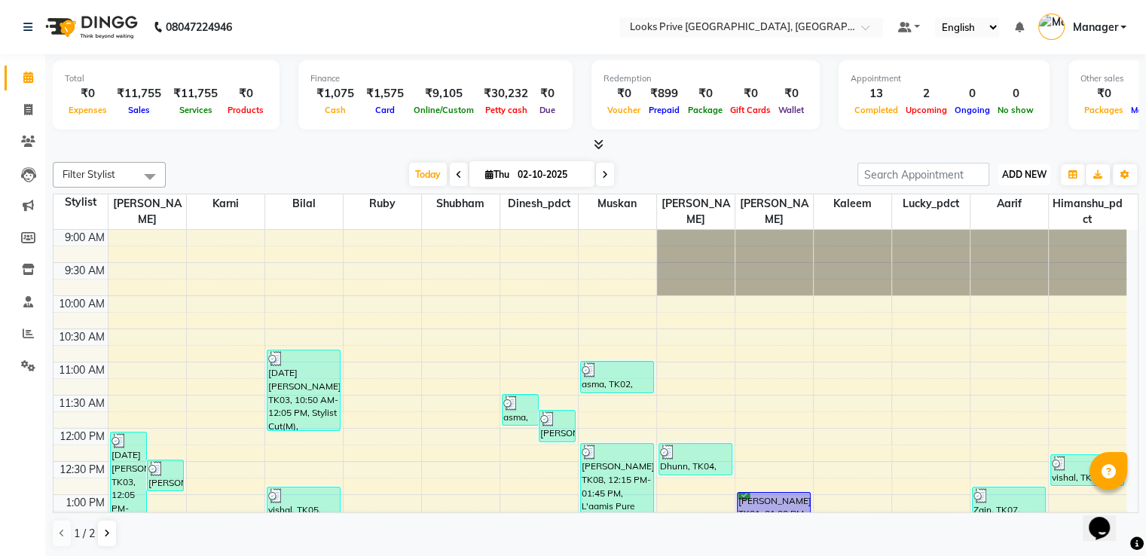
click at [1025, 173] on span "ADD NEW" at bounding box center [1025, 174] width 44 height 11
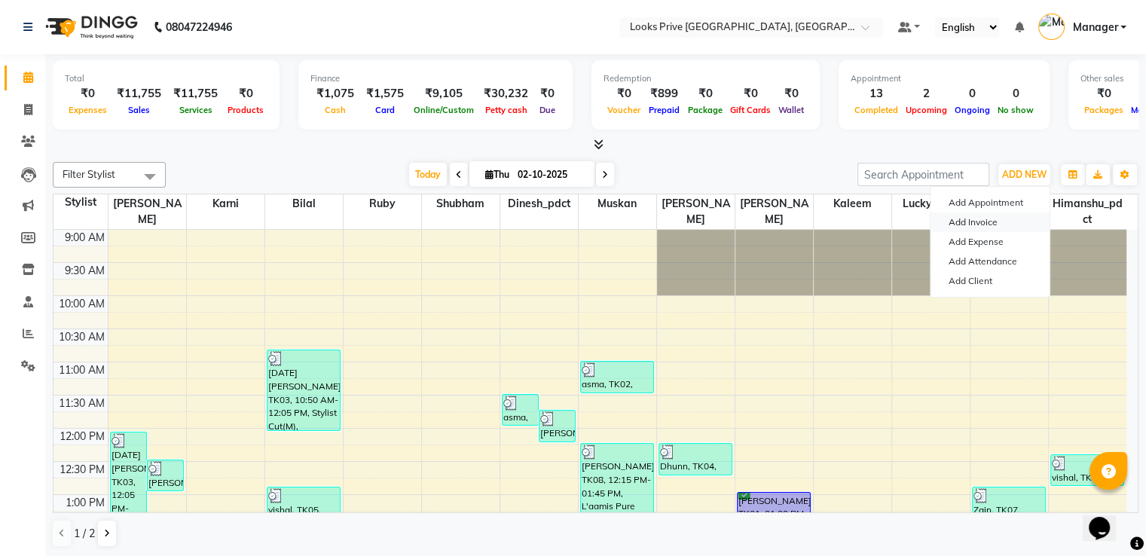
click at [960, 223] on link "Add Invoice" at bounding box center [990, 223] width 119 height 20
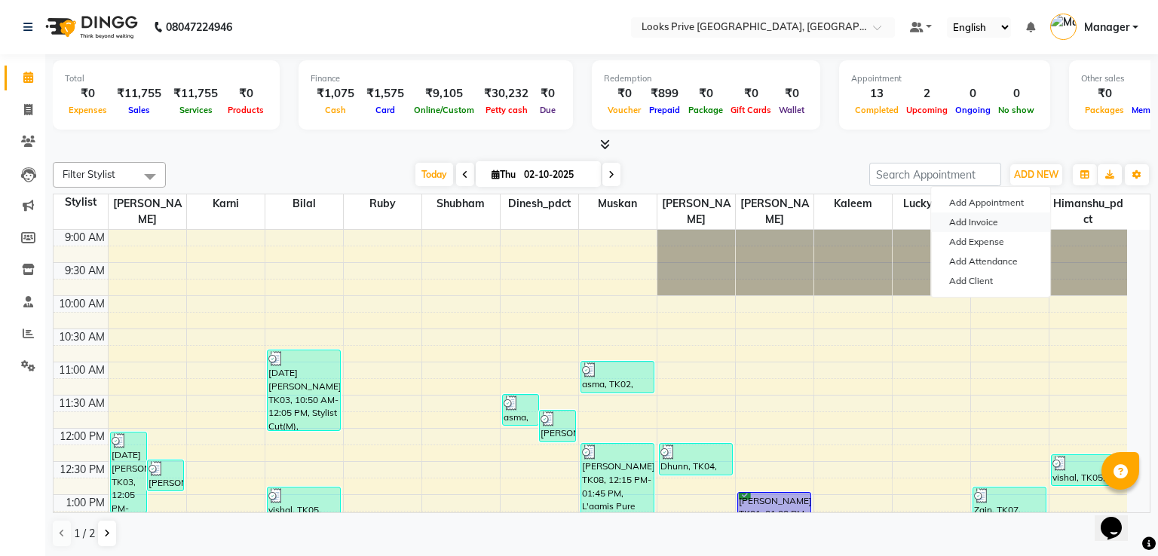
select select "6205"
select select "service"
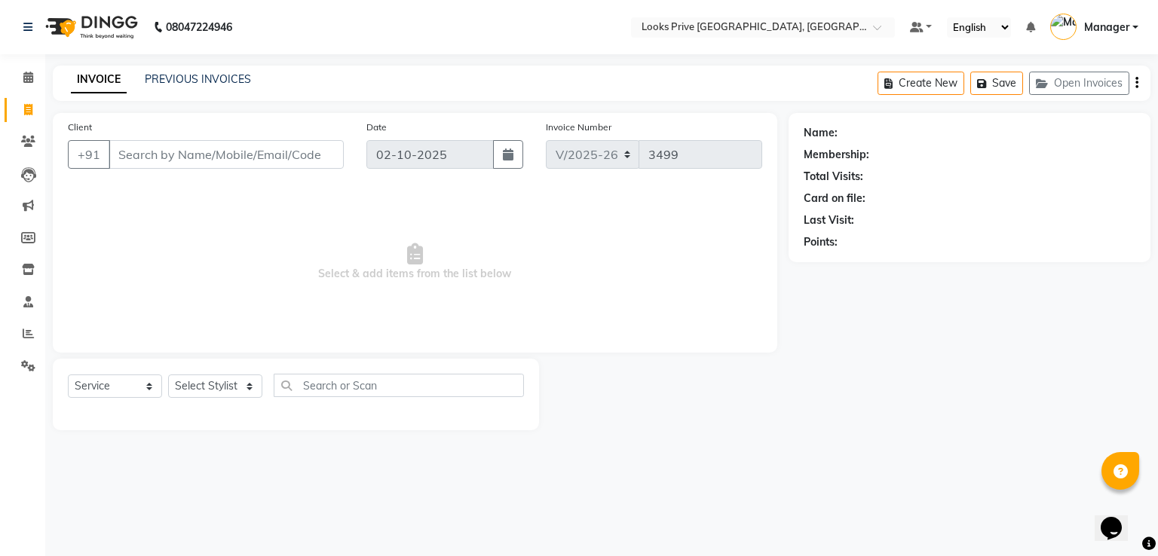
drag, startPoint x: 267, startPoint y: 155, endPoint x: 308, endPoint y: 169, distance: 43.1
click at [268, 155] on input "Client" at bounding box center [226, 154] width 235 height 29
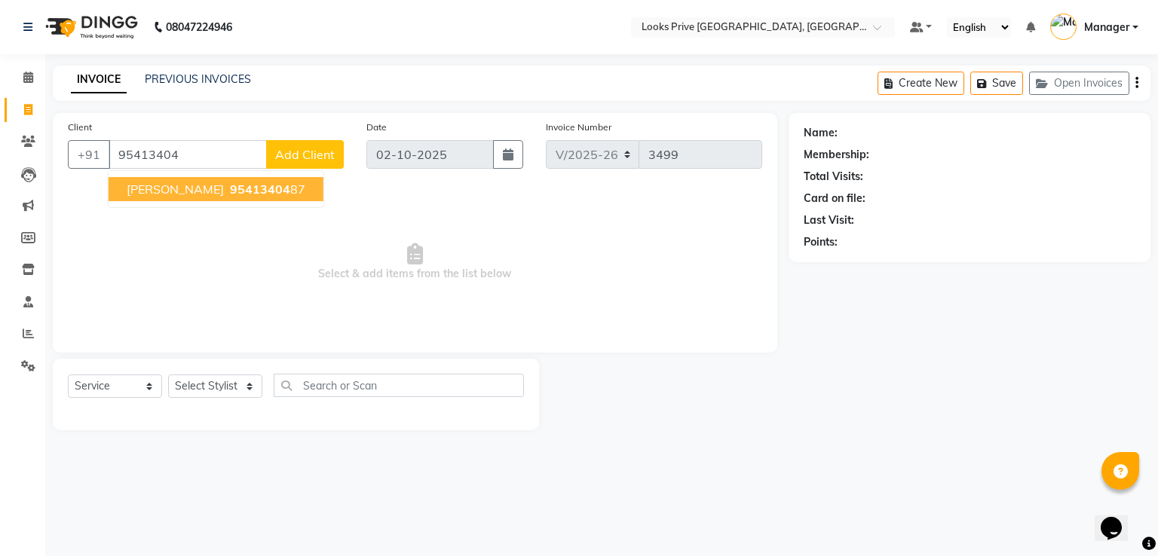
click at [249, 181] on button "[PERSON_NAME] 95413404 87" at bounding box center [216, 189] width 215 height 24
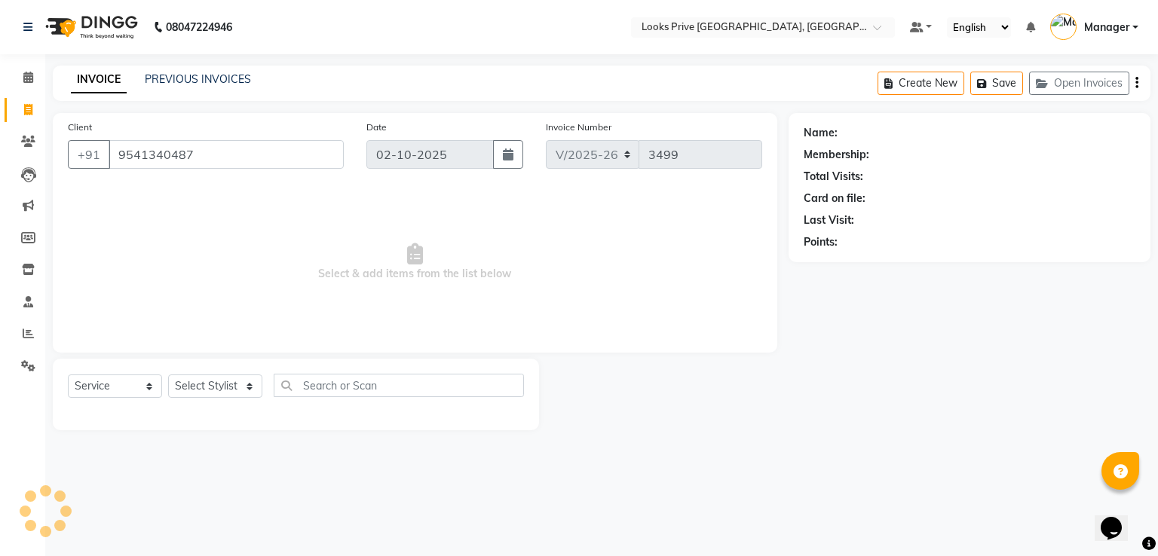
type input "9541340487"
select select "1: Object"
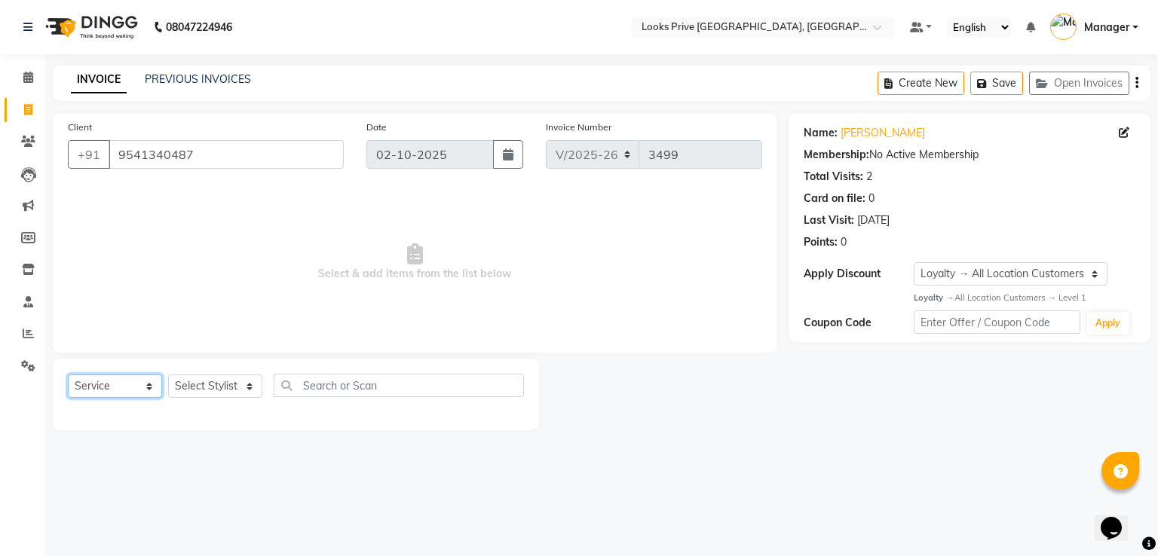
click at [130, 387] on select "Select Service Product Membership Package Voucher Prepaid Gift Card" at bounding box center [115, 386] width 94 height 23
select select "product"
click at [68, 375] on select "Select Service Product Membership Package Voucher Prepaid Gift Card" at bounding box center [115, 386] width 94 height 23
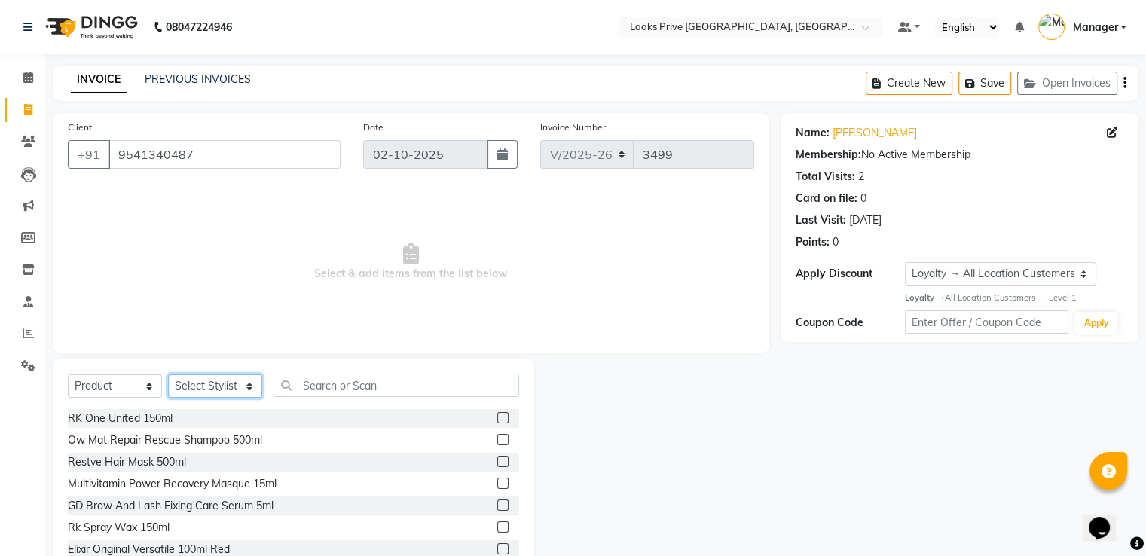
click at [232, 386] on select "Select Stylist A2R_Master [PERSON_NAME] [PERSON_NAME] Dinesh_pdct Himanshu_pdct…" at bounding box center [215, 386] width 94 height 23
select select "86408"
click at [168, 375] on select "Select Stylist A2R_Master [PERSON_NAME] [PERSON_NAME] Dinesh_pdct Himanshu_pdct…" at bounding box center [215, 386] width 94 height 23
click at [384, 387] on input "text" at bounding box center [397, 385] width 246 height 23
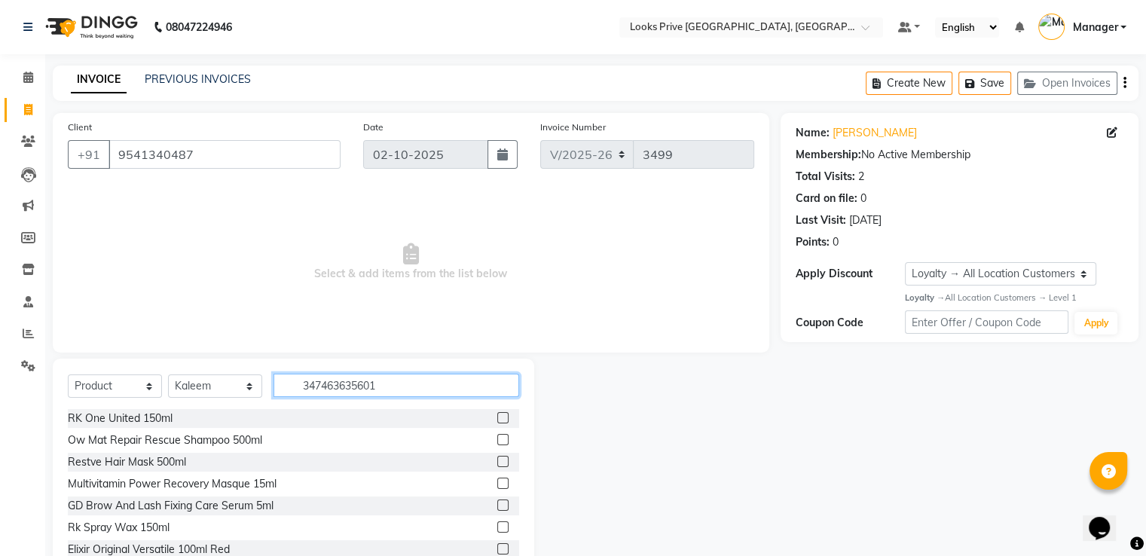
type input "3474636356010"
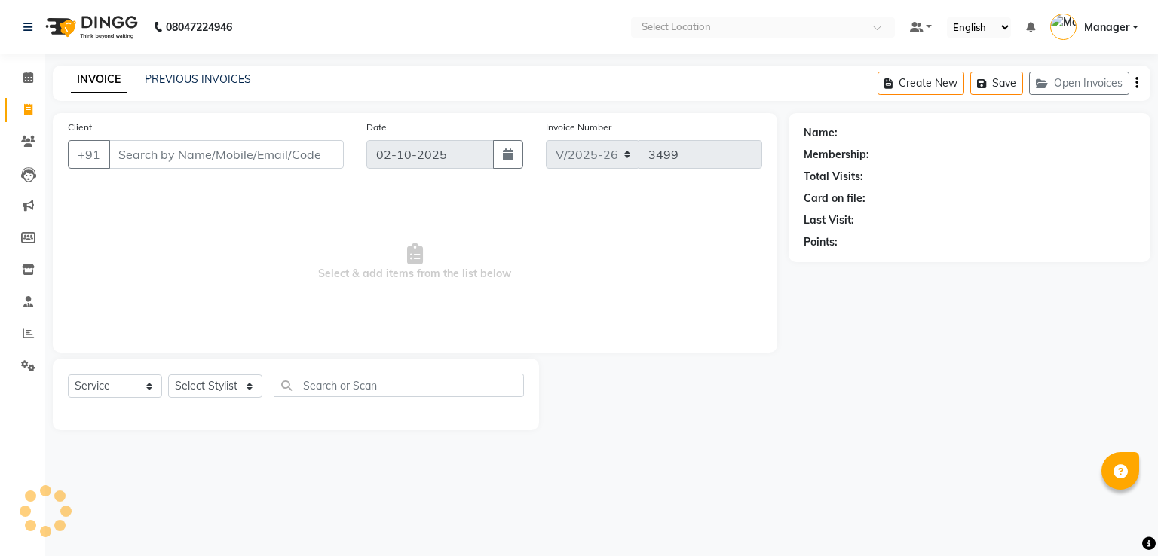
select select "6205"
select select "service"
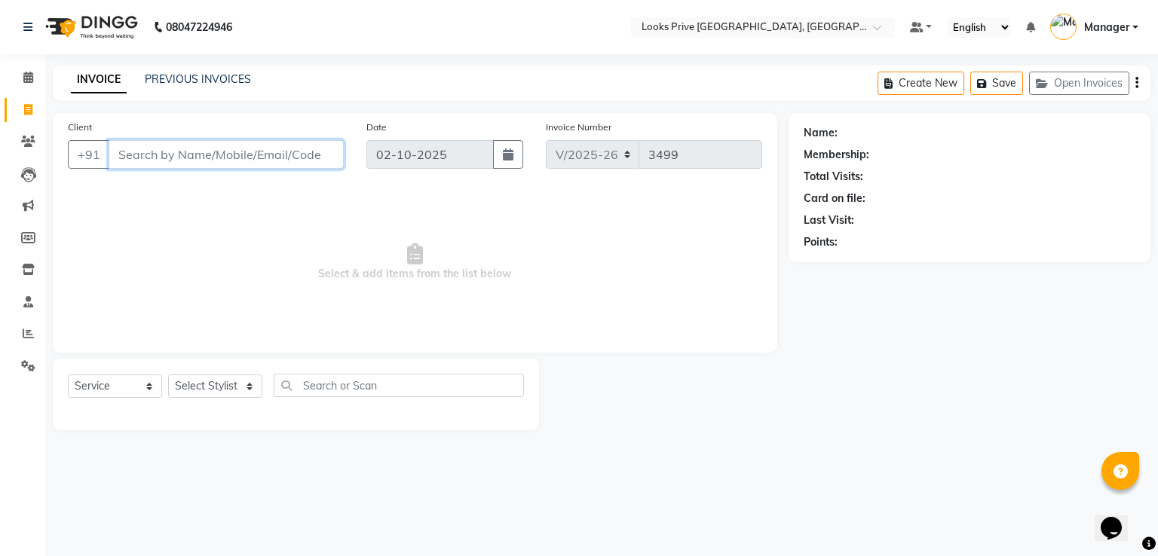
click at [249, 156] on input "Client" at bounding box center [226, 154] width 235 height 29
drag, startPoint x: 305, startPoint y: 158, endPoint x: 375, endPoint y: 155, distance: 70.2
click at [317, 155] on input "Client" at bounding box center [226, 154] width 235 height 29
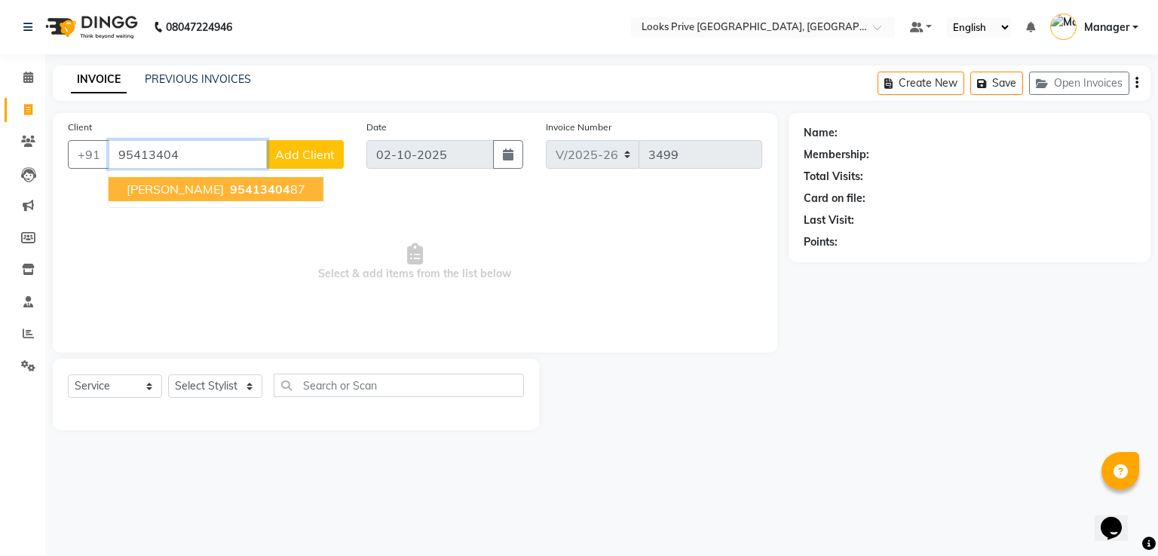
click at [232, 195] on span "95413404" at bounding box center [260, 189] width 60 height 15
type input "9541340487"
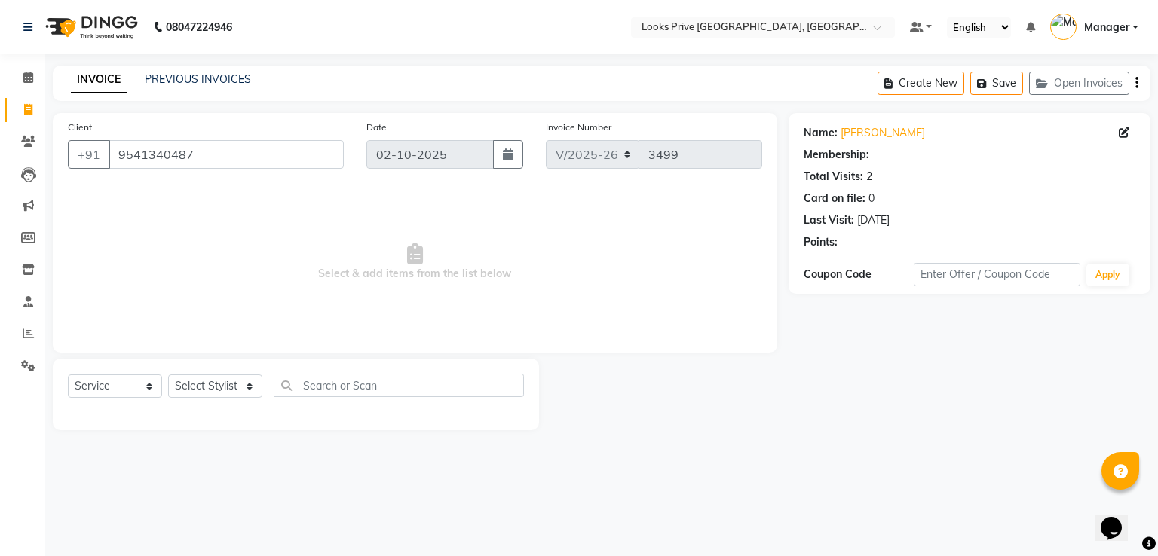
select select "1: Object"
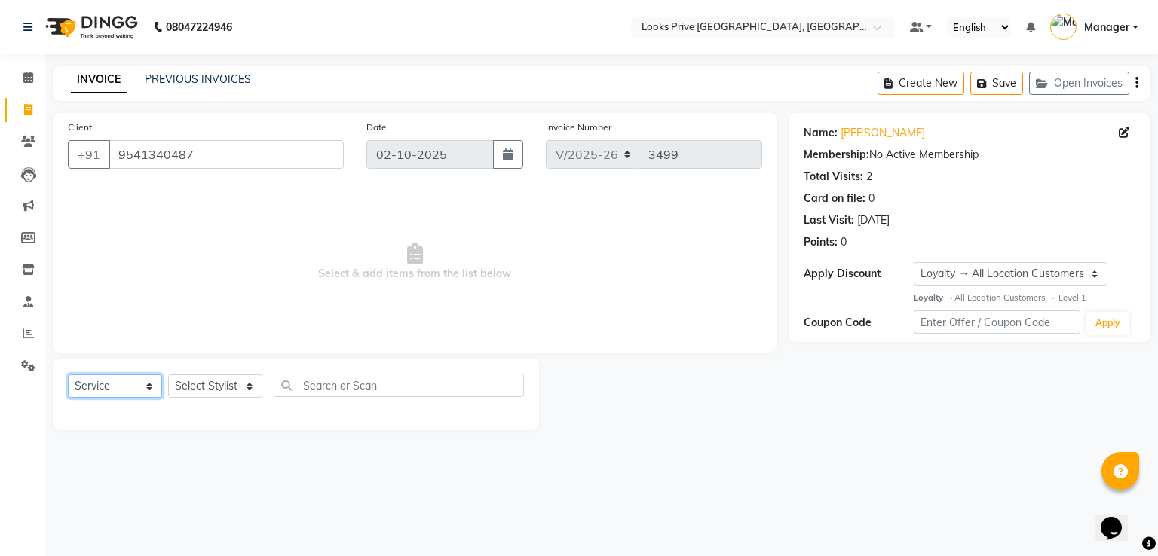
drag, startPoint x: 146, startPoint y: 386, endPoint x: 145, endPoint y: 378, distance: 8.4
click at [146, 386] on select "Select Service Product Membership Package Voucher Prepaid Gift Card" at bounding box center [115, 386] width 94 height 23
select select "product"
click at [68, 375] on select "Select Service Product Membership Package Voucher Prepaid Gift Card" at bounding box center [115, 386] width 94 height 23
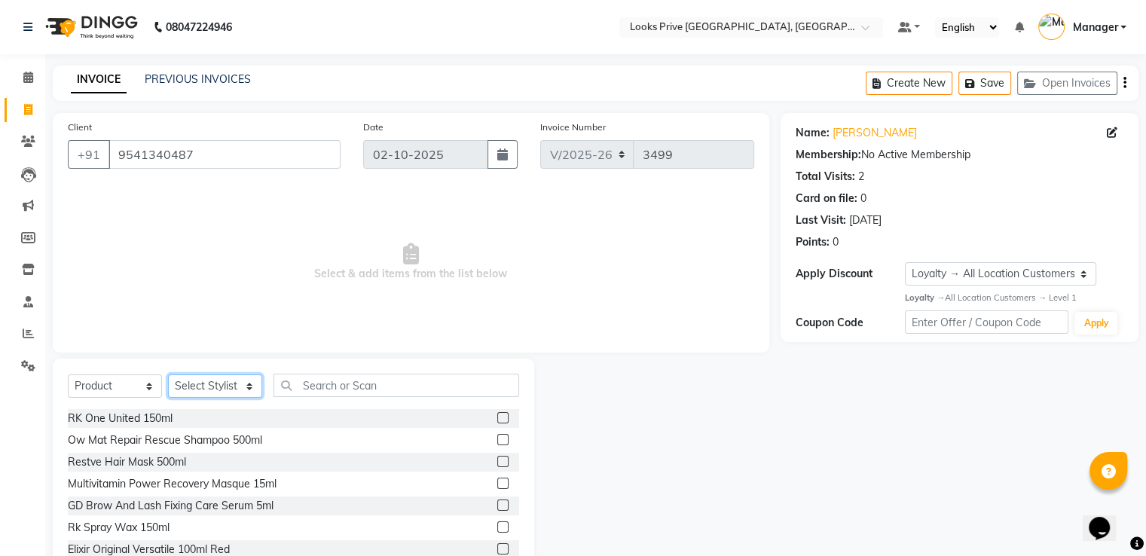
click at [243, 384] on select "Select Stylist A2R_Master [PERSON_NAME] [PERSON_NAME] Dinesh_pdct Himanshu_pdct…" at bounding box center [215, 386] width 94 height 23
select select "86408"
click at [168, 375] on select "Select Stylist A2R_Master [PERSON_NAME] [PERSON_NAME] Dinesh_pdct Himanshu_pdct…" at bounding box center [215, 386] width 94 height 23
click at [386, 384] on input "text" at bounding box center [397, 385] width 246 height 23
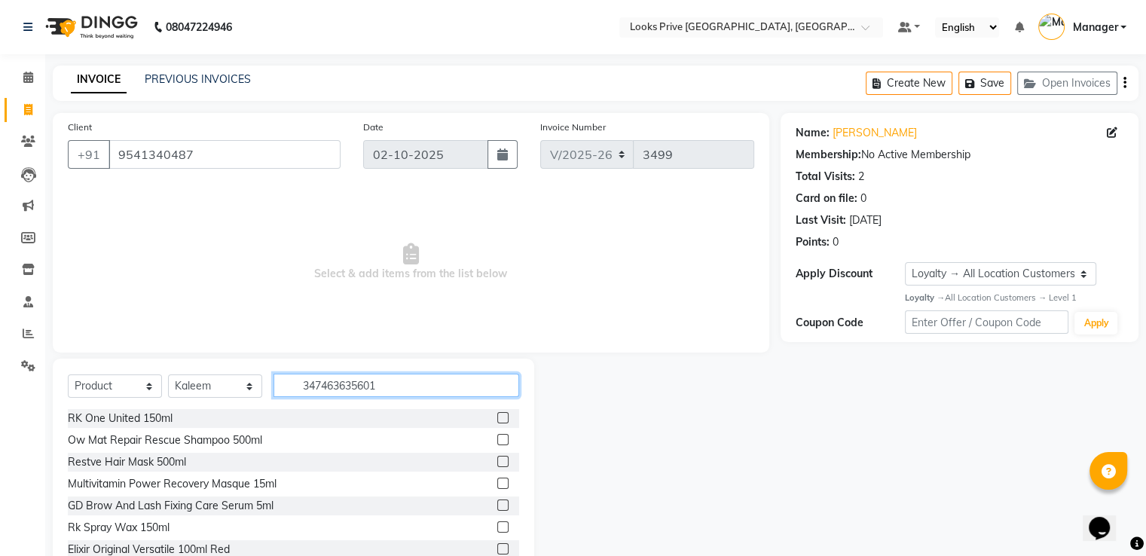
type input "3474636356010"
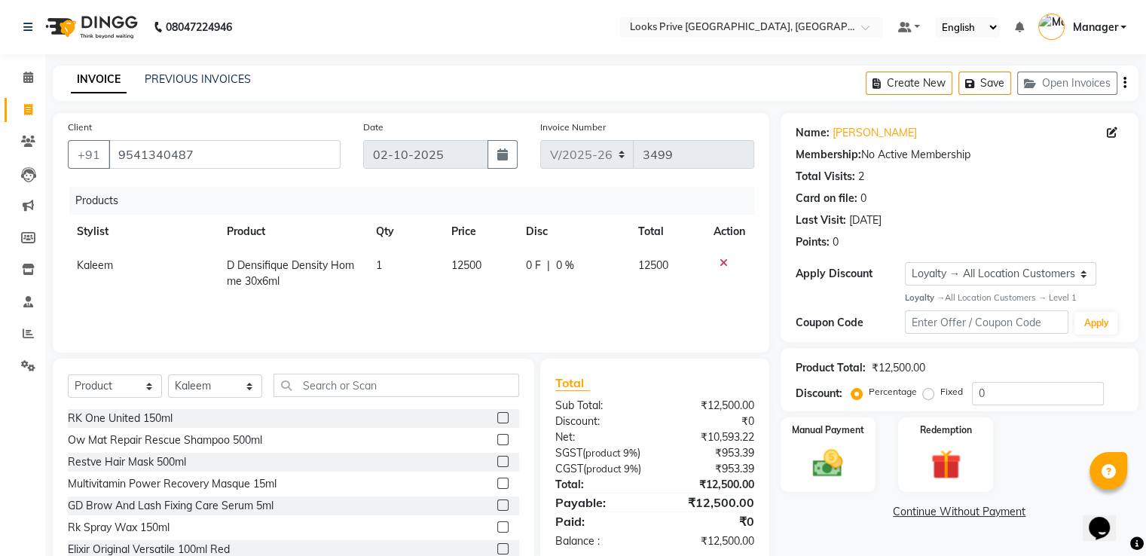
click at [477, 268] on span "12500" at bounding box center [466, 266] width 30 height 14
select select "86408"
click at [478, 266] on input "12500" at bounding box center [458, 269] width 54 height 23
type input "14500"
click at [760, 221] on div "Client [PHONE_NUMBER] Date [DATE] Invoice Number V/2025 V/[PHONE_NUMBER] Produc…" at bounding box center [411, 233] width 717 height 240
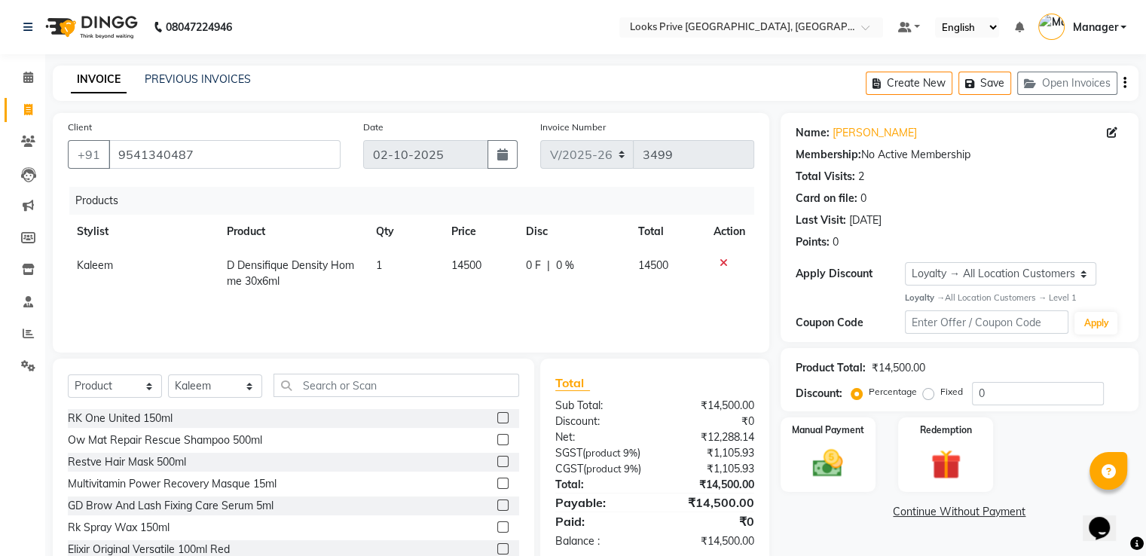
scroll to position [48, 0]
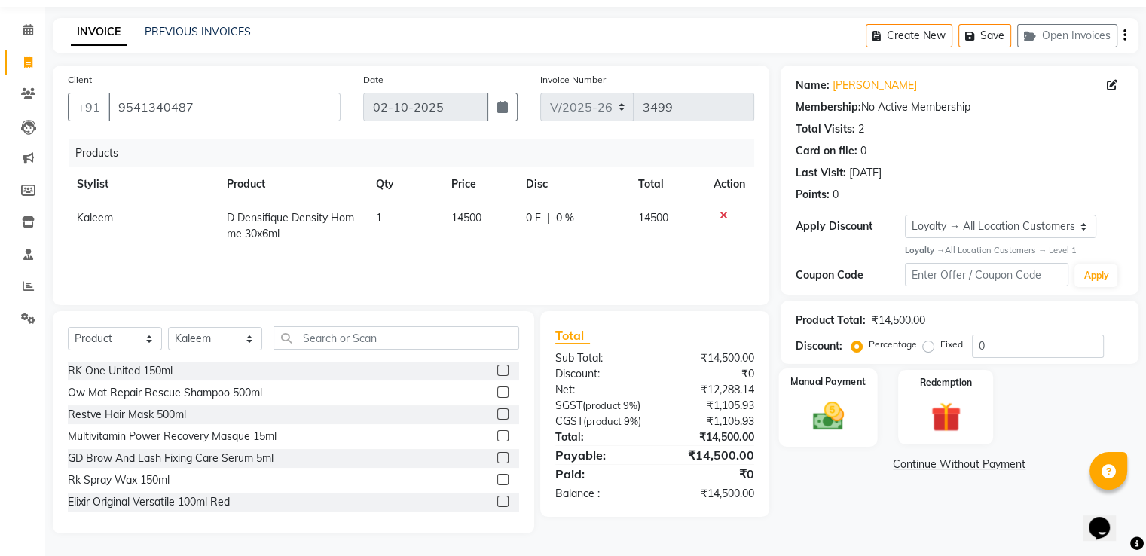
click at [821, 408] on img at bounding box center [828, 416] width 51 height 36
click at [927, 467] on span "CASH" at bounding box center [935, 464] width 32 height 17
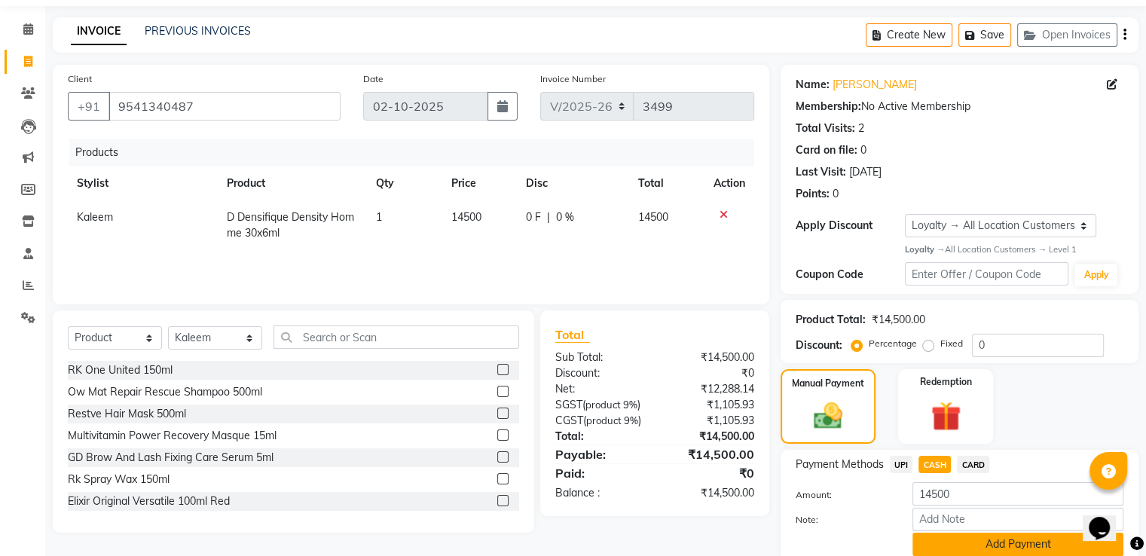
click at [929, 543] on button "Add Payment" at bounding box center [1018, 544] width 211 height 23
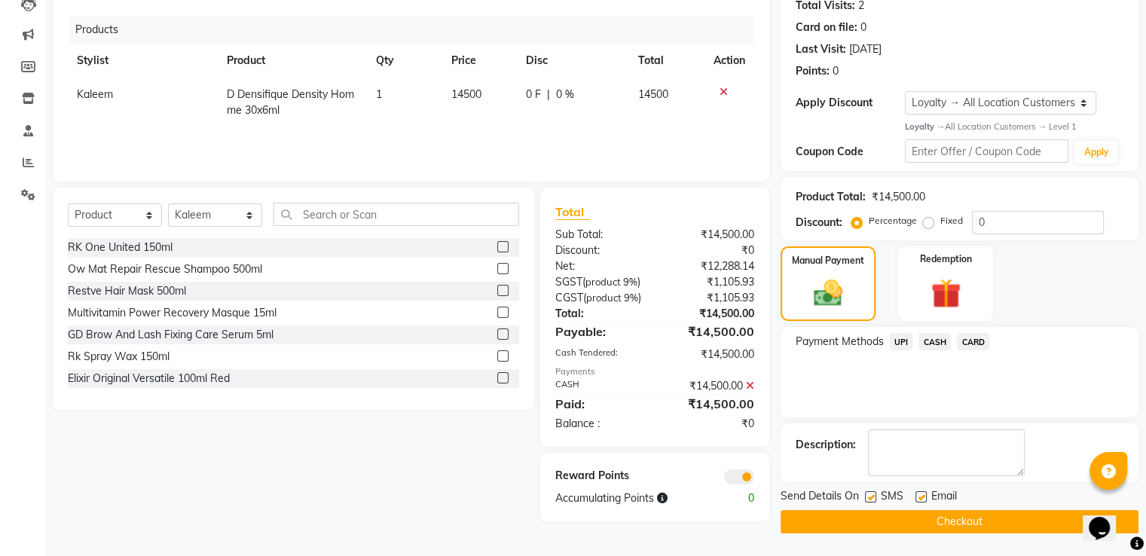
drag, startPoint x: 817, startPoint y: 511, endPoint x: 730, endPoint y: 428, distance: 120.0
click at [816, 511] on button "Checkout" at bounding box center [960, 521] width 358 height 23
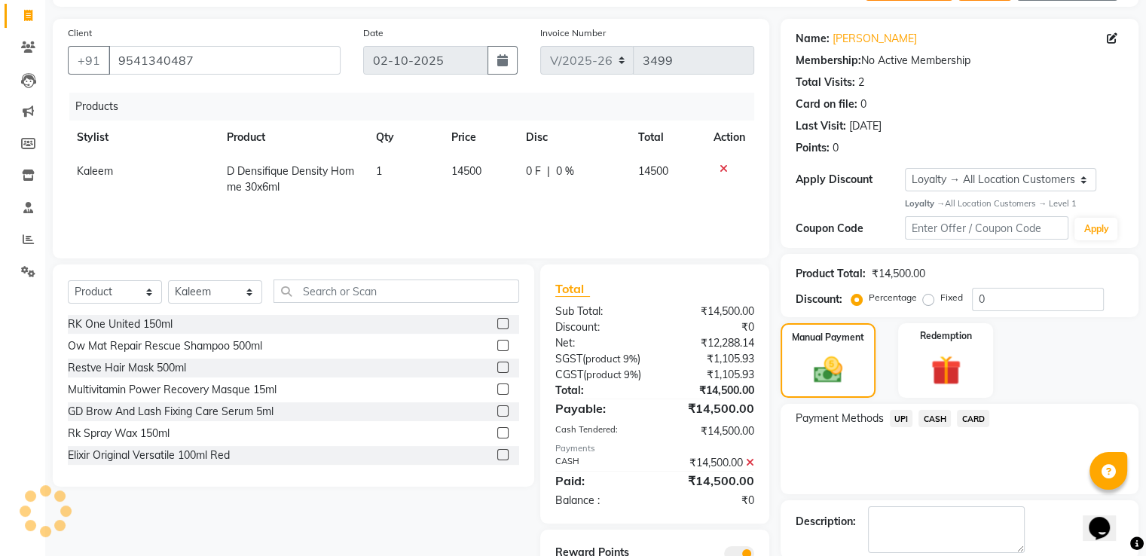
scroll to position [0, 0]
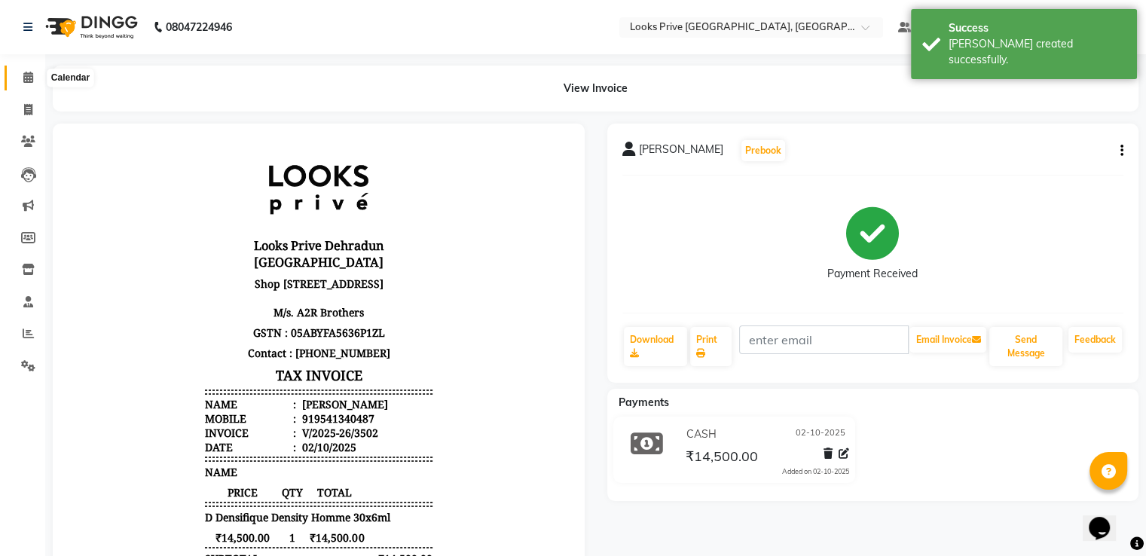
click at [24, 81] on icon at bounding box center [28, 77] width 10 height 11
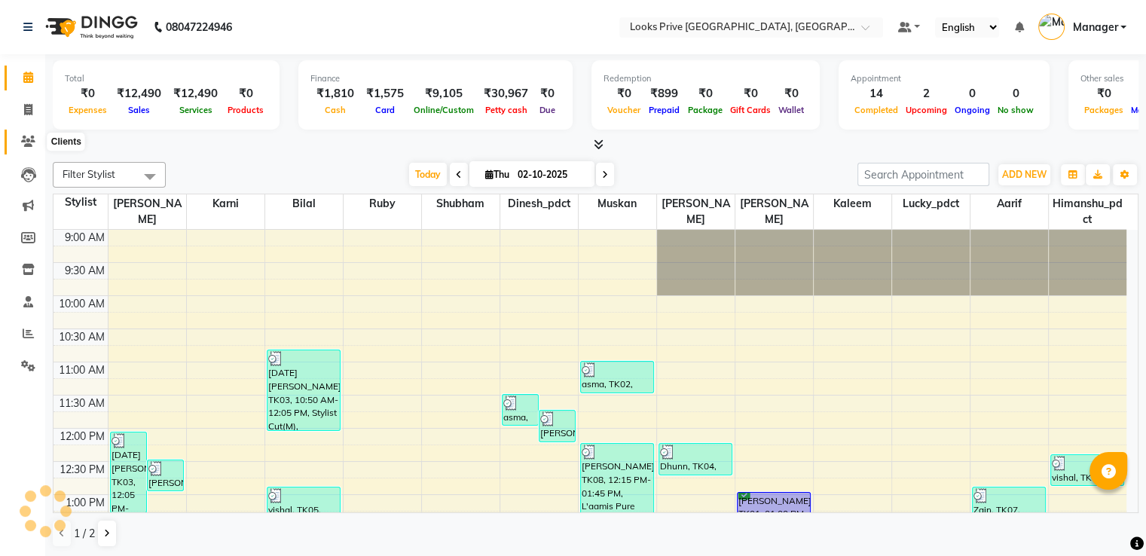
click at [30, 135] on span at bounding box center [28, 141] width 26 height 17
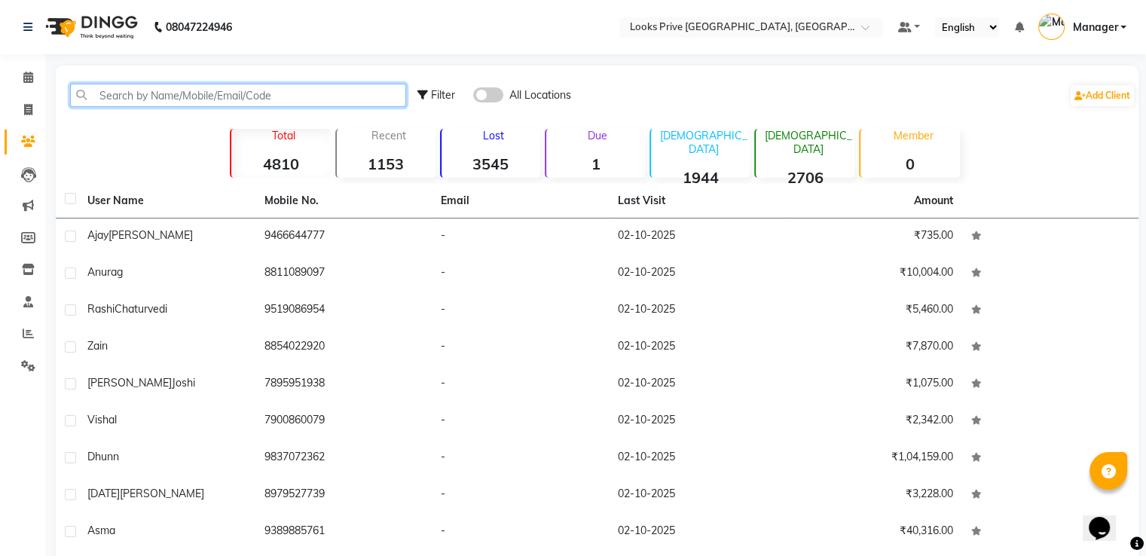
click at [127, 88] on input "text" at bounding box center [238, 95] width 336 height 23
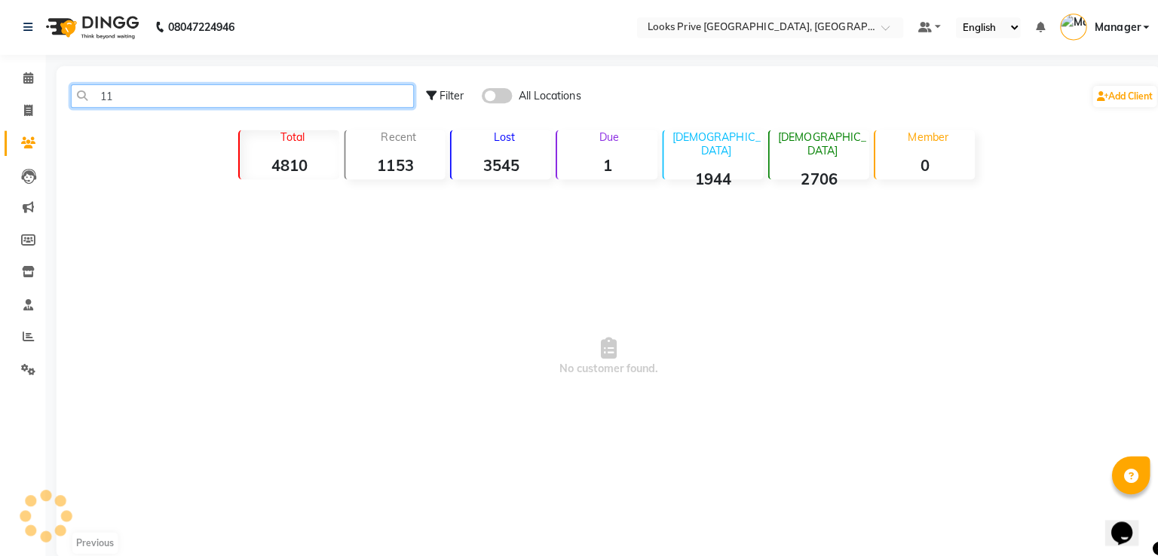
type input "1"
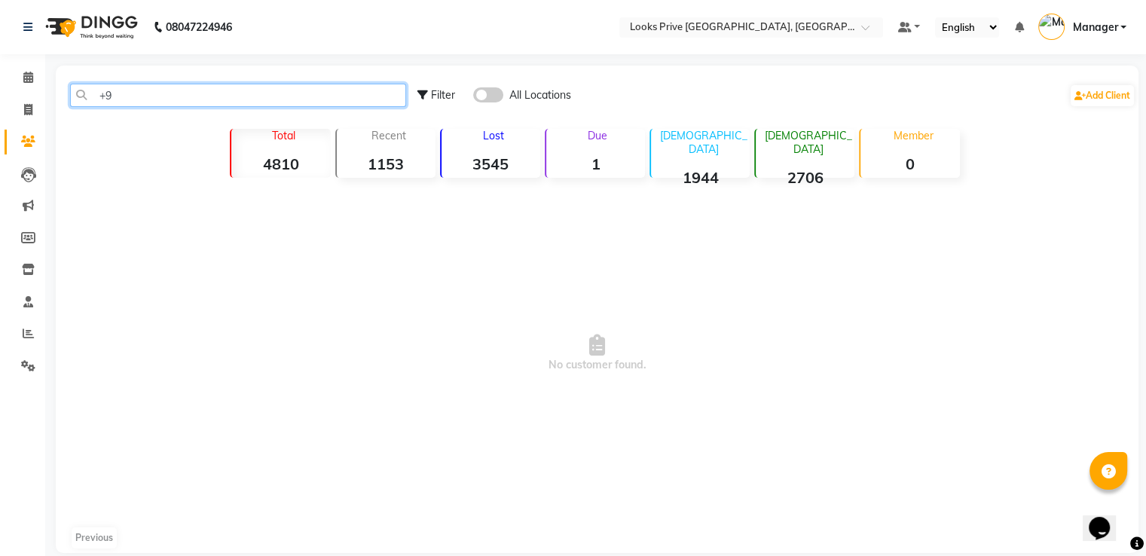
type input "+"
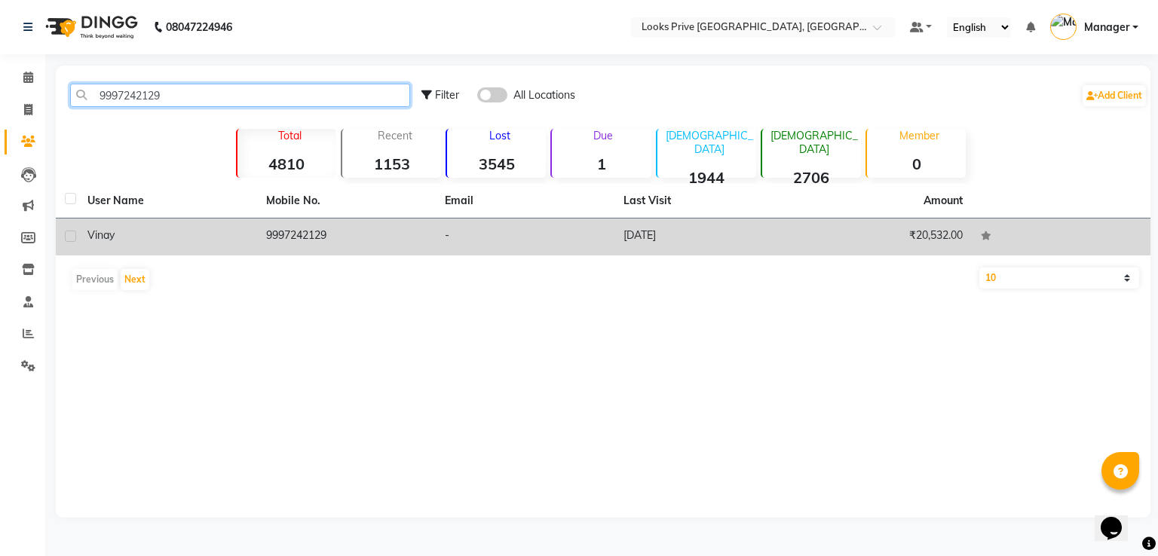
type input "9997242129"
click at [274, 236] on td "9997242129" at bounding box center [346, 237] width 179 height 37
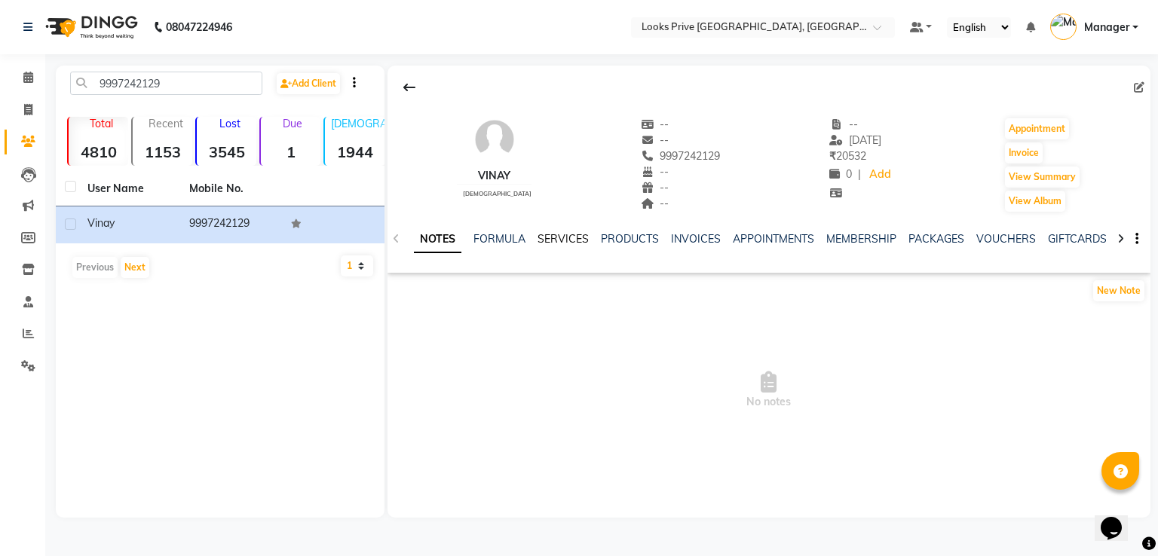
click at [547, 239] on link "SERVICES" at bounding box center [562, 239] width 51 height 14
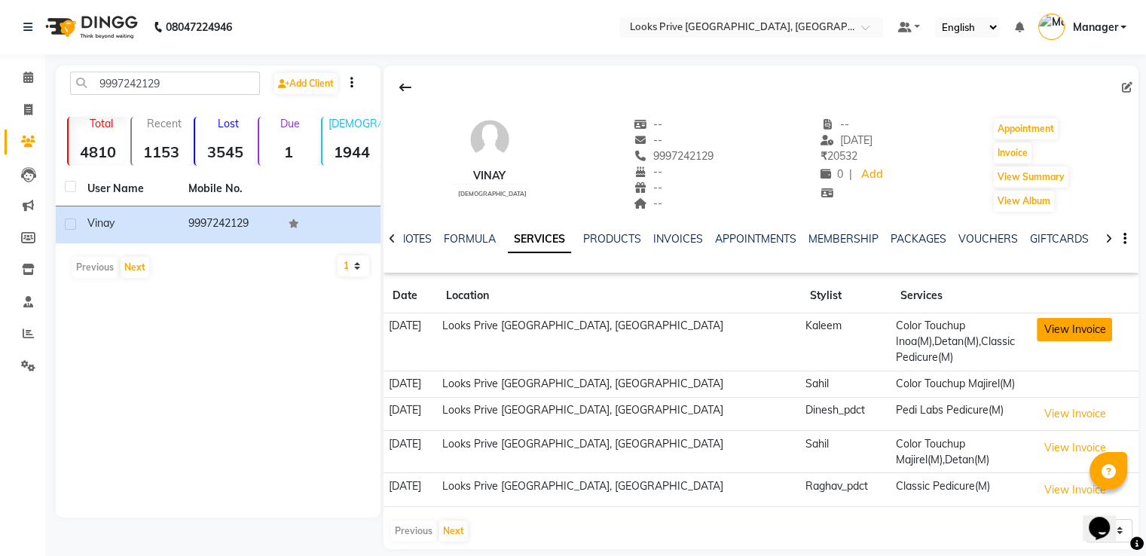
click at [1054, 323] on button "View Invoice" at bounding box center [1074, 329] width 75 height 23
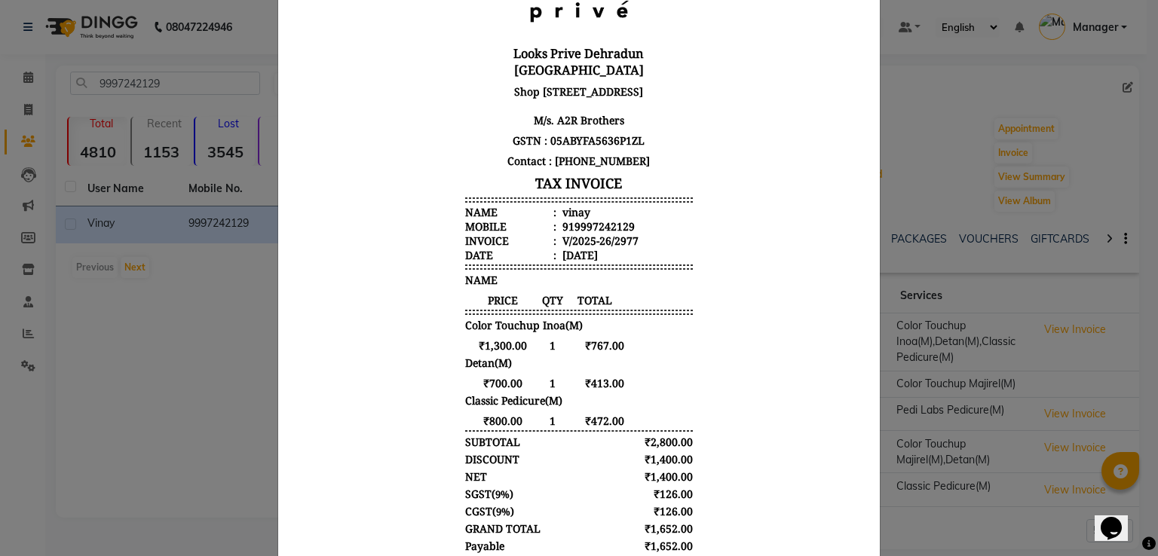
scroll to position [226, 0]
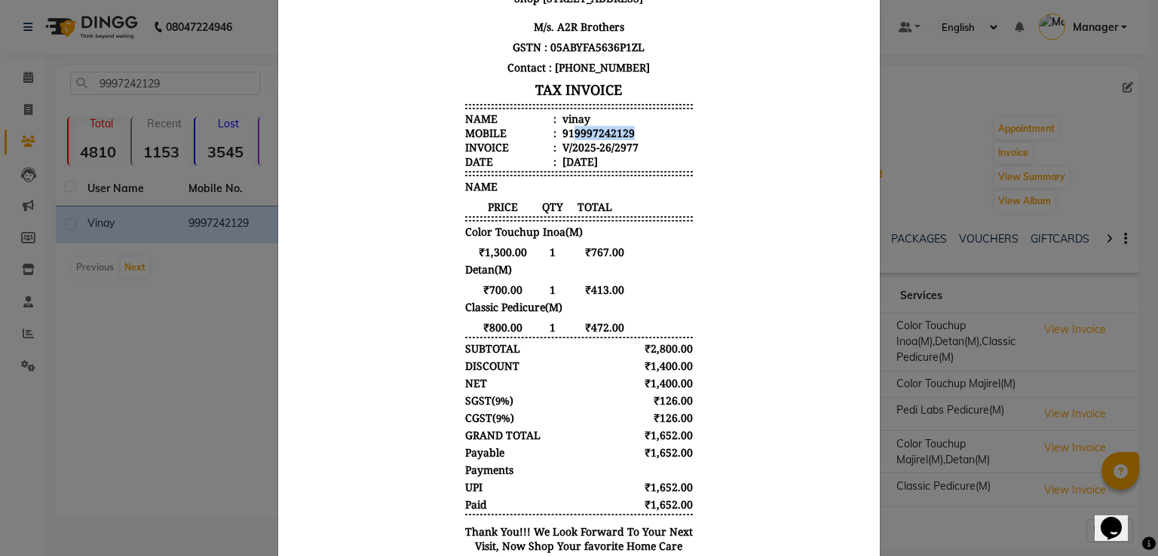
drag, startPoint x: 623, startPoint y: 131, endPoint x: 563, endPoint y: 130, distance: 60.3
click at [563, 130] on li "Mobile : 919997242129" at bounding box center [579, 133] width 228 height 14
copy div "9997242129"
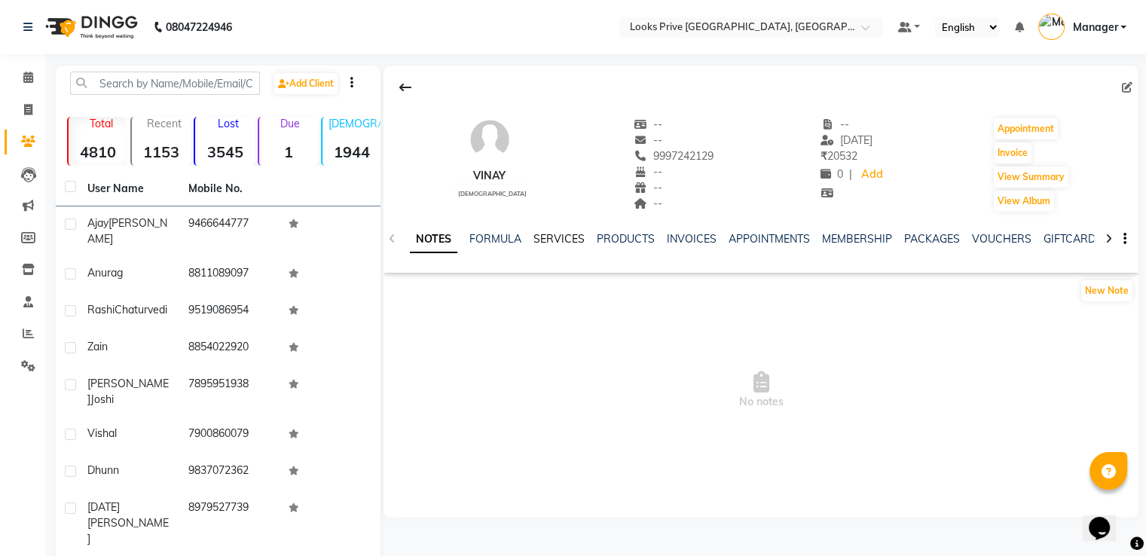
click at [562, 242] on link "SERVICES" at bounding box center [559, 239] width 51 height 14
